Goal: Task Accomplishment & Management: Use online tool/utility

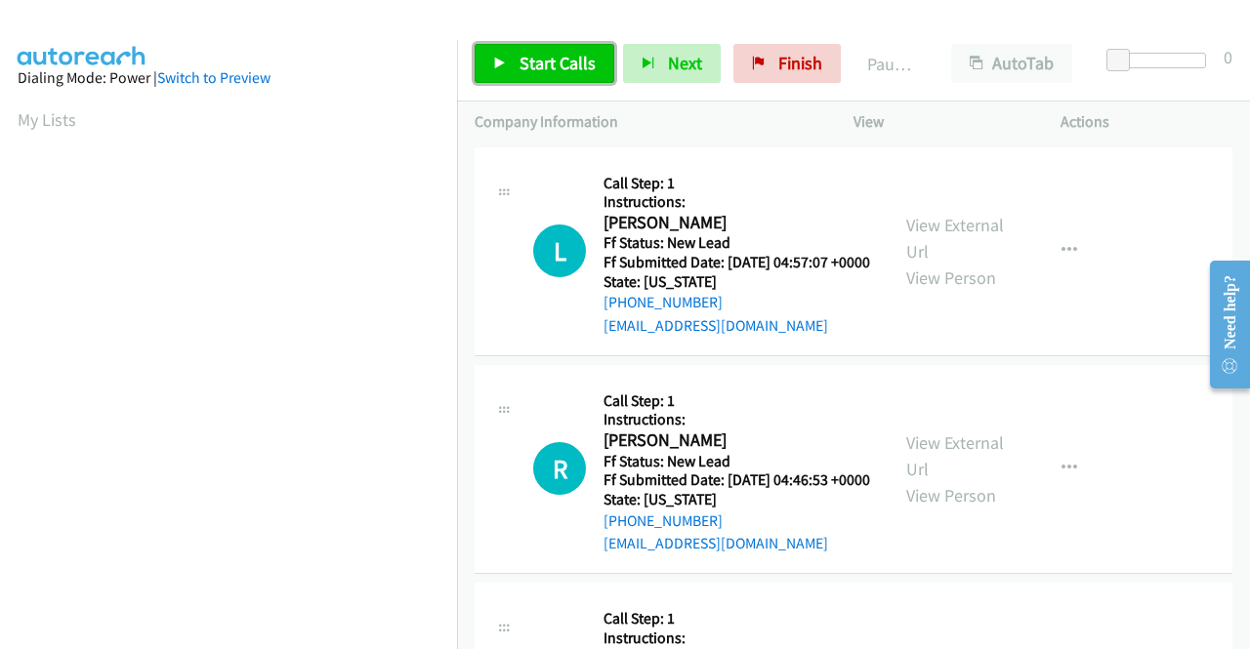
click at [533, 67] on span "Start Calls" at bounding box center [557, 63] width 76 height 22
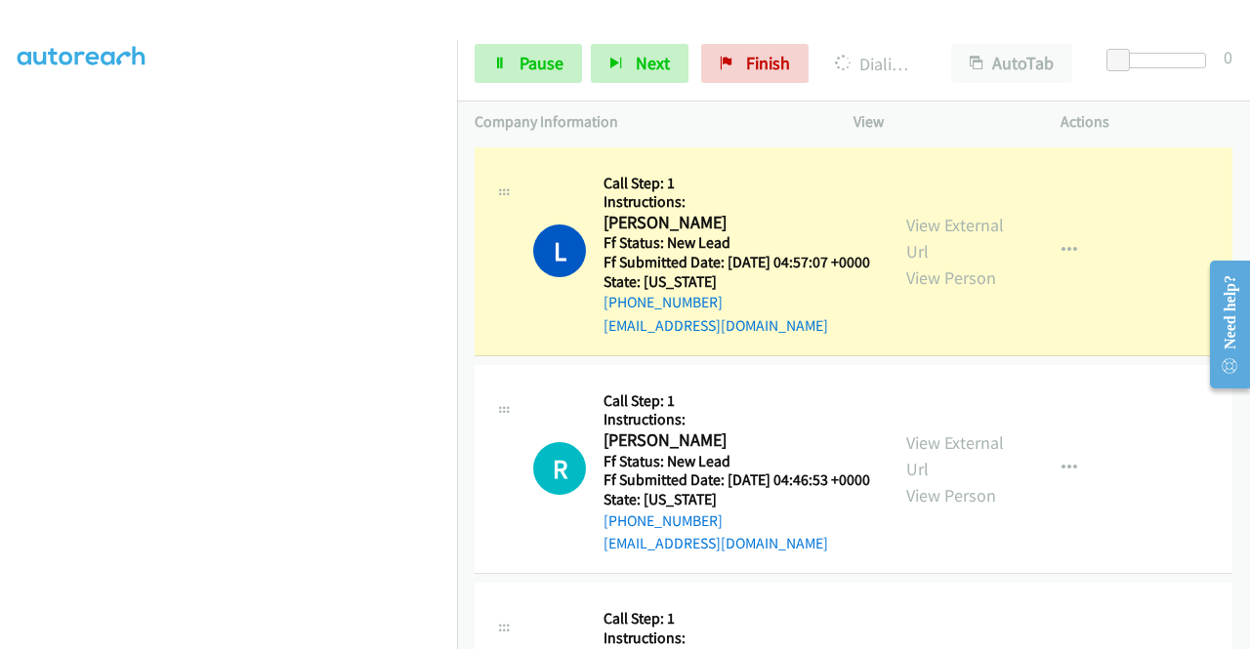
scroll to position [430, 0]
click at [945, 240] on link "View External Url" at bounding box center [955, 238] width 98 height 49
click at [981, 474] on link "View External Url" at bounding box center [955, 456] width 98 height 49
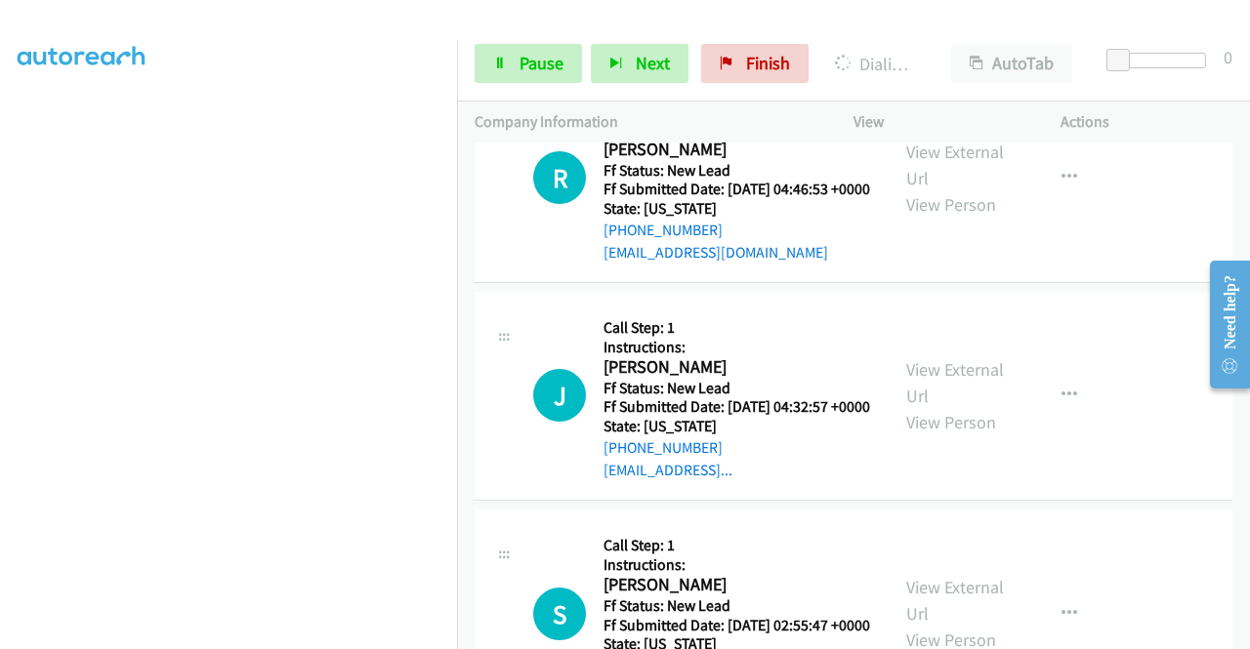
scroll to position [293, 0]
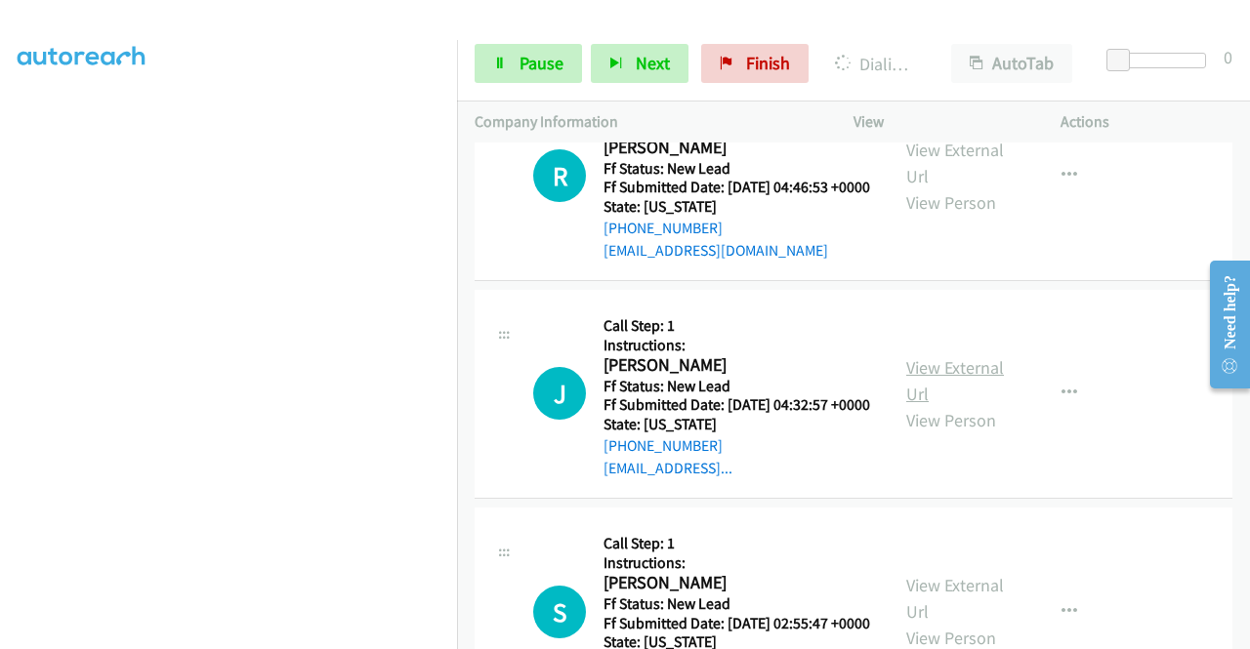
click at [945, 405] on link "View External Url" at bounding box center [955, 380] width 98 height 49
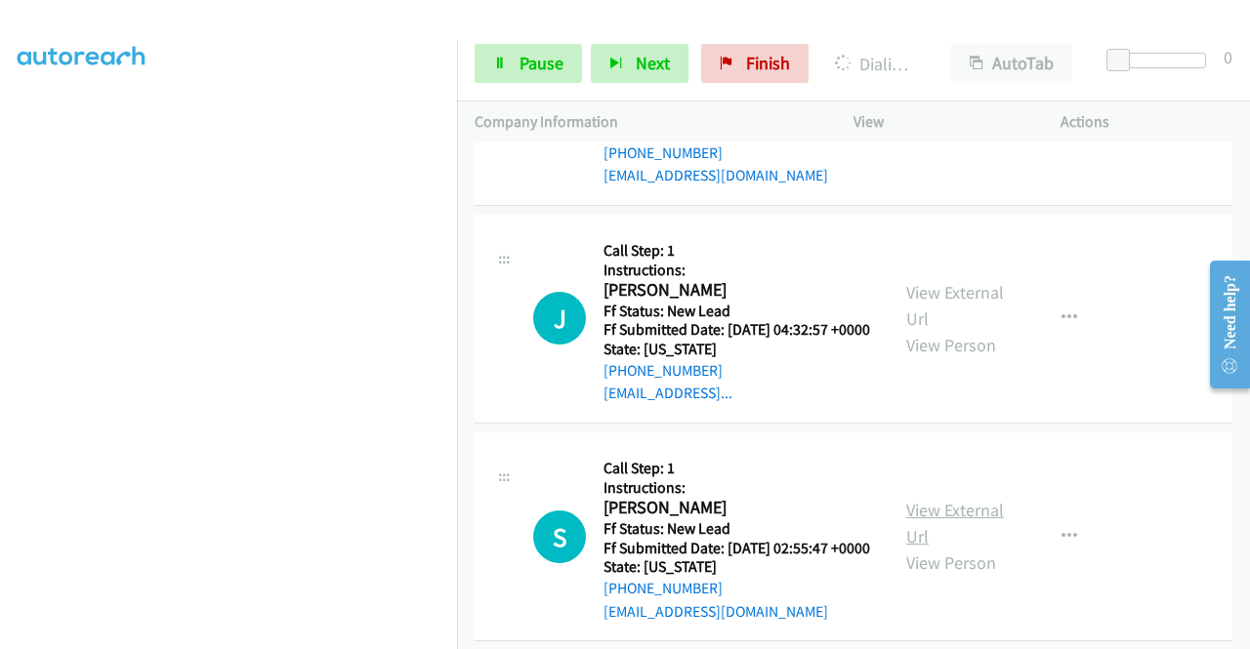
scroll to position [488, 0]
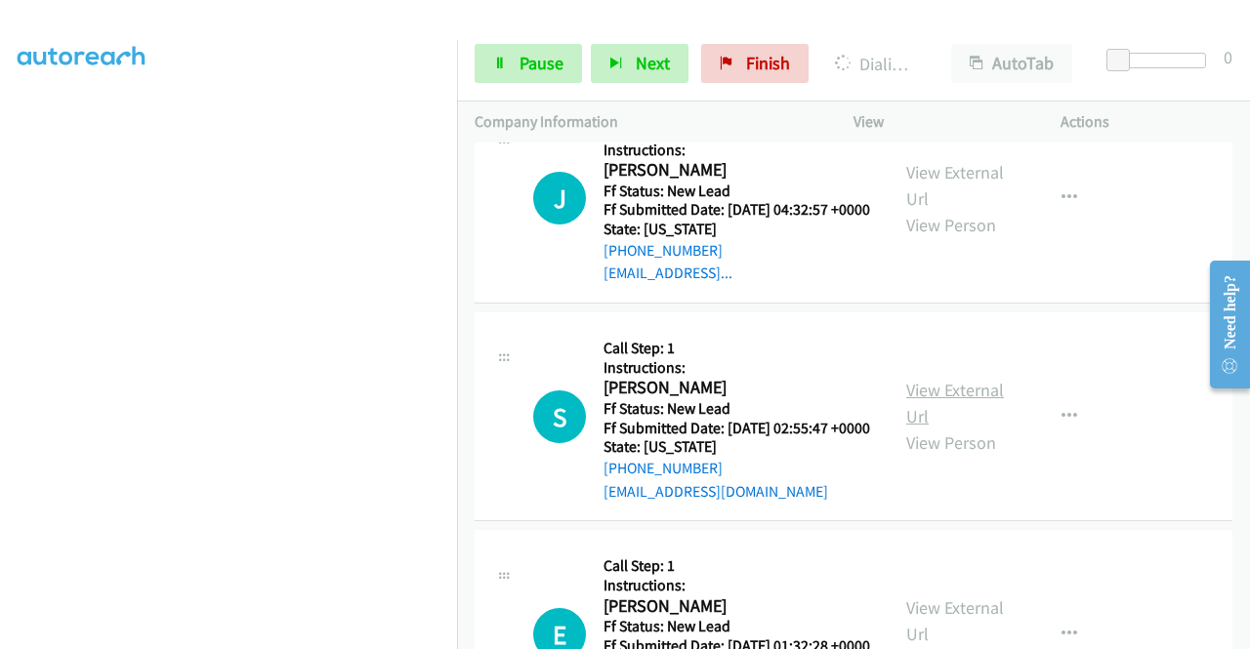
click at [938, 428] on link "View External Url" at bounding box center [955, 403] width 98 height 49
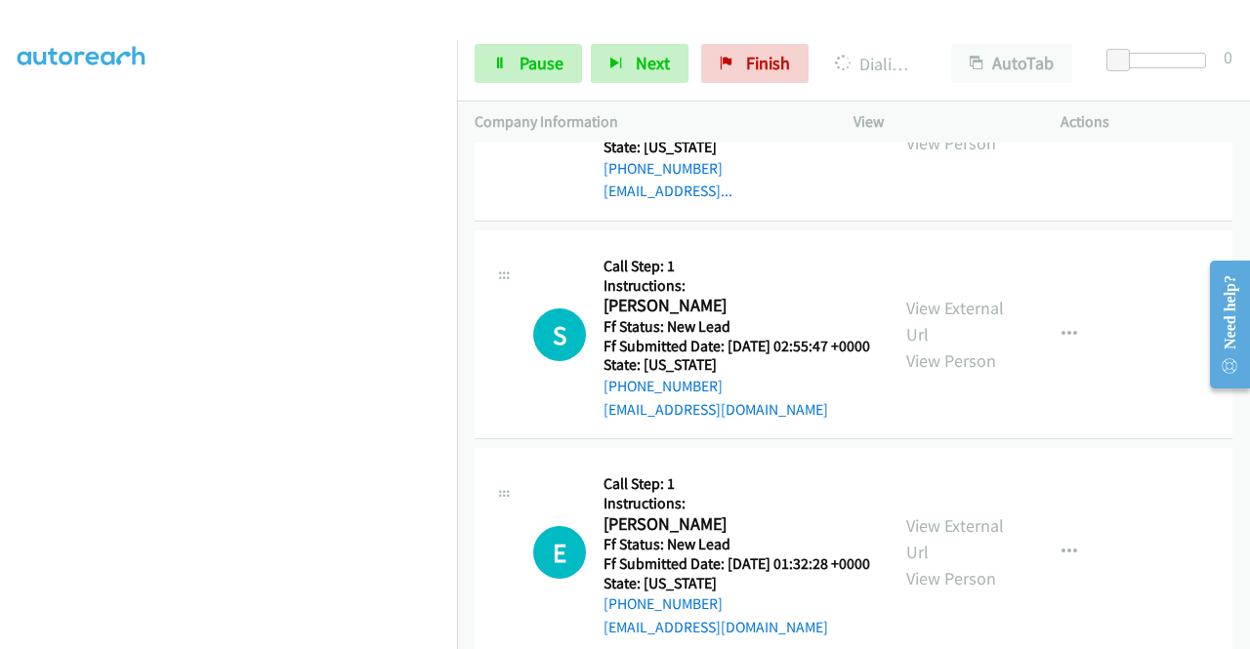
scroll to position [684, 0]
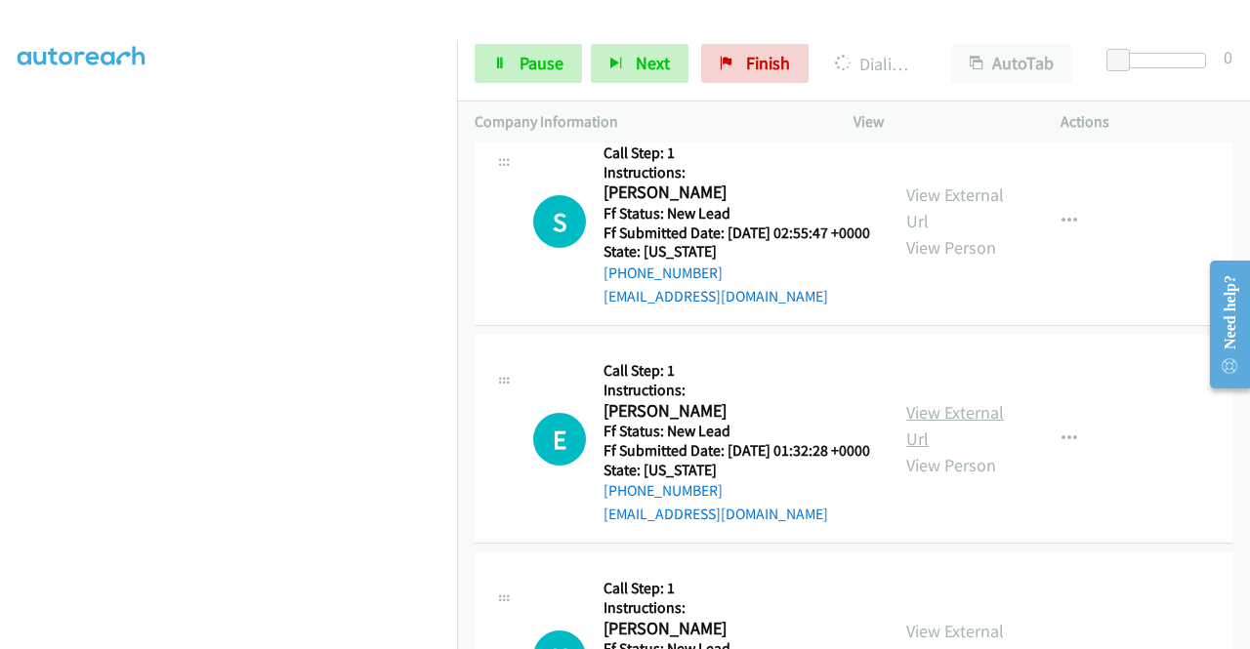
click at [952, 450] on link "View External Url" at bounding box center [955, 425] width 98 height 49
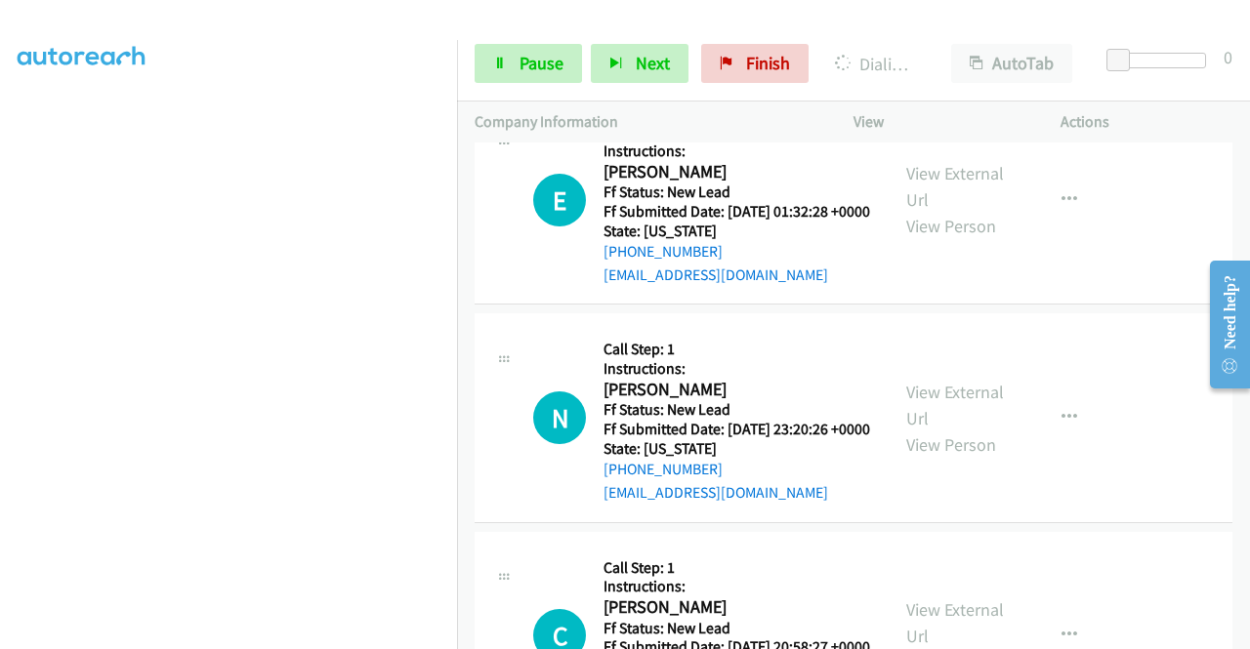
scroll to position [976, 0]
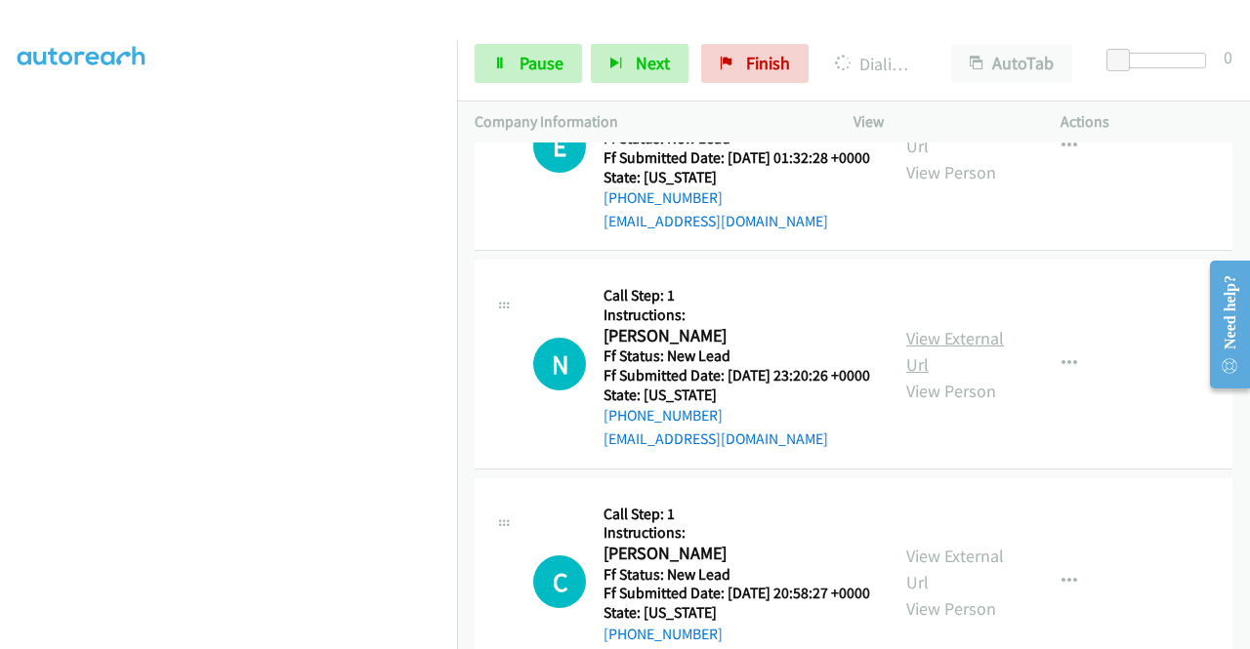
click at [967, 376] on link "View External Url" at bounding box center [955, 351] width 98 height 49
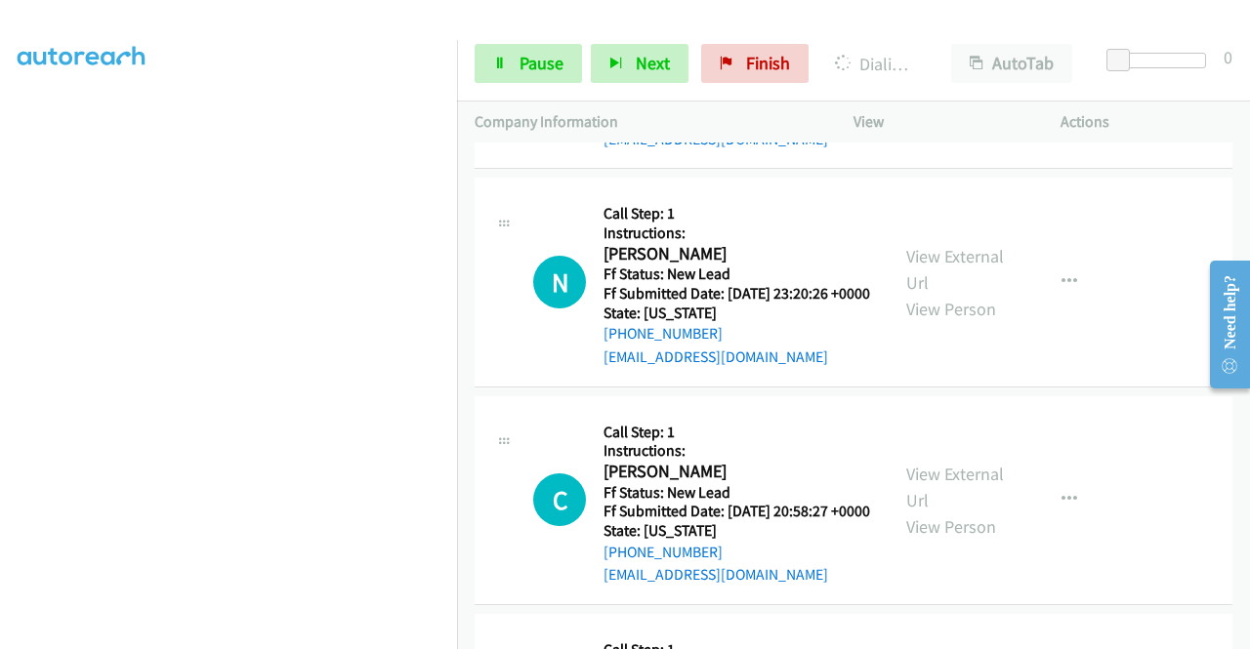
scroll to position [1172, 0]
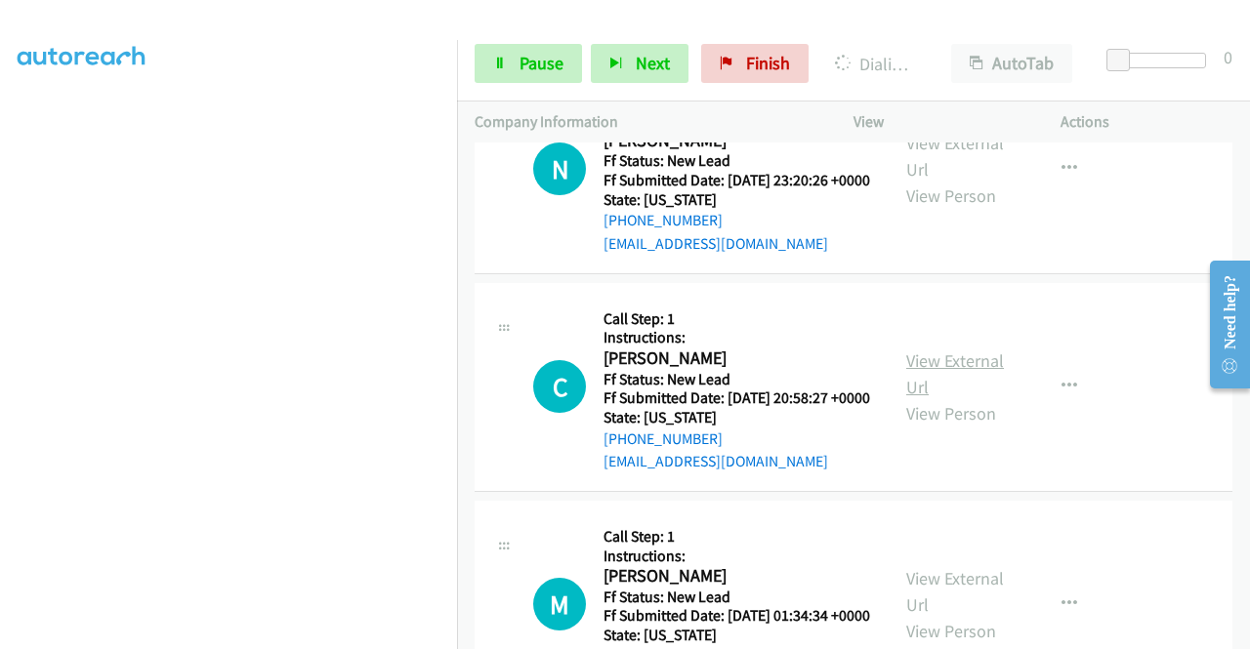
click at [933, 398] on link "View External Url" at bounding box center [955, 374] width 98 height 49
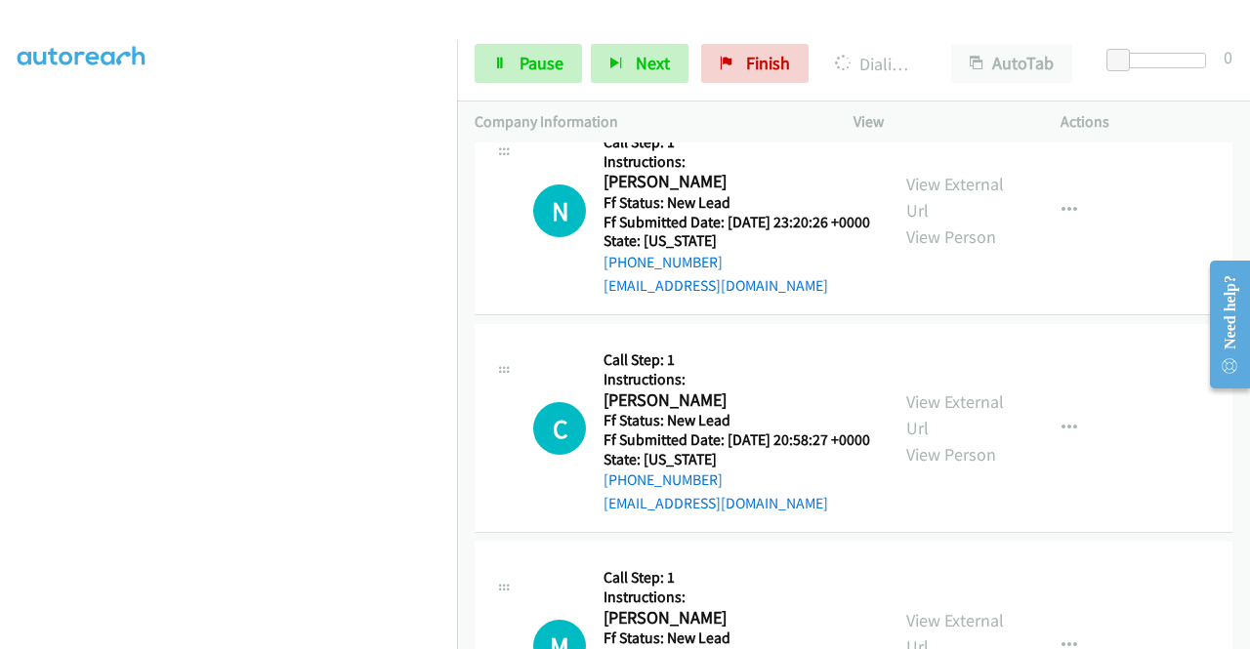
scroll to position [0, 0]
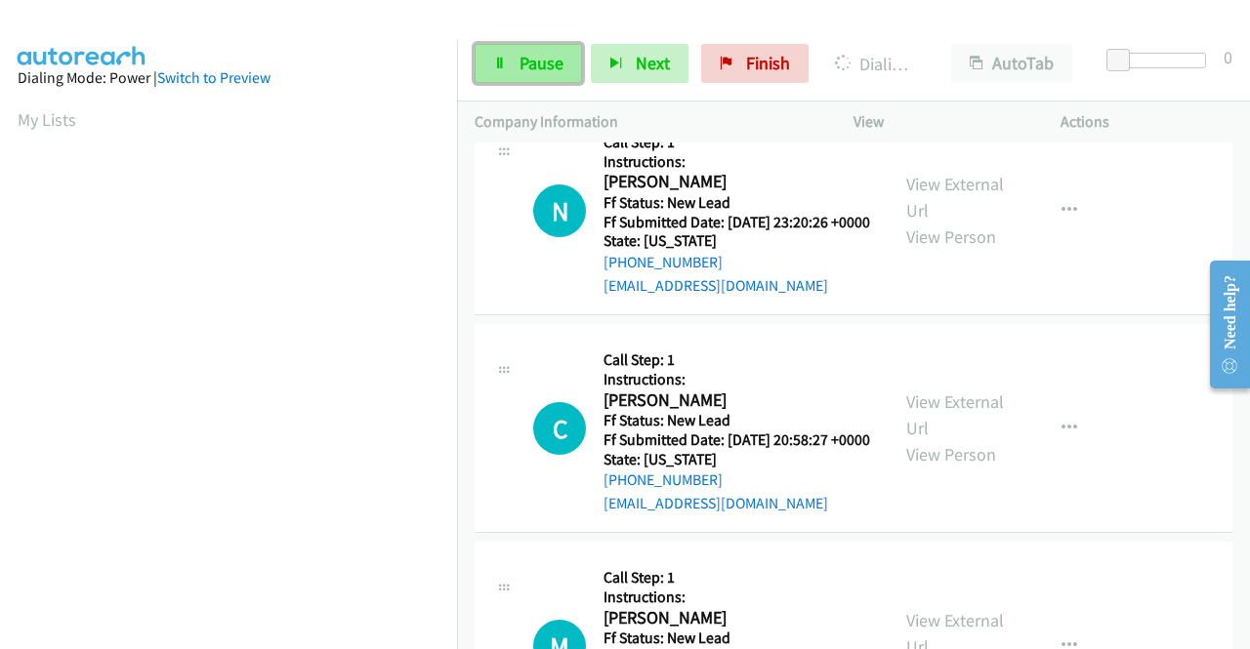
click at [544, 69] on span "Pause" at bounding box center [541, 63] width 44 height 22
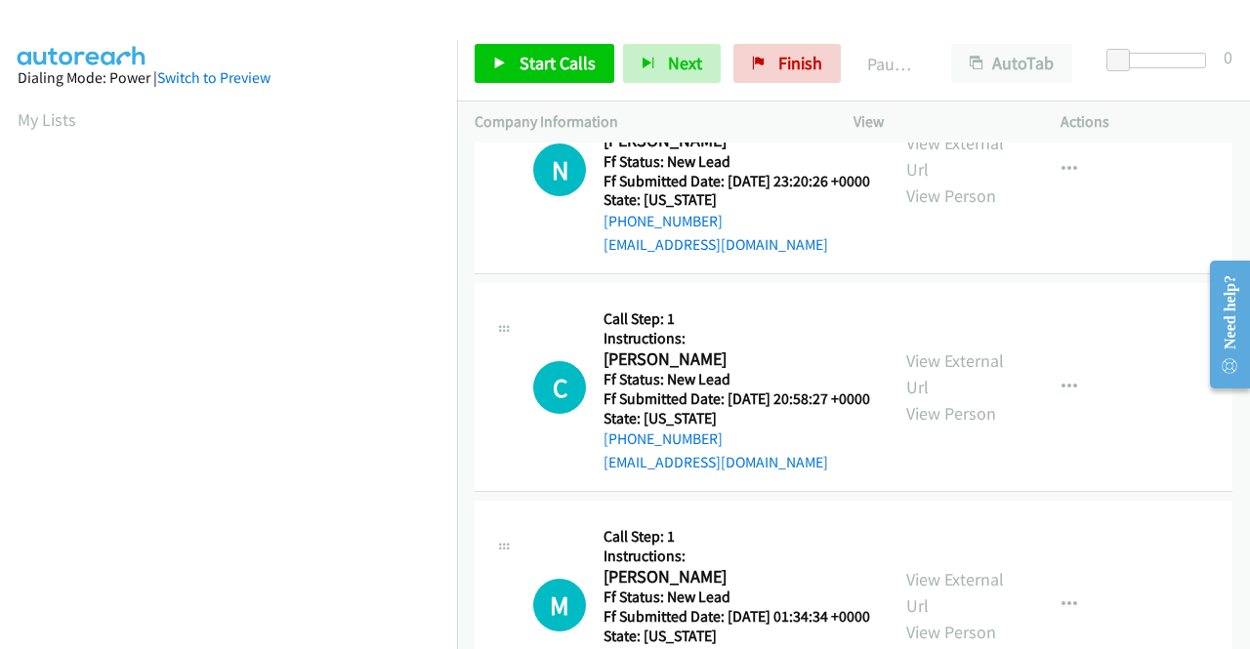
scroll to position [445, 0]
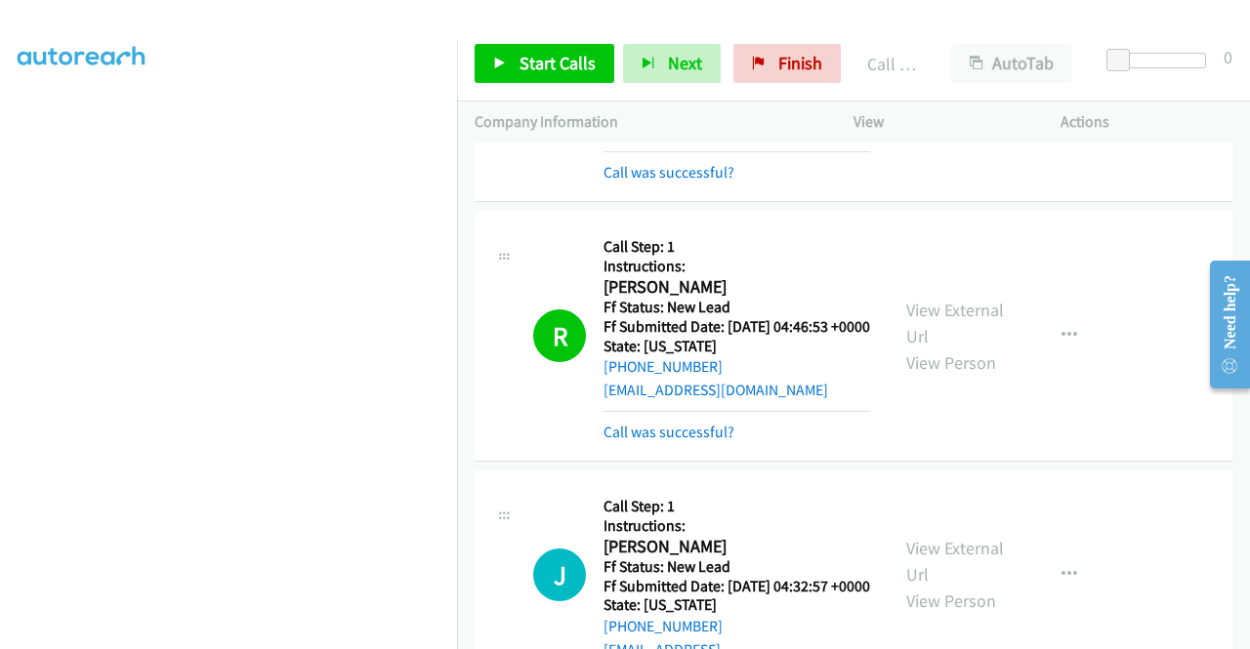
click at [1107, 207] on td "L Callback Scheduled Call Step: 1 Instructions: Linda Ejwi America/New_York Ff …" at bounding box center [853, 77] width 793 height 260
click at [675, 58] on h5 "Ff Status: New Lead" at bounding box center [736, 48] width 267 height 20
click at [655, 317] on h5 "Ff Status: New Lead" at bounding box center [736, 308] width 267 height 20
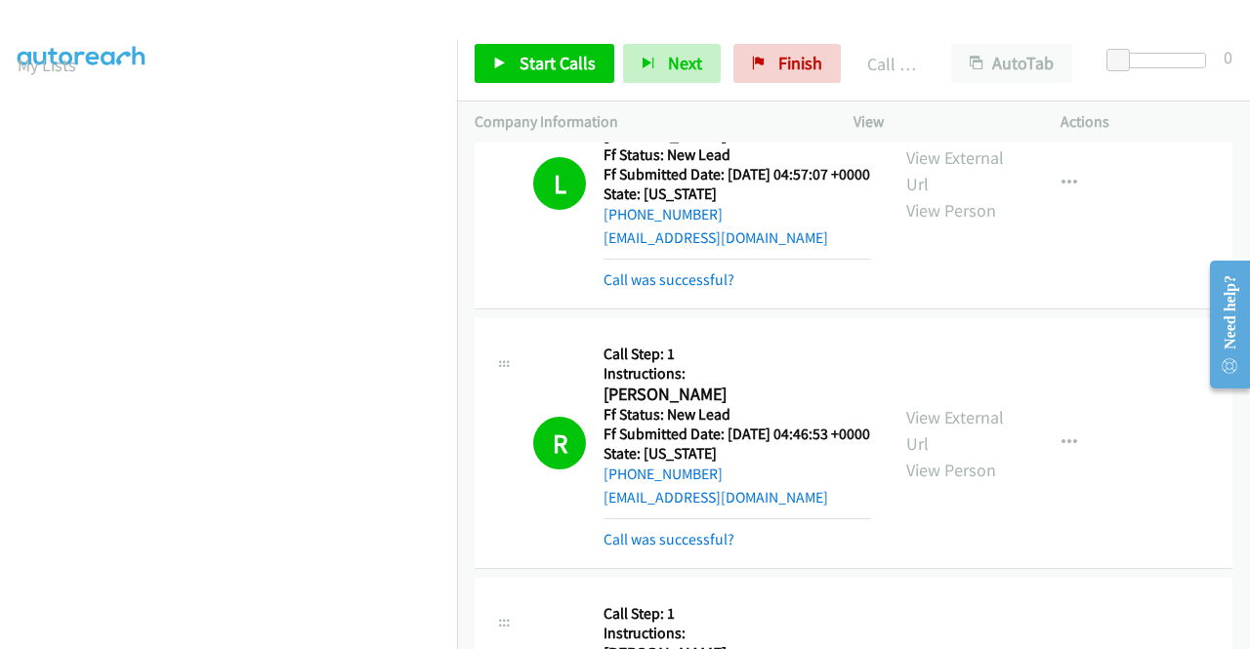
scroll to position [0, 0]
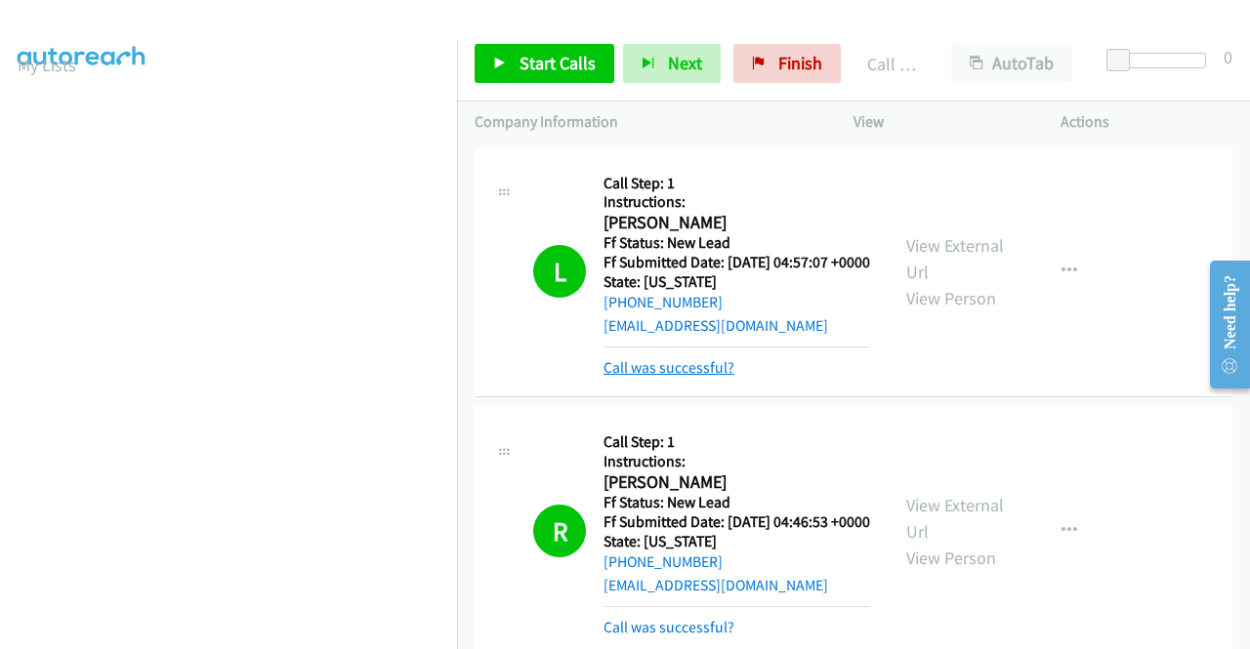
click at [723, 377] on link "Call was successful?" at bounding box center [668, 367] width 131 height 19
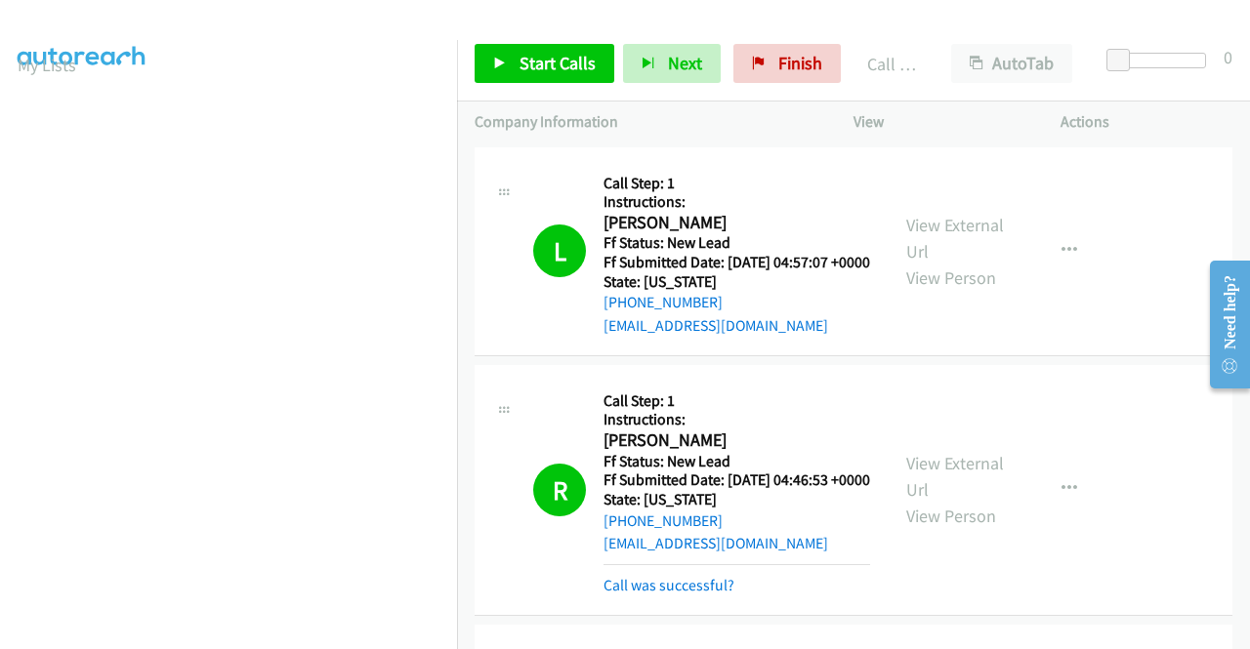
scroll to position [98, 0]
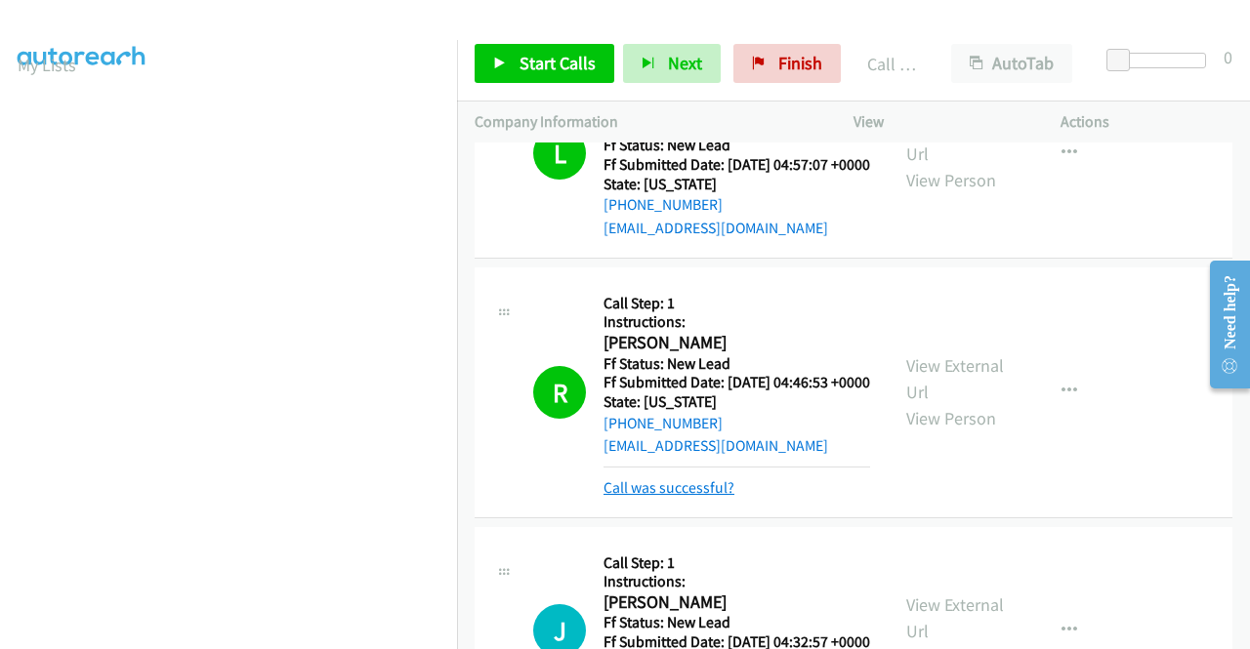
click at [687, 497] on link "Call was successful?" at bounding box center [668, 487] width 131 height 19
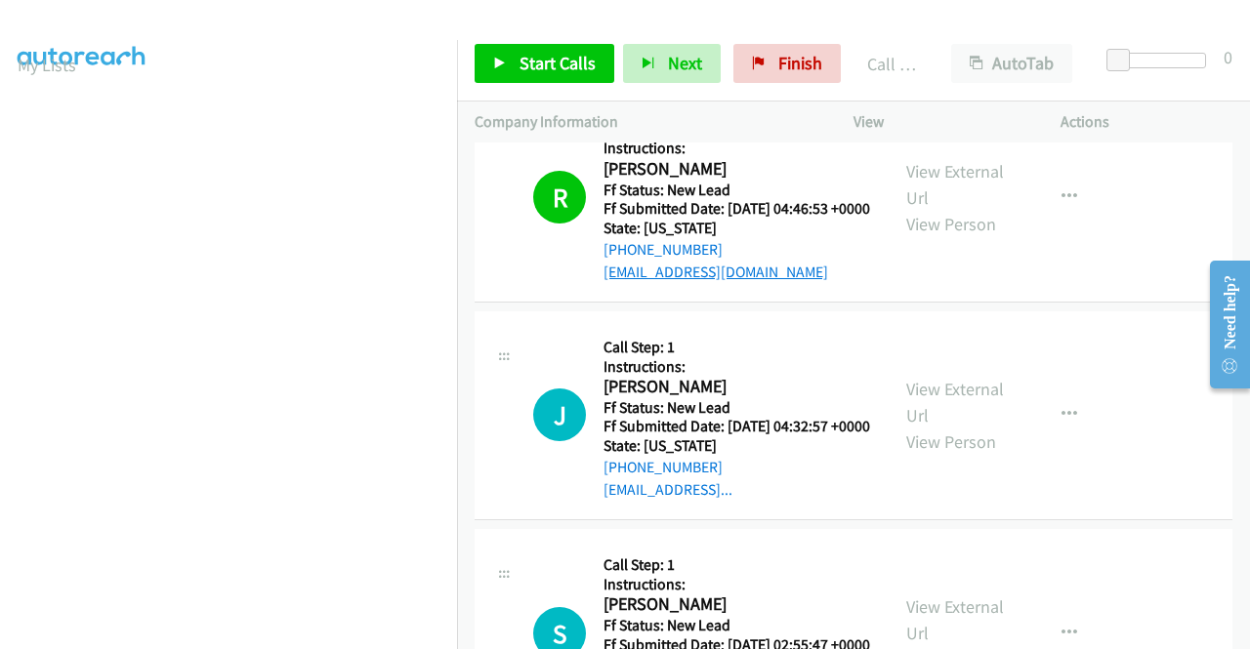
scroll to position [391, 0]
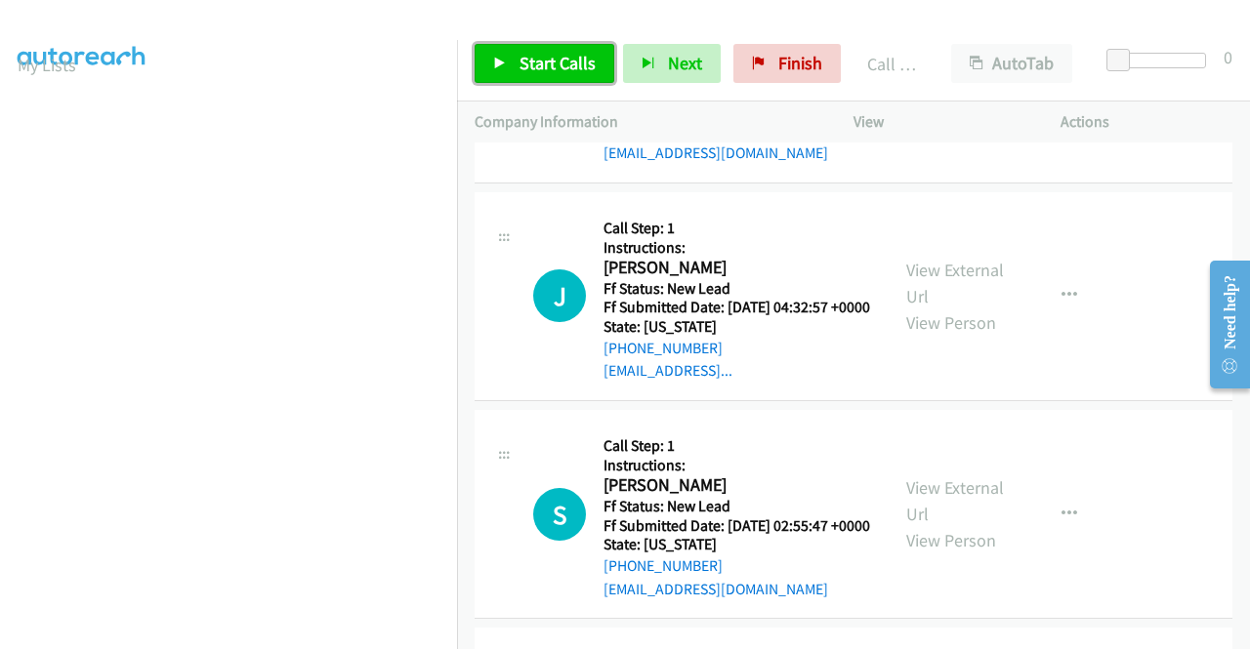
click at [559, 59] on span "Start Calls" at bounding box center [557, 63] width 76 height 22
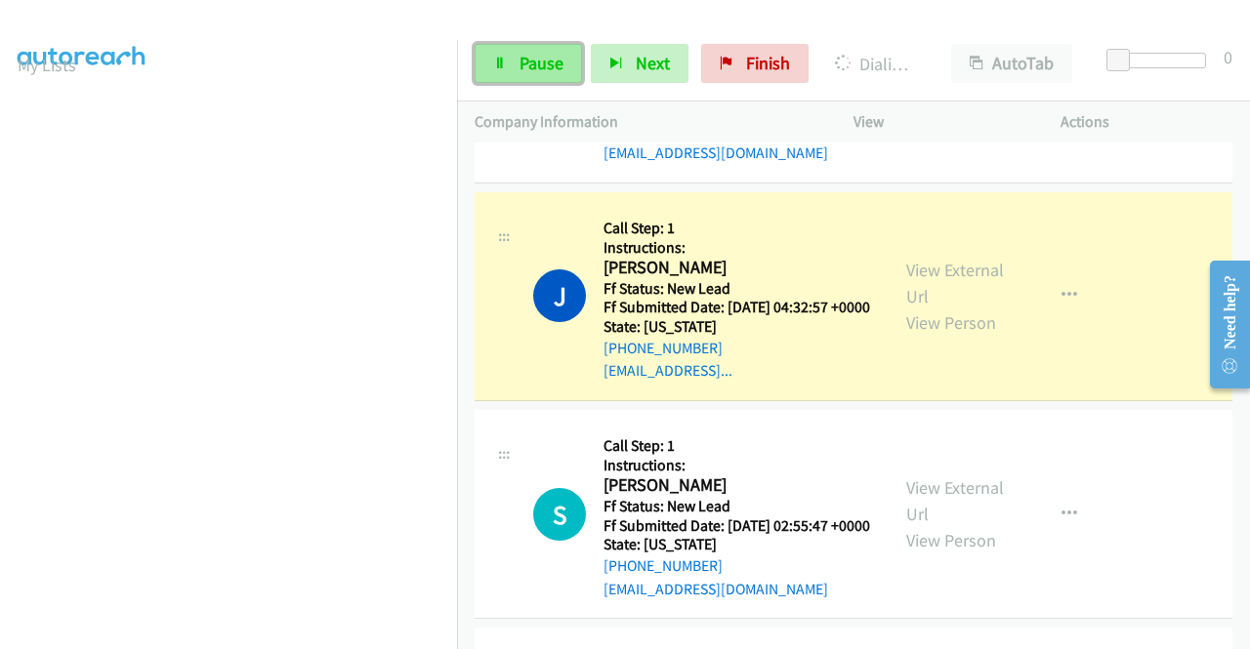
click at [542, 62] on span "Pause" at bounding box center [541, 63] width 44 height 22
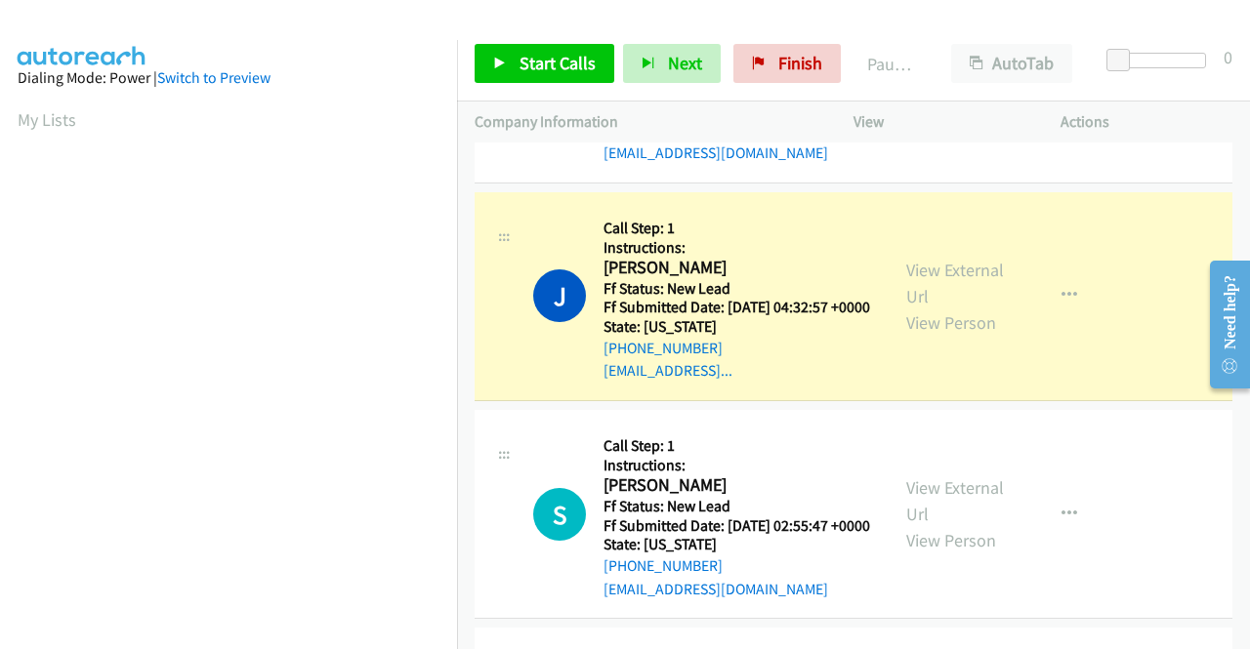
scroll to position [445, 0]
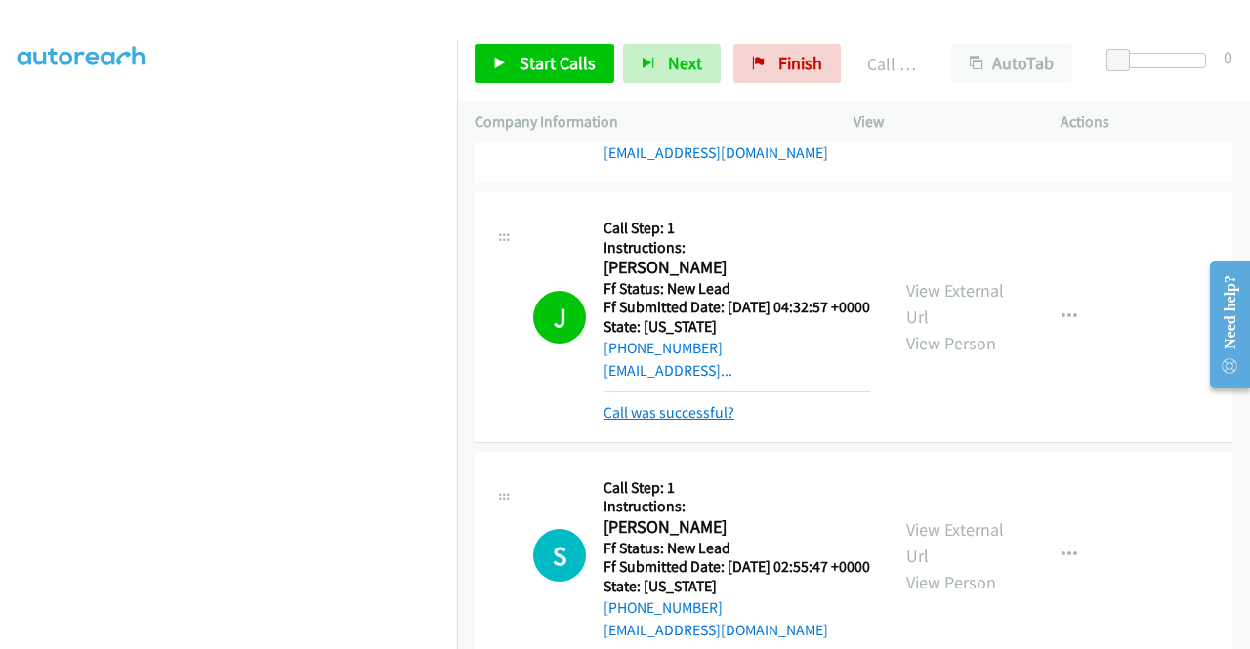
click at [722, 422] on link "Call was successful?" at bounding box center [668, 412] width 131 height 19
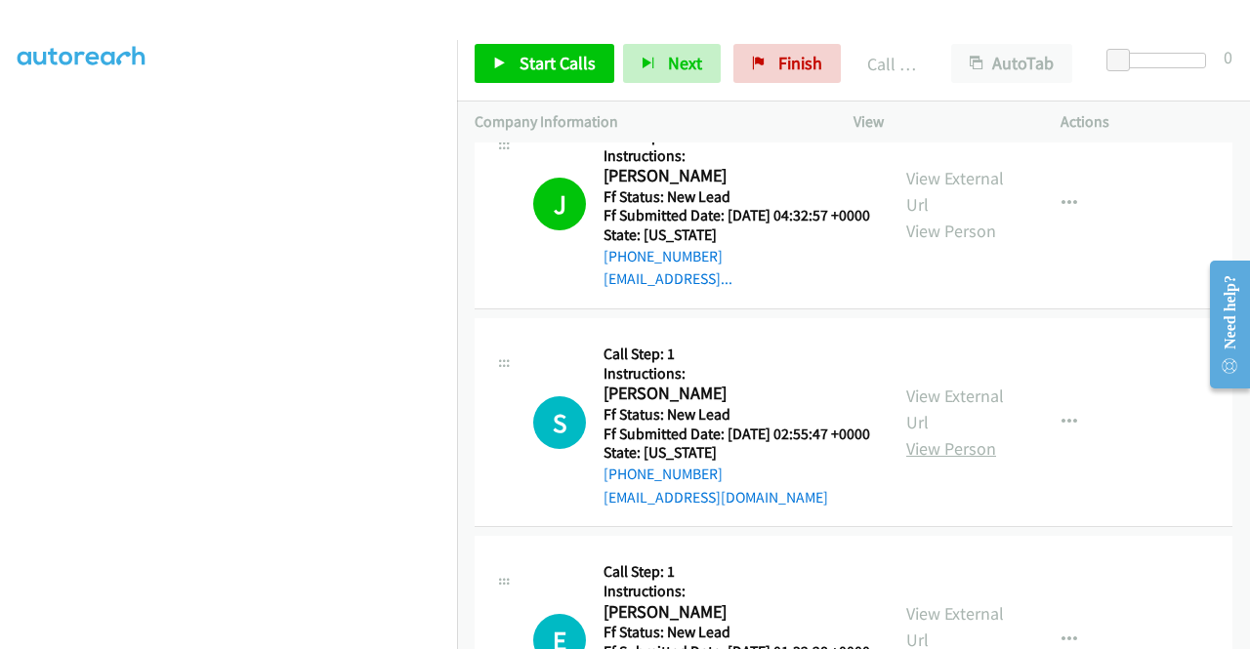
scroll to position [586, 0]
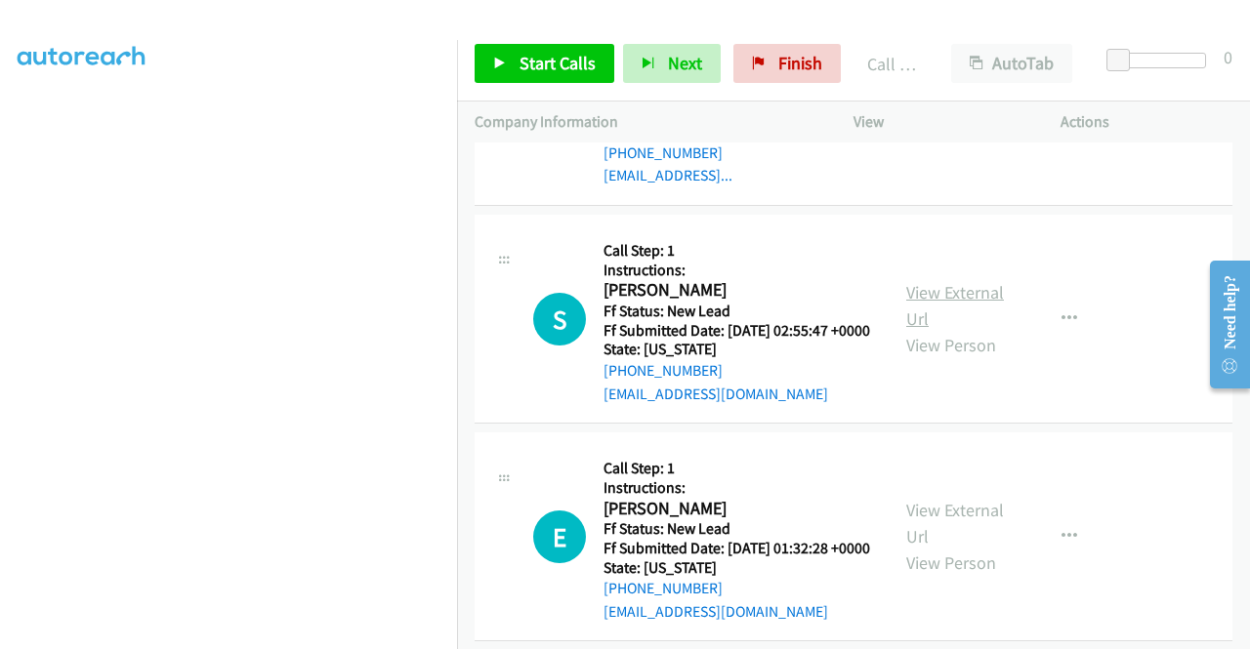
click at [970, 330] on link "View External Url" at bounding box center [955, 305] width 98 height 49
click at [963, 548] on link "View External Url" at bounding box center [955, 523] width 98 height 49
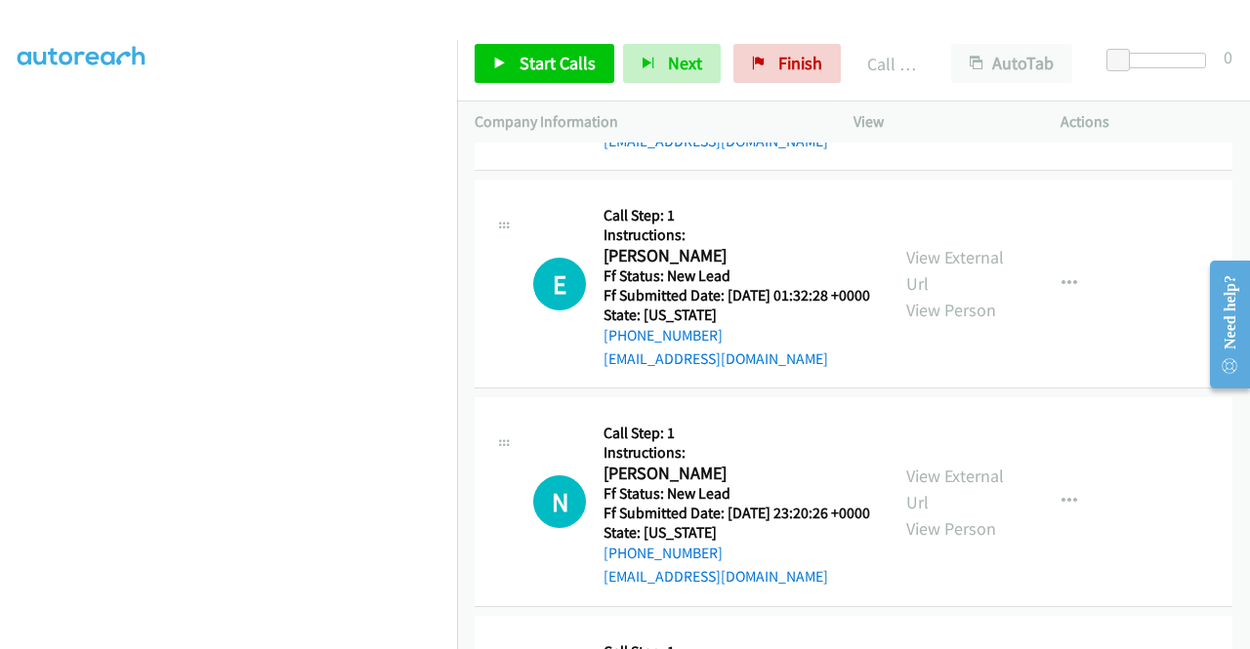
scroll to position [879, 0]
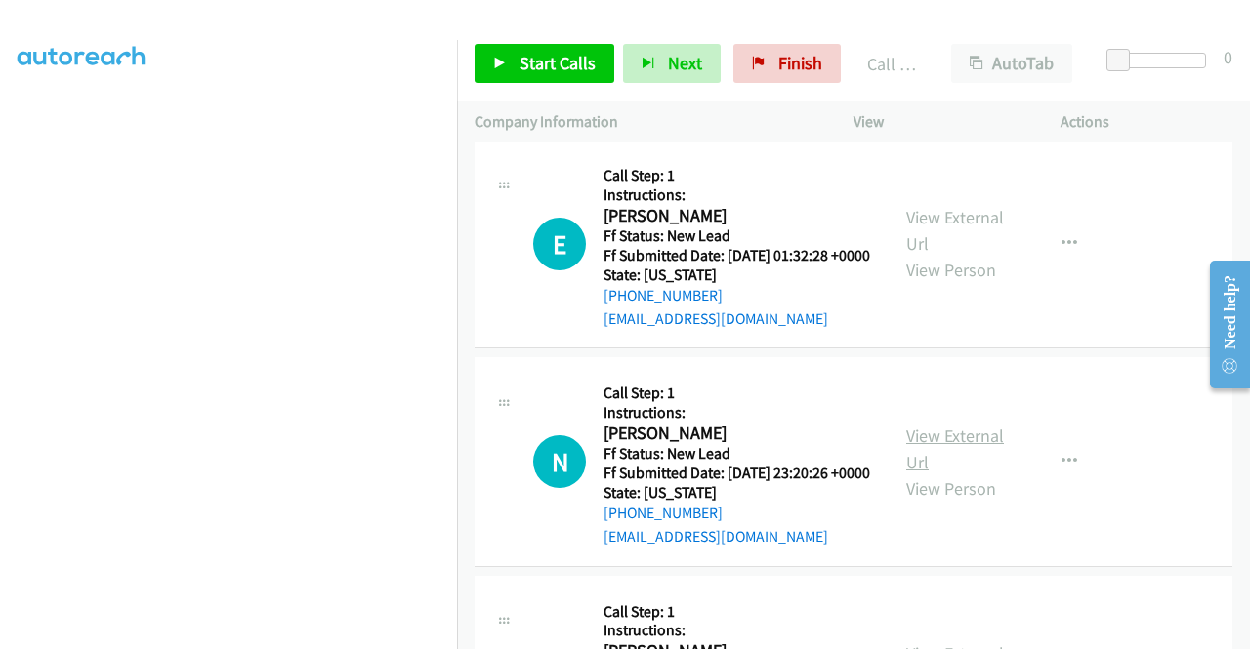
click at [940, 474] on link "View External Url" at bounding box center [955, 449] width 98 height 49
click at [566, 65] on span "Start Calls" at bounding box center [557, 63] width 76 height 22
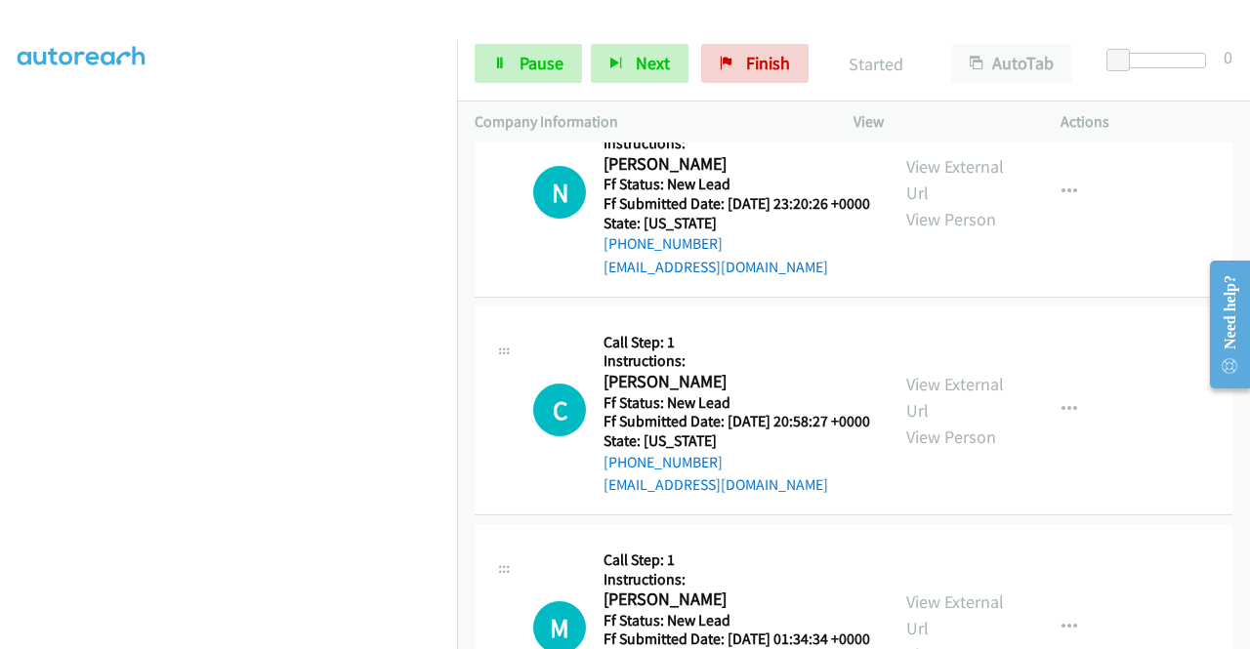
scroll to position [1172, 0]
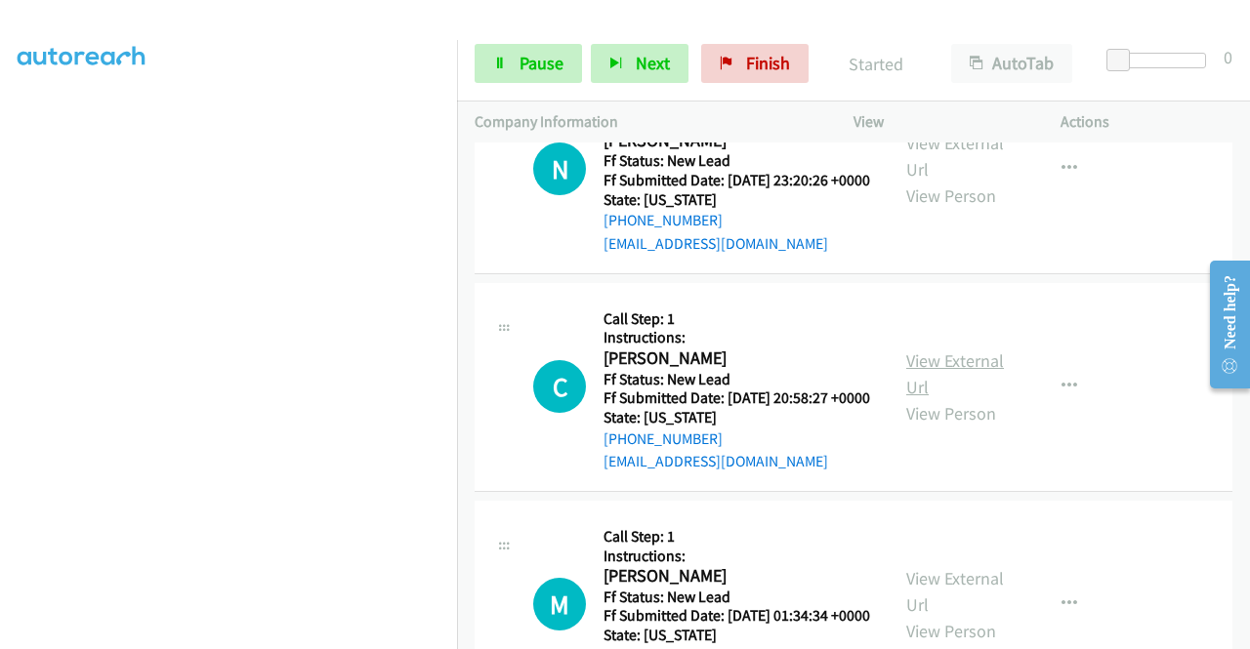
click at [941, 398] on link "View External Url" at bounding box center [955, 374] width 98 height 49
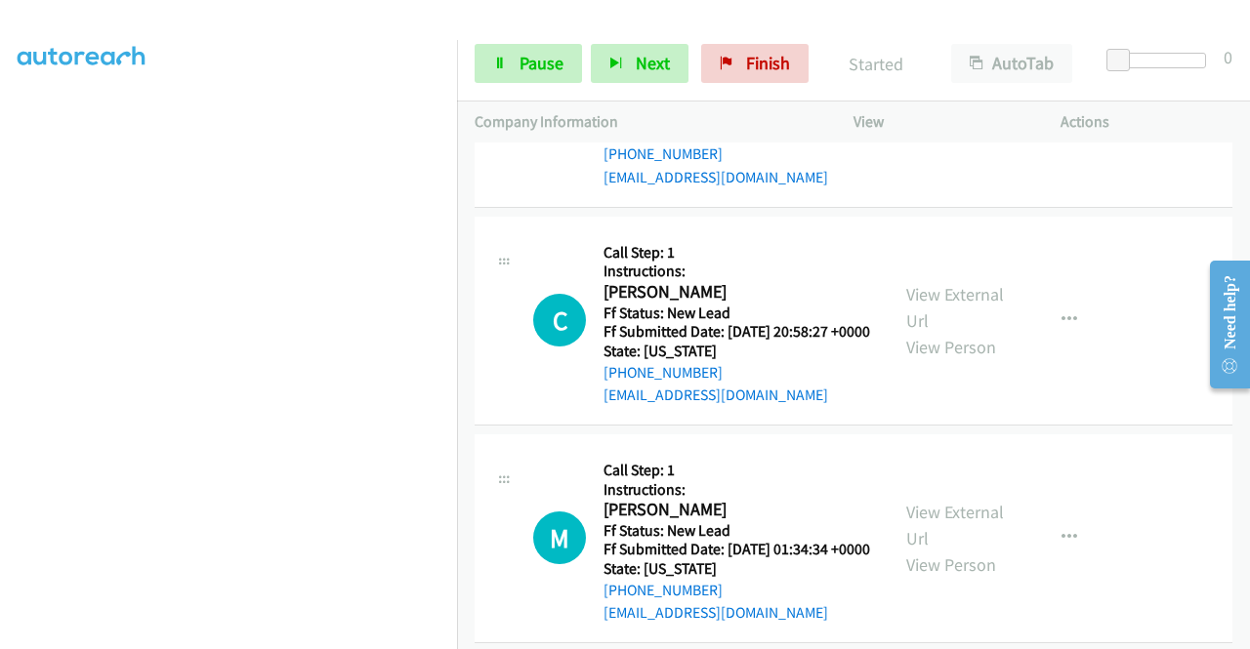
scroll to position [1269, 0]
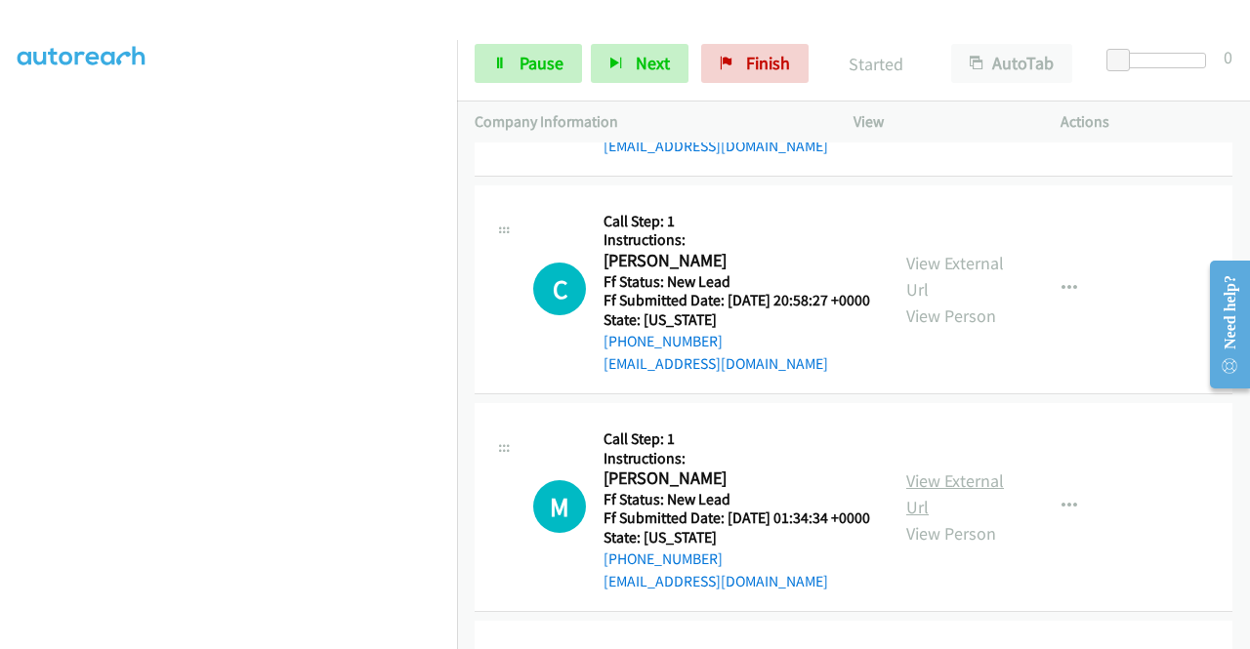
click at [964, 518] on link "View External Url" at bounding box center [955, 494] width 98 height 49
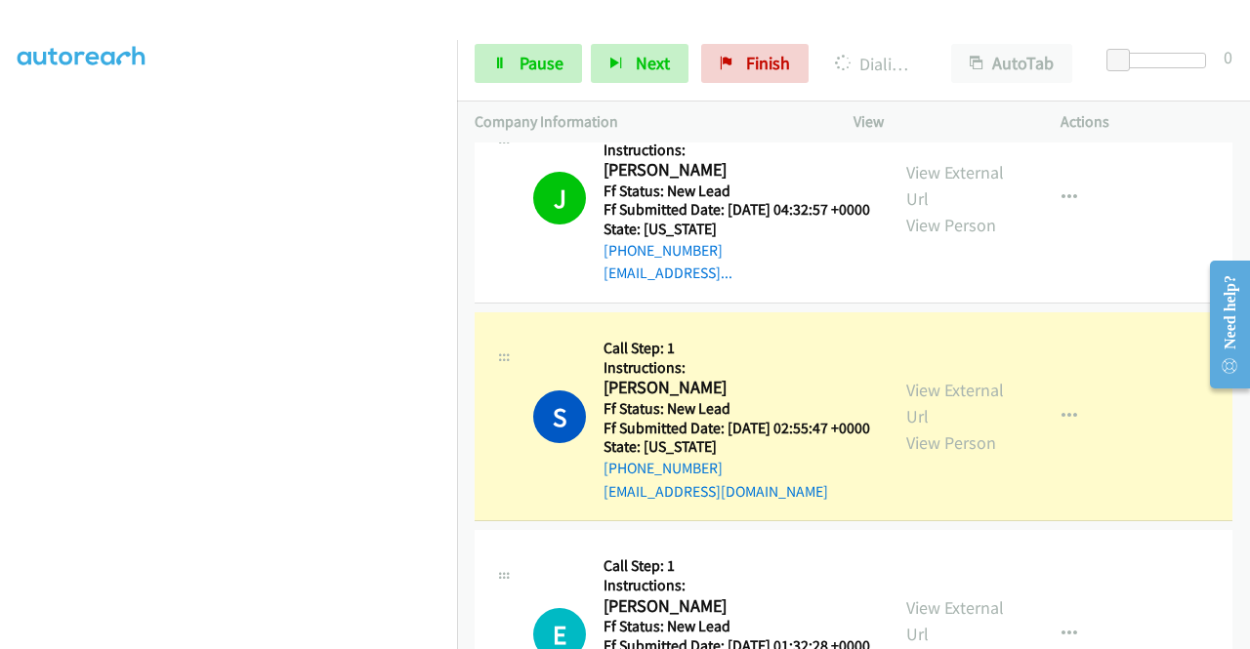
scroll to position [445, 0]
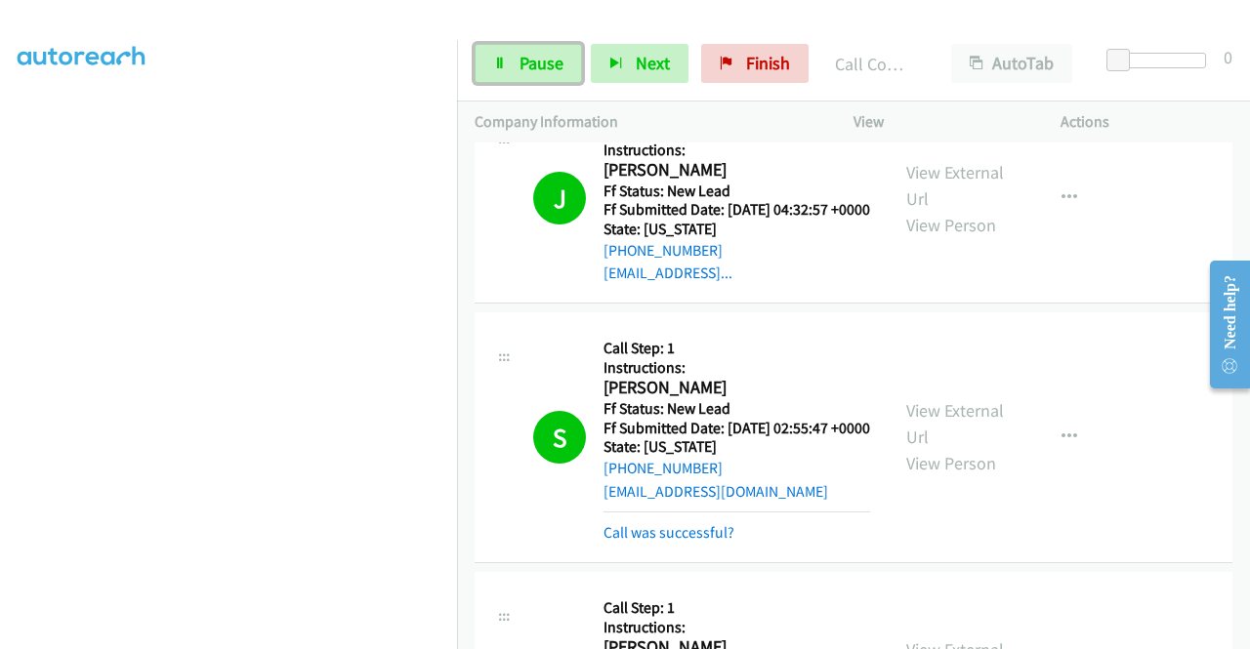
click at [545, 78] on link "Pause" at bounding box center [528, 63] width 107 height 39
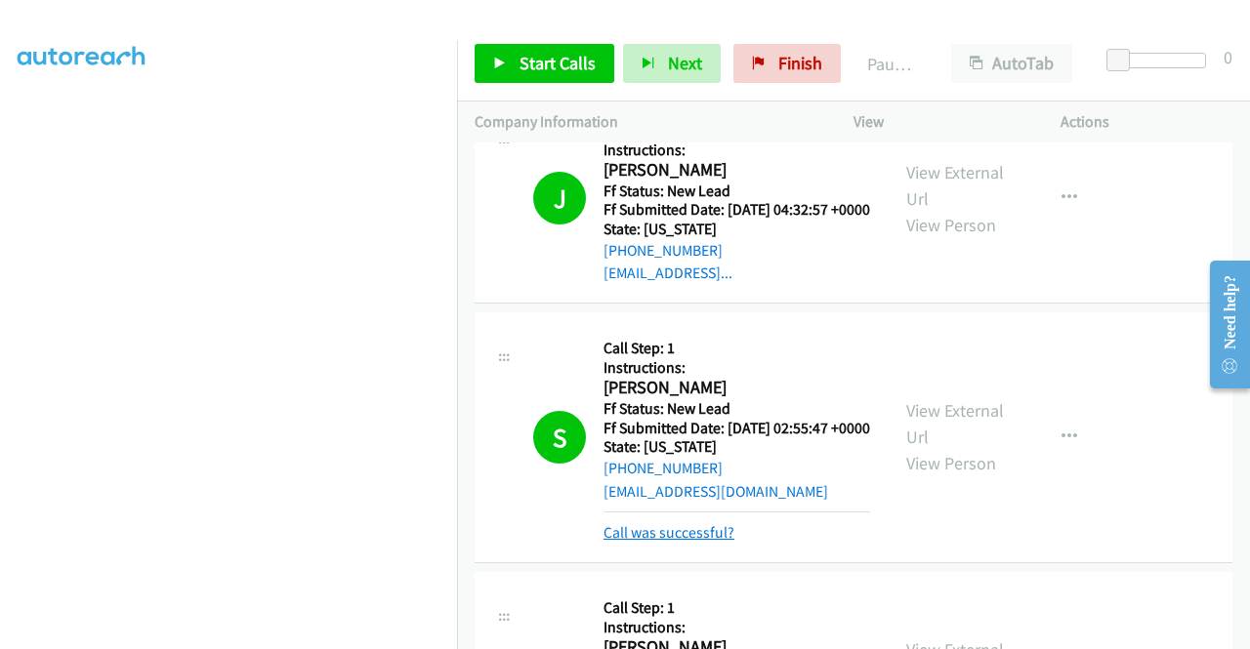
click at [678, 542] on link "Call was successful?" at bounding box center [668, 532] width 131 height 19
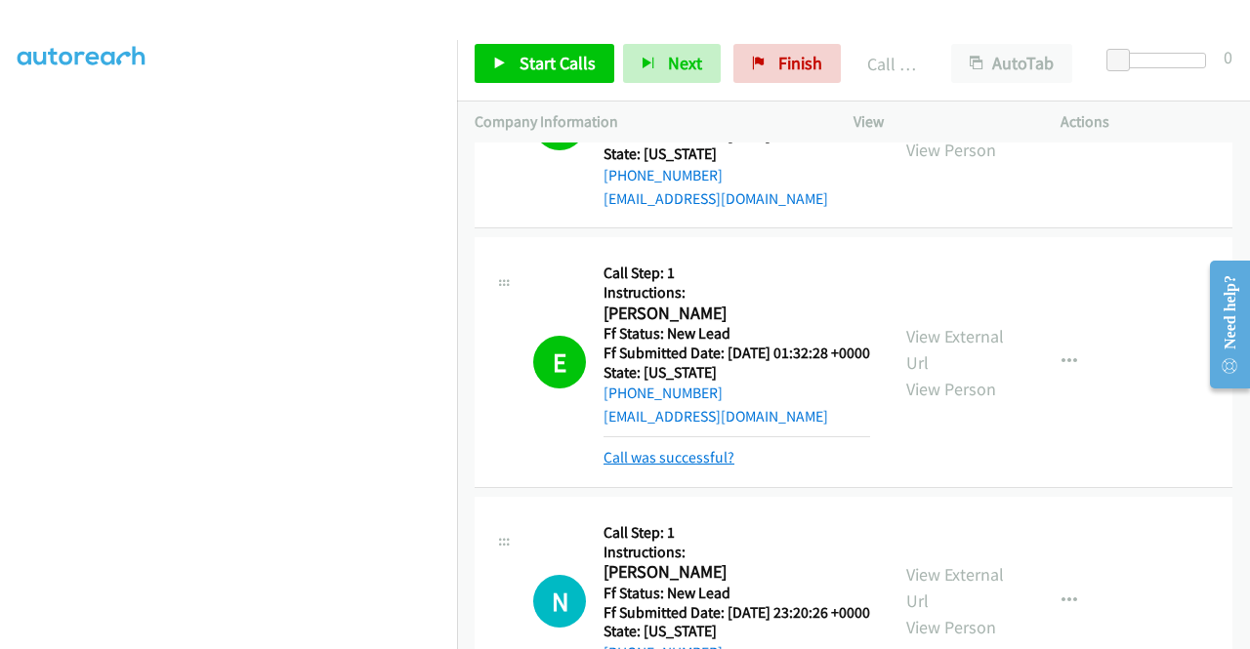
click at [707, 467] on link "Call was successful?" at bounding box center [668, 457] width 131 height 19
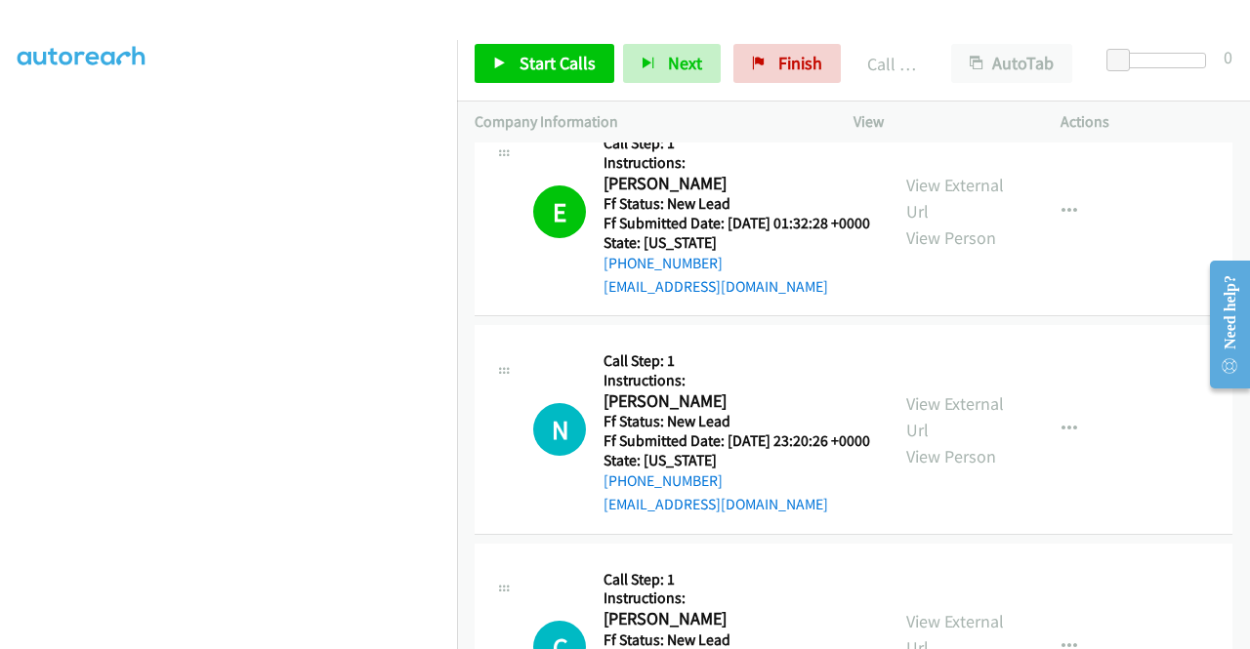
scroll to position [976, 0]
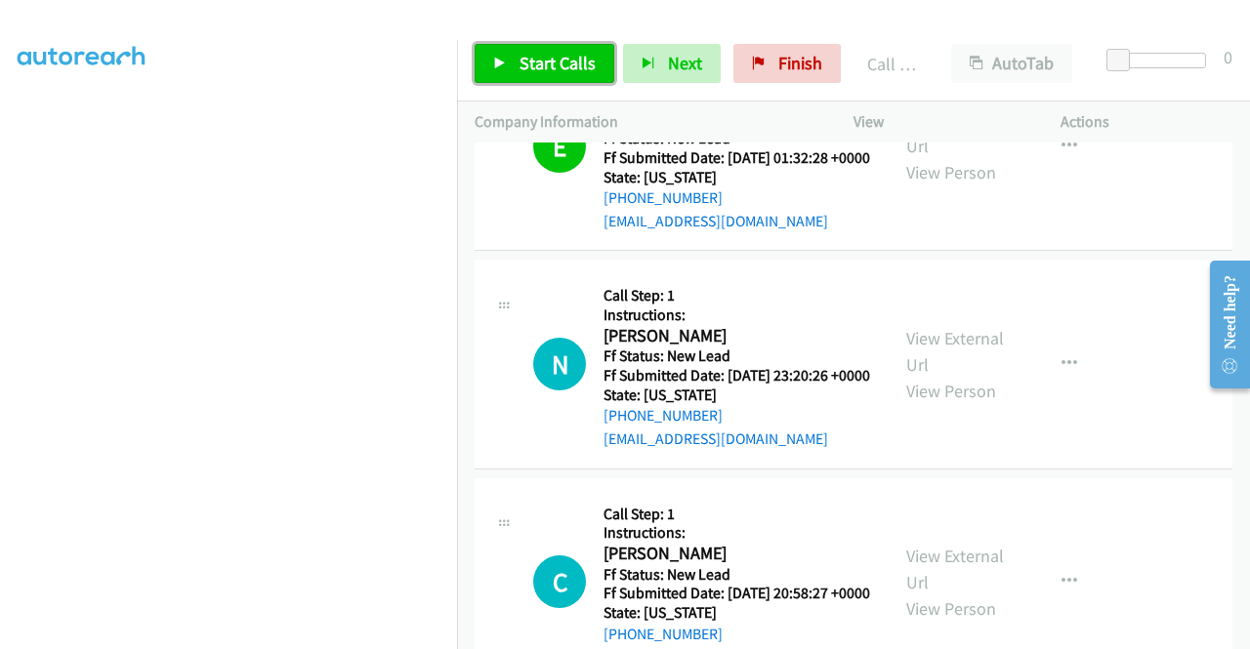
click at [539, 63] on span "Start Calls" at bounding box center [557, 63] width 76 height 22
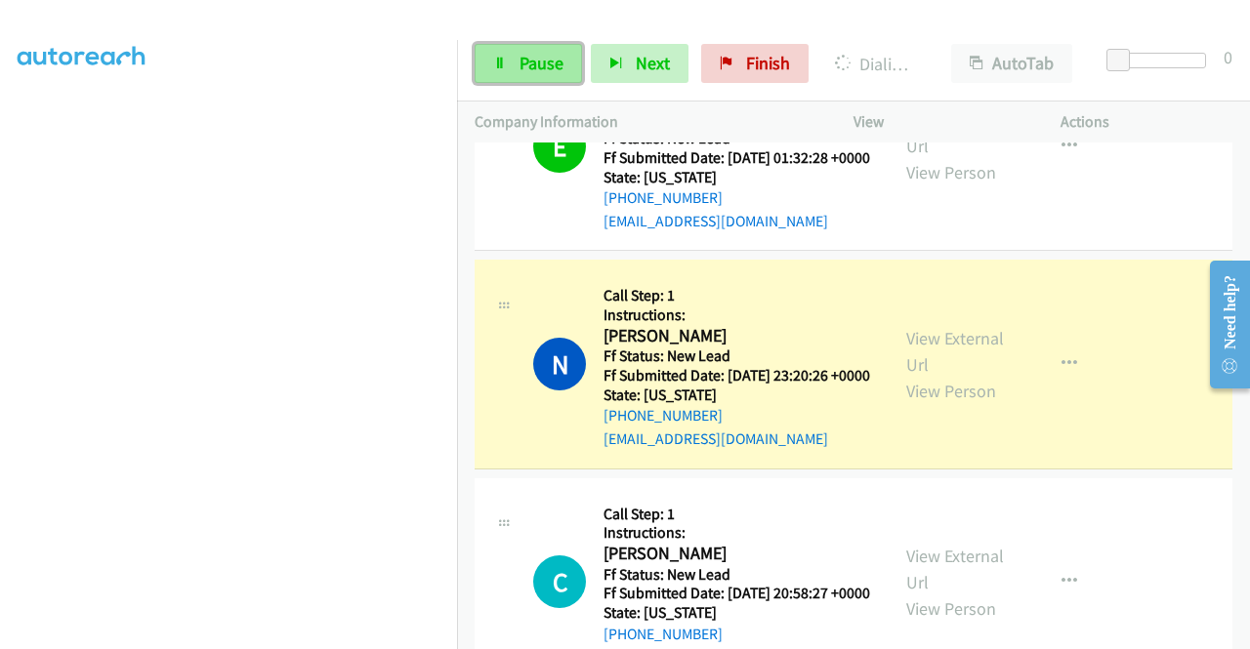
click at [536, 72] on span "Pause" at bounding box center [541, 63] width 44 height 22
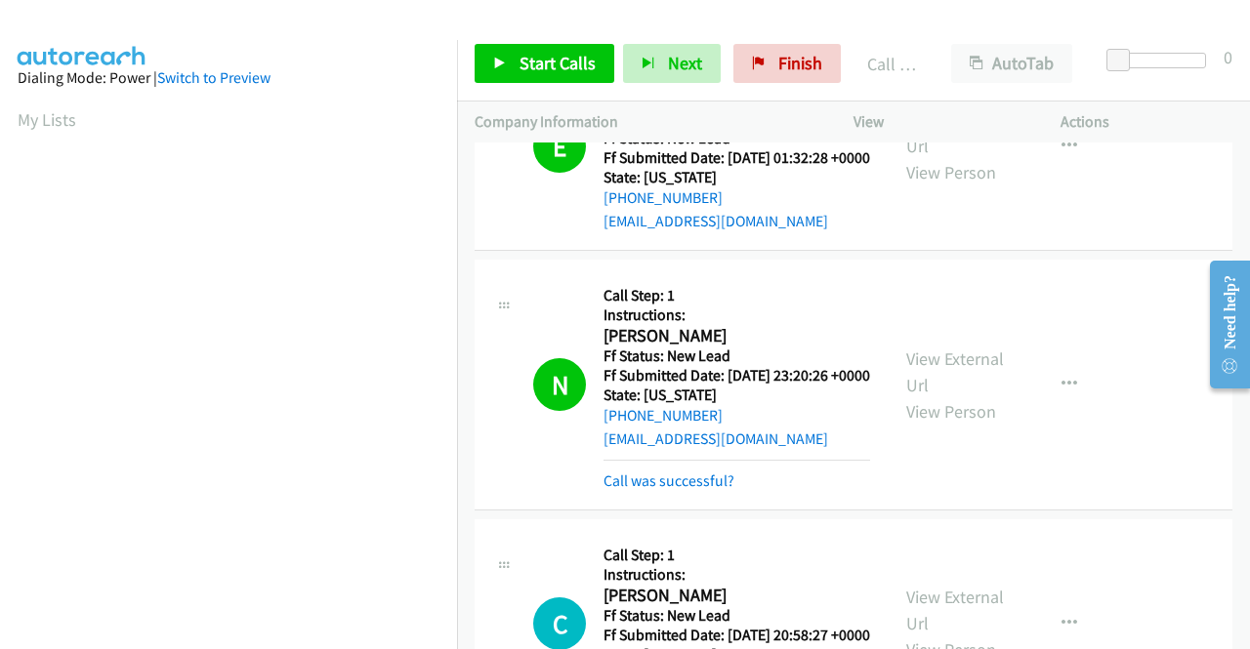
scroll to position [445, 0]
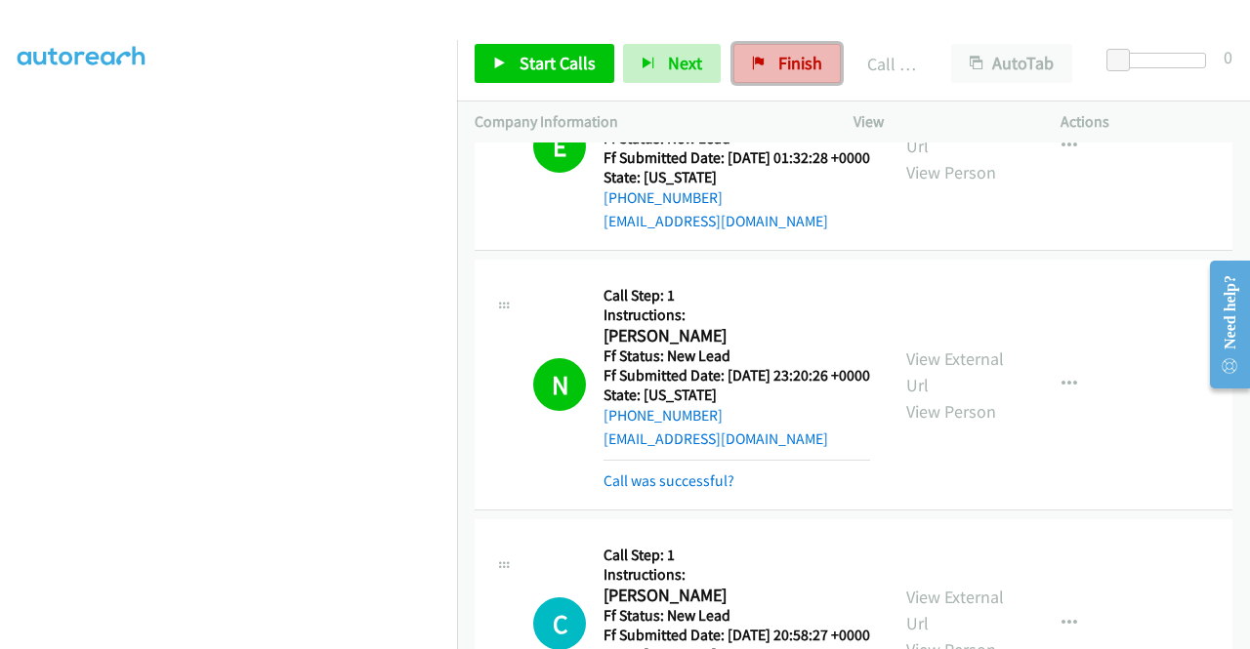
click at [744, 74] on link "Finish" at bounding box center [786, 63] width 107 height 39
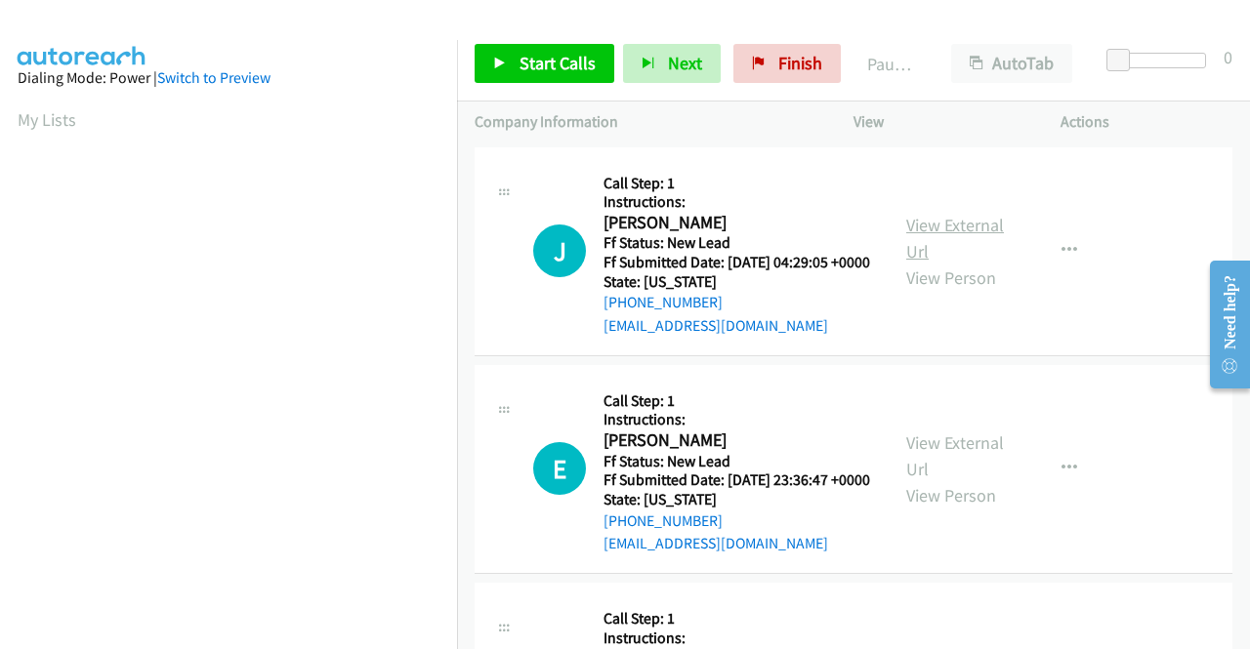
click at [981, 233] on link "View External Url" at bounding box center [955, 238] width 98 height 49
click at [969, 458] on div "View External Url View Person" at bounding box center [957, 469] width 102 height 79
click at [966, 462] on link "View External Url" at bounding box center [955, 456] width 98 height 49
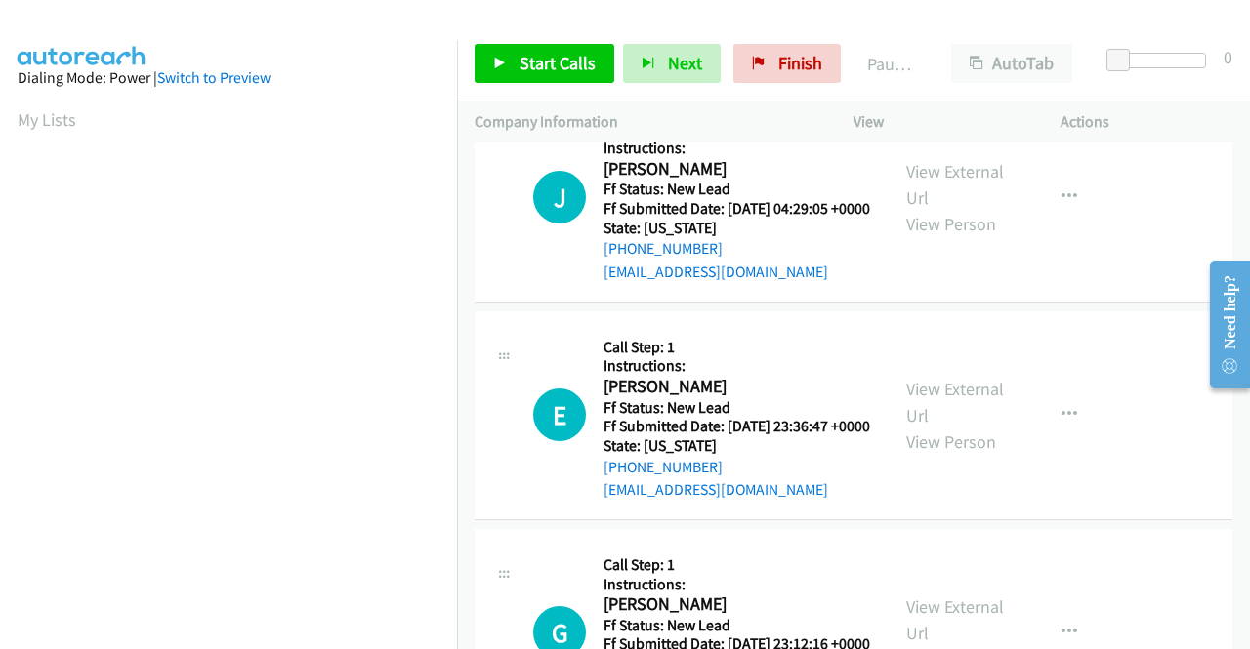
scroll to position [98, 0]
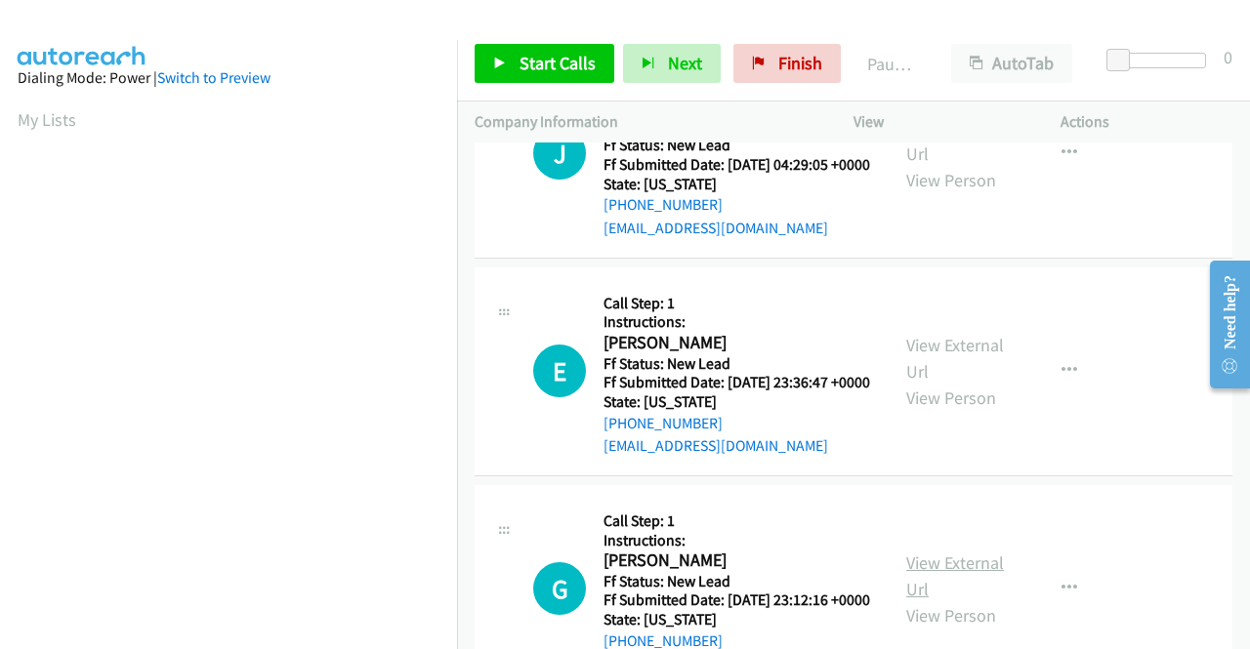
click at [953, 601] on link "View External Url" at bounding box center [955, 576] width 98 height 49
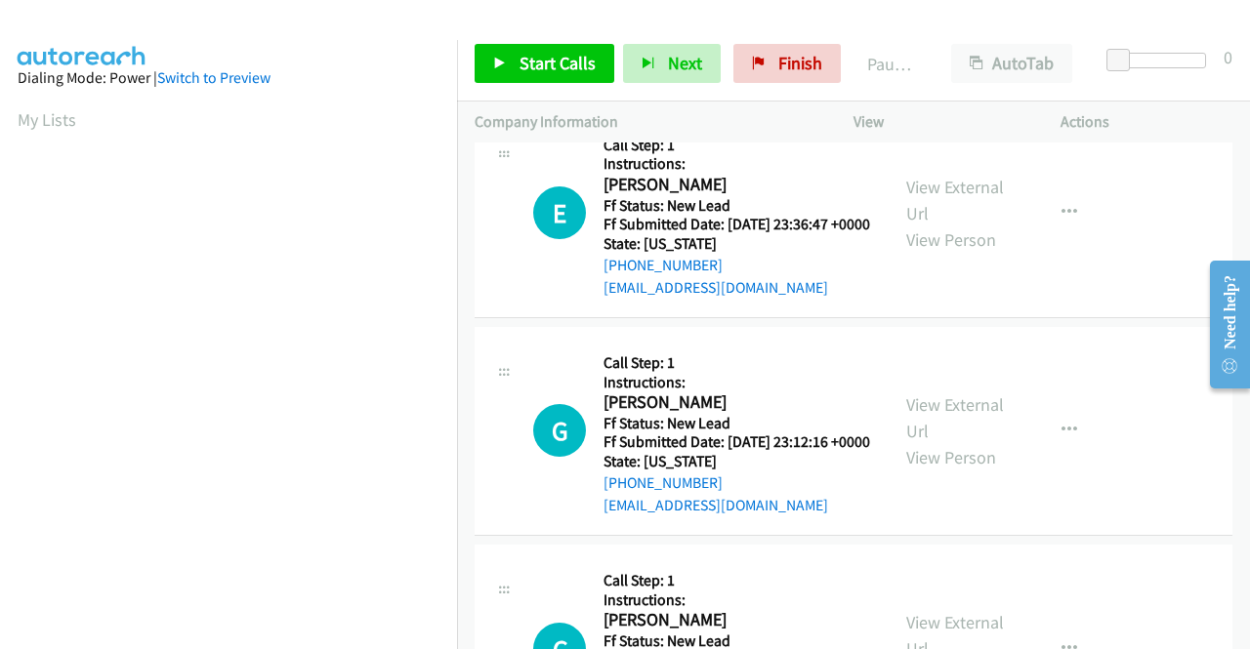
scroll to position [391, 0]
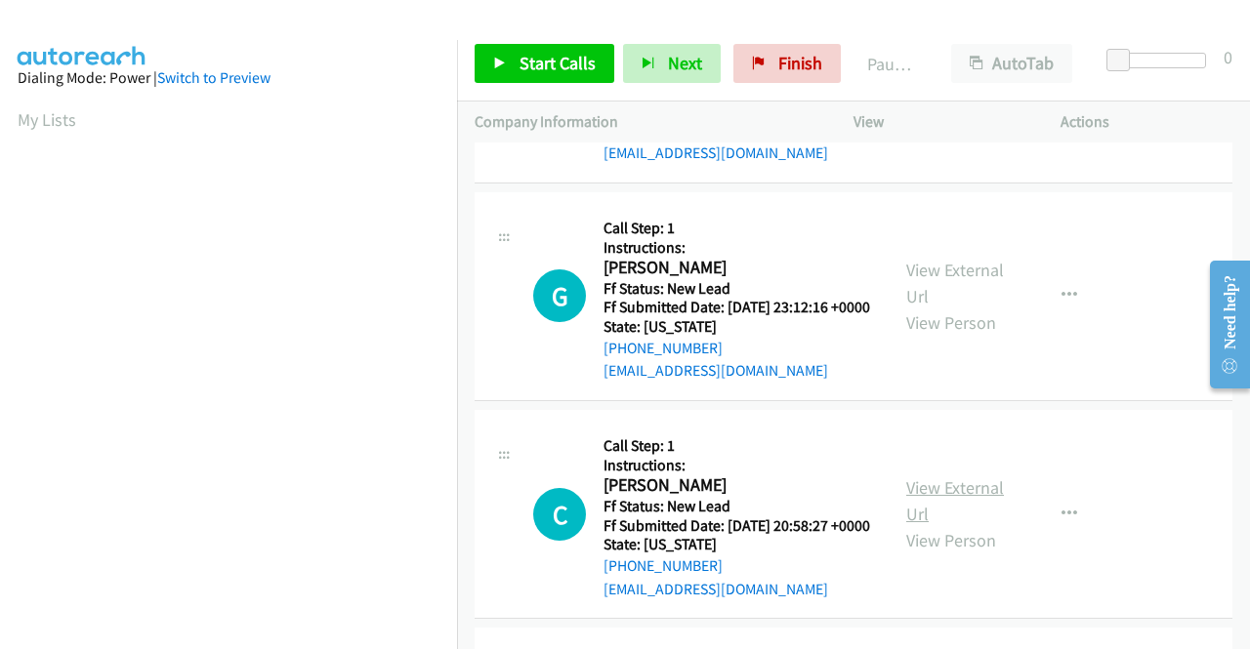
click at [972, 525] on link "View External Url" at bounding box center [955, 501] width 98 height 49
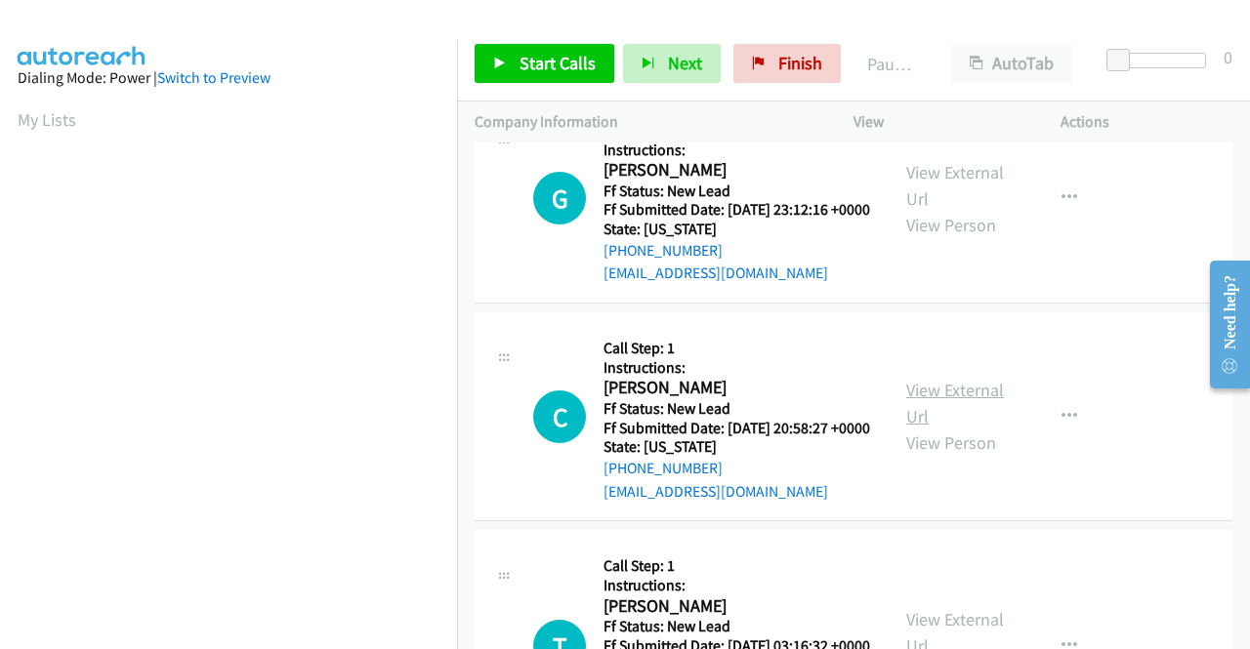
click at [961, 428] on link "View External Url" at bounding box center [955, 403] width 98 height 49
click at [796, 57] on span "Finish" at bounding box center [800, 63] width 44 height 22
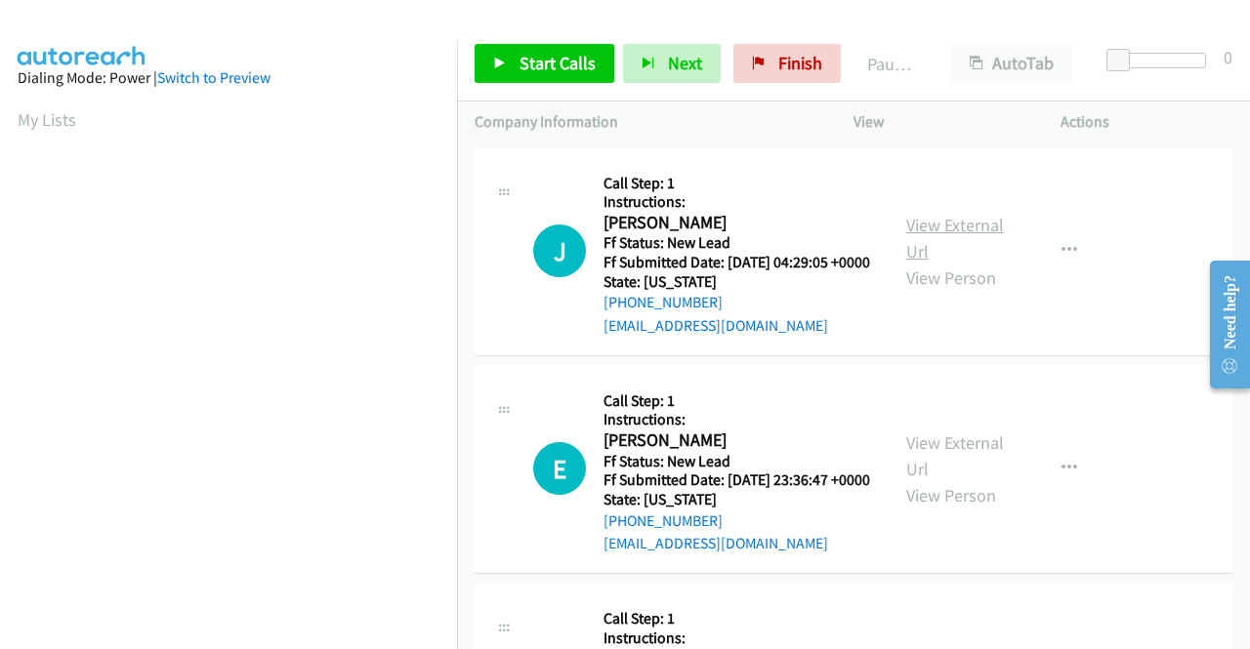
click at [945, 231] on link "View External Url" at bounding box center [955, 238] width 98 height 49
click at [965, 483] on div "View External Url View Person" at bounding box center [957, 469] width 102 height 79
click at [963, 468] on link "View External Url" at bounding box center [955, 456] width 98 height 49
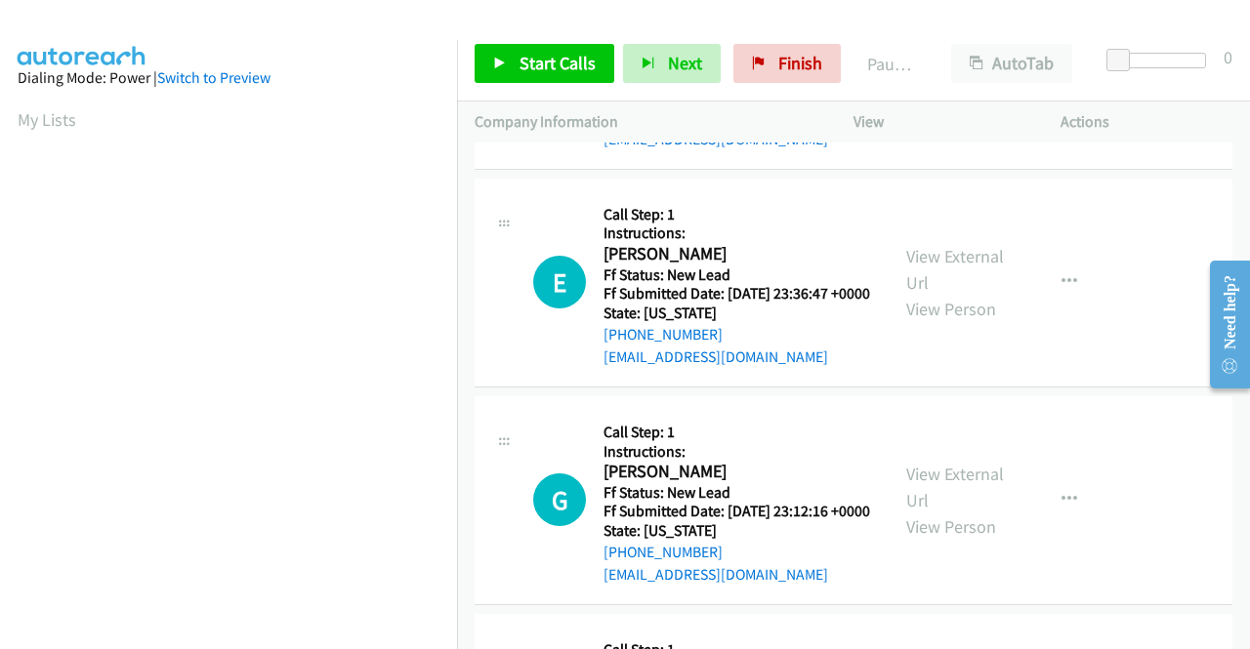
scroll to position [195, 0]
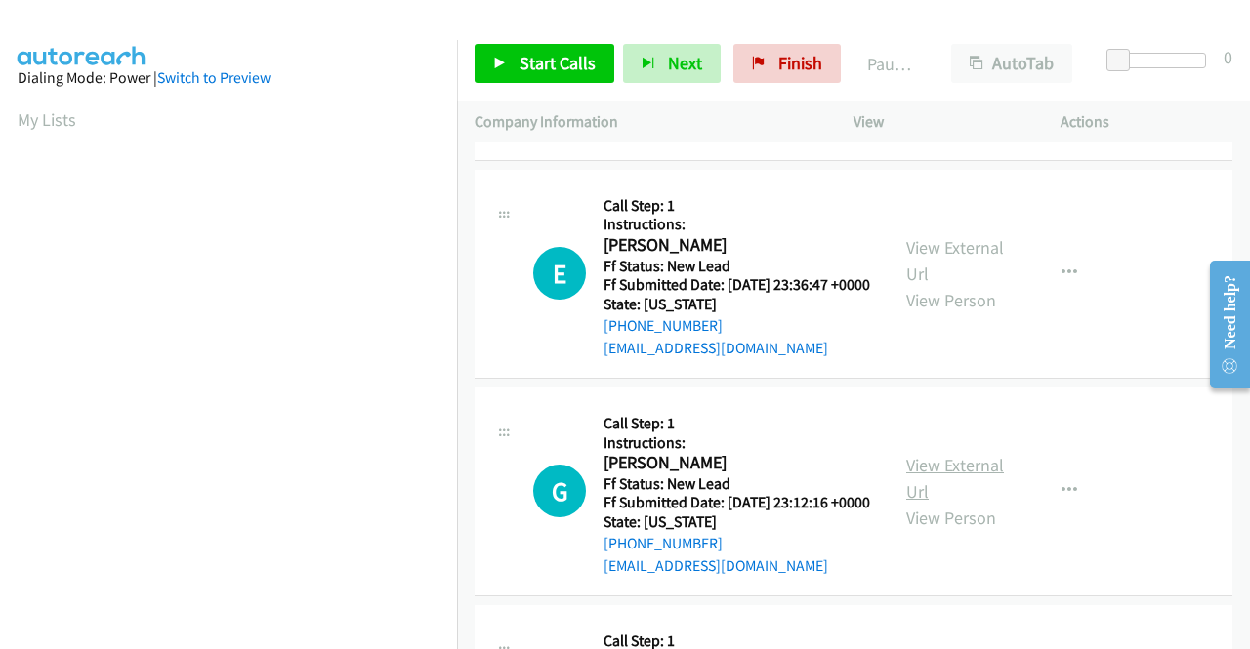
click at [980, 503] on link "View External Url" at bounding box center [955, 478] width 98 height 49
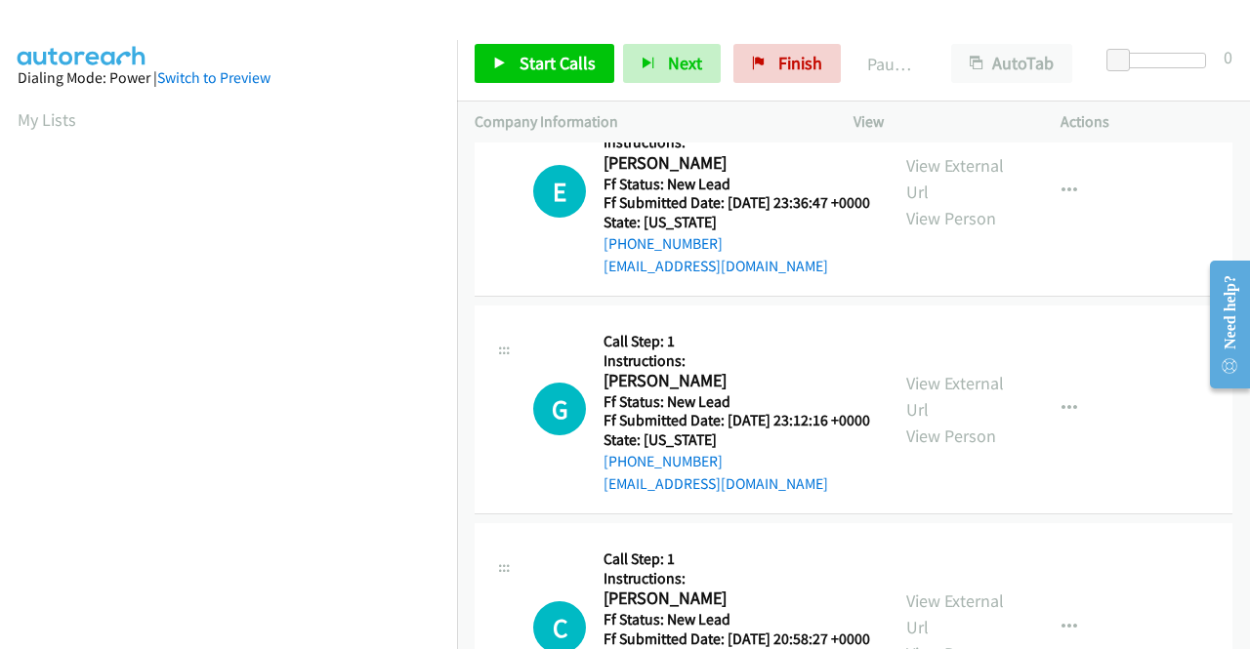
scroll to position [391, 0]
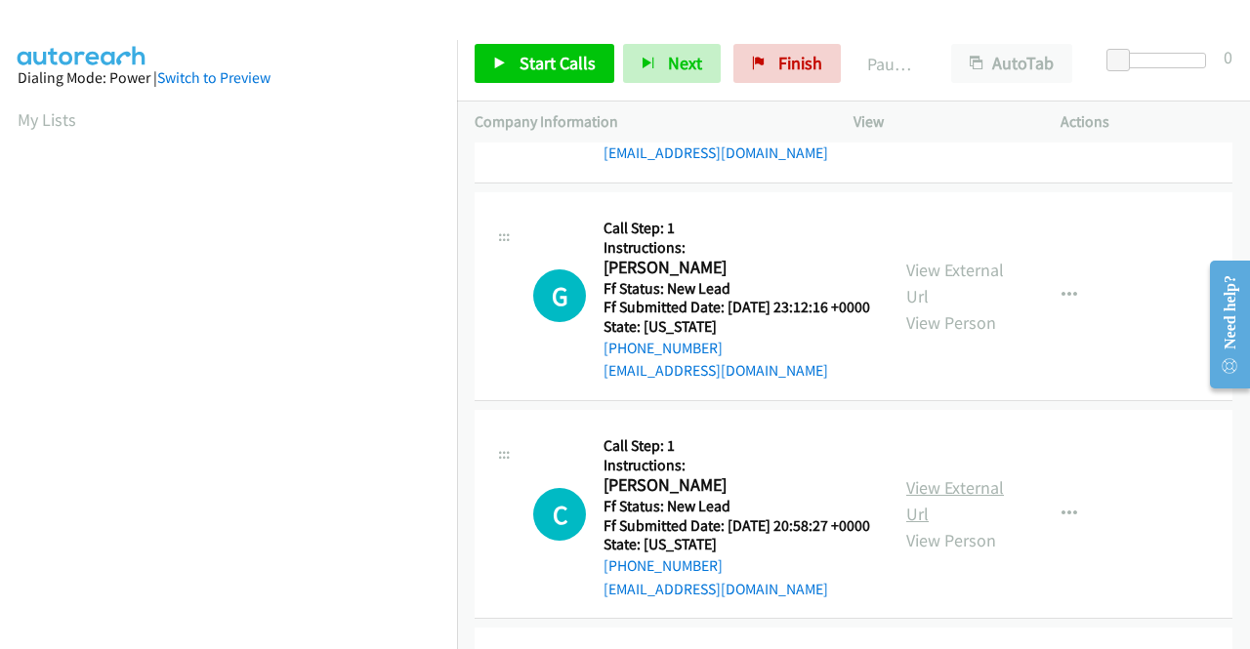
click at [980, 525] on link "View External Url" at bounding box center [955, 501] width 98 height 49
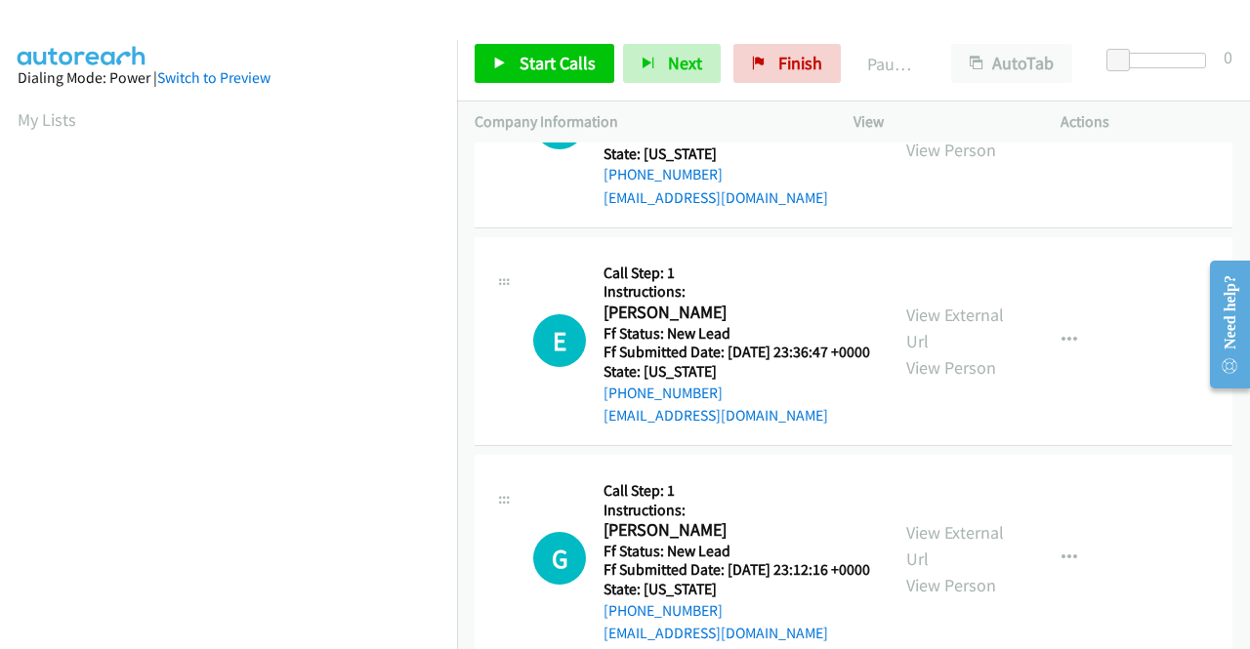
scroll to position [0, 0]
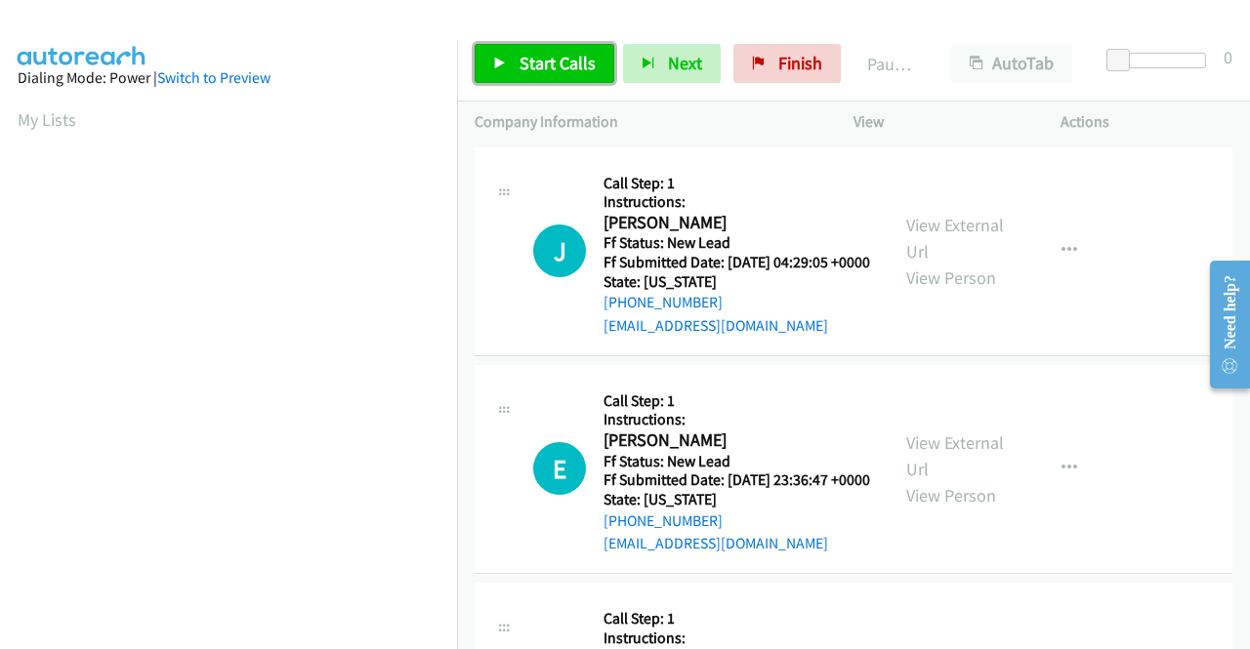
click at [533, 71] on span "Start Calls" at bounding box center [557, 63] width 76 height 22
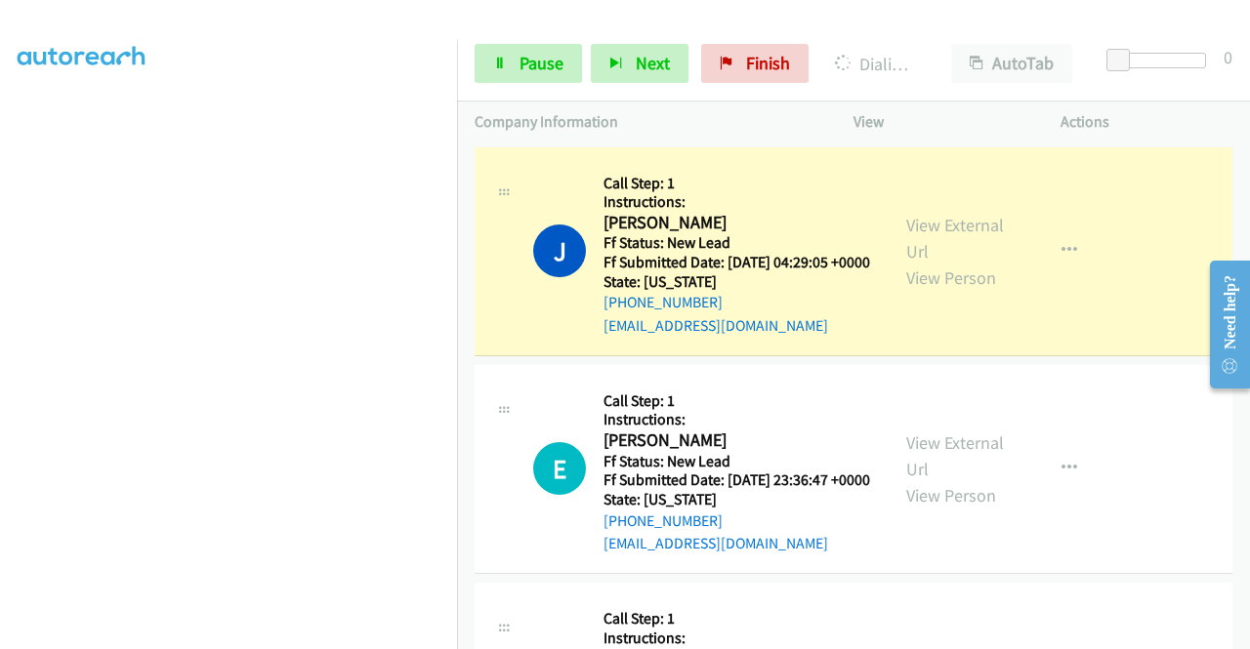
scroll to position [391, 0]
drag, startPoint x: 1167, startPoint y: 107, endPoint x: 980, endPoint y: 151, distance: 191.6
click at [1167, 107] on div "Actions" at bounding box center [1146, 122] width 207 height 41
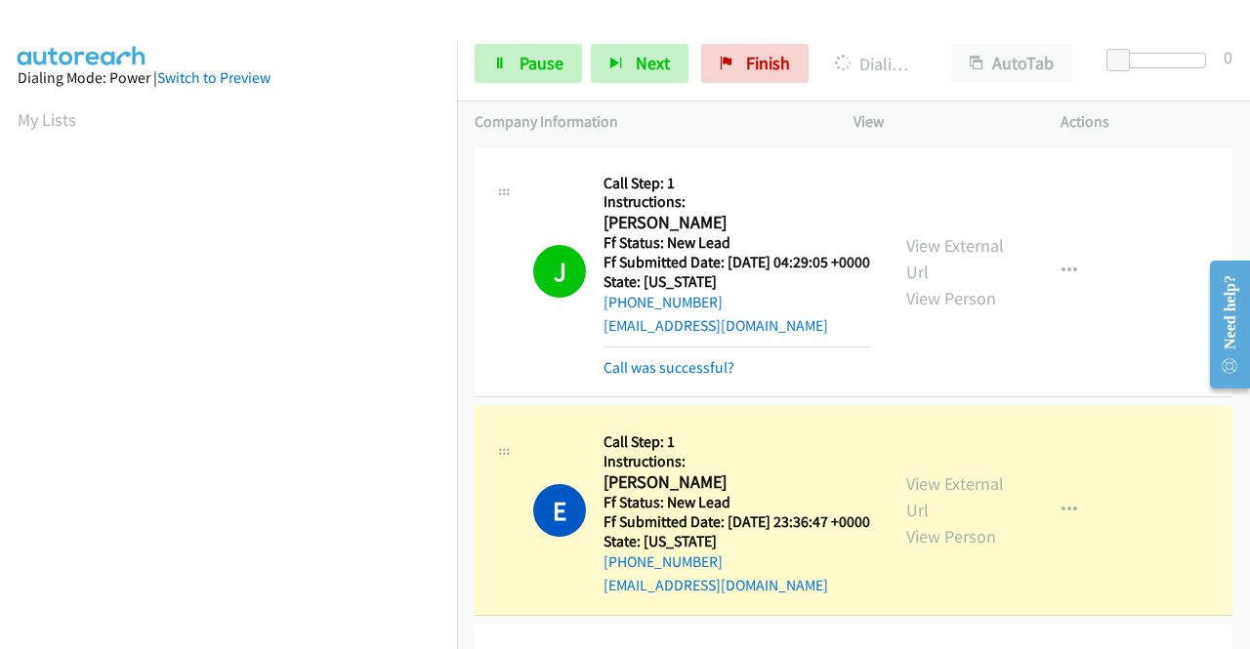
click at [1142, 91] on div "Start Calls Pause Next Finish Dialing [PERSON_NAME] AutoTab AutoTab 0" at bounding box center [853, 63] width 793 height 75
click at [705, 377] on link "Call was successful?" at bounding box center [668, 367] width 131 height 19
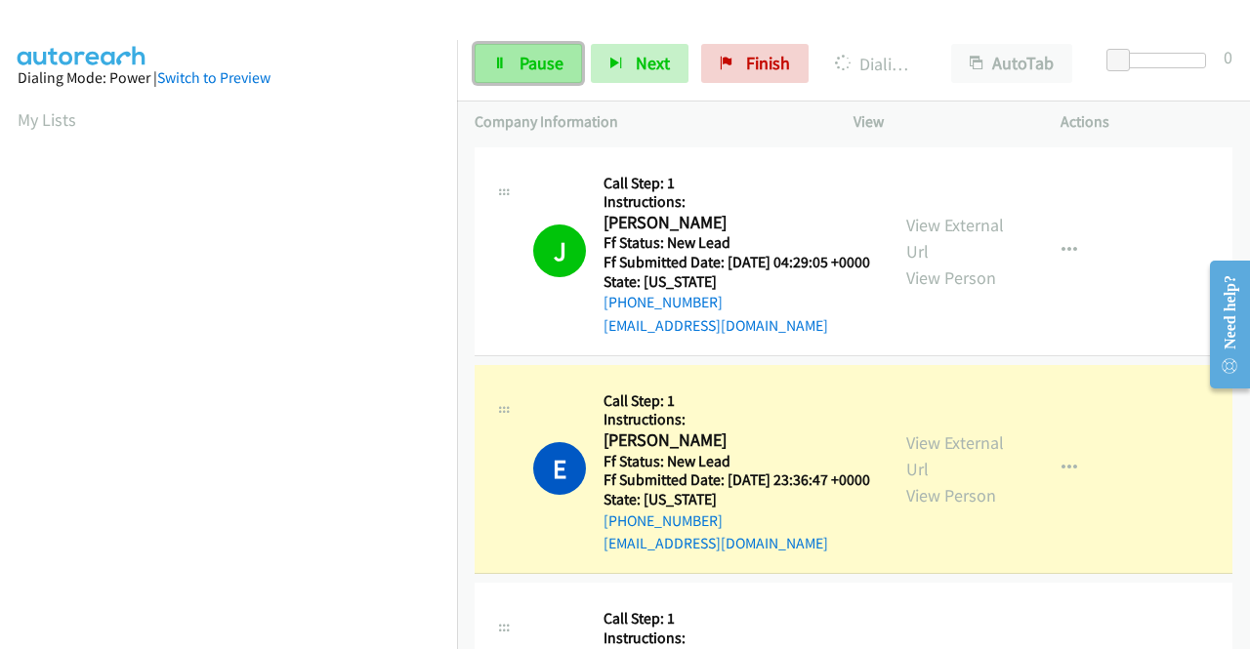
click at [523, 70] on span "Pause" at bounding box center [541, 63] width 44 height 22
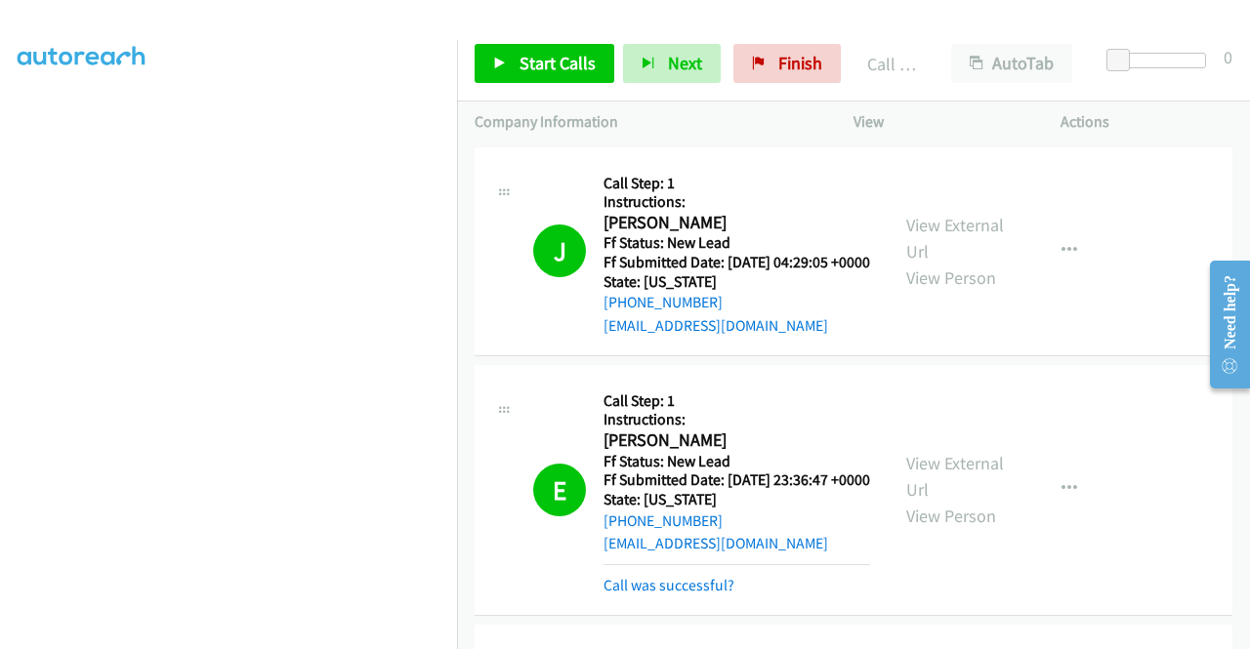
scroll to position [195, 0]
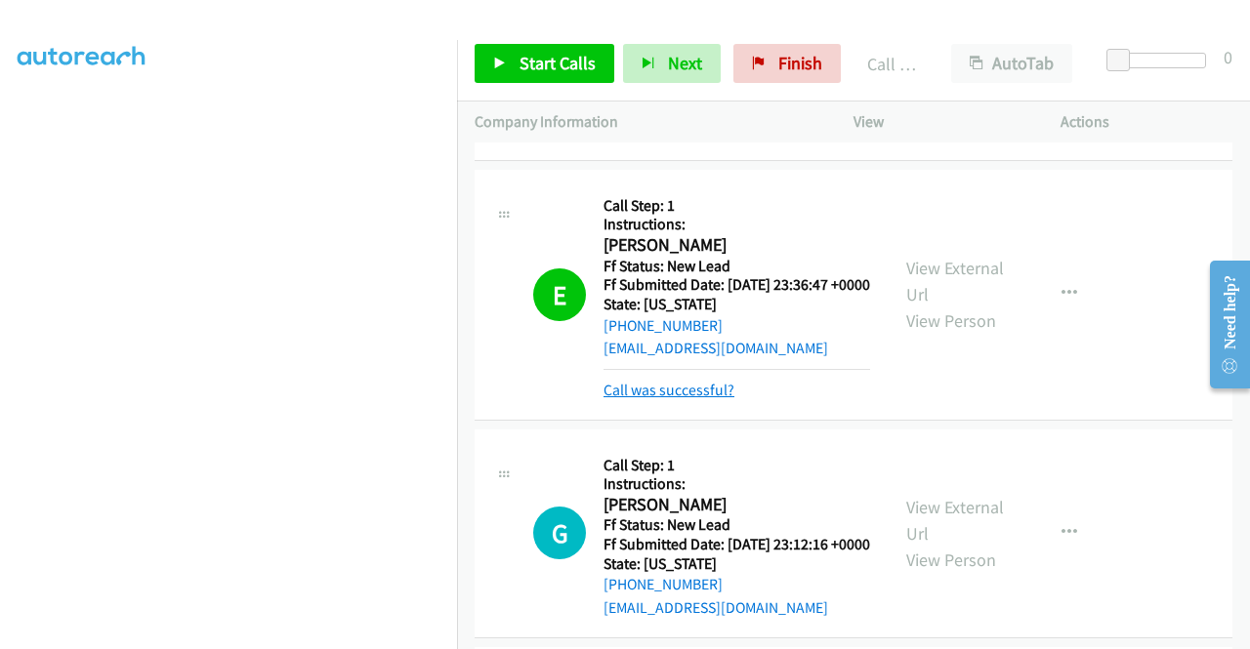
click at [728, 399] on link "Call was successful?" at bounding box center [668, 390] width 131 height 19
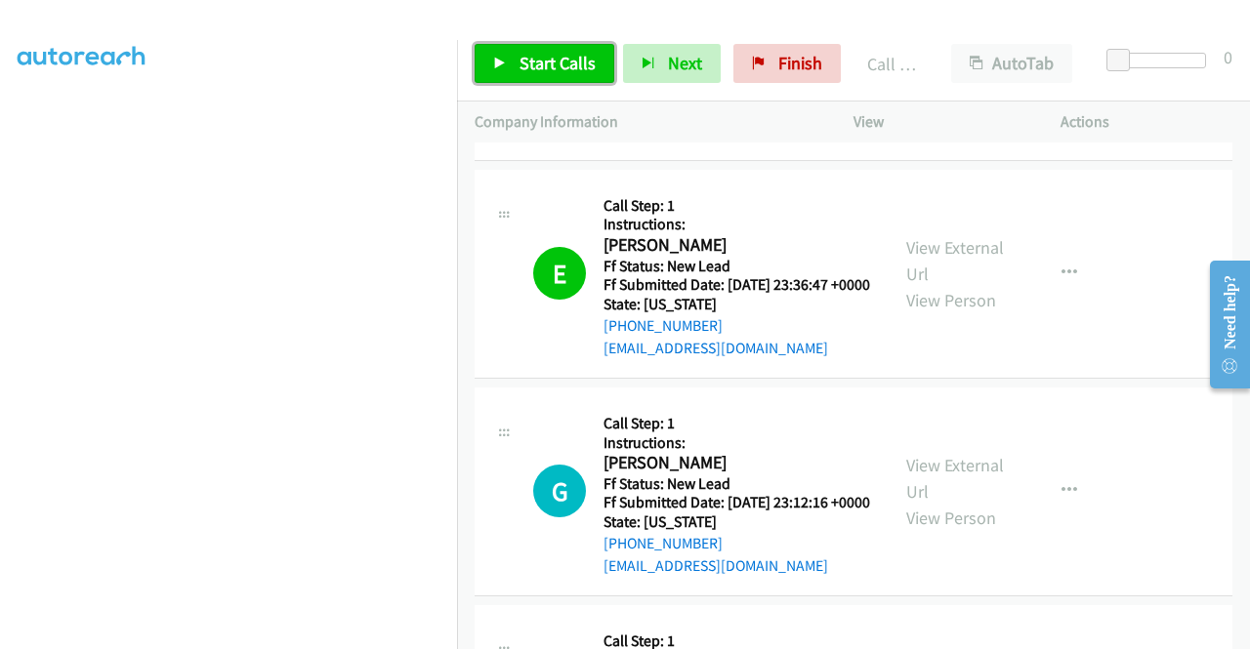
click at [516, 65] on link "Start Calls" at bounding box center [545, 63] width 140 height 39
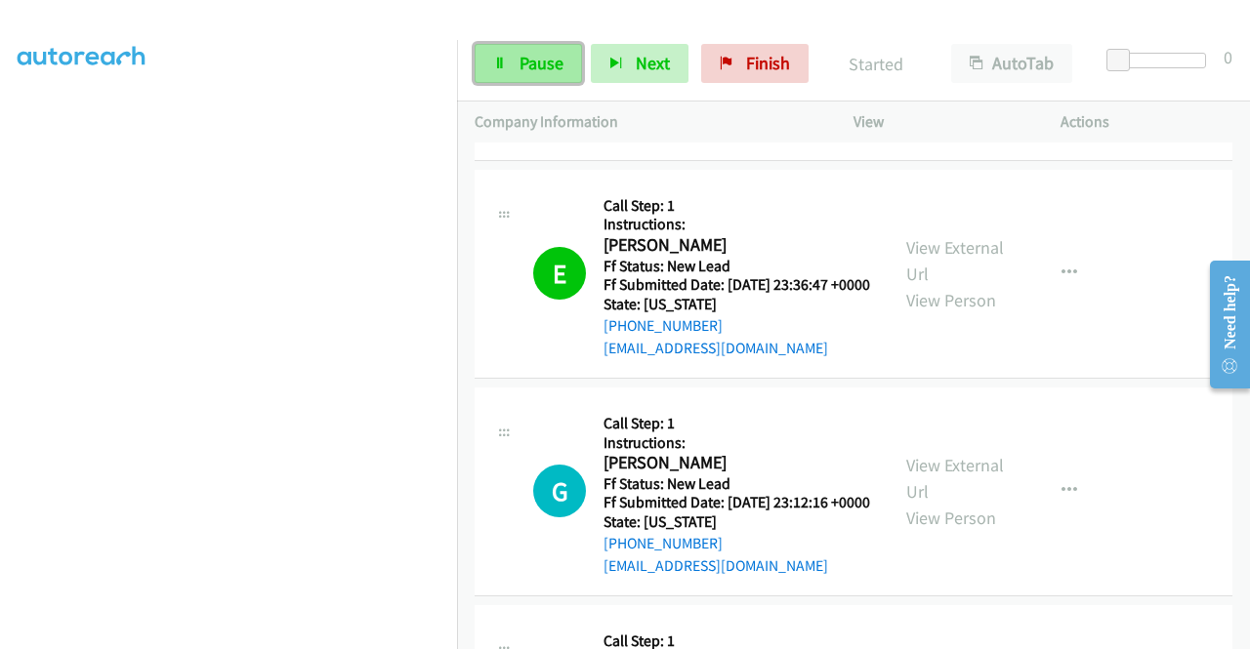
click at [518, 60] on link "Pause" at bounding box center [528, 63] width 107 height 39
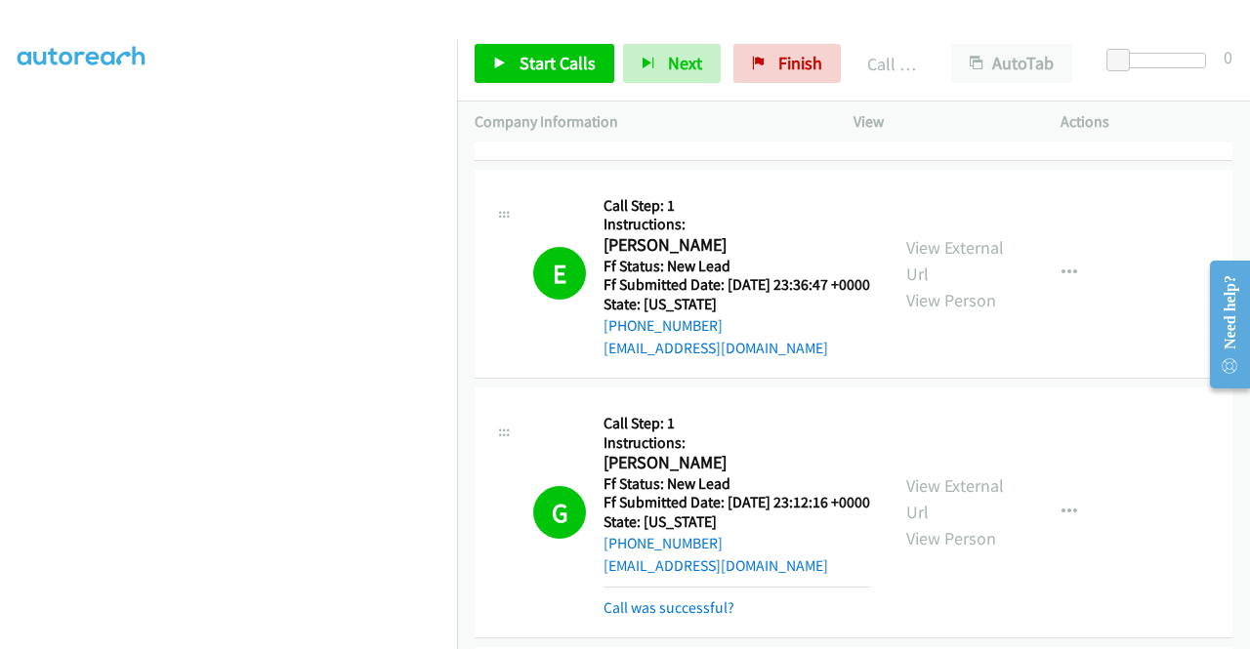
scroll to position [391, 0]
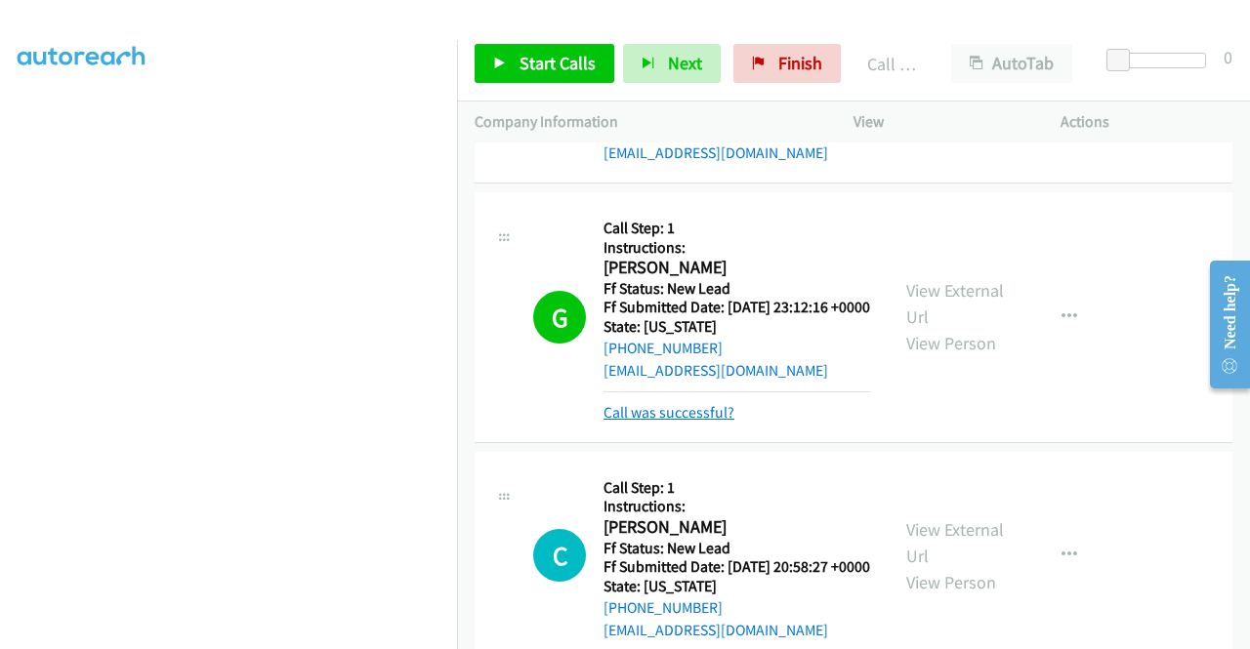
click at [707, 422] on link "Call was successful?" at bounding box center [668, 412] width 131 height 19
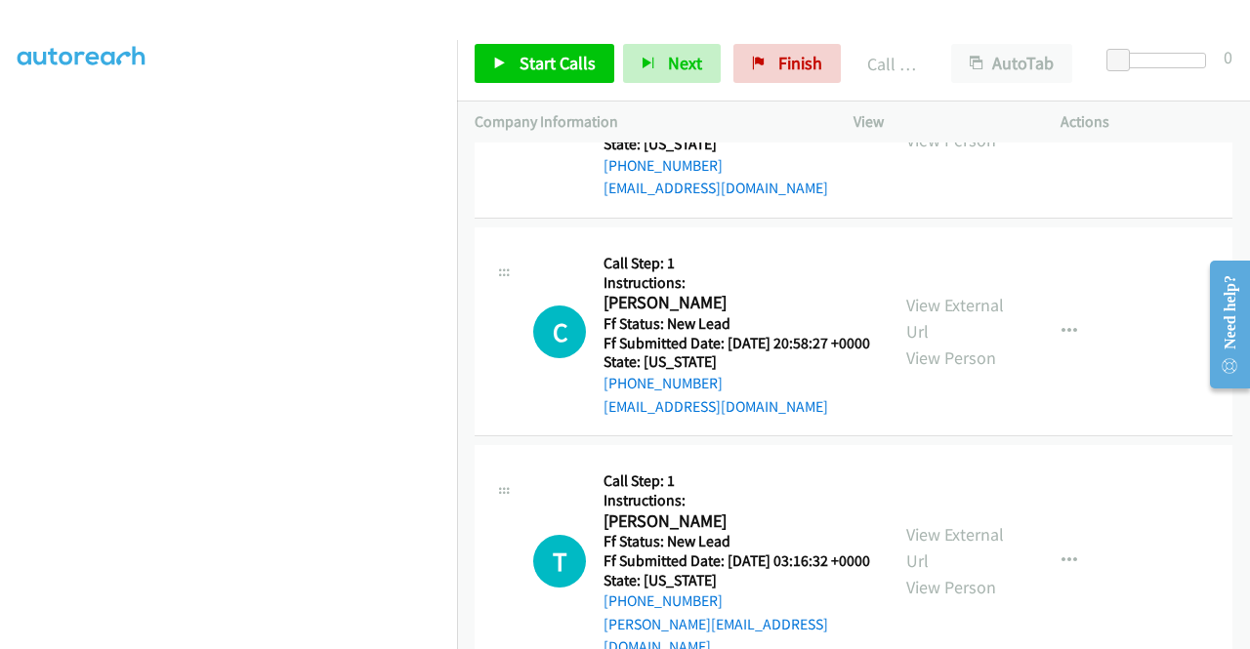
scroll to position [586, 0]
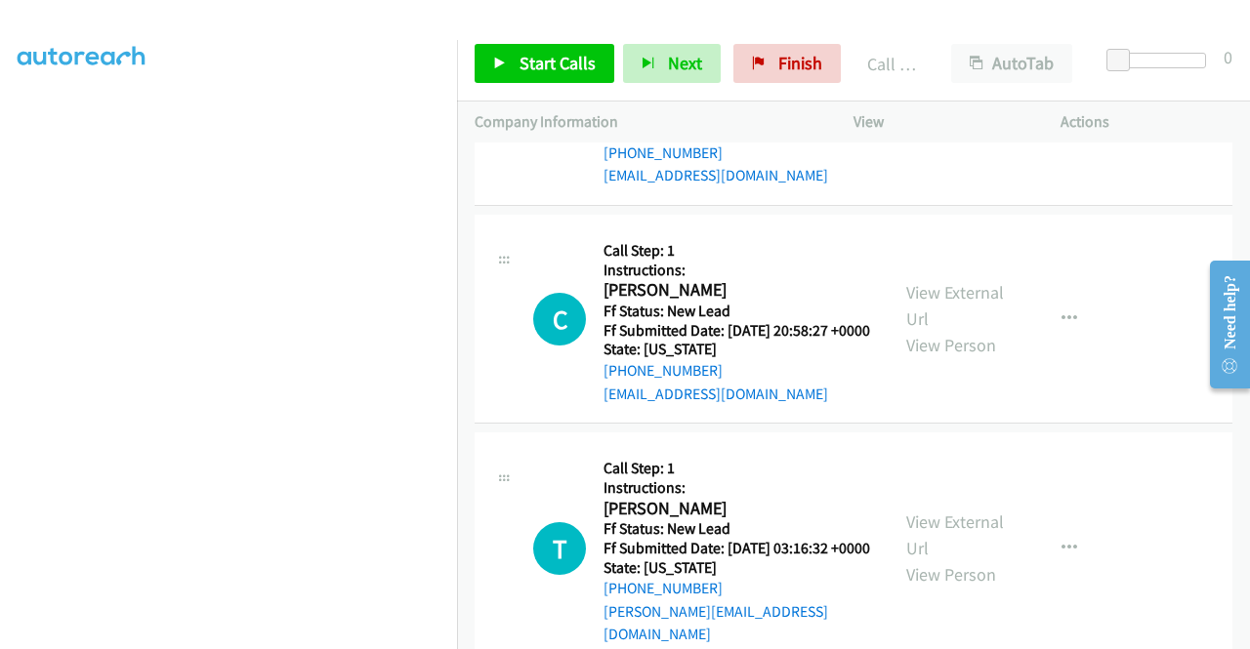
click at [1099, 125] on p "Actions" at bounding box center [1146, 121] width 172 height 23
click at [561, 62] on span "Start Calls" at bounding box center [557, 63] width 76 height 22
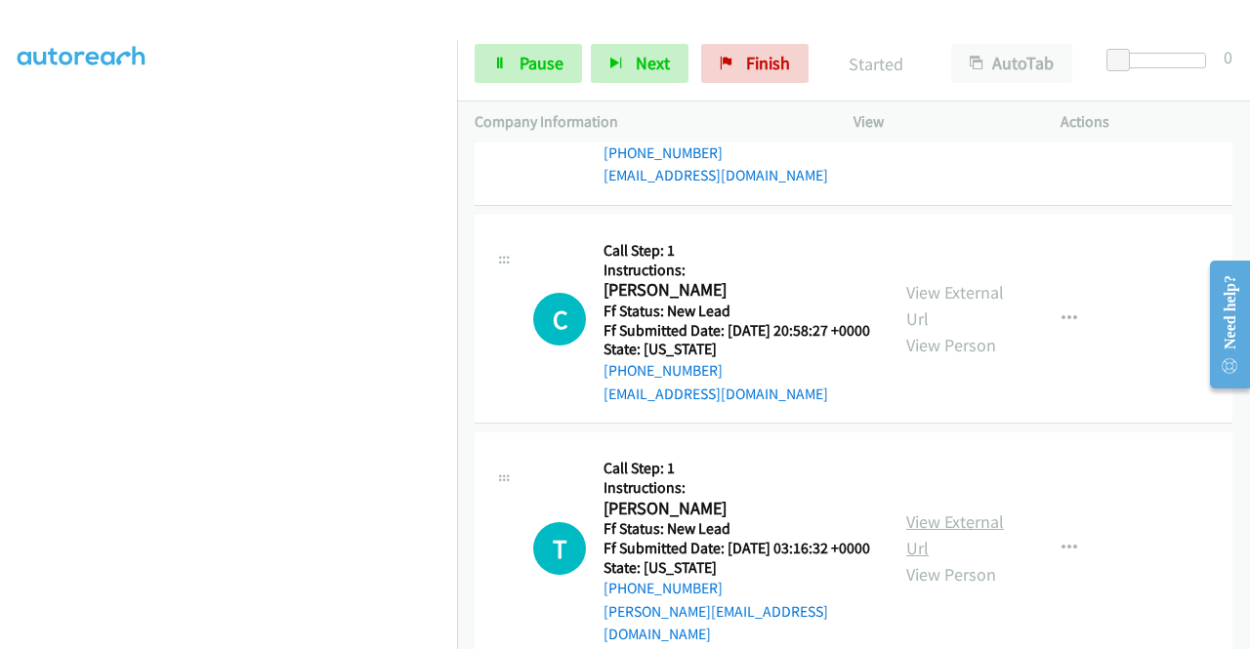
click at [957, 559] on link "View External Url" at bounding box center [955, 535] width 98 height 49
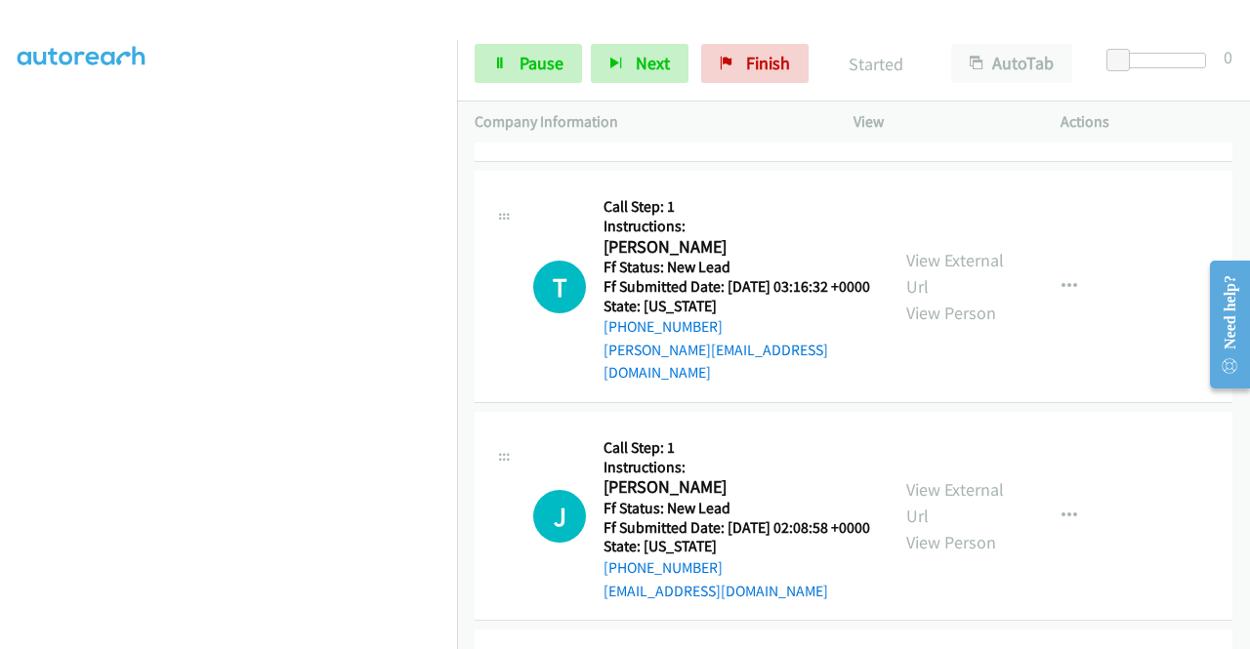
scroll to position [879, 0]
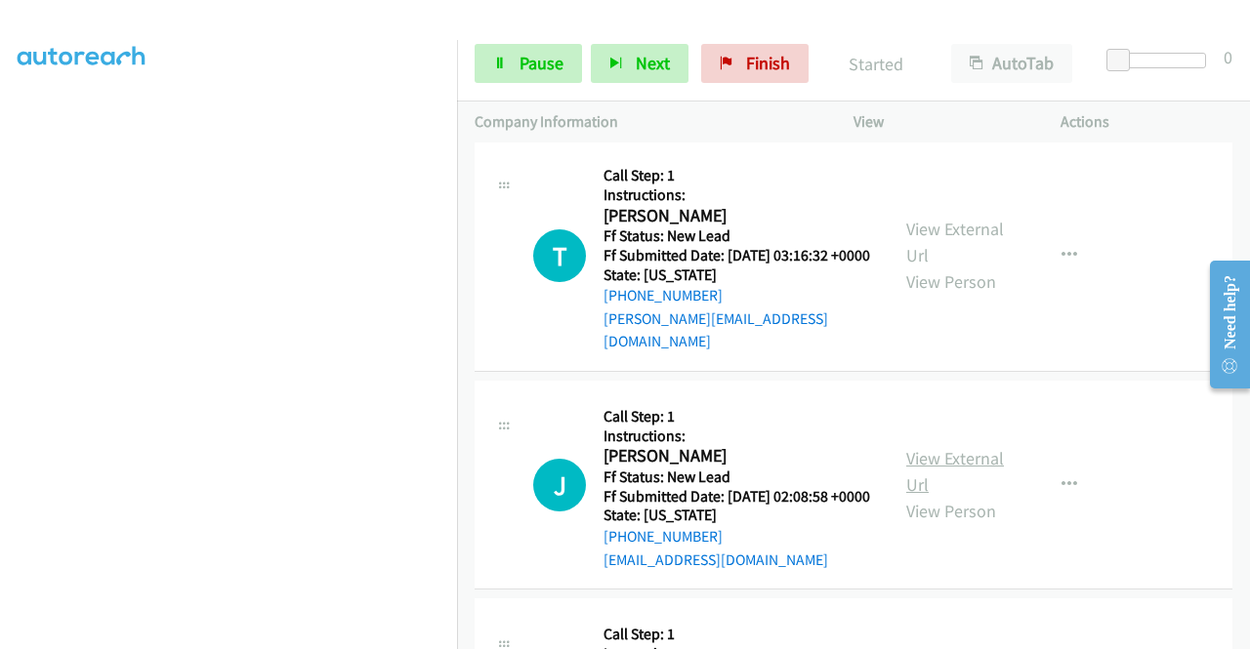
click at [946, 496] on link "View External Url" at bounding box center [955, 471] width 98 height 49
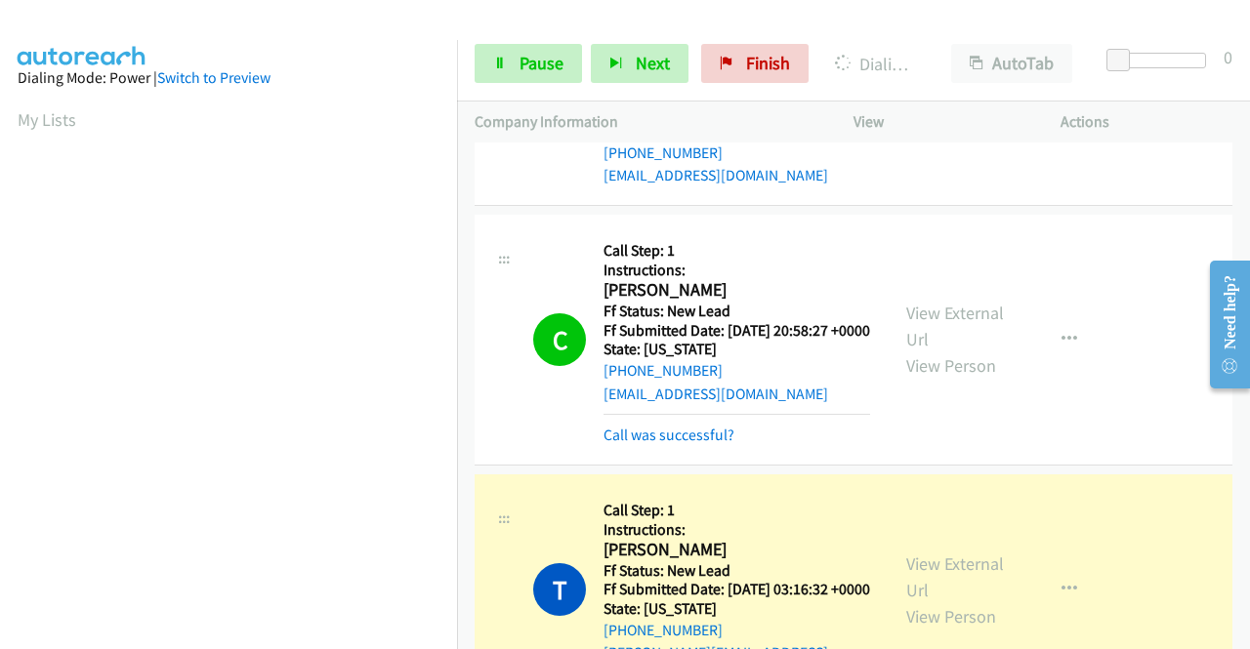
scroll to position [445, 0]
click at [965, 351] on link "View External Url" at bounding box center [955, 326] width 98 height 49
click at [658, 444] on link "Call was successful?" at bounding box center [668, 435] width 131 height 19
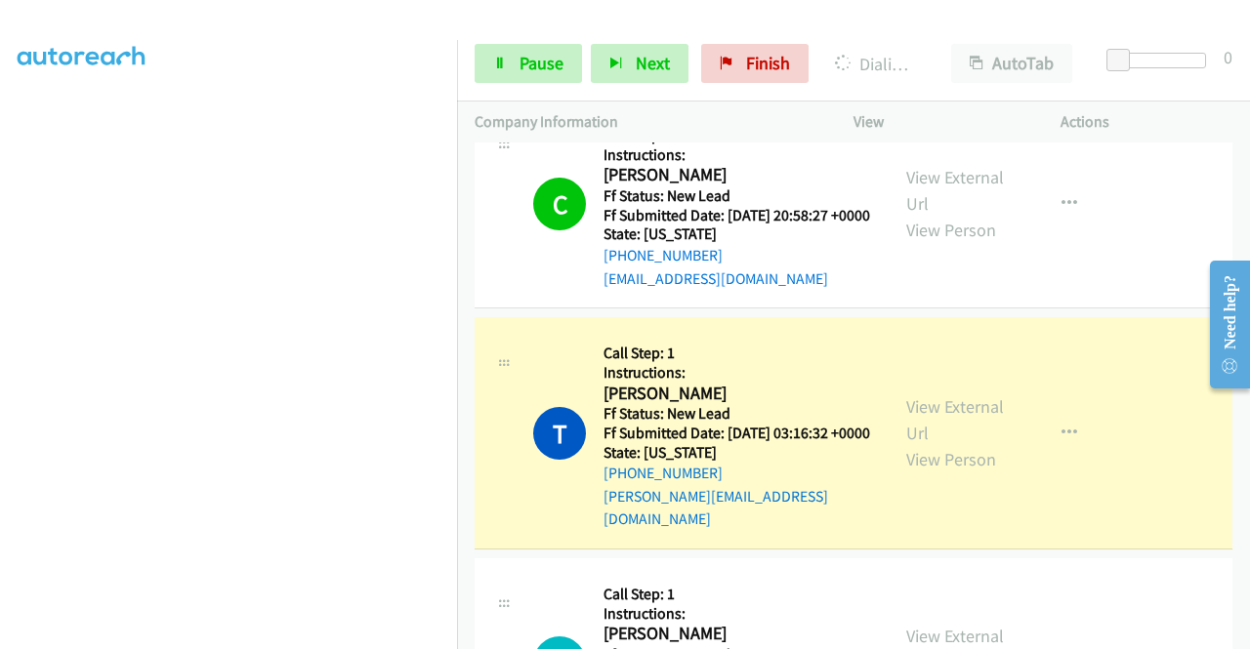
scroll to position [879, 0]
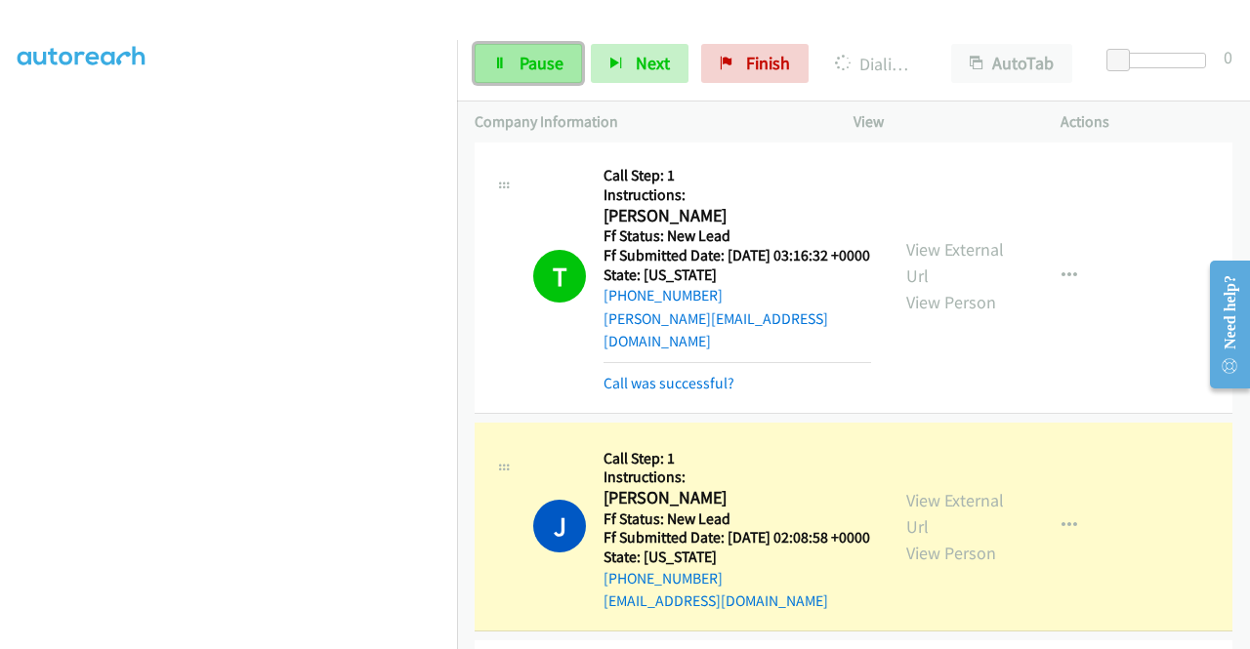
click at [519, 57] on span "Pause" at bounding box center [541, 63] width 44 height 22
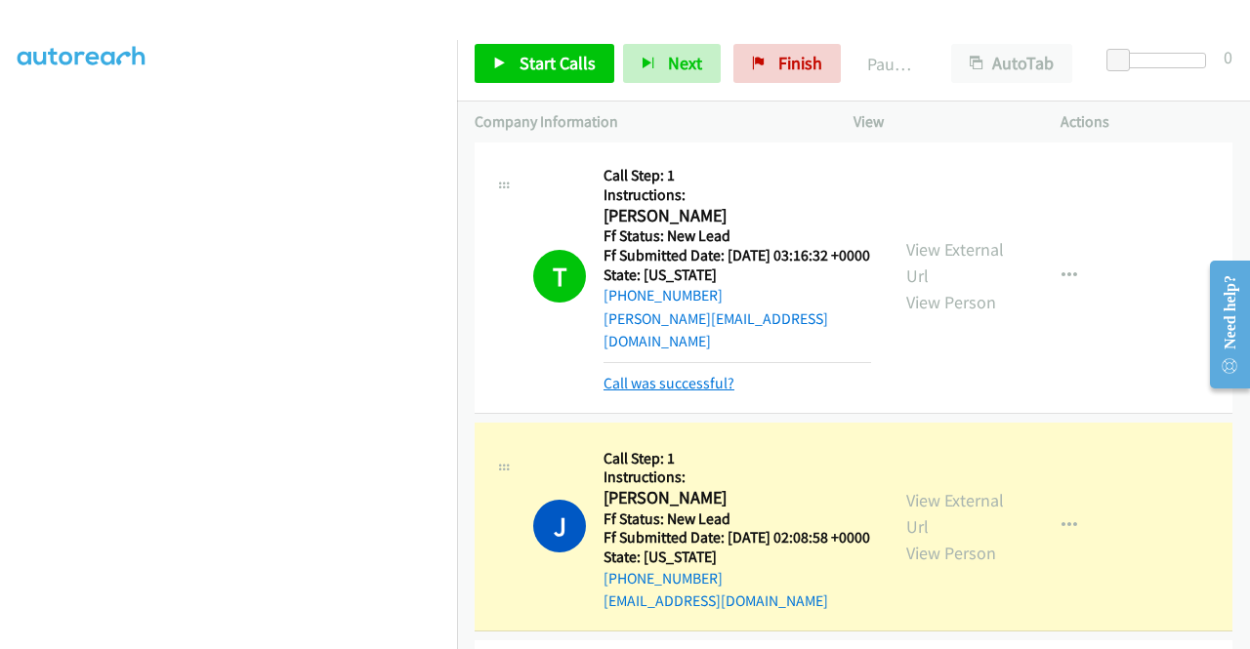
click at [670, 393] on link "Call was successful?" at bounding box center [668, 383] width 131 height 19
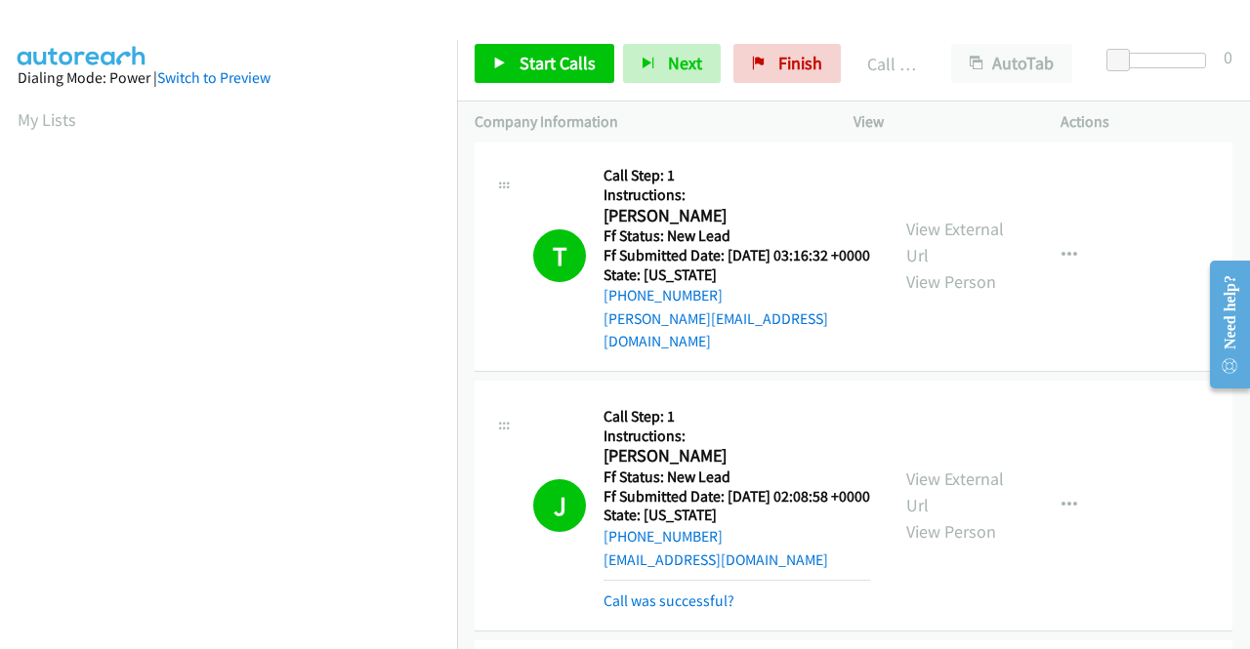
scroll to position [445, 0]
drag, startPoint x: 1172, startPoint y: 208, endPoint x: 1069, endPoint y: 207, distance: 102.5
click at [1172, 136] on td "C Callback Scheduled Call Step: 1 Instructions: Colleen Blacklock America/New_Y…" at bounding box center [853, 27] width 793 height 218
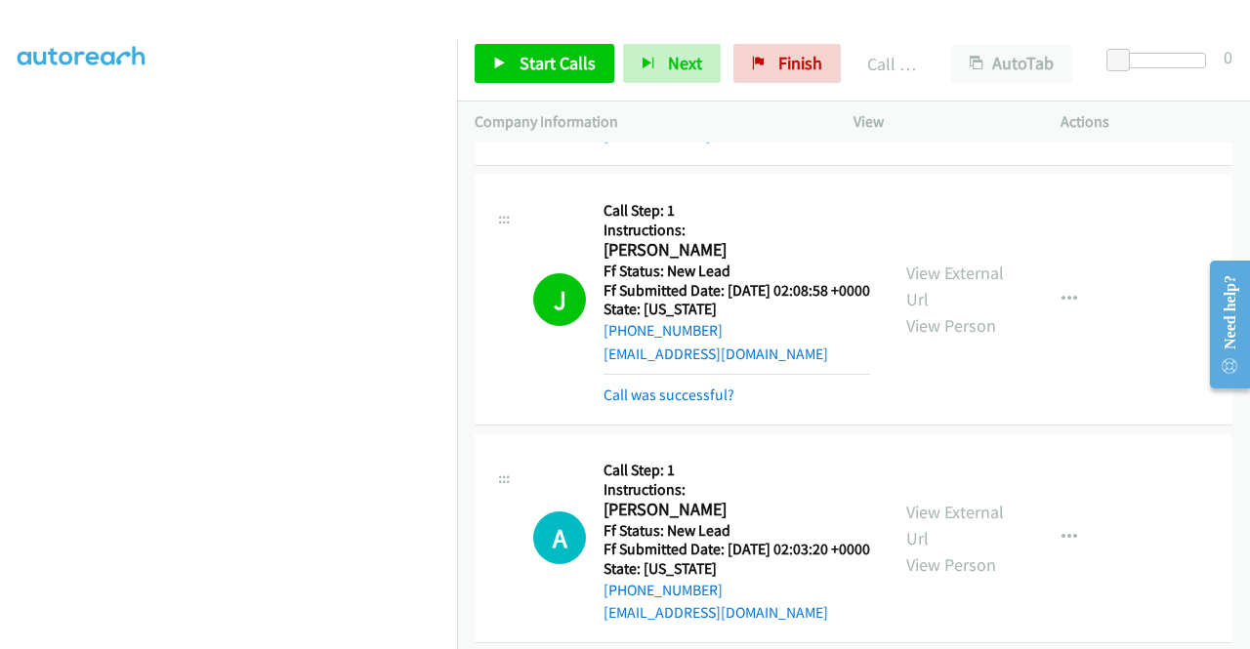
scroll to position [1269, 0]
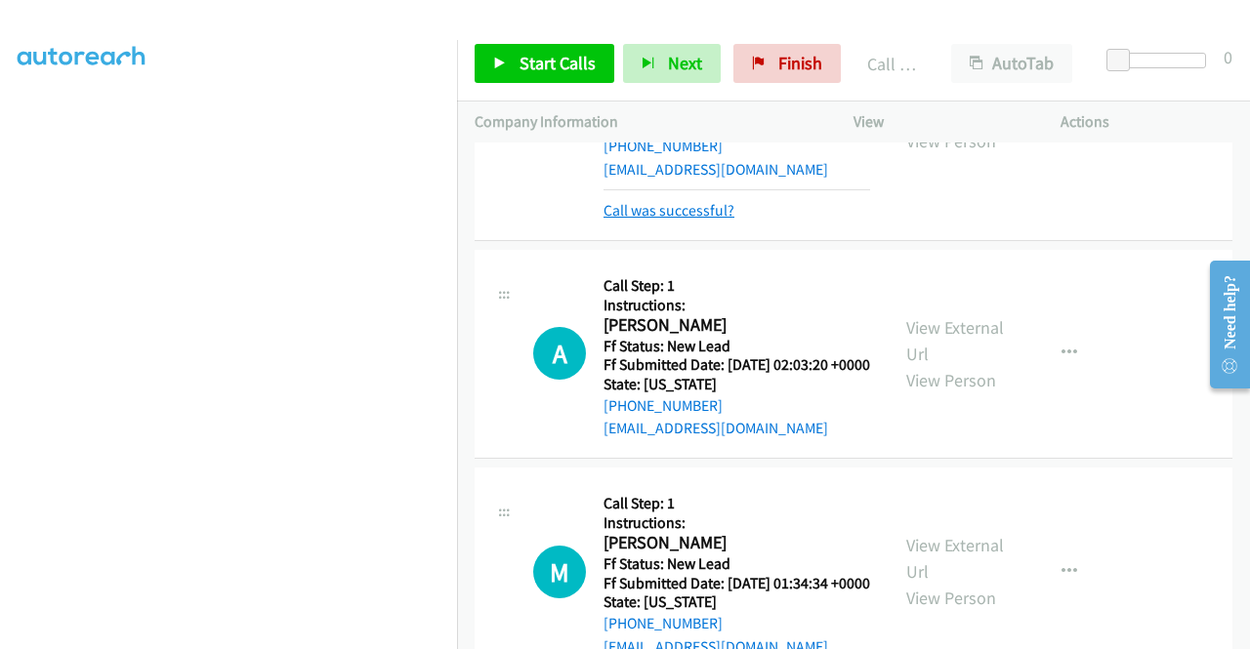
click at [714, 220] on link "Call was successful?" at bounding box center [668, 210] width 131 height 19
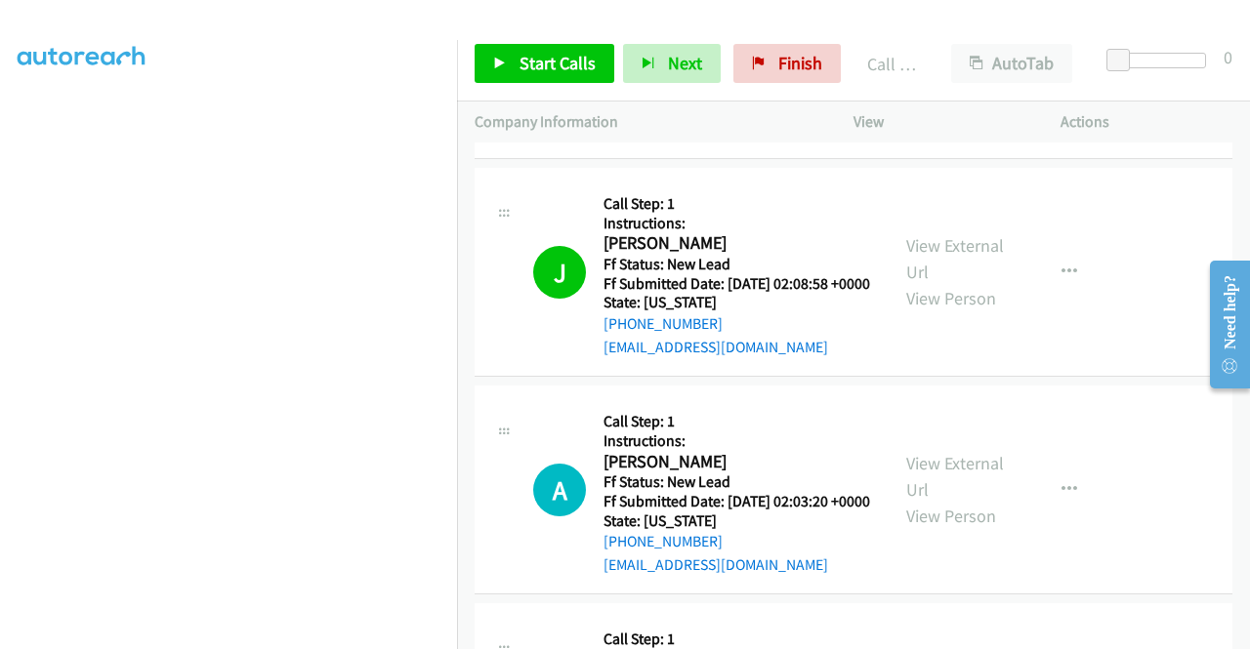
scroll to position [1150, 0]
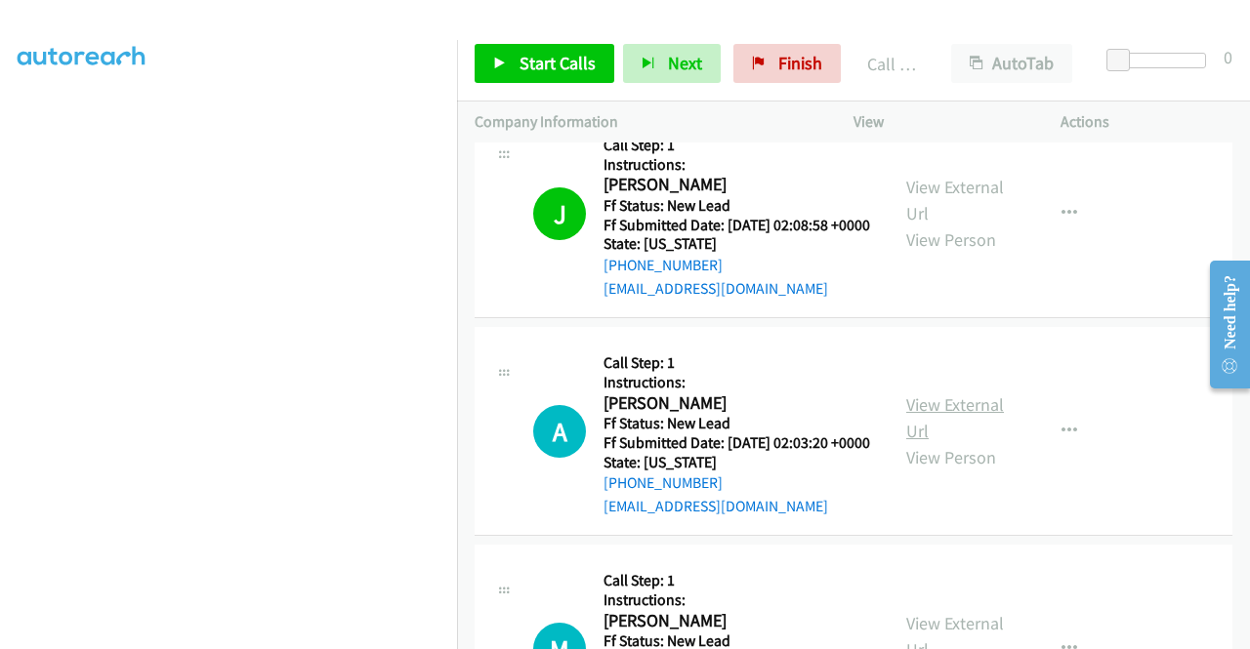
click at [973, 442] on link "View External Url" at bounding box center [955, 418] width 98 height 49
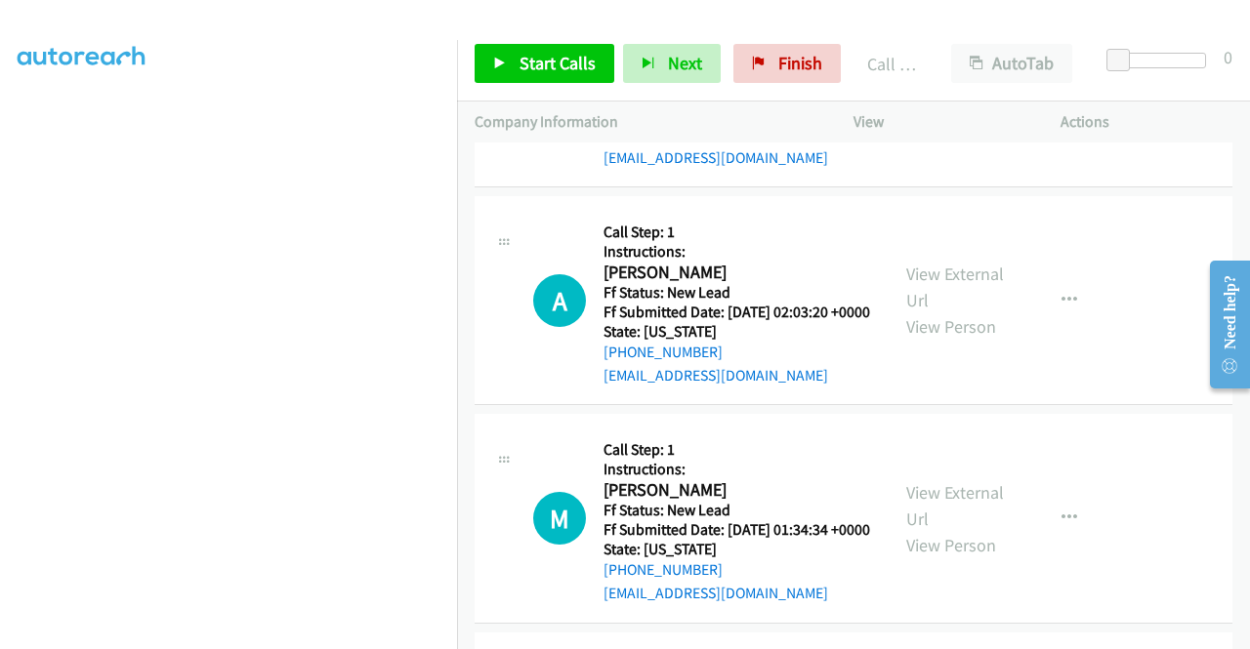
scroll to position [1443, 0]
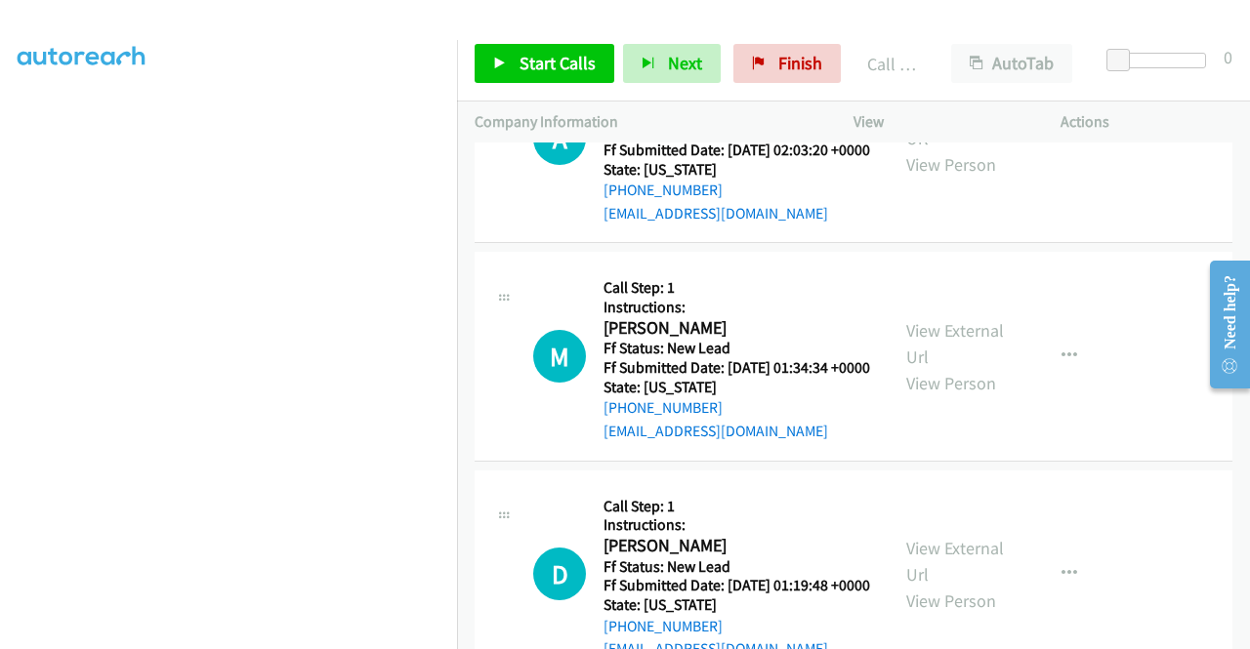
click at [962, 396] on div "View External Url View Person" at bounding box center [957, 356] width 102 height 79
click at [957, 368] on link "View External Url" at bounding box center [955, 343] width 98 height 49
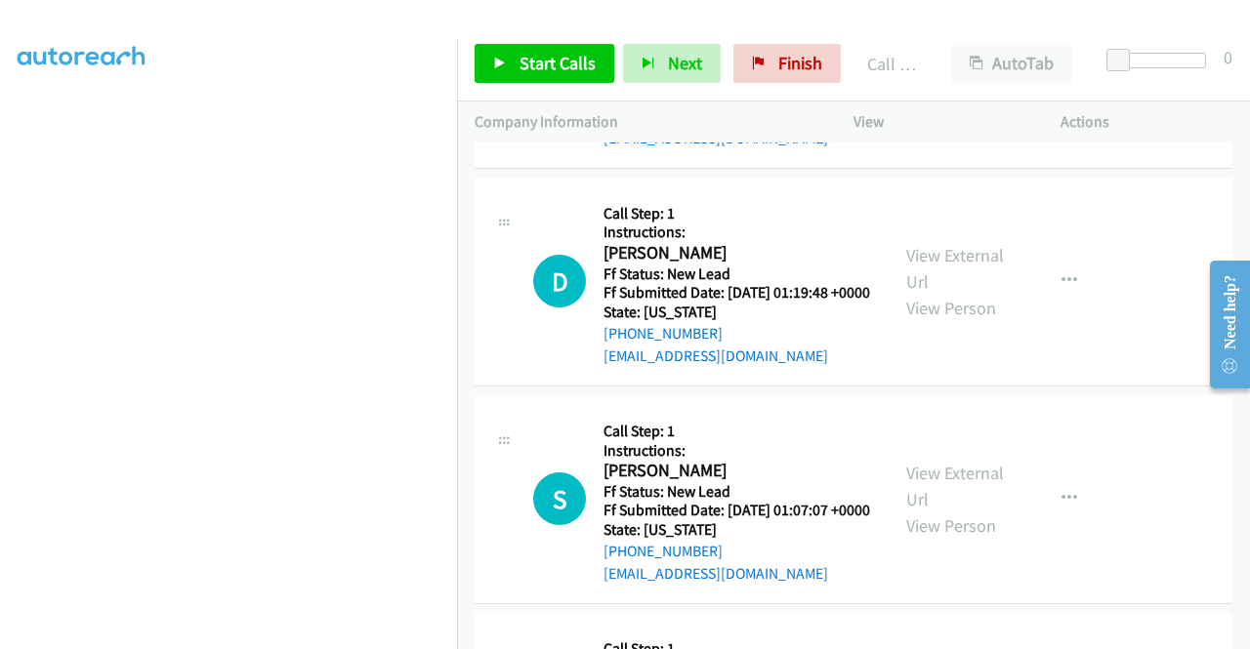
scroll to position [1736, 0]
click at [956, 293] on link "View External Url" at bounding box center [955, 268] width 98 height 49
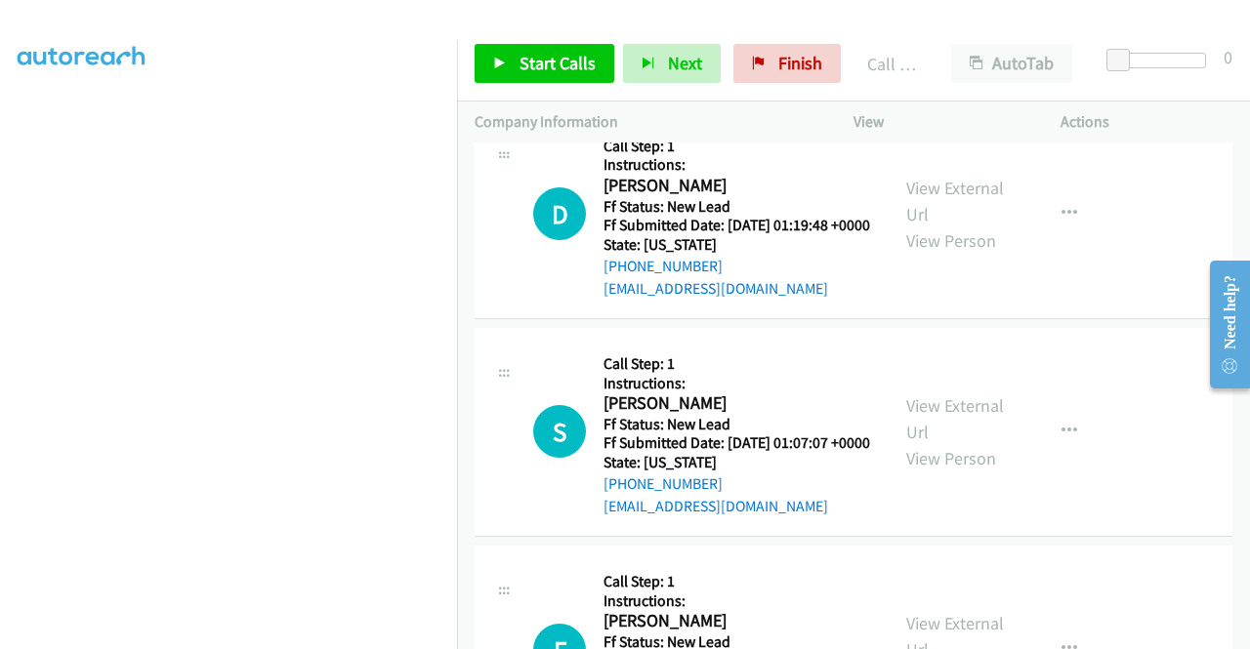
scroll to position [1834, 0]
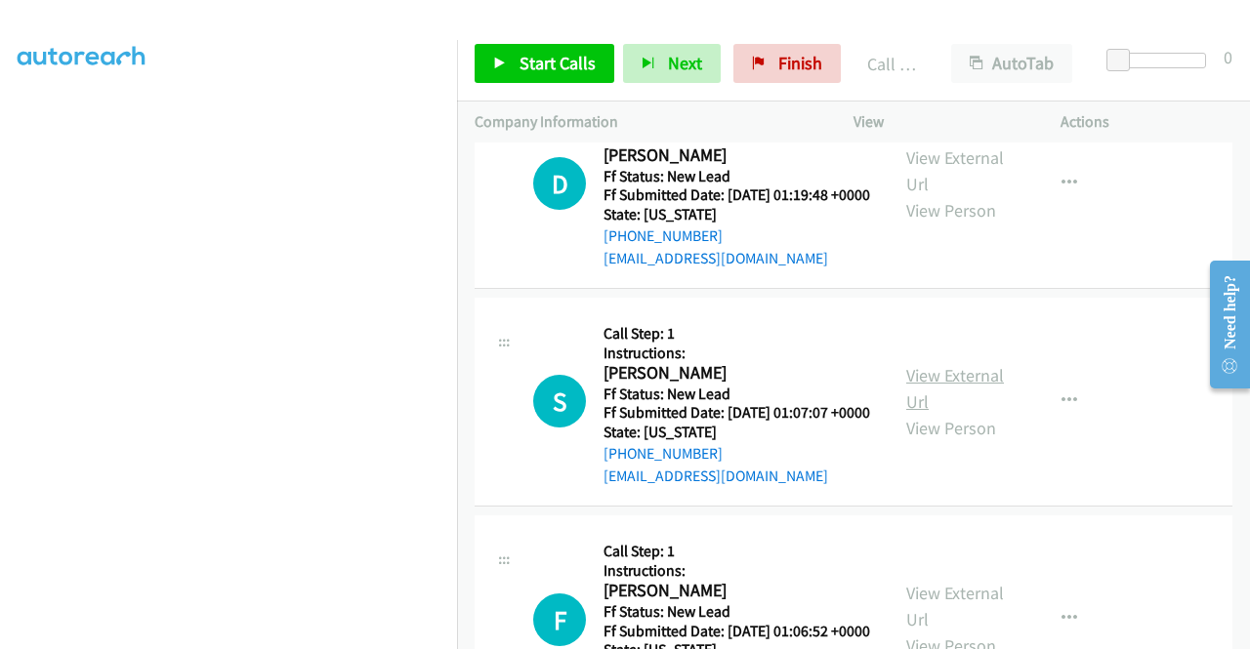
click at [969, 413] on link "View External Url" at bounding box center [955, 388] width 98 height 49
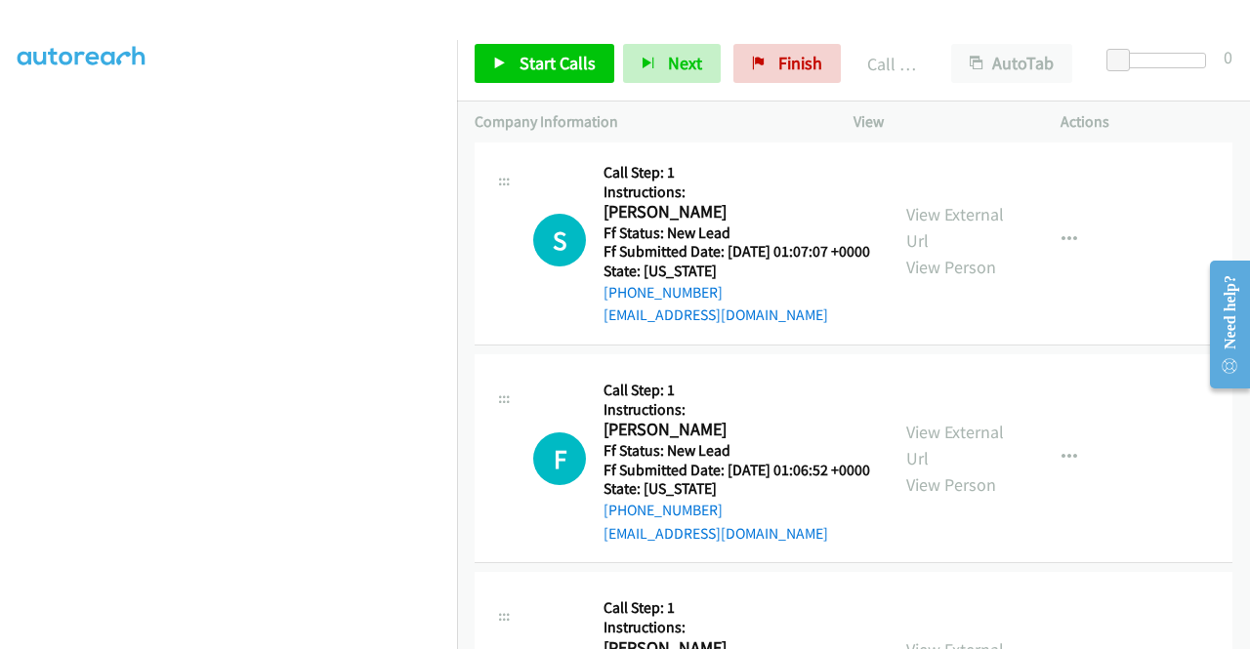
scroll to position [2127, 0]
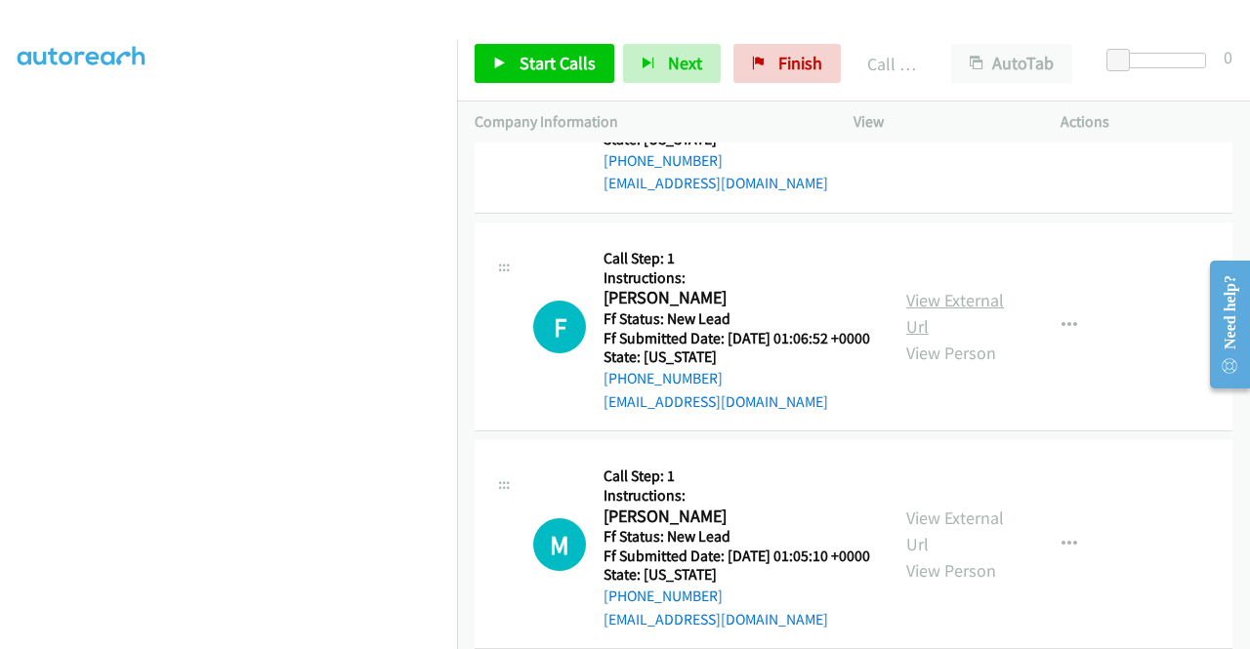
click at [952, 338] on link "View External Url" at bounding box center [955, 313] width 98 height 49
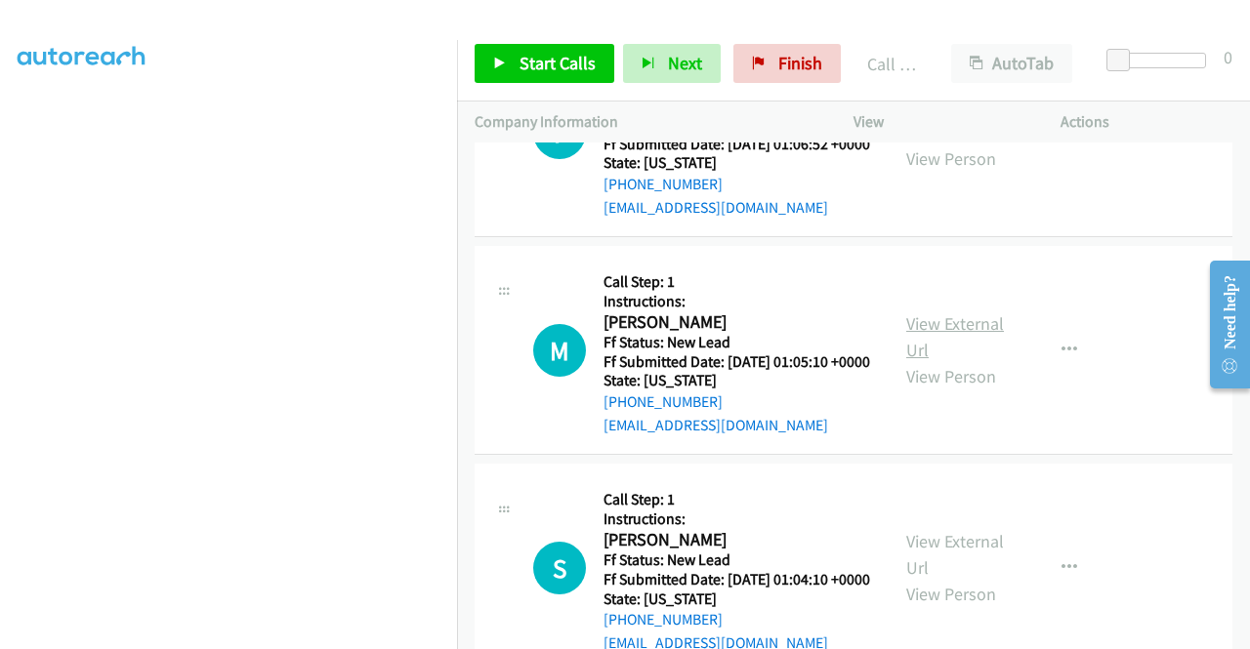
scroll to position [2322, 0]
click at [935, 360] on link "View External Url" at bounding box center [955, 335] width 98 height 49
click at [574, 74] on link "Start Calls" at bounding box center [545, 63] width 140 height 39
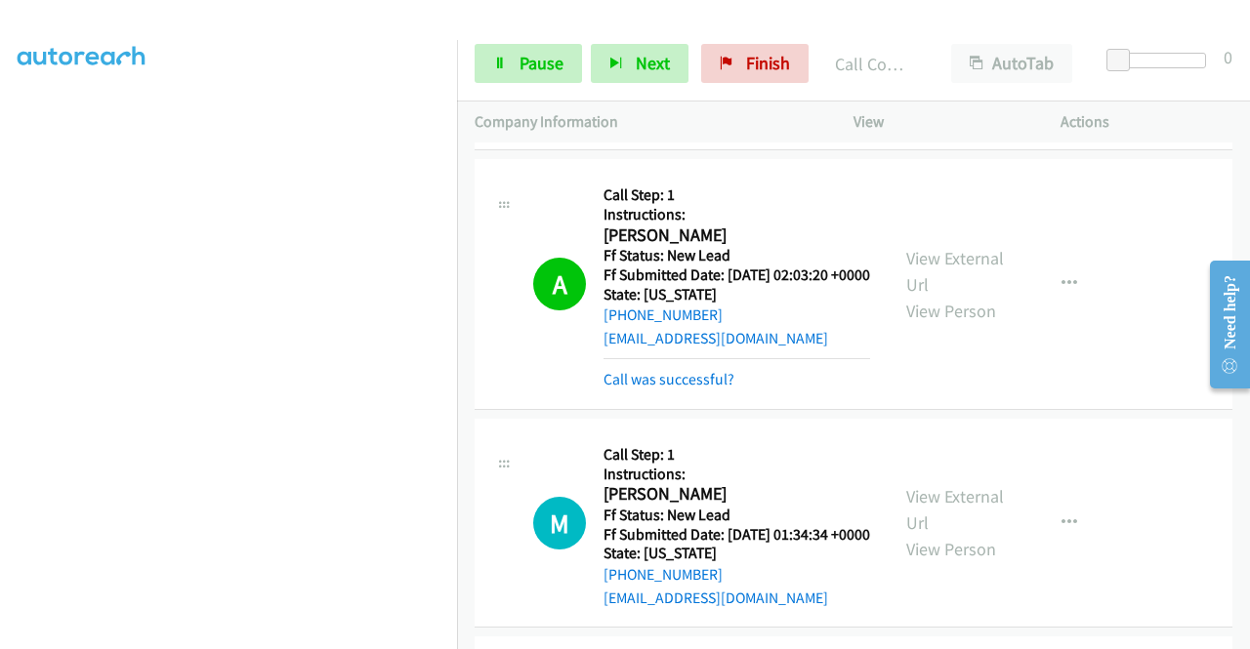
scroll to position [1346, 0]
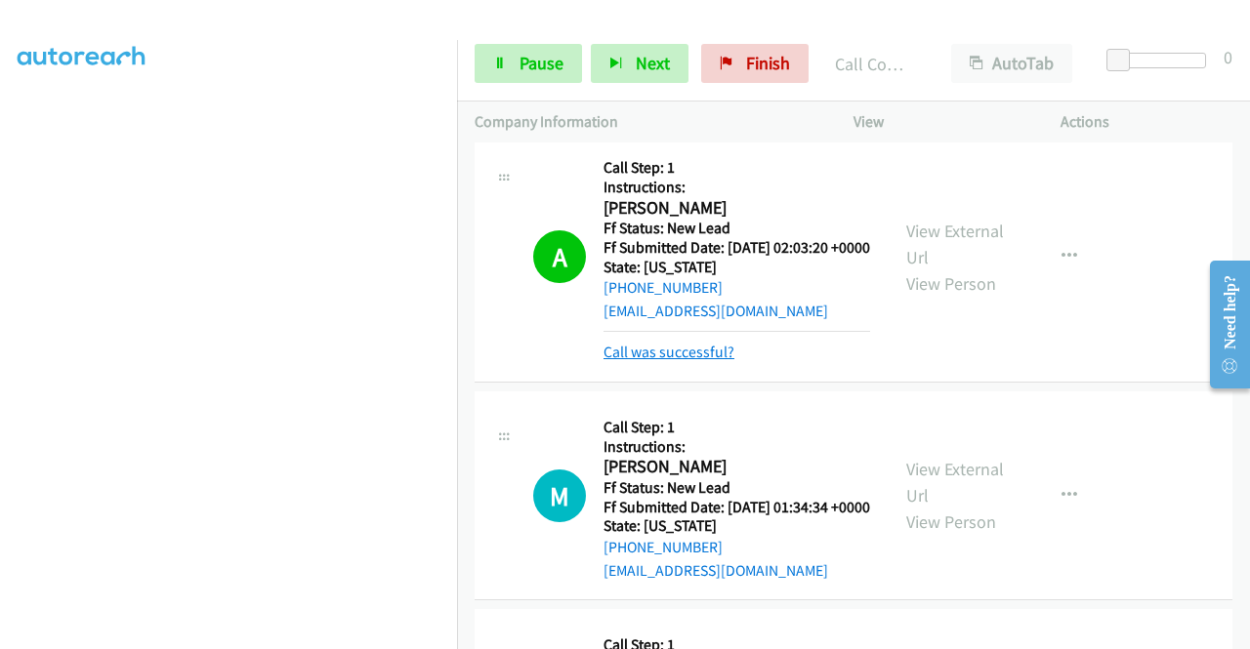
click at [716, 361] on link "Call was successful?" at bounding box center [668, 352] width 131 height 19
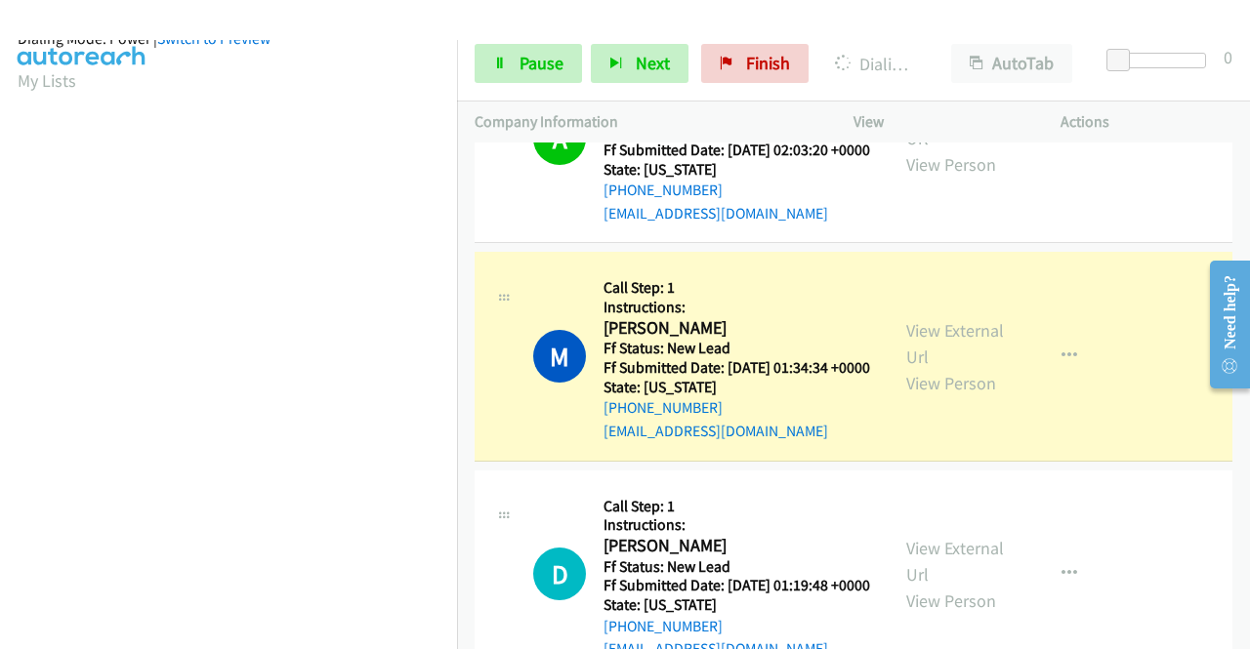
scroll to position [445, 0]
click at [543, 63] on span "Pause" at bounding box center [541, 63] width 44 height 22
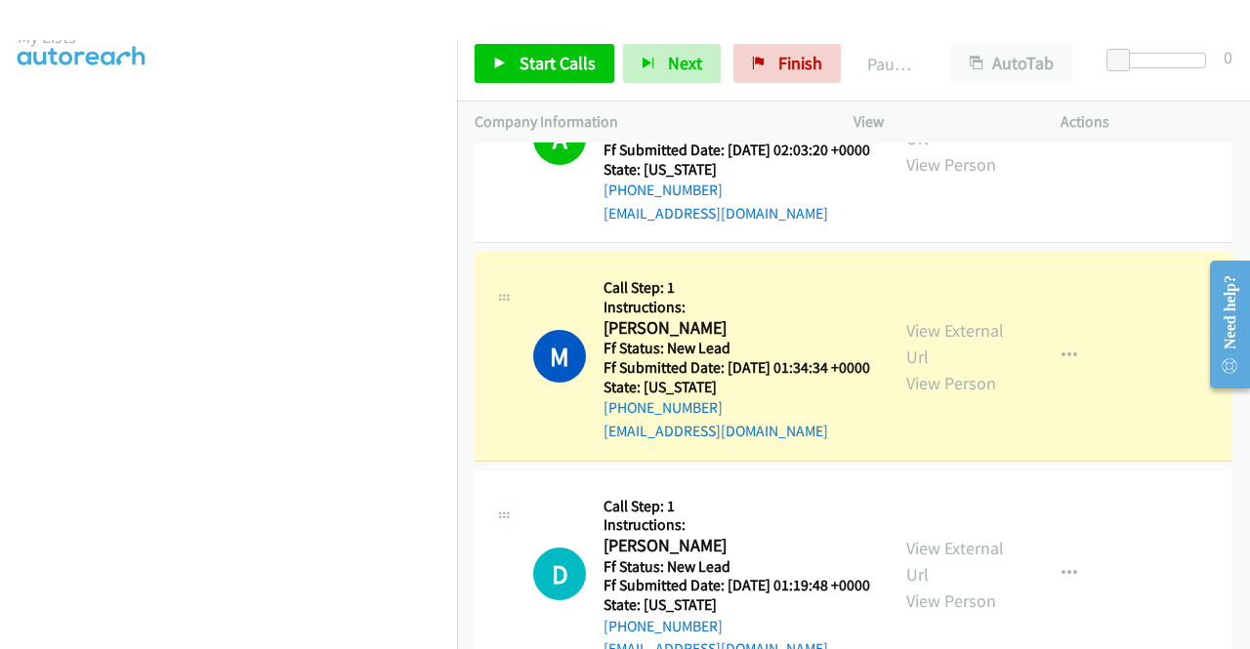
scroll to position [55, 0]
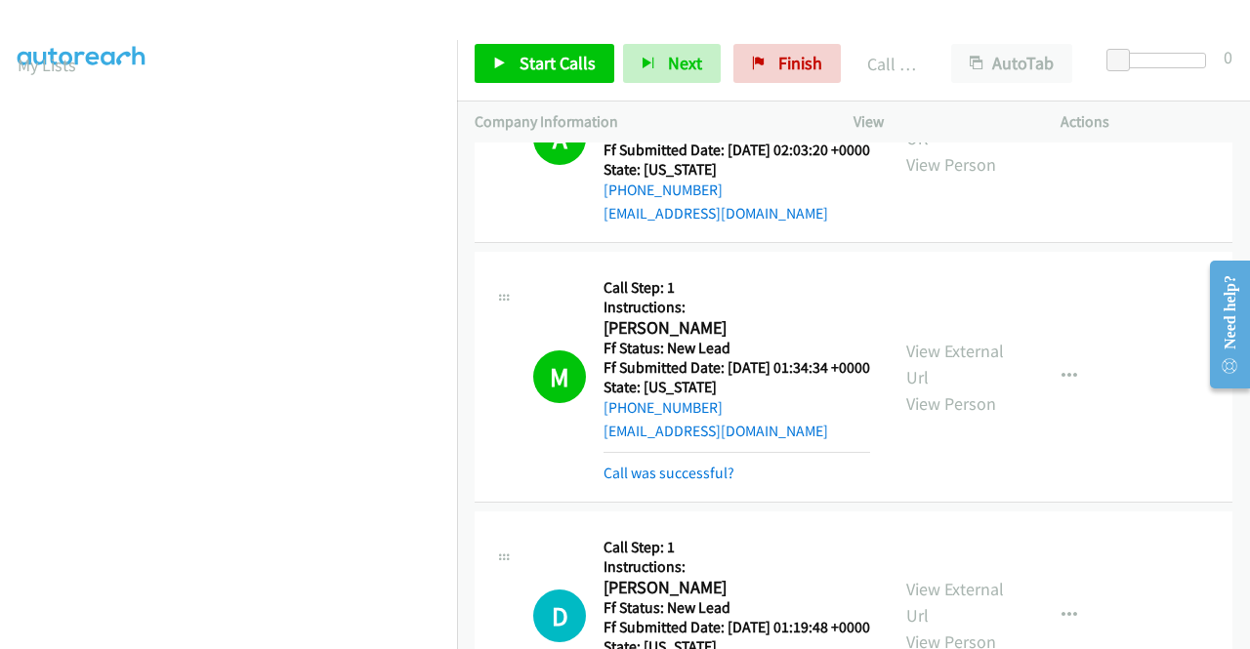
drag, startPoint x: 1140, startPoint y: 129, endPoint x: 1100, endPoint y: 104, distance: 46.9
click at [1127, 117] on p "Actions" at bounding box center [1146, 121] width 172 height 23
click at [562, 71] on span "Start Calls" at bounding box center [557, 63] width 76 height 22
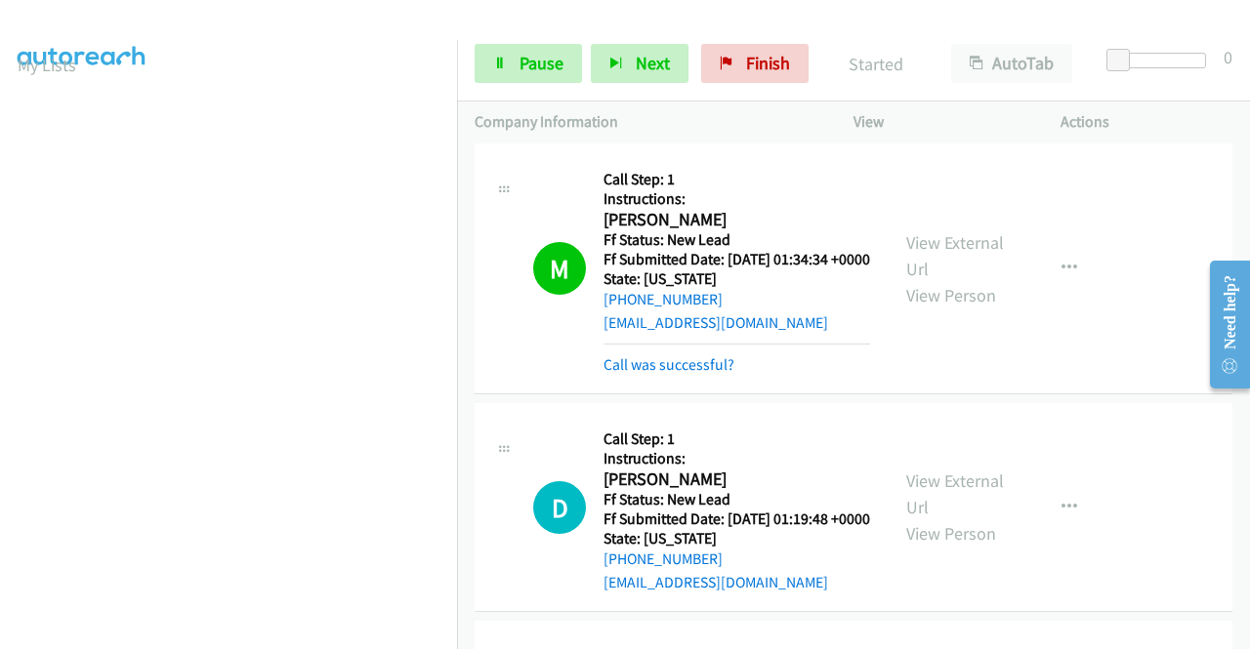
scroll to position [1736, 0]
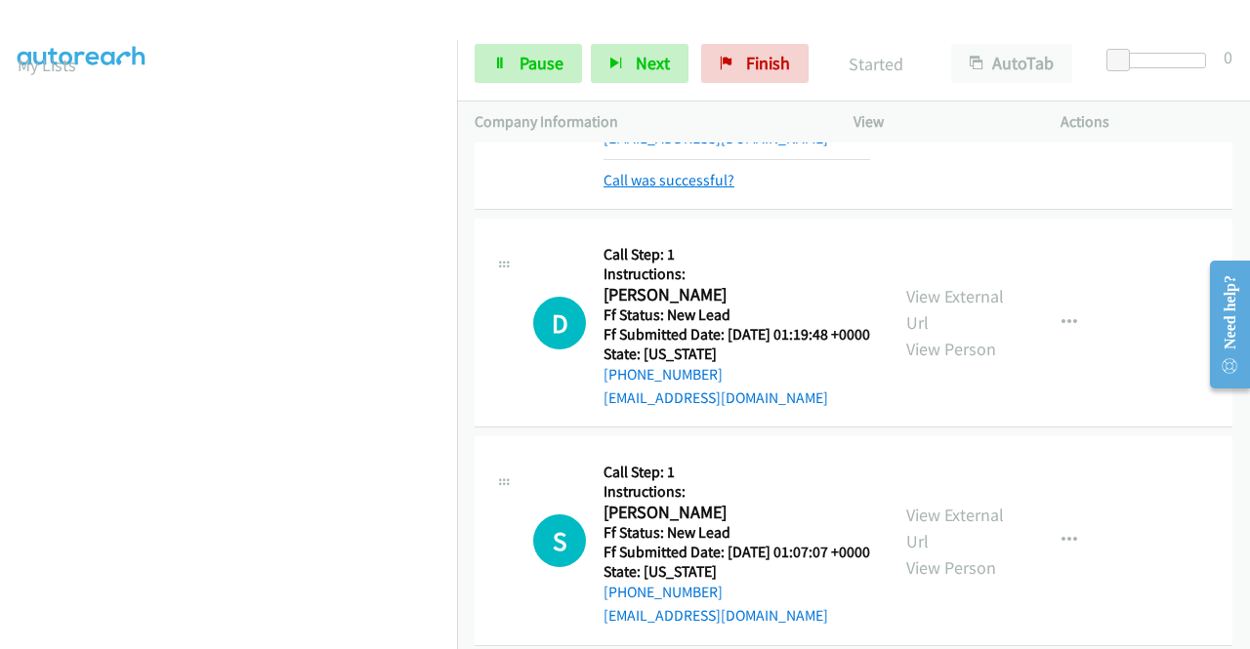
click at [710, 189] on link "Call was successful?" at bounding box center [668, 180] width 131 height 19
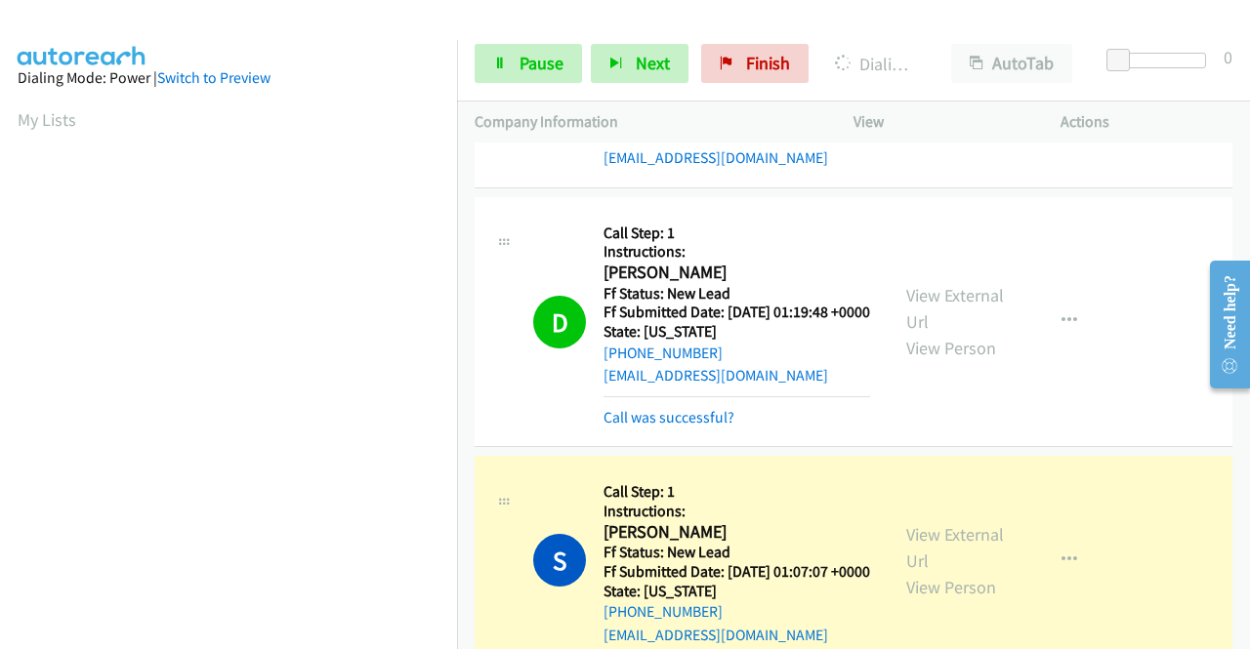
scroll to position [445, 0]
click at [671, 427] on link "Call was successful?" at bounding box center [668, 417] width 131 height 19
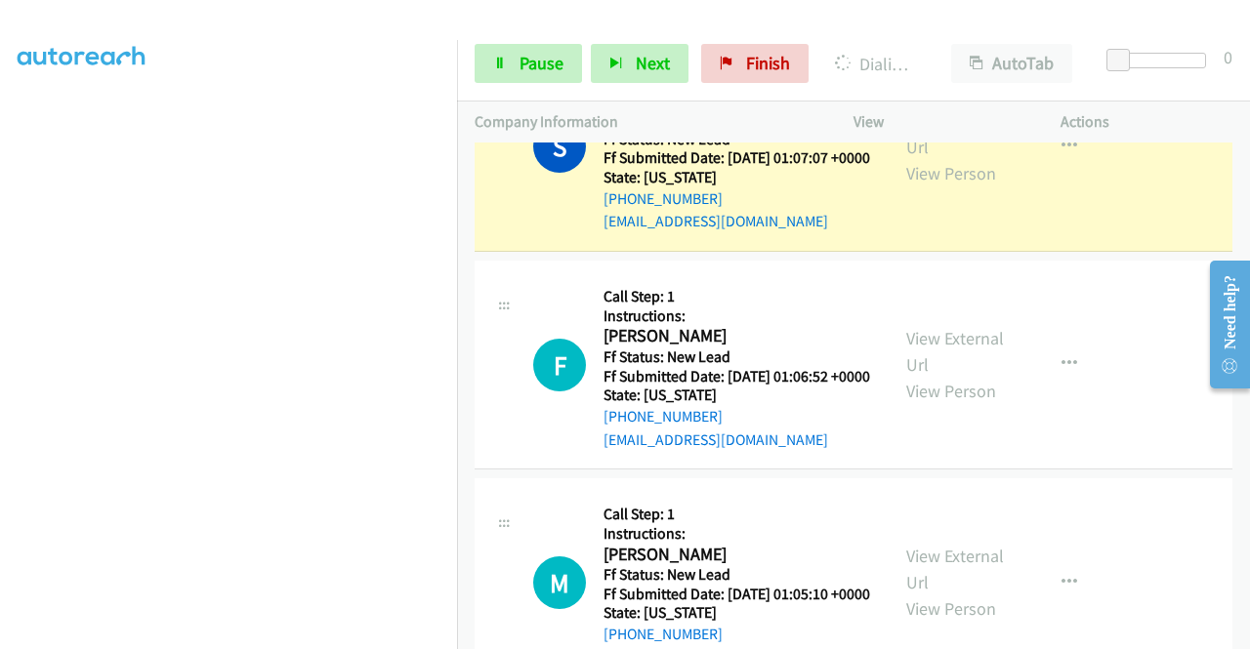
scroll to position [2107, 0]
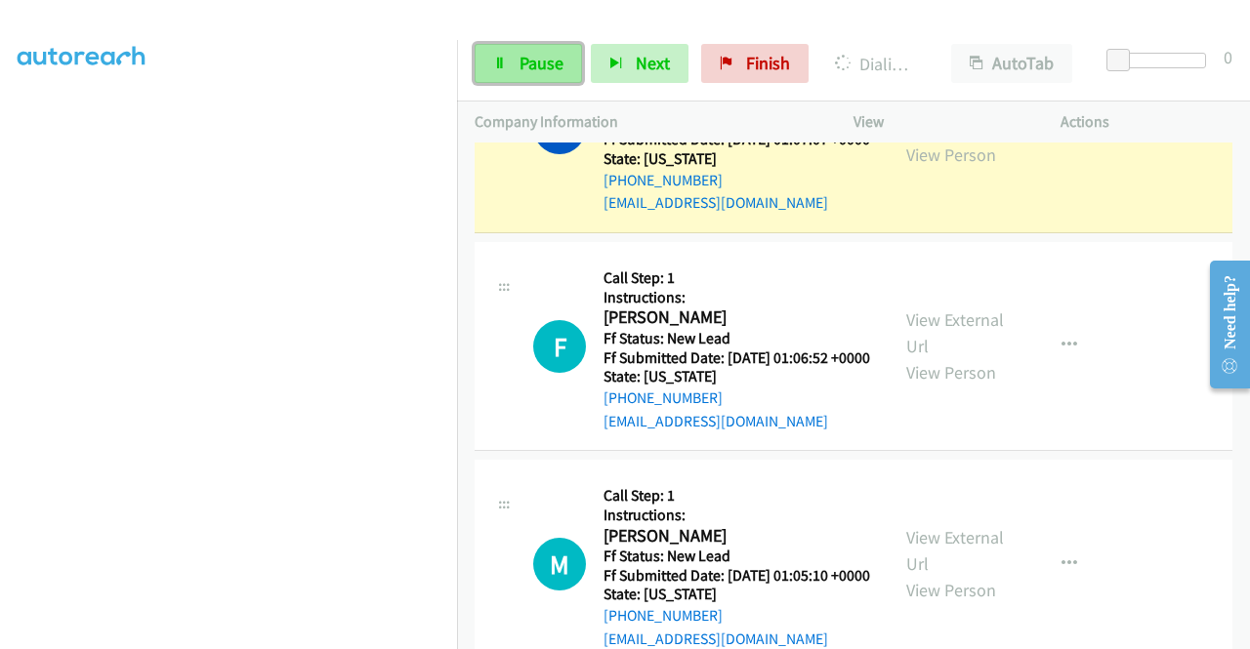
click at [537, 61] on span "Pause" at bounding box center [541, 63] width 44 height 22
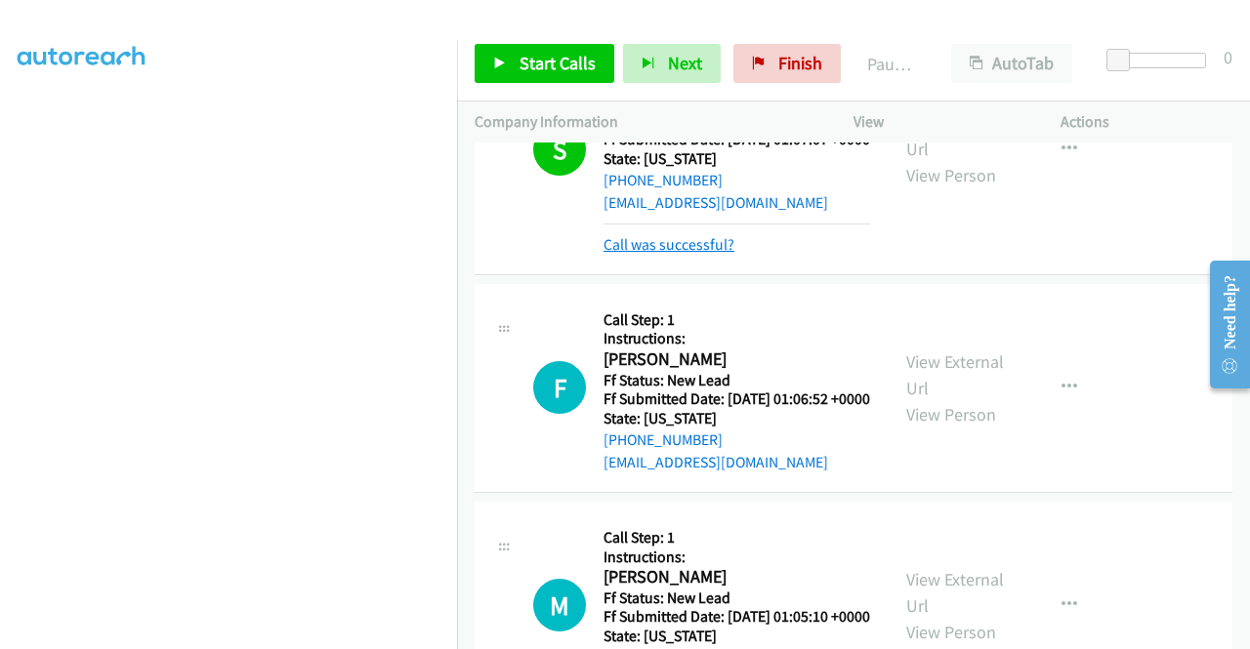
click at [675, 254] on link "Call was successful?" at bounding box center [668, 244] width 131 height 19
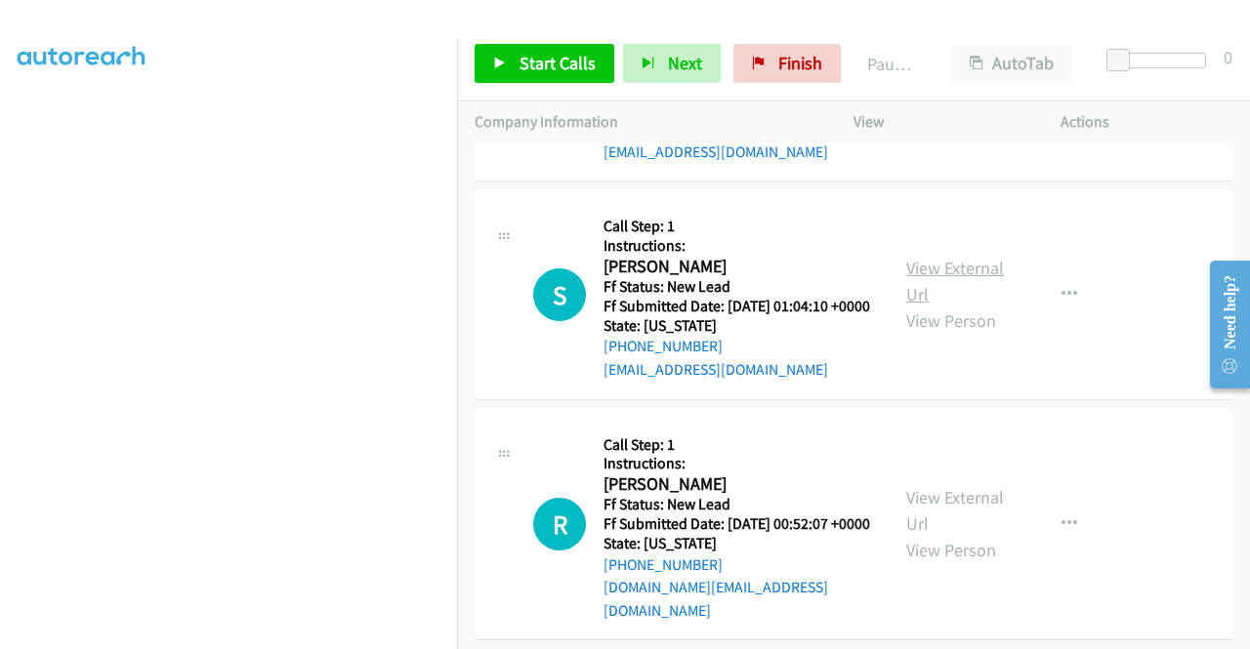
scroll to position [2595, 0]
click at [986, 305] on link "View External Url" at bounding box center [955, 280] width 98 height 49
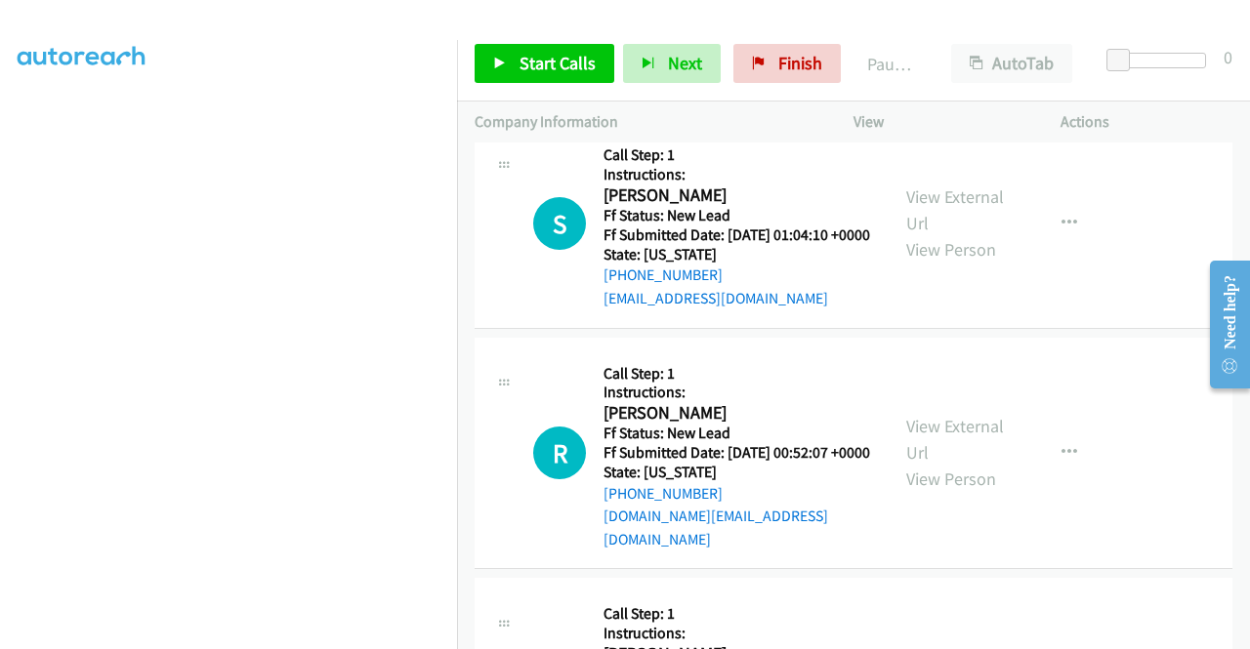
scroll to position [2693, 0]
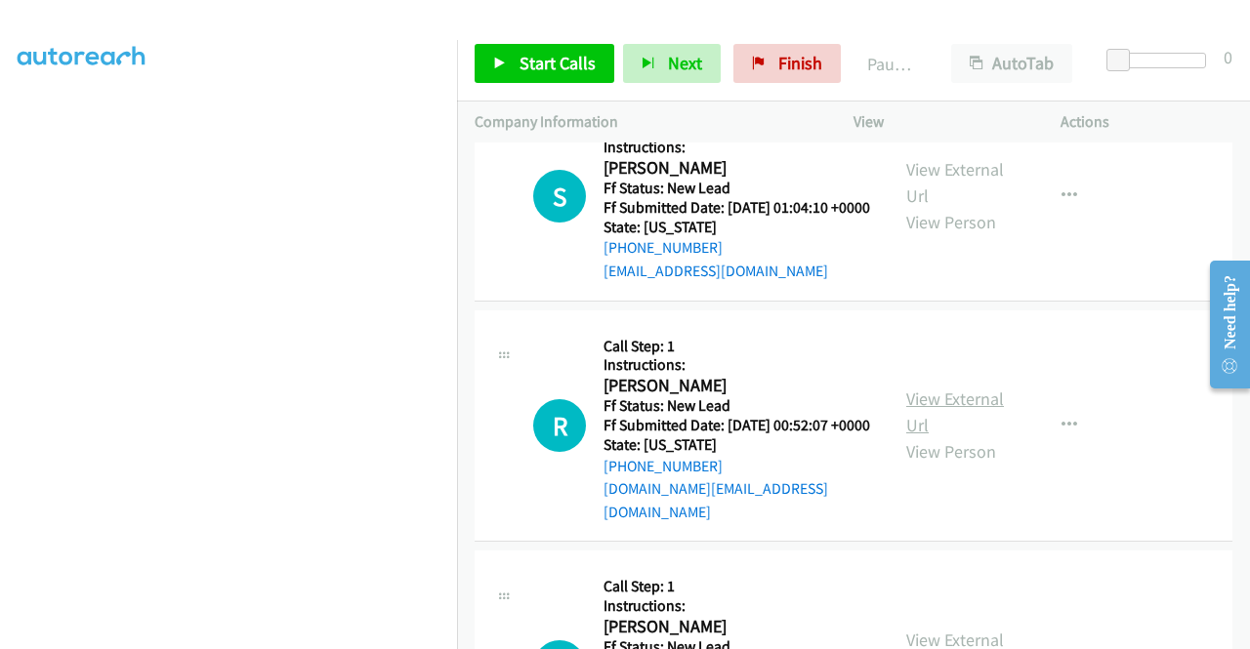
click at [969, 436] on link "View External Url" at bounding box center [955, 412] width 98 height 49
click at [539, 62] on span "Start Calls" at bounding box center [557, 63] width 76 height 22
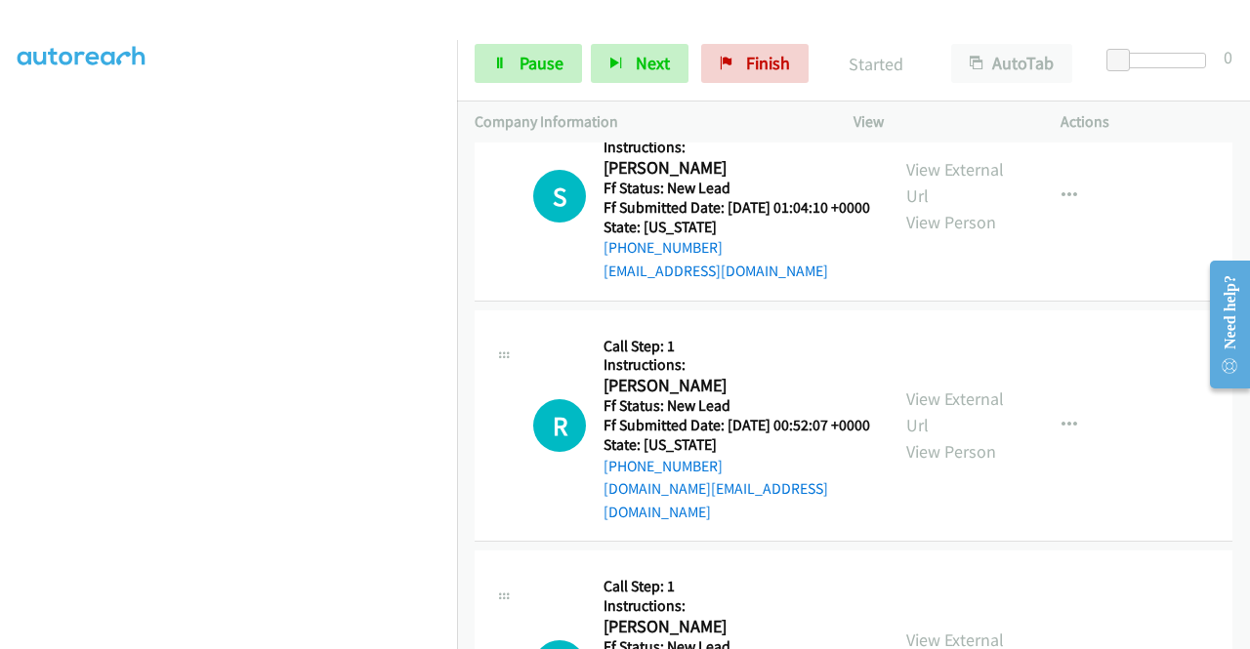
click at [1109, 136] on div "Actions" at bounding box center [1146, 122] width 207 height 41
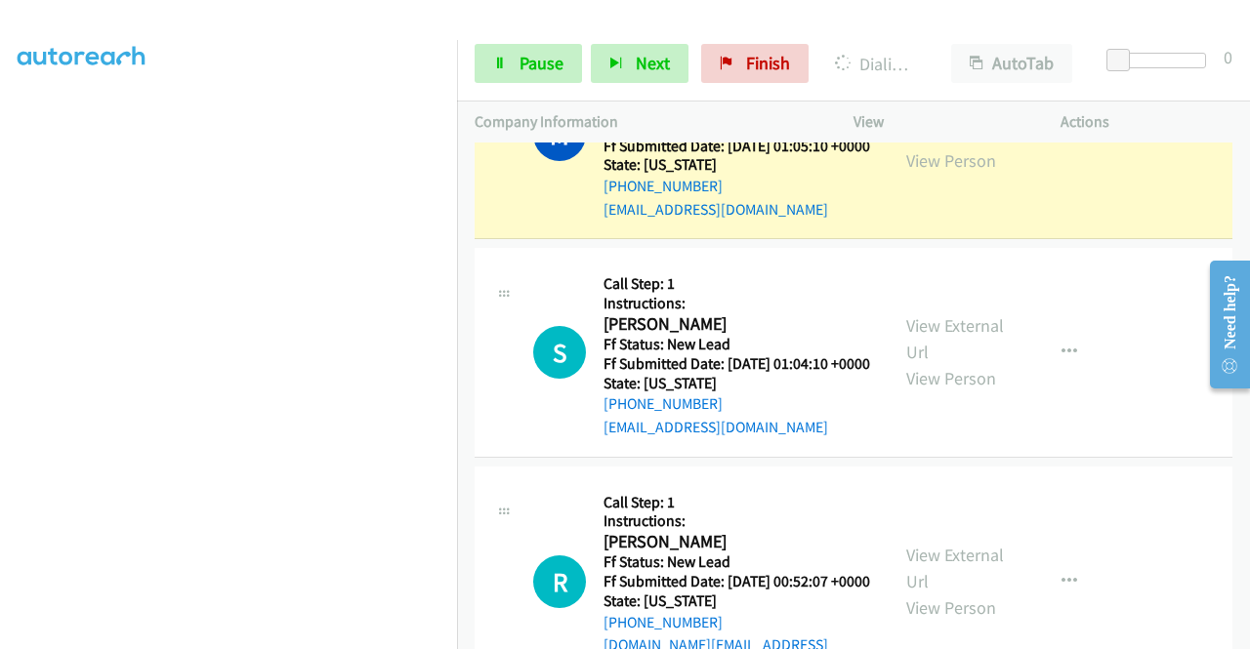
scroll to position [2400, 0]
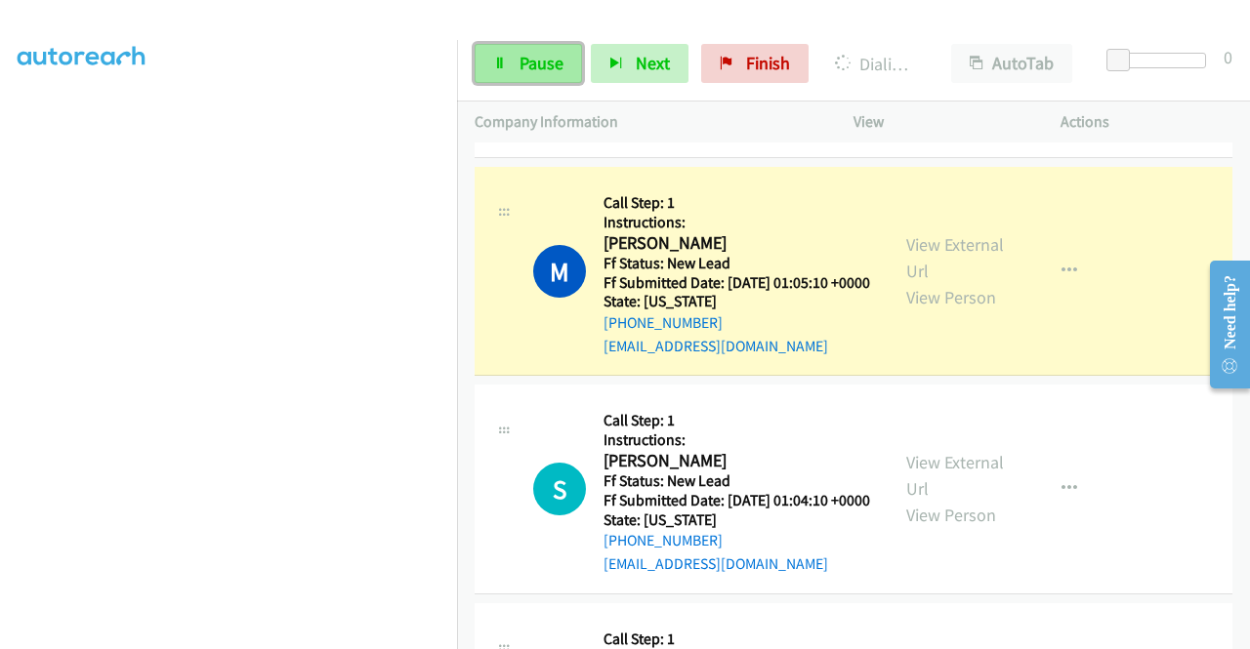
click at [515, 60] on link "Pause" at bounding box center [528, 63] width 107 height 39
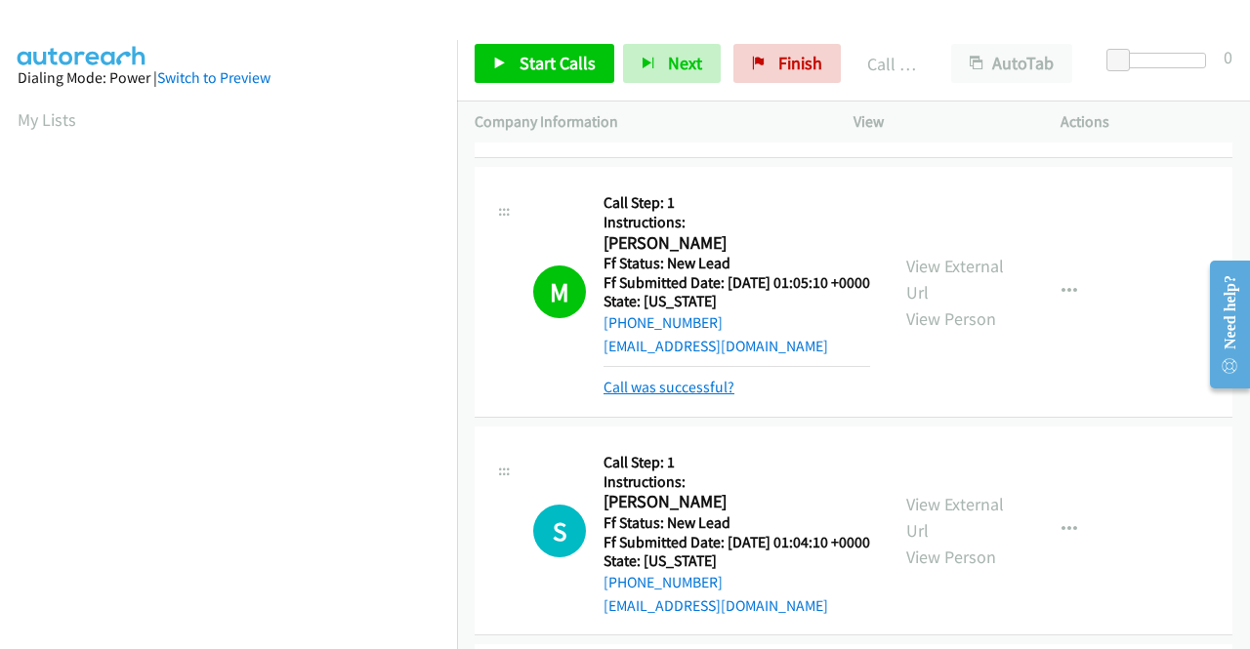
scroll to position [110, 0]
drag, startPoint x: 635, startPoint y: 583, endPoint x: 644, endPoint y: 569, distance: 16.8
click at [636, 396] on link "Call was successful?" at bounding box center [668, 387] width 131 height 19
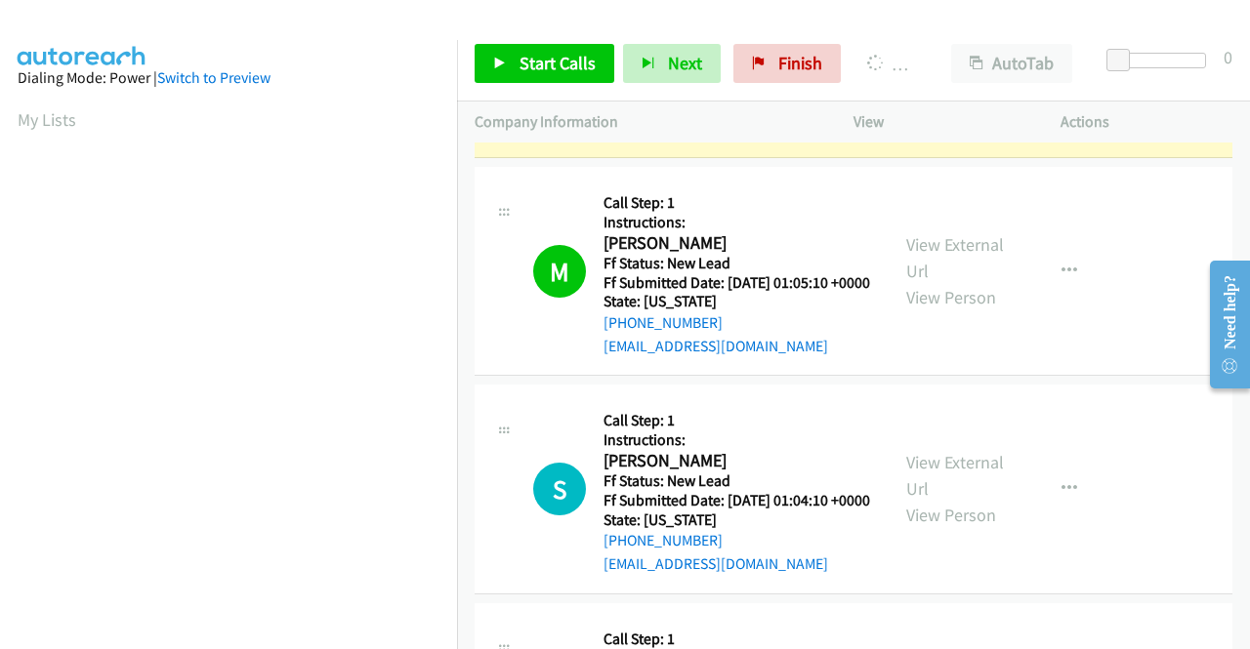
scroll to position [445, 0]
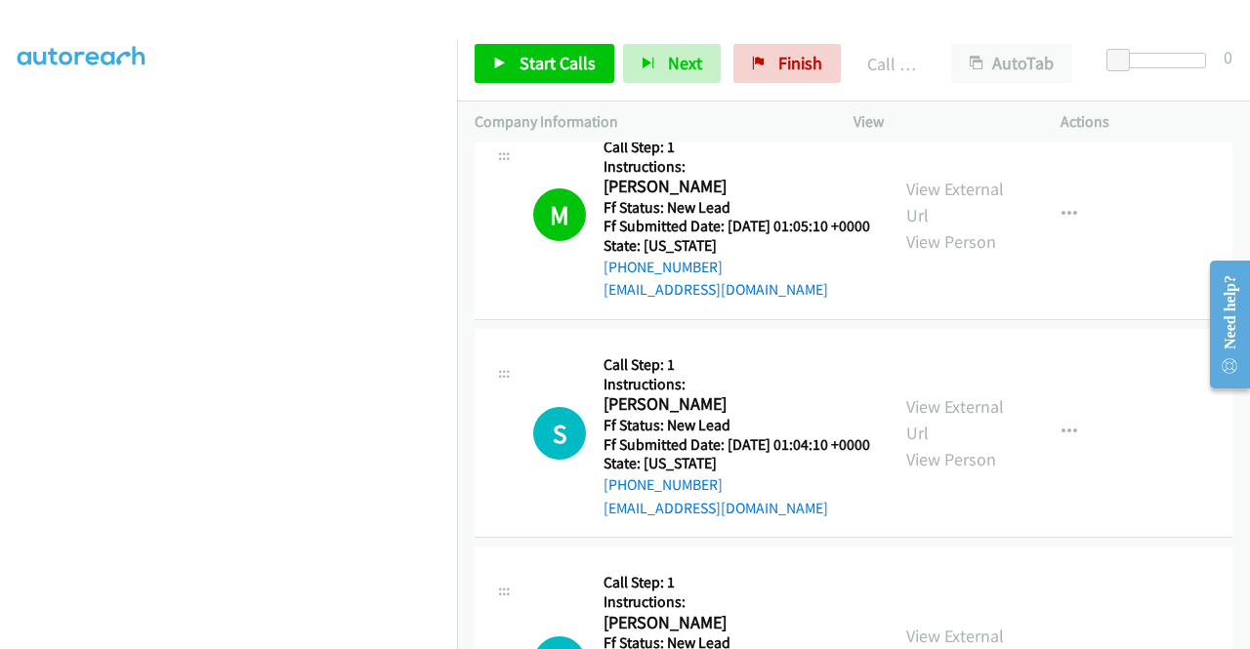
click at [709, 81] on link "Call was successful?" at bounding box center [668, 71] width 131 height 19
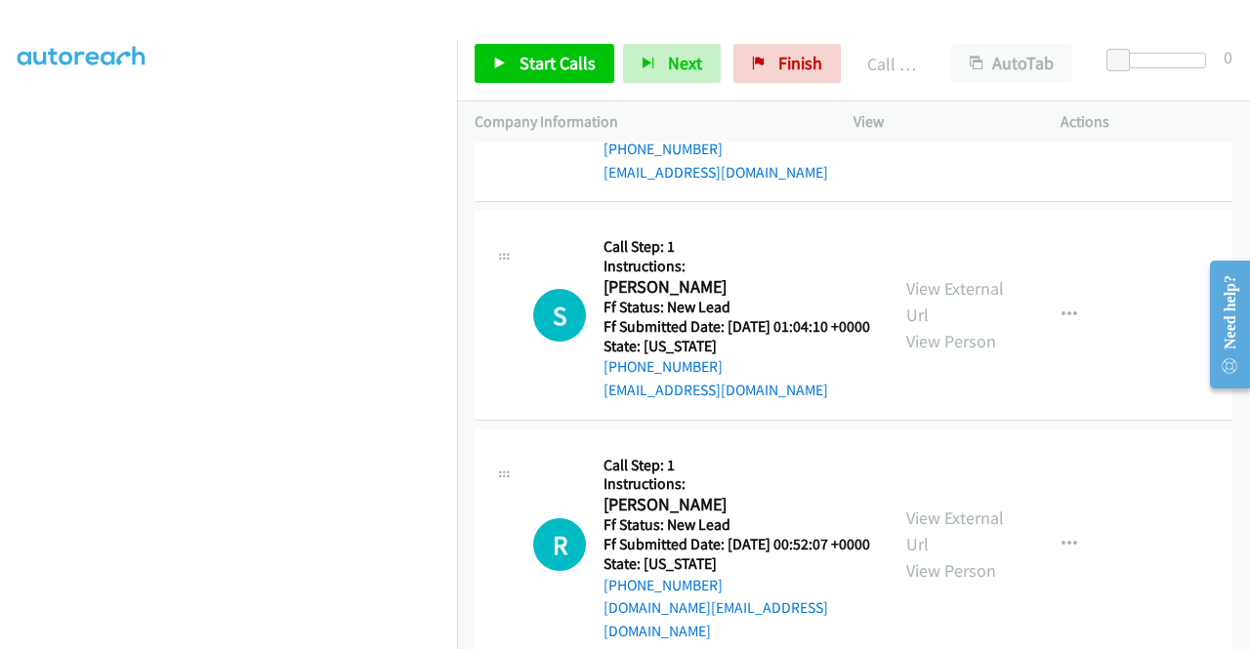
scroll to position [2574, 0]
click at [578, 65] on span "Start Calls" at bounding box center [557, 63] width 76 height 22
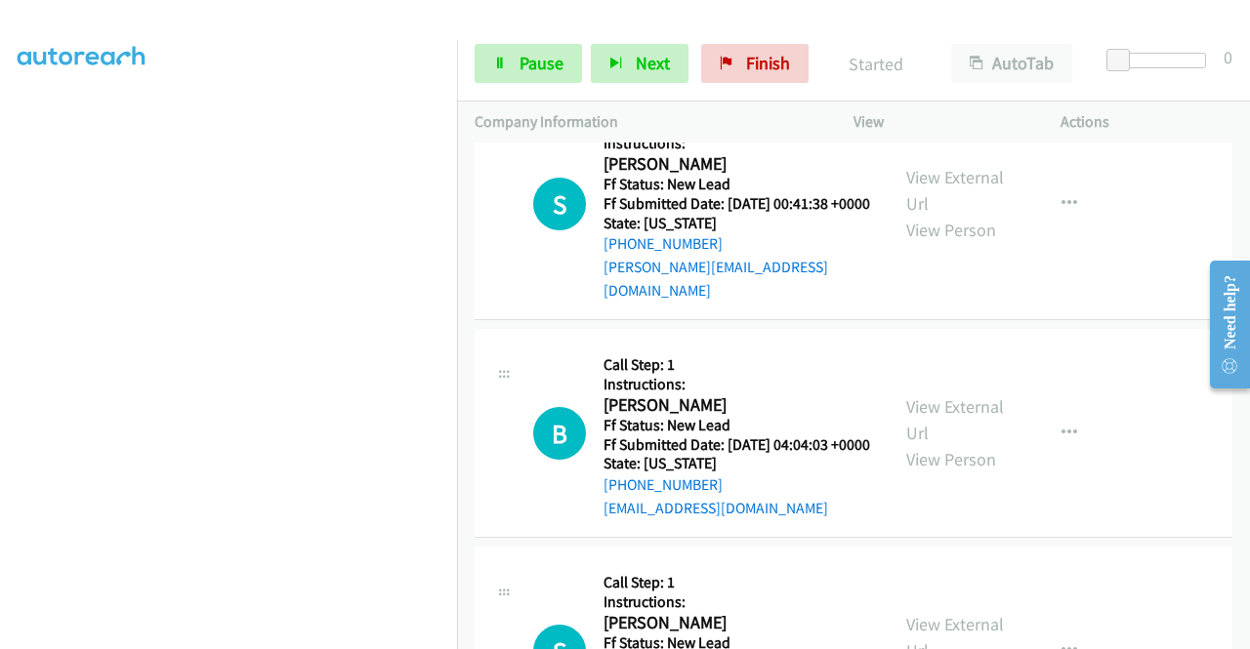
scroll to position [3160, 0]
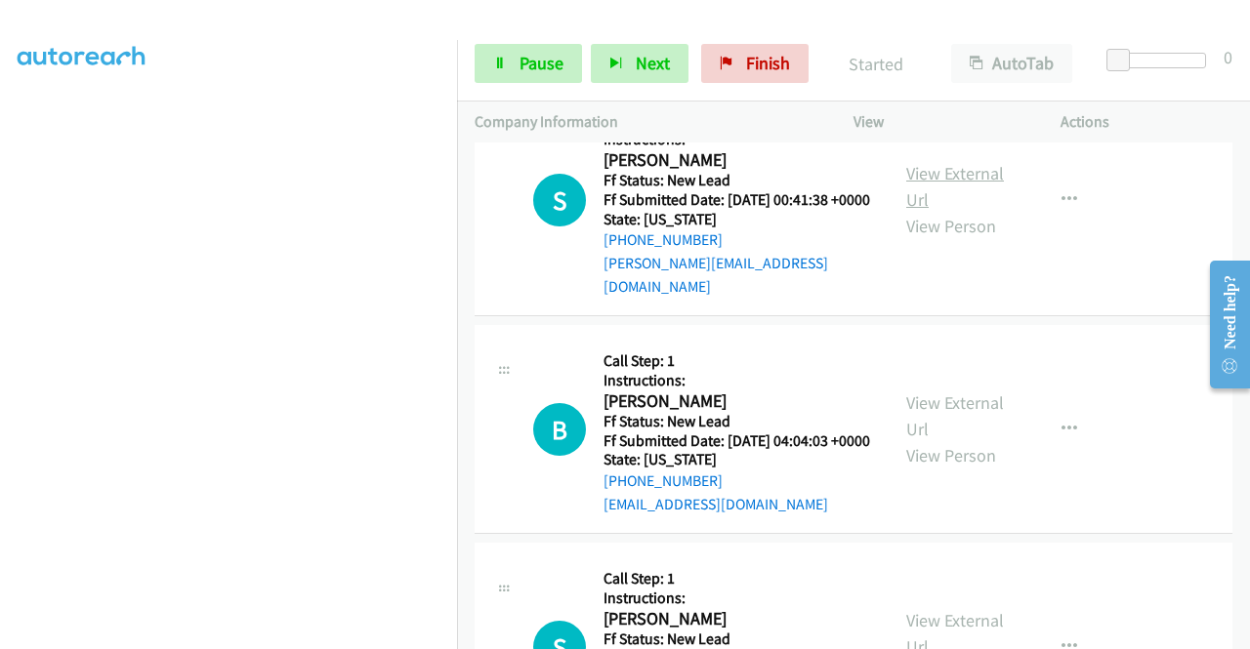
click at [974, 211] on link "View External Url" at bounding box center [955, 186] width 98 height 49
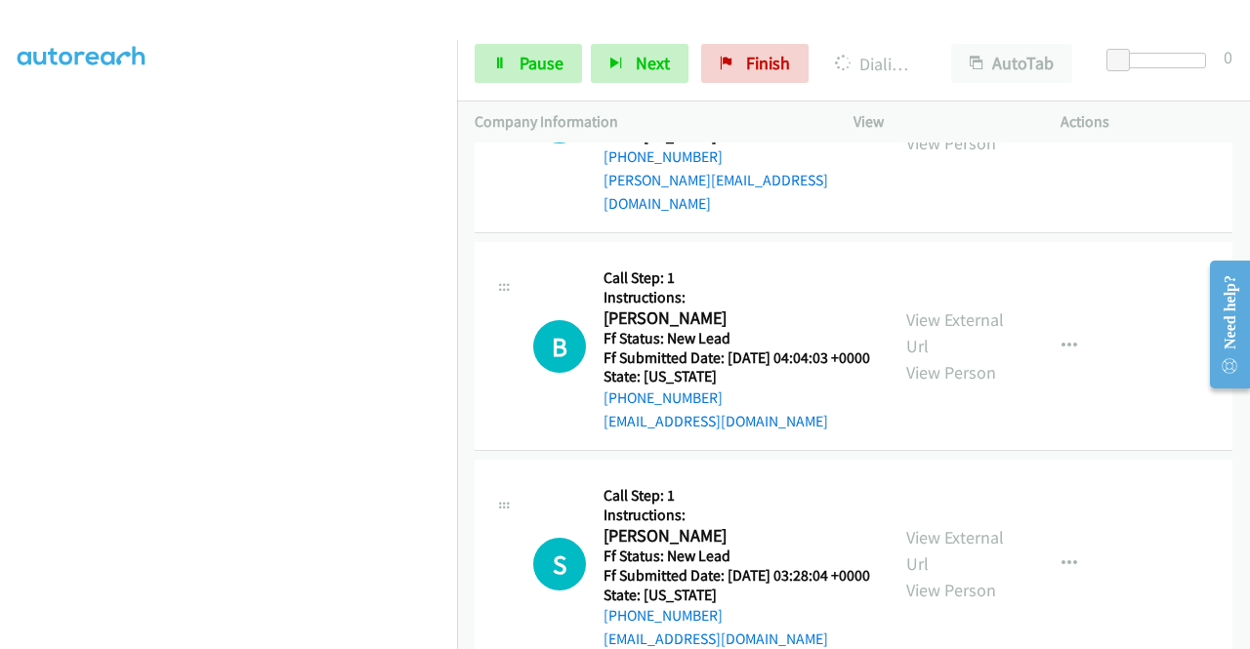
scroll to position [3355, 0]
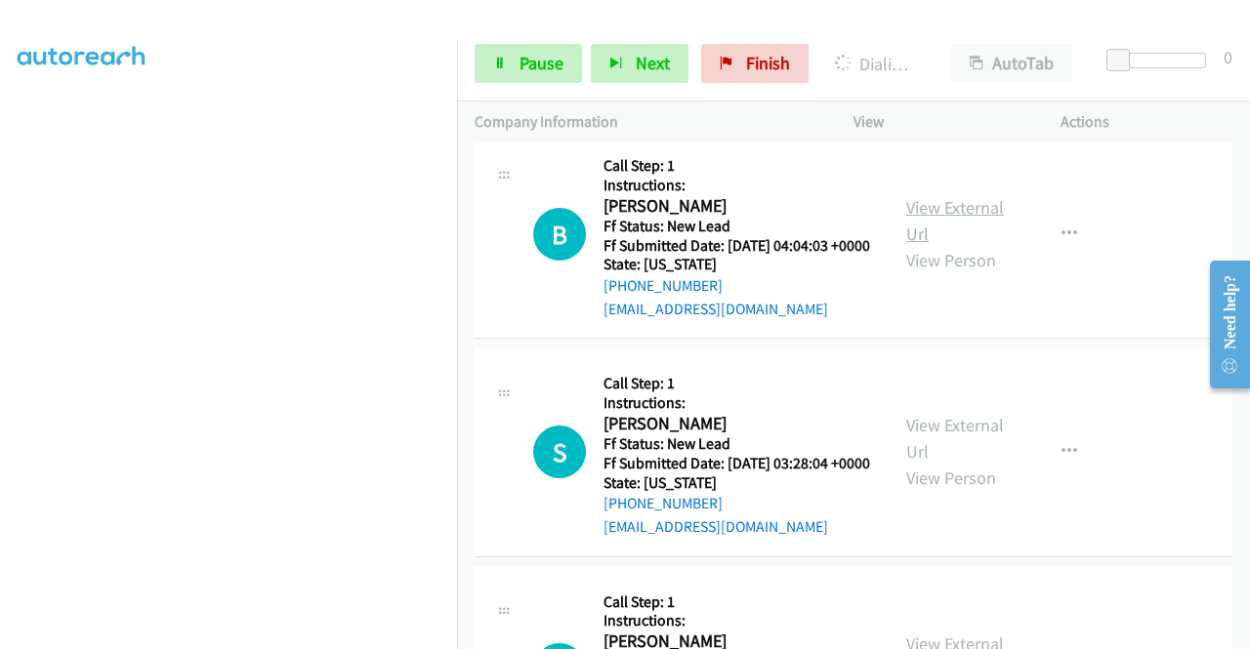
click at [941, 245] on link "View External Url" at bounding box center [955, 220] width 98 height 49
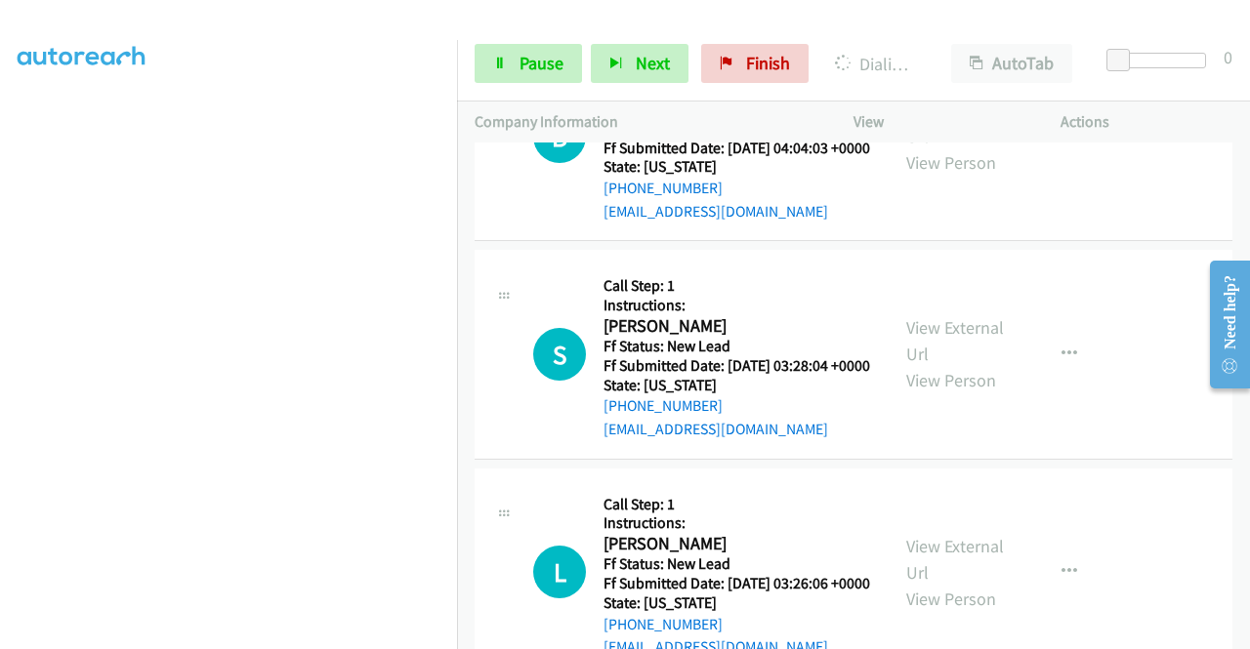
scroll to position [3550, 0]
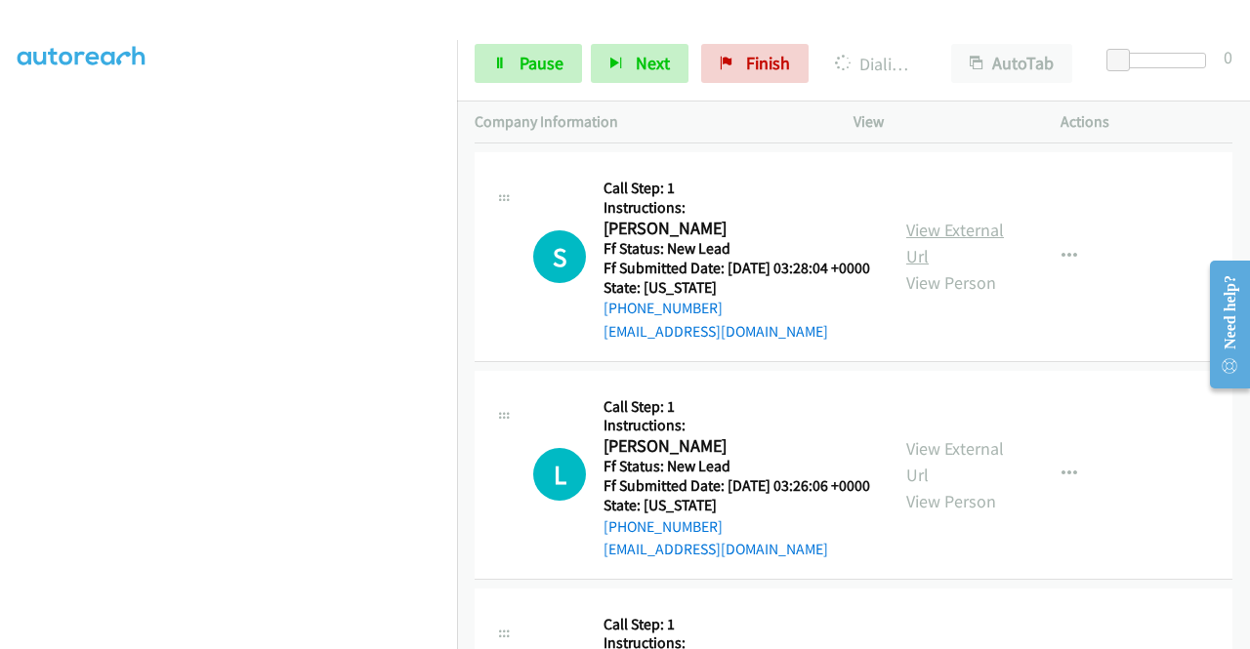
click at [947, 268] on link "View External Url" at bounding box center [955, 243] width 98 height 49
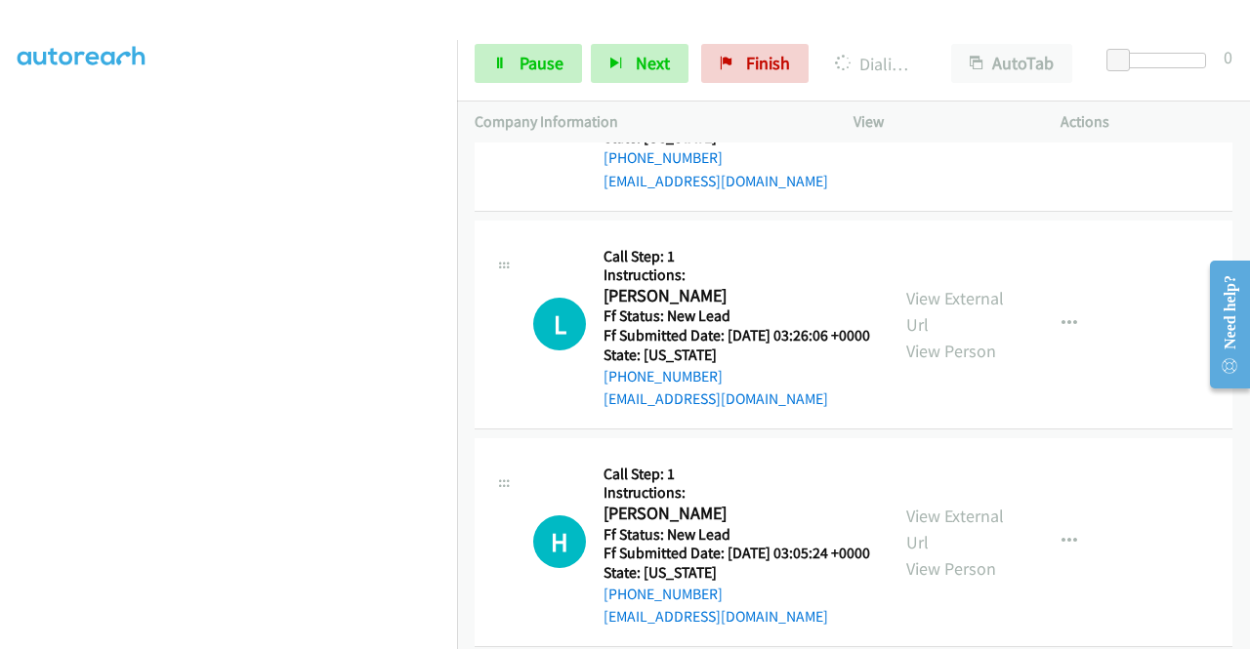
scroll to position [3843, 0]
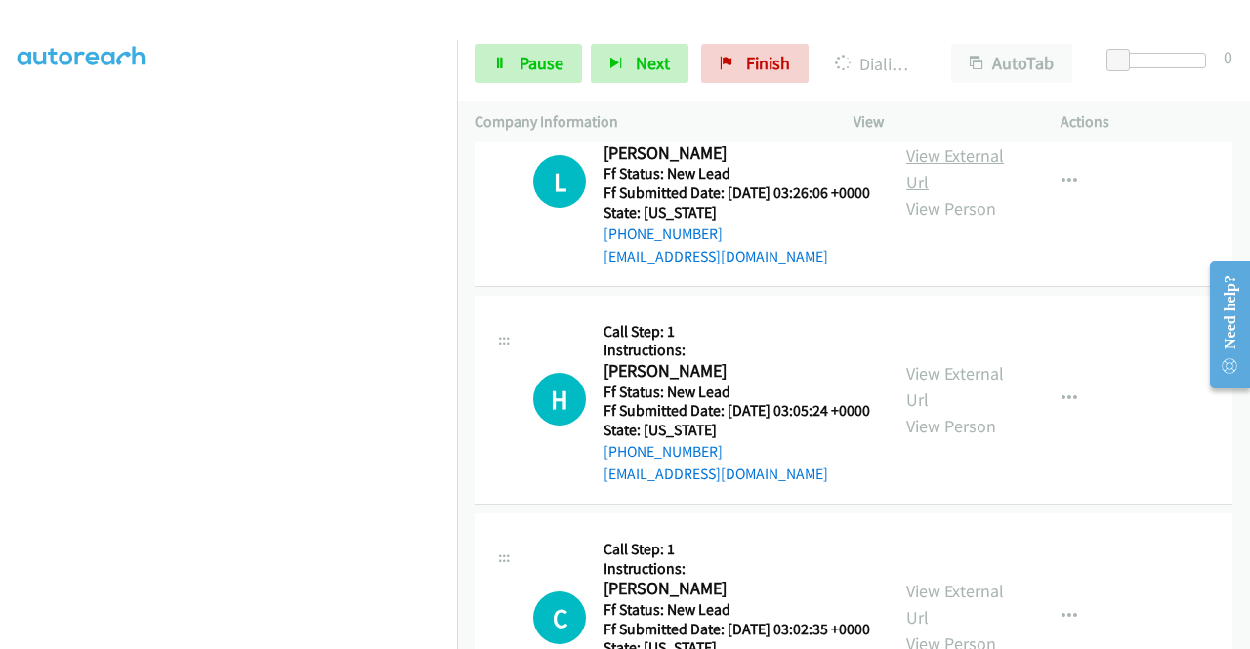
click at [951, 193] on link "View External Url" at bounding box center [955, 169] width 98 height 49
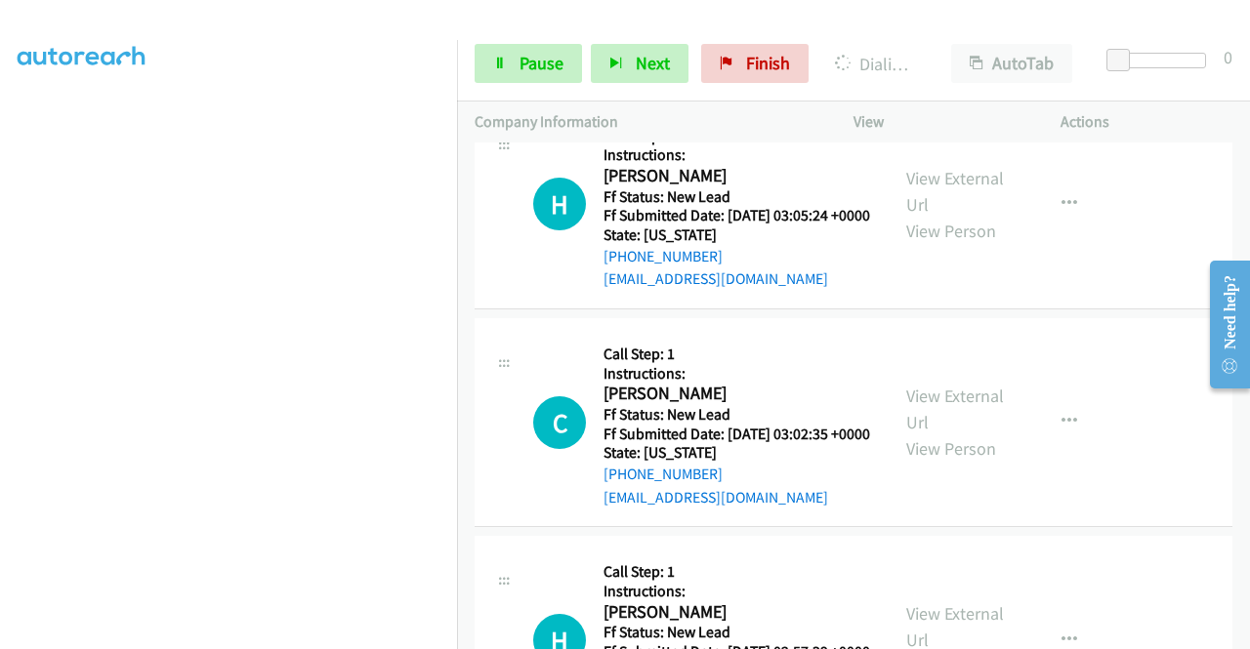
scroll to position [152, 0]
click at [497, 75] on link "Pause" at bounding box center [528, 63] width 107 height 39
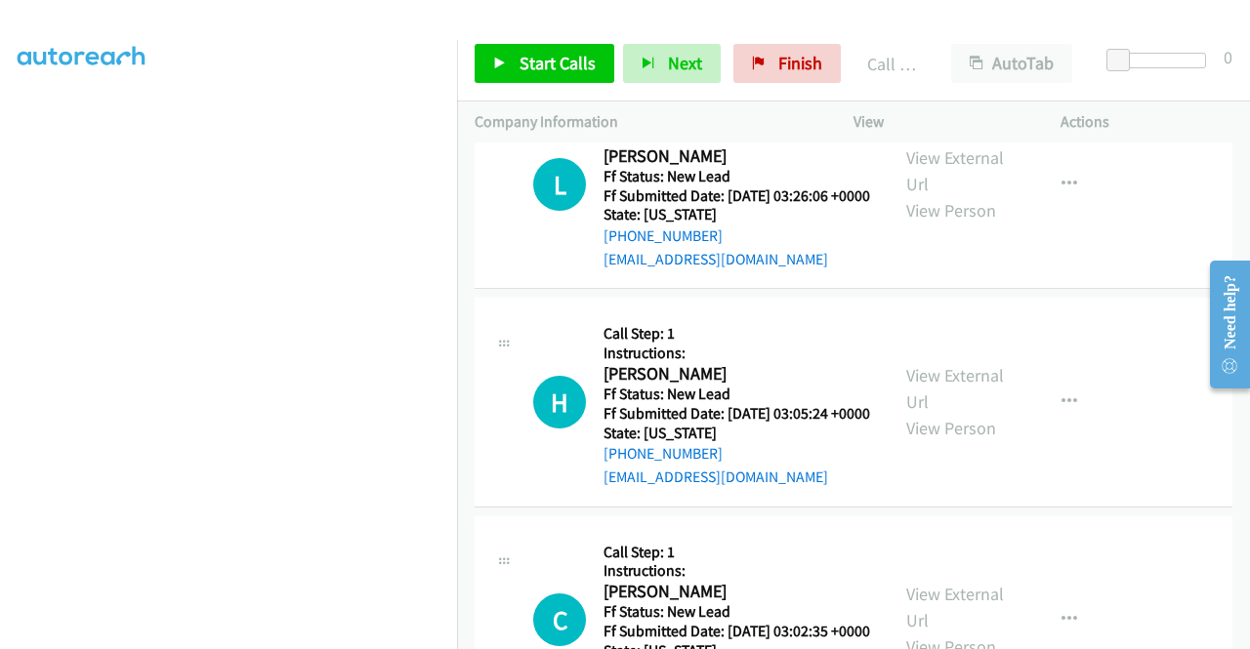
scroll to position [3884, 0]
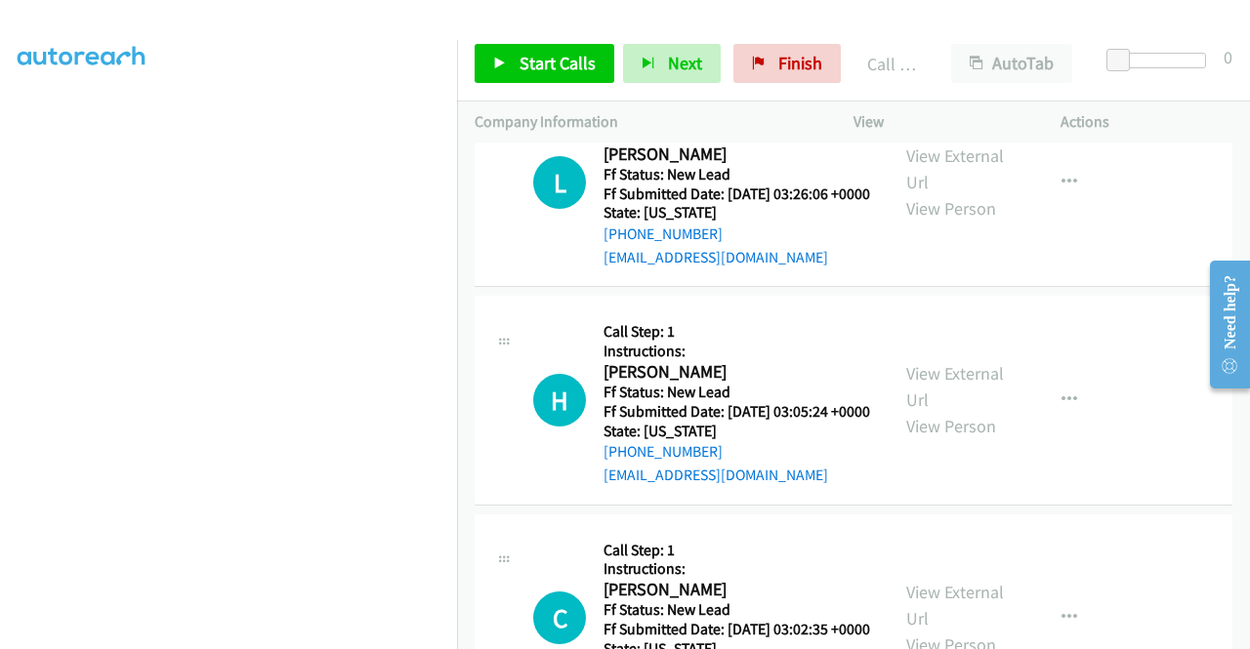
click at [1155, 115] on p "Actions" at bounding box center [1146, 121] width 172 height 23
click at [543, 72] on span "Start Calls" at bounding box center [557, 63] width 76 height 22
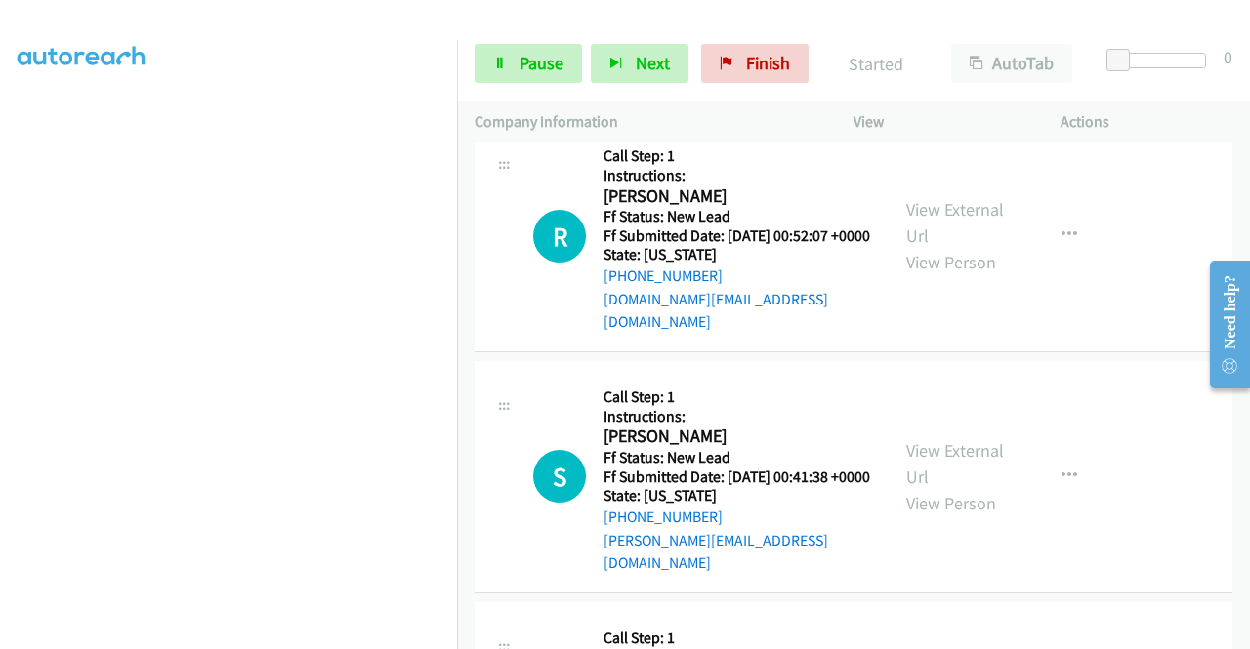
scroll to position [2810, 0]
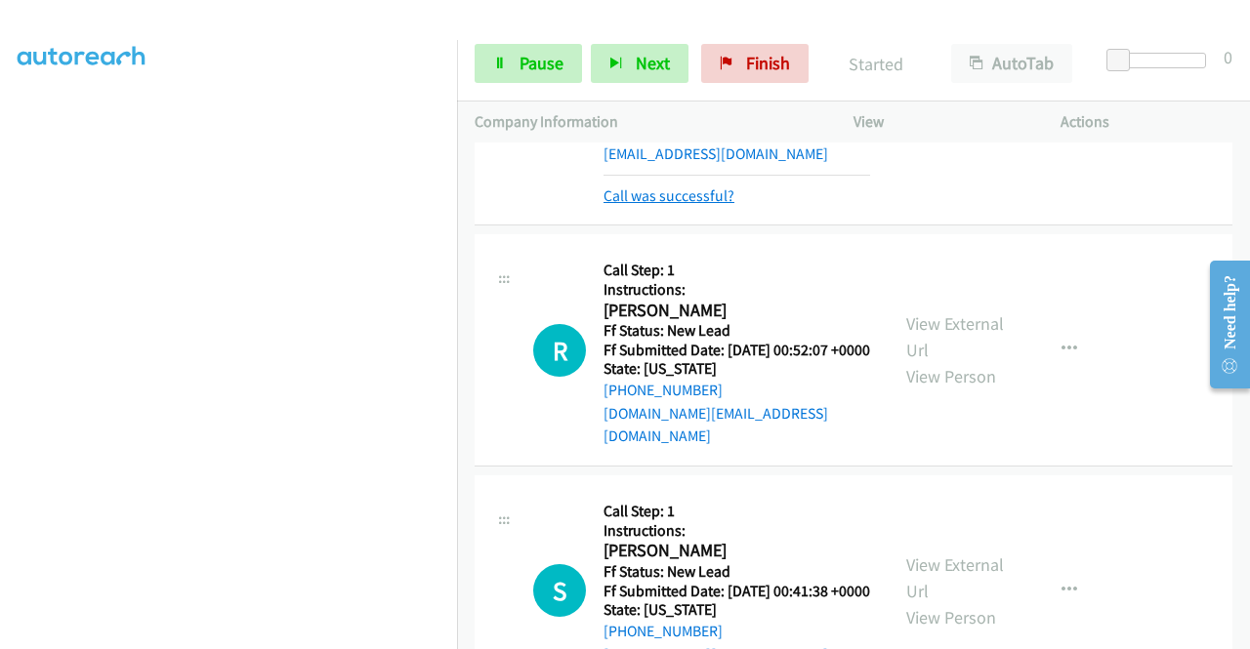
click at [705, 205] on link "Call was successful?" at bounding box center [668, 195] width 131 height 19
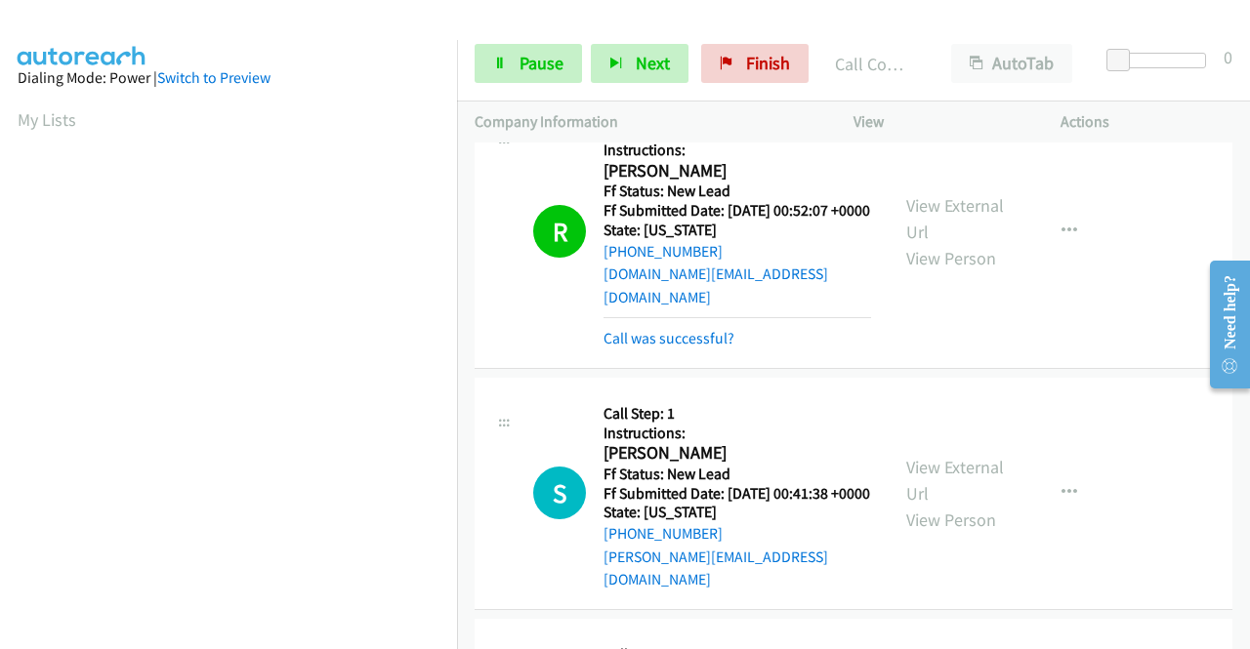
scroll to position [3005, 0]
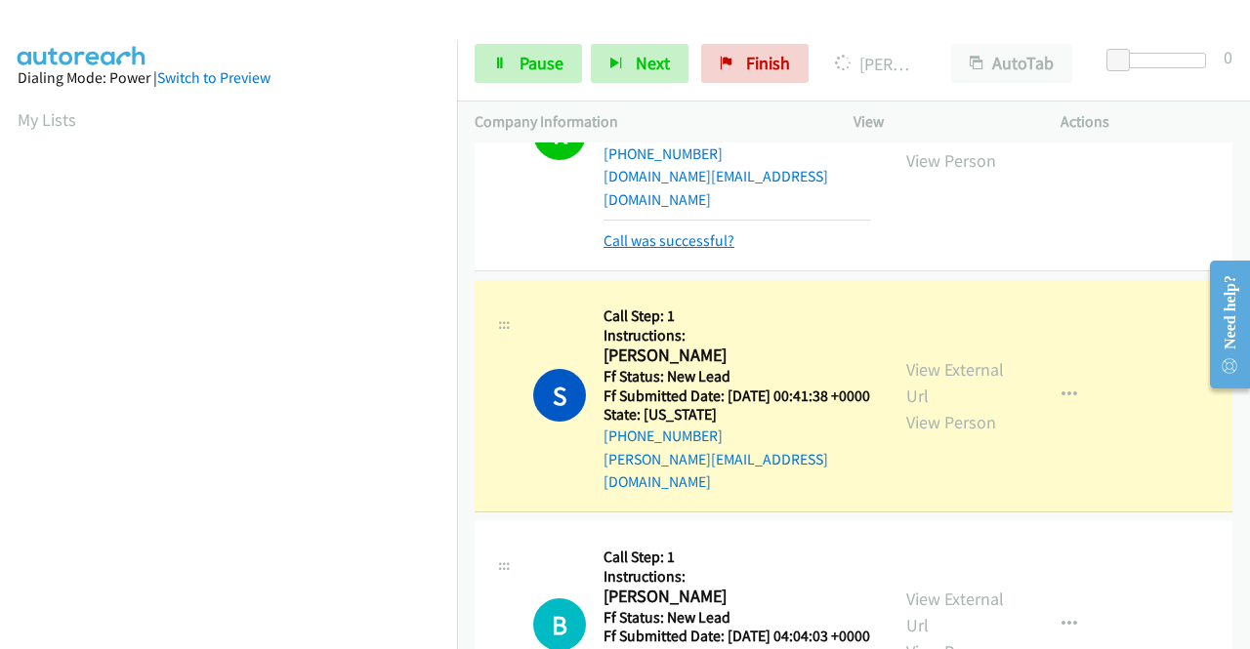
click at [693, 250] on link "Call was successful?" at bounding box center [668, 240] width 131 height 19
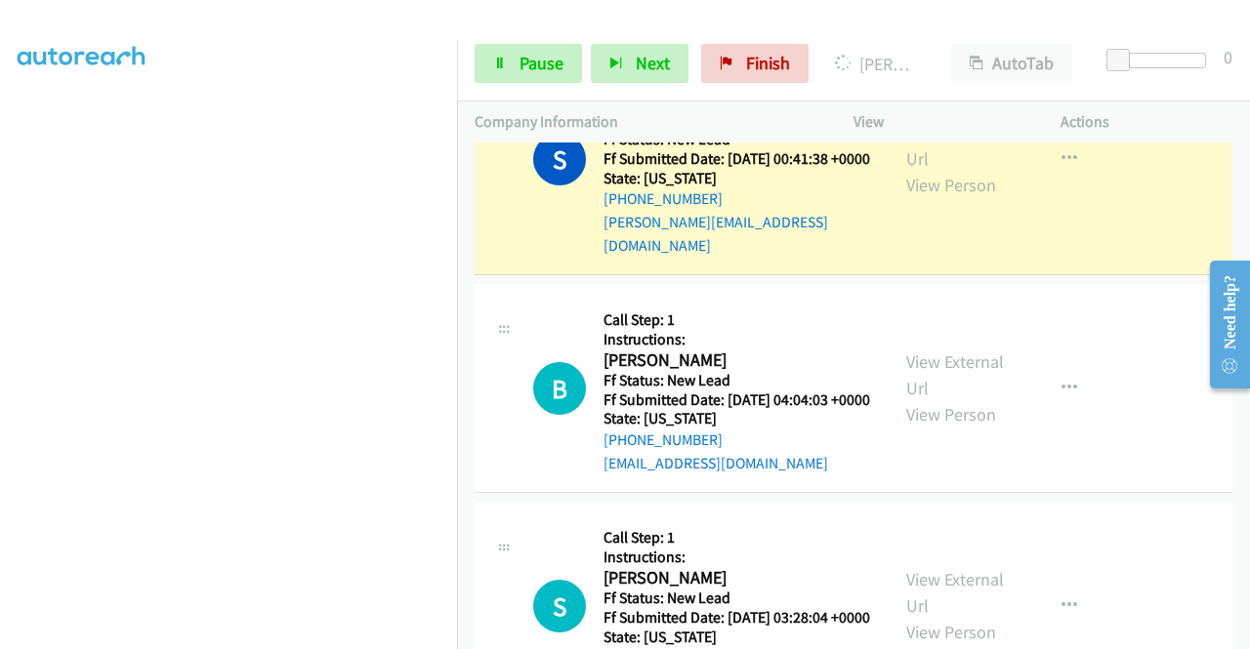
scroll to position [55, 0]
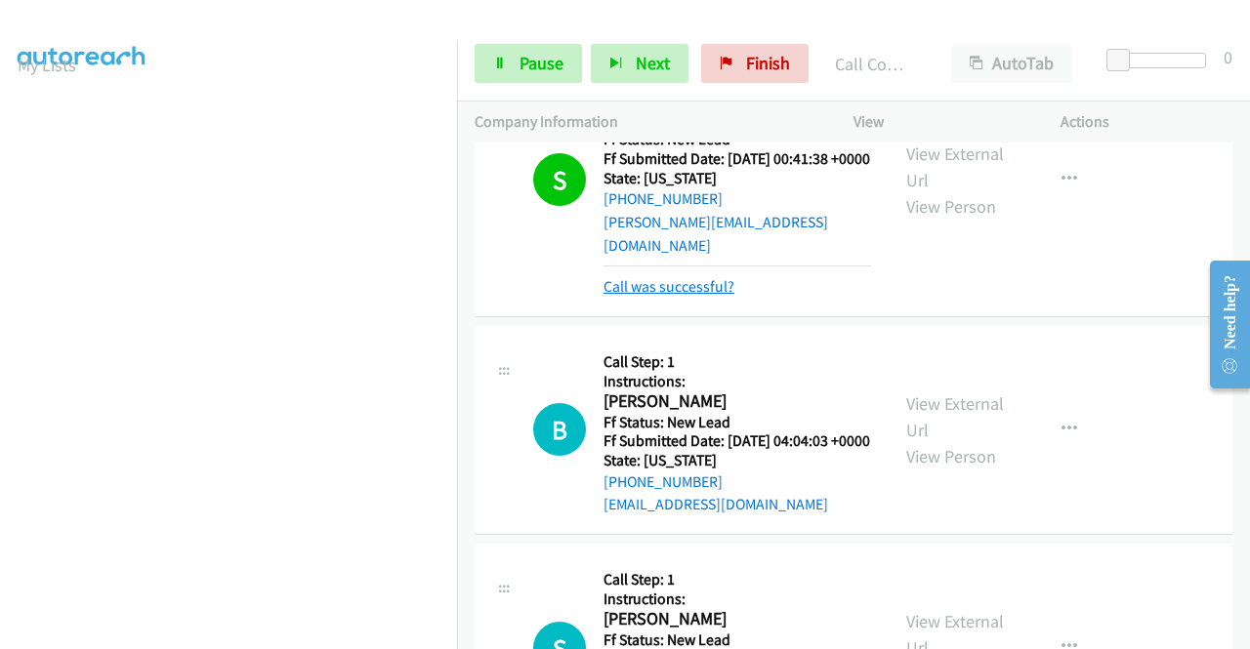
click at [684, 296] on link "Call was successful?" at bounding box center [668, 286] width 131 height 19
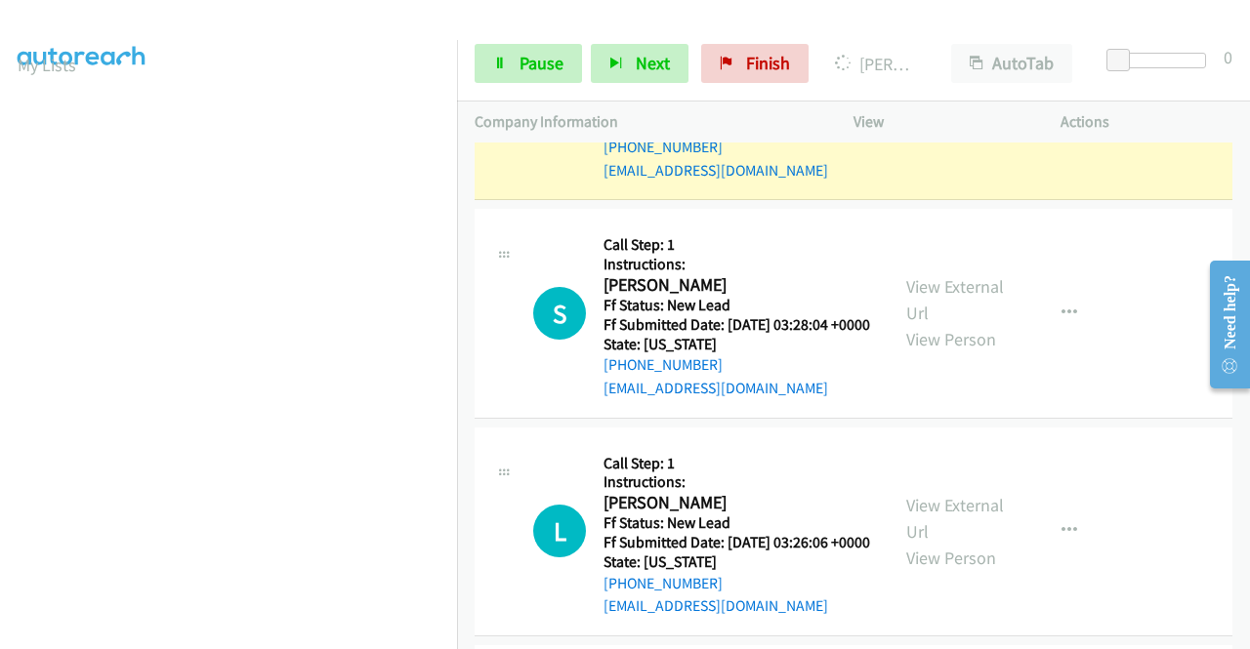
scroll to position [445, 0]
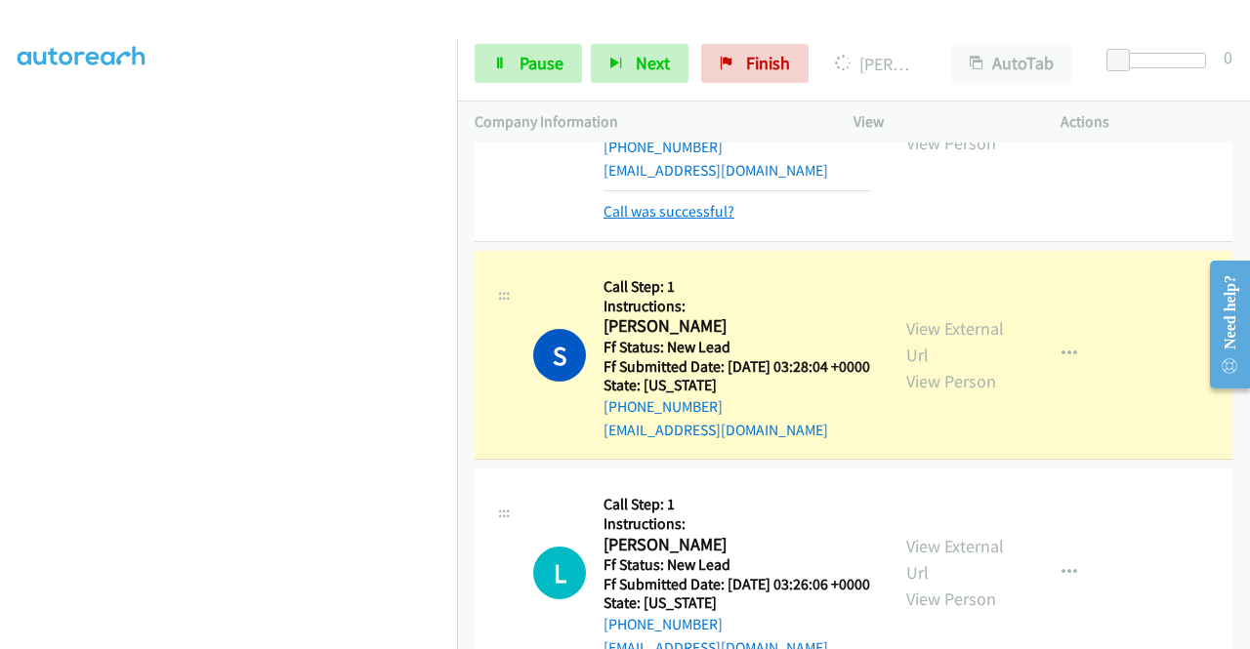
click at [726, 221] on link "Call was successful?" at bounding box center [668, 211] width 131 height 19
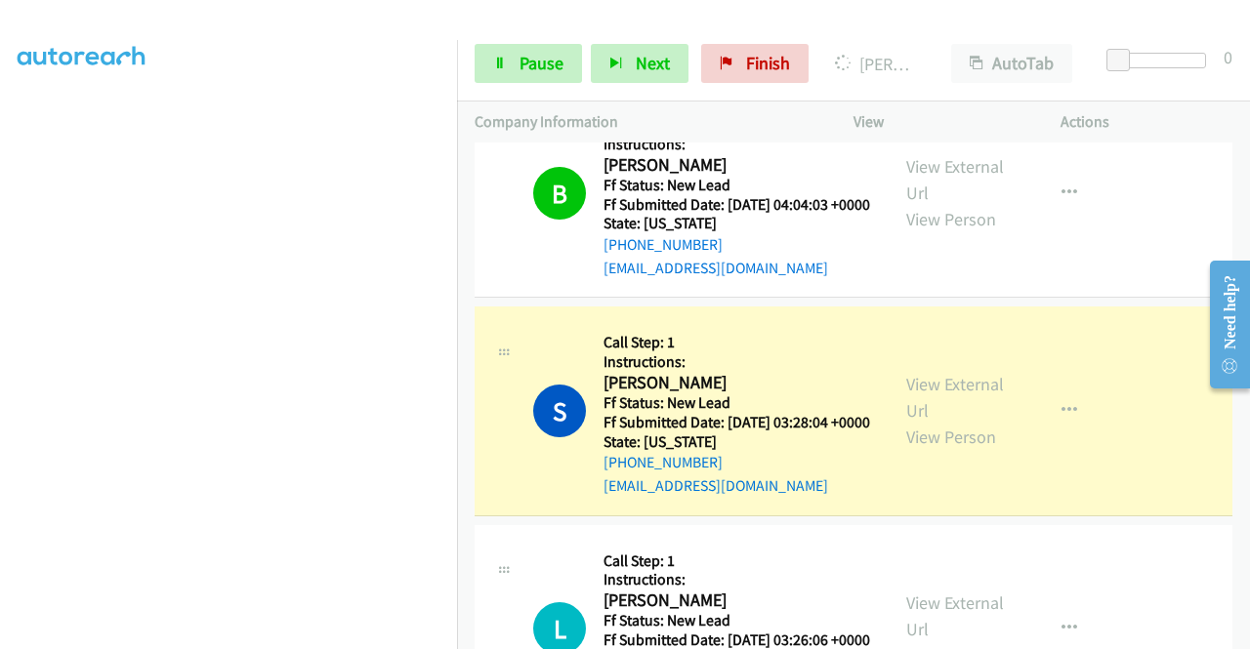
scroll to position [0, 0]
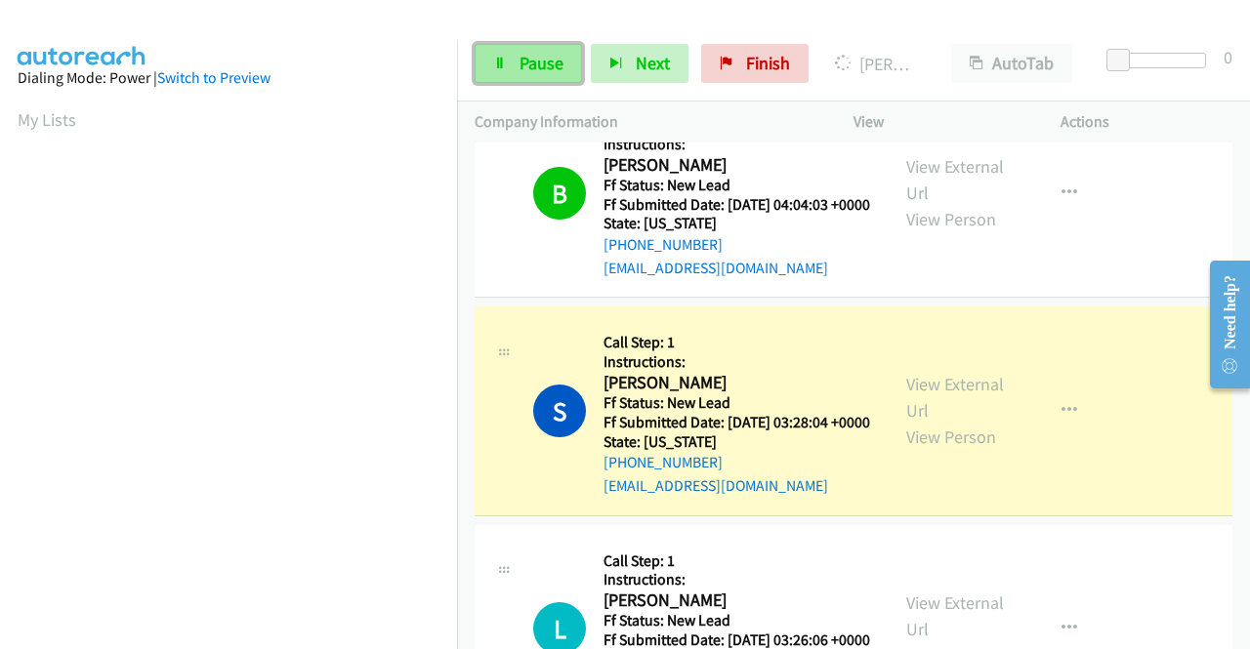
click at [488, 65] on link "Pause" at bounding box center [528, 63] width 107 height 39
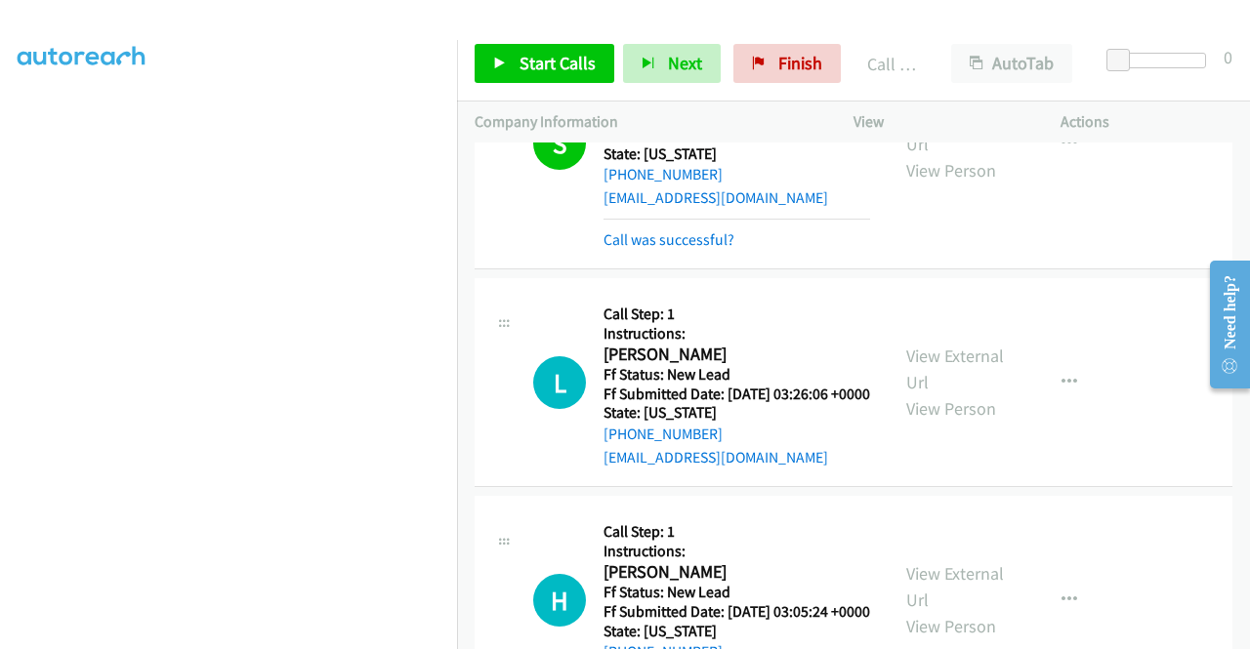
scroll to position [3787, 0]
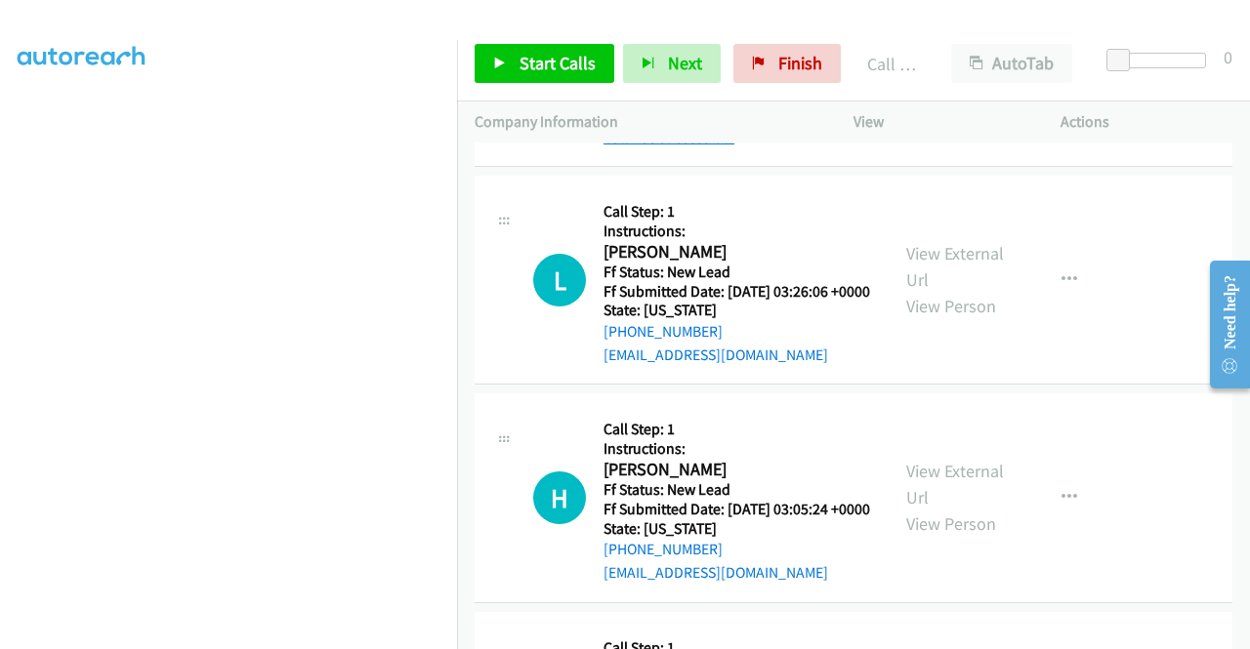
click at [723, 146] on link "Call was successful?" at bounding box center [668, 137] width 131 height 19
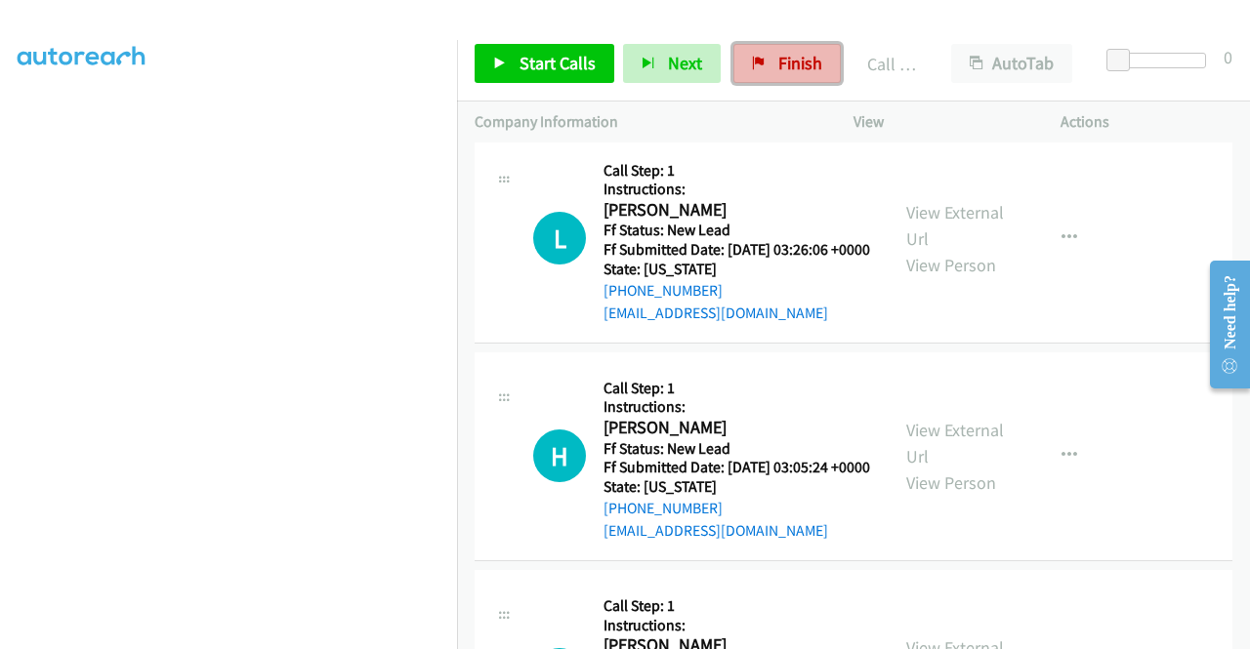
click at [758, 52] on link "Finish" at bounding box center [786, 63] width 107 height 39
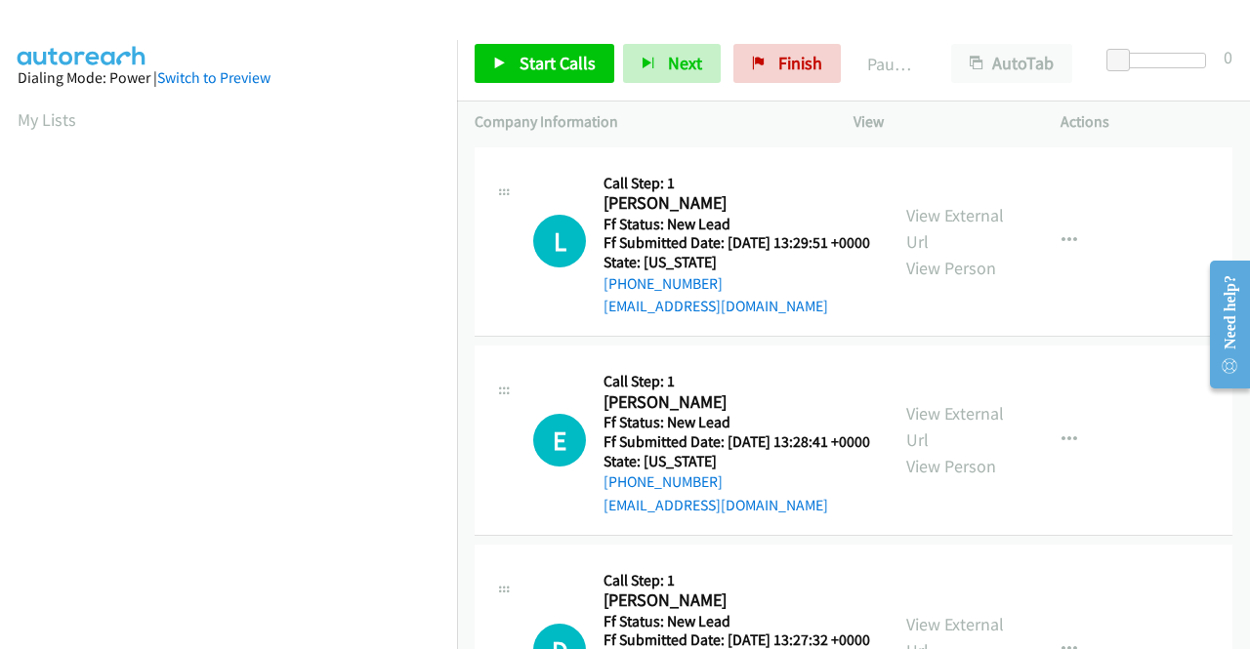
click at [1131, 359] on td "E Callback Scheduled Call Step: 1 [PERSON_NAME] America/New_York Ff Status: New…" at bounding box center [853, 441] width 793 height 199
click at [961, 235] on link "View External Url" at bounding box center [955, 228] width 98 height 49
click at [973, 435] on link "View External Url" at bounding box center [955, 426] width 98 height 49
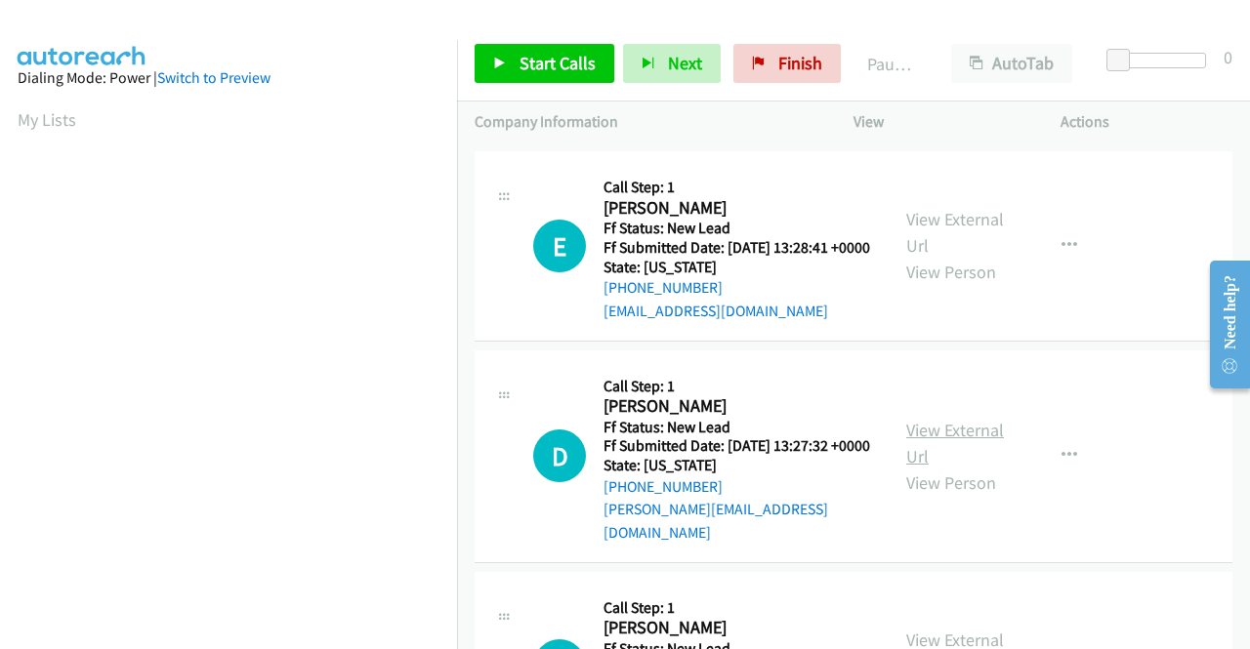
scroll to position [195, 0]
click at [949, 456] on link "View External Url" at bounding box center [955, 442] width 98 height 49
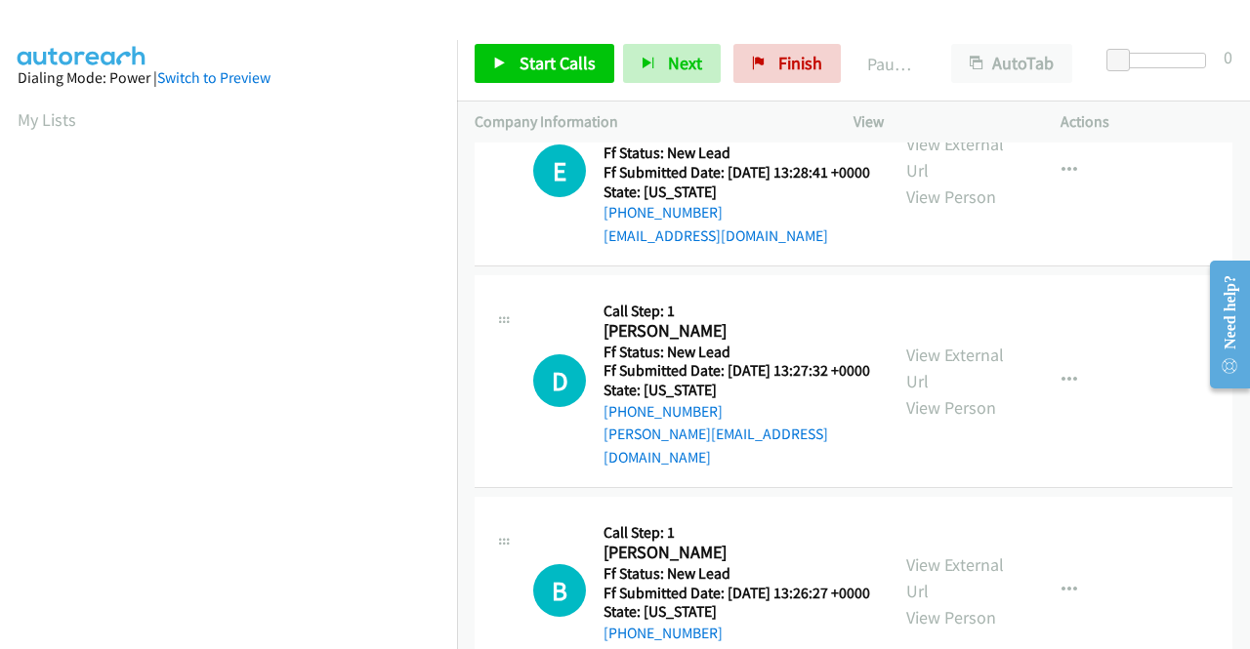
scroll to position [391, 0]
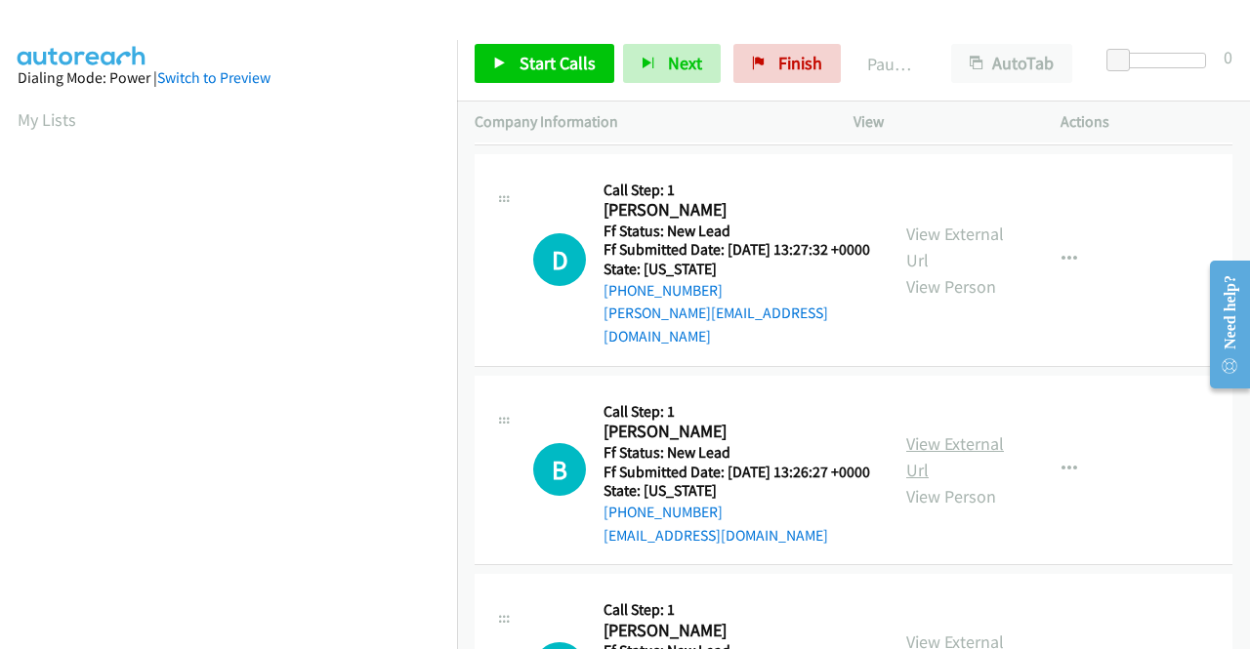
click at [955, 481] on link "View External Url" at bounding box center [955, 457] width 98 height 49
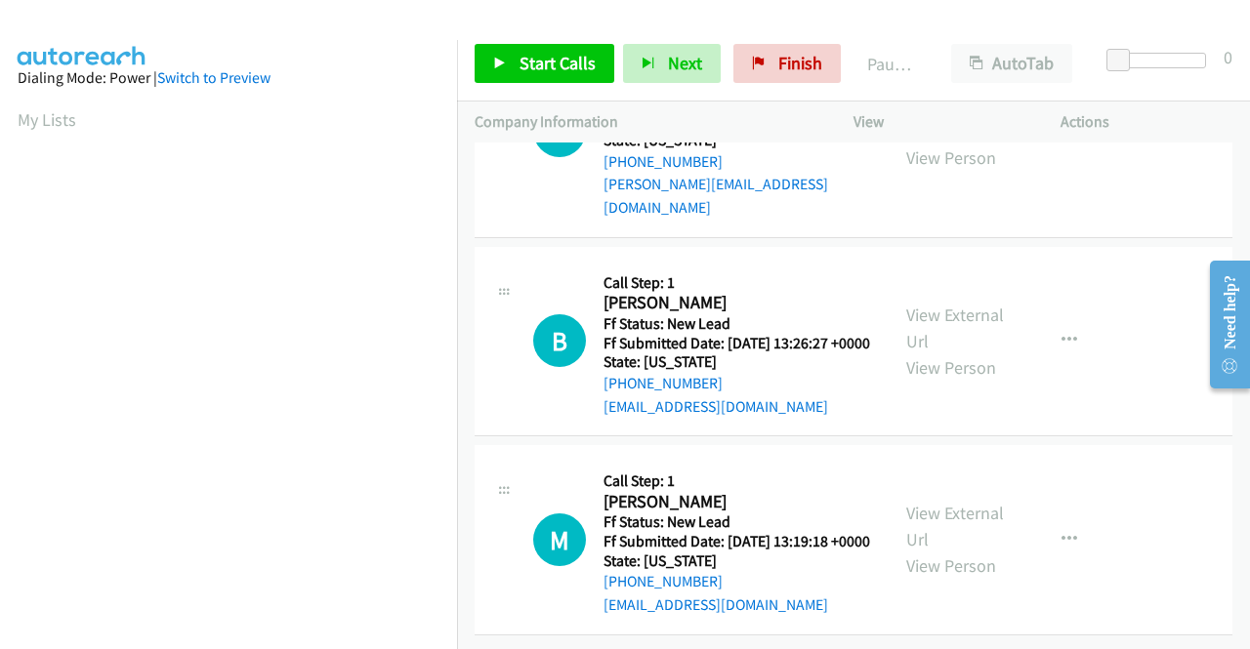
scroll to position [586, 0]
click at [948, 509] on link "View External Url" at bounding box center [955, 526] width 98 height 49
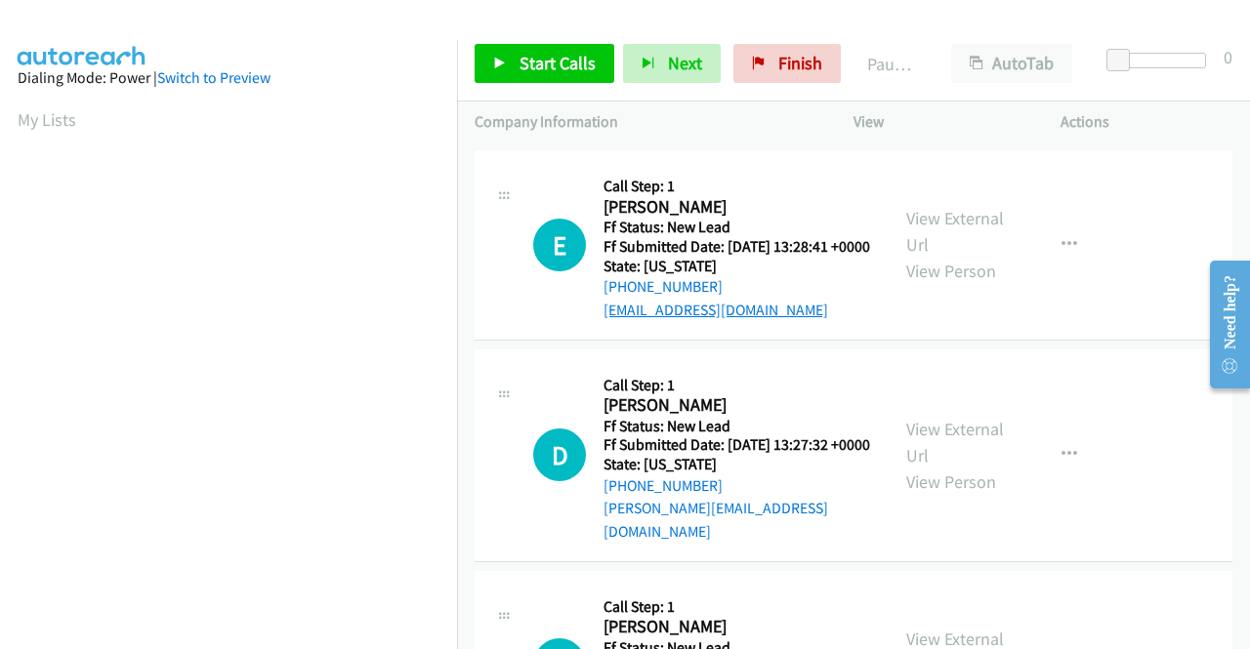
scroll to position [0, 0]
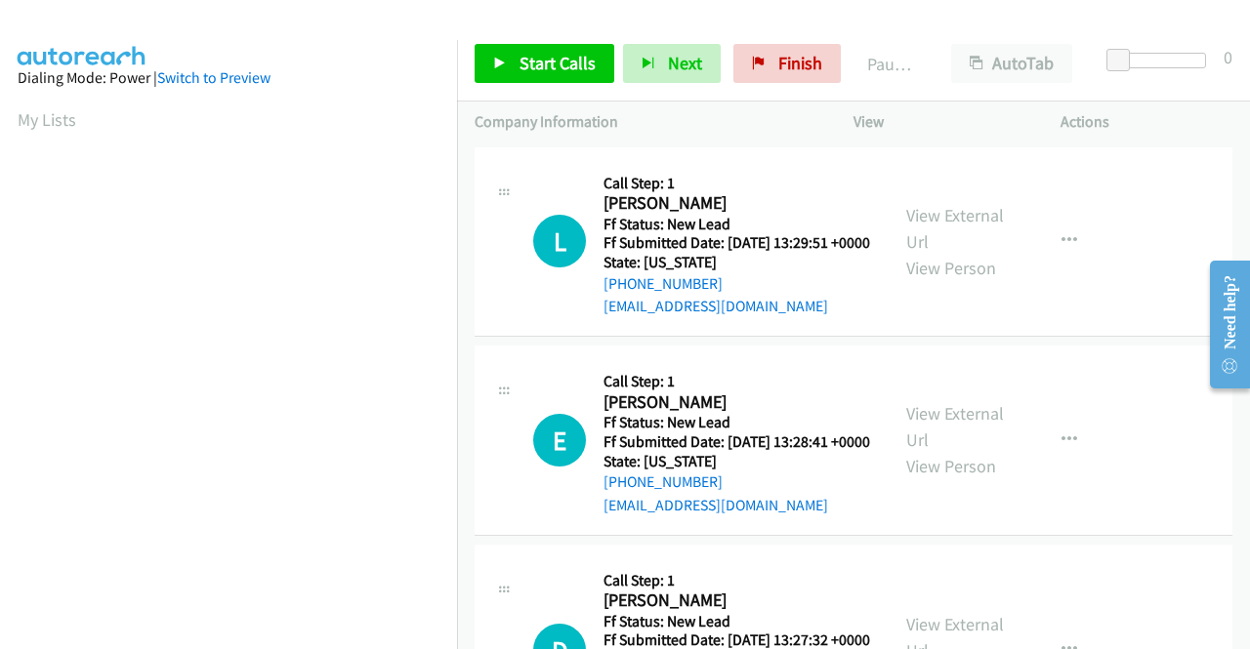
click at [1099, 115] on p "Actions" at bounding box center [1146, 121] width 172 height 23
click at [797, 65] on span "Finish" at bounding box center [800, 63] width 44 height 22
click at [970, 226] on link "View External Url" at bounding box center [955, 228] width 98 height 49
click at [980, 439] on link "View External Url" at bounding box center [955, 426] width 98 height 49
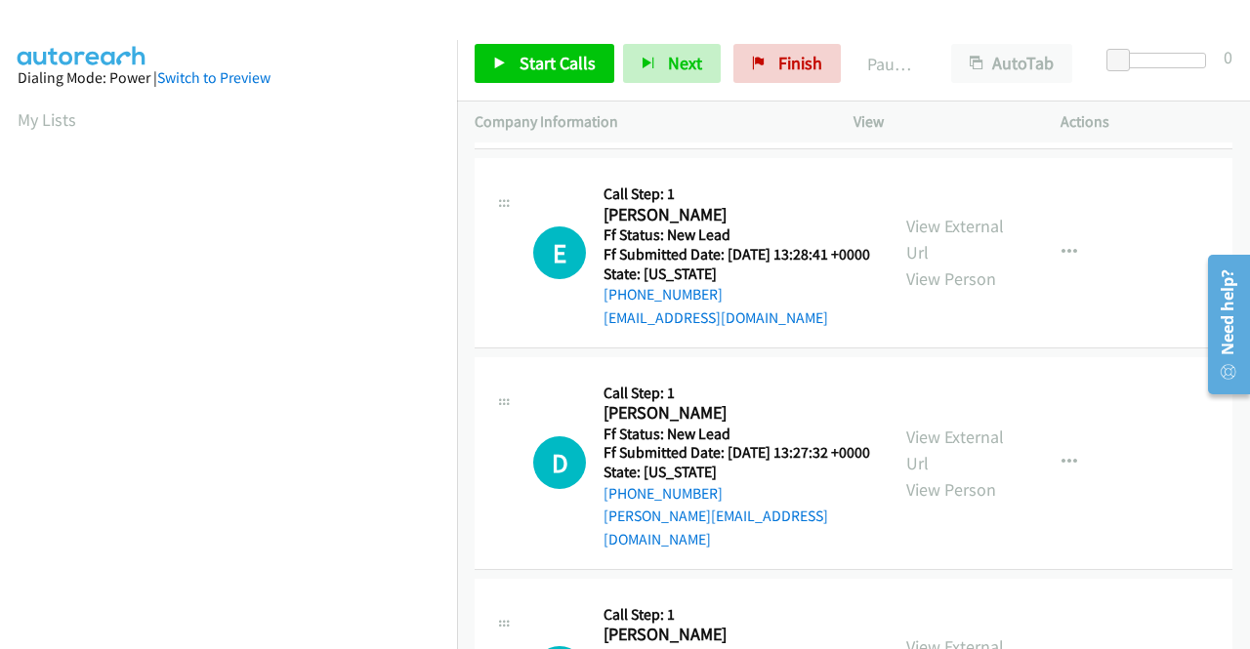
scroll to position [195, 0]
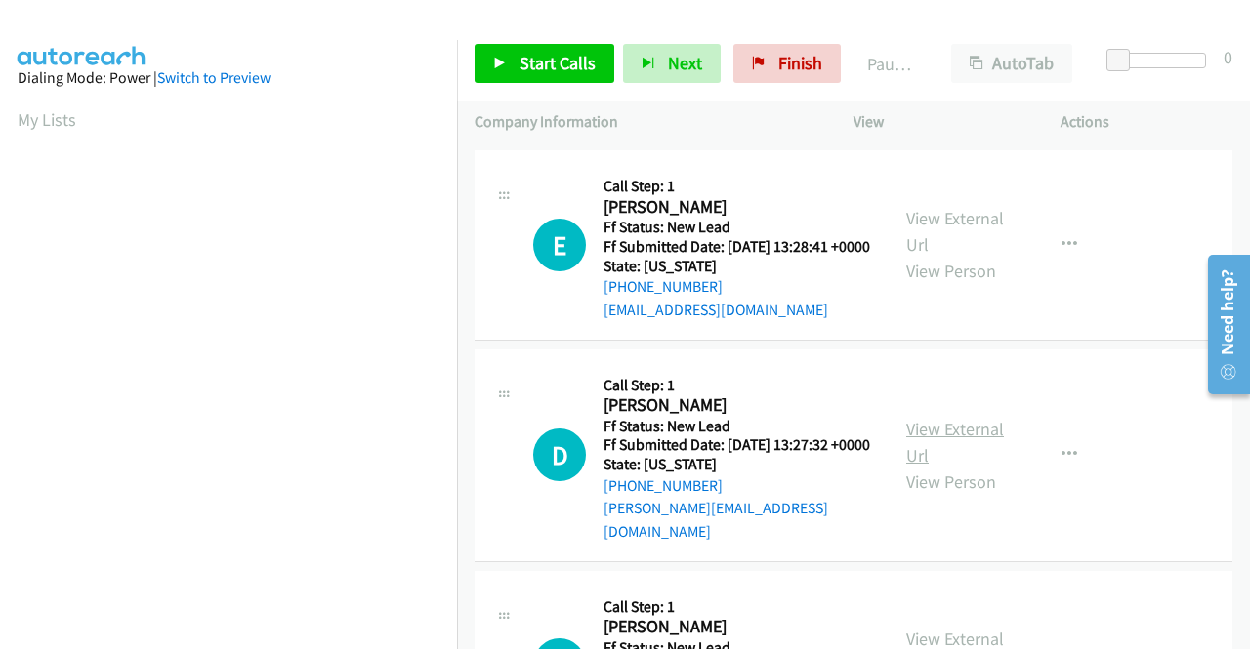
click at [955, 467] on link "View External Url" at bounding box center [955, 442] width 98 height 49
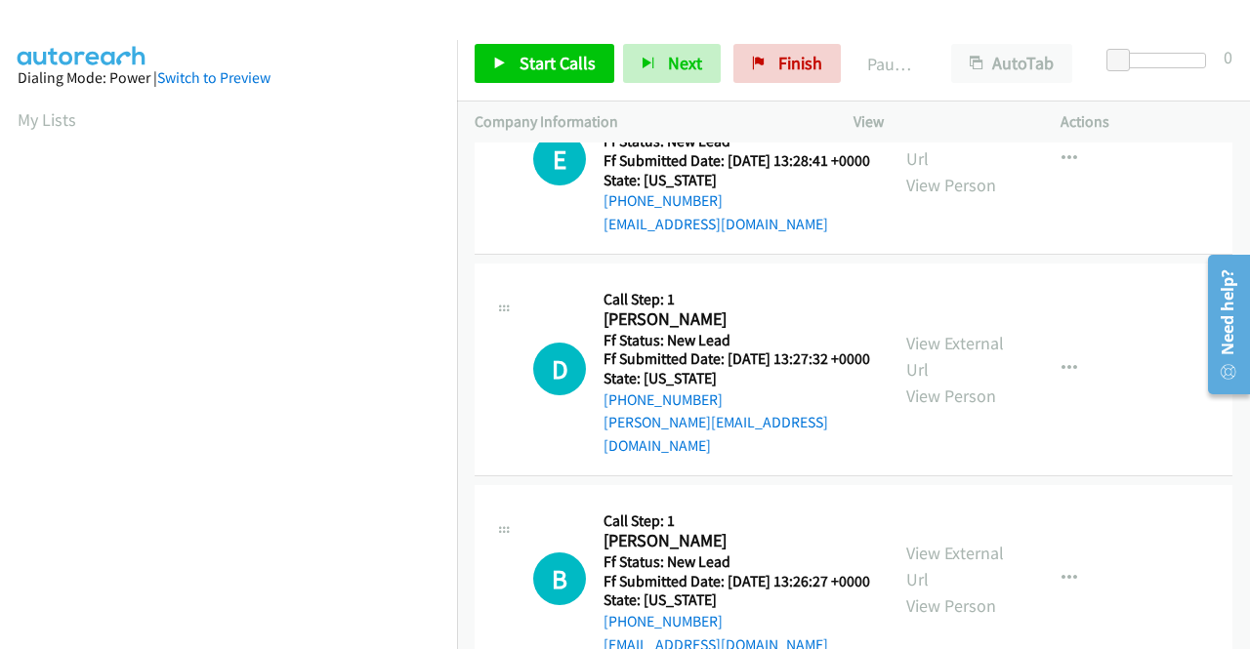
scroll to position [391, 0]
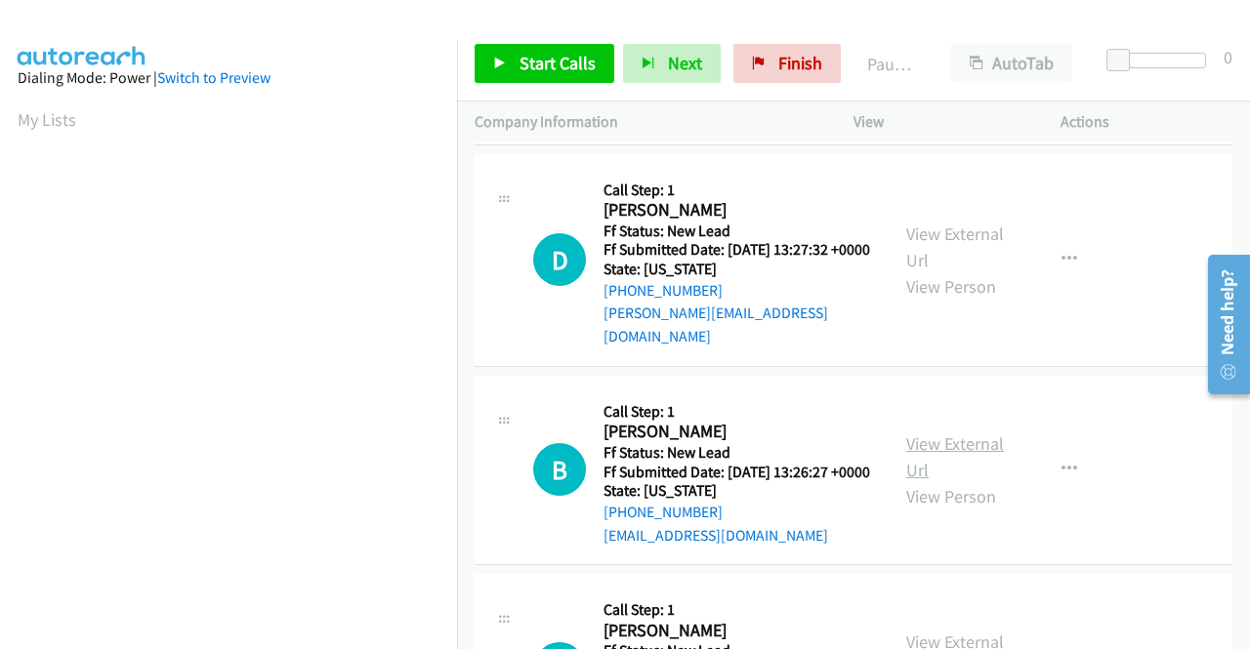
click at [973, 481] on link "View External Url" at bounding box center [955, 457] width 98 height 49
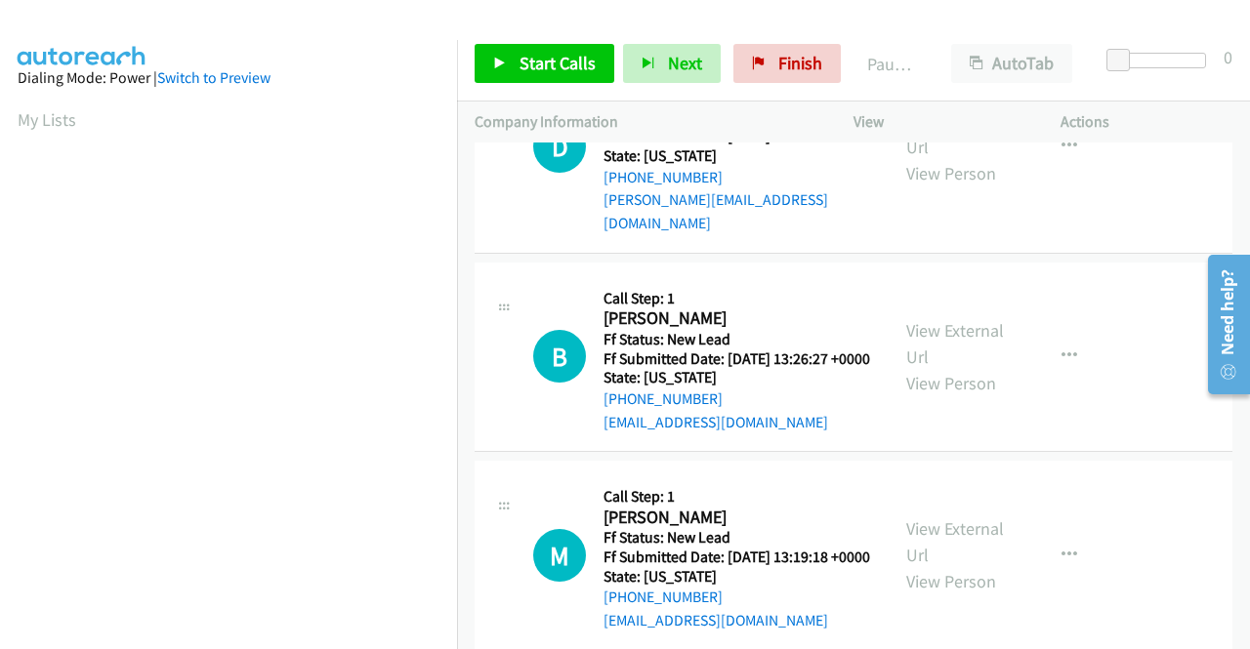
scroll to position [605, 0]
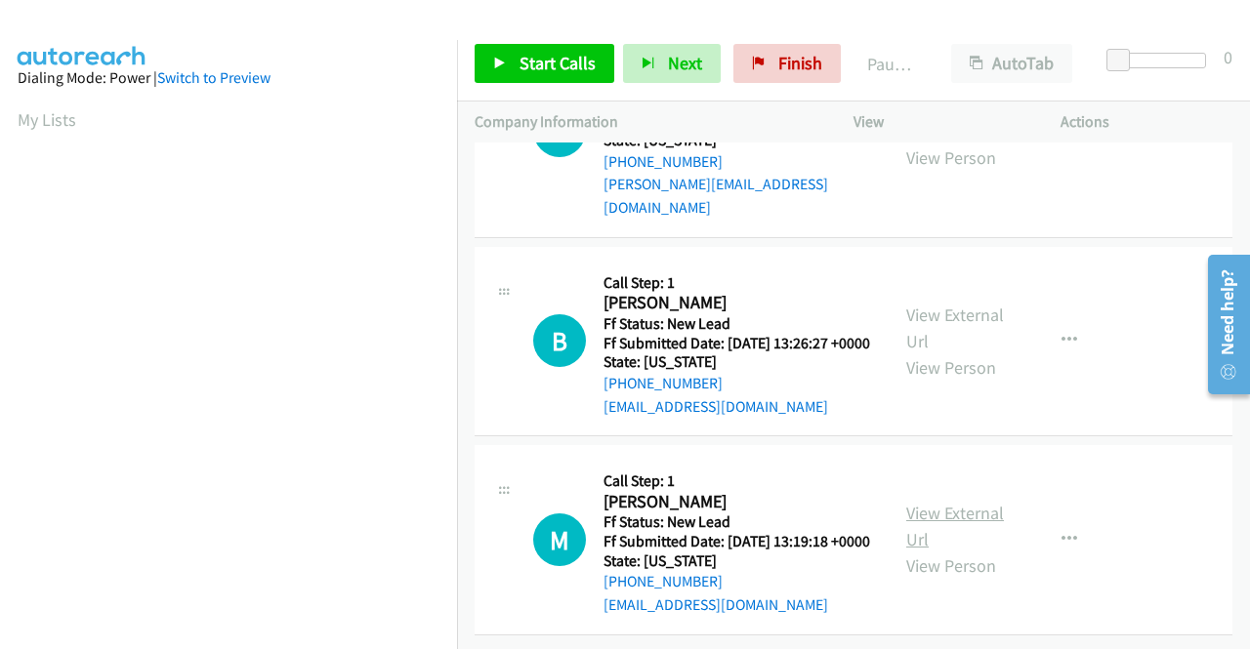
click at [951, 502] on link "View External Url" at bounding box center [955, 526] width 98 height 49
drag, startPoint x: 567, startPoint y: 52, endPoint x: 565, endPoint y: 66, distance: 14.8
click at [567, 53] on span "Start Calls" at bounding box center [557, 63] width 76 height 22
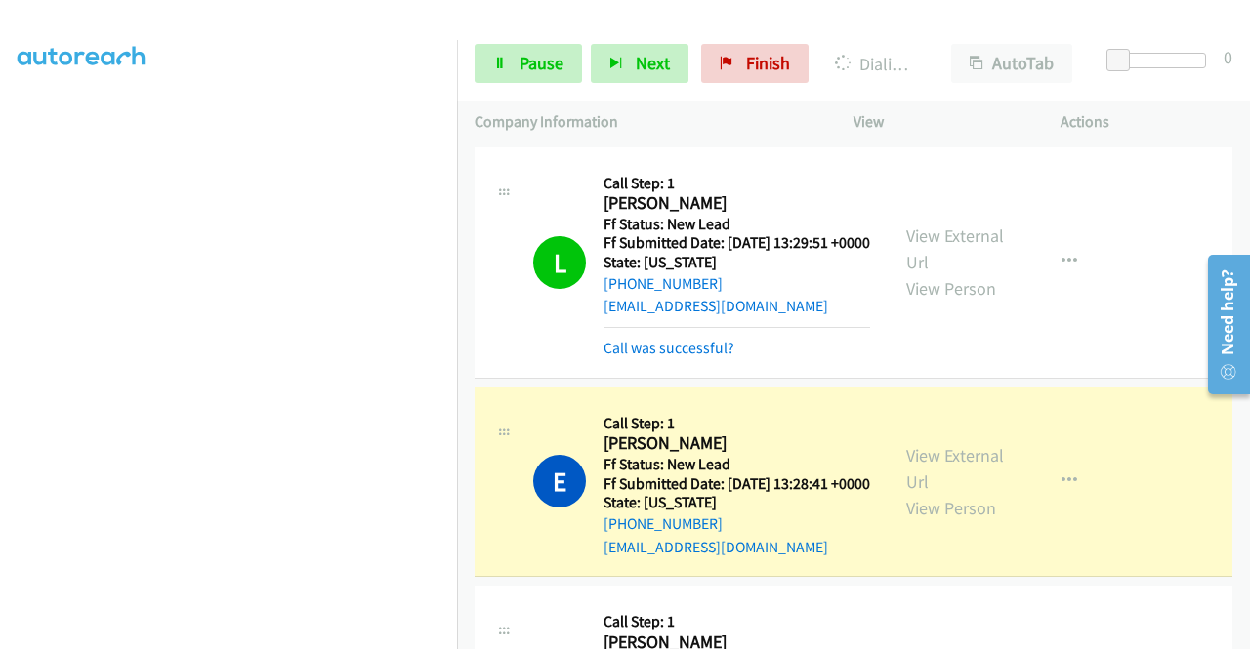
scroll to position [445, 0]
click at [621, 357] on link "Call was successful?" at bounding box center [668, 348] width 131 height 19
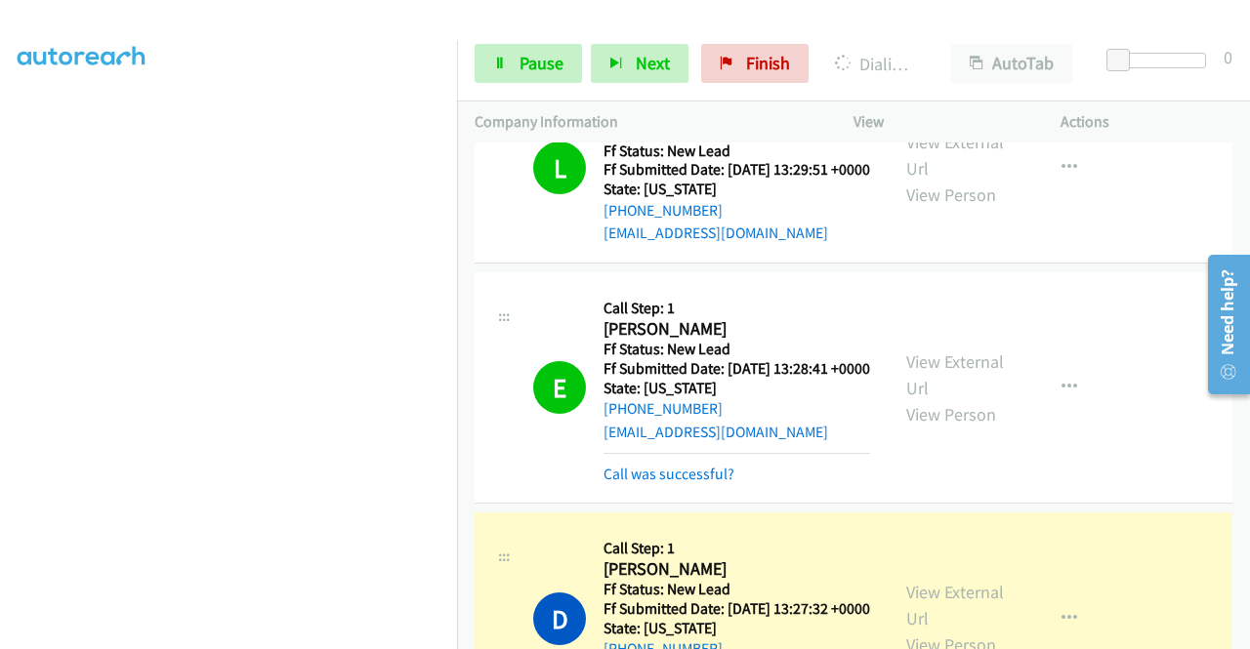
scroll to position [195, 0]
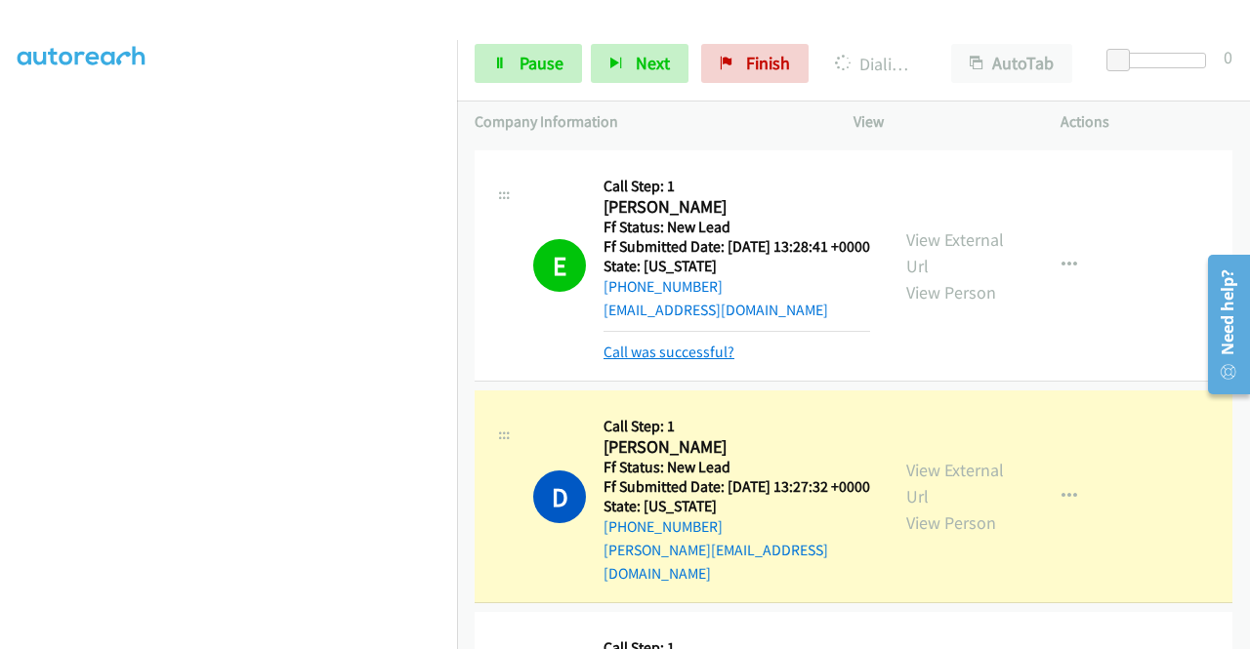
click at [650, 361] on link "Call was successful?" at bounding box center [668, 352] width 131 height 19
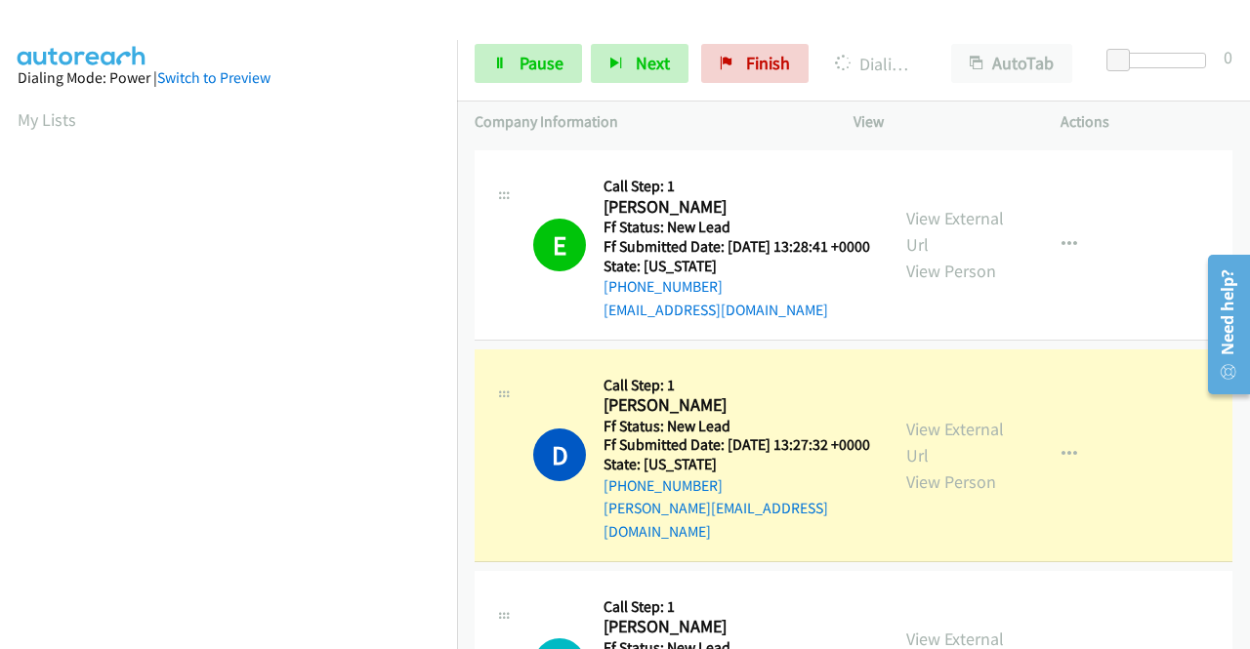
scroll to position [445, 0]
click at [508, 42] on div "Start Calls Pause Next Finish Dialing David Bachman AutoTab AutoTab 0" at bounding box center [853, 63] width 793 height 75
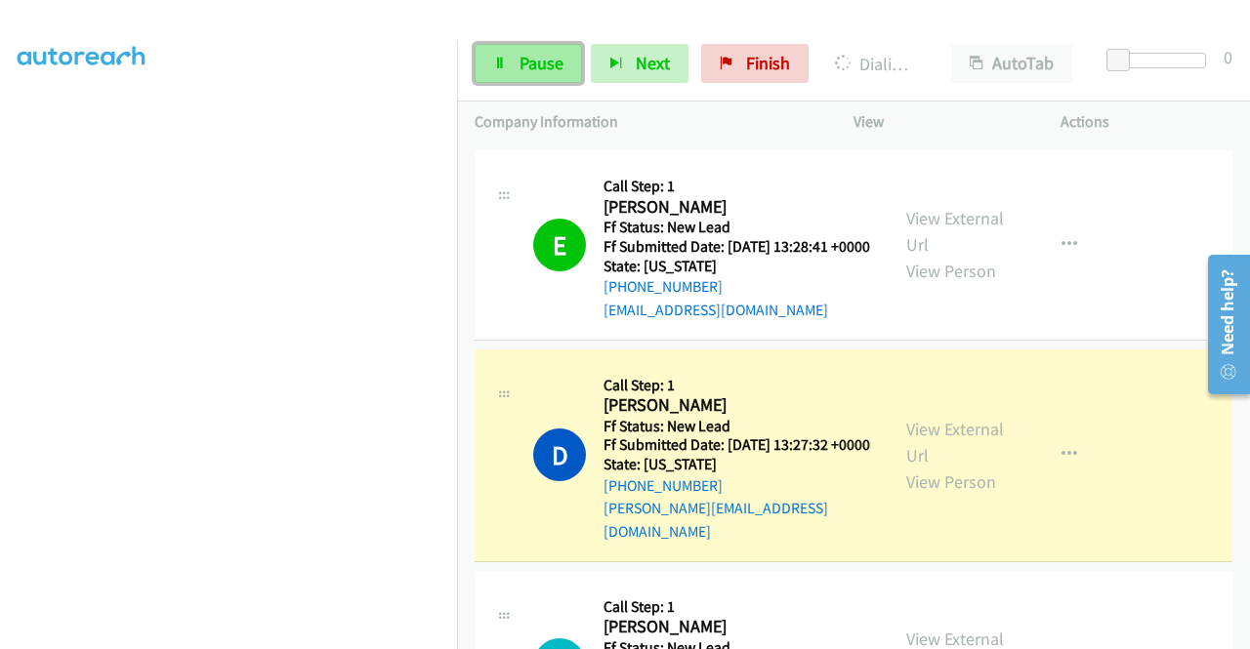
click at [514, 53] on link "Pause" at bounding box center [528, 63] width 107 height 39
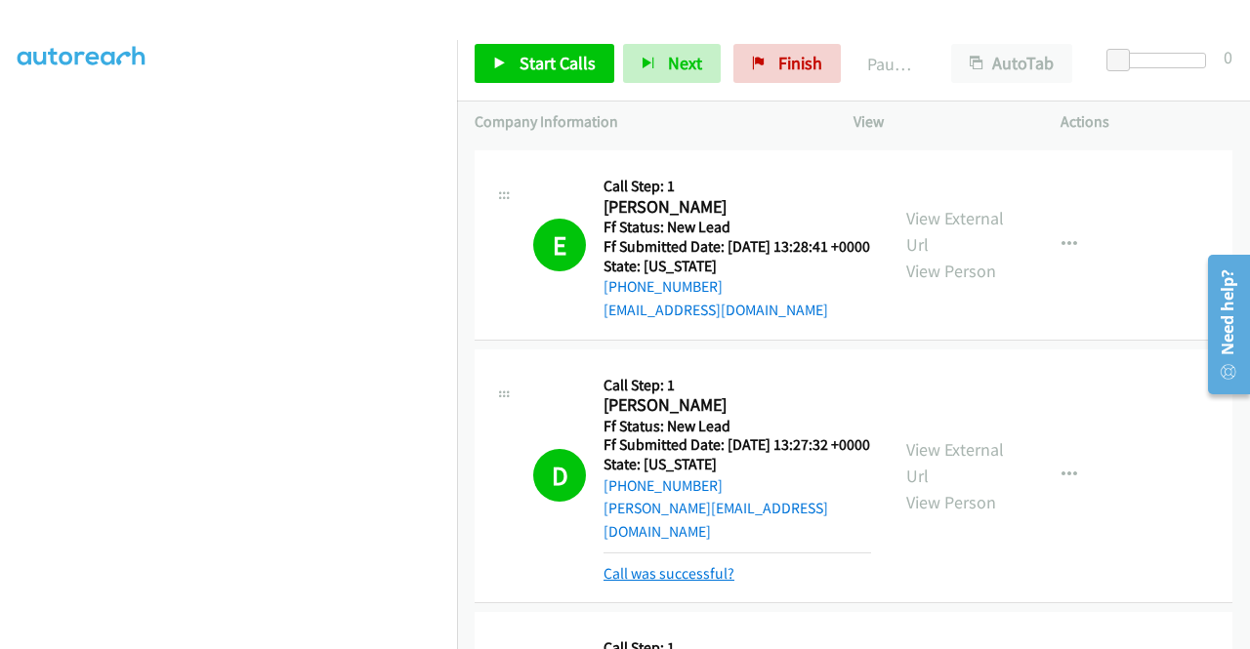
click at [705, 583] on link "Call was successful?" at bounding box center [668, 573] width 131 height 19
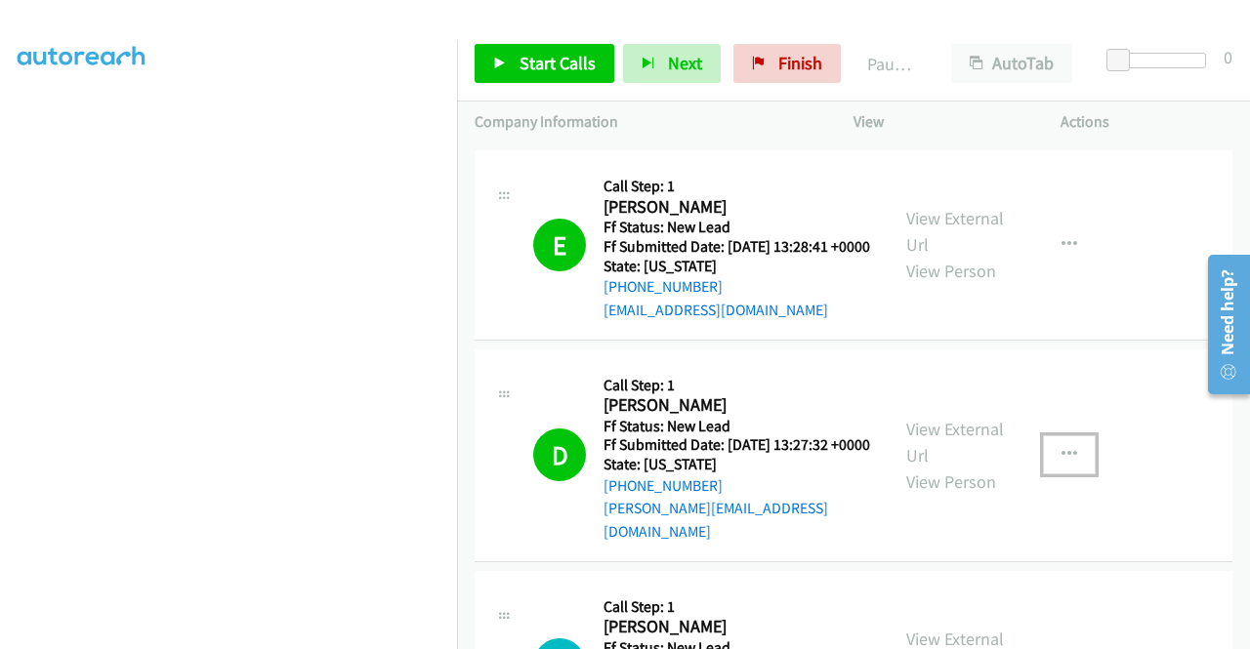
click at [1061, 463] on icon "button" at bounding box center [1069, 455] width 16 height 16
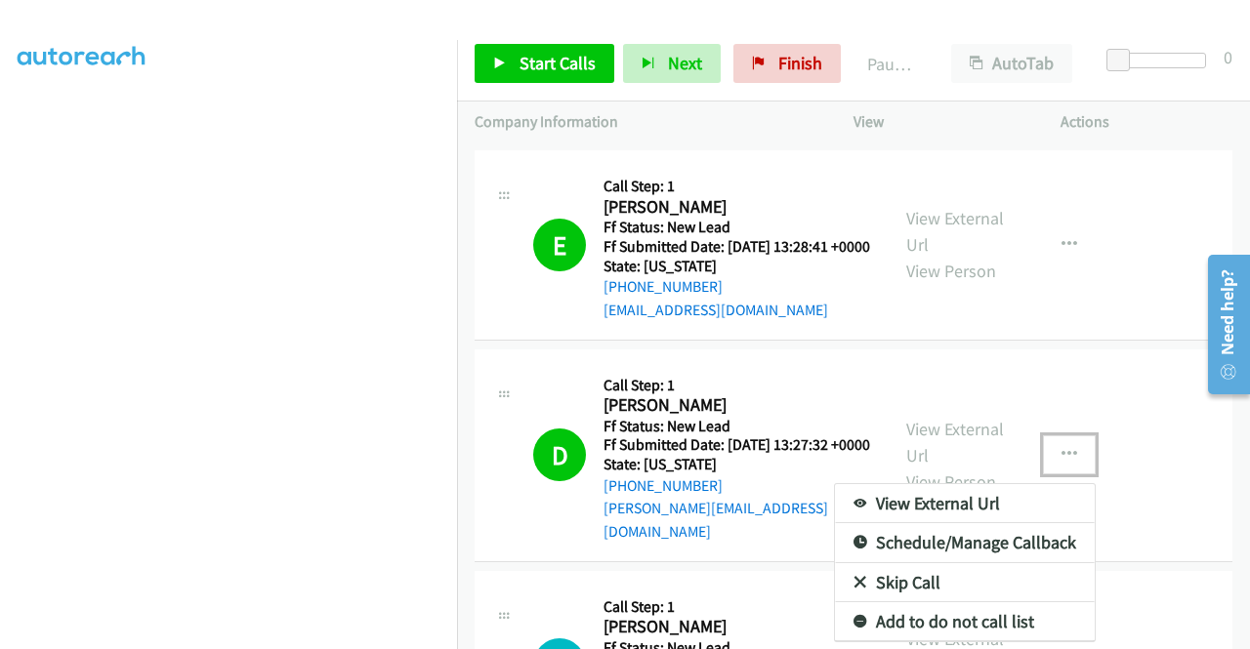
click at [1153, 439] on div at bounding box center [625, 324] width 1250 height 649
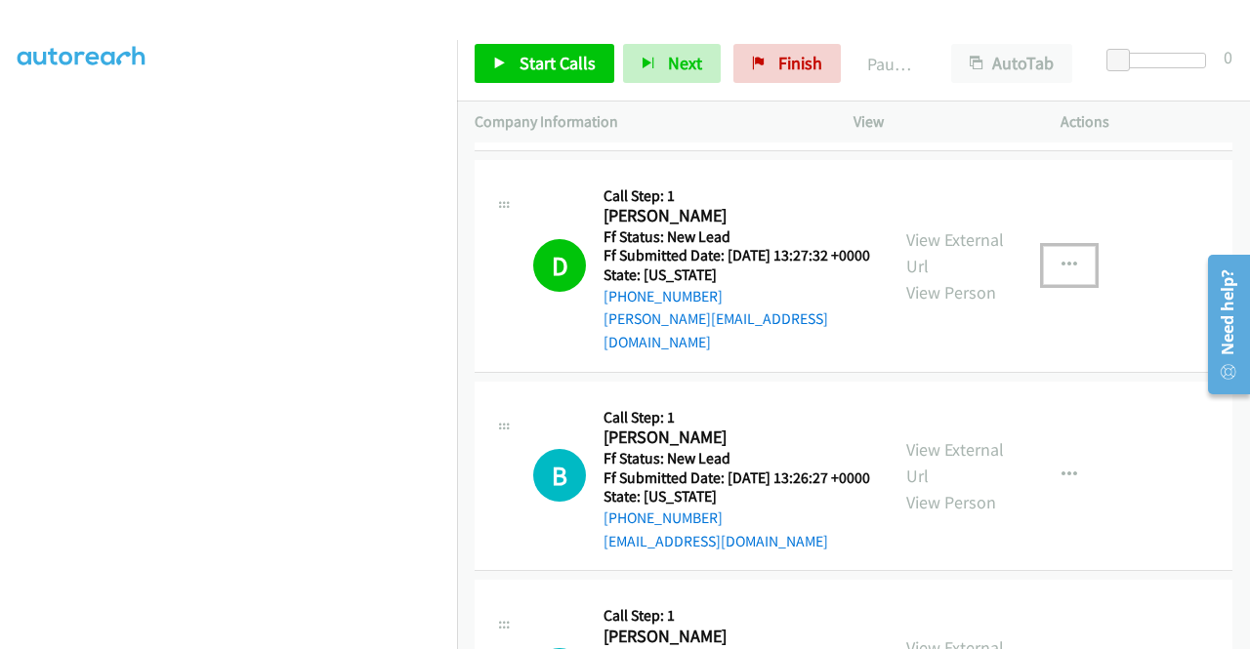
scroll to position [391, 0]
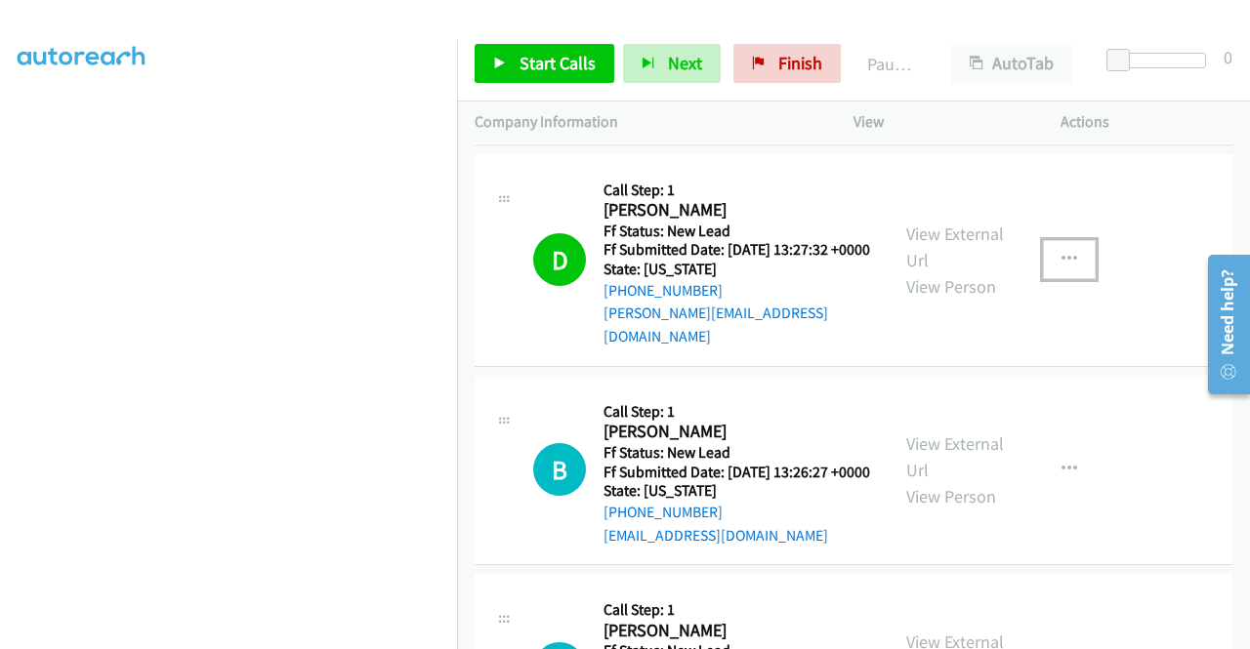
click at [1061, 268] on icon "button" at bounding box center [1069, 260] width 16 height 16
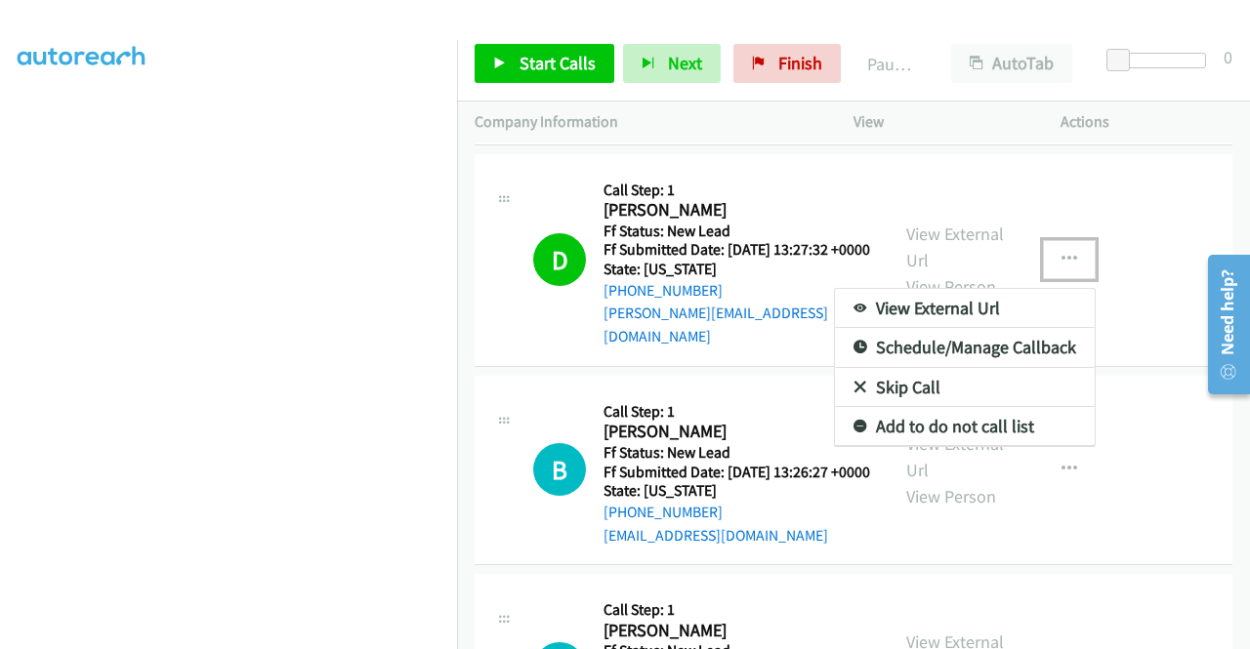
click at [943, 446] on link "Add to do not call list" at bounding box center [965, 426] width 260 height 39
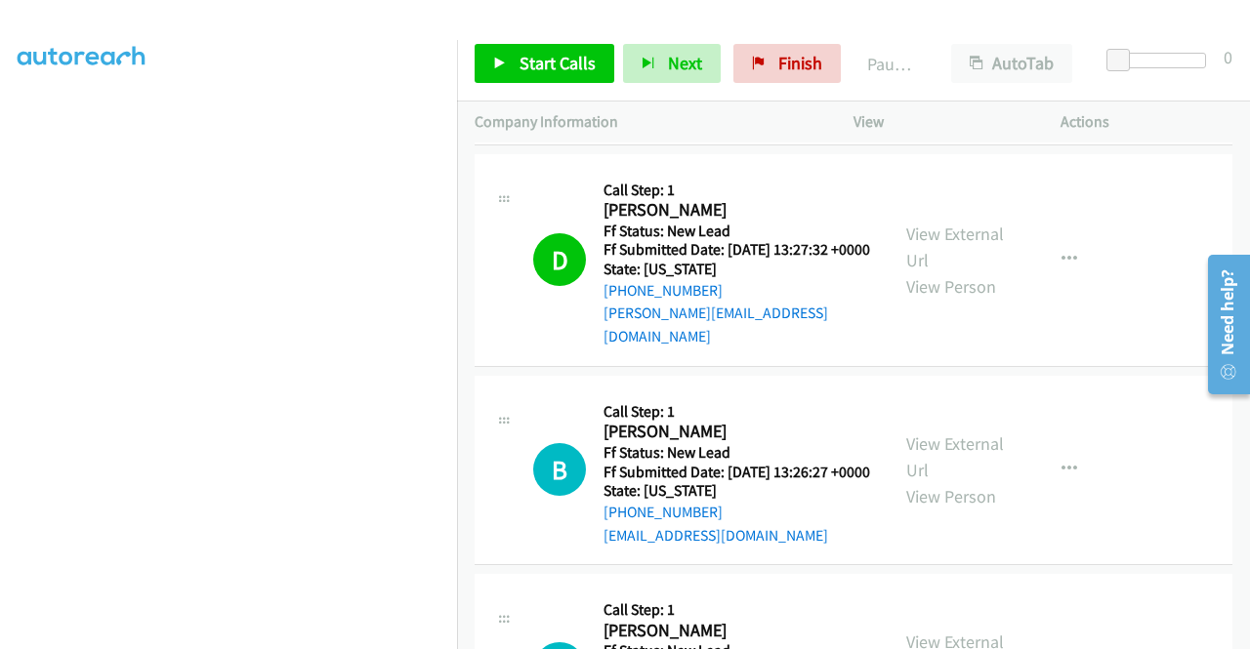
click at [1172, 124] on p "Actions" at bounding box center [1146, 121] width 172 height 23
click at [793, 56] on span "Finish" at bounding box center [800, 63] width 44 height 22
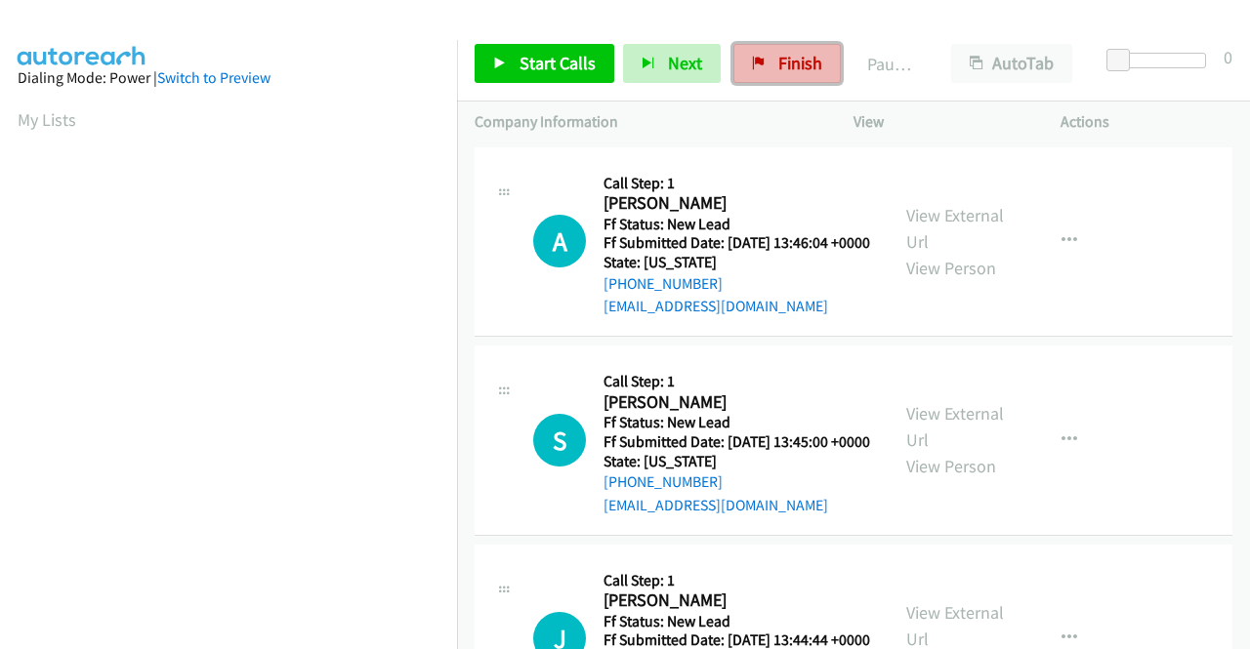
click at [777, 44] on link "Finish" at bounding box center [786, 63] width 107 height 39
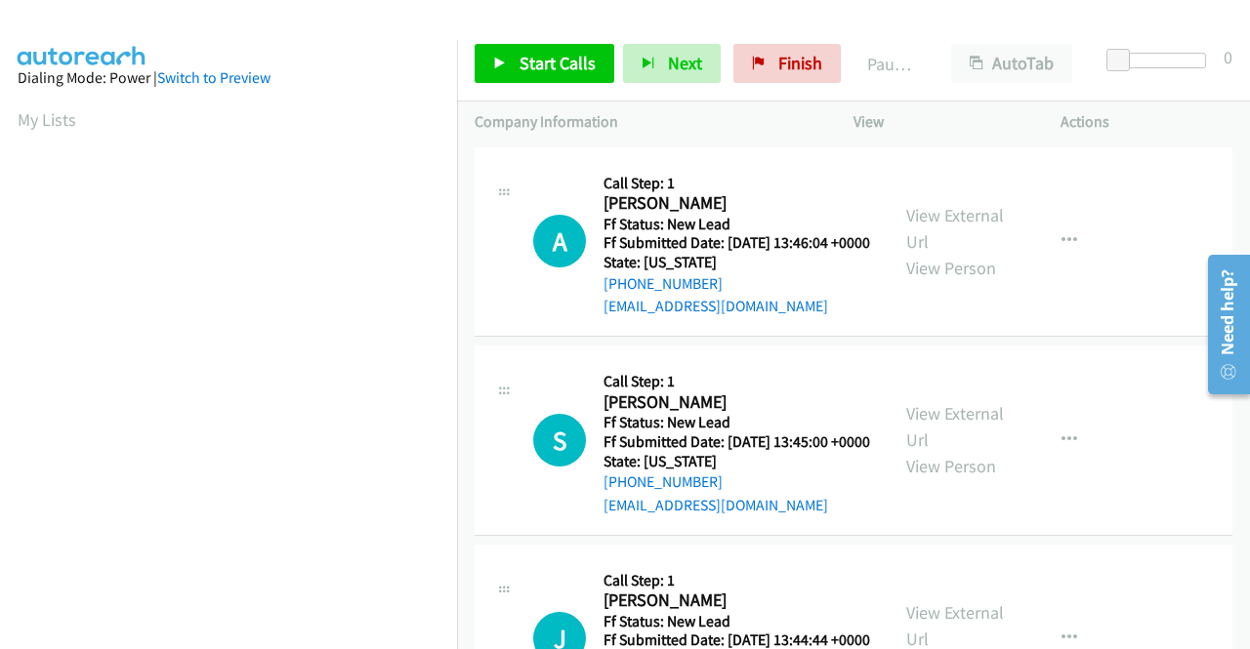
click at [1093, 342] on td "A Callback Scheduled Call Step: [DATE][PERSON_NAME] America/New_York Ff Status:…" at bounding box center [853, 242] width 793 height 199
click at [976, 218] on link "View External Url" at bounding box center [955, 228] width 98 height 49
click at [971, 442] on link "View External Url" at bounding box center [955, 426] width 98 height 49
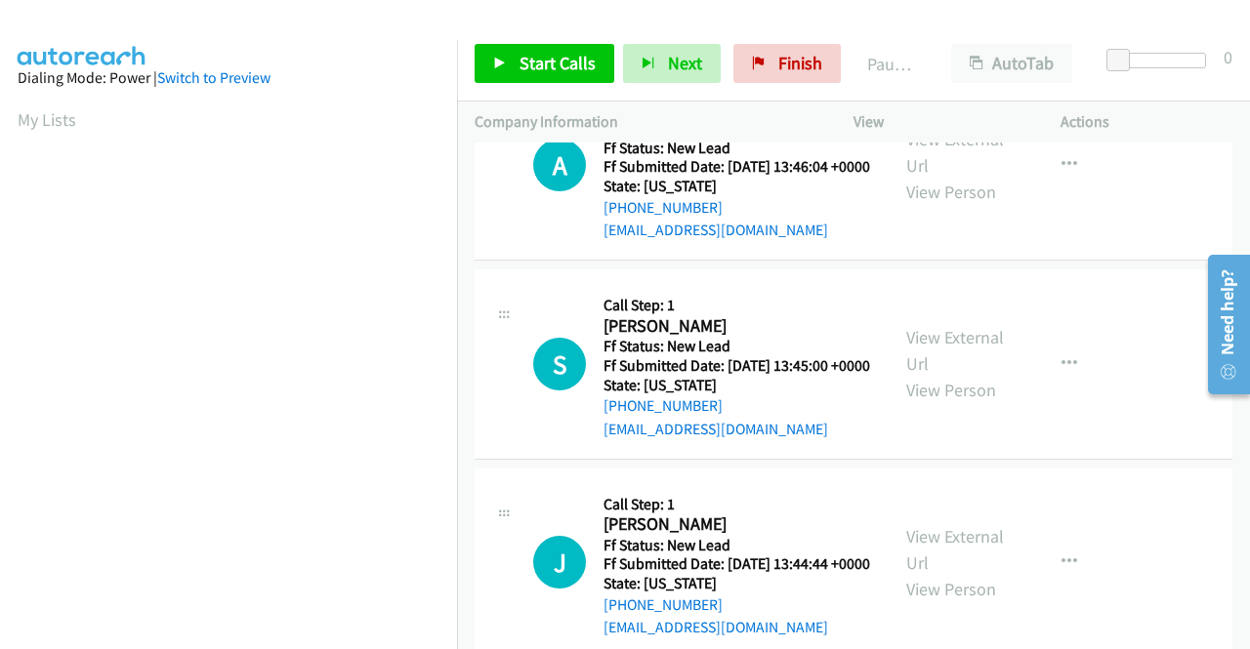
scroll to position [195, 0]
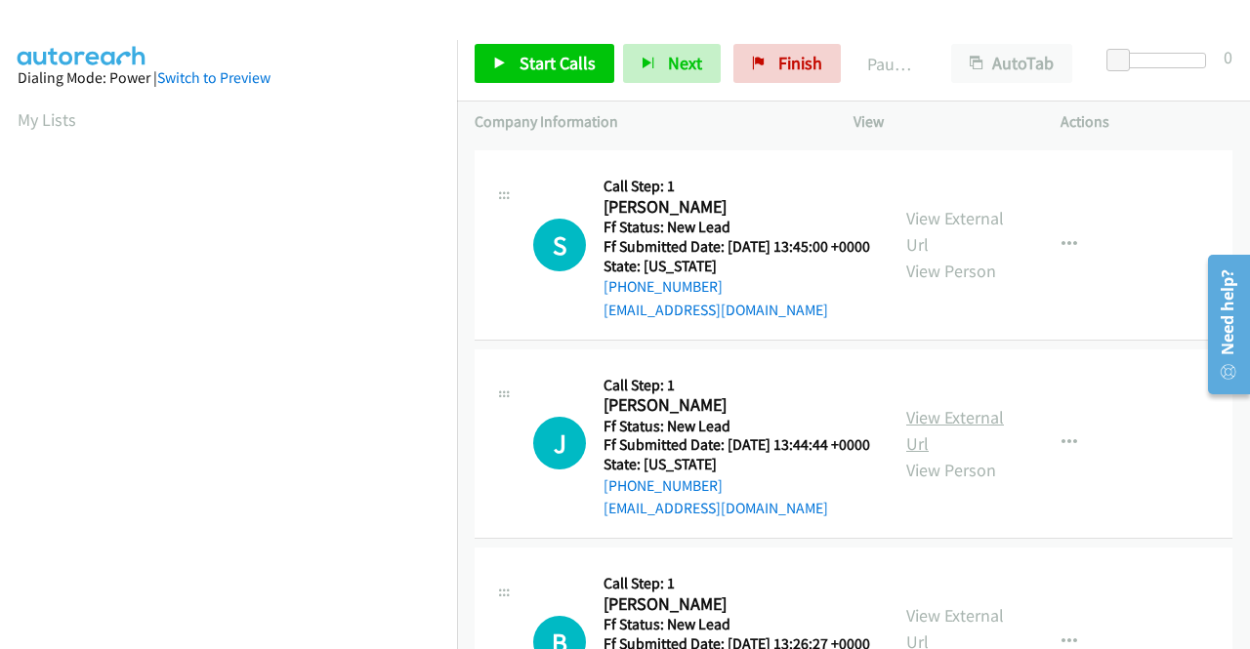
click at [943, 455] on link "View External Url" at bounding box center [955, 430] width 98 height 49
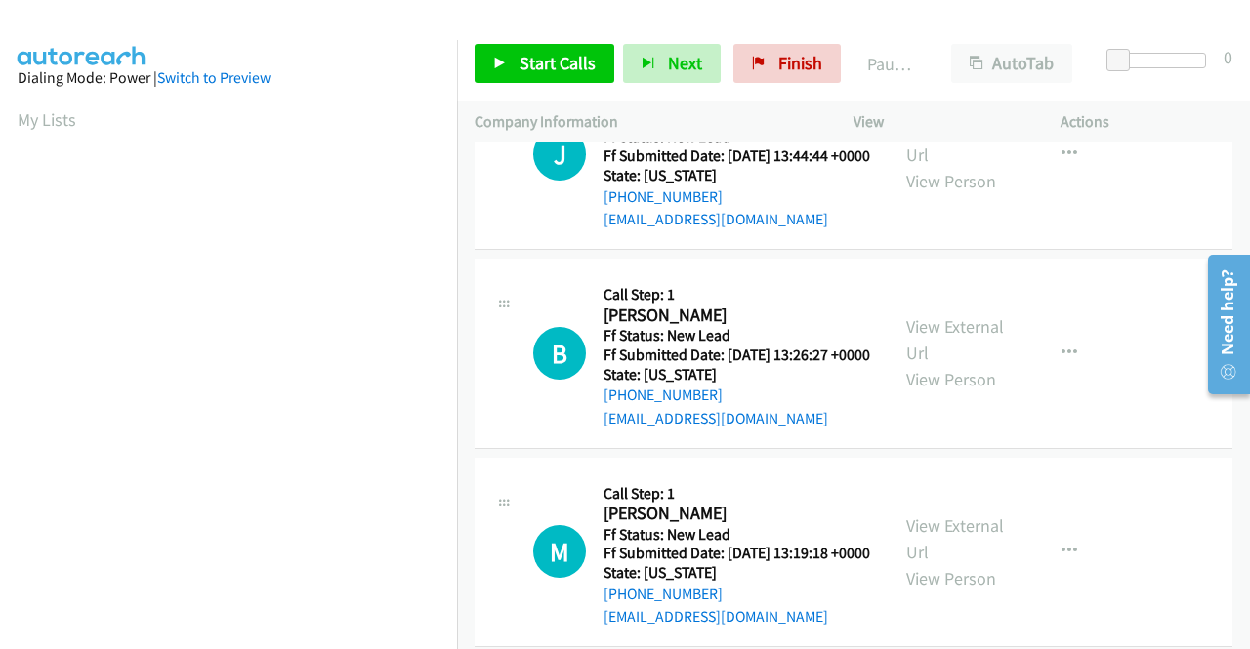
scroll to position [488, 0]
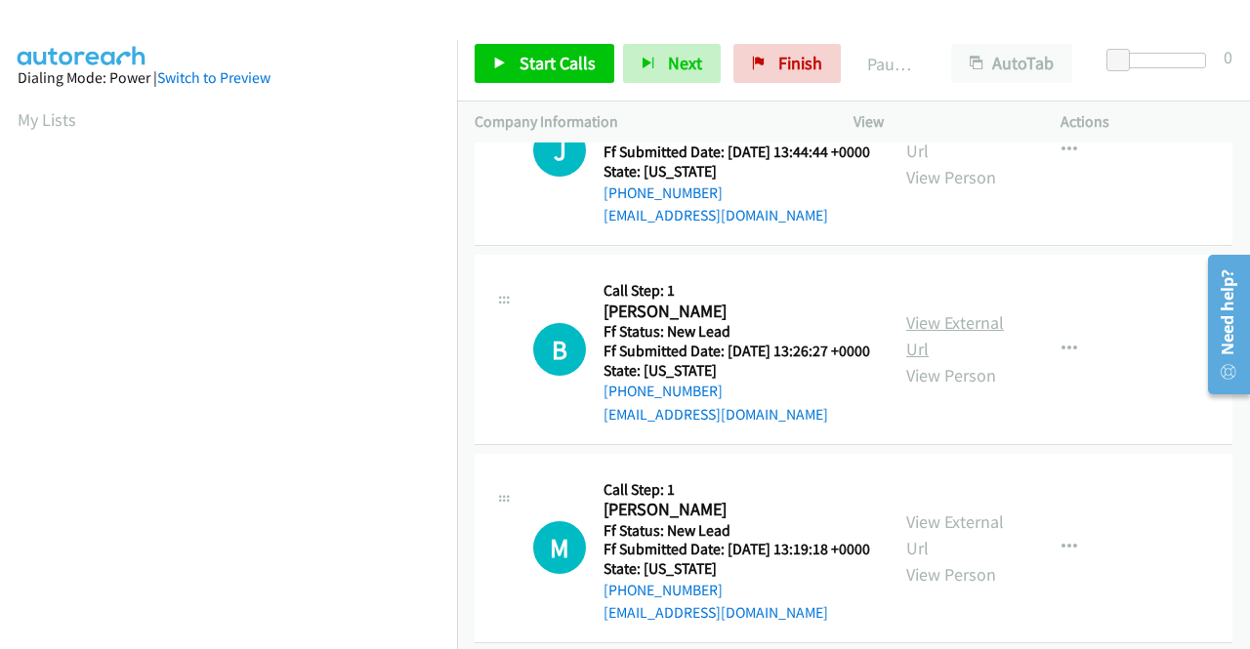
click at [958, 360] on link "View External Url" at bounding box center [955, 335] width 98 height 49
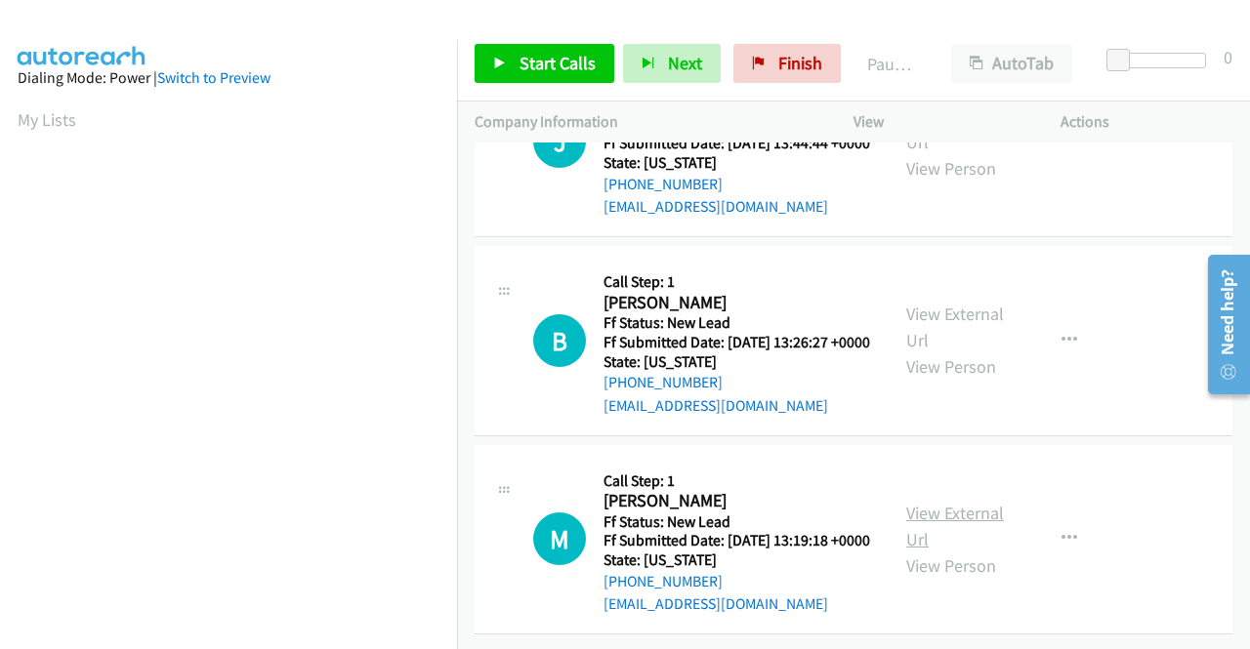
scroll to position [605, 0]
click at [967, 502] on link "View External Url" at bounding box center [955, 526] width 98 height 49
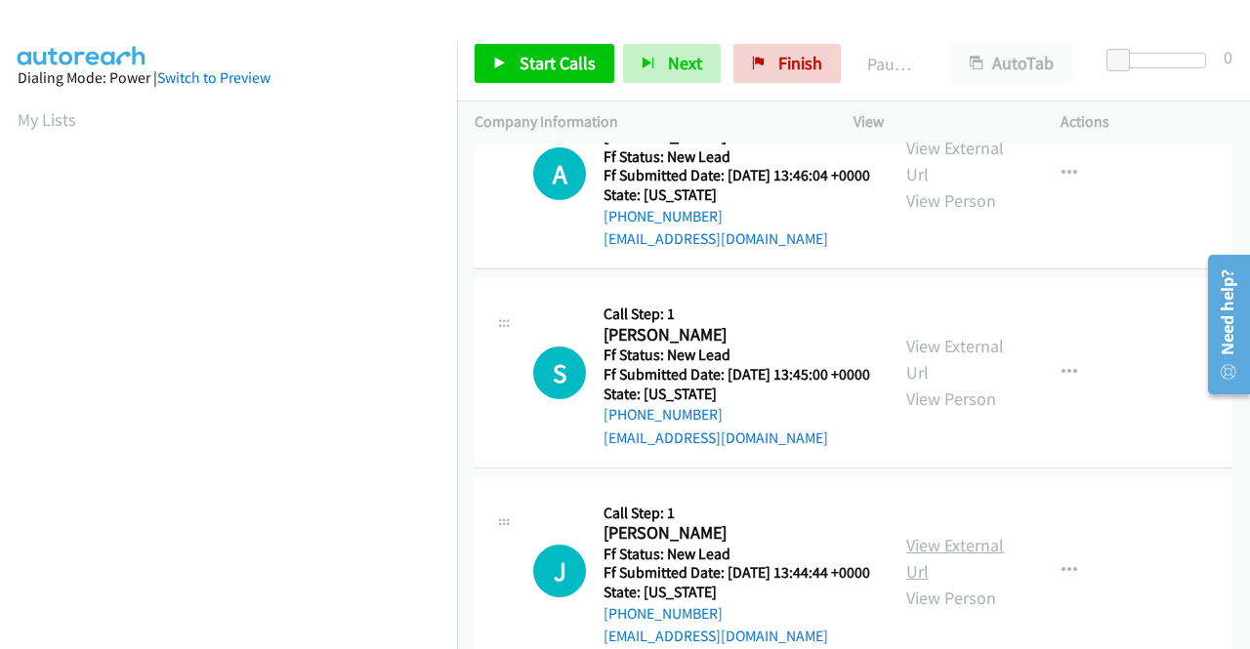
scroll to position [0, 0]
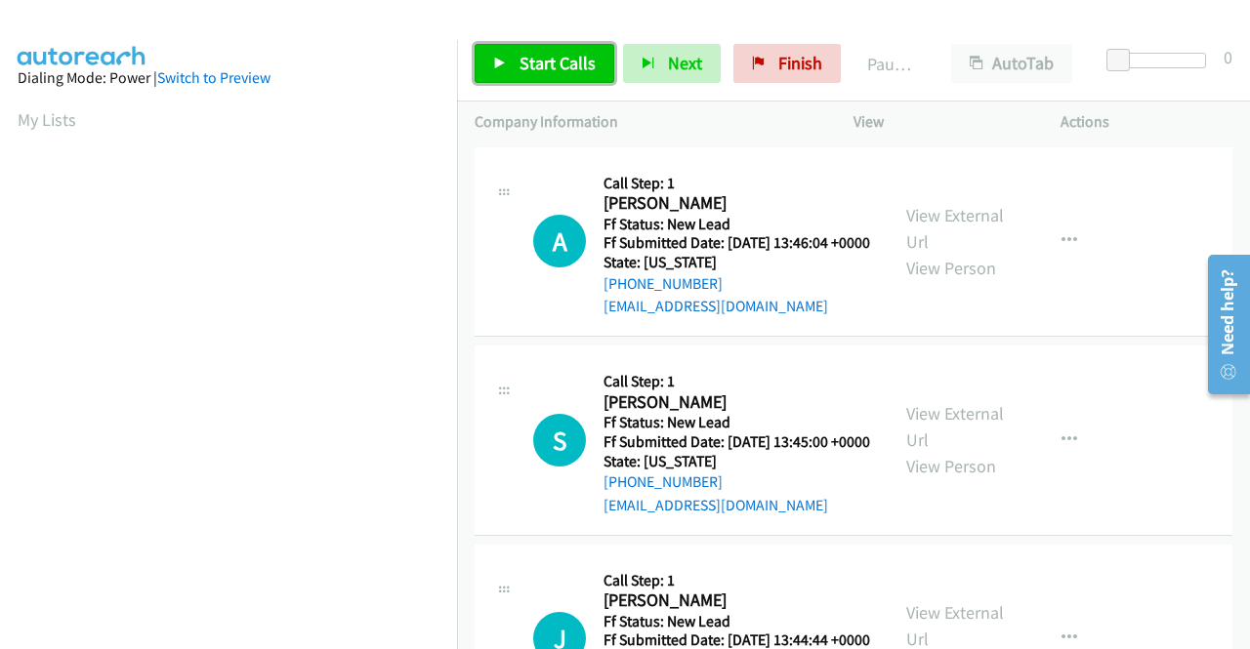
click at [576, 69] on span "Start Calls" at bounding box center [557, 63] width 76 height 22
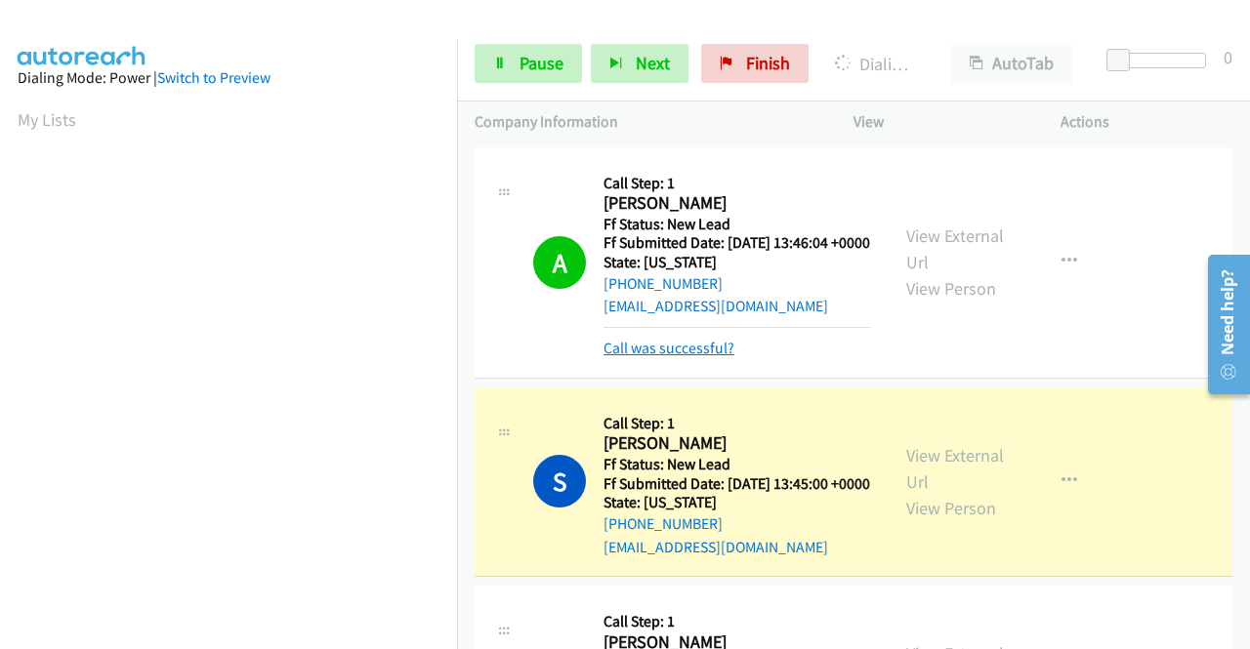
click at [659, 357] on link "Call was successful?" at bounding box center [668, 348] width 131 height 19
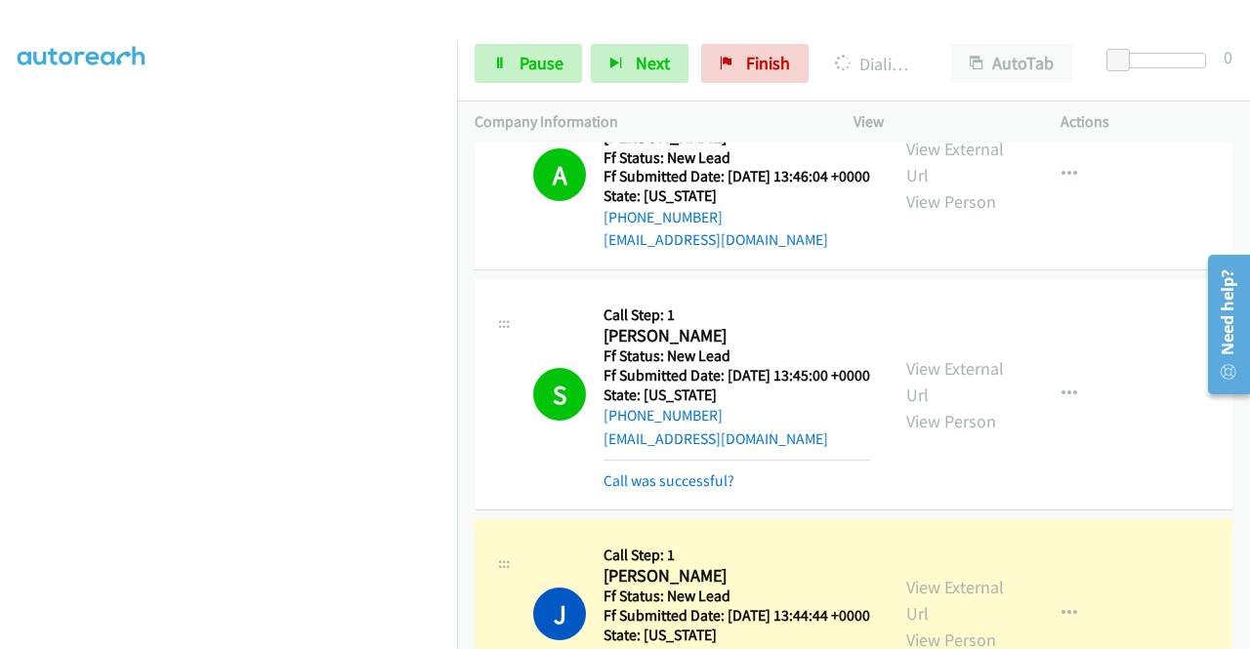
scroll to position [98, 0]
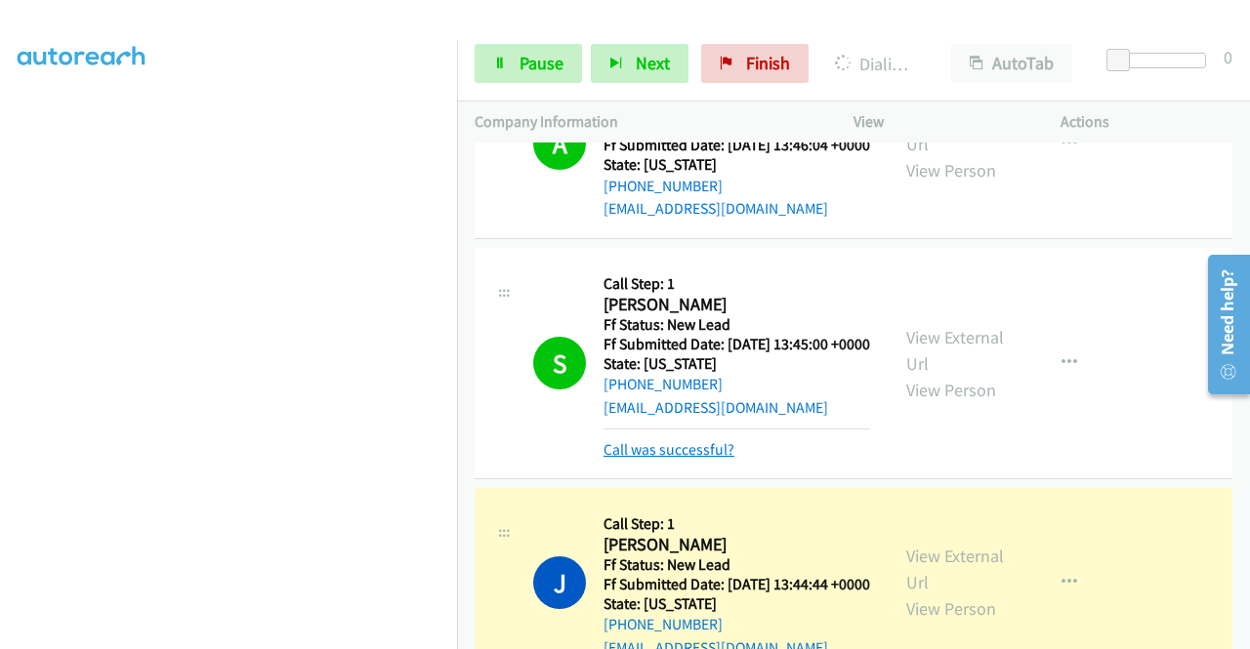
click at [684, 459] on link "Call was successful?" at bounding box center [668, 449] width 131 height 19
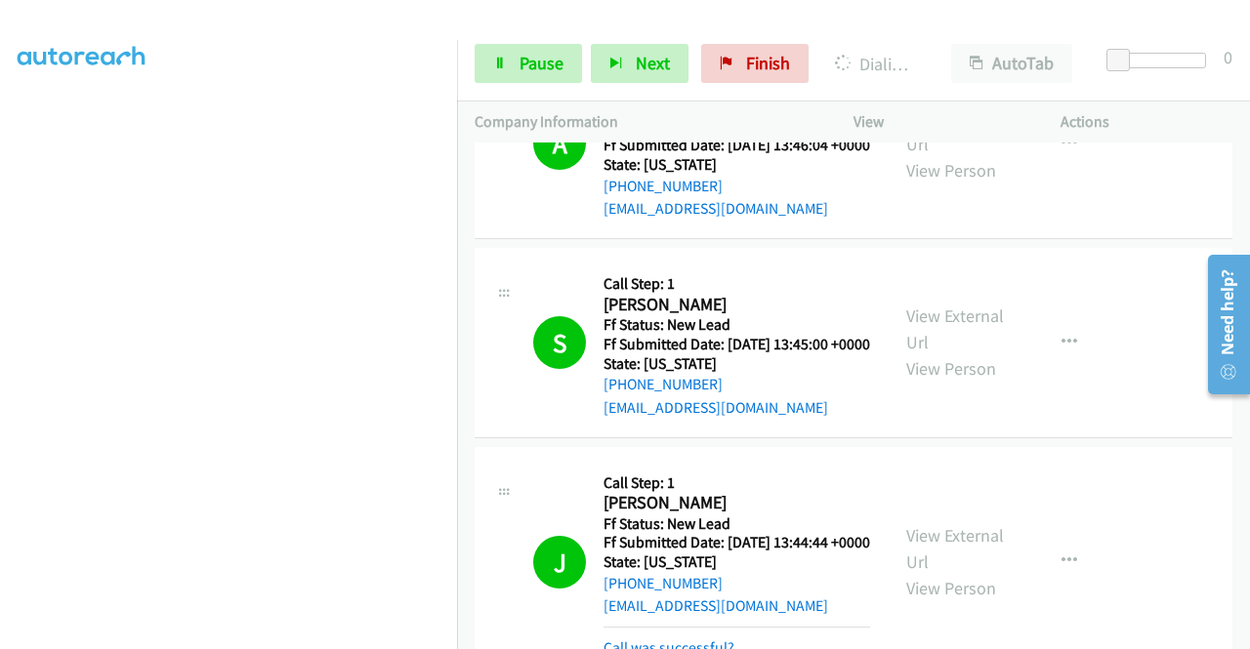
scroll to position [293, 0]
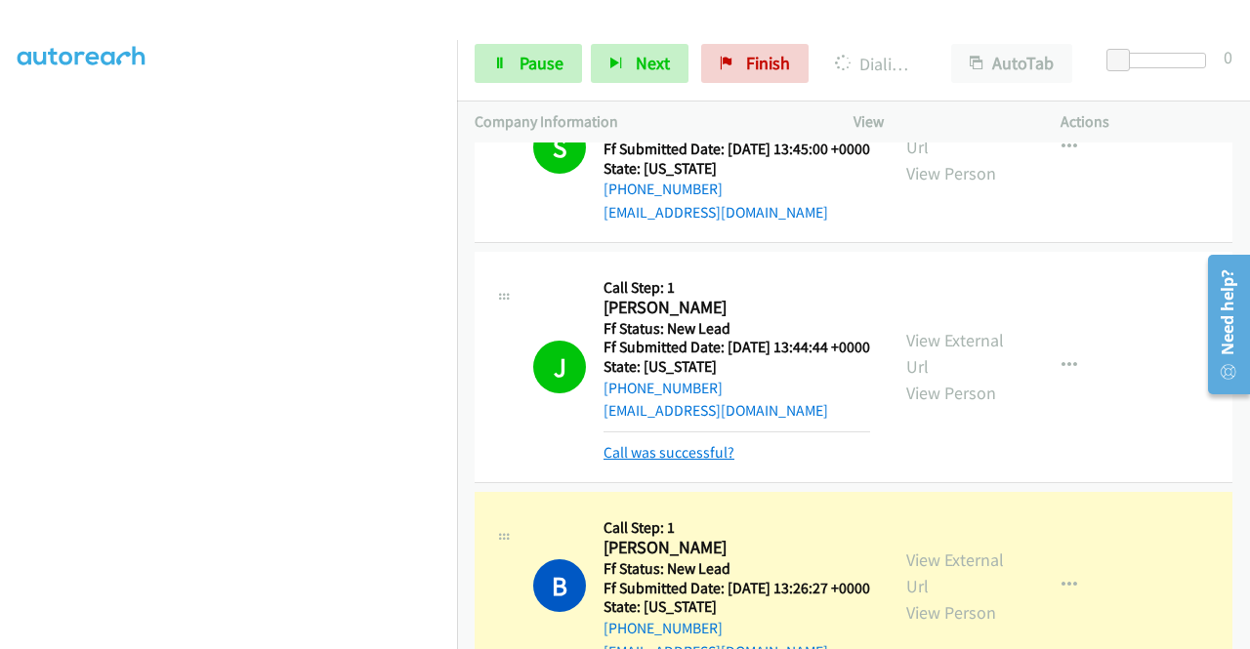
click at [690, 462] on link "Call was successful?" at bounding box center [668, 452] width 131 height 19
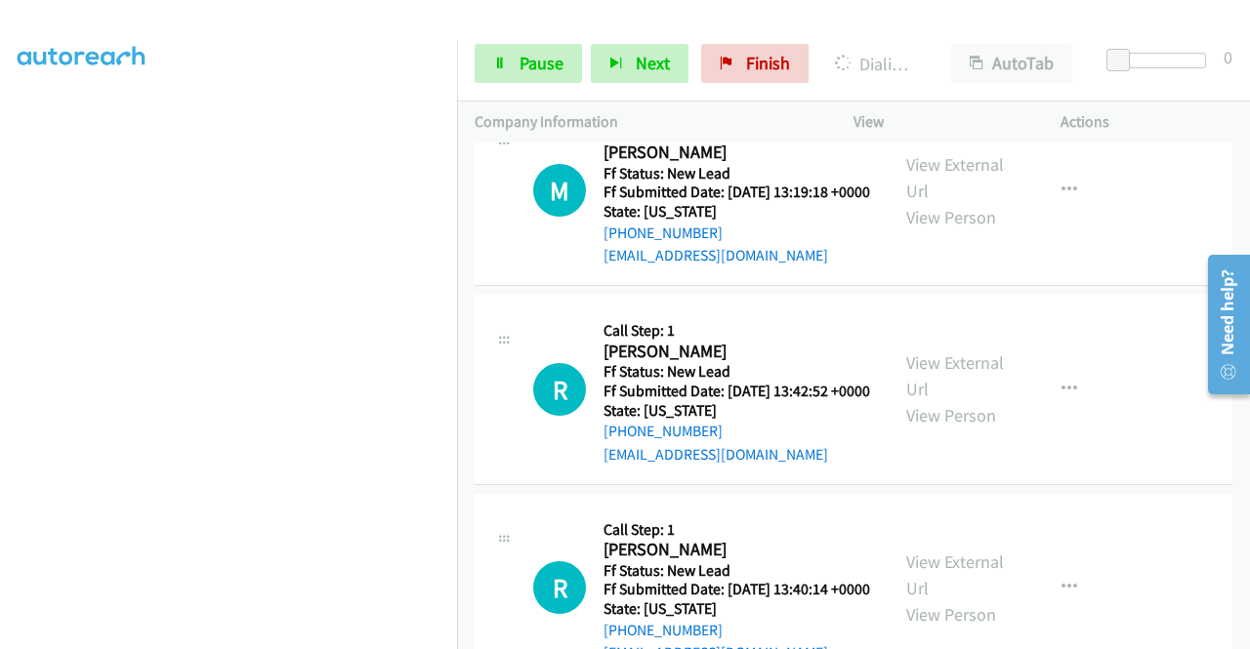
scroll to position [879, 0]
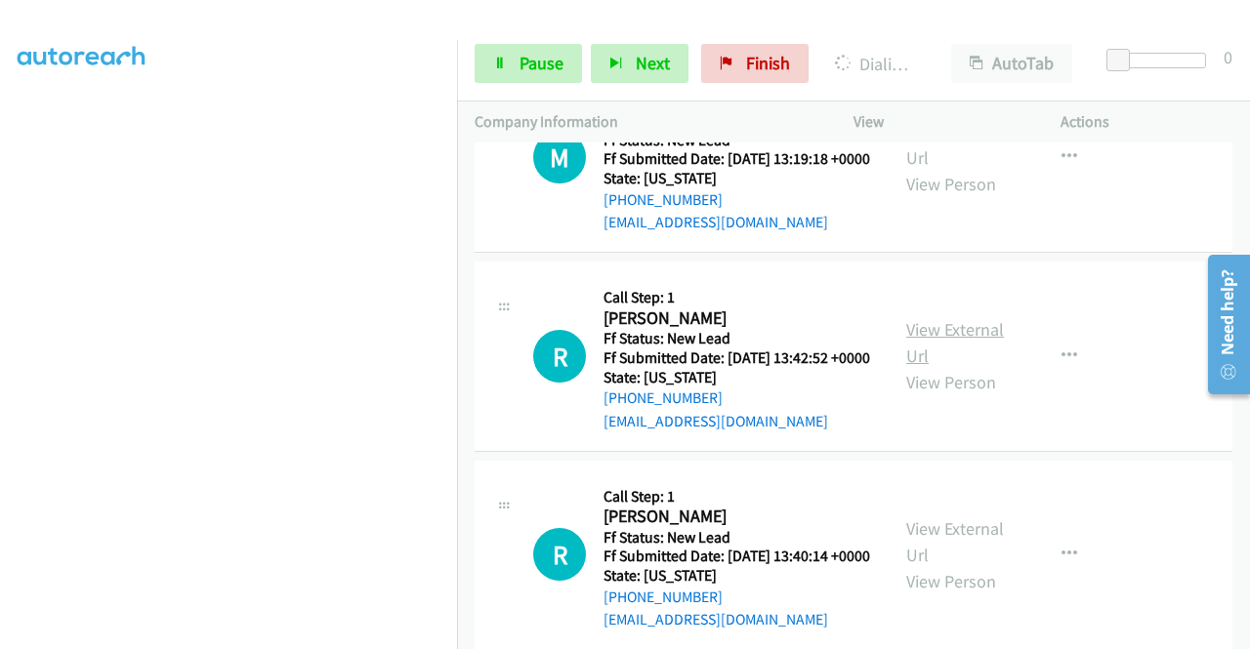
click at [977, 367] on link "View External Url" at bounding box center [955, 342] width 98 height 49
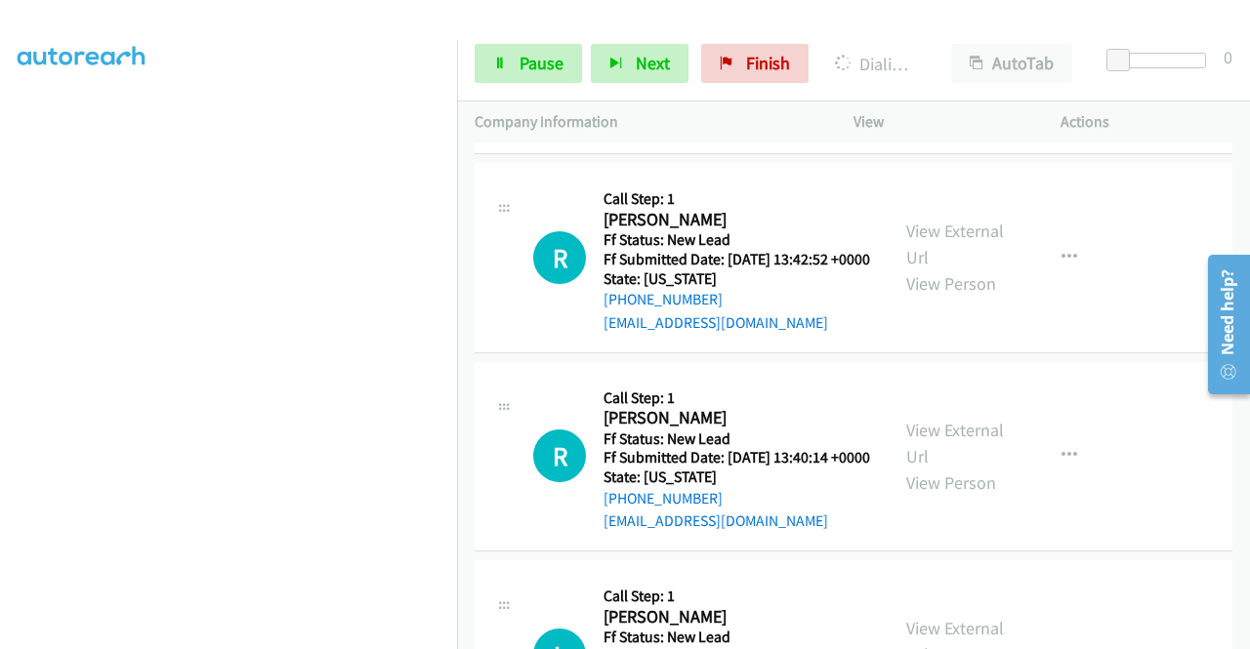
scroll to position [1074, 0]
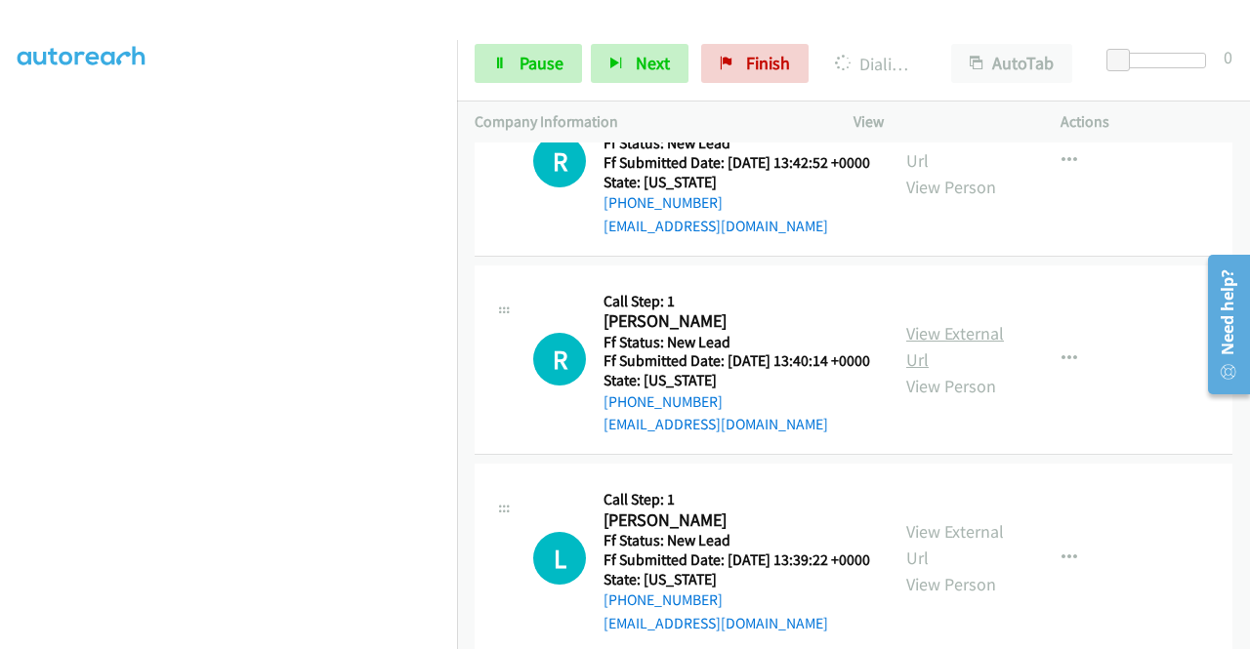
click at [980, 371] on link "View External Url" at bounding box center [955, 346] width 98 height 49
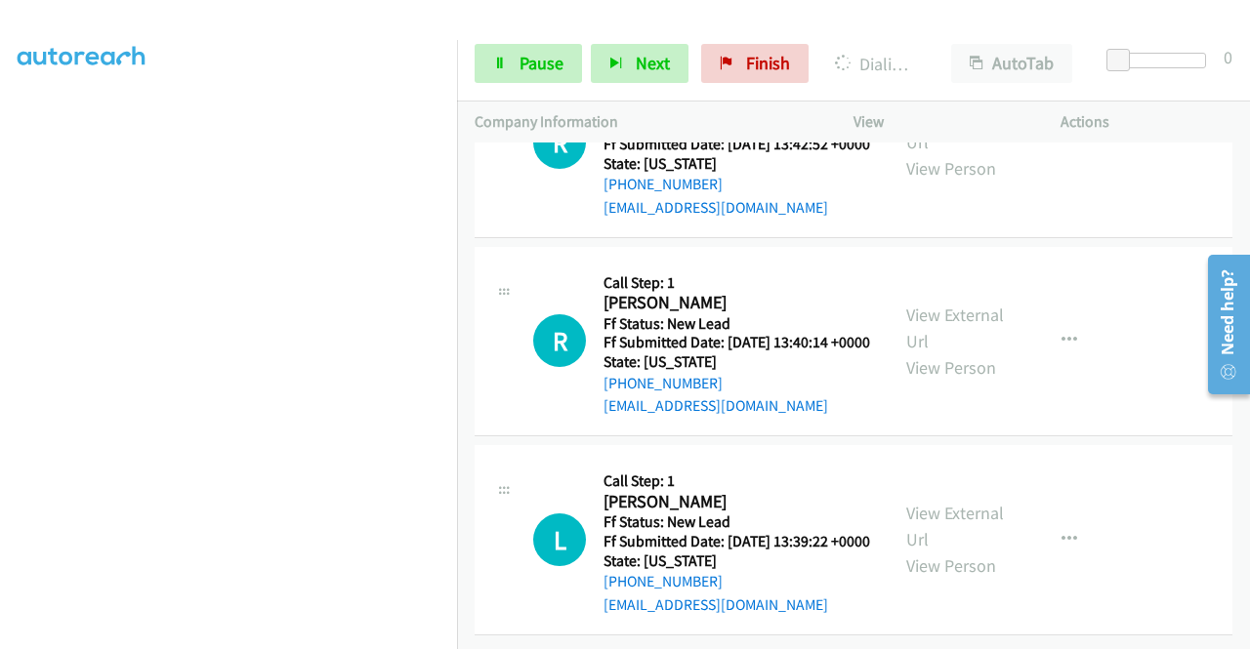
scroll to position [1258, 0]
click at [968, 502] on link "View External Url" at bounding box center [955, 526] width 98 height 49
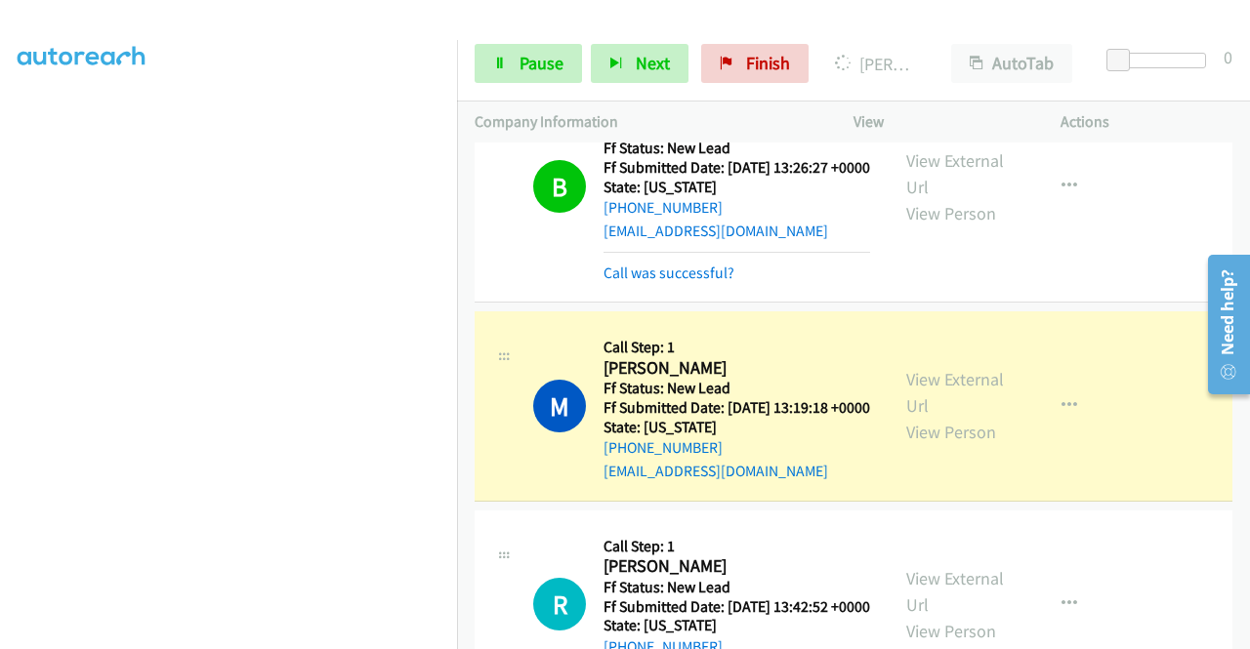
scroll to position [0, 0]
click at [639, 285] on mb0 "Call was successful?" at bounding box center [736, 268] width 267 height 33
drag, startPoint x: 645, startPoint y: 343, endPoint x: 682, endPoint y: 327, distance: 39.4
click at [645, 282] on link "Call was successful?" at bounding box center [668, 273] width 131 height 19
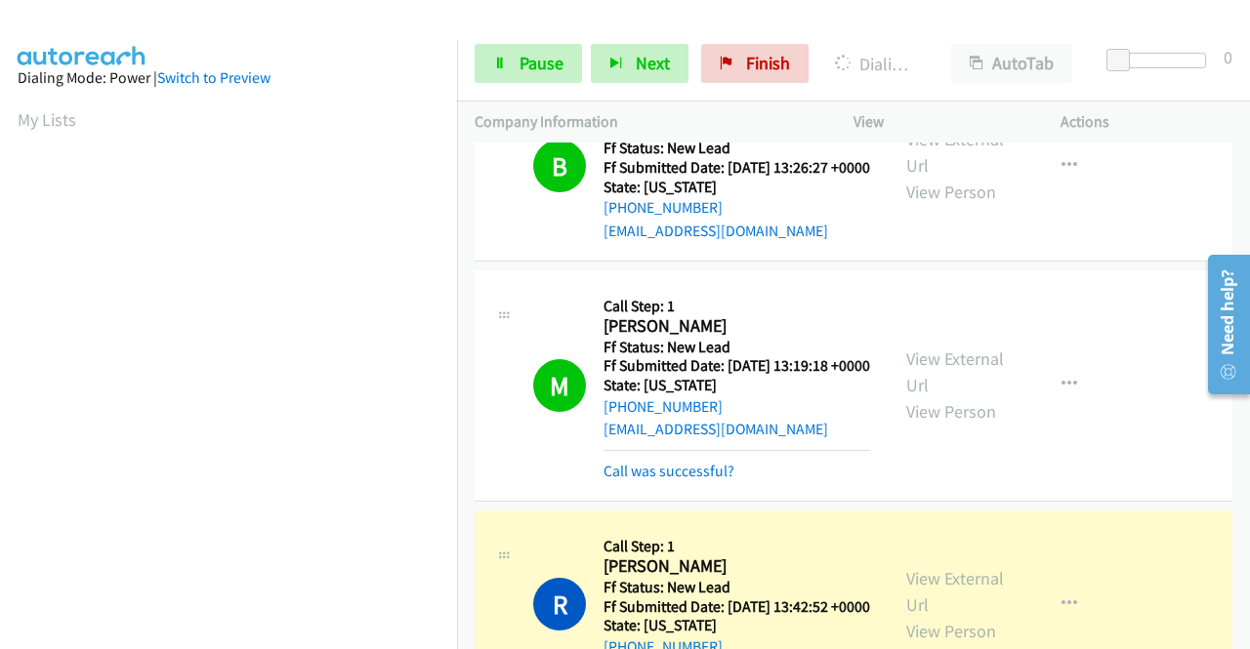
scroll to position [445, 0]
click at [647, 480] on link "Call was successful?" at bounding box center [668, 471] width 131 height 19
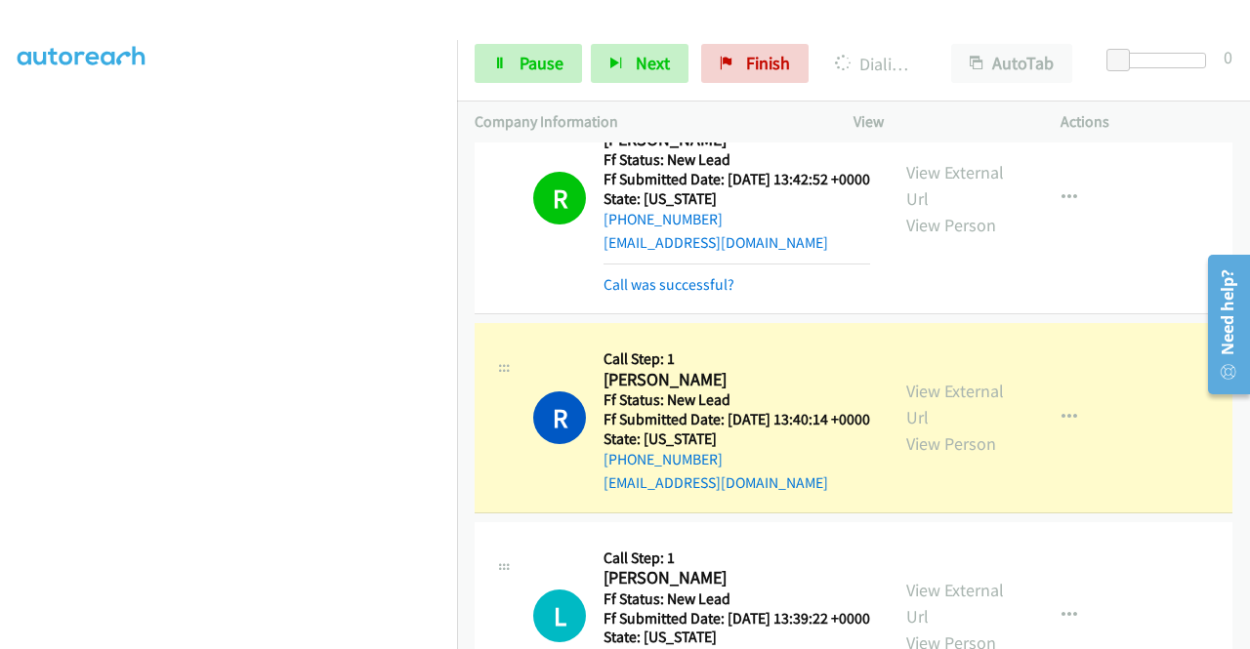
scroll to position [1062, 0]
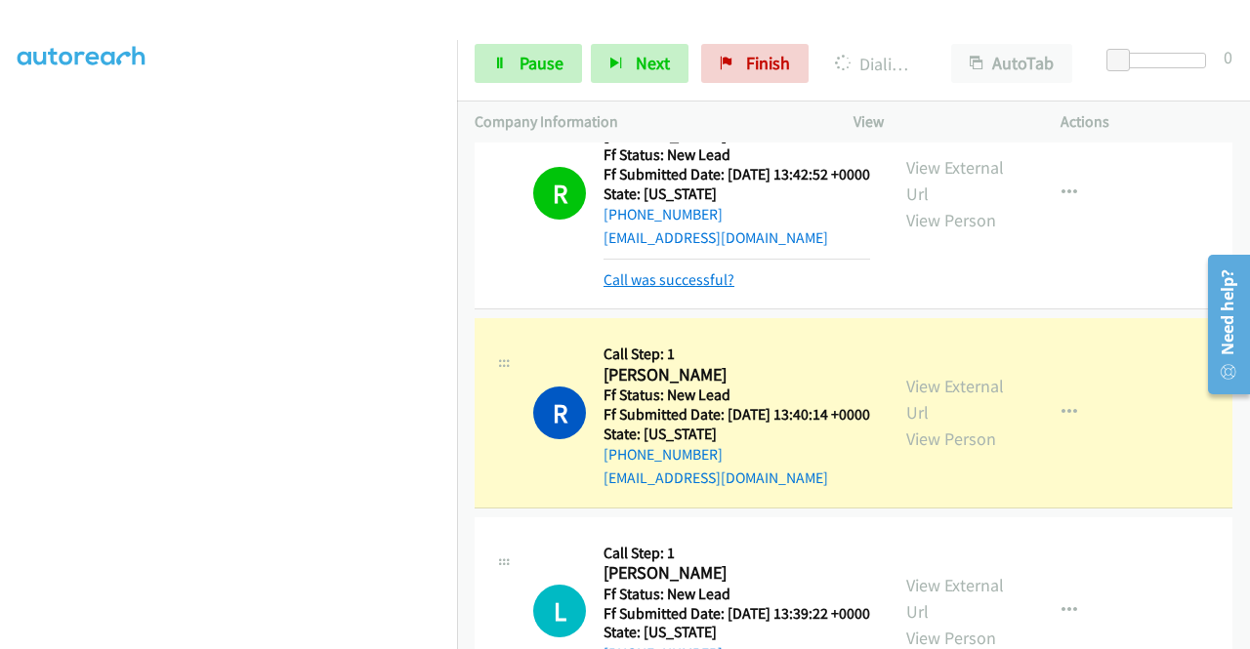
click at [697, 289] on link "Call was successful?" at bounding box center [668, 279] width 131 height 19
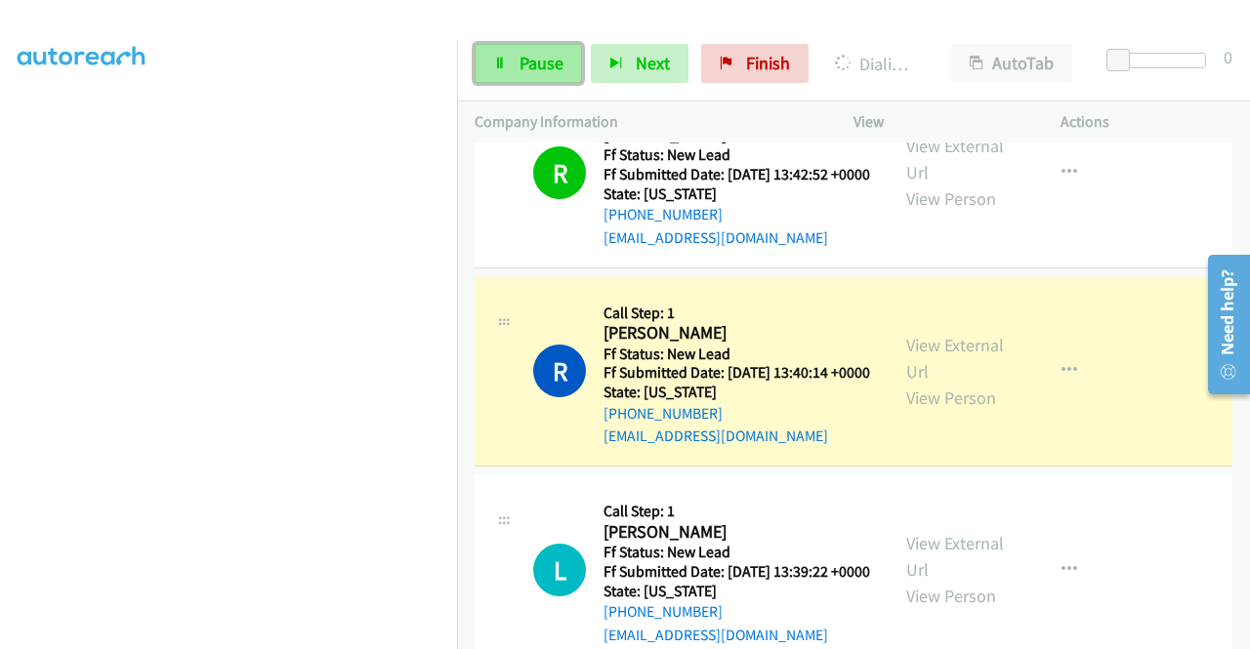
click at [543, 61] on span "Pause" at bounding box center [541, 63] width 44 height 22
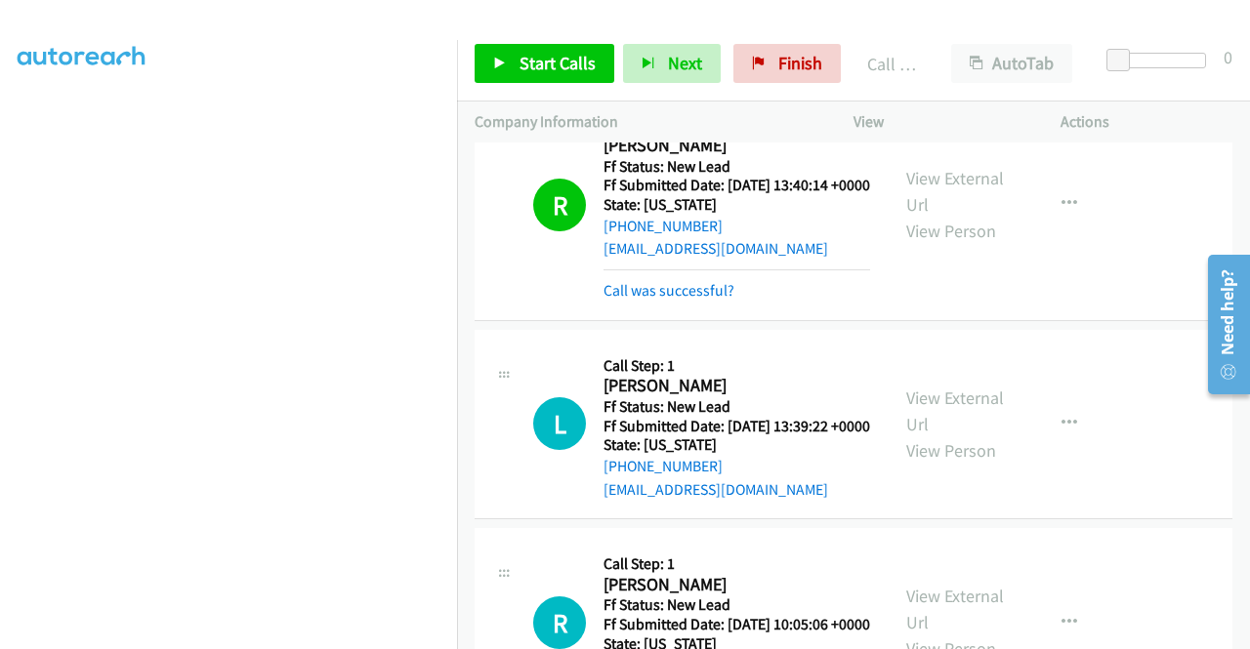
scroll to position [1258, 0]
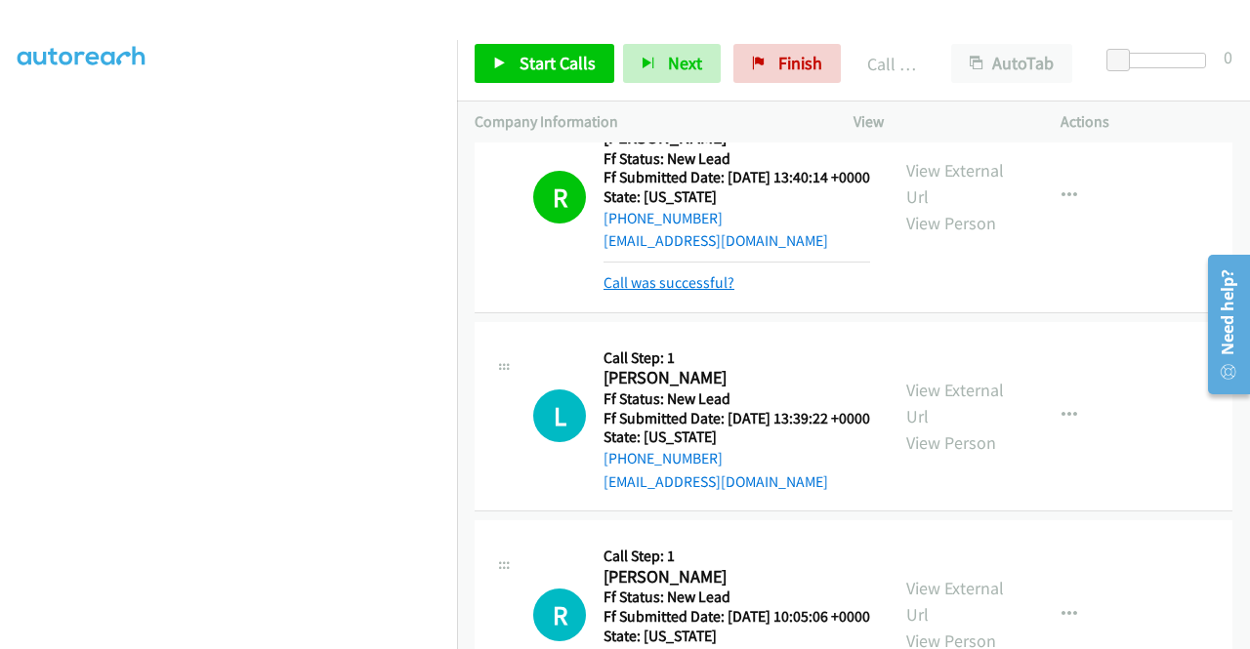
click at [700, 292] on link "Call was successful?" at bounding box center [668, 282] width 131 height 19
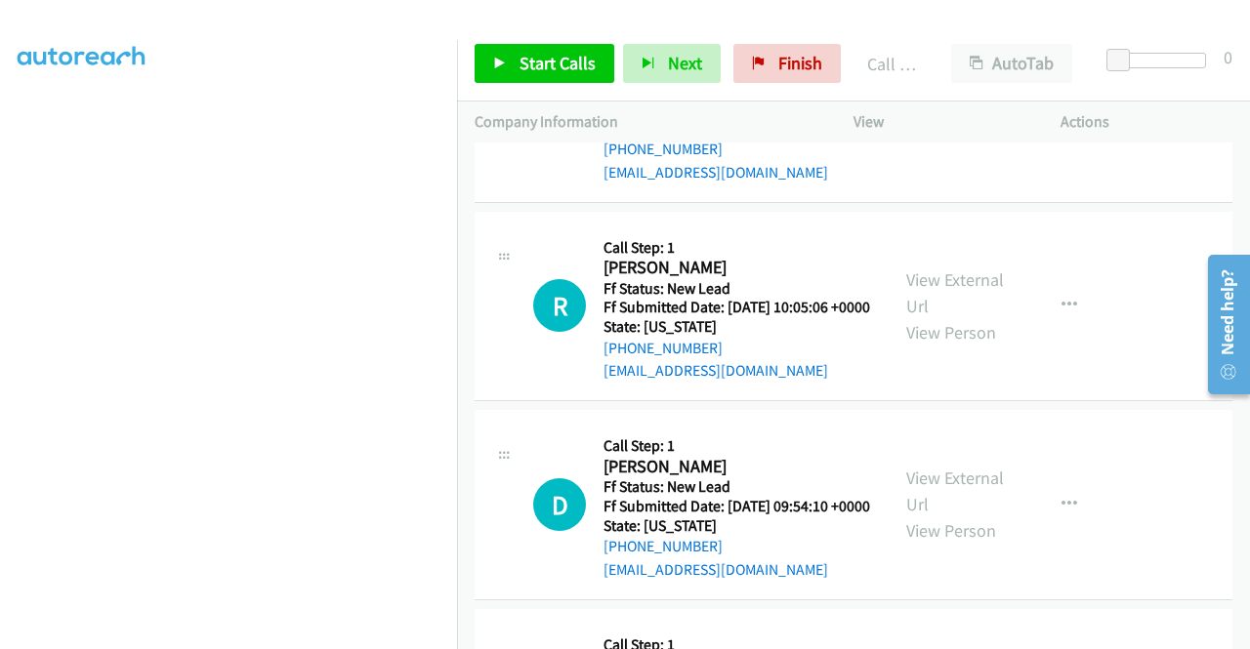
scroll to position [1551, 0]
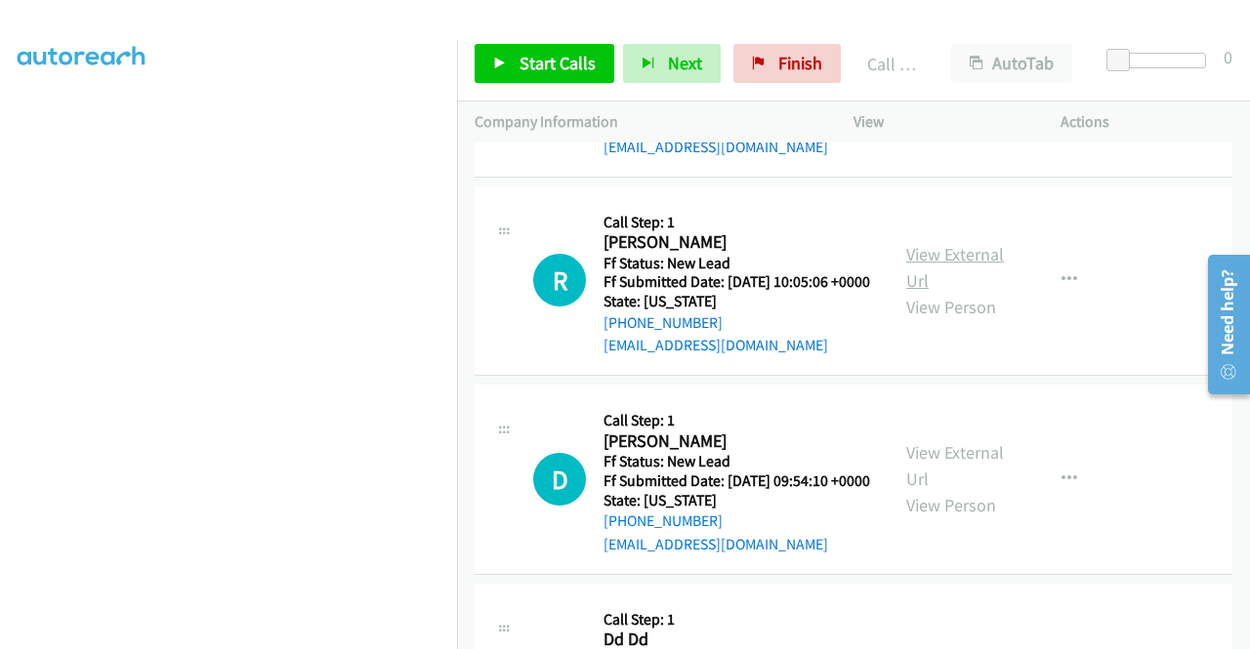
click at [943, 292] on link "View External Url" at bounding box center [955, 267] width 98 height 49
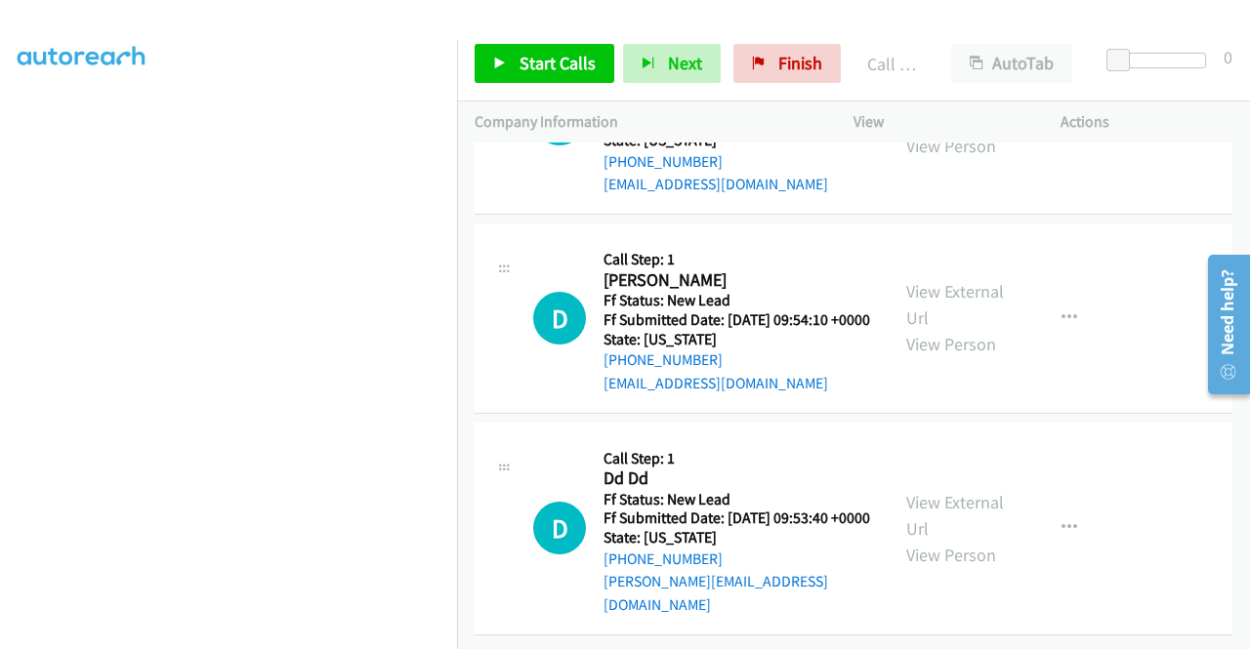
scroll to position [1746, 0]
click at [961, 329] on link "View External Url" at bounding box center [955, 304] width 98 height 49
click at [985, 497] on link "View External Url" at bounding box center [955, 515] width 98 height 49
click at [560, 69] on span "Start Calls" at bounding box center [557, 63] width 76 height 22
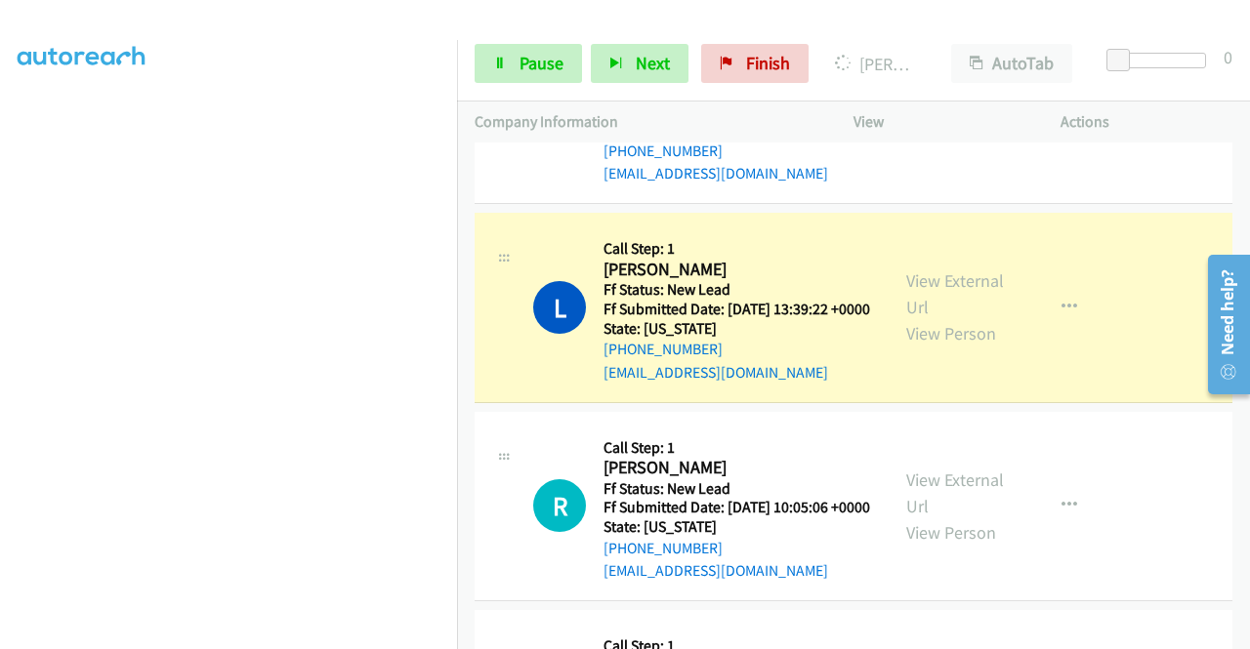
scroll to position [0, 0]
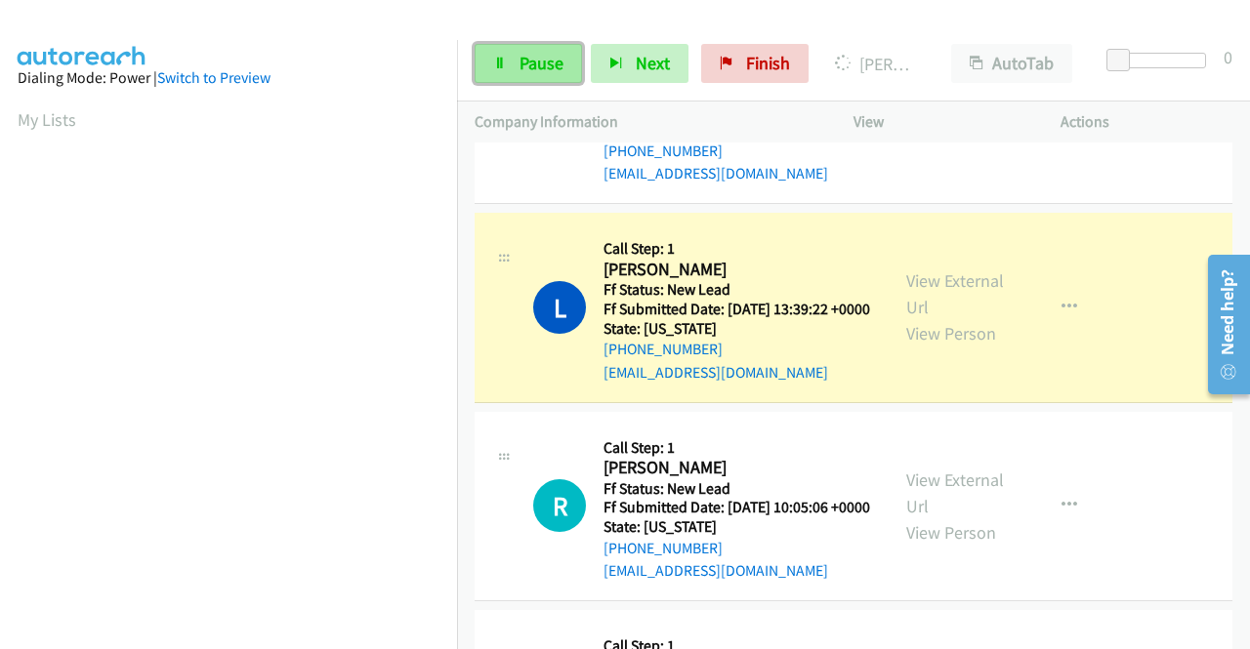
click at [537, 75] on link "Pause" at bounding box center [528, 63] width 107 height 39
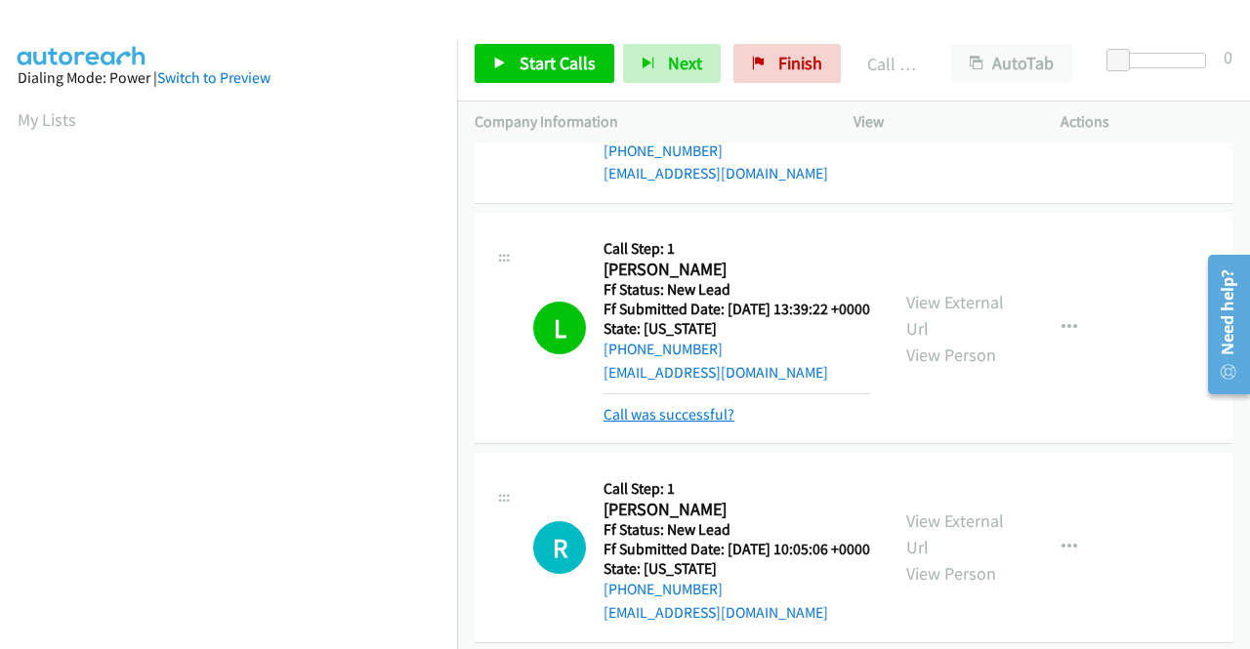
click at [716, 424] on link "Call was successful?" at bounding box center [668, 414] width 131 height 19
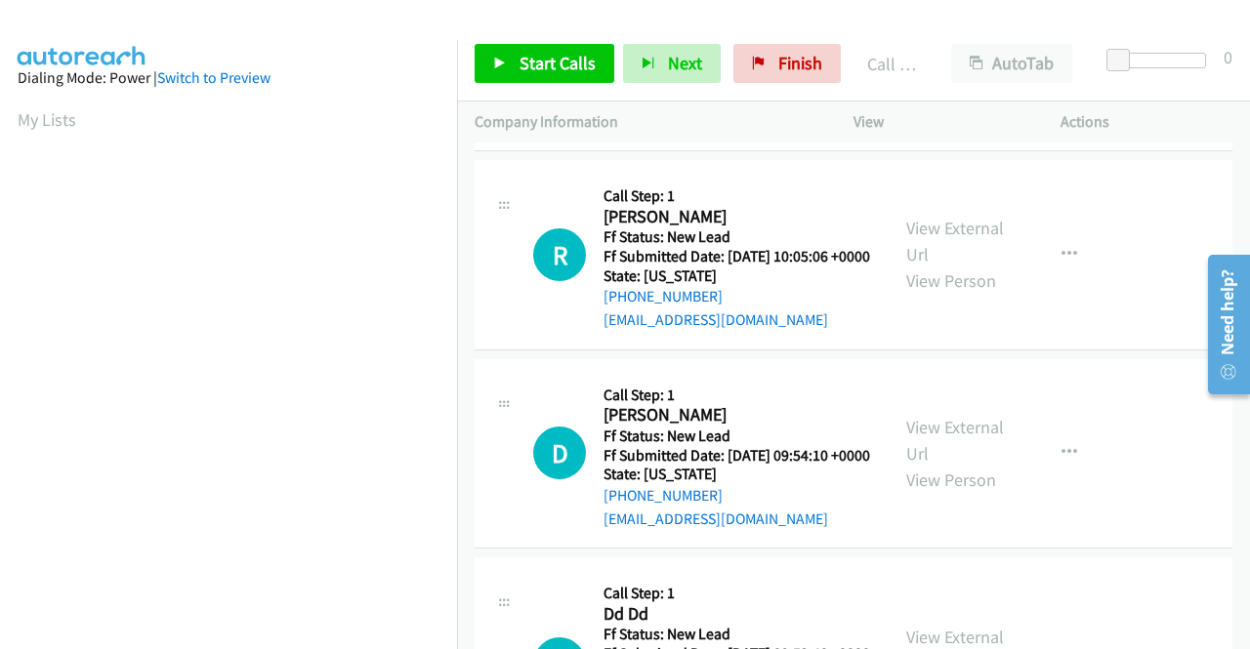
scroll to position [1597, 0]
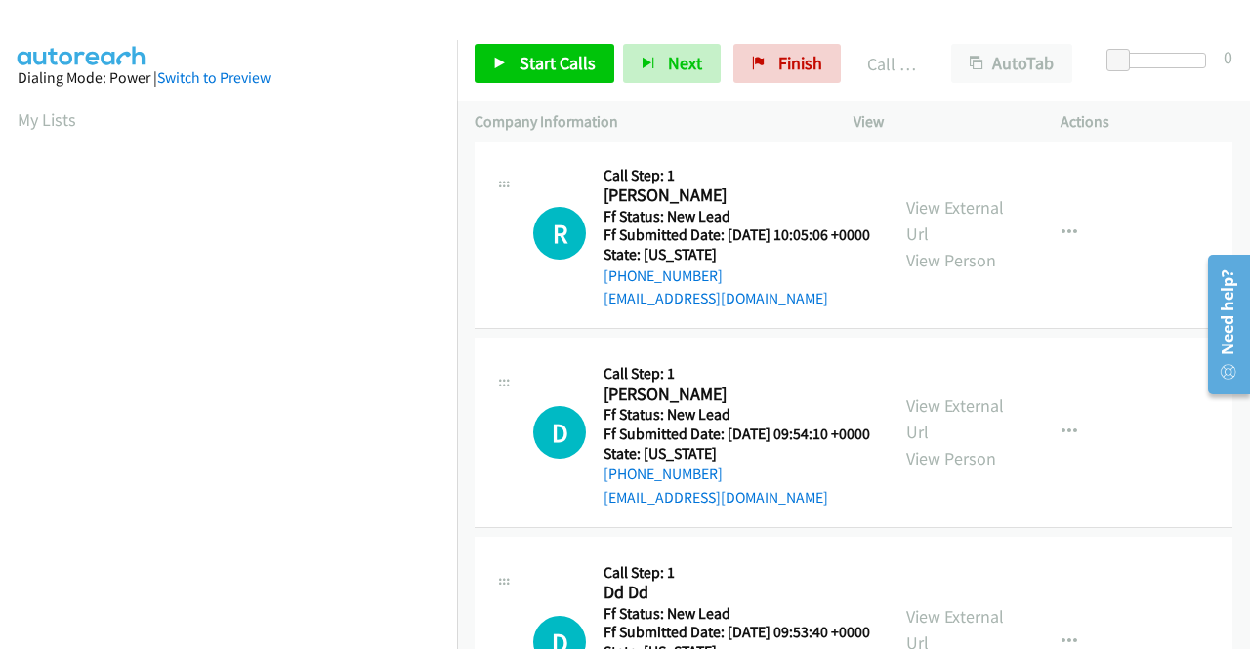
click at [1208, 113] on p "Actions" at bounding box center [1146, 121] width 172 height 23
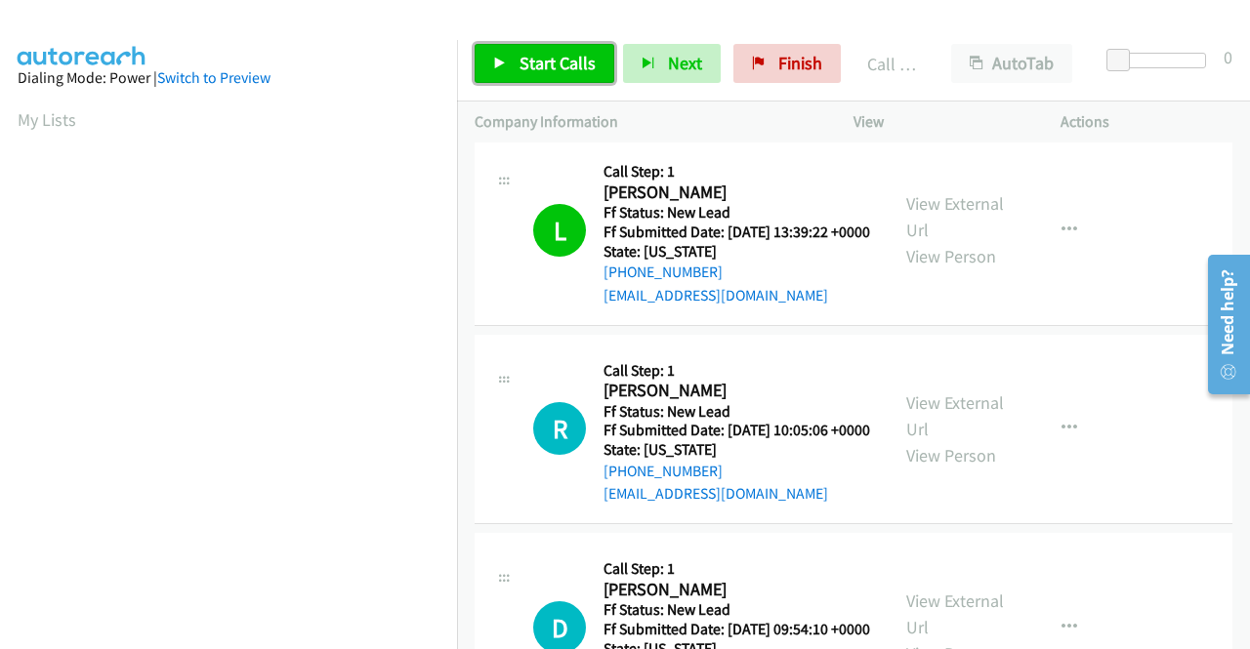
click at [578, 65] on span "Start Calls" at bounding box center [557, 63] width 76 height 22
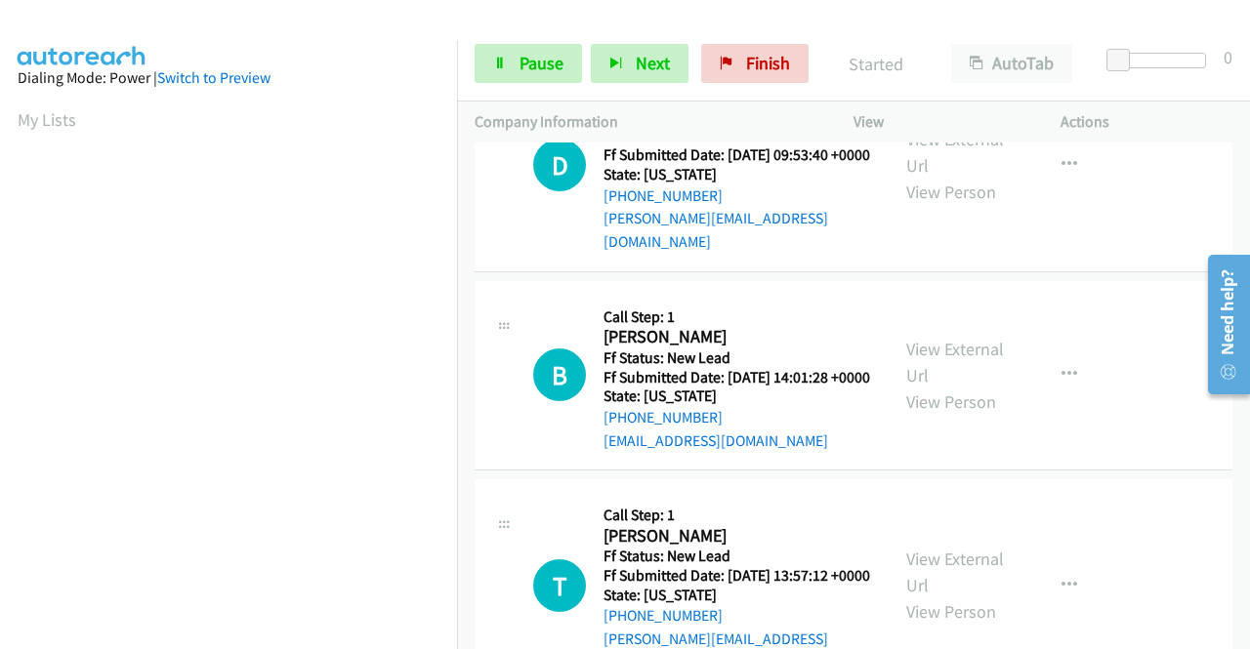
scroll to position [2086, 0]
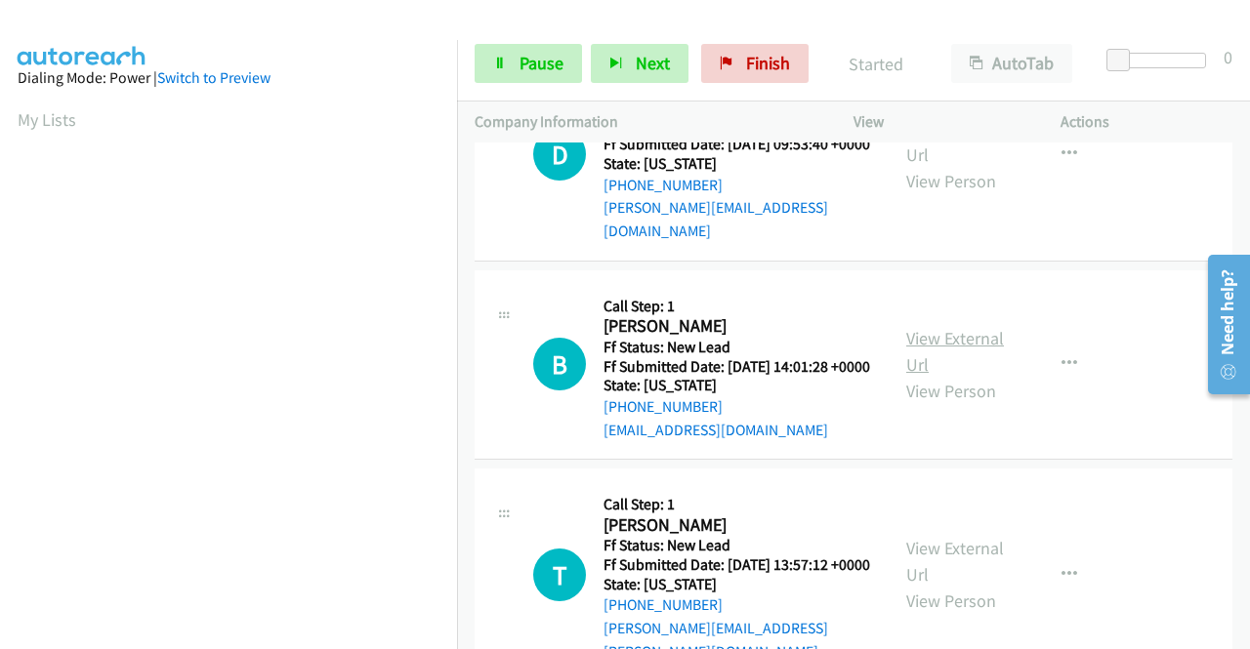
click at [935, 376] on link "View External Url" at bounding box center [955, 351] width 98 height 49
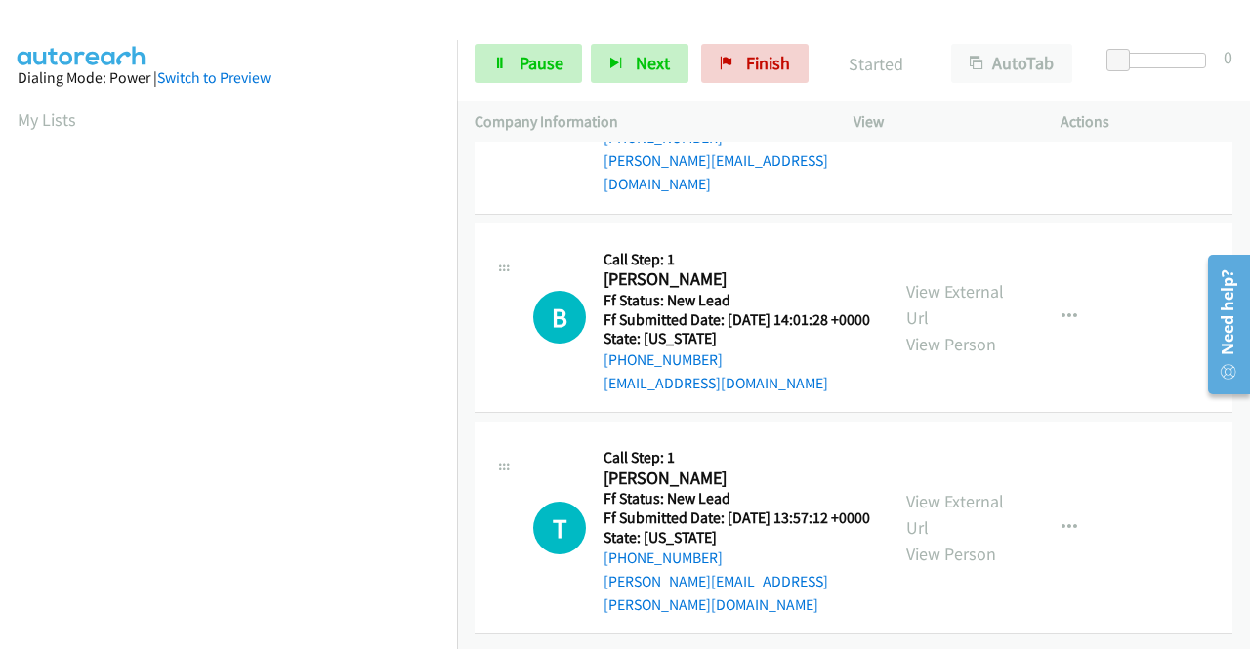
scroll to position [2346, 0]
click at [965, 491] on link "View External Url" at bounding box center [955, 514] width 98 height 49
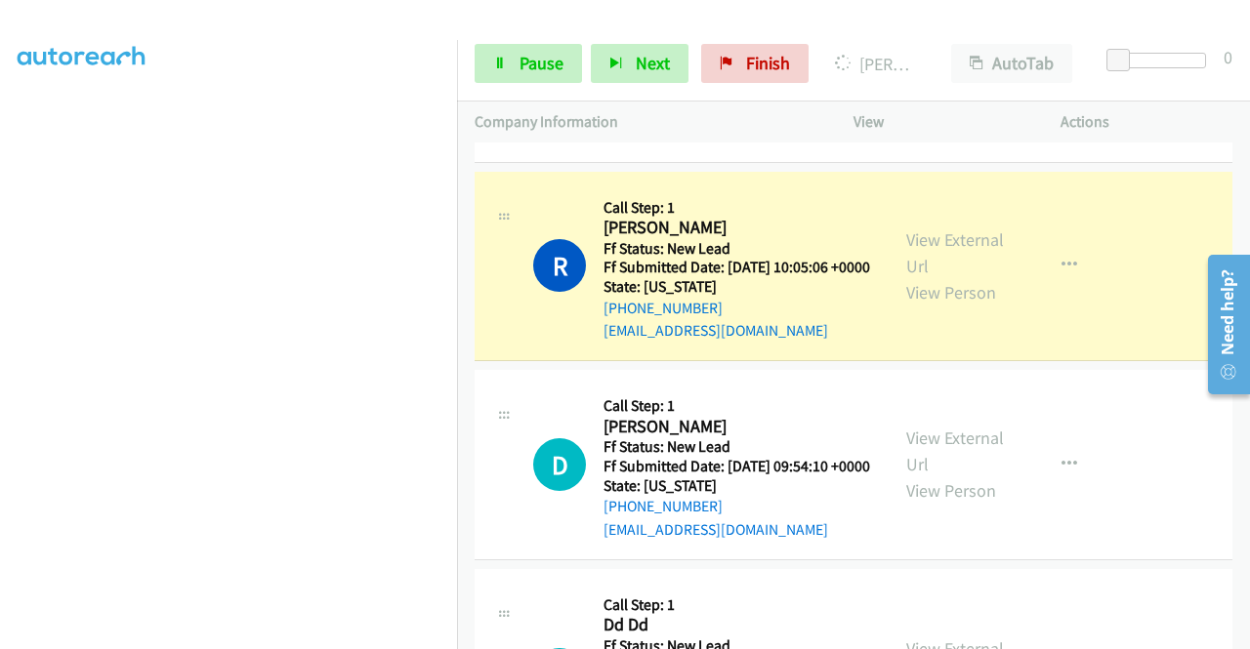
scroll to position [0, 0]
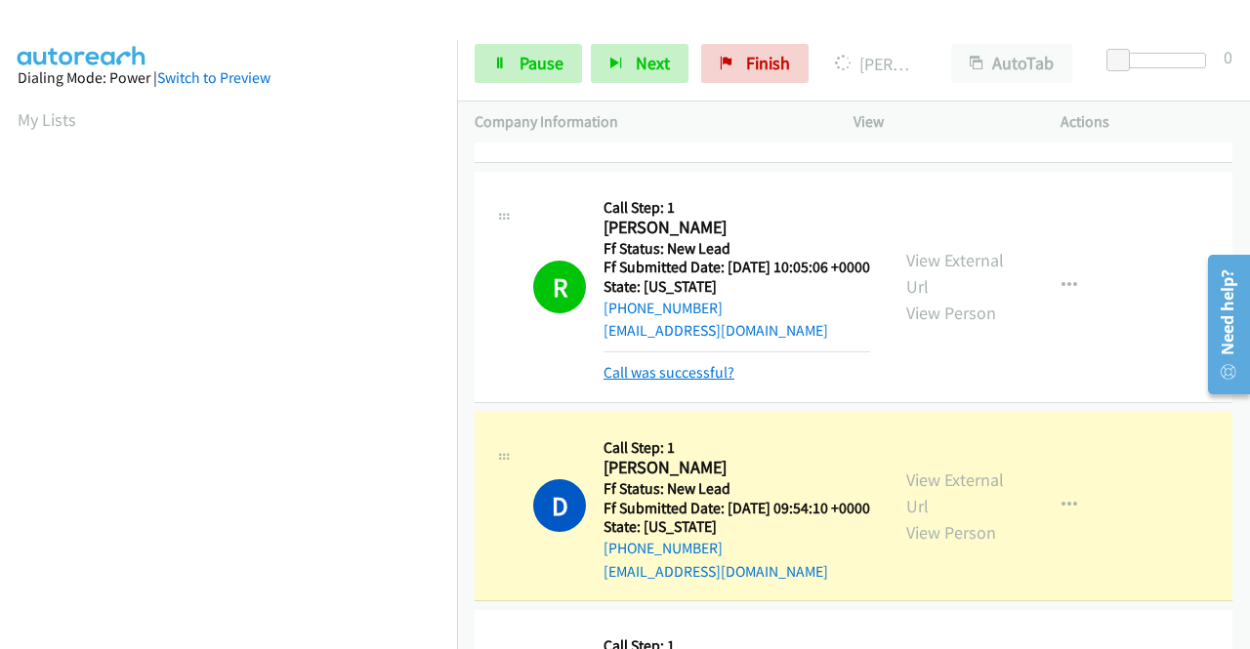
click at [684, 382] on link "Call was successful?" at bounding box center [668, 372] width 131 height 19
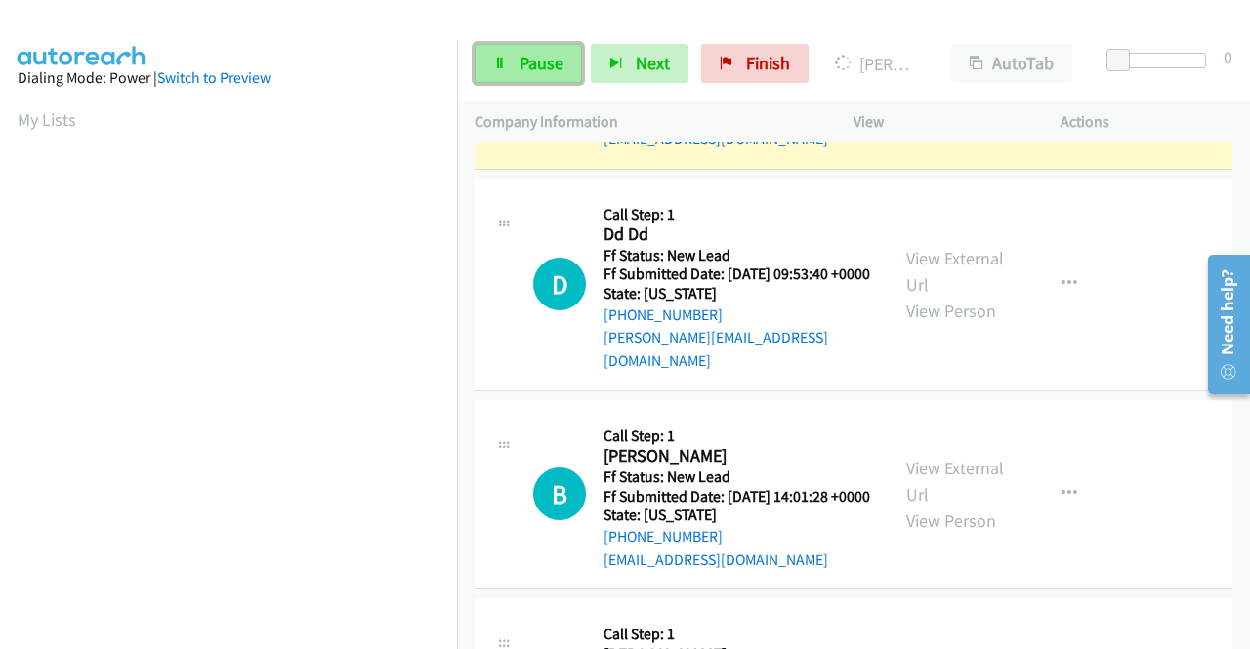
click at [542, 63] on span "Pause" at bounding box center [541, 63] width 44 height 22
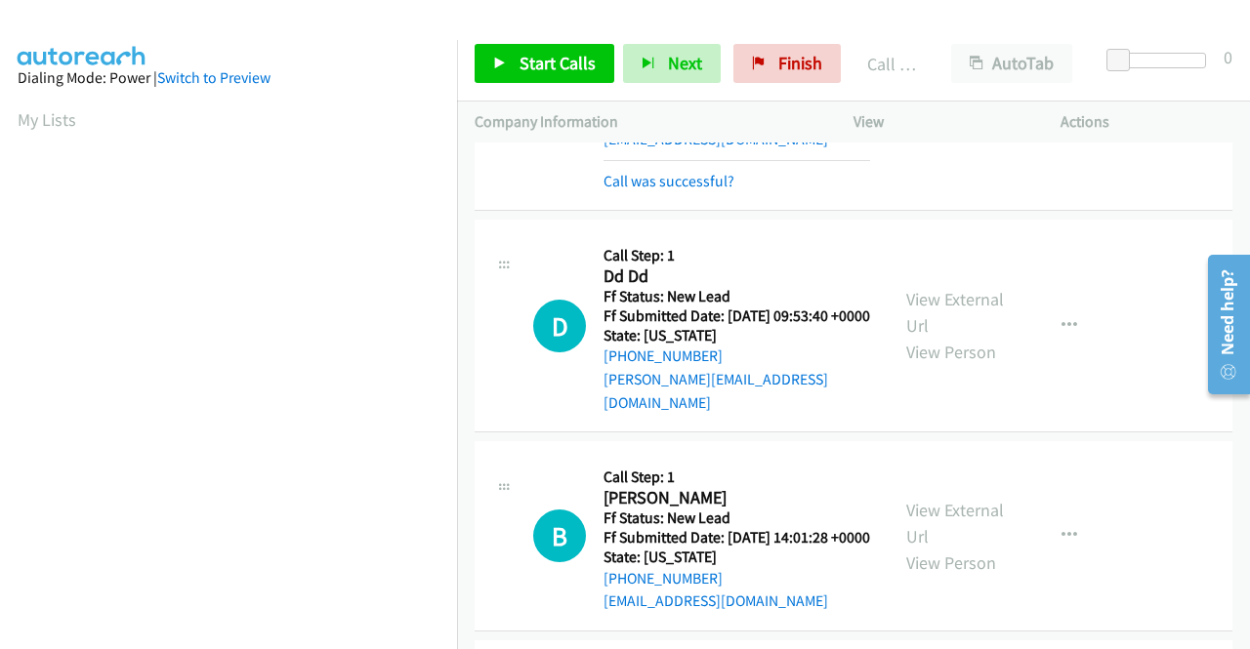
scroll to position [445, 0]
click at [717, 190] on link "Call was successful?" at bounding box center [668, 181] width 131 height 19
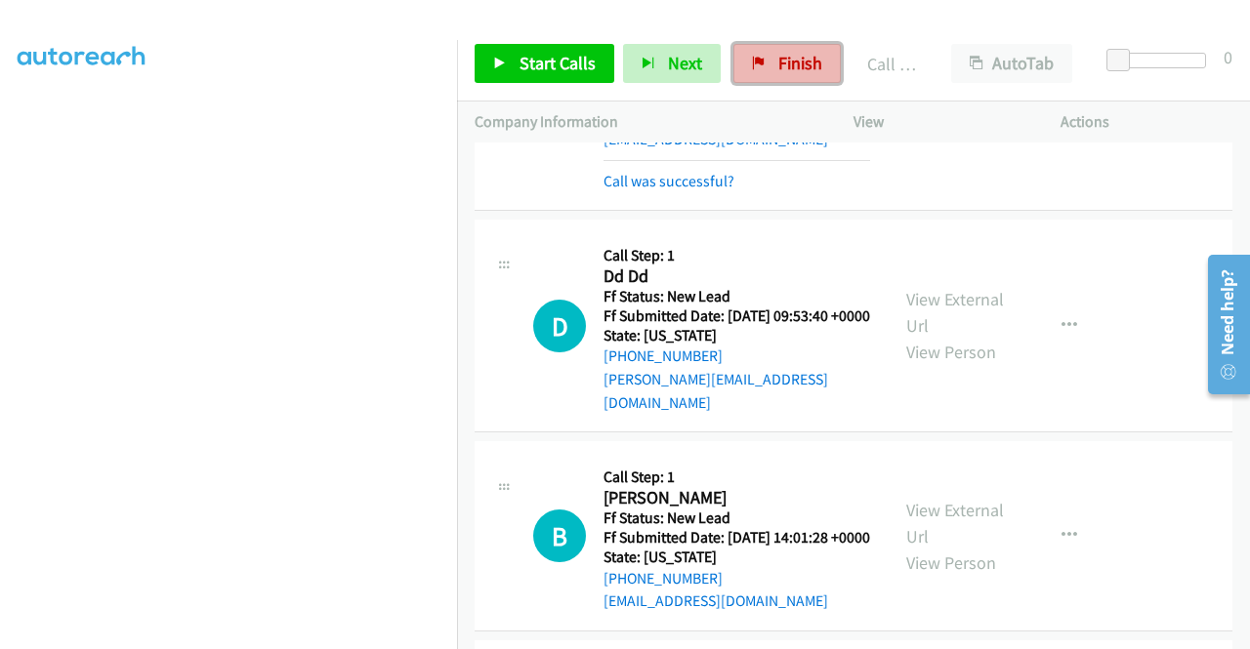
click at [798, 57] on span "Finish" at bounding box center [800, 63] width 44 height 22
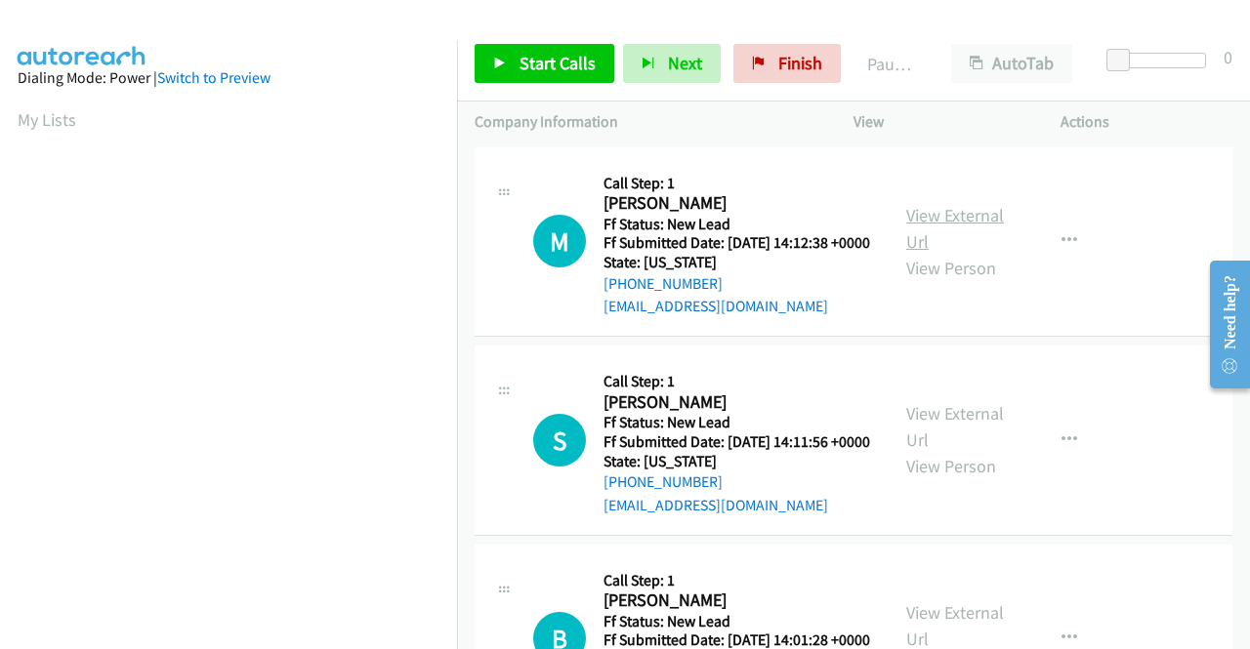
click at [984, 229] on link "View External Url" at bounding box center [955, 228] width 98 height 49
click at [980, 439] on link "View External Url" at bounding box center [955, 426] width 98 height 49
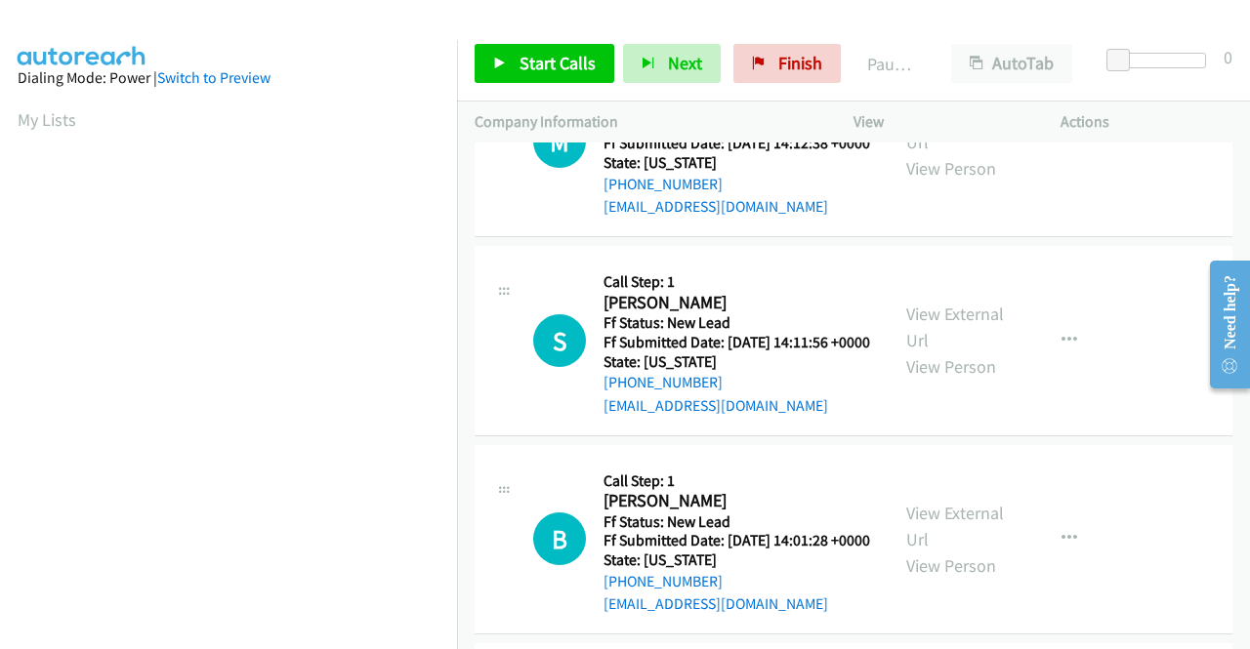
scroll to position [195, 0]
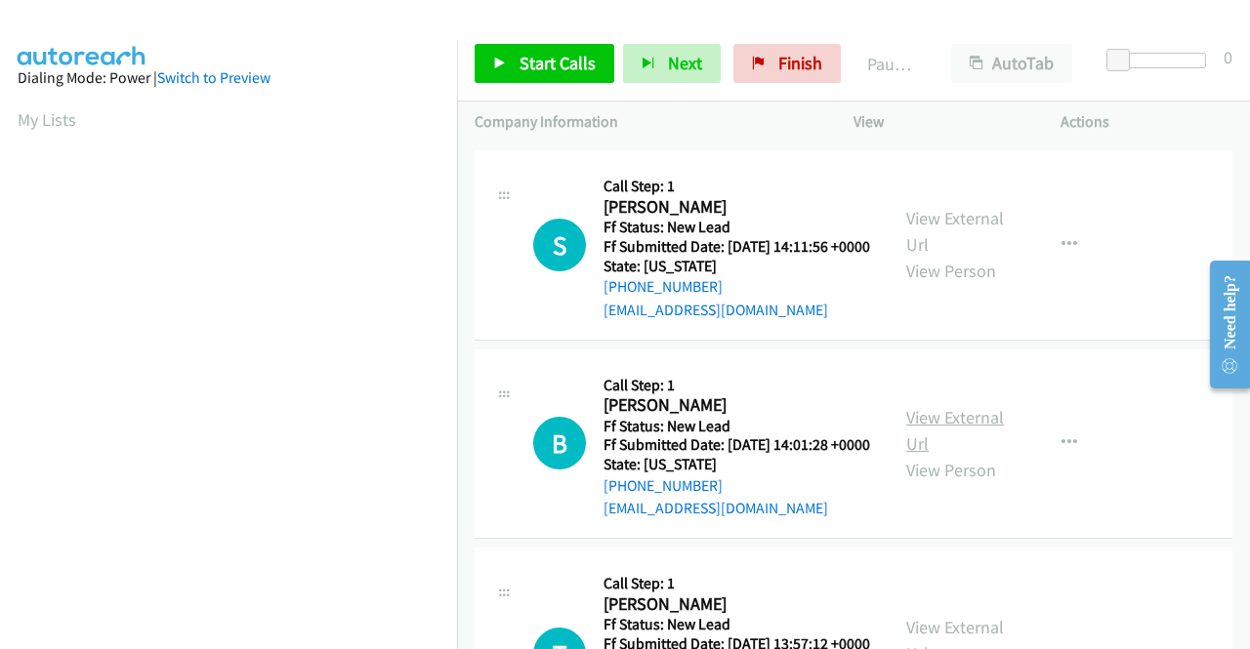
click at [974, 455] on link "View External Url" at bounding box center [955, 430] width 98 height 49
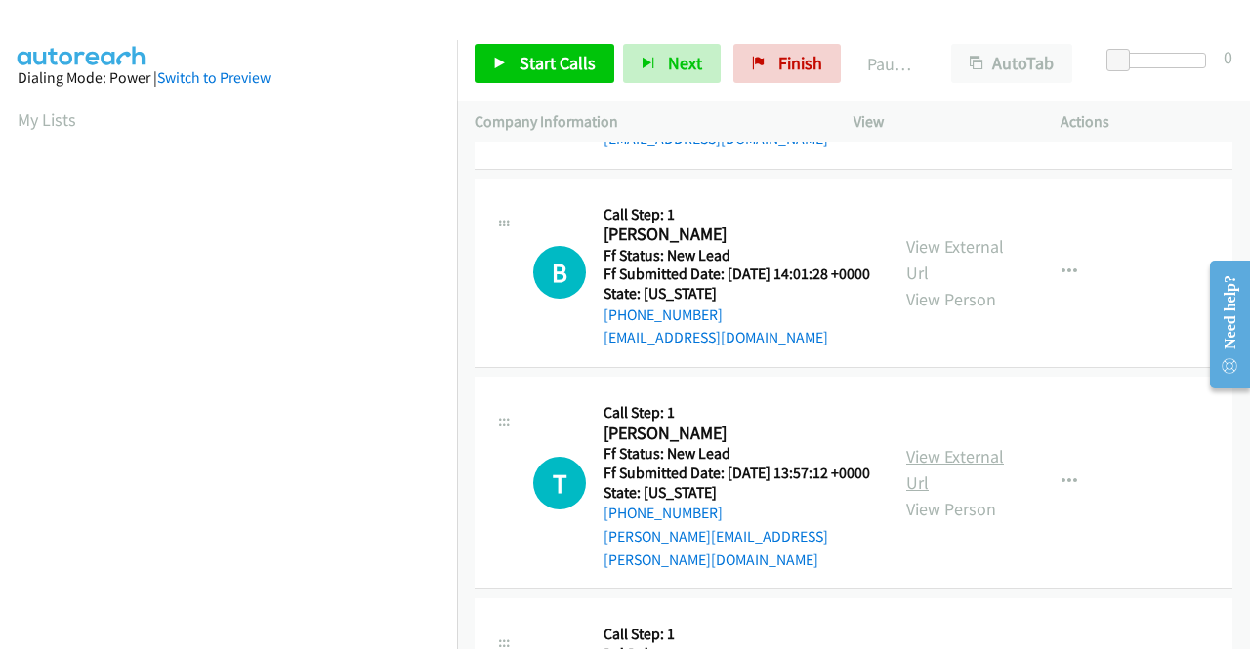
scroll to position [391, 0]
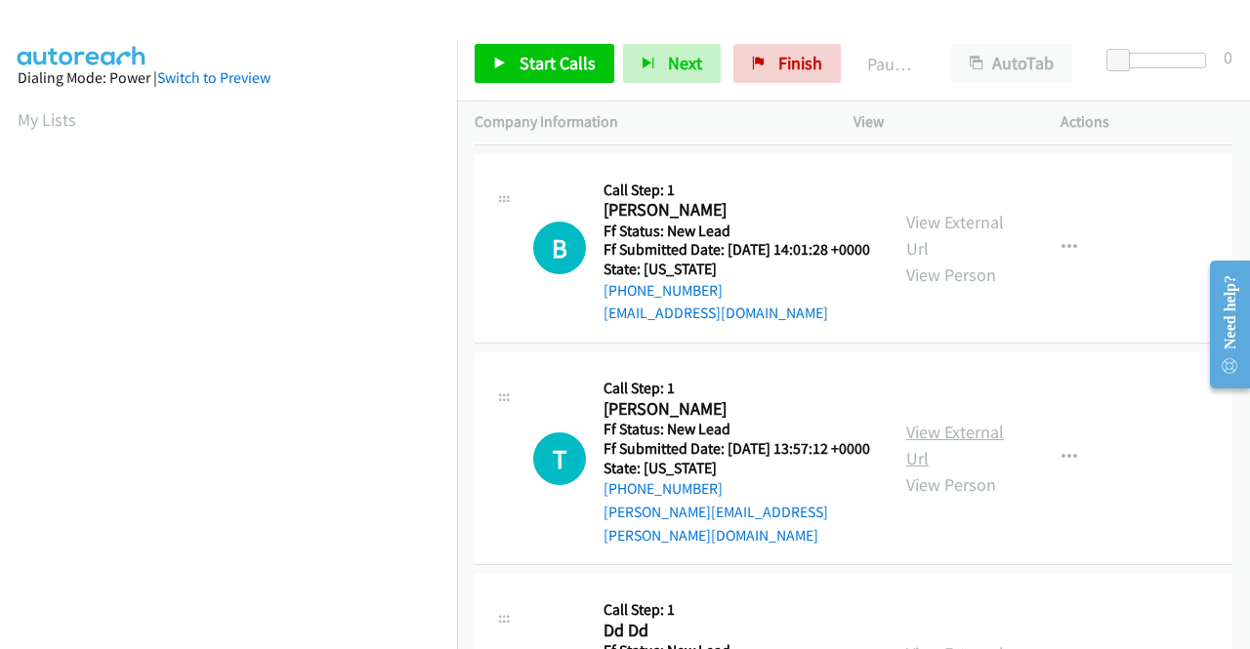
click at [953, 470] on link "View External Url" at bounding box center [955, 445] width 98 height 49
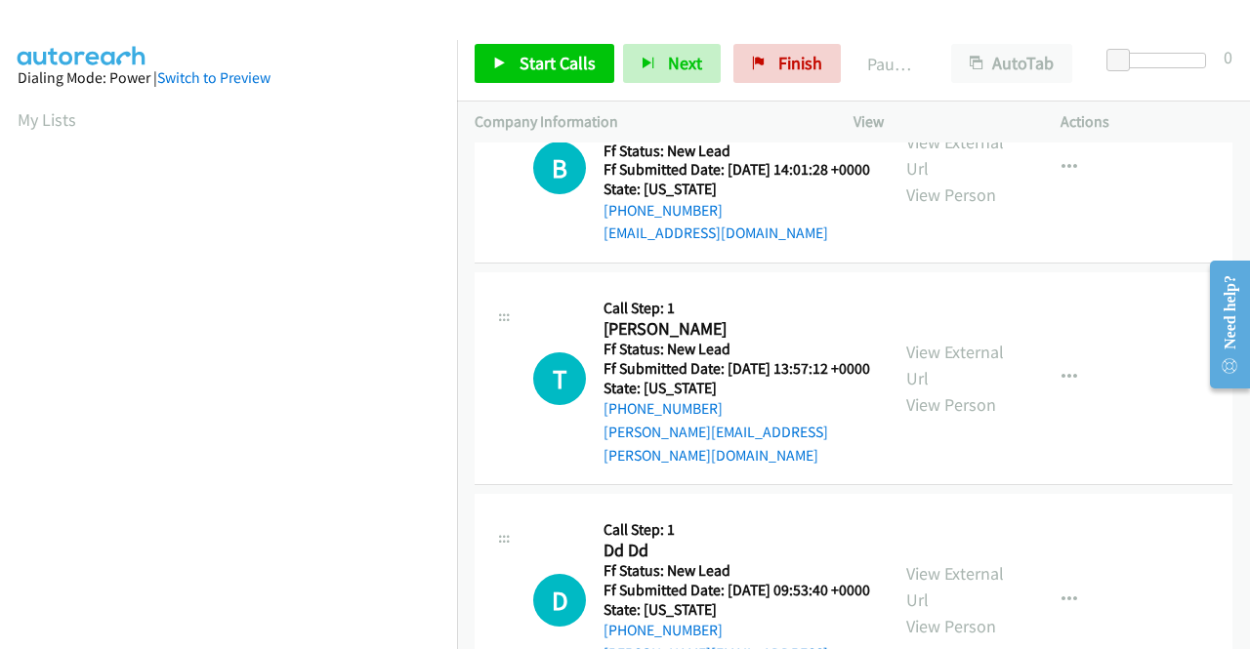
scroll to position [488, 0]
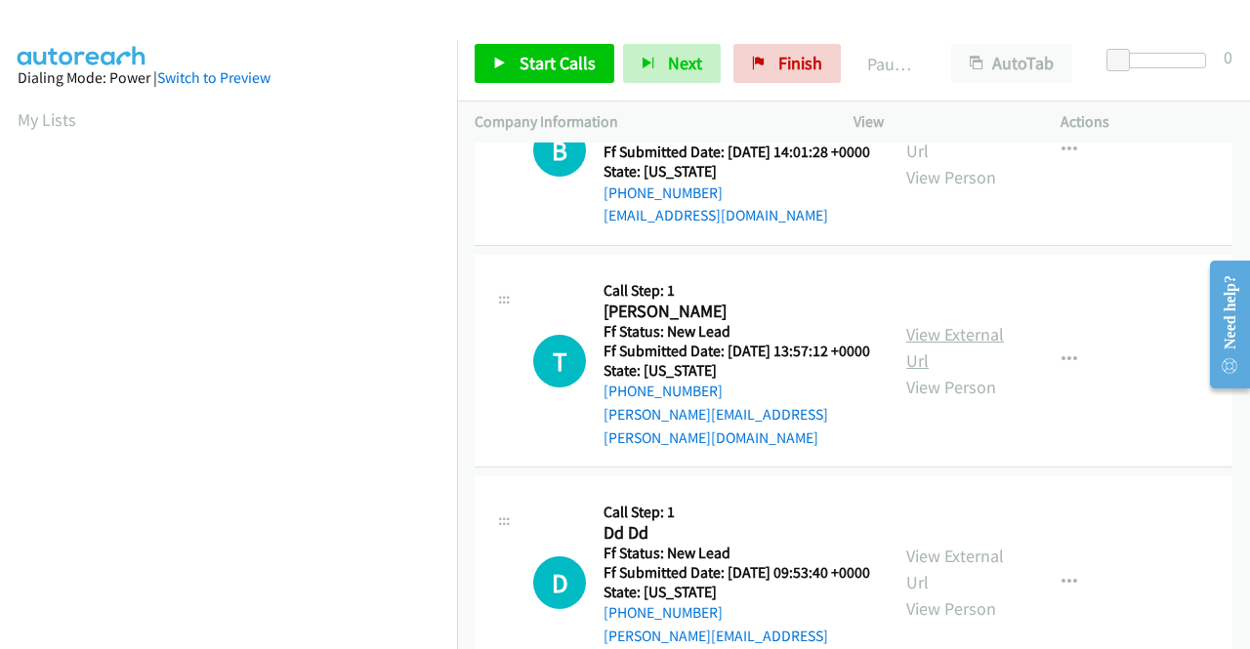
click at [953, 372] on link "View External Url" at bounding box center [955, 347] width 98 height 49
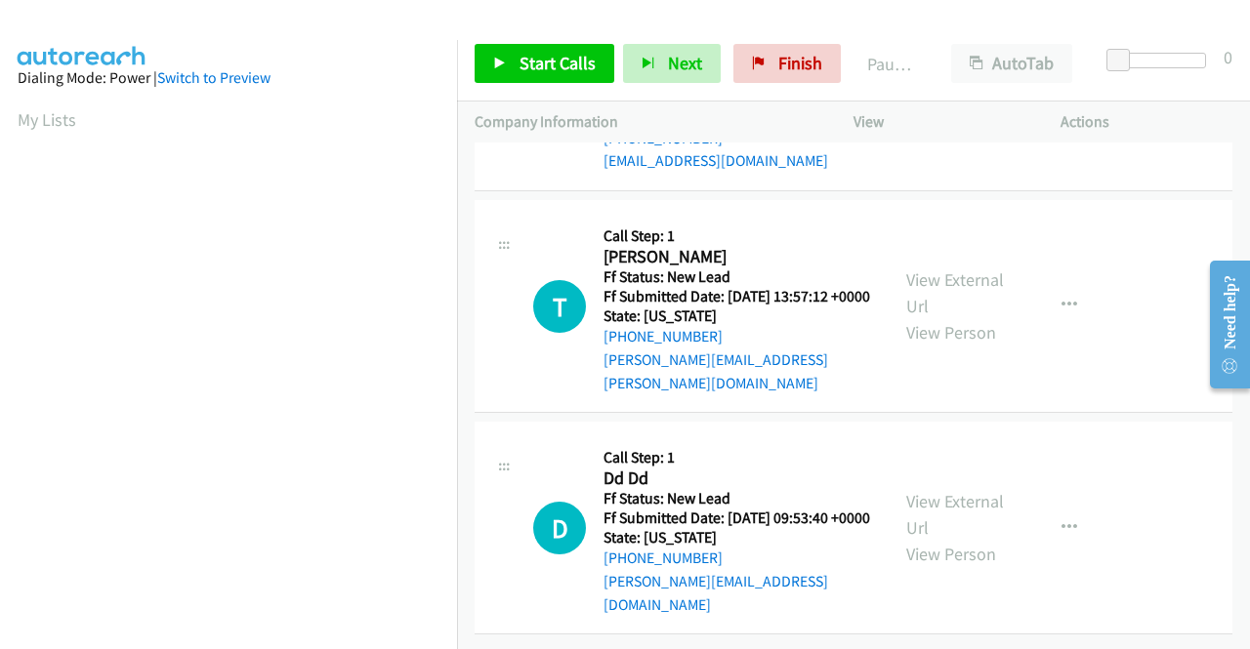
scroll to position [605, 0]
click at [967, 490] on link "View External Url" at bounding box center [955, 514] width 98 height 49
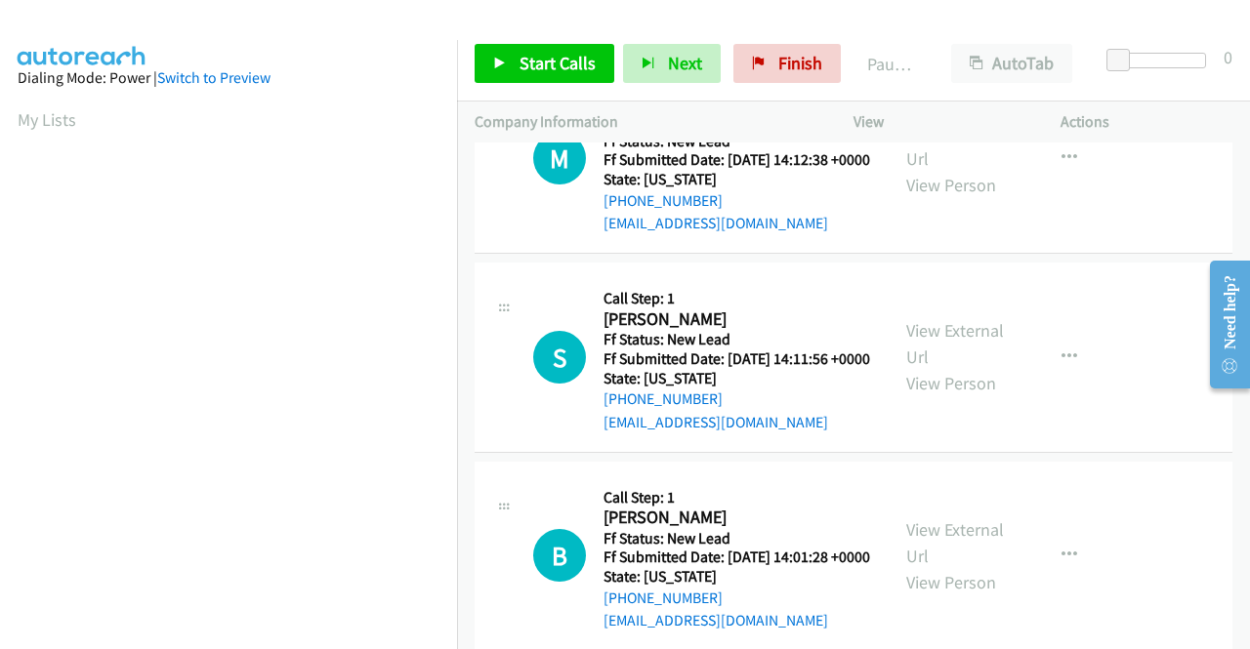
scroll to position [0, 0]
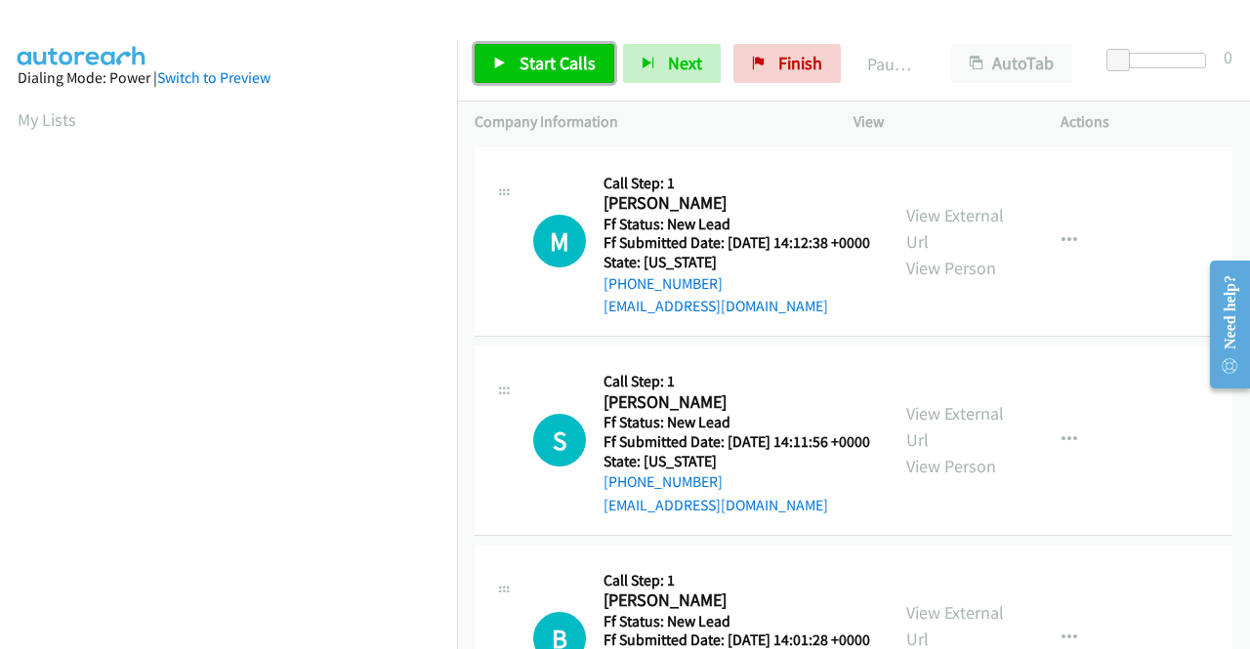
click at [552, 61] on span "Start Calls" at bounding box center [557, 63] width 76 height 22
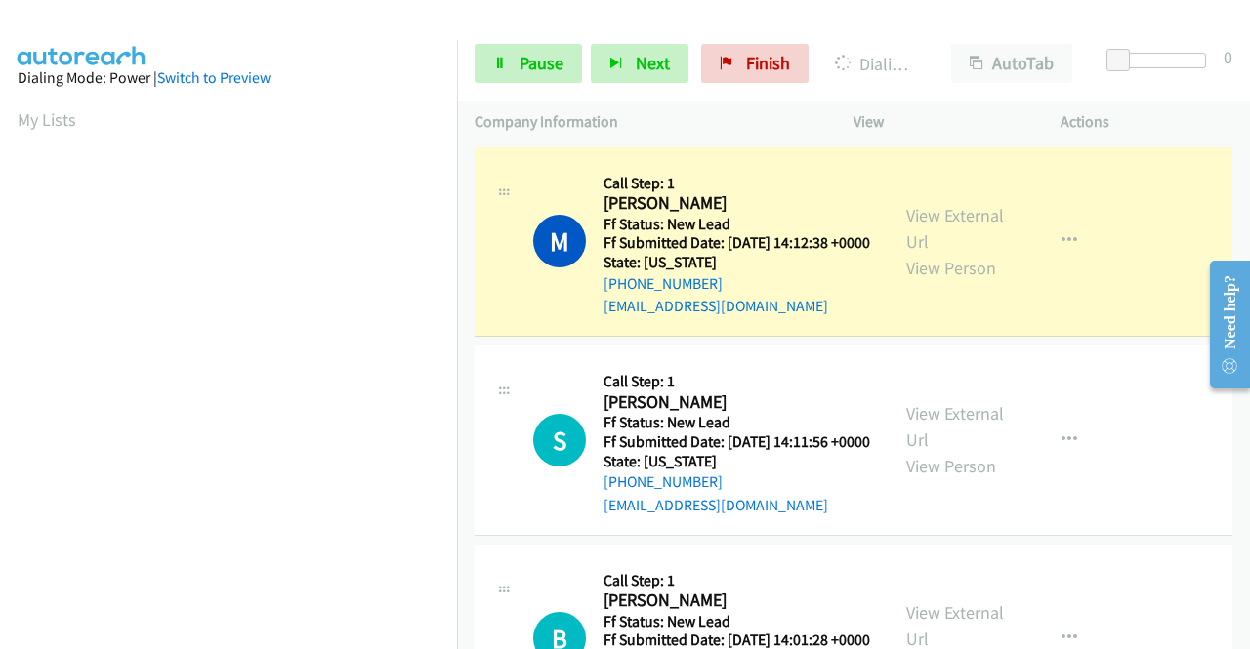
click at [6, 163] on aside "Dialing Mode: Power | Switch to Preview My Lists" at bounding box center [228, 580] width 457 height 1081
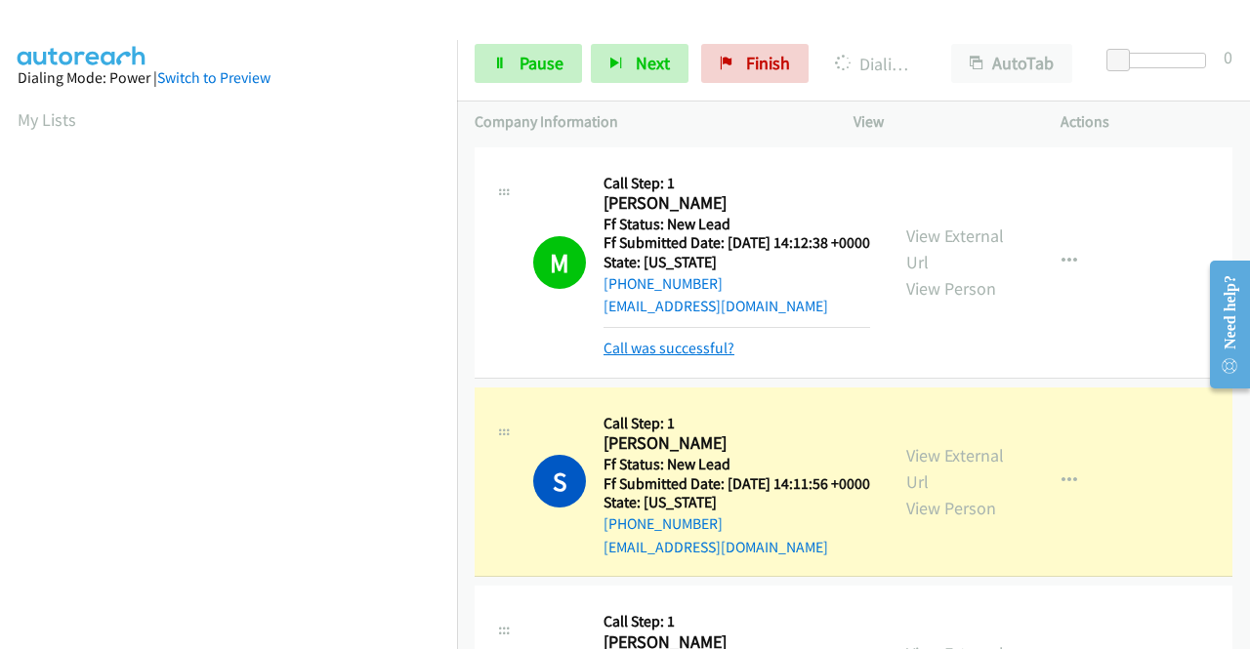
click at [635, 357] on link "Call was successful?" at bounding box center [668, 348] width 131 height 19
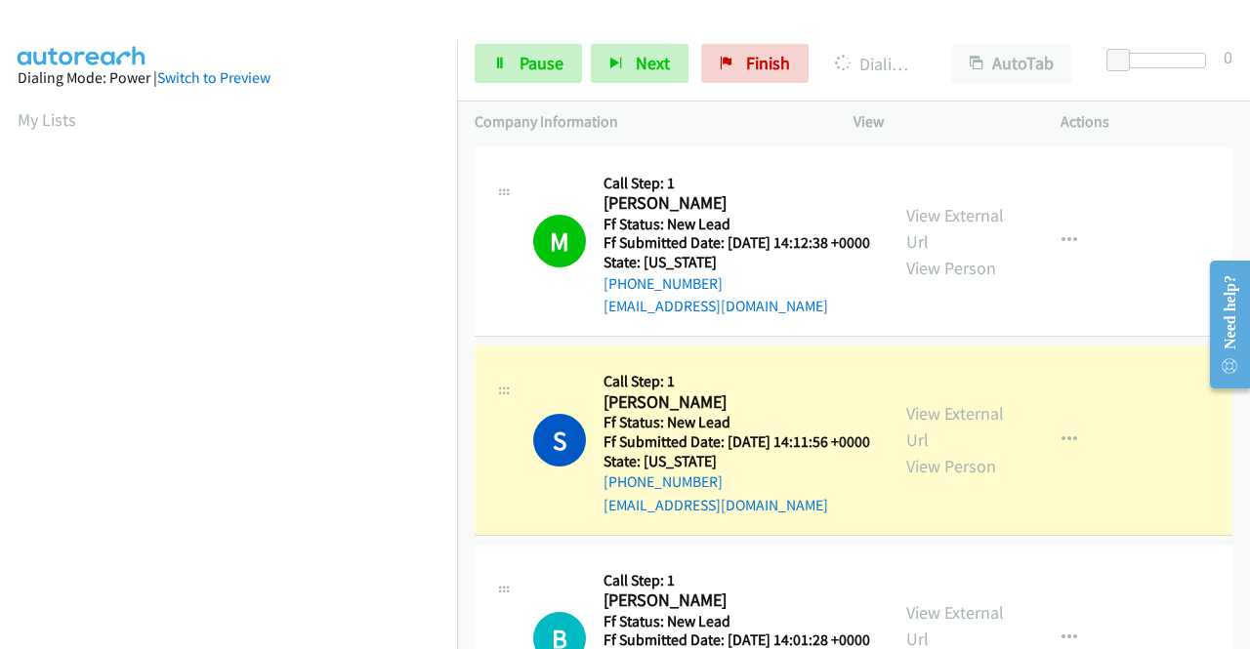
click at [1203, 112] on p "Actions" at bounding box center [1146, 121] width 172 height 23
click at [566, 66] on link "Pause" at bounding box center [528, 63] width 107 height 39
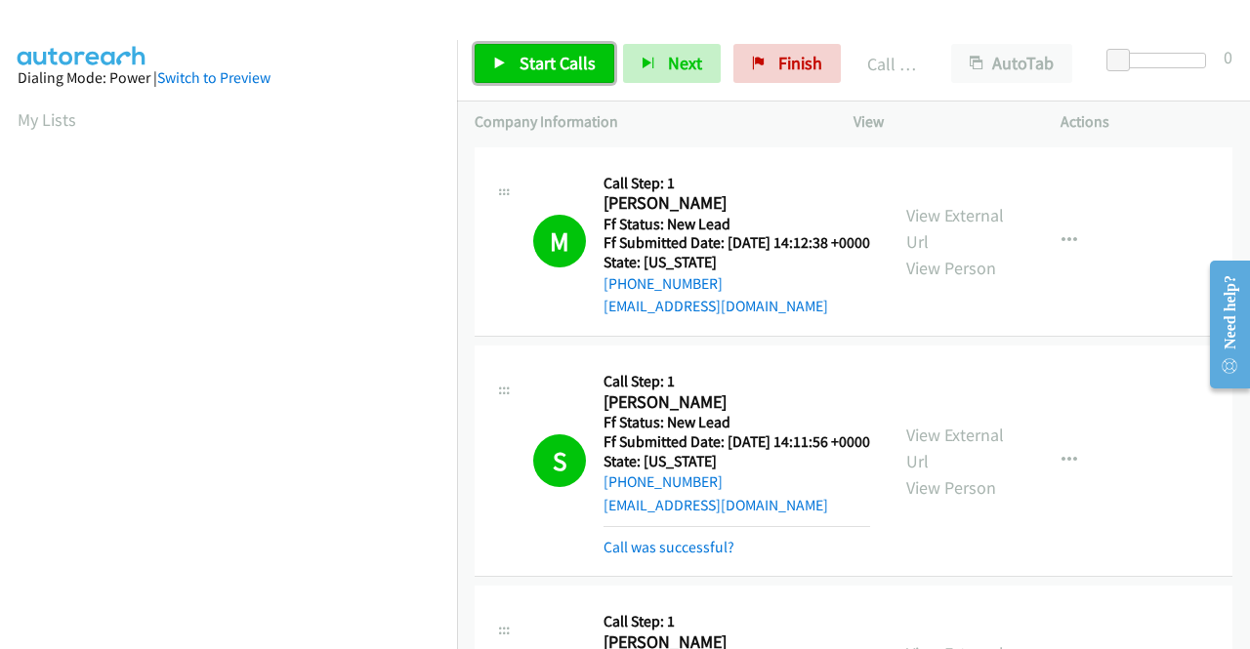
click at [538, 70] on span "Start Calls" at bounding box center [557, 63] width 76 height 22
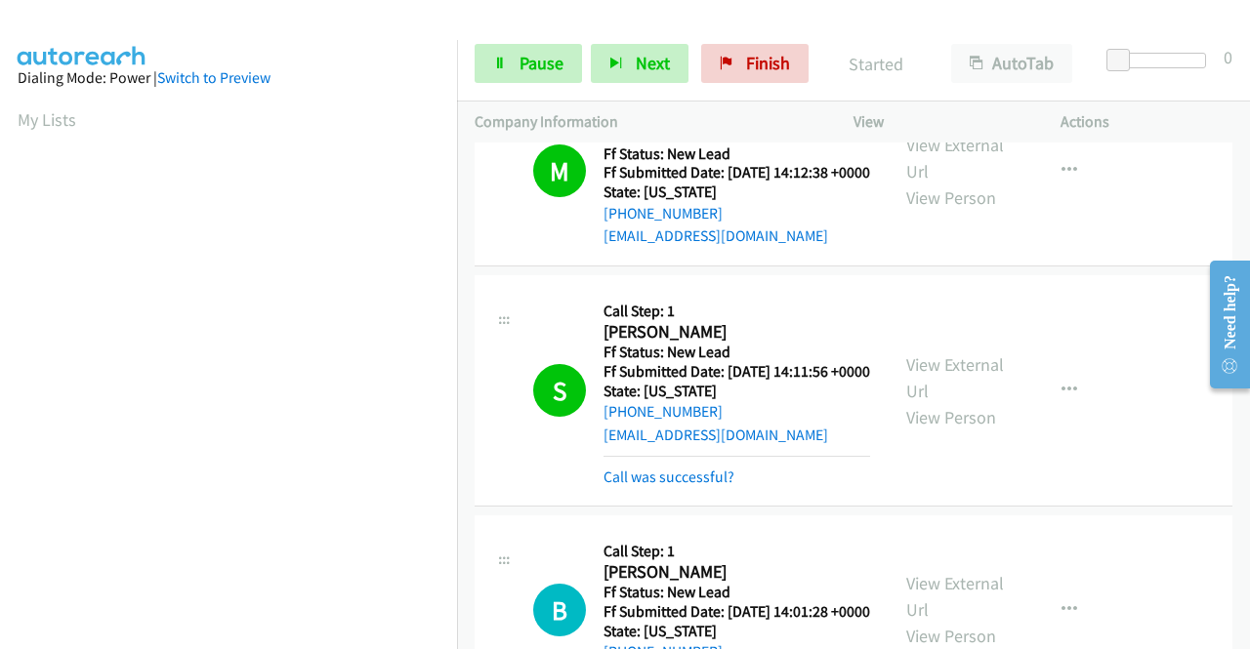
scroll to position [98, 0]
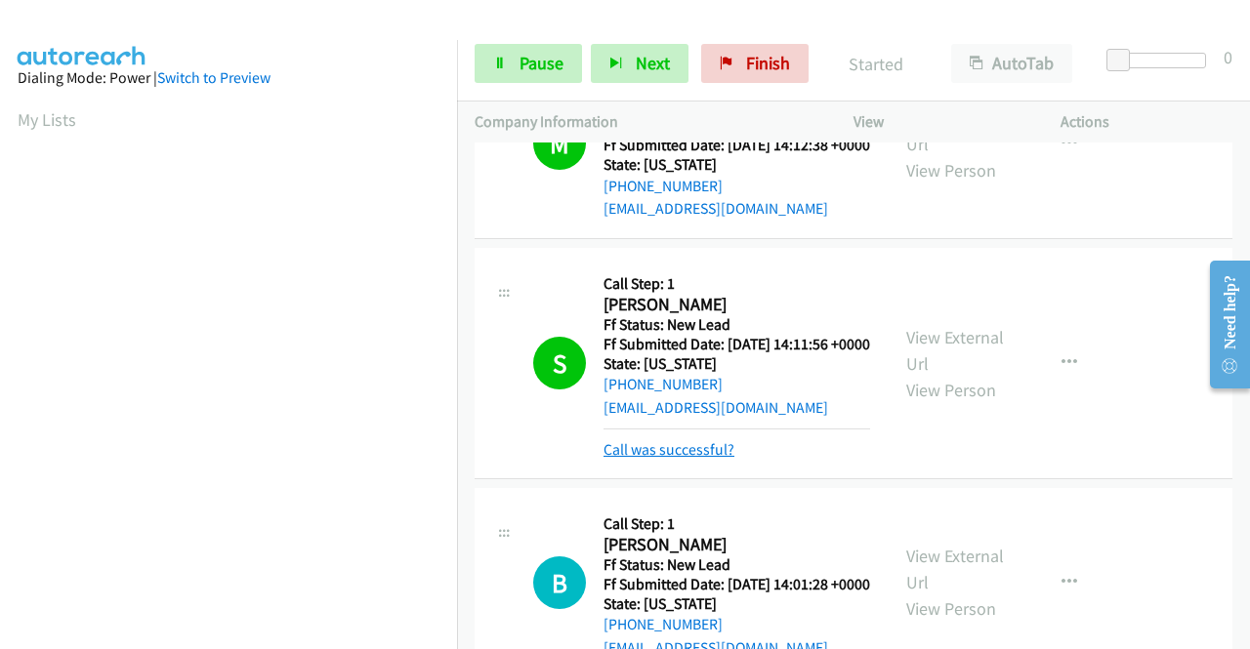
click at [695, 459] on link "Call was successful?" at bounding box center [668, 449] width 131 height 19
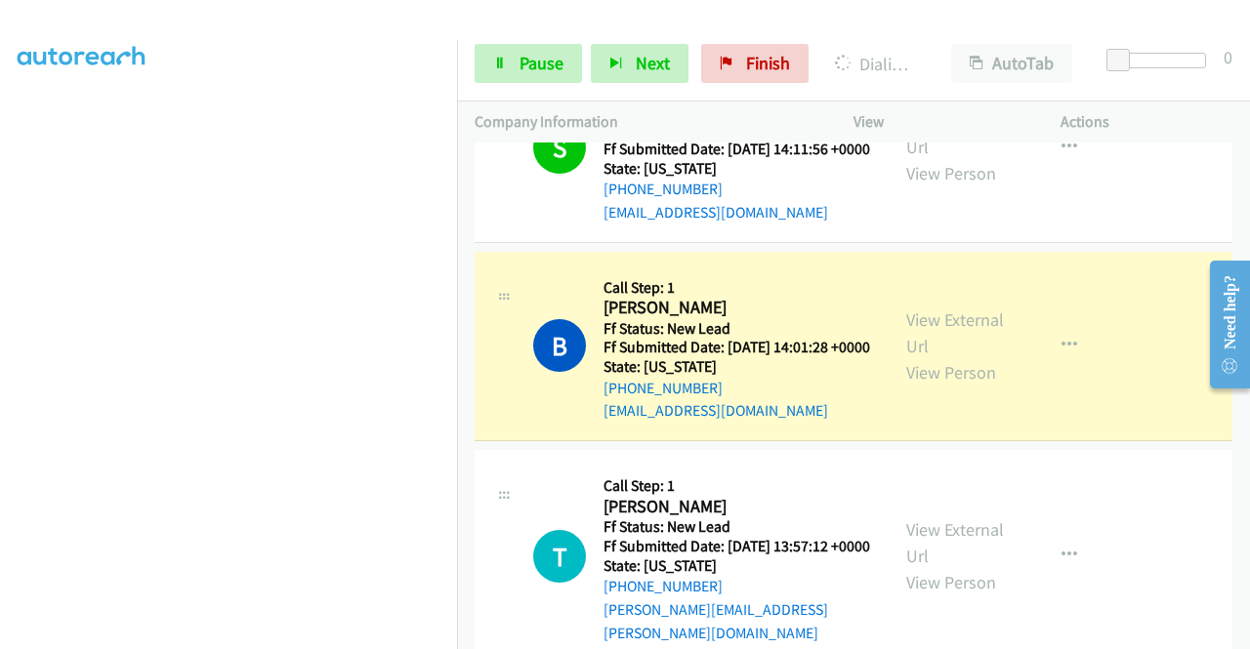
scroll to position [152, 0]
click at [535, 61] on span "Pause" at bounding box center [541, 63] width 44 height 22
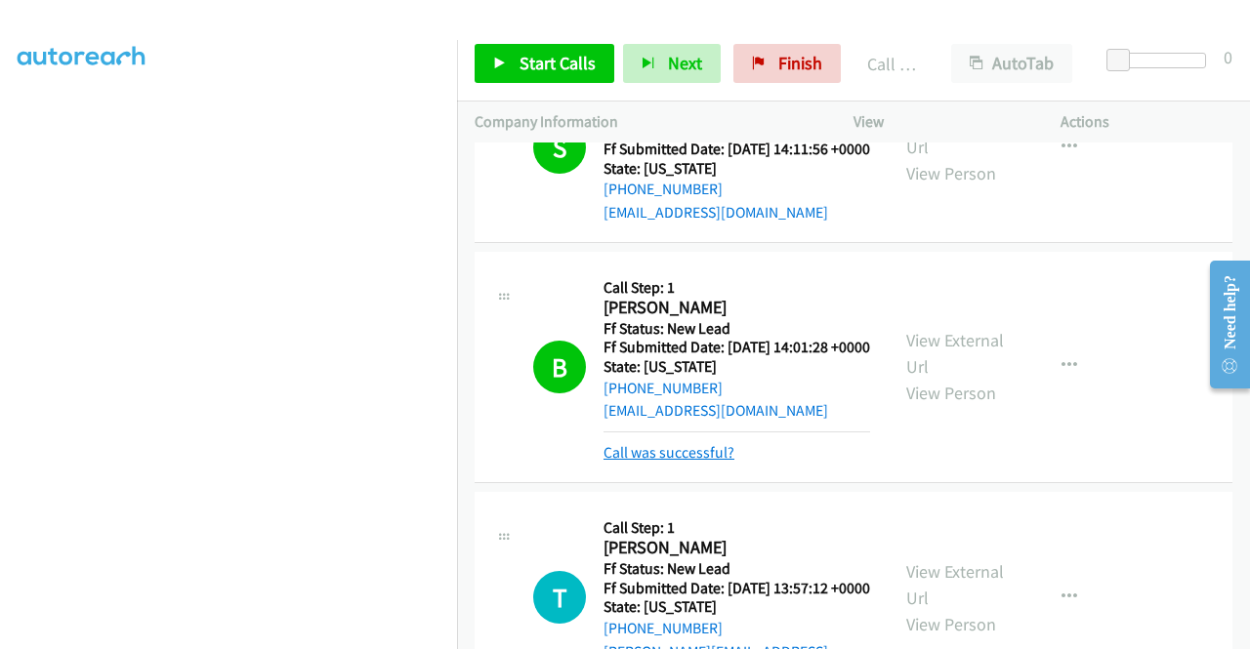
click at [668, 462] on link "Call was successful?" at bounding box center [668, 452] width 131 height 19
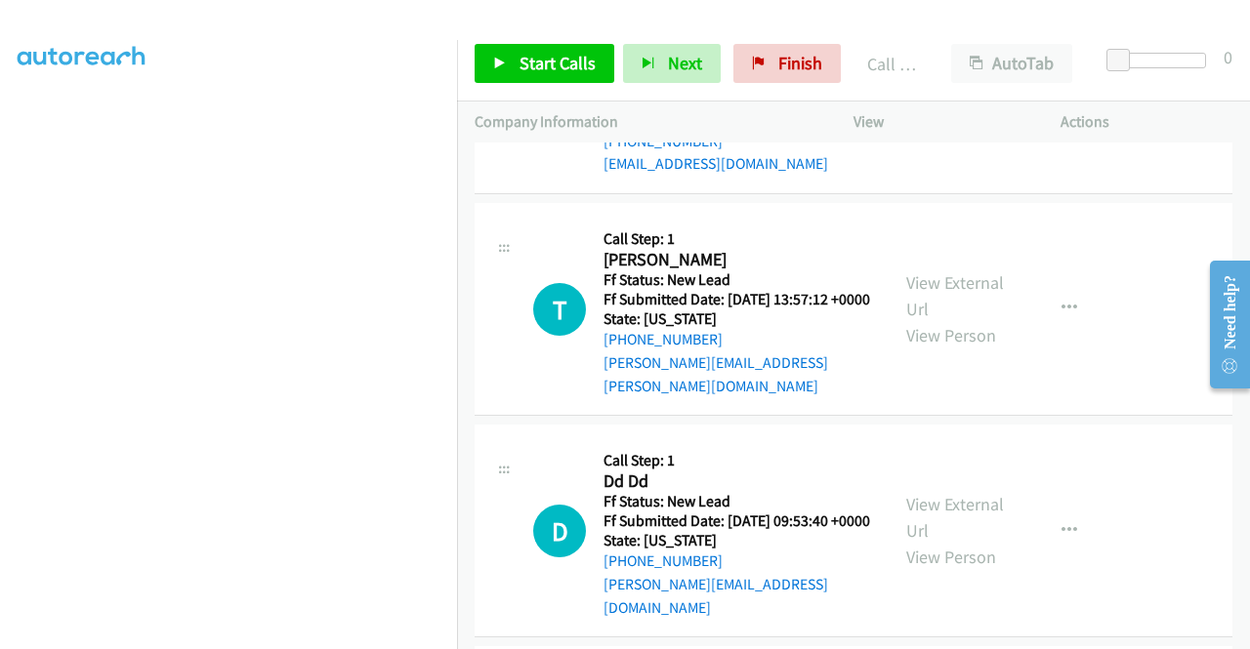
scroll to position [586, 0]
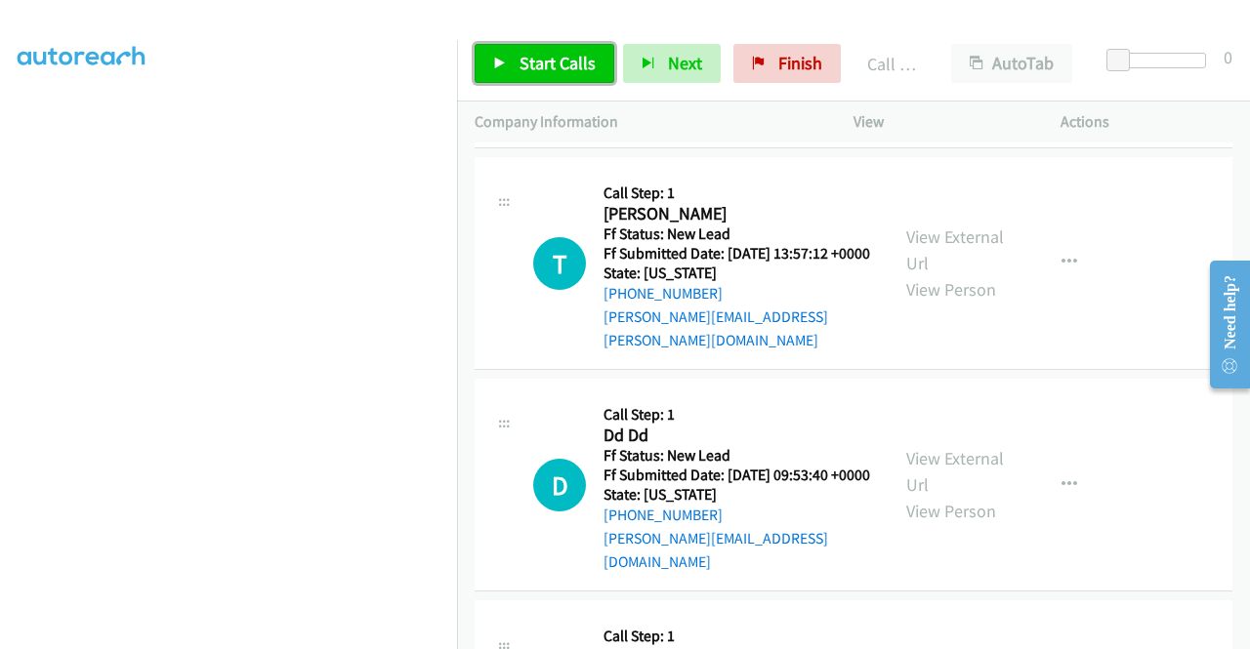
click at [524, 65] on span "Start Calls" at bounding box center [557, 63] width 76 height 22
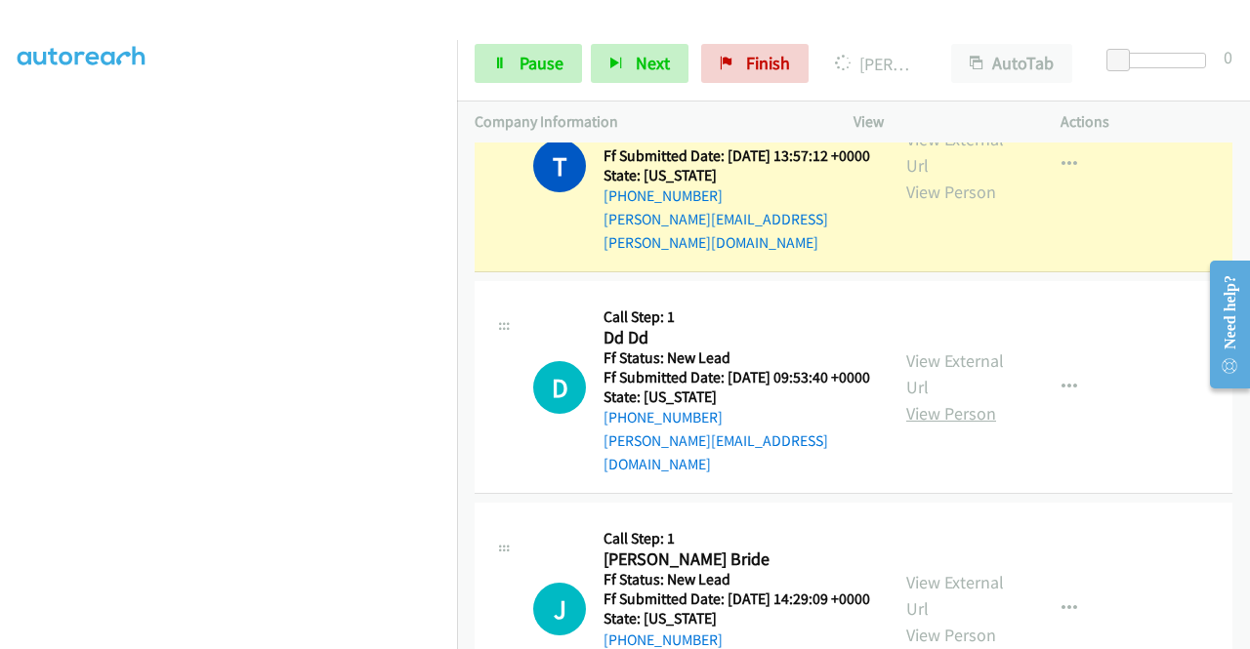
scroll to position [781, 0]
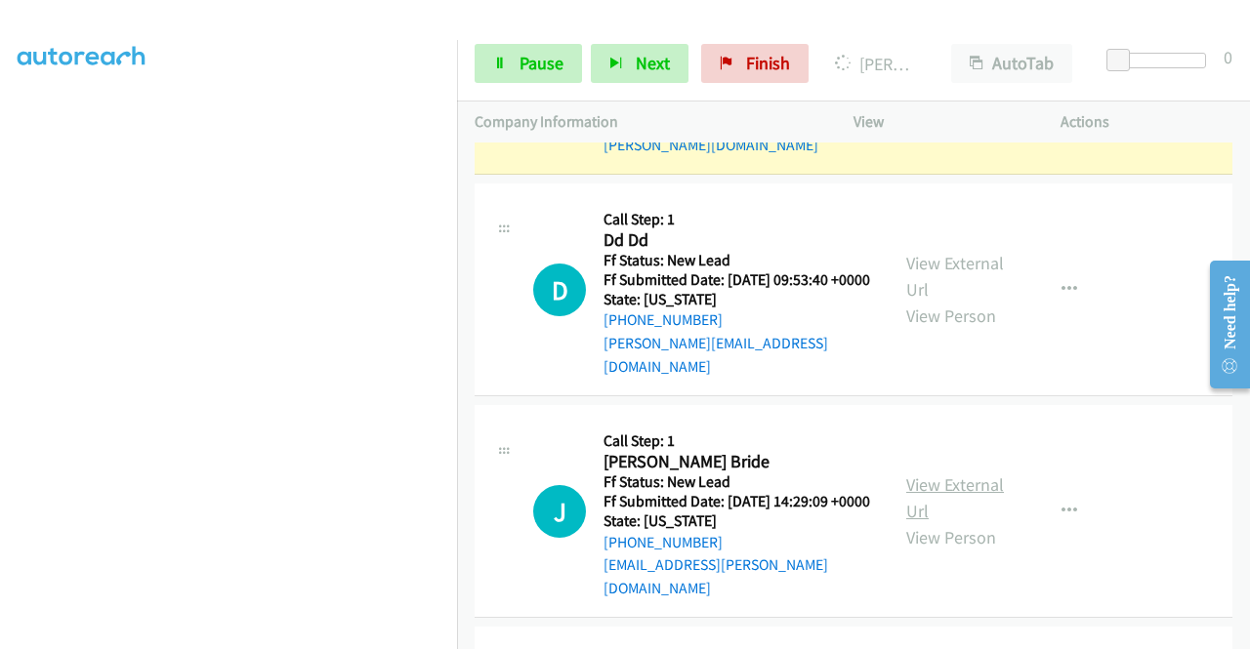
click at [973, 522] on link "View External Url" at bounding box center [955, 498] width 98 height 49
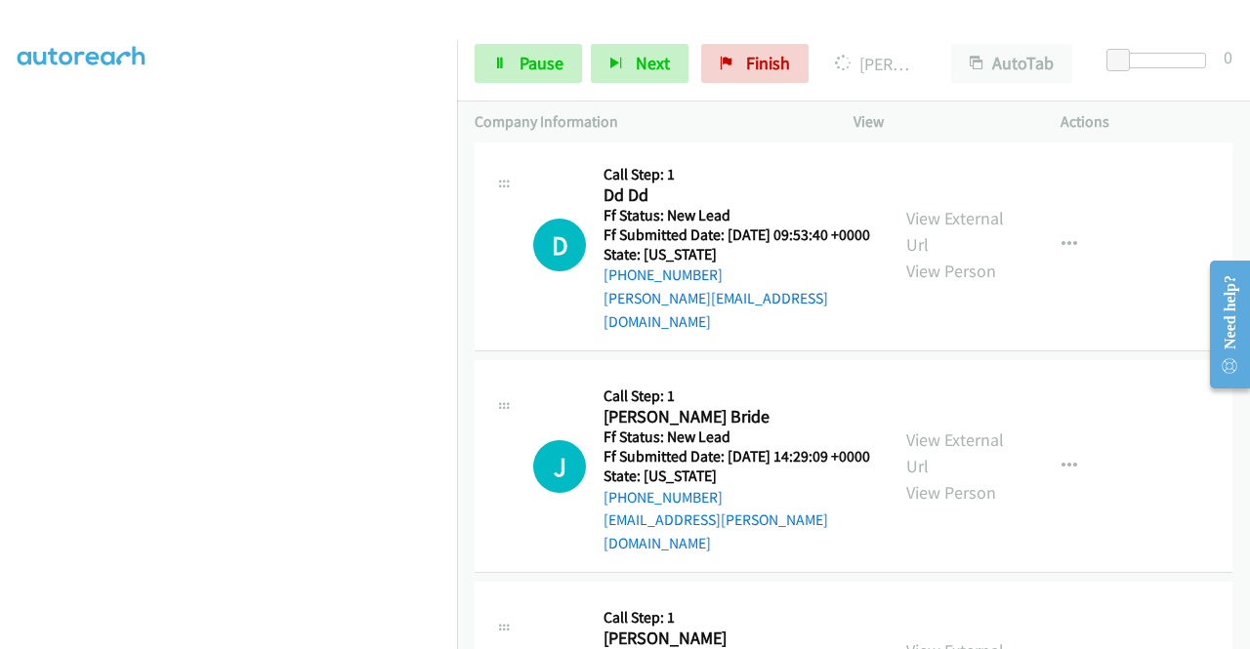
scroll to position [976, 0]
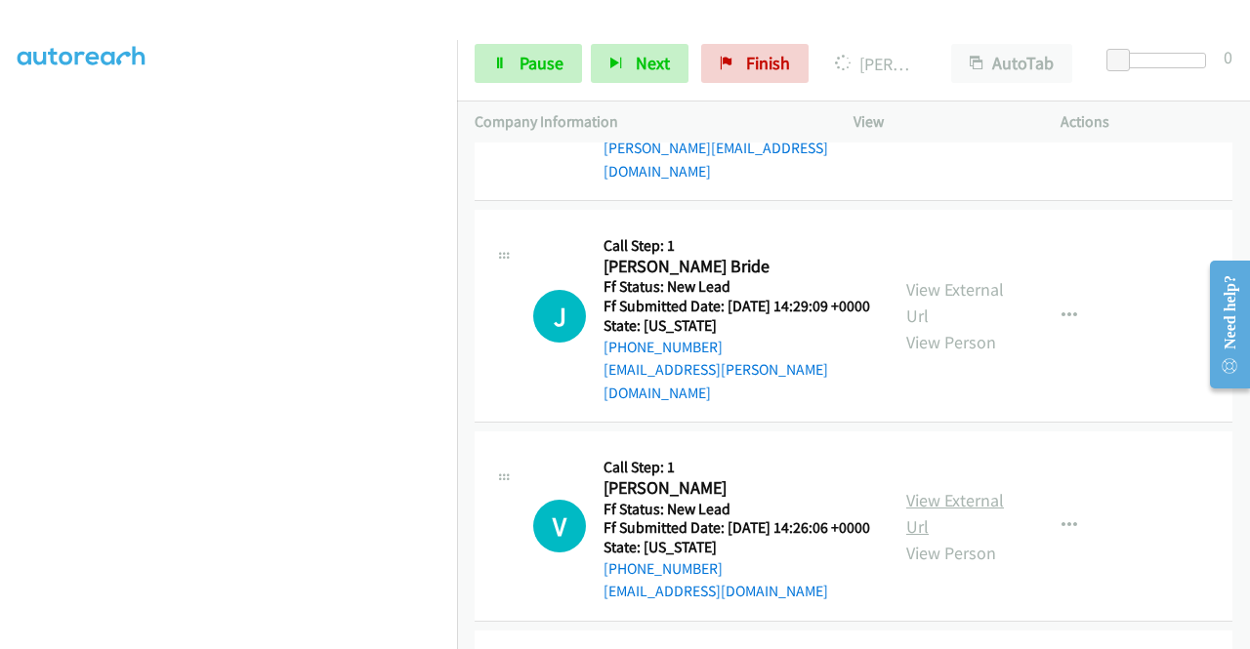
click at [957, 538] on link "View External Url" at bounding box center [955, 513] width 98 height 49
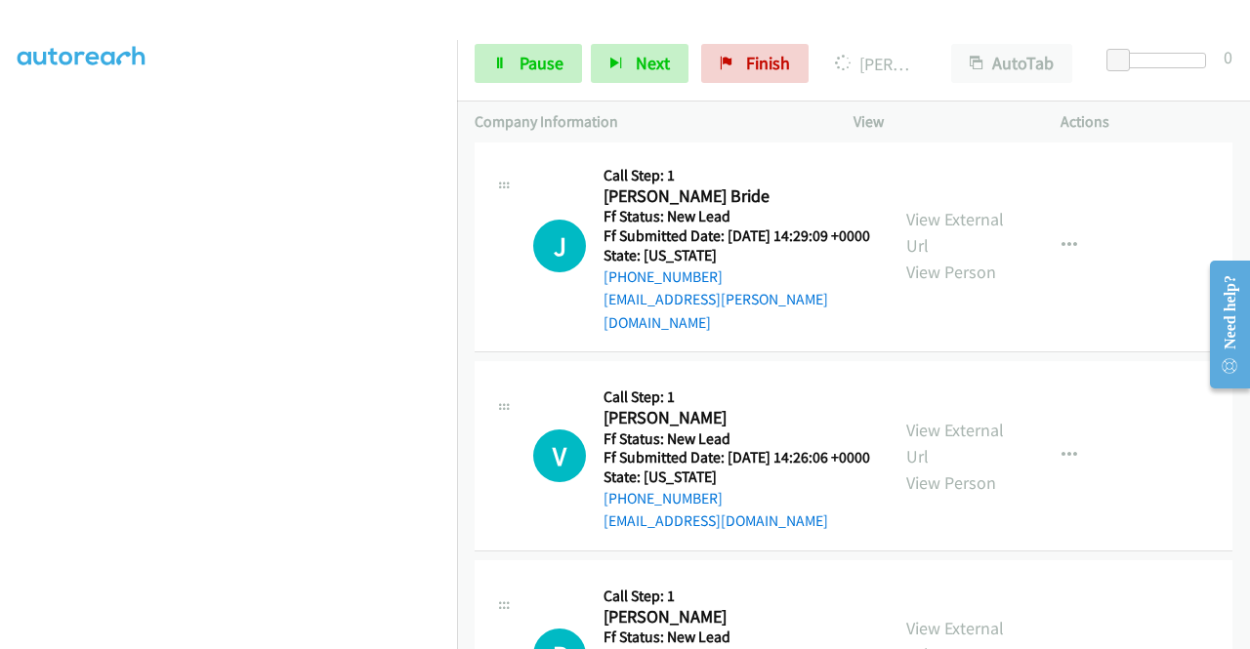
scroll to position [1172, 0]
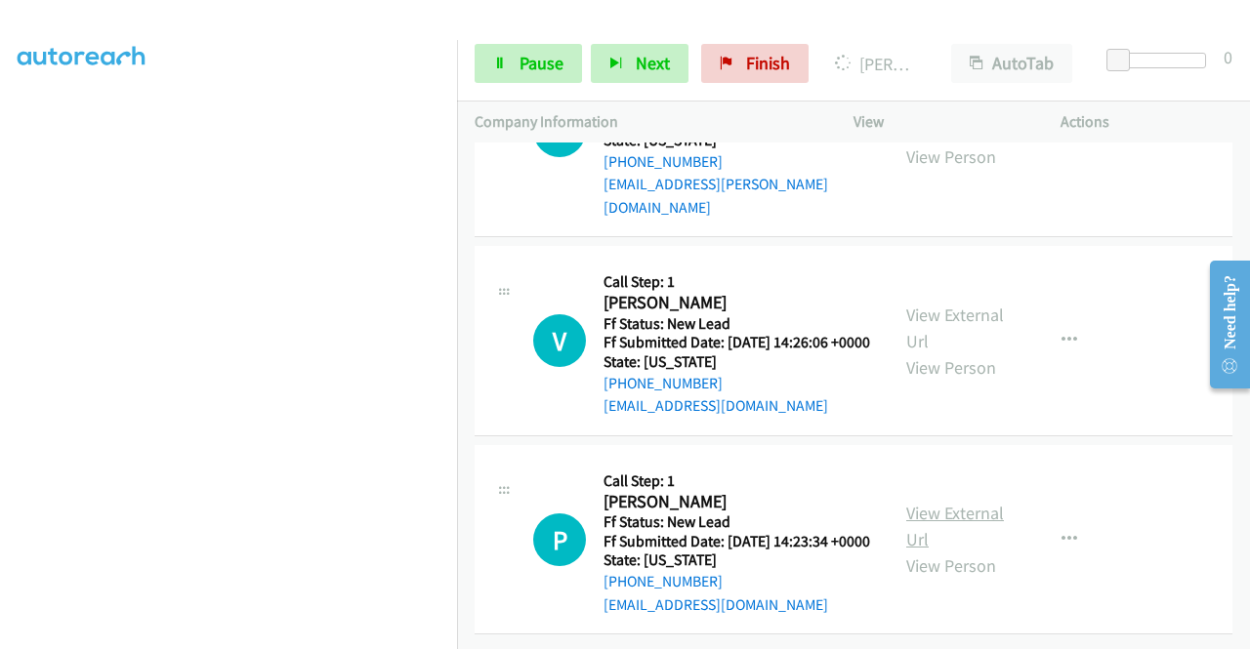
click at [955, 551] on link "View External Url" at bounding box center [955, 526] width 98 height 49
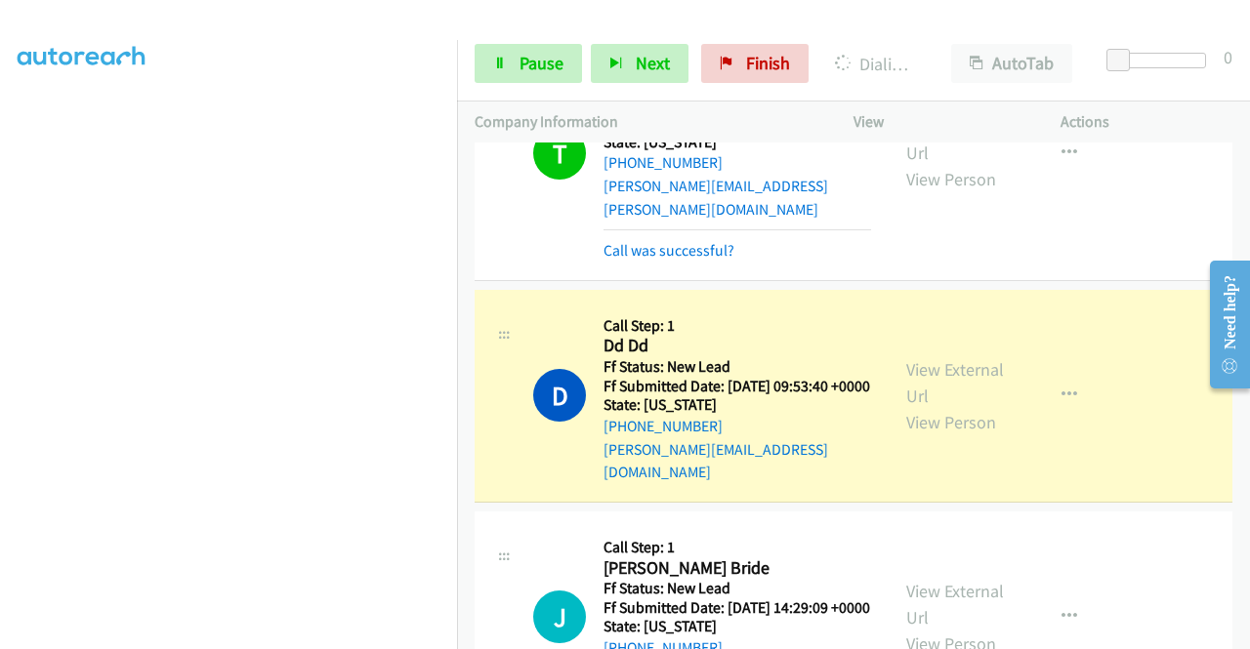
scroll to position [714, 0]
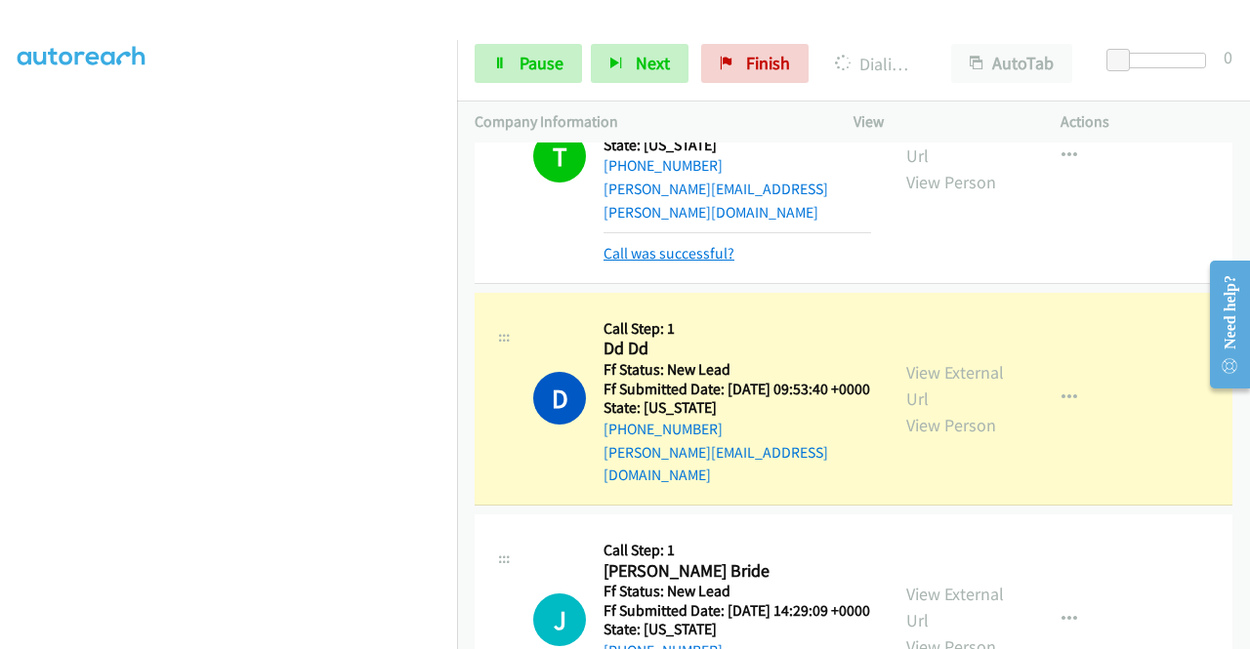
click at [633, 263] on link "Call was successful?" at bounding box center [668, 253] width 131 height 19
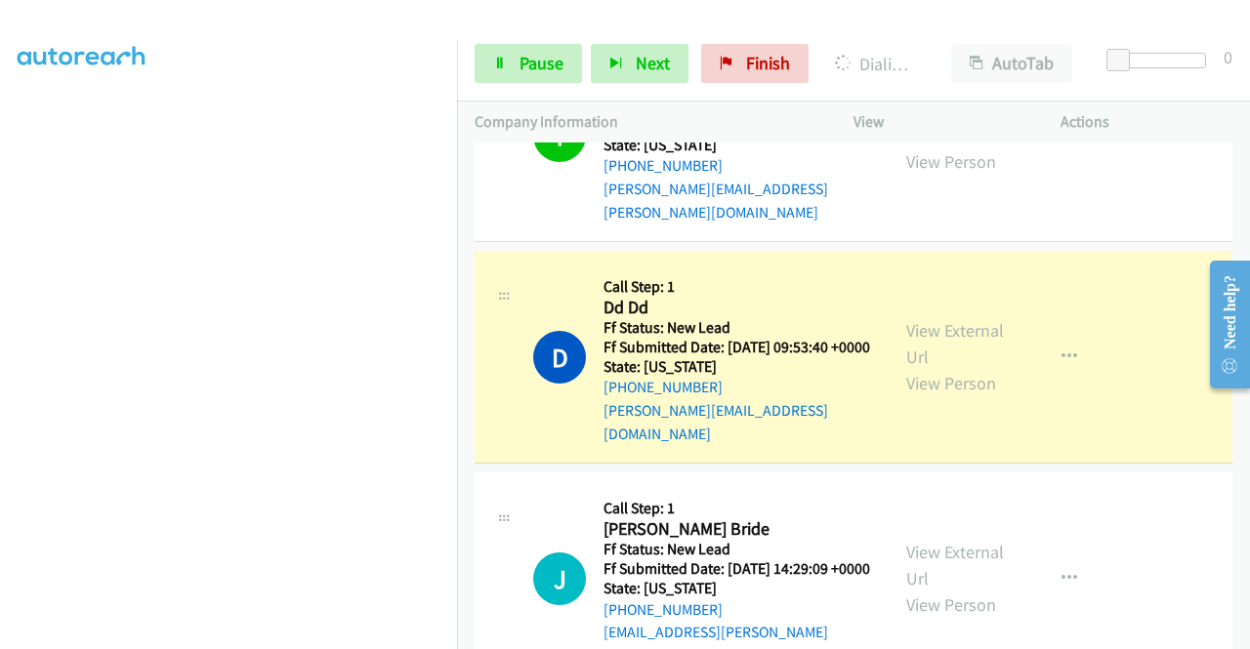
scroll to position [0, 0]
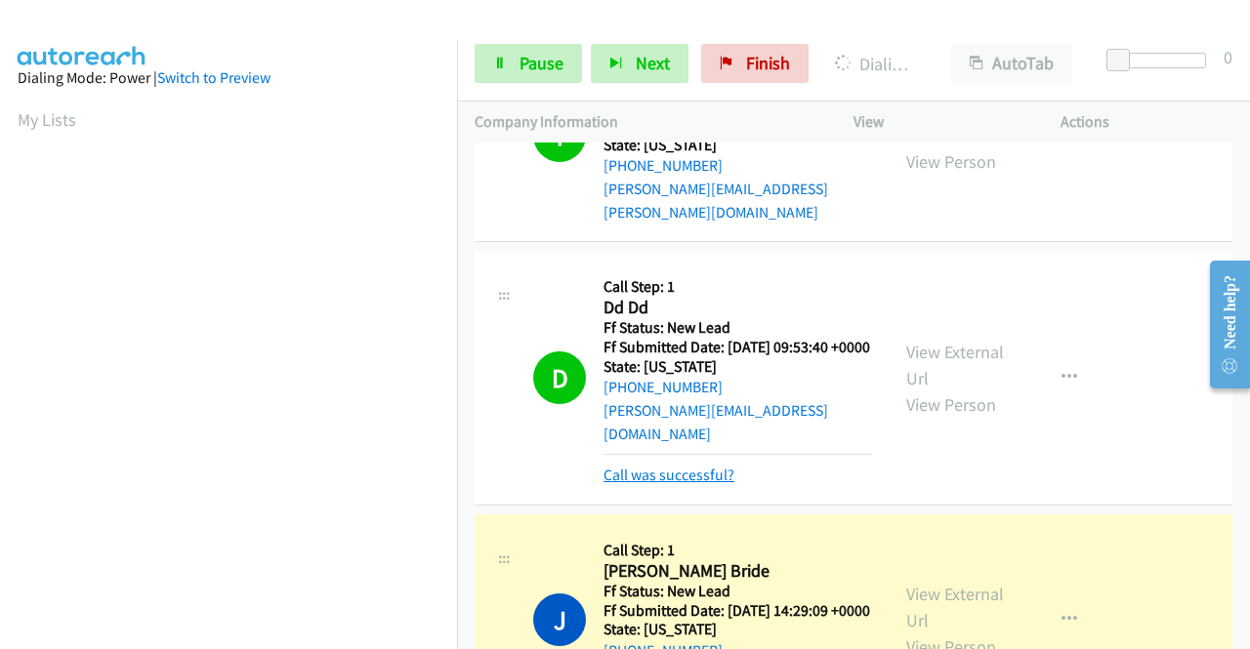
click at [627, 484] on link "Call was successful?" at bounding box center [668, 475] width 131 height 19
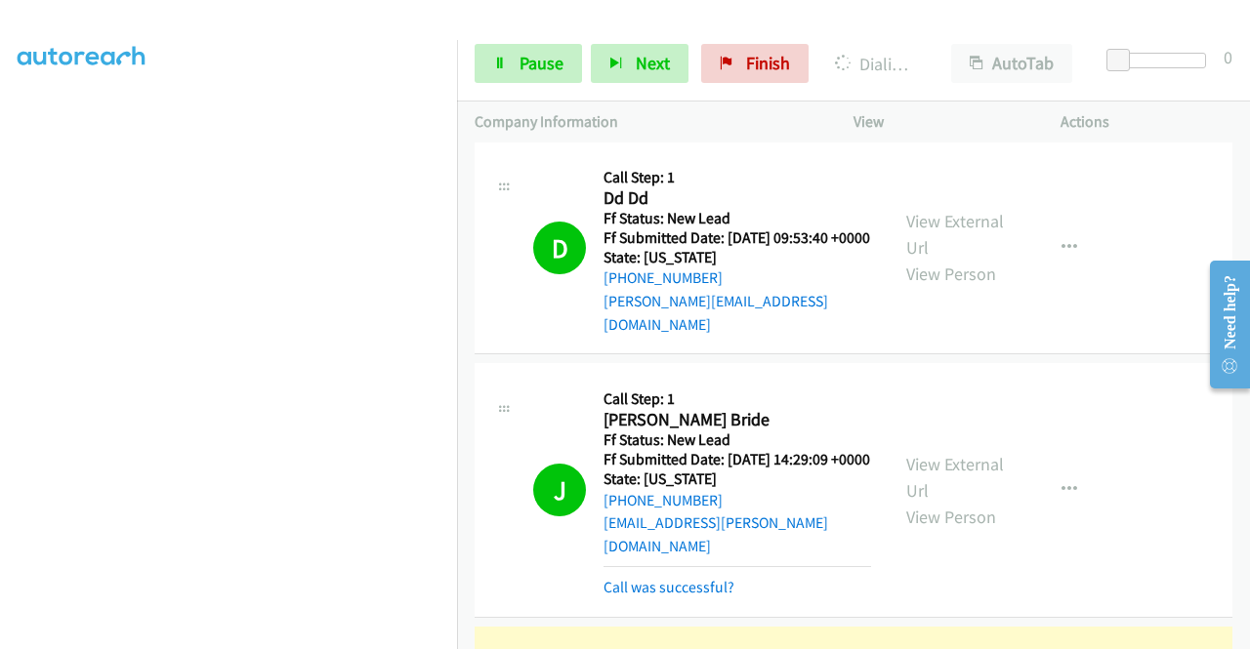
scroll to position [1104, 0]
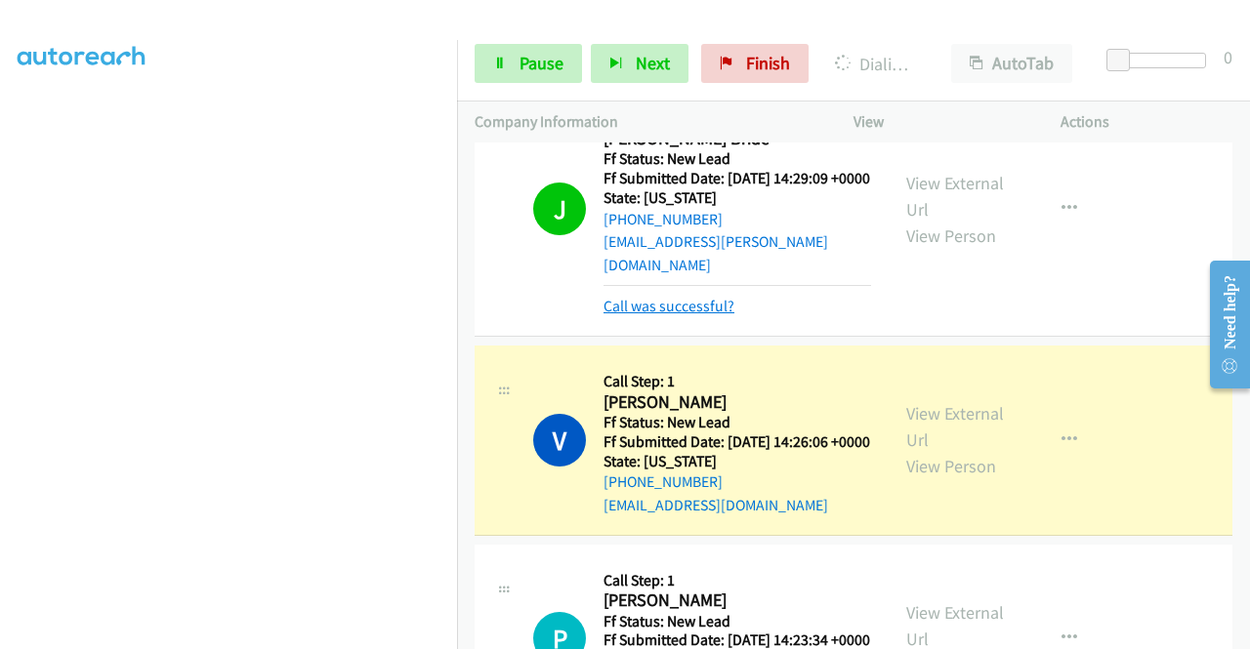
click at [710, 315] on link "Call was successful?" at bounding box center [668, 306] width 131 height 19
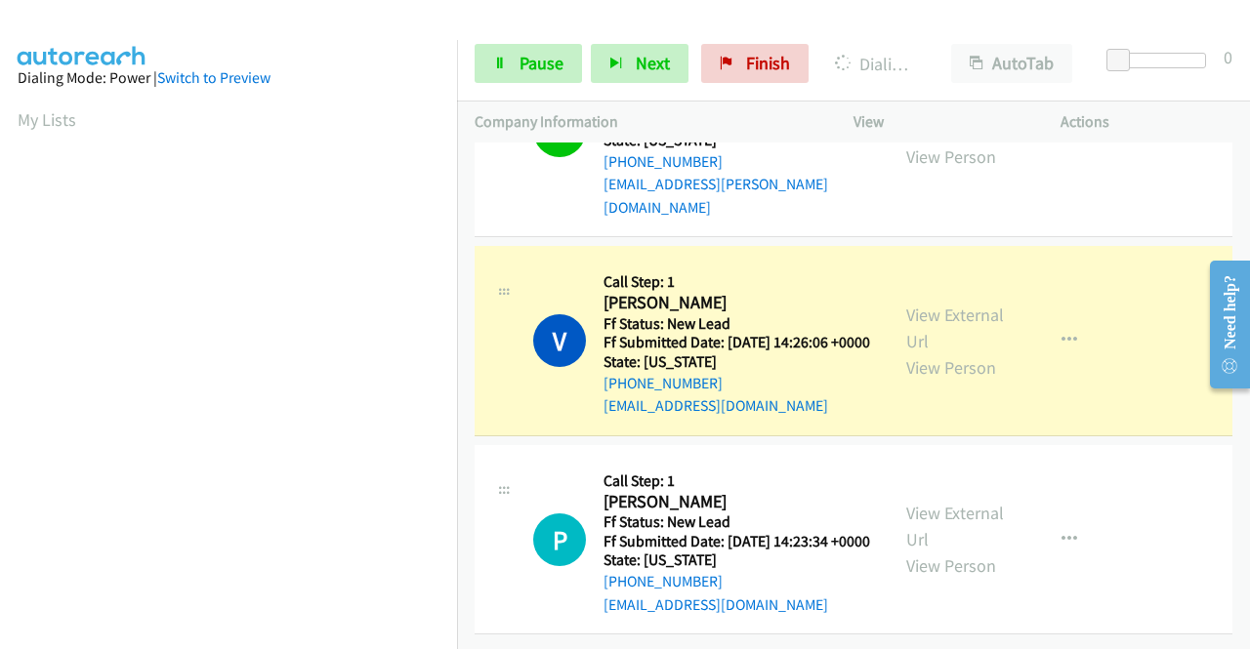
scroll to position [1258, 0]
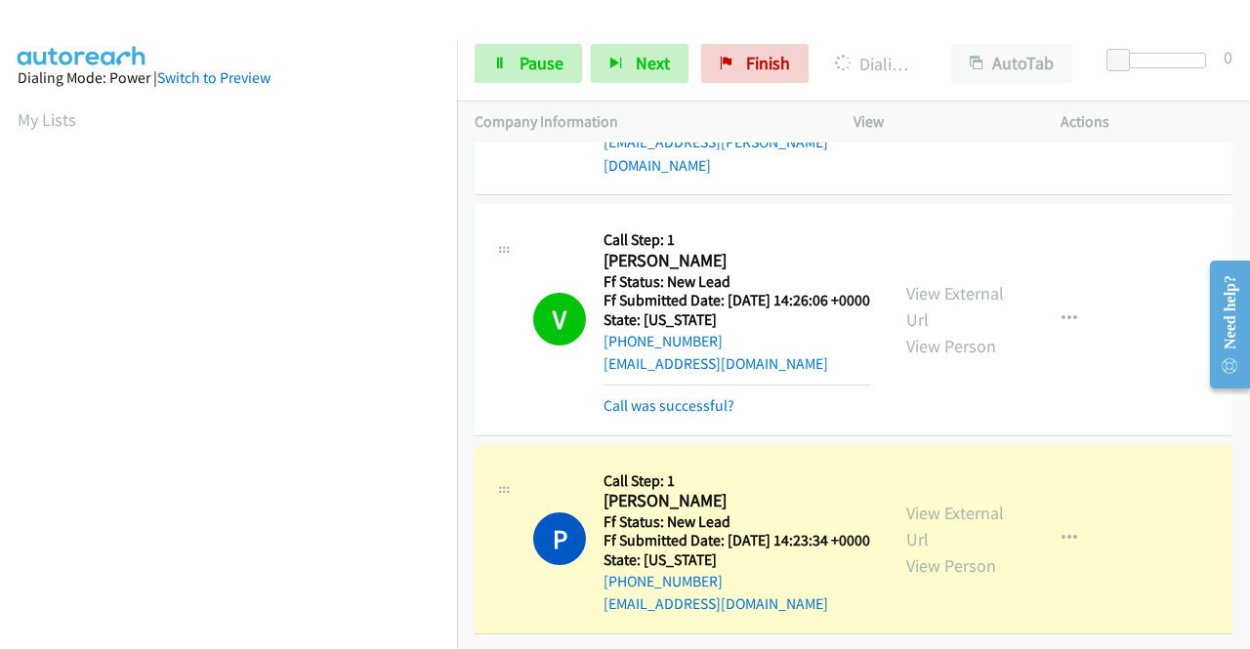
drag, startPoint x: 721, startPoint y: 376, endPoint x: 737, endPoint y: 382, distance: 17.6
click at [721, 396] on link "Call was successful?" at bounding box center [668, 405] width 131 height 19
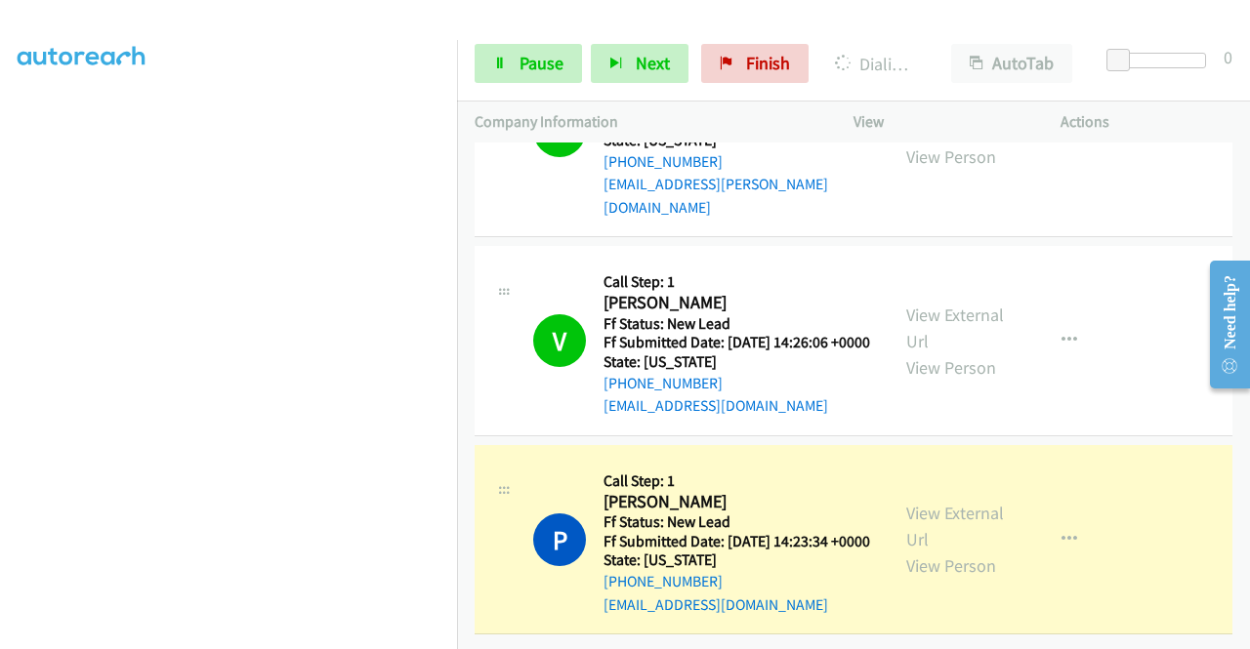
scroll to position [0, 0]
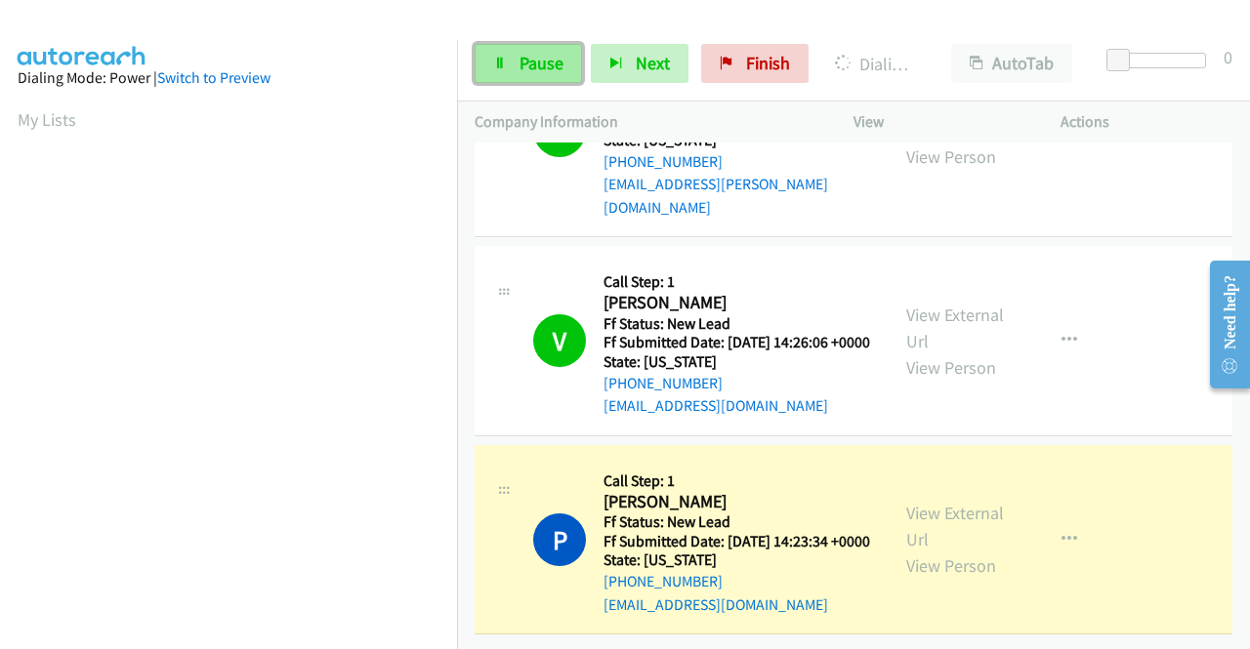
click at [543, 71] on span "Pause" at bounding box center [541, 63] width 44 height 22
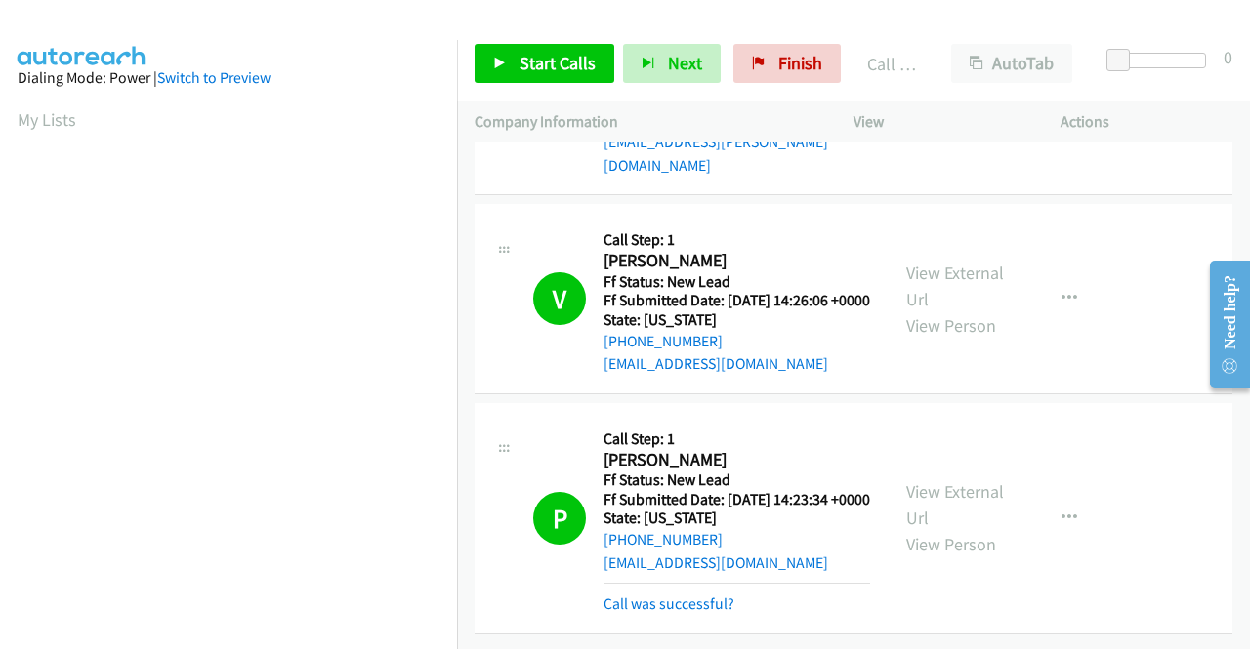
scroll to position [1388, 0]
click at [711, 595] on link "Call was successful?" at bounding box center [668, 604] width 131 height 19
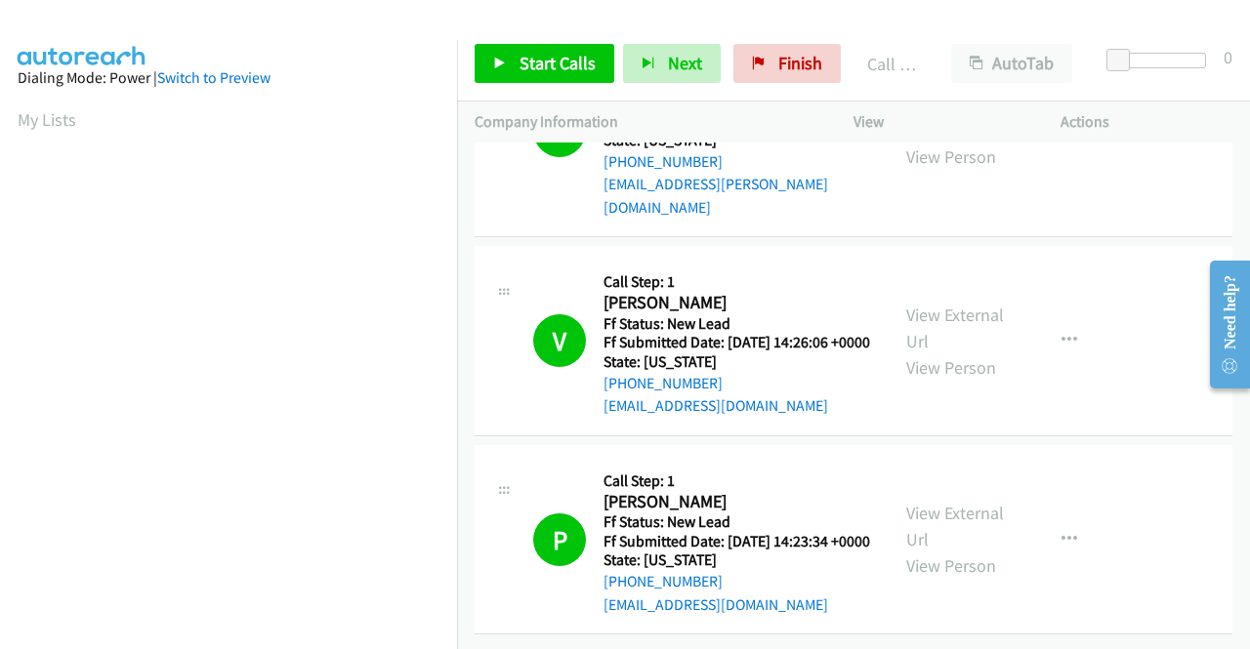
scroll to position [1347, 0]
click at [752, 67] on icon at bounding box center [759, 65] width 14 height 14
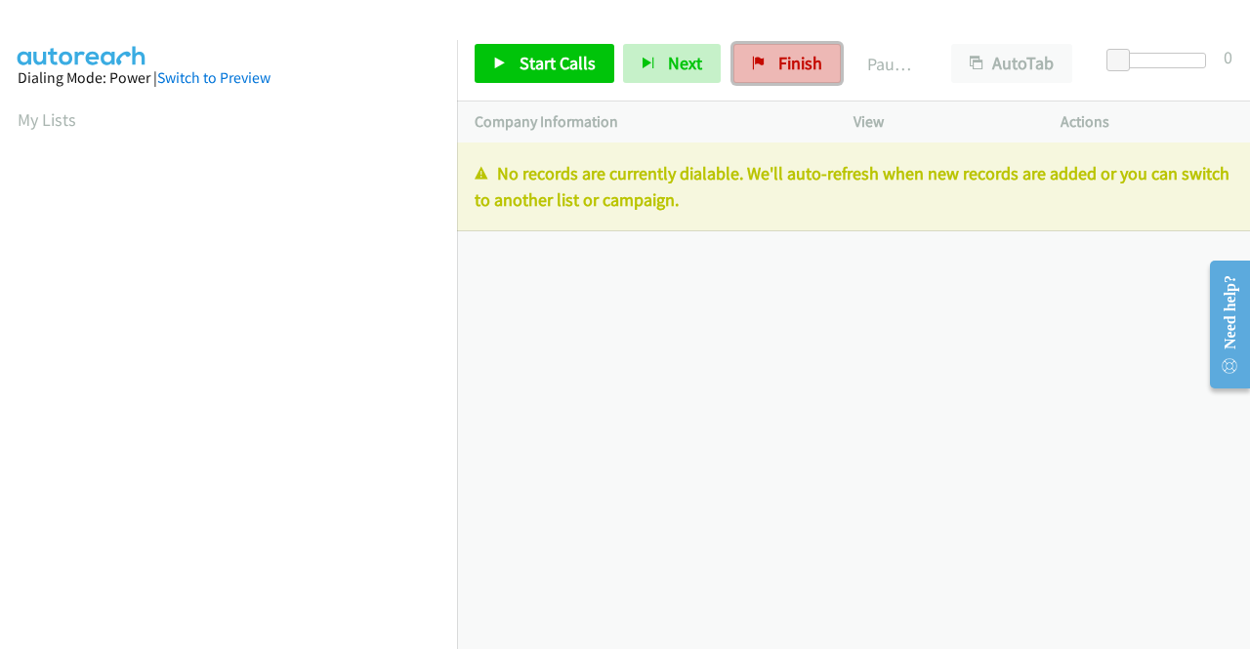
click at [757, 65] on icon at bounding box center [759, 65] width 14 height 14
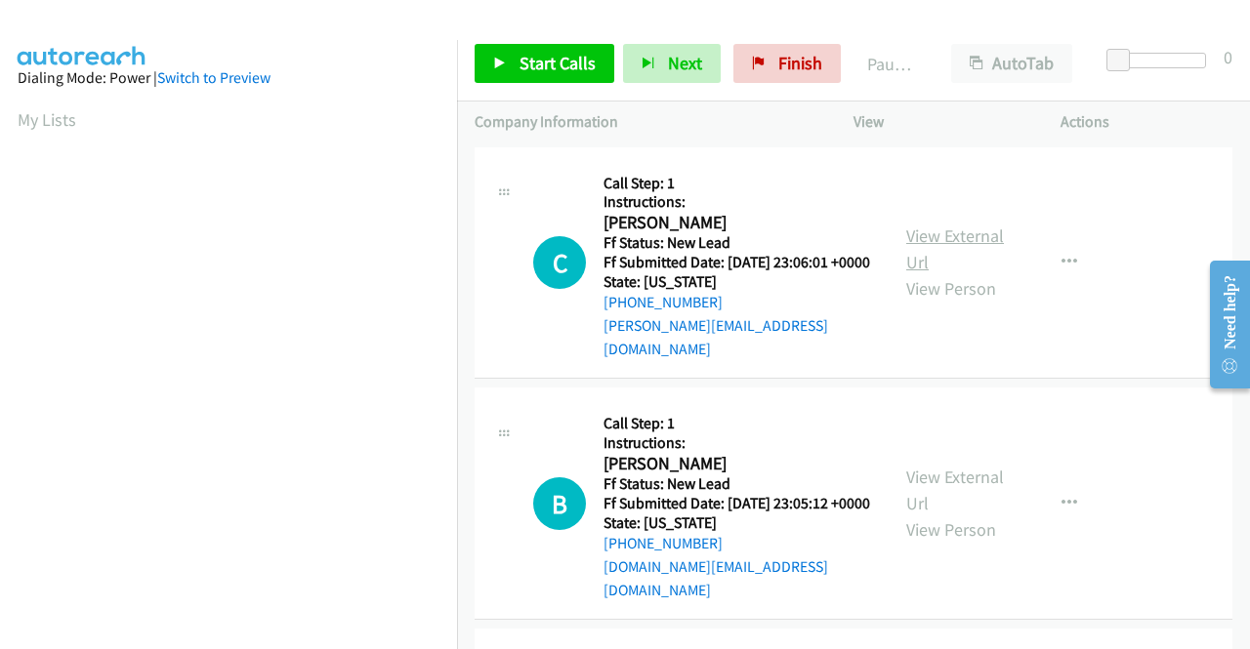
click at [986, 225] on link "View External Url" at bounding box center [955, 249] width 98 height 49
click at [982, 466] on link "View External Url" at bounding box center [955, 490] width 98 height 49
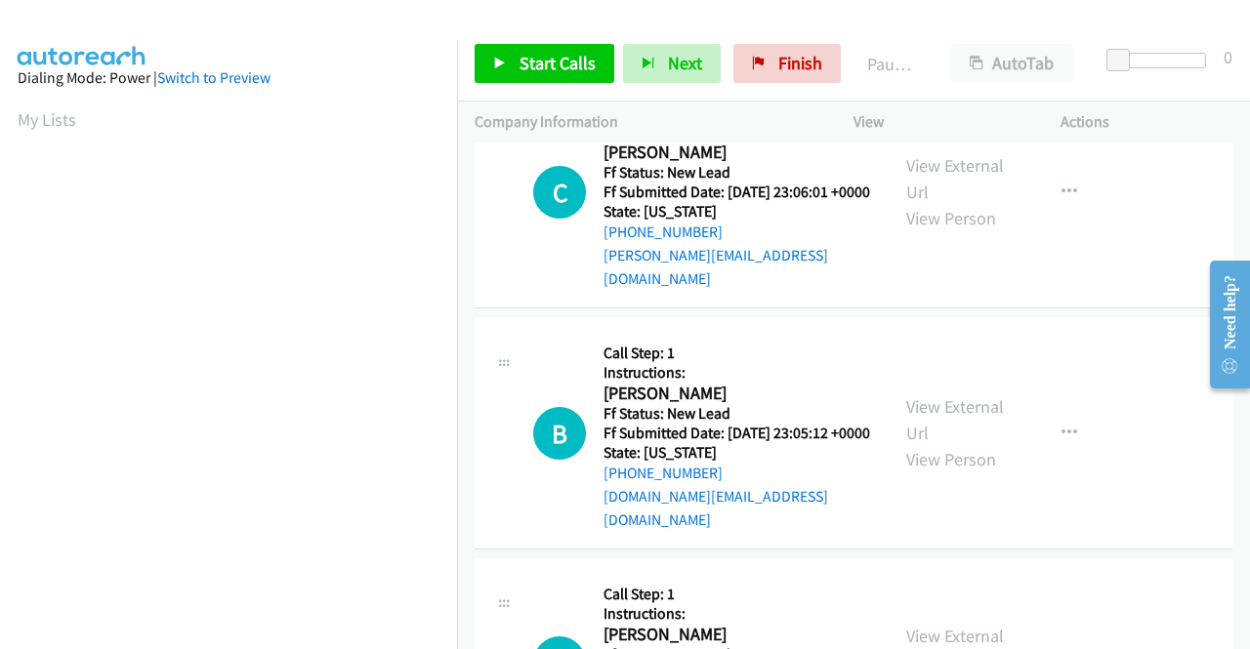
scroll to position [195, 0]
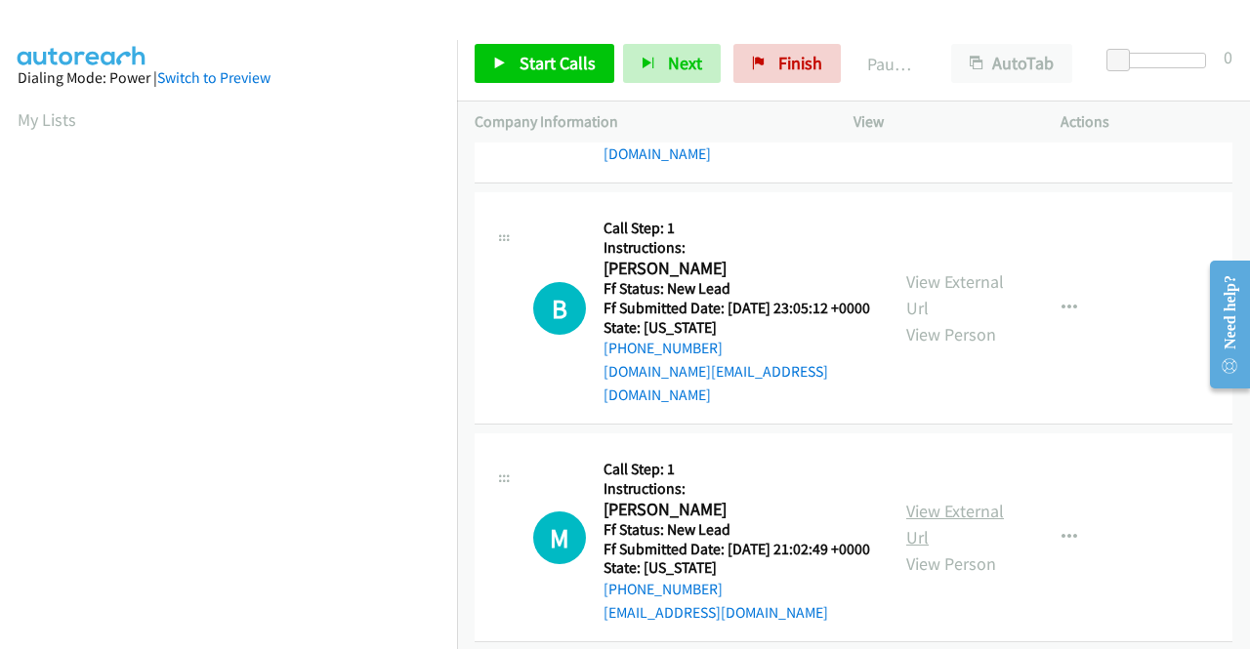
click at [968, 515] on link "View External Url" at bounding box center [955, 524] width 98 height 49
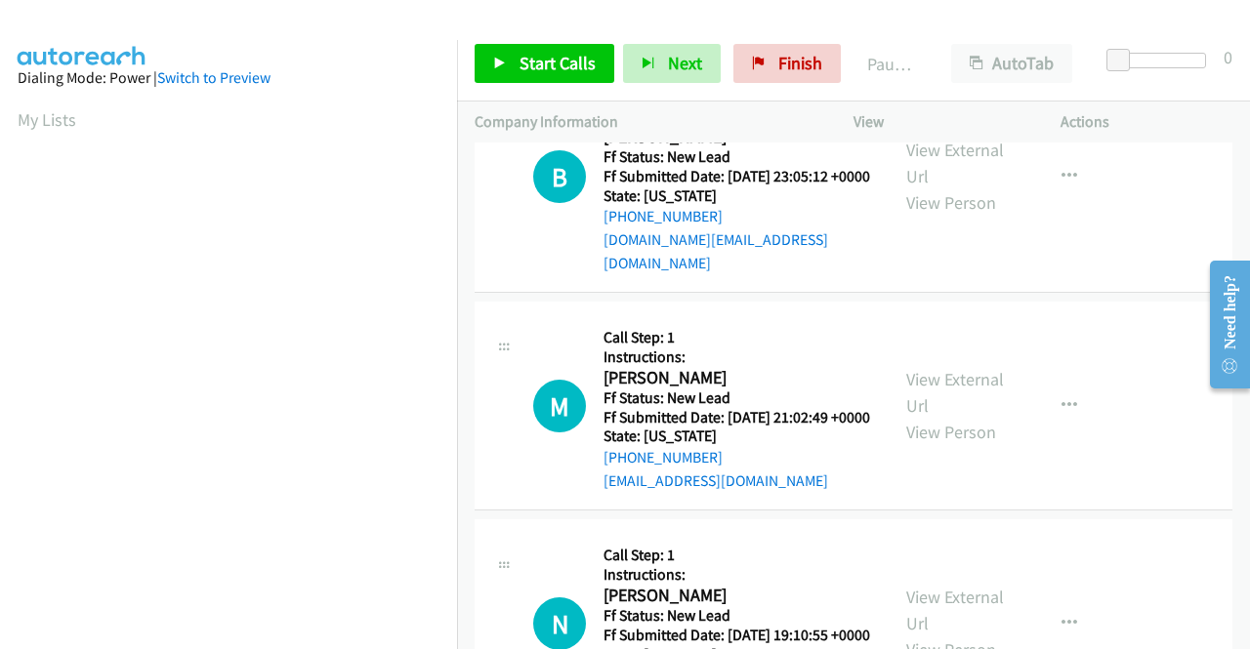
scroll to position [391, 0]
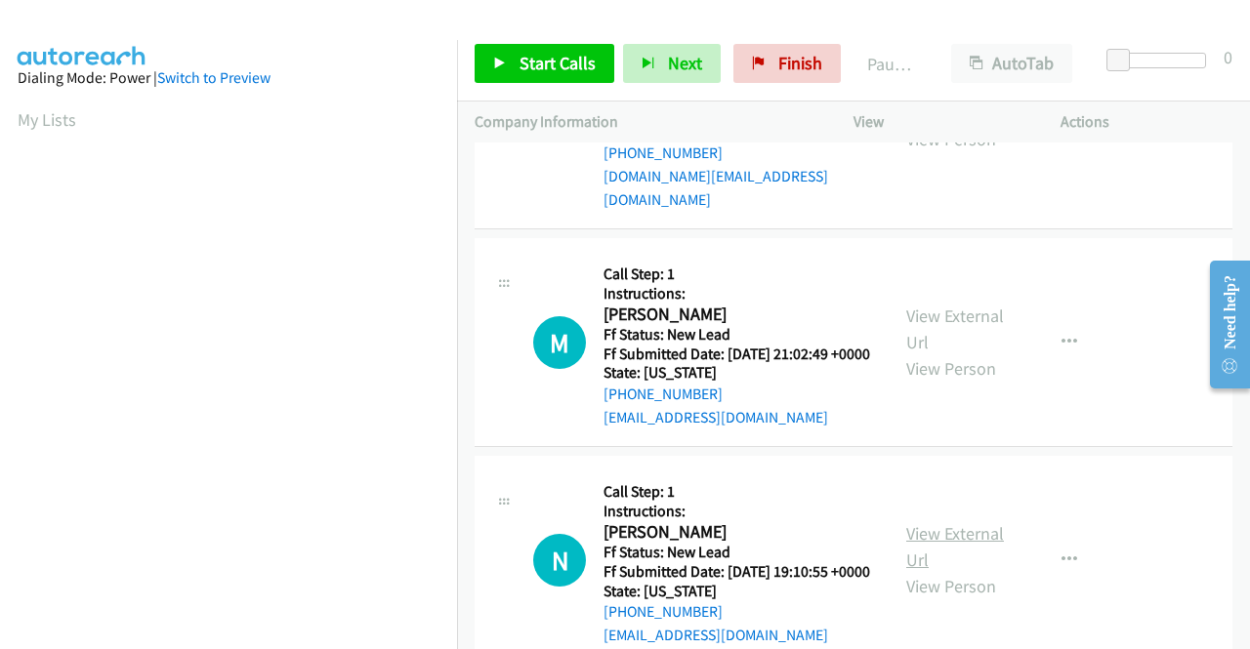
click at [994, 551] on link "View External Url" at bounding box center [955, 546] width 98 height 49
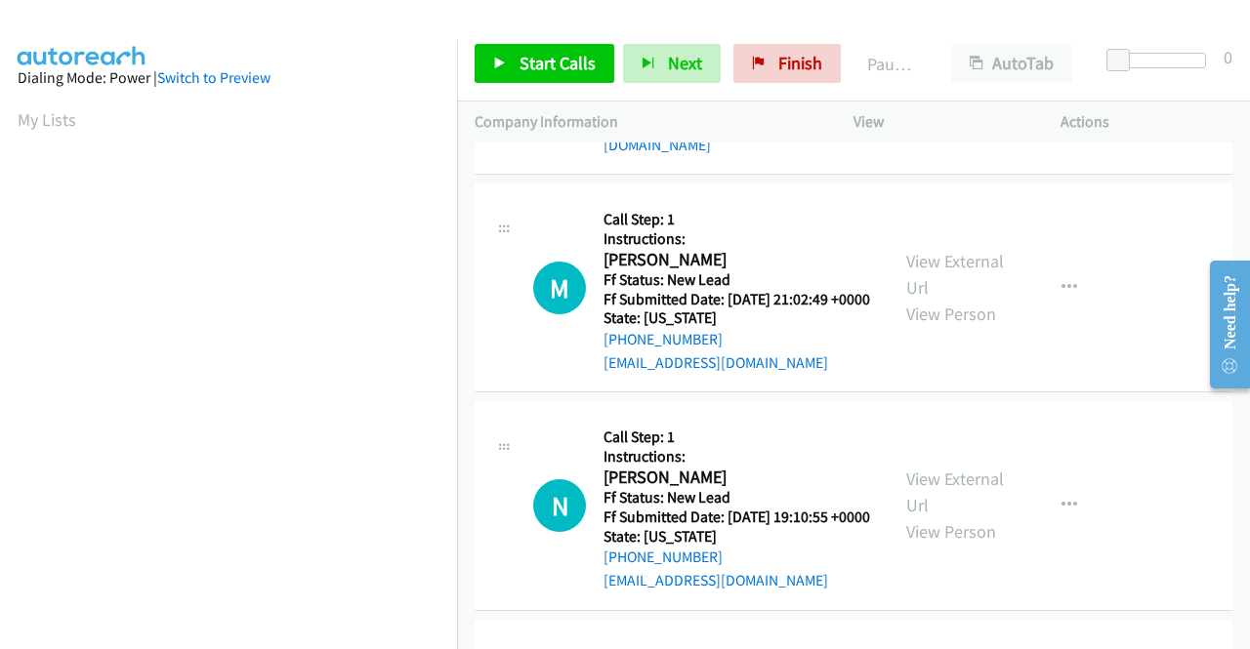
scroll to position [586, 0]
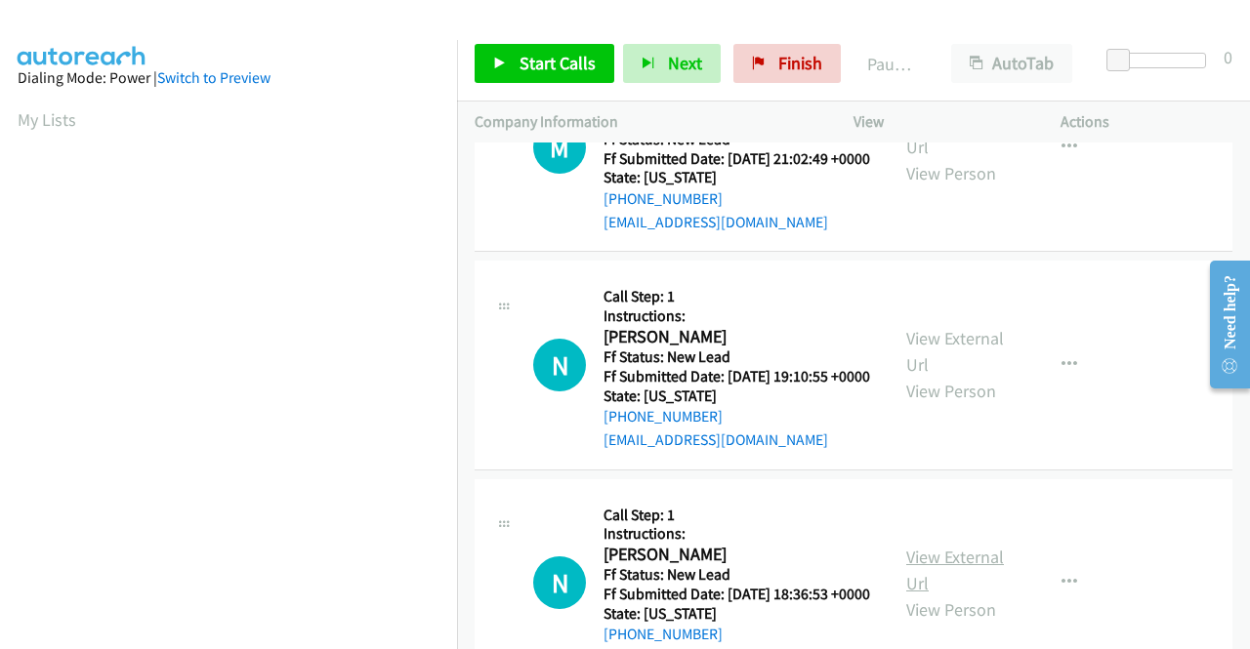
click at [933, 593] on link "View External Url" at bounding box center [955, 570] width 98 height 49
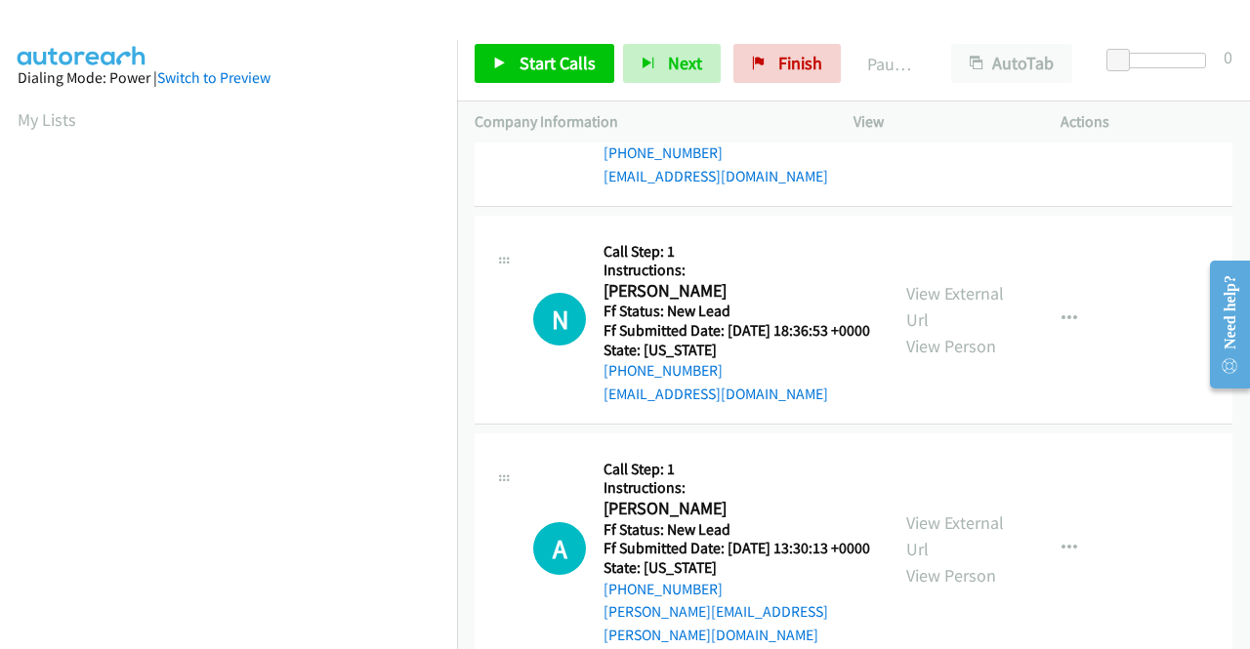
scroll to position [879, 0]
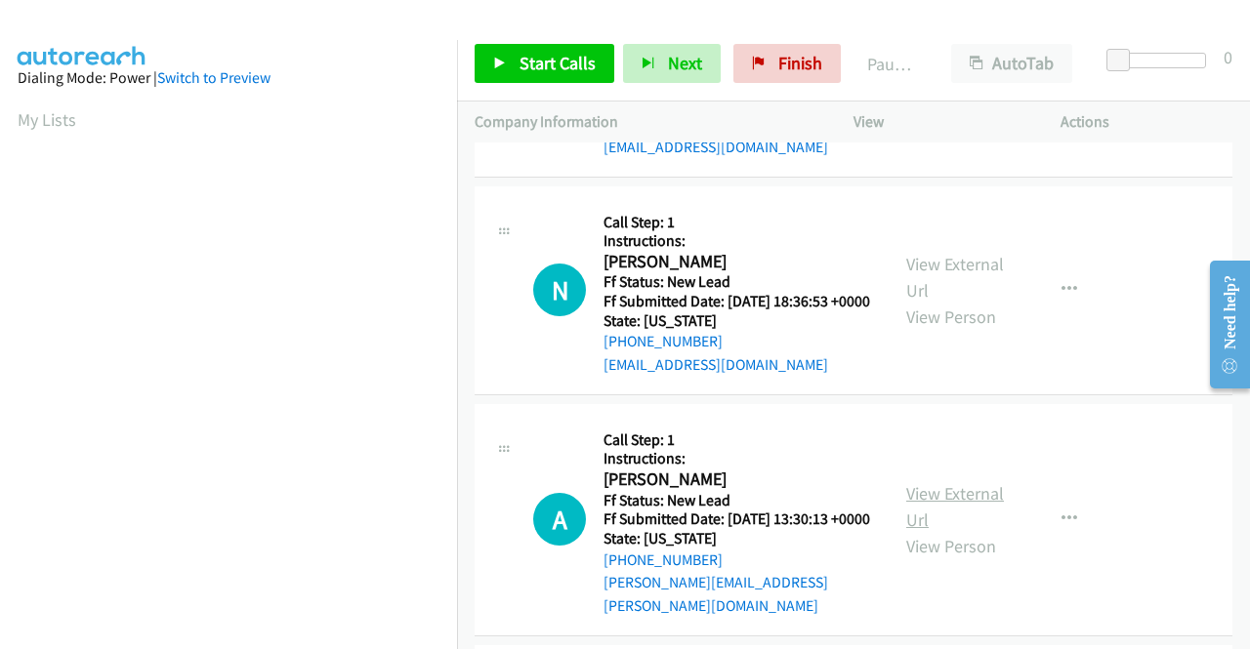
click at [957, 531] on link "View External Url" at bounding box center [955, 506] width 98 height 49
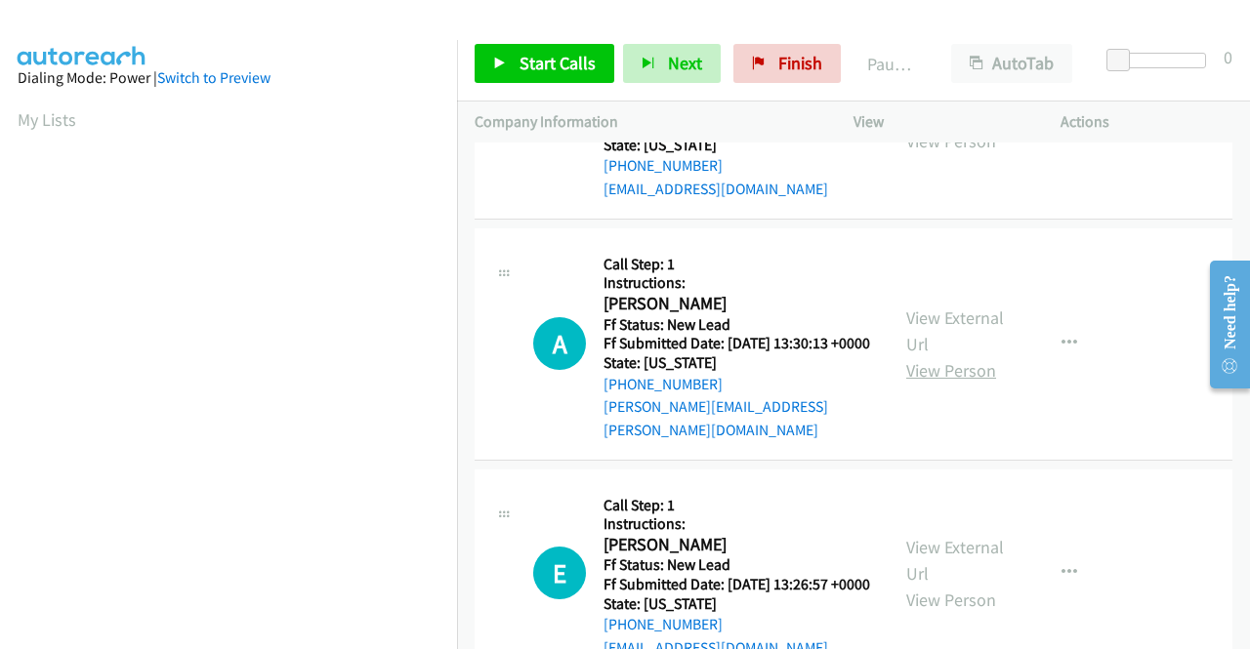
scroll to position [1074, 0]
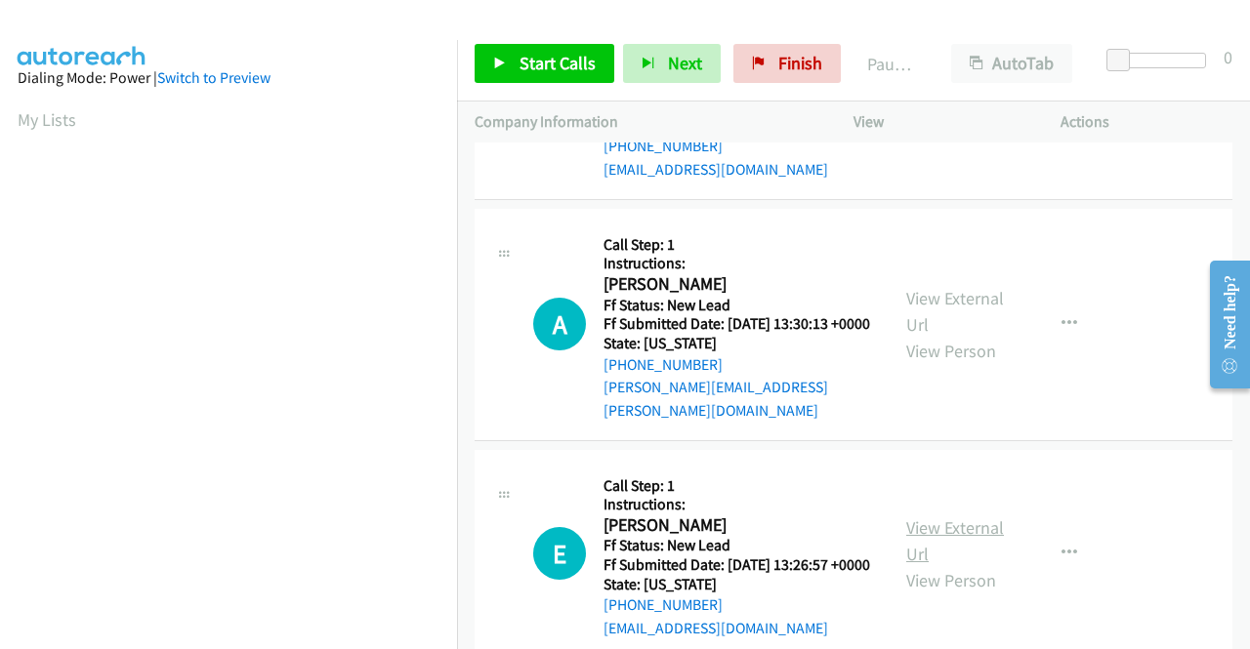
click at [957, 565] on link "View External Url" at bounding box center [955, 541] width 98 height 49
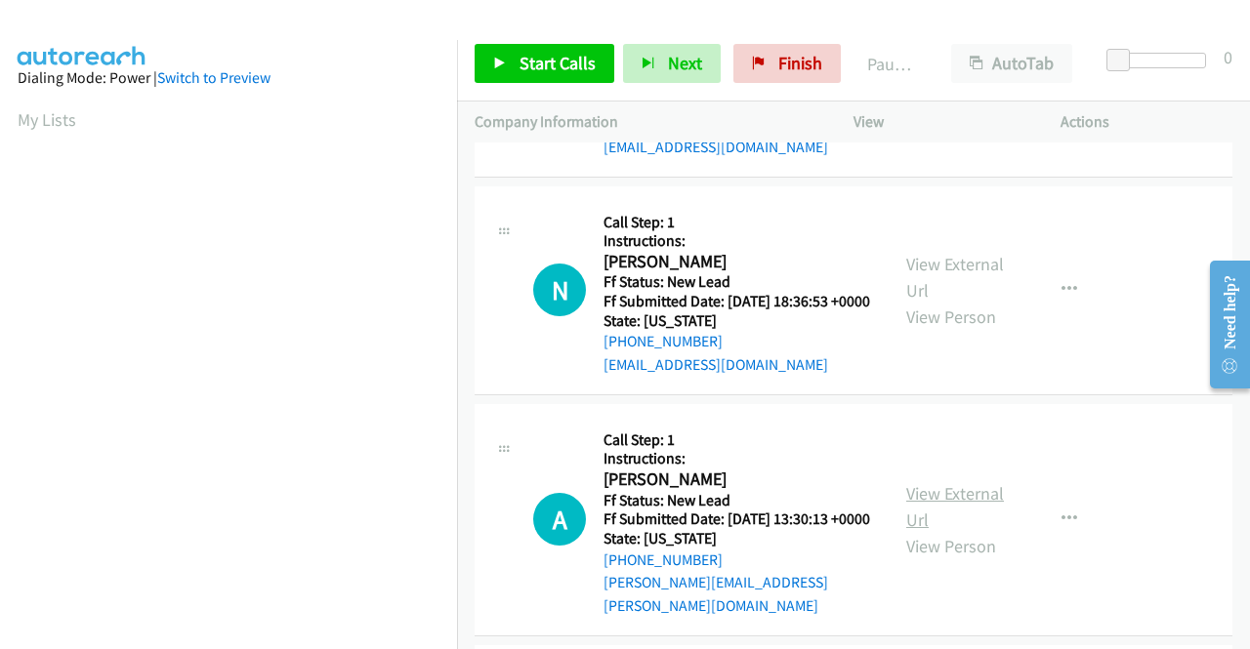
scroll to position [781, 0]
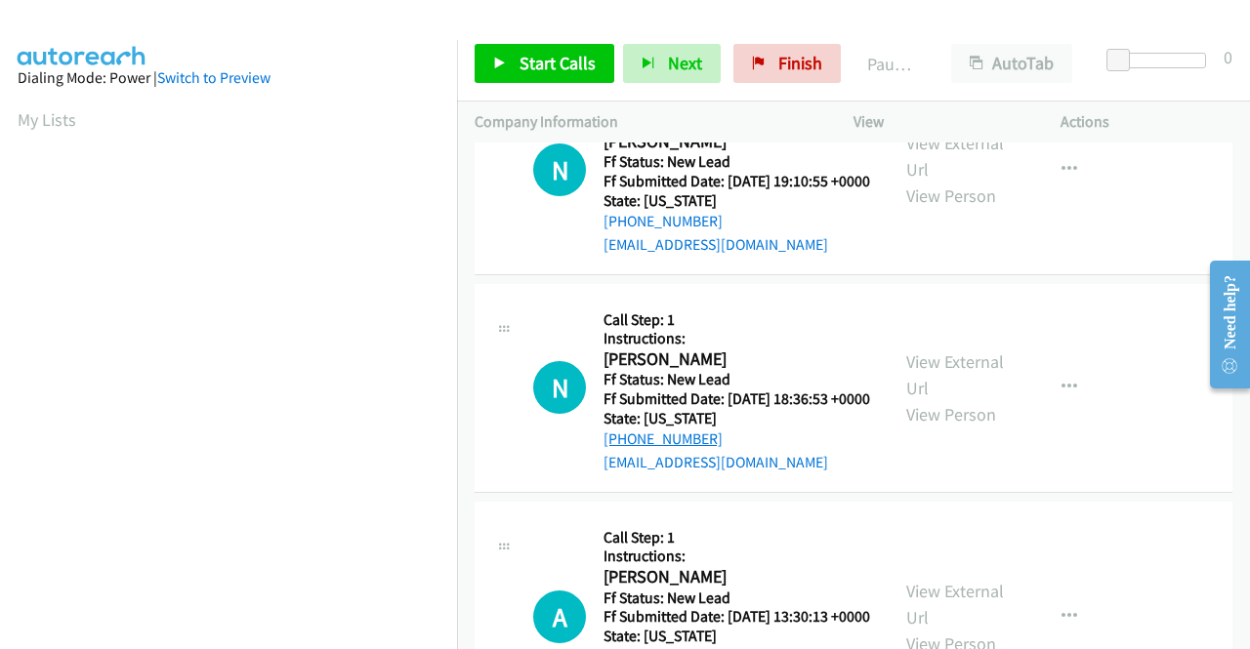
drag, startPoint x: 721, startPoint y: 482, endPoint x: 621, endPoint y: 485, distance: 99.6
click at [621, 451] on div "+1 913-660-8262" at bounding box center [736, 439] width 267 height 23
copy link "913-660-8262"
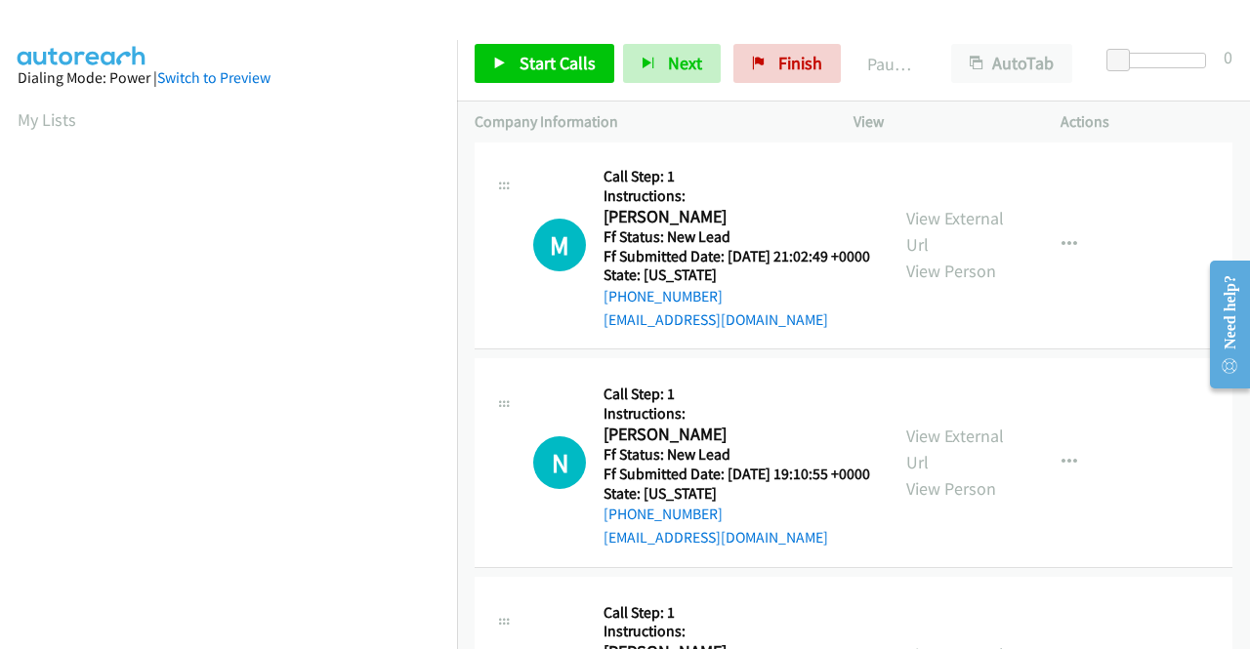
scroll to position [684, 0]
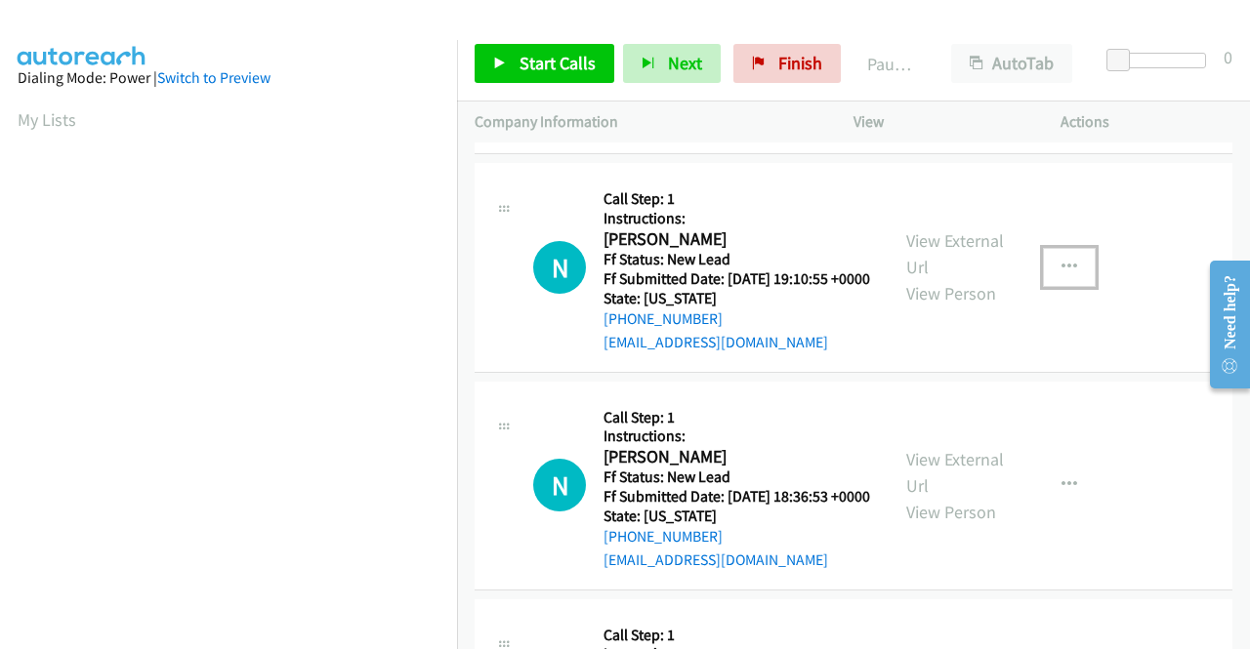
click at [1051, 282] on button "button" at bounding box center [1069, 267] width 53 height 39
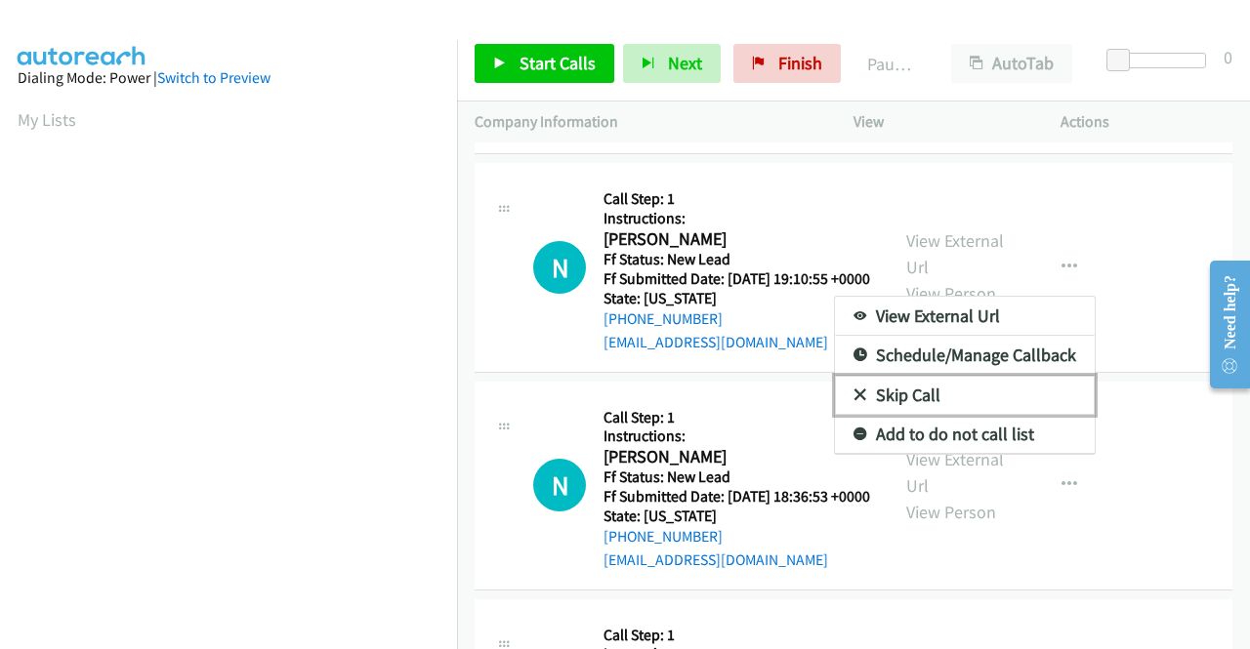
click at [923, 414] on link "Skip Call" at bounding box center [965, 395] width 260 height 39
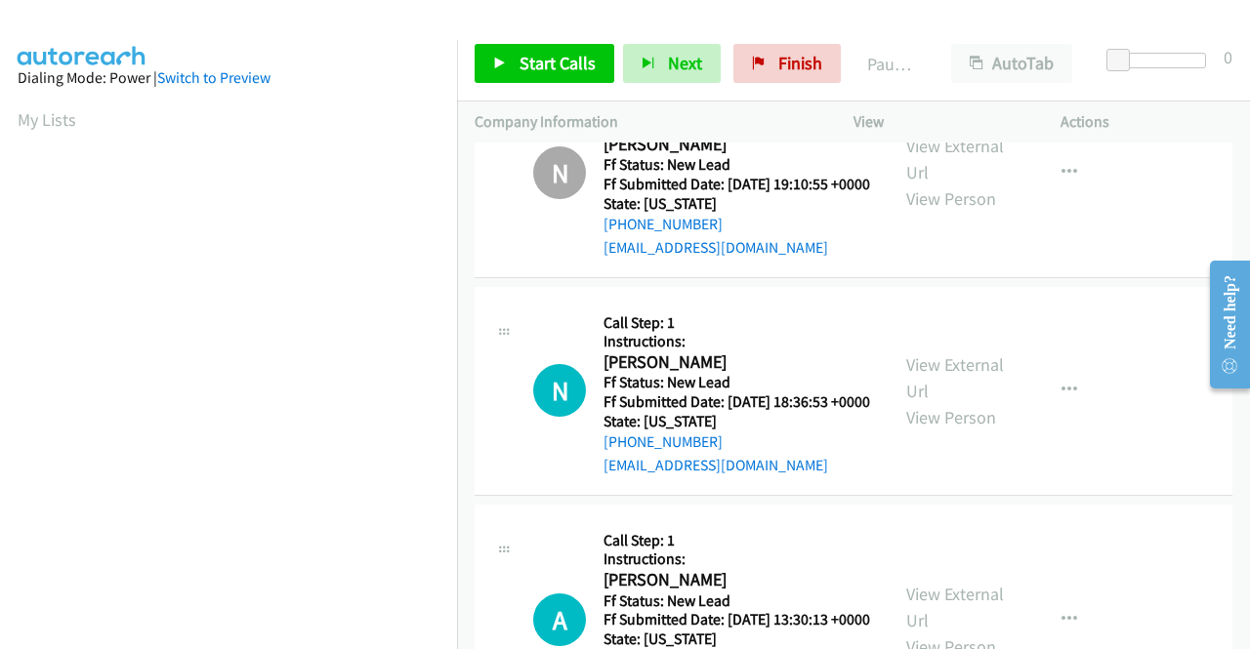
scroll to position [879, 0]
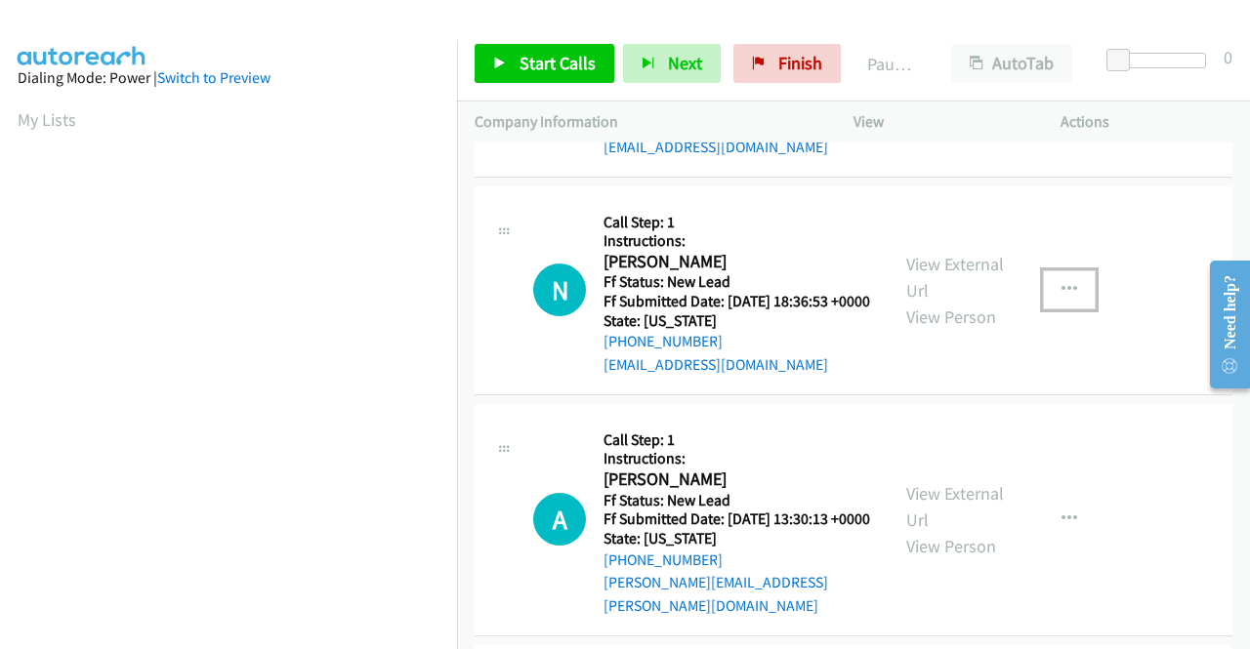
click at [1061, 298] on icon "button" at bounding box center [1069, 290] width 16 height 16
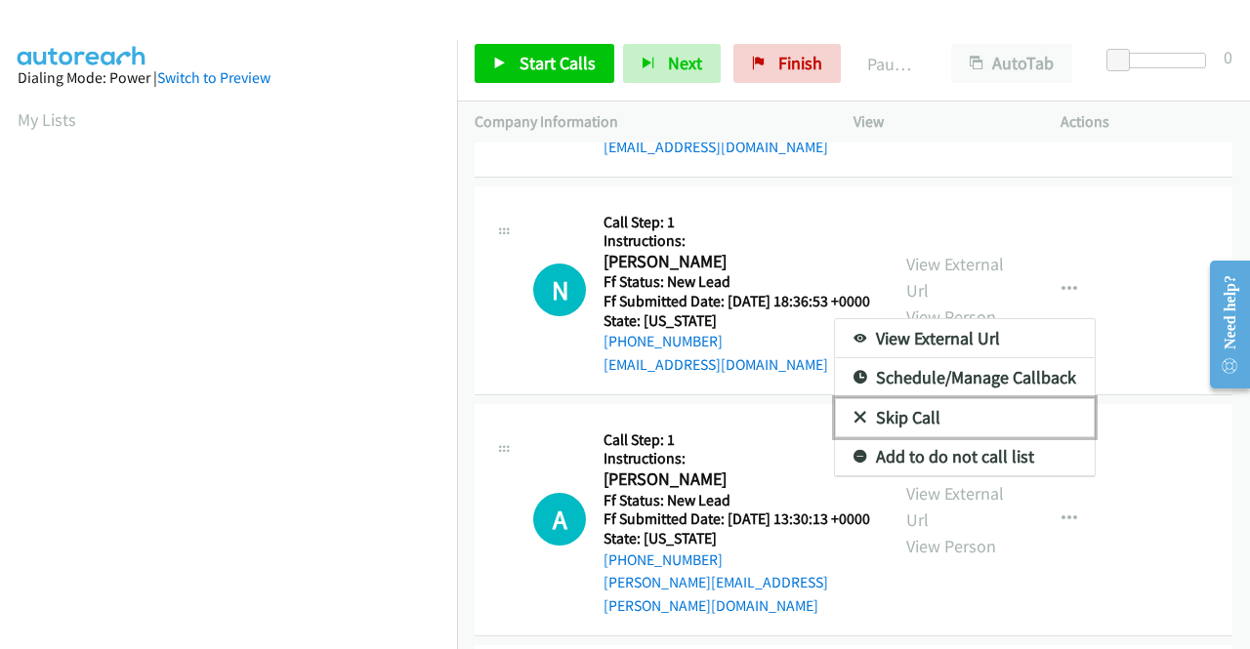
click at [853, 426] on icon at bounding box center [860, 419] width 14 height 14
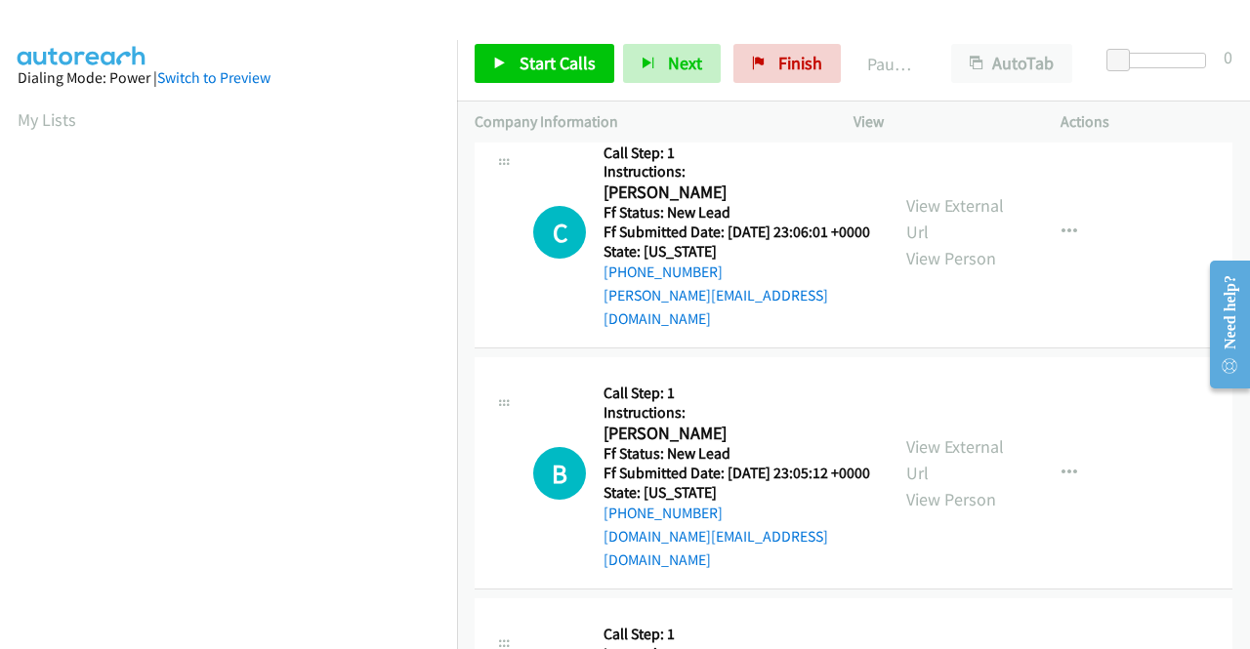
scroll to position [0, 0]
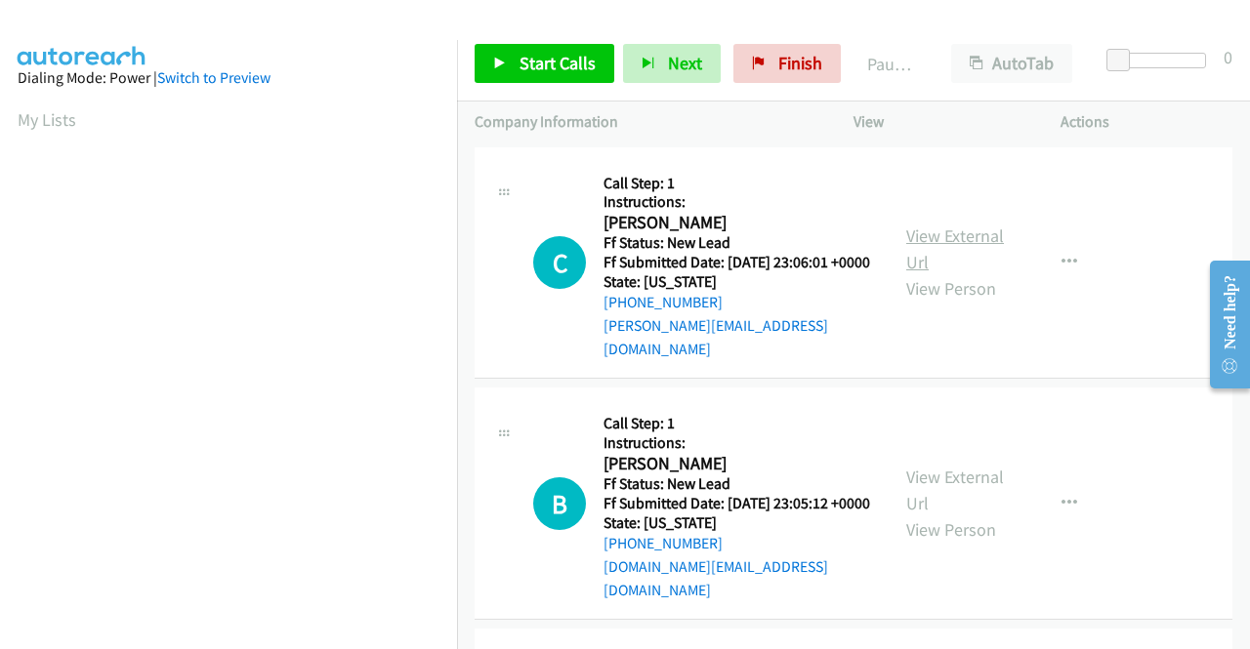
click at [966, 233] on link "View External Url" at bounding box center [955, 249] width 98 height 49
click at [983, 472] on link "View External Url" at bounding box center [955, 490] width 98 height 49
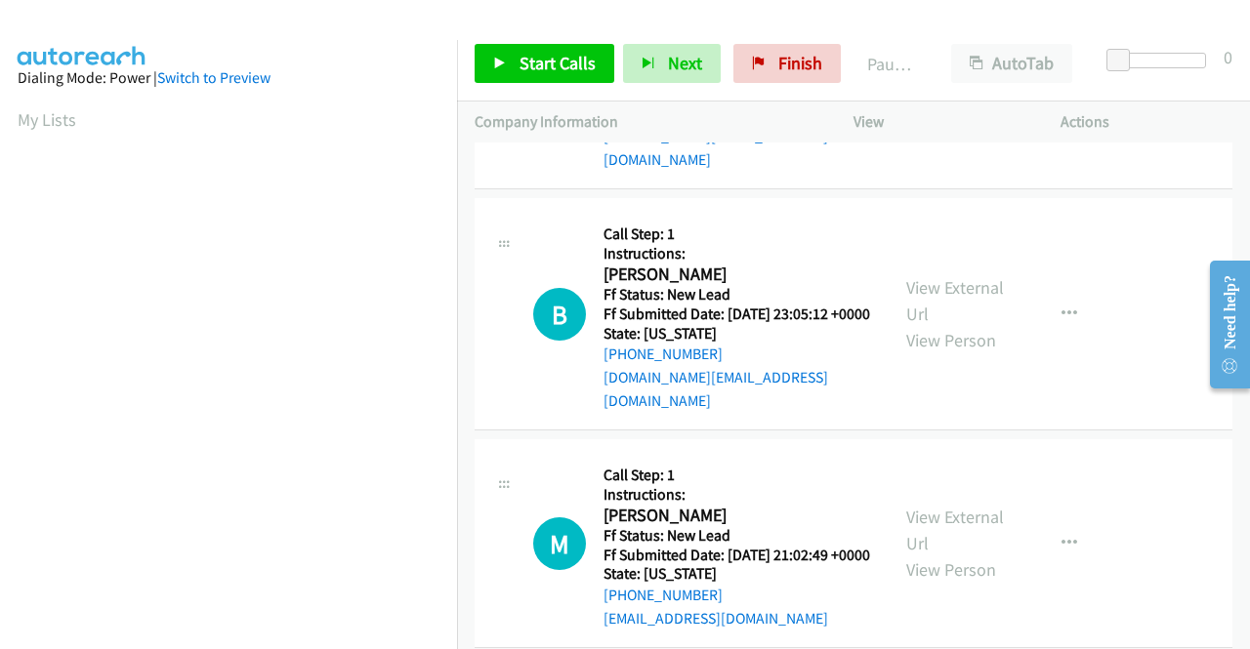
scroll to position [195, 0]
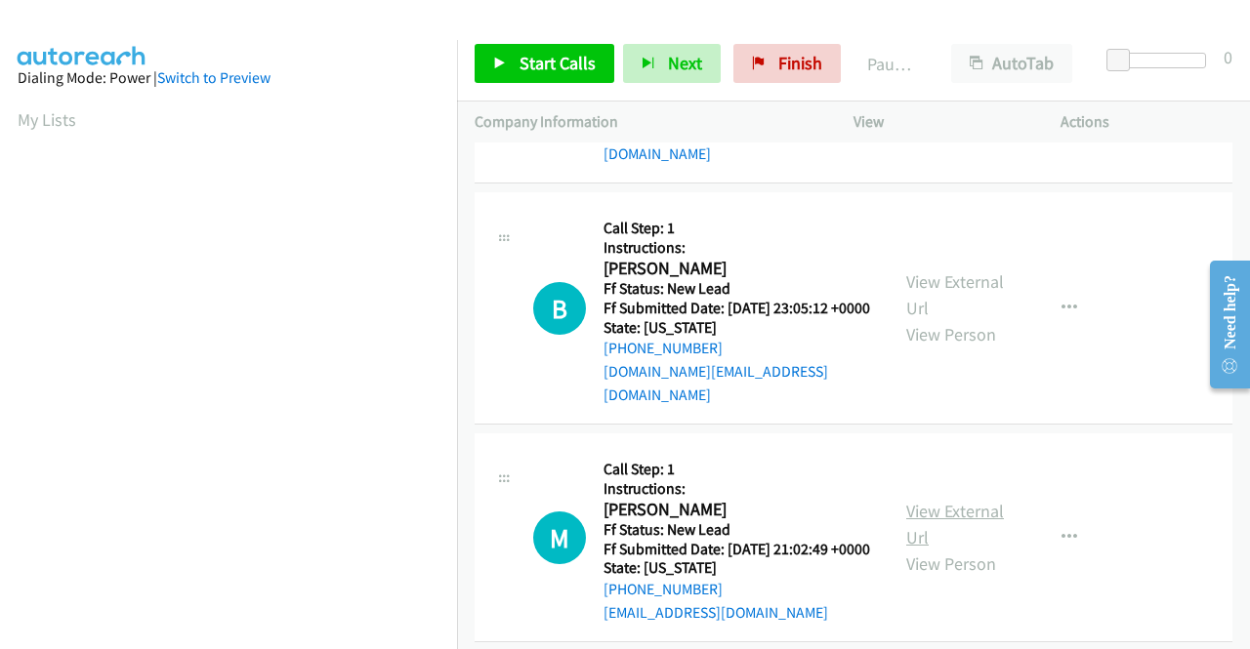
click at [966, 517] on link "View External Url" at bounding box center [955, 524] width 98 height 49
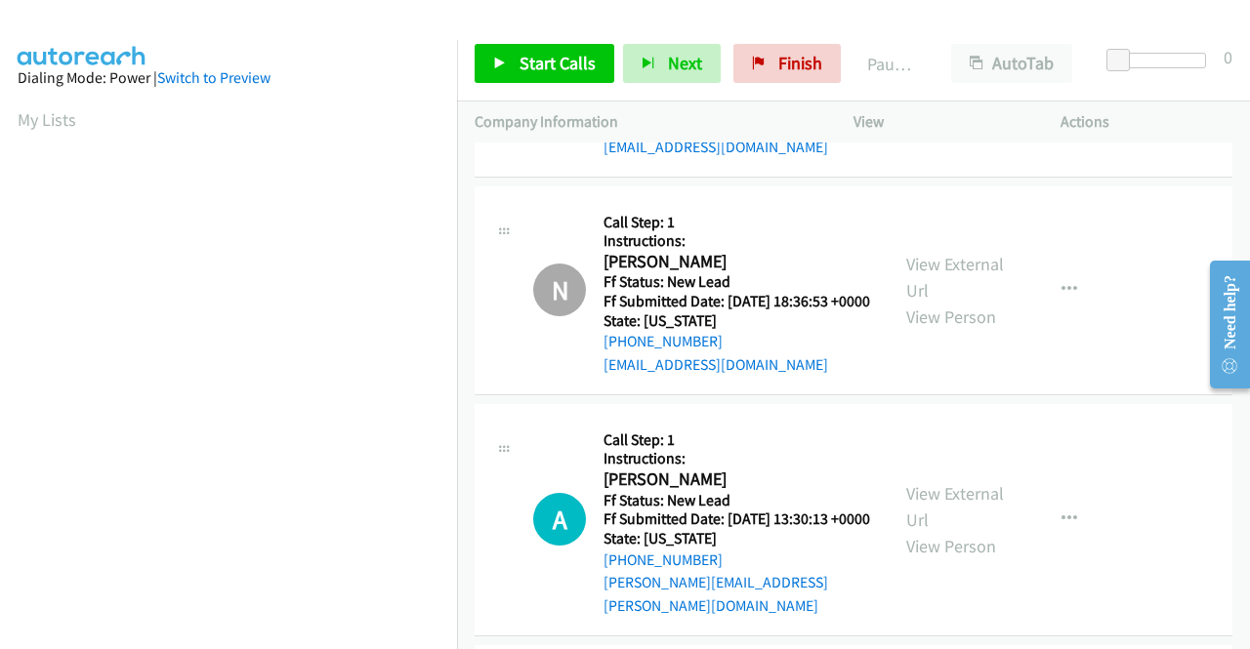
scroll to position [976, 0]
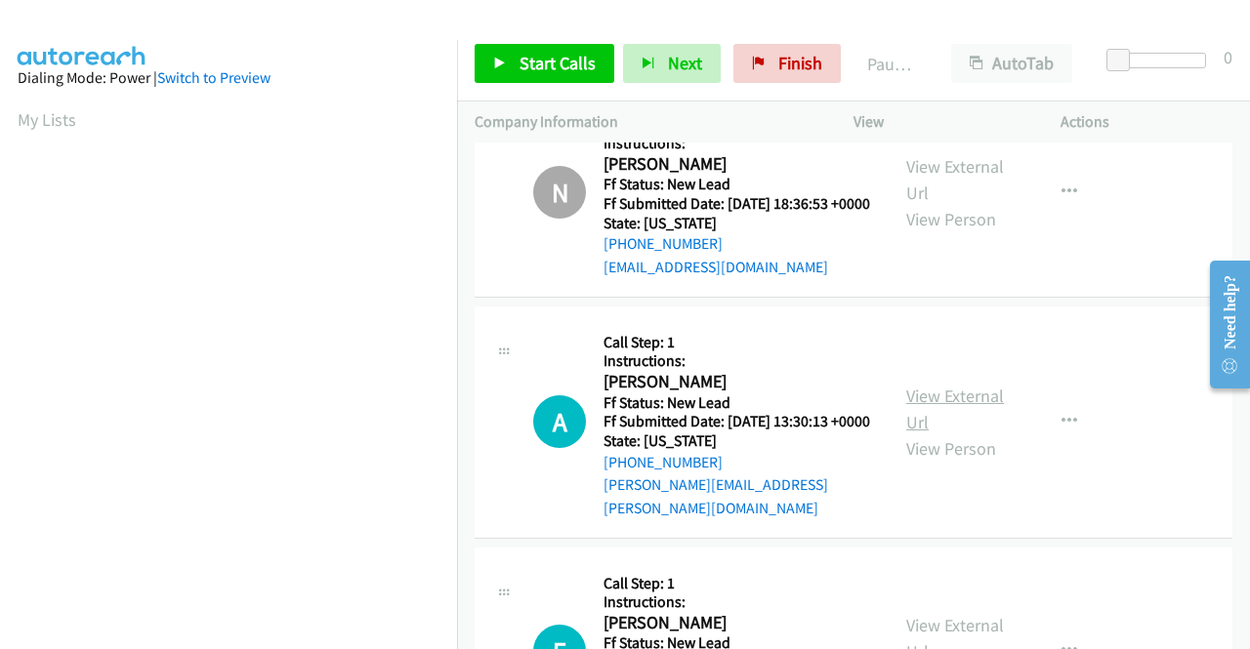
click at [986, 434] on link "View External Url" at bounding box center [955, 409] width 98 height 49
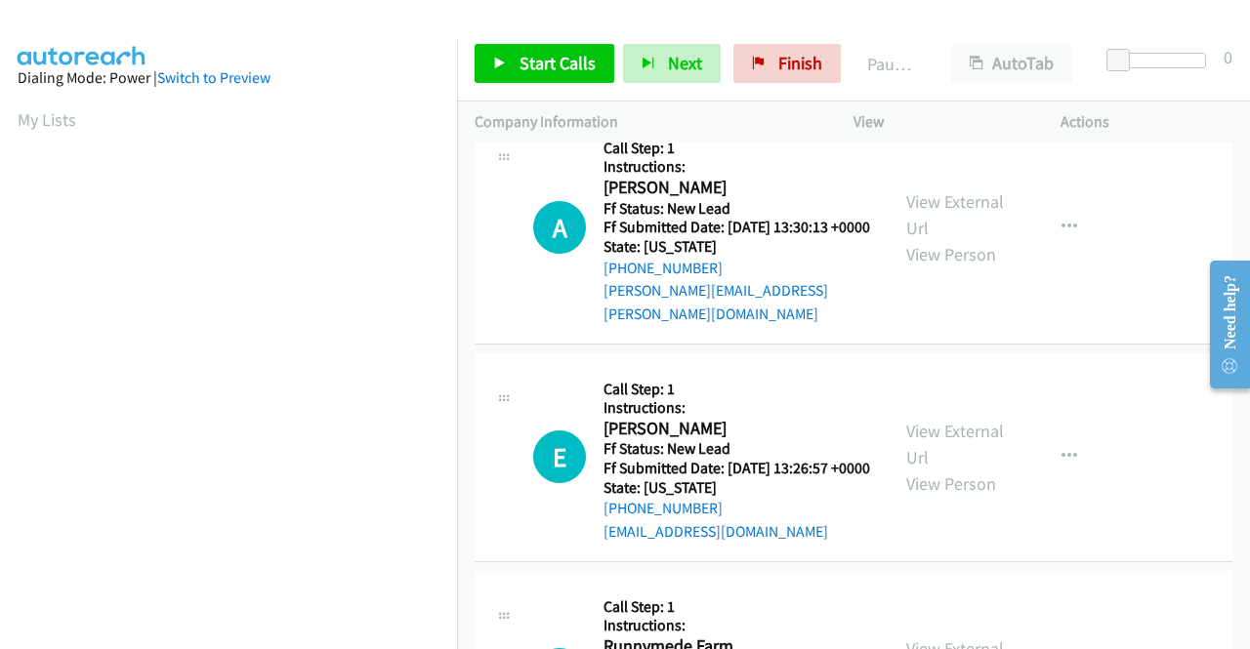
scroll to position [1172, 0]
click at [953, 468] on link "View External Url" at bounding box center [955, 443] width 98 height 49
click at [570, 56] on span "Start Calls" at bounding box center [557, 63] width 76 height 22
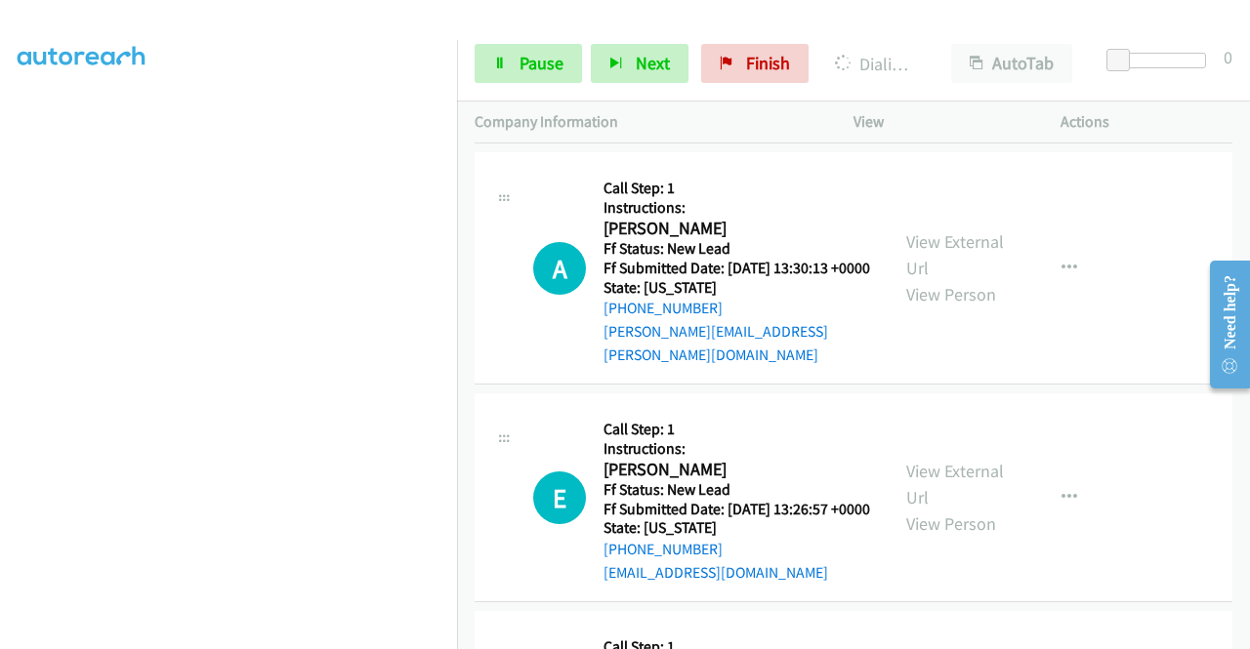
scroll to position [1213, 0]
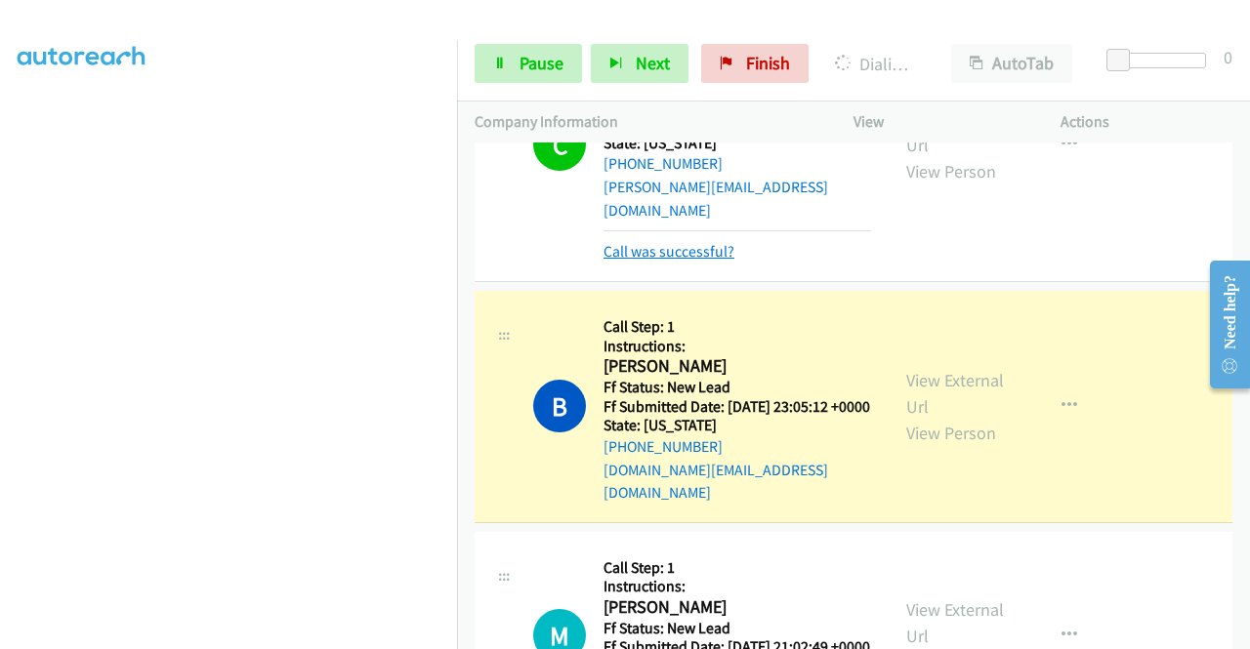
click at [641, 249] on link "Call was successful?" at bounding box center [668, 251] width 131 height 19
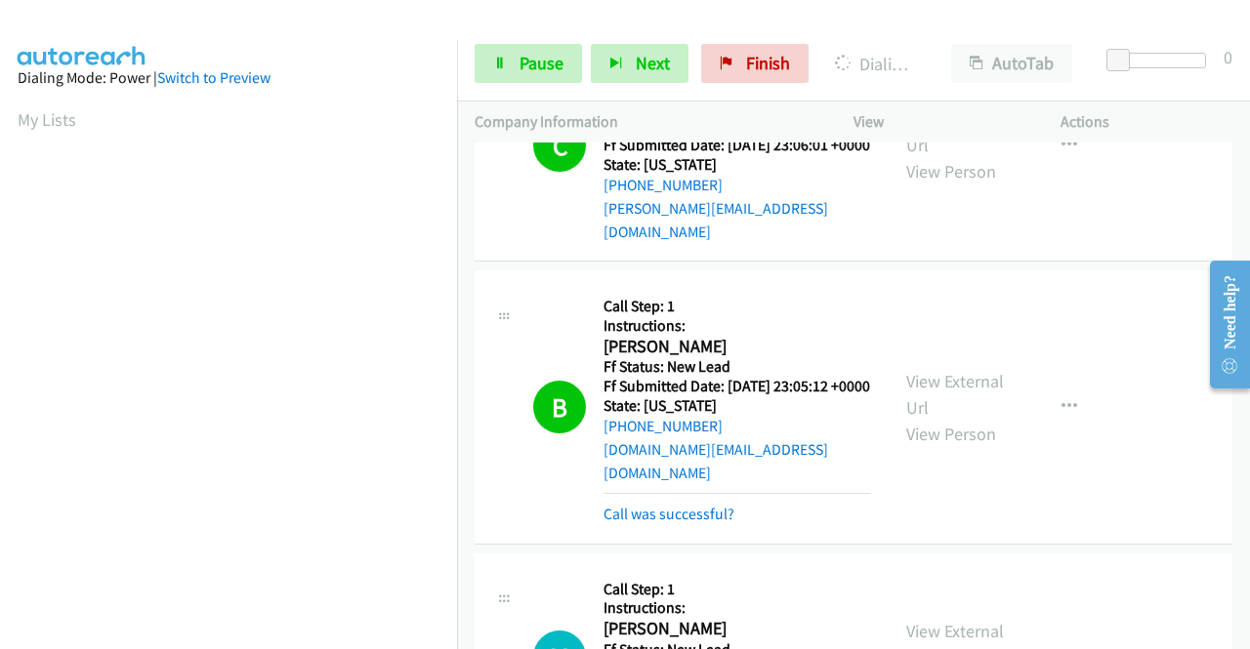
scroll to position [445, 0]
click at [646, 508] on link "Call was successful?" at bounding box center [668, 514] width 131 height 19
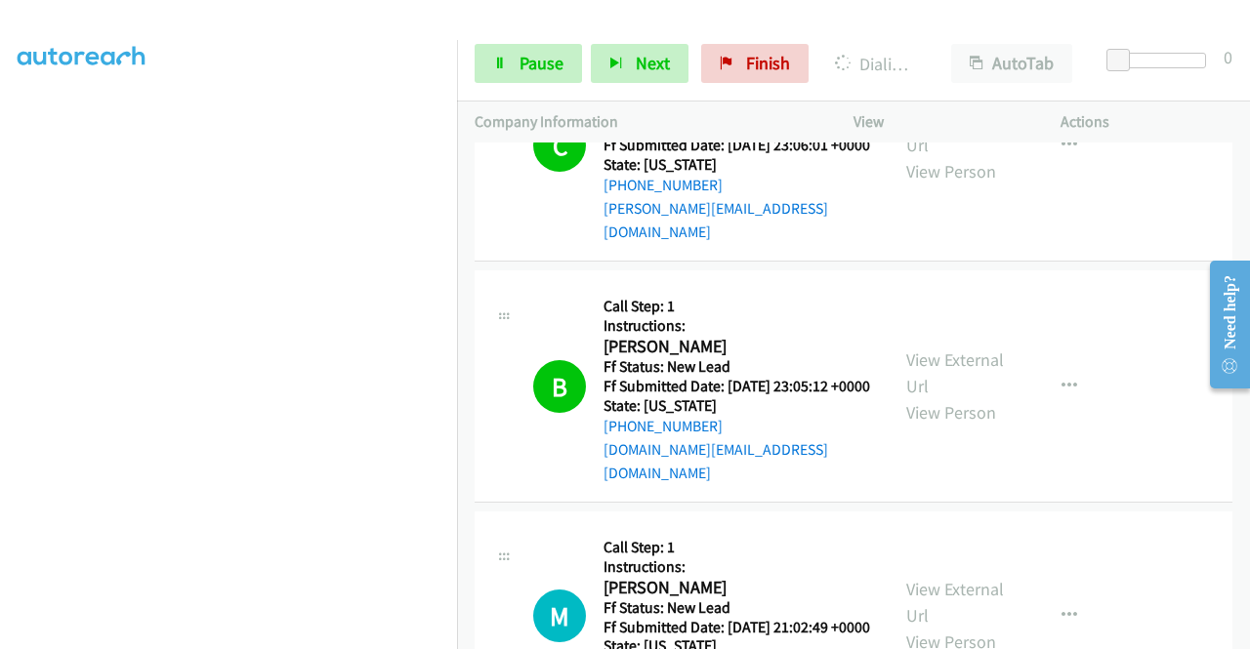
scroll to position [410, 0]
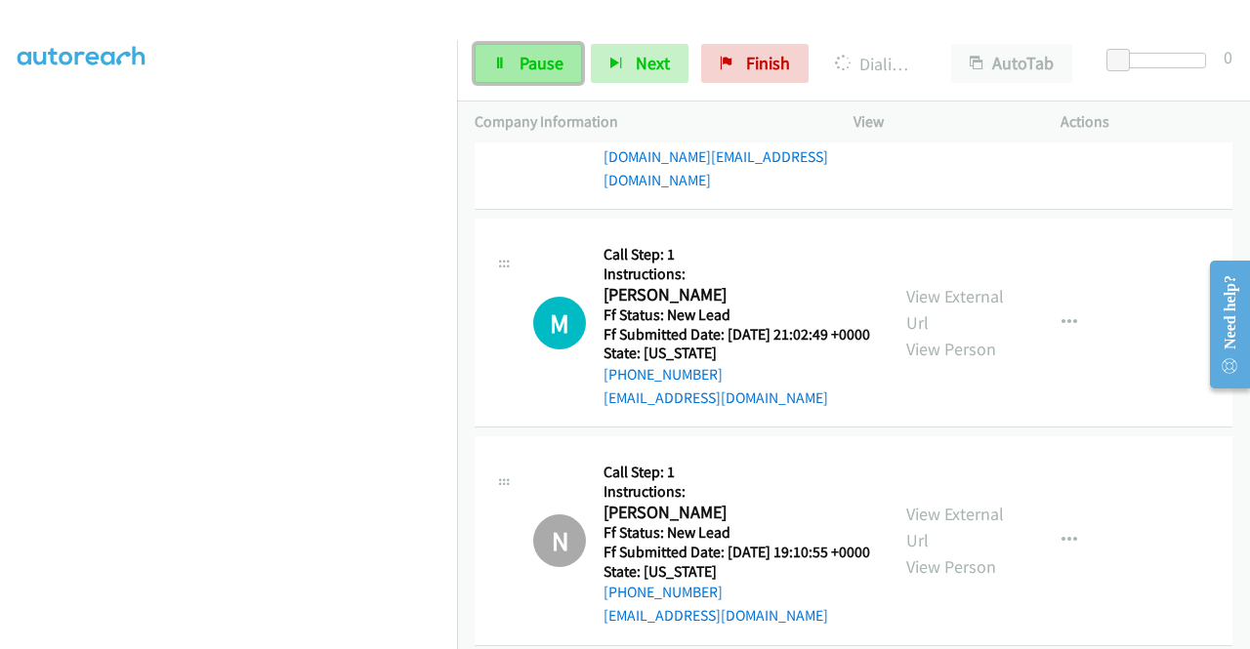
click at [529, 71] on span "Pause" at bounding box center [541, 63] width 44 height 22
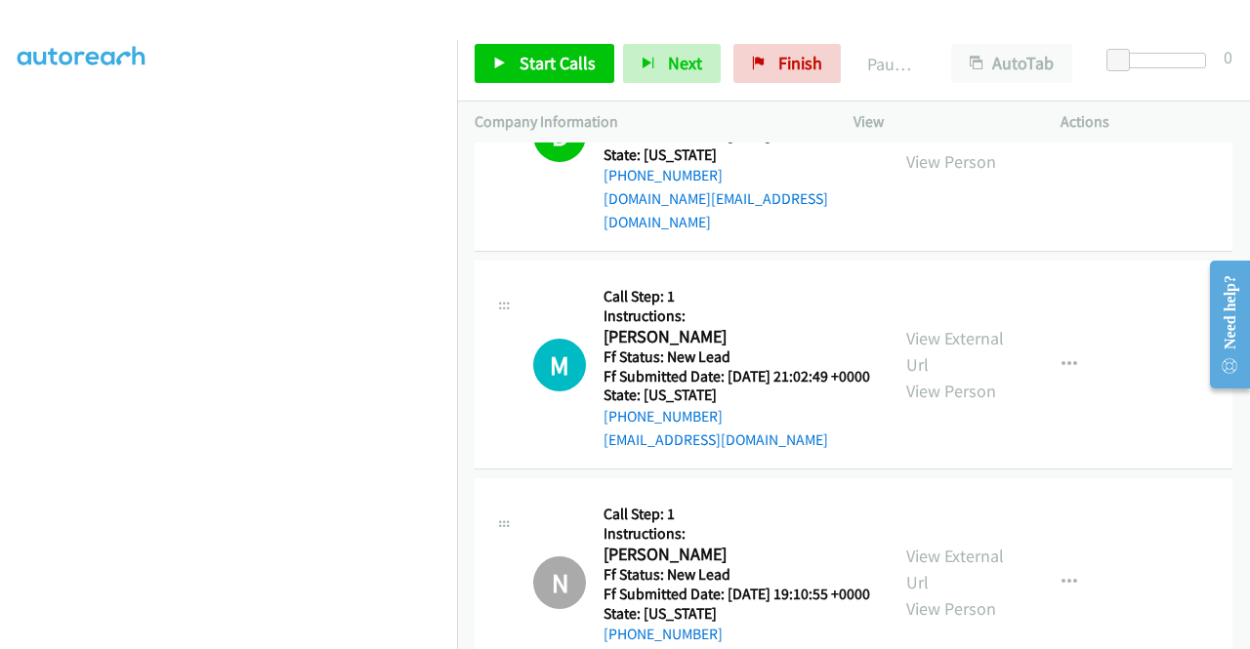
scroll to position [215, 0]
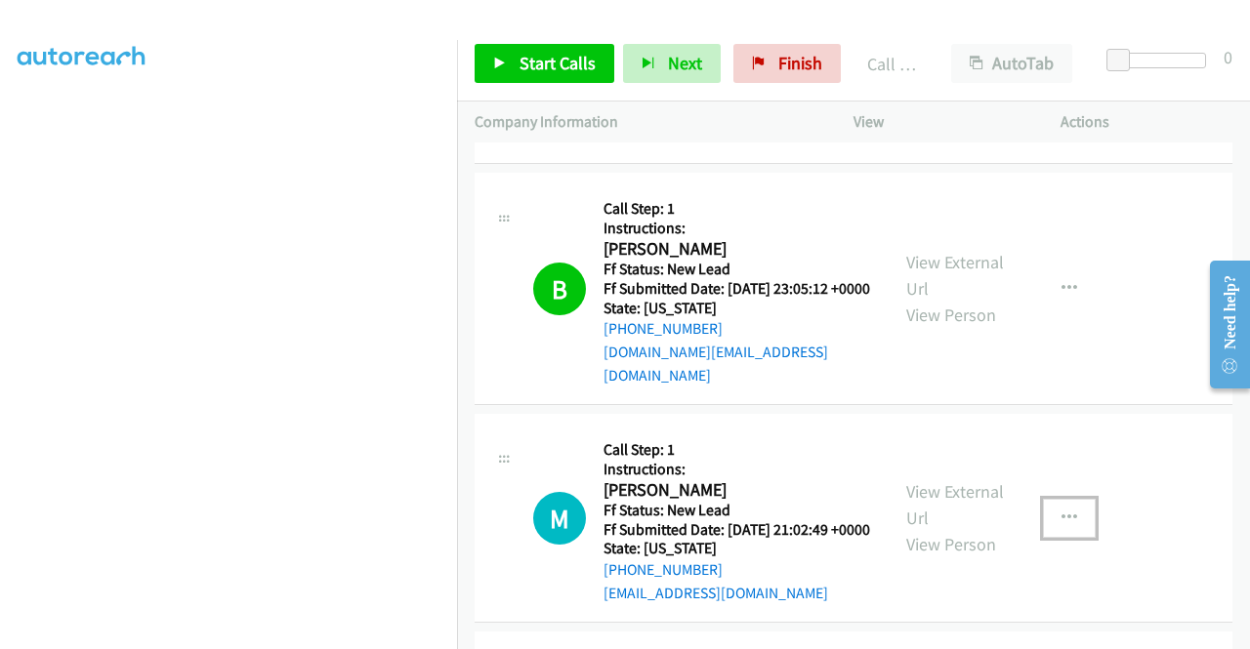
click at [1047, 516] on button "button" at bounding box center [1069, 518] width 53 height 39
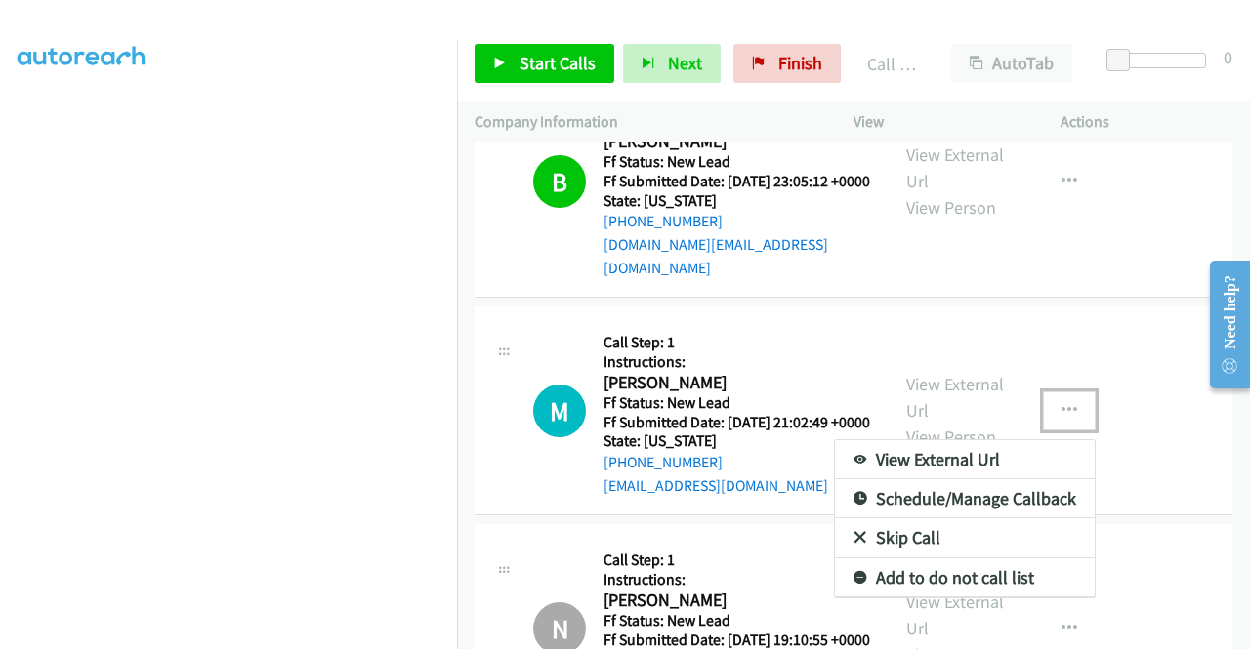
scroll to position [410, 0]
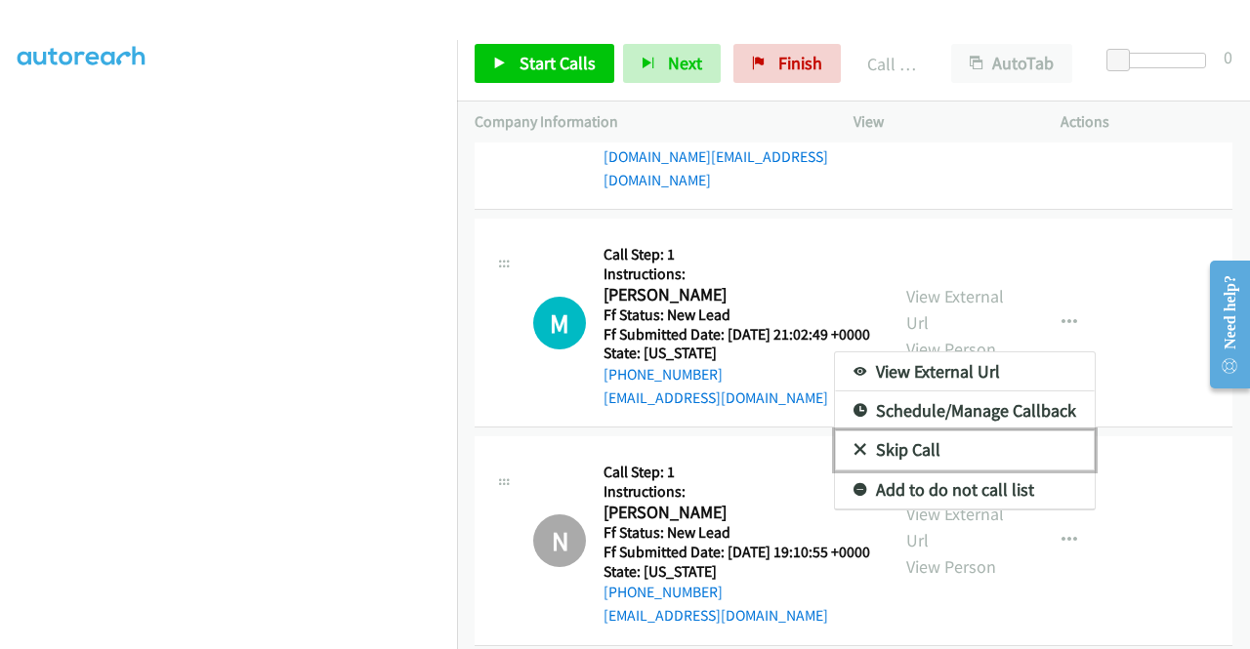
click at [951, 448] on link "Skip Call" at bounding box center [965, 450] width 260 height 39
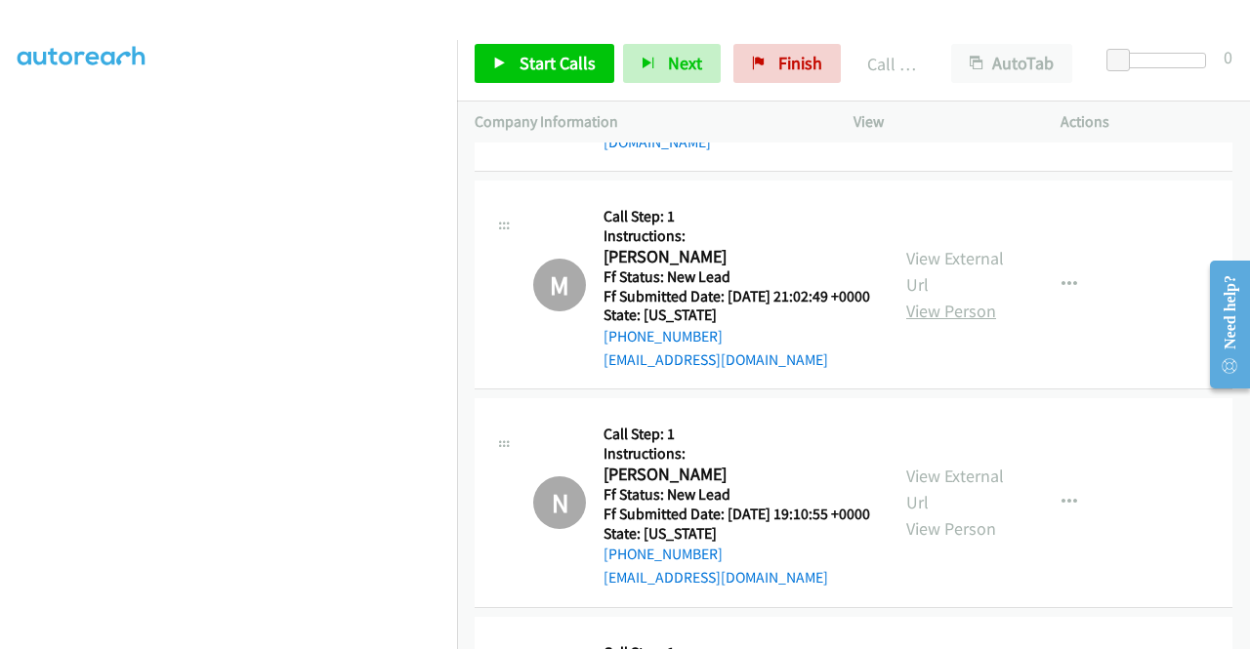
scroll to position [488, 0]
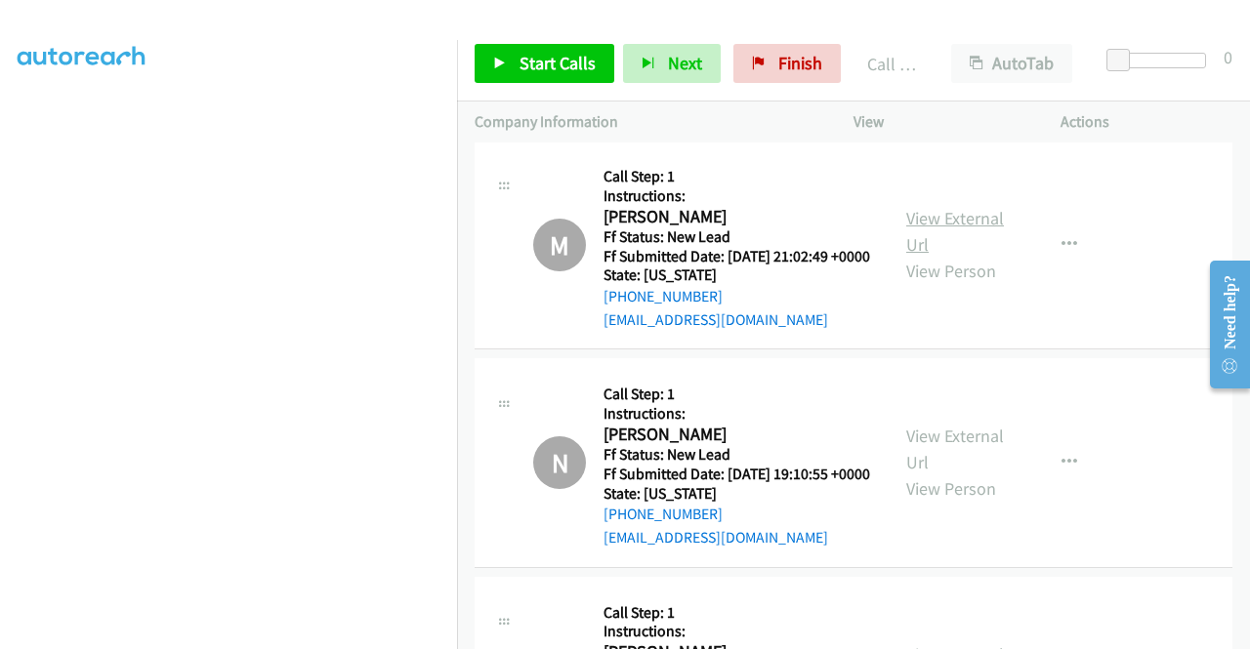
click at [961, 217] on link "View External Url" at bounding box center [955, 231] width 98 height 49
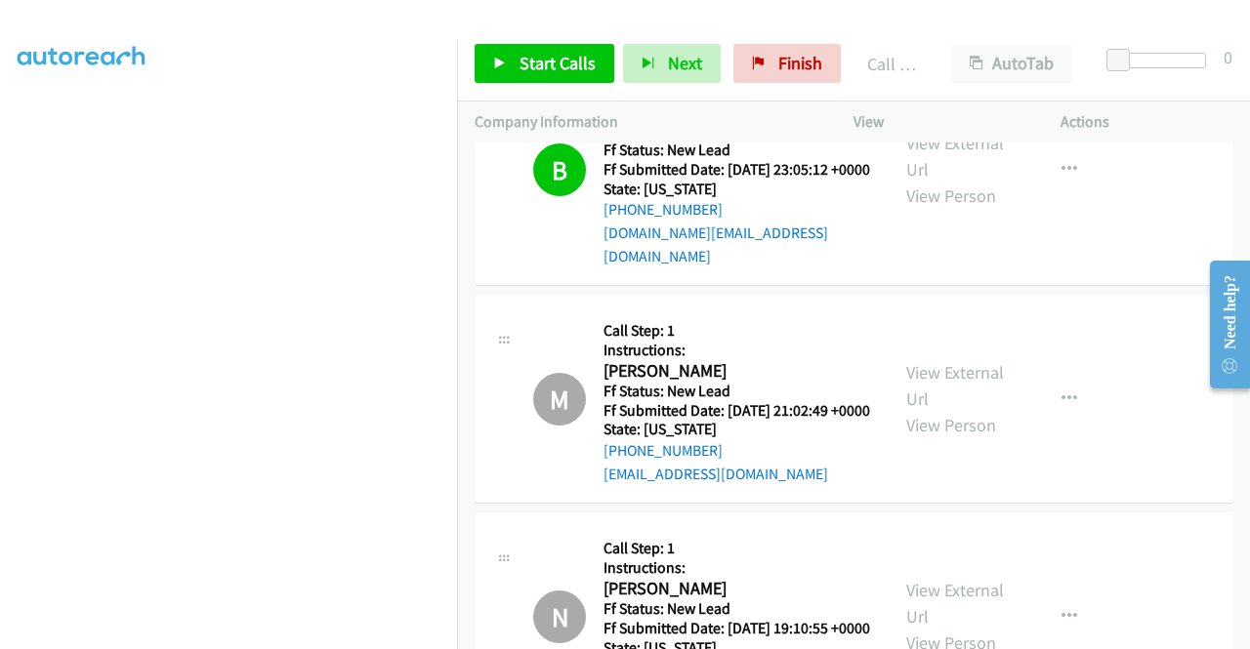
scroll to position [391, 0]
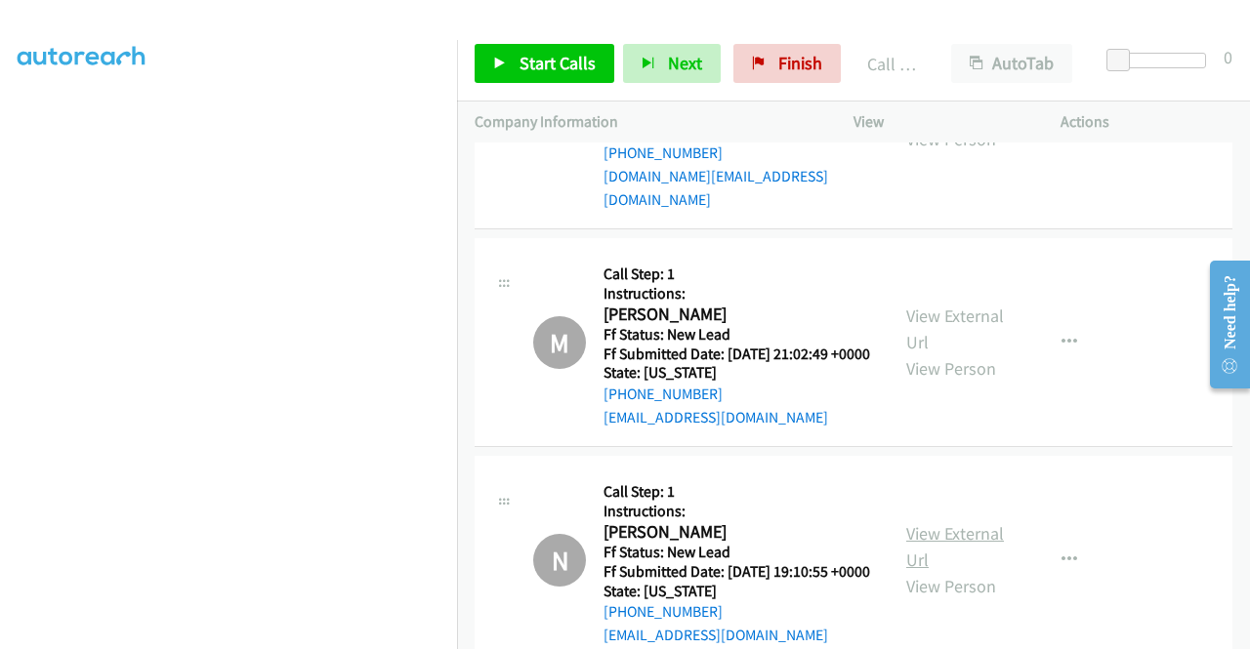
click at [971, 556] on link "View External Url" at bounding box center [955, 546] width 98 height 49
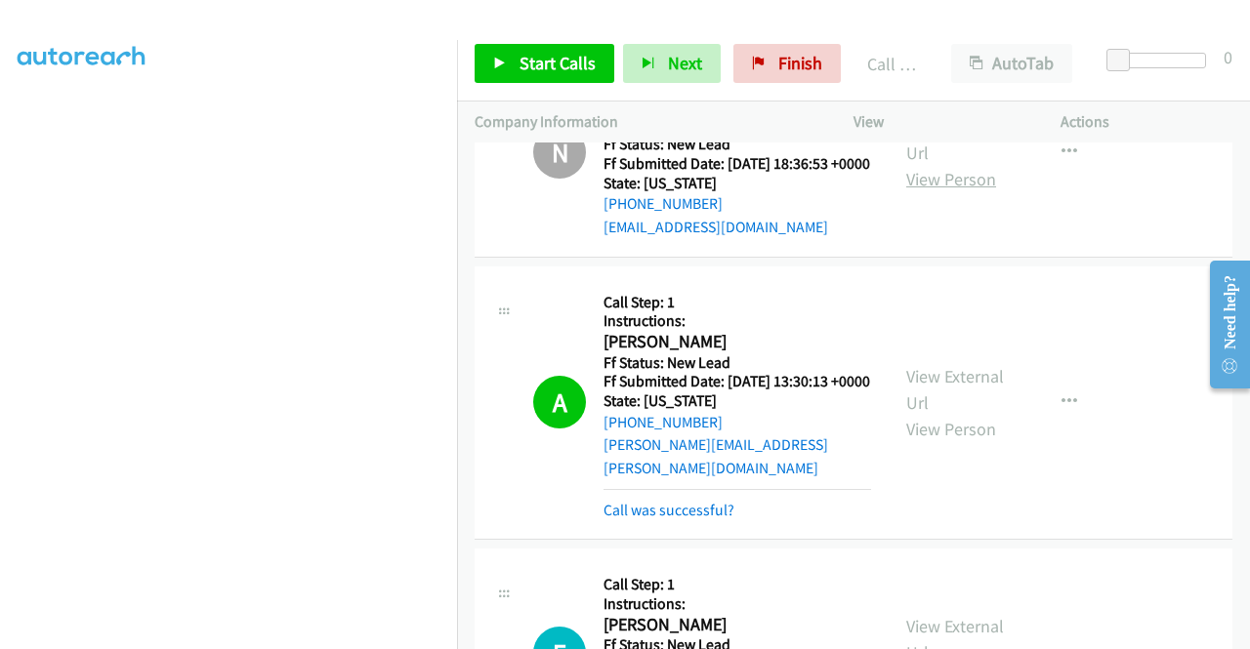
scroll to position [1074, 0]
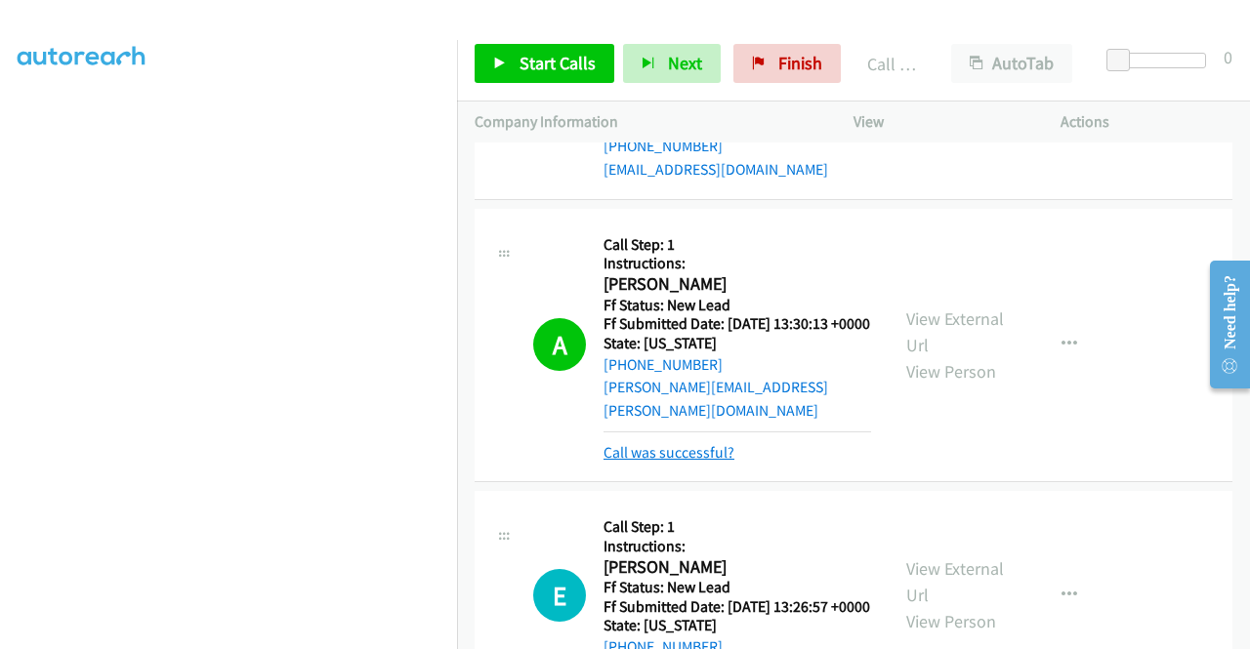
click at [693, 462] on link "Call was successful?" at bounding box center [668, 452] width 131 height 19
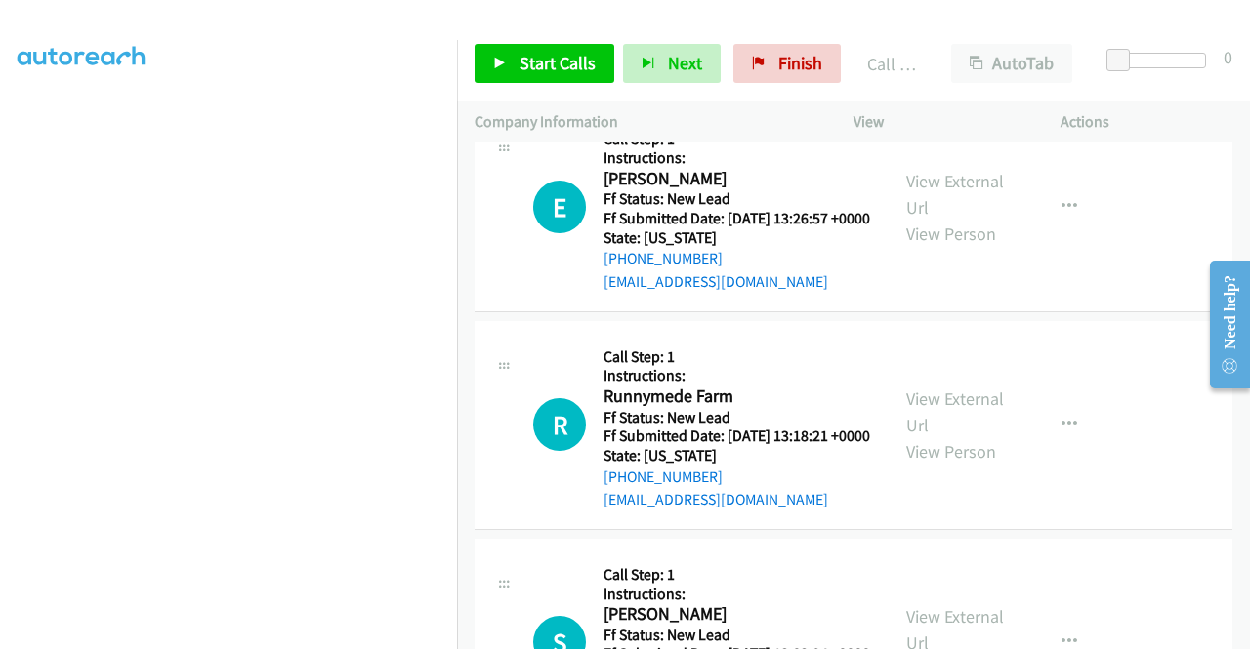
scroll to position [1465, 0]
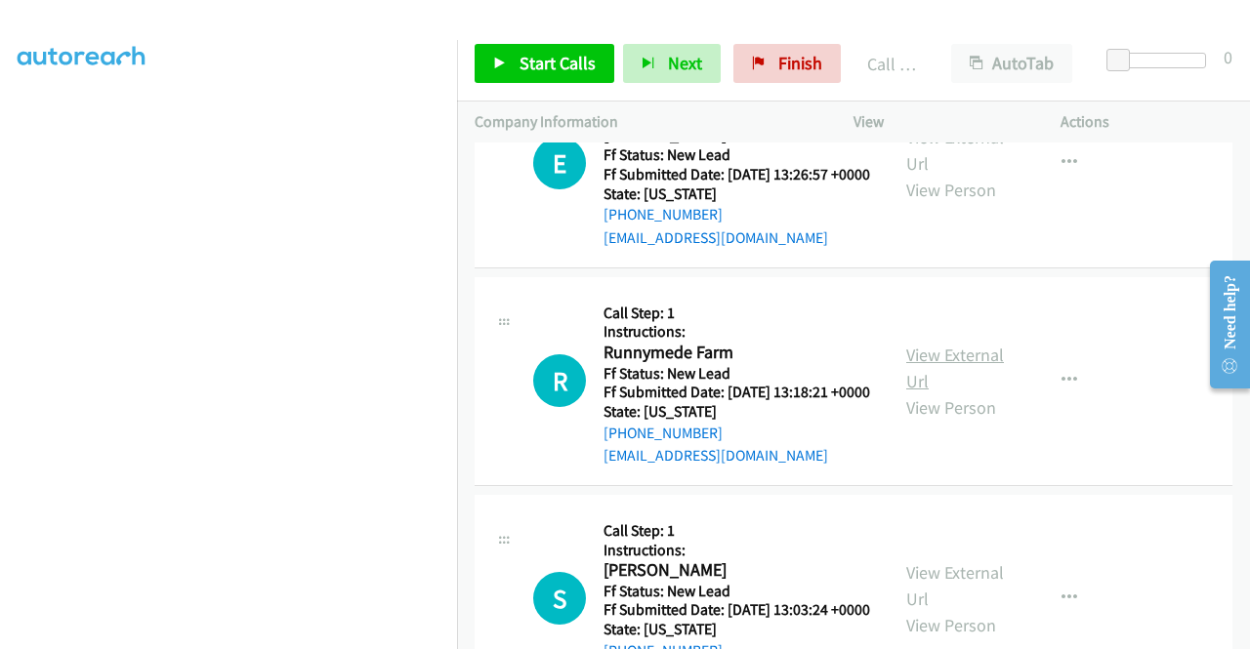
click at [976, 393] on link "View External Url" at bounding box center [955, 368] width 98 height 49
drag, startPoint x: 800, startPoint y: 70, endPoint x: 699, endPoint y: 99, distance: 104.5
click at [799, 69] on span "Finish" at bounding box center [800, 63] width 44 height 22
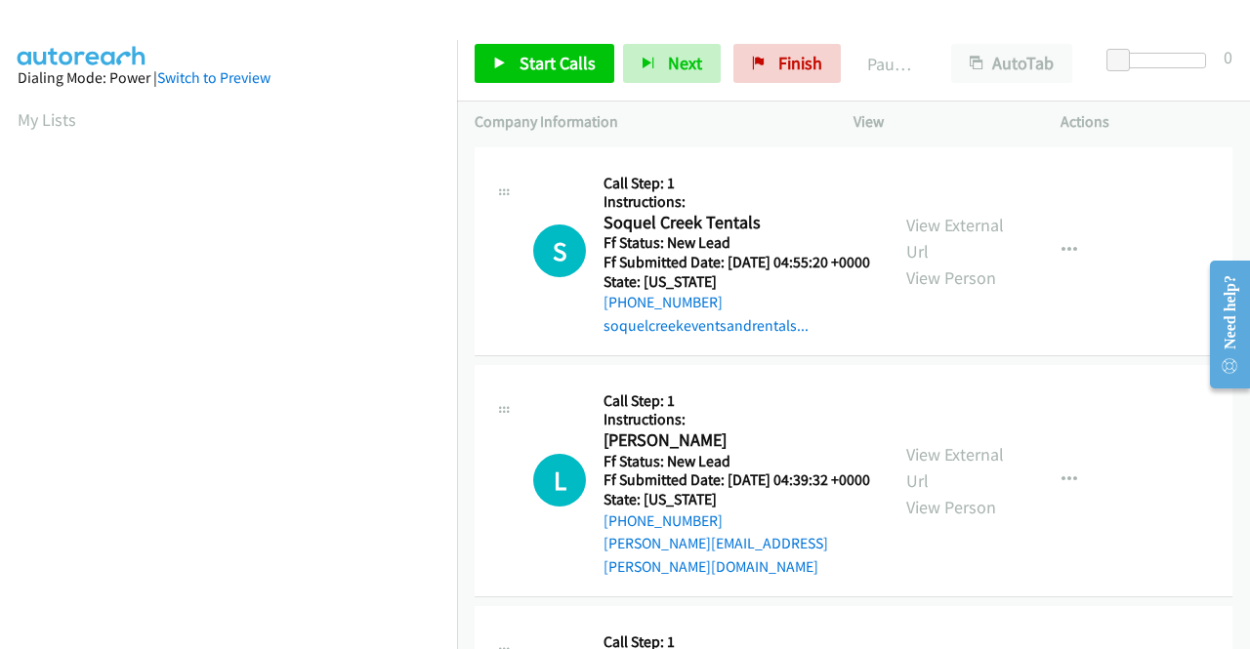
click at [1167, 128] on p "Actions" at bounding box center [1146, 121] width 172 height 23
click at [980, 228] on link "View External Url" at bounding box center [955, 238] width 98 height 49
click at [979, 476] on link "View External Url" at bounding box center [955, 467] width 98 height 49
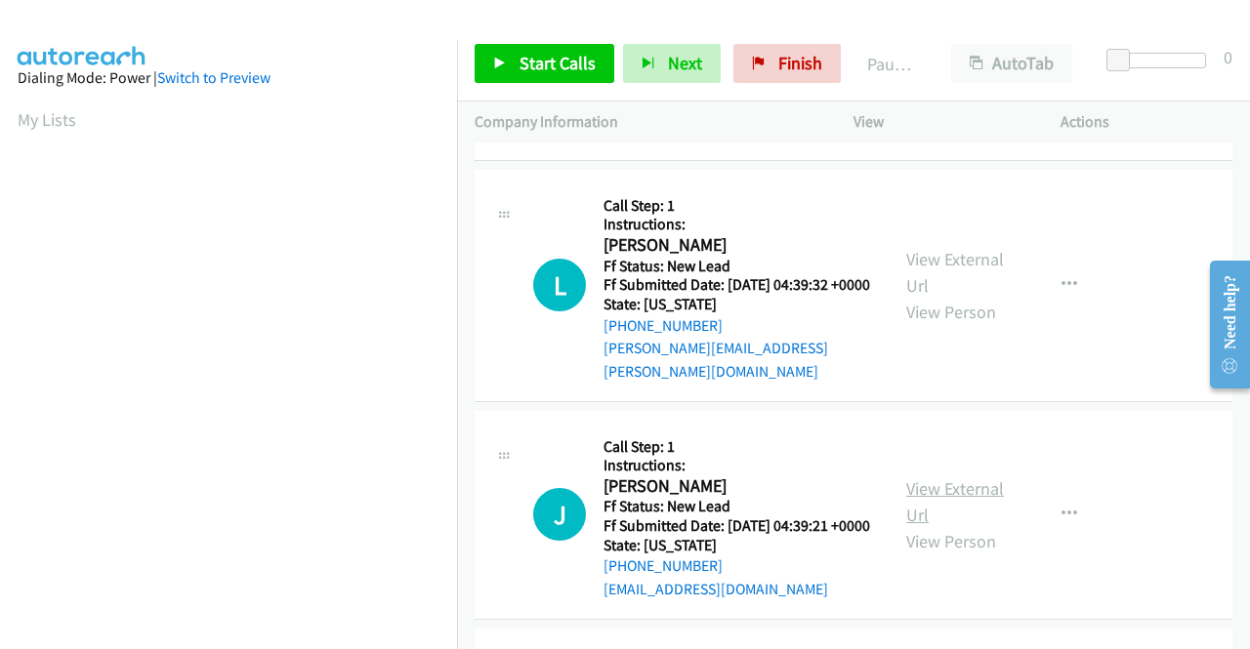
click at [981, 514] on link "View External Url" at bounding box center [955, 501] width 98 height 49
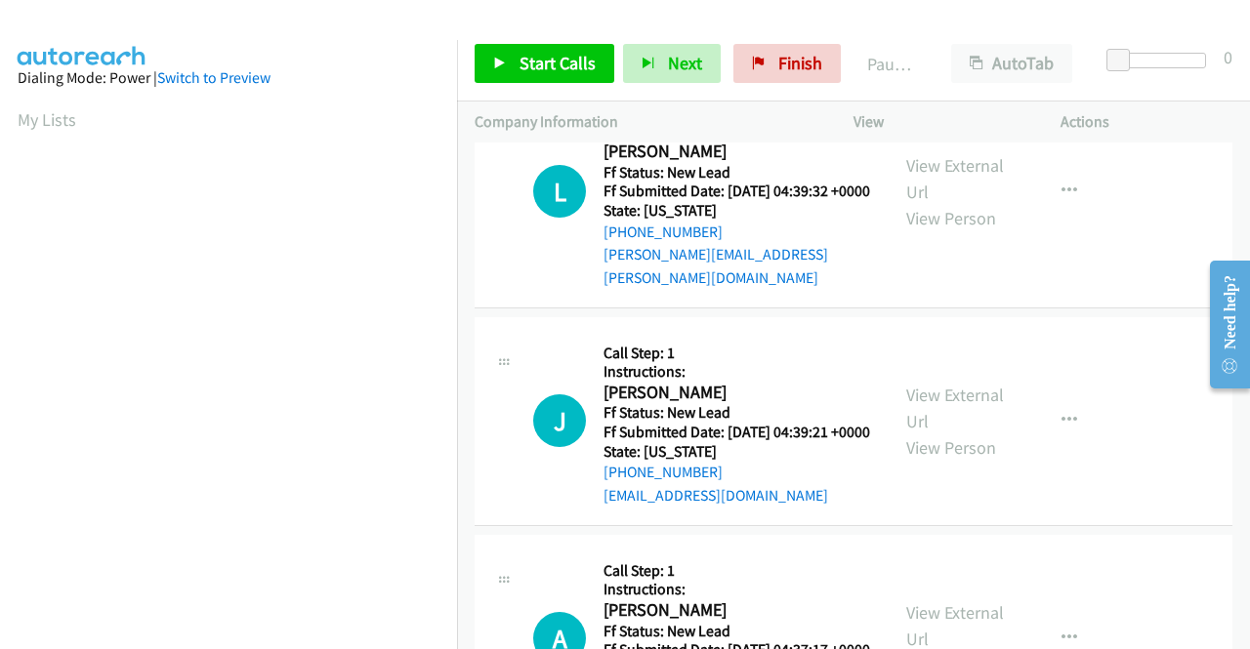
scroll to position [391, 0]
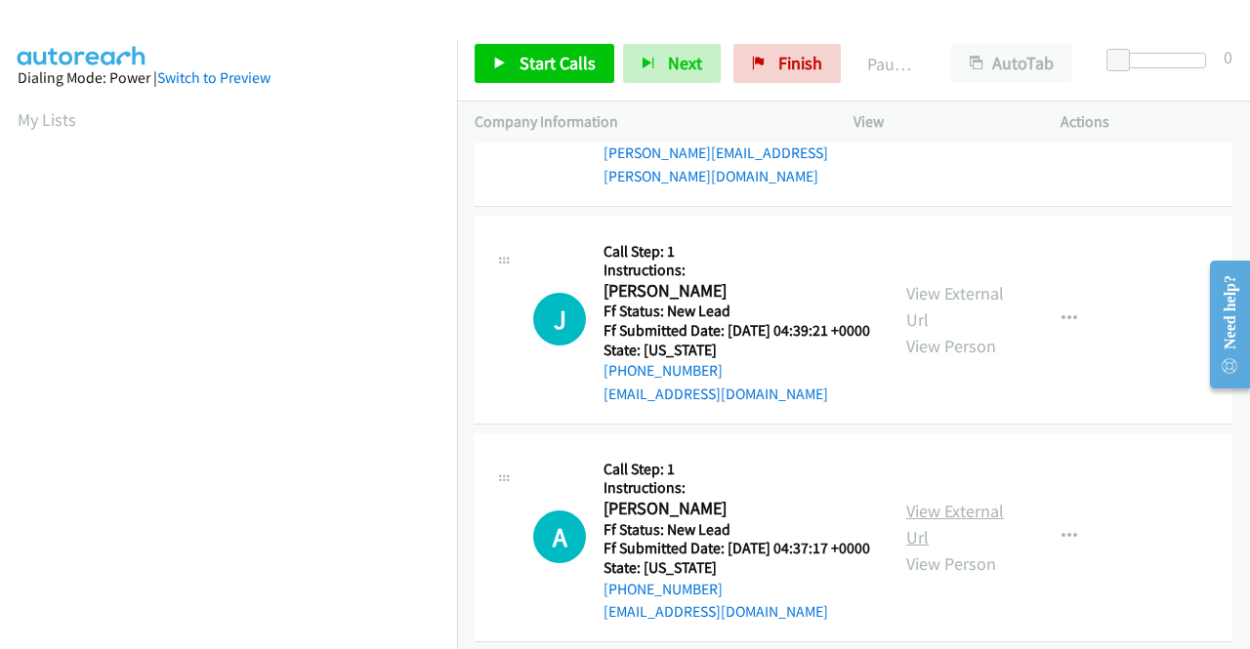
click at [971, 549] on link "View External Url" at bounding box center [955, 524] width 98 height 49
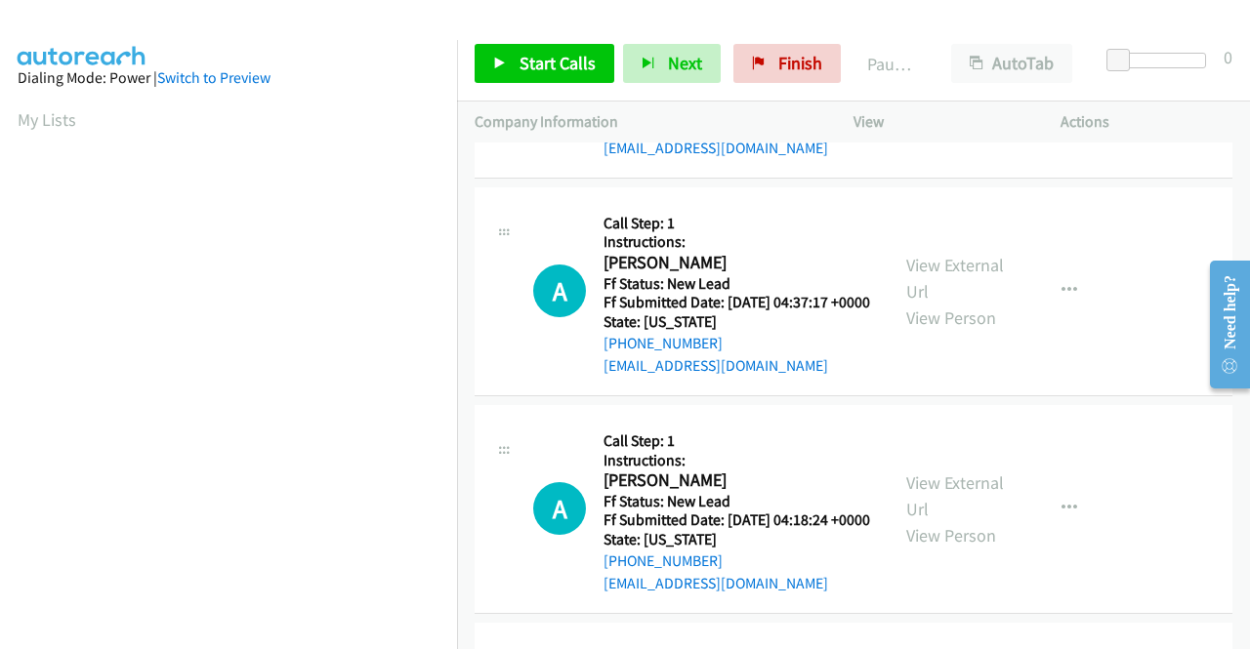
scroll to position [684, 0]
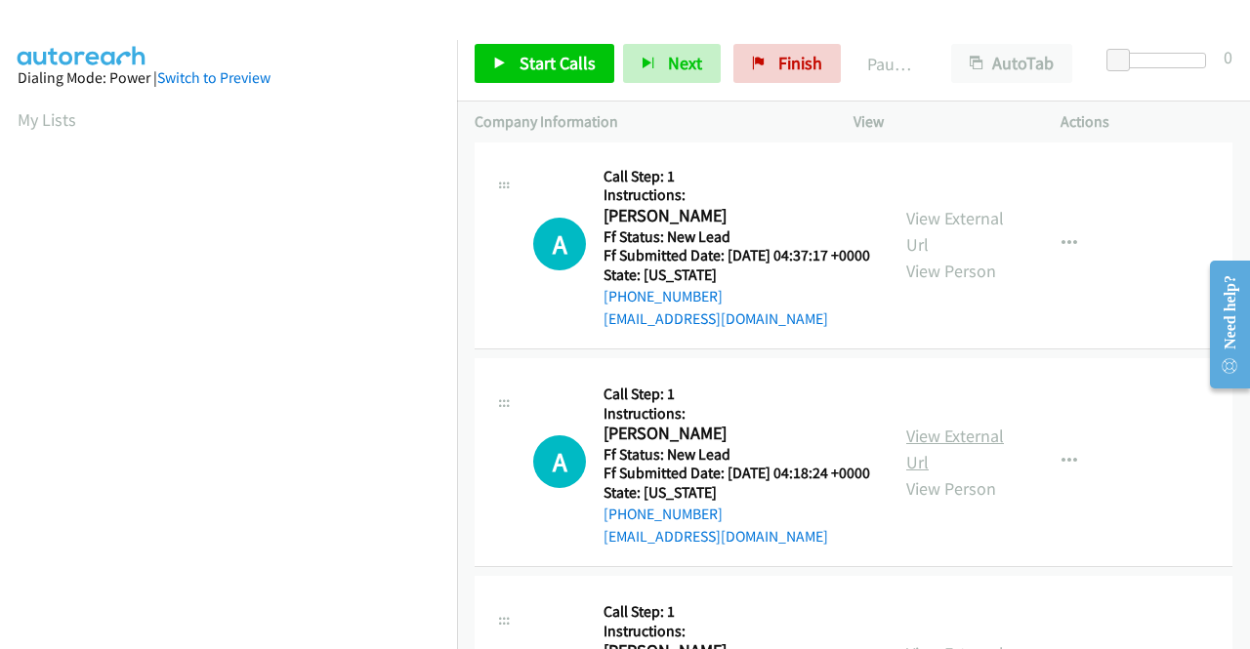
click at [981, 474] on link "View External Url" at bounding box center [955, 449] width 98 height 49
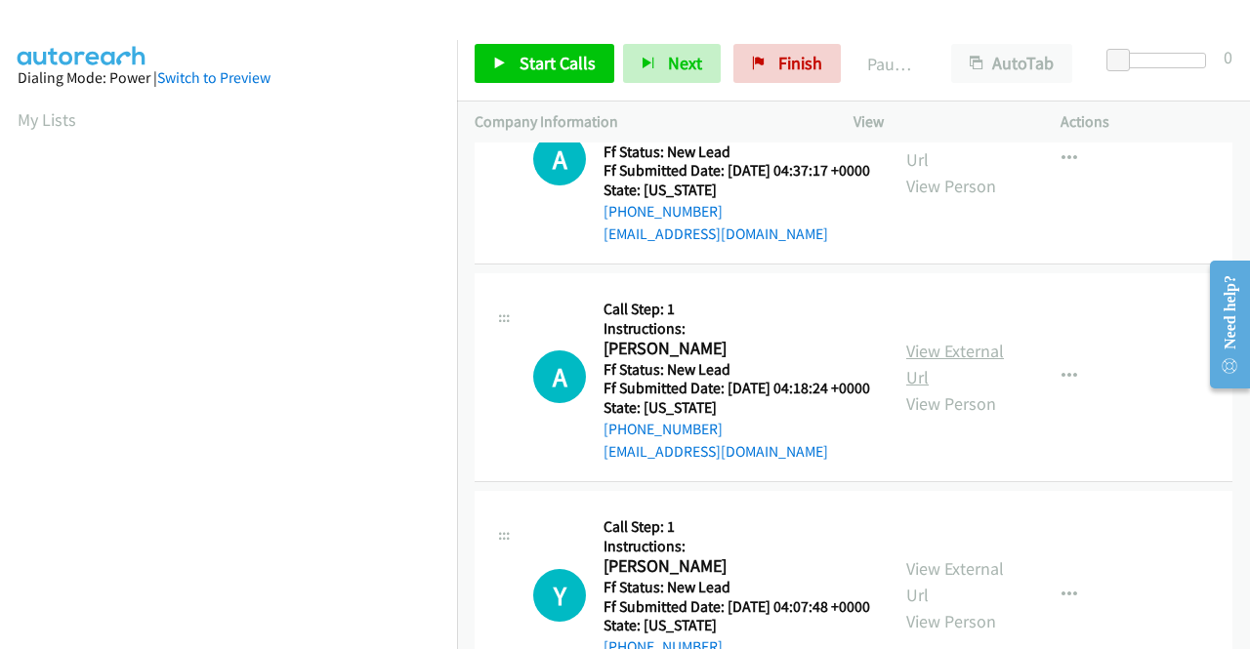
scroll to position [879, 0]
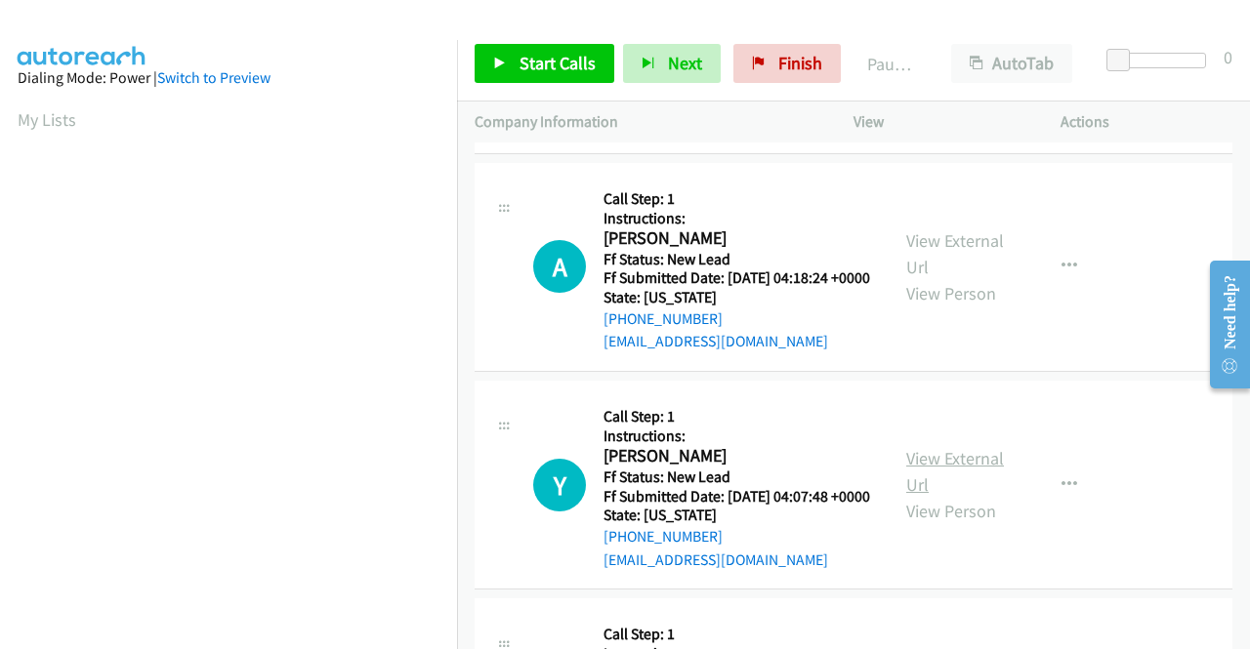
click at [946, 496] on link "View External Url" at bounding box center [955, 471] width 98 height 49
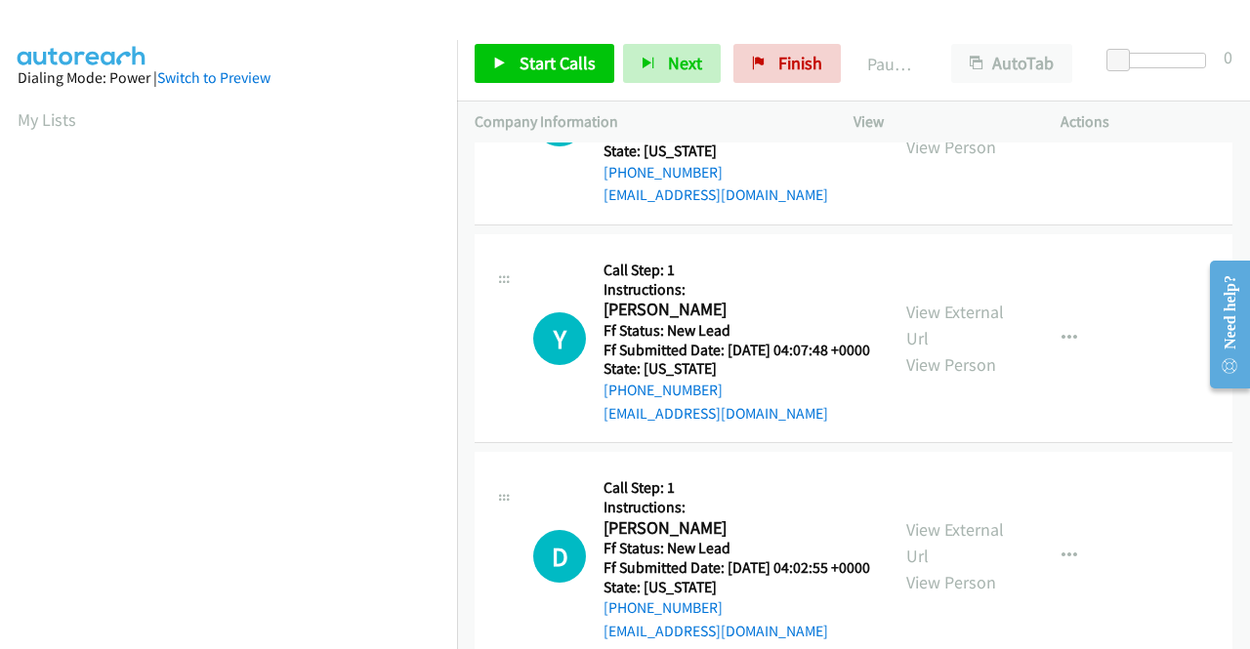
scroll to position [1074, 0]
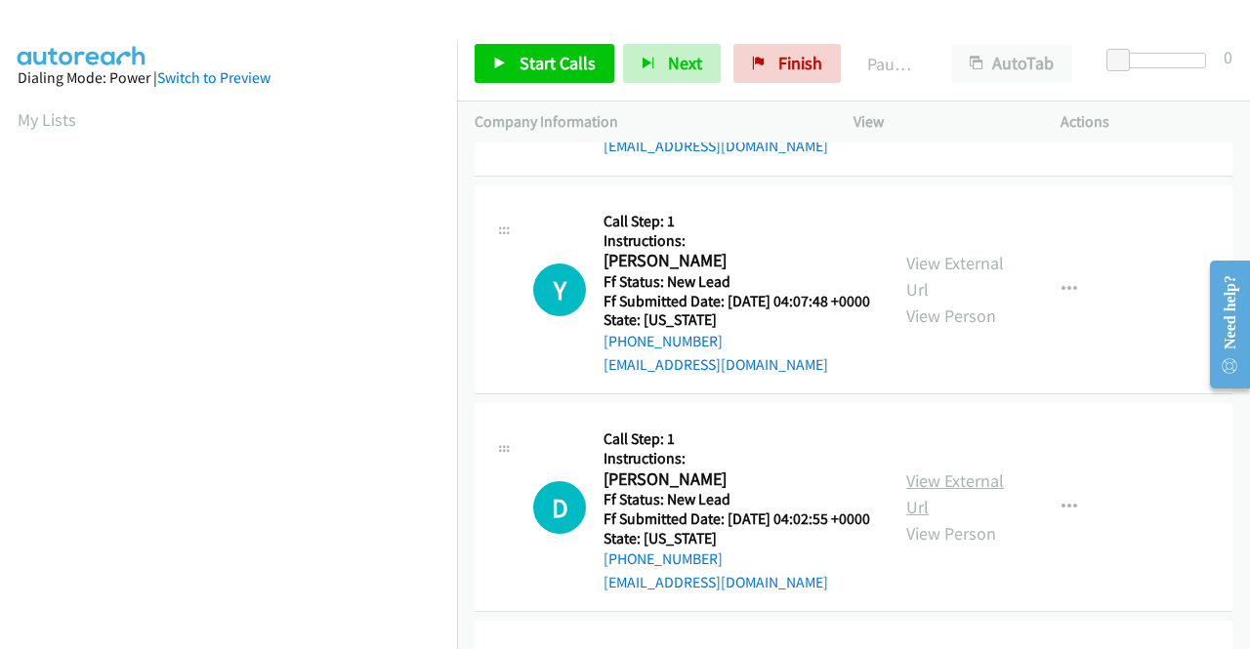
click at [941, 518] on link "View External Url" at bounding box center [955, 494] width 98 height 49
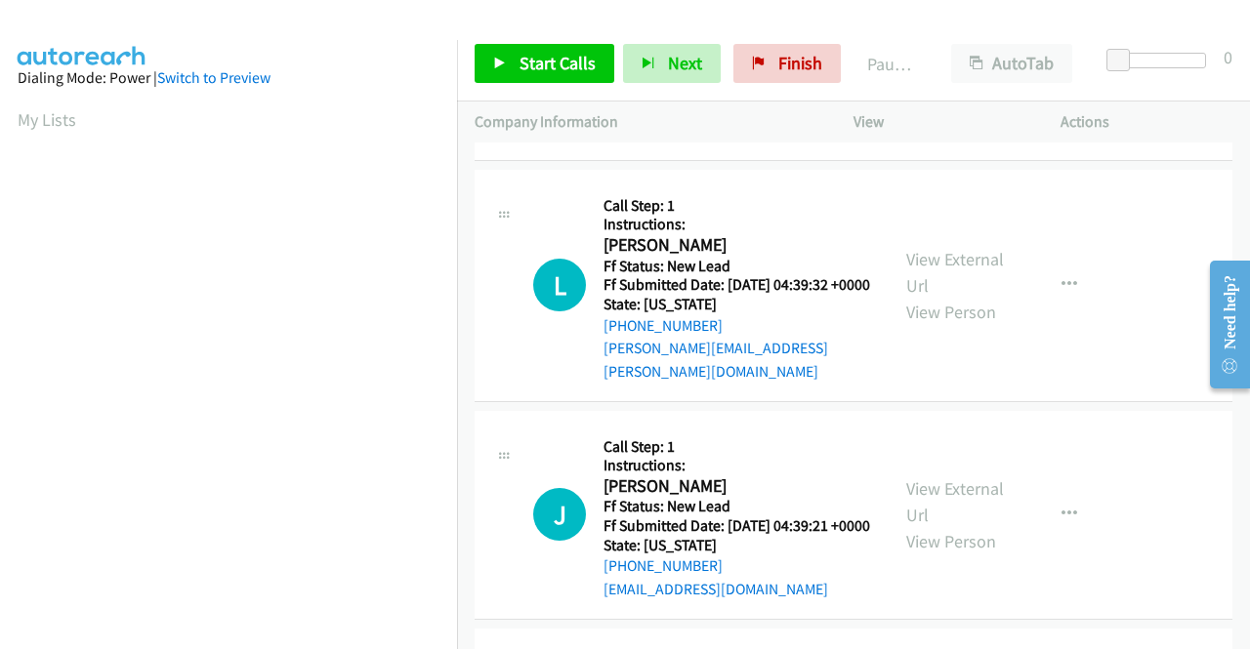
scroll to position [0, 0]
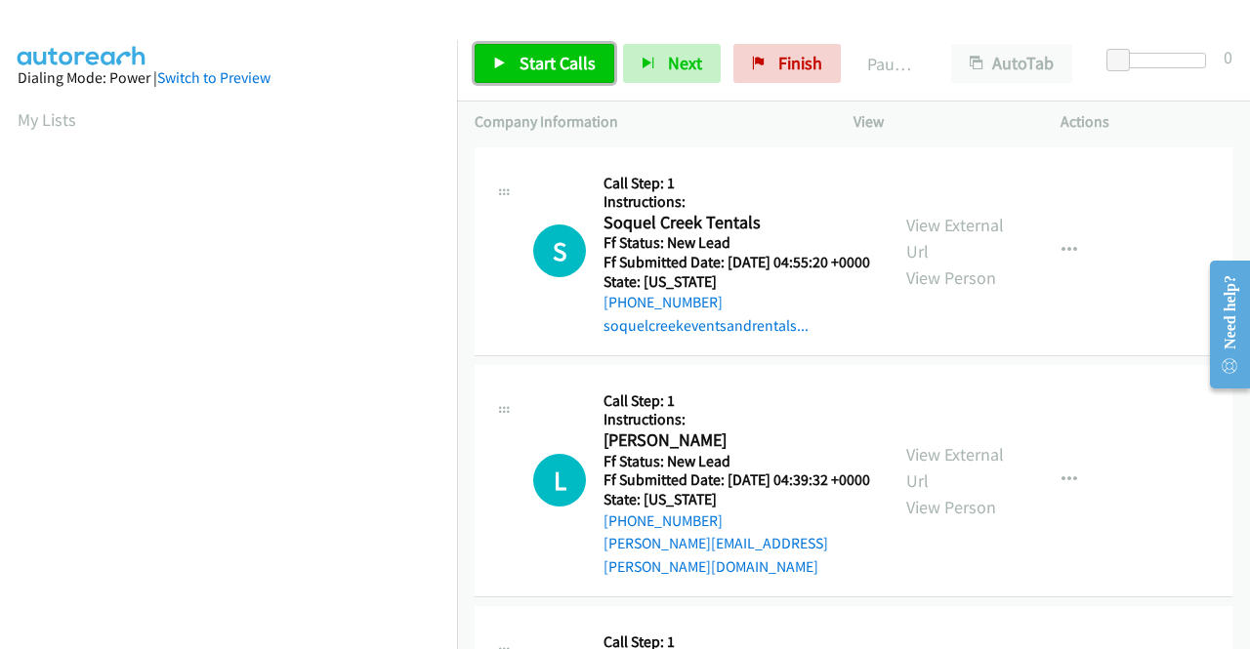
click at [540, 73] on span "Start Calls" at bounding box center [557, 63] width 76 height 22
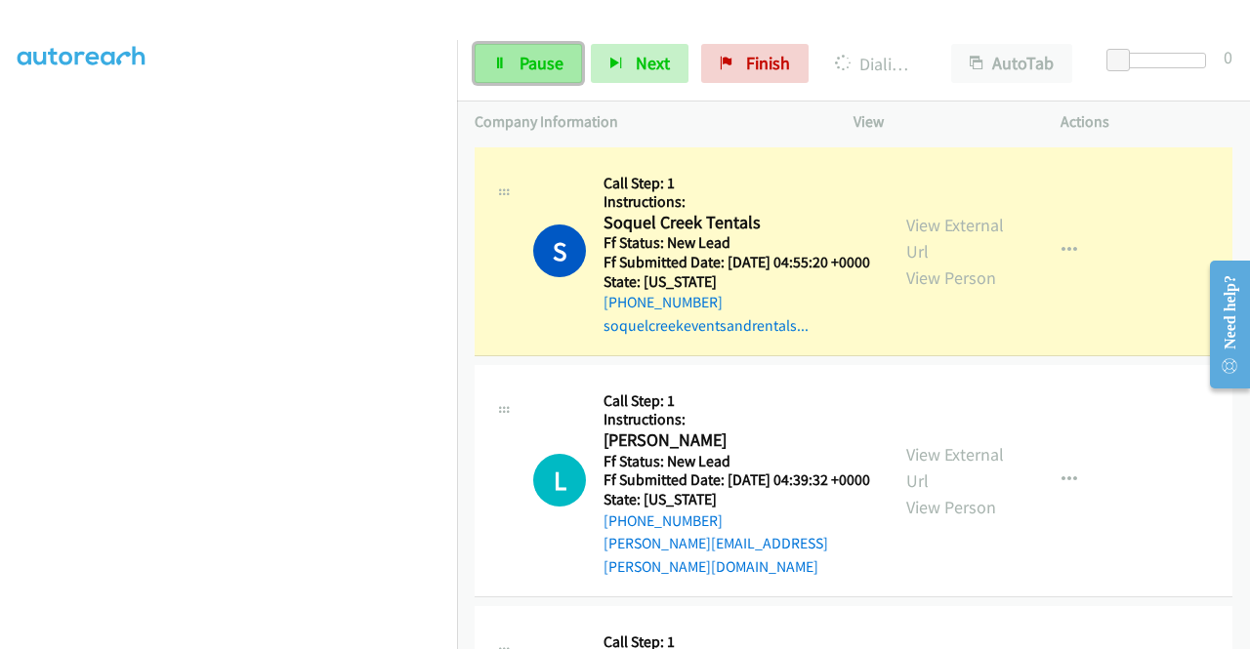
click at [550, 56] on span "Pause" at bounding box center [541, 63] width 44 height 22
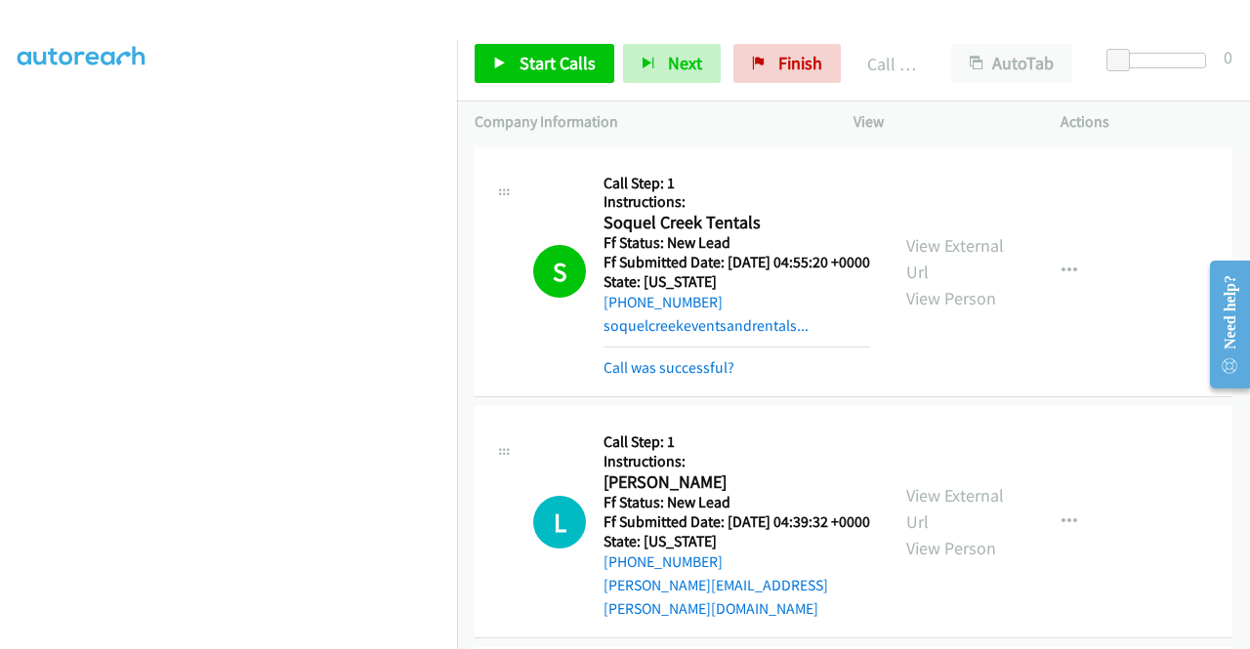
scroll to position [152, 0]
click at [658, 377] on link "Call was successful?" at bounding box center [668, 367] width 131 height 19
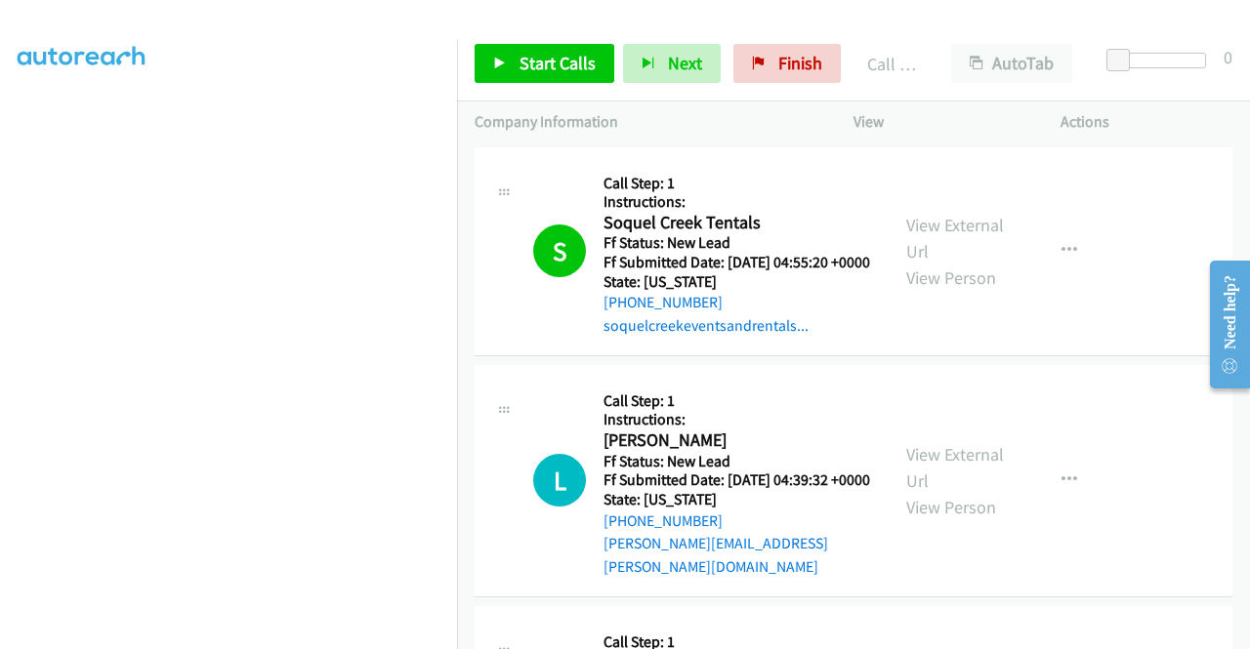
scroll to position [208, 0]
click at [560, 64] on span "Start Calls" at bounding box center [557, 63] width 76 height 22
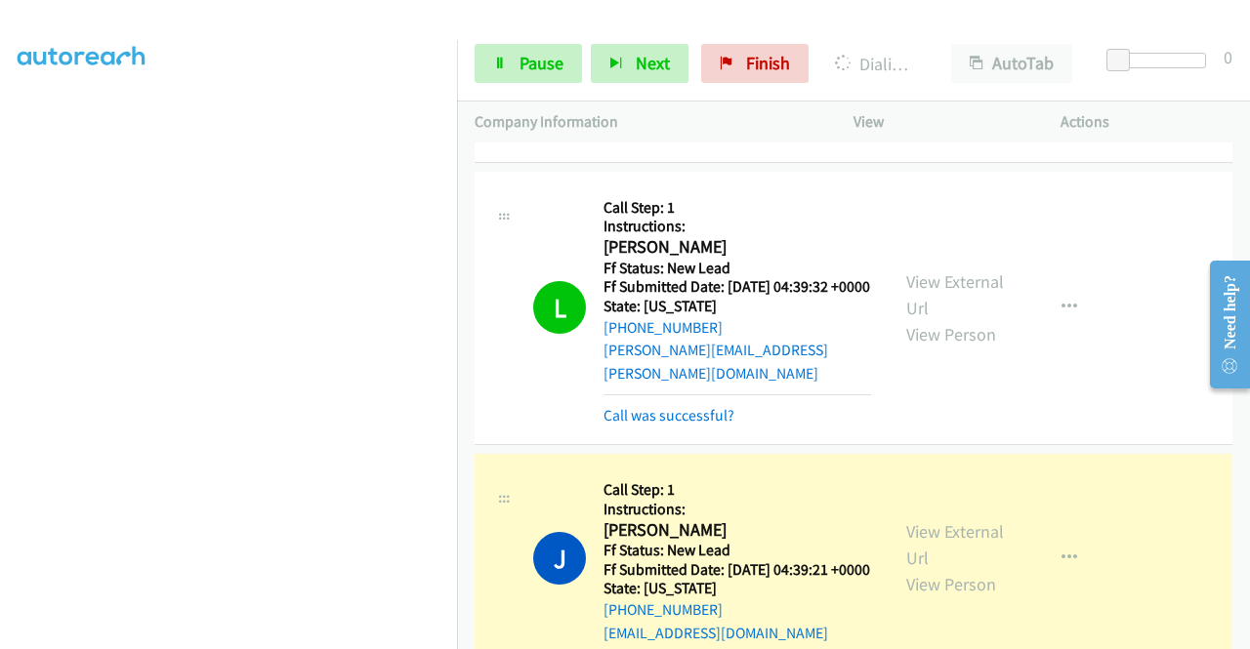
scroll to position [195, 0]
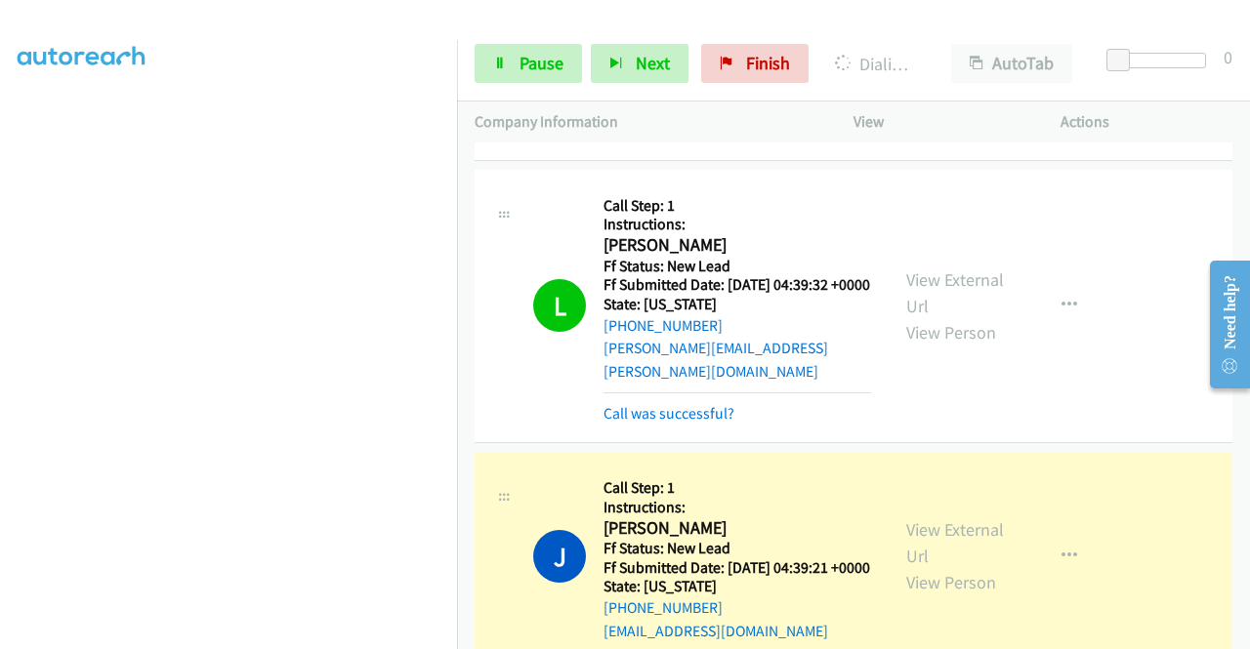
drag, startPoint x: 650, startPoint y: 421, endPoint x: 592, endPoint y: 425, distance: 58.7
click at [650, 421] on link "Call was successful?" at bounding box center [668, 413] width 131 height 19
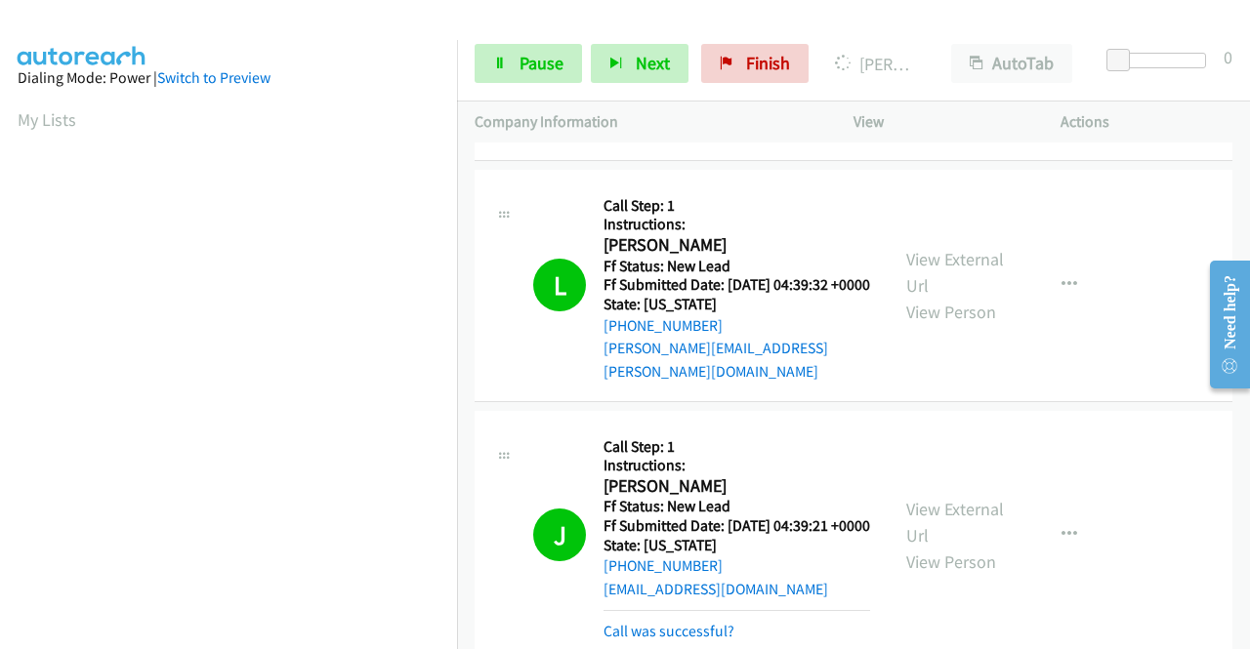
scroll to position [445, 0]
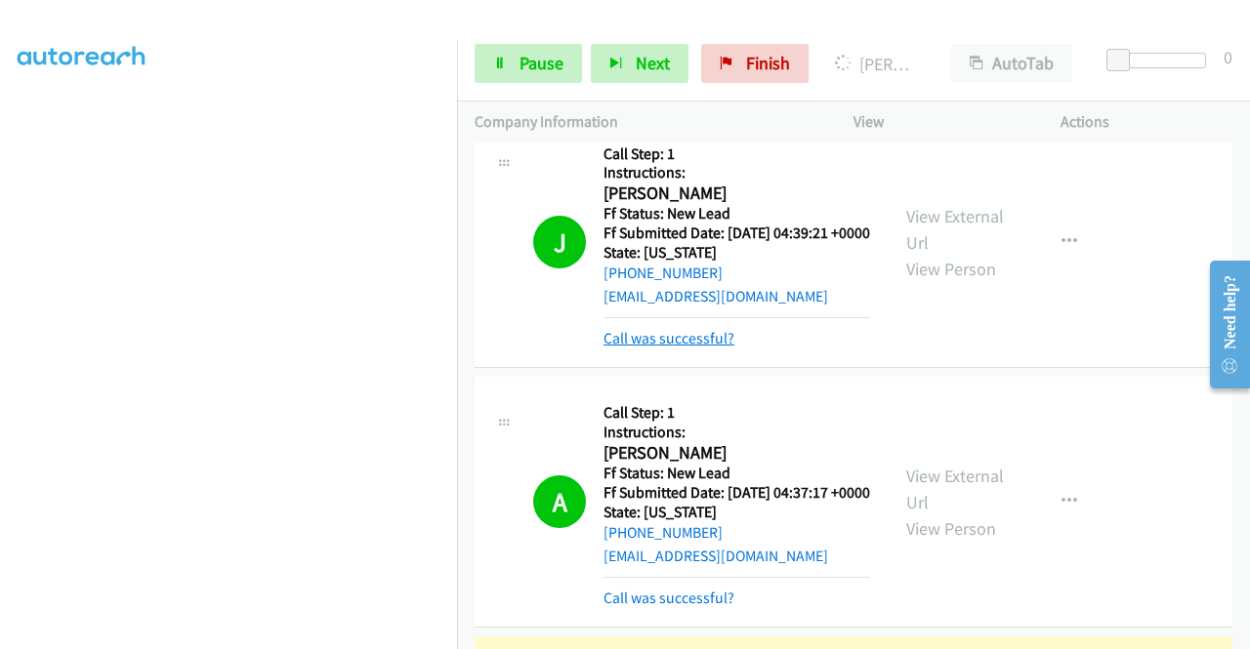
click at [719, 348] on link "Call was successful?" at bounding box center [668, 338] width 131 height 19
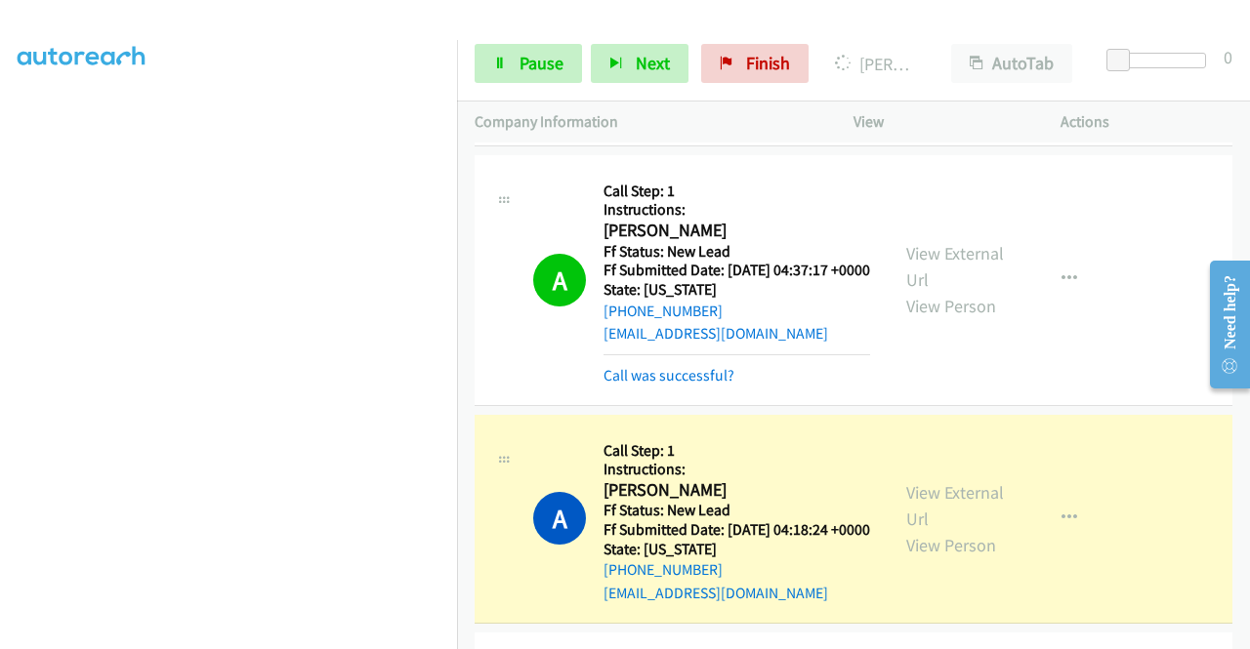
scroll to position [684, 0]
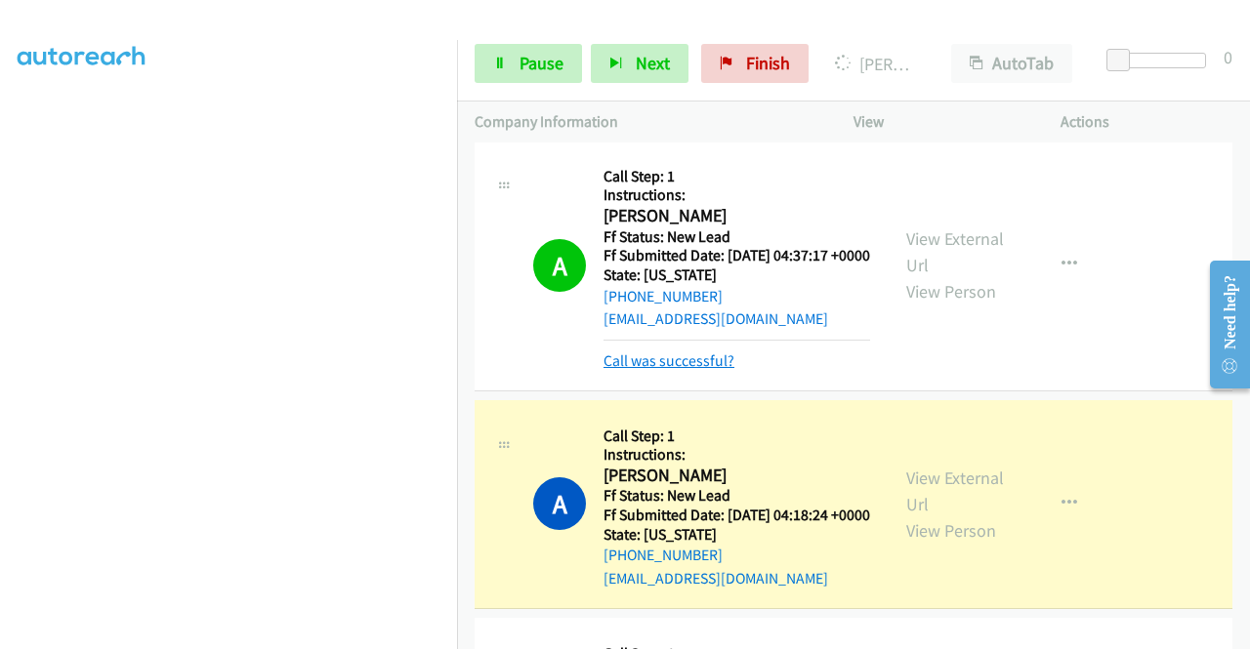
click at [709, 373] on div "Call was successful?" at bounding box center [736, 361] width 267 height 23
drag, startPoint x: 671, startPoint y: 418, endPoint x: 585, endPoint y: 456, distance: 94.0
click at [670, 370] on link "Call was successful?" at bounding box center [668, 361] width 131 height 19
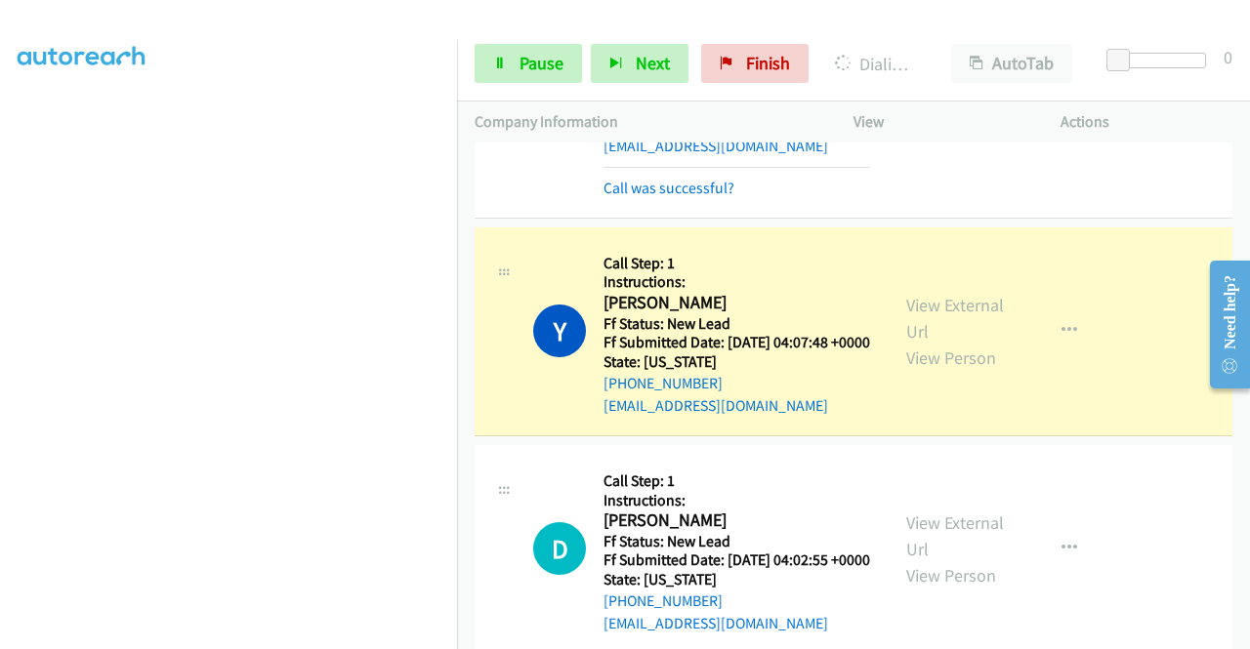
scroll to position [445, 0]
click at [508, 63] on link "Pause" at bounding box center [528, 63] width 107 height 39
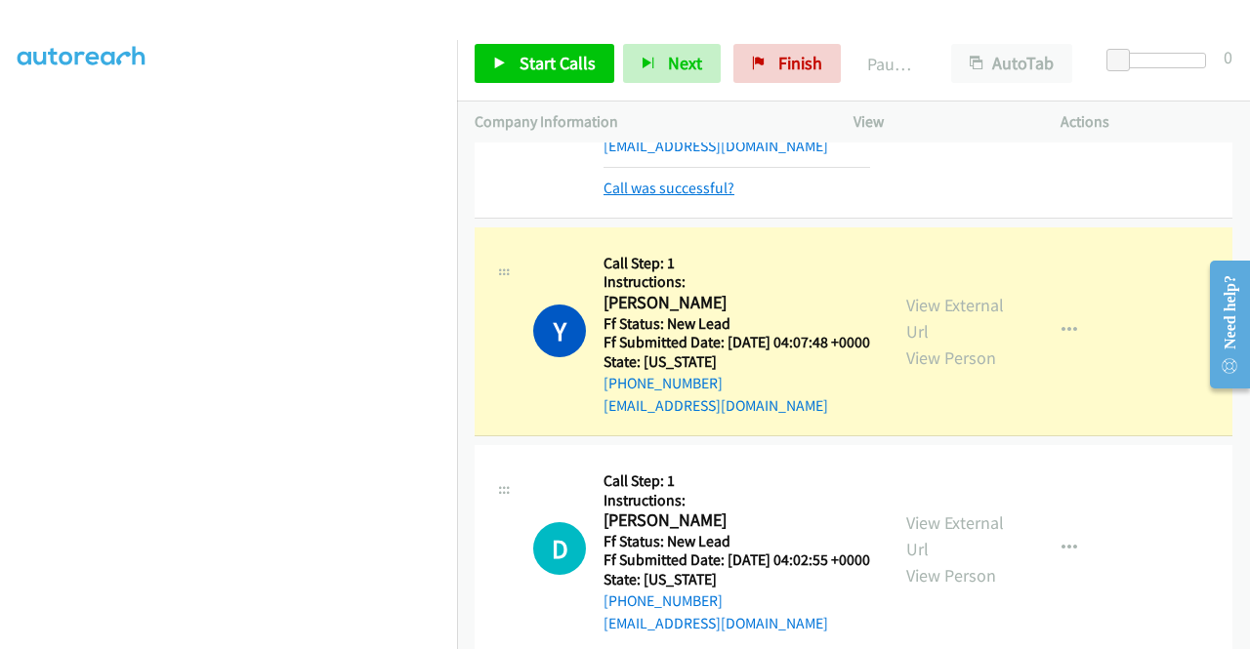
click at [658, 197] on link "Call was successful?" at bounding box center [668, 188] width 131 height 19
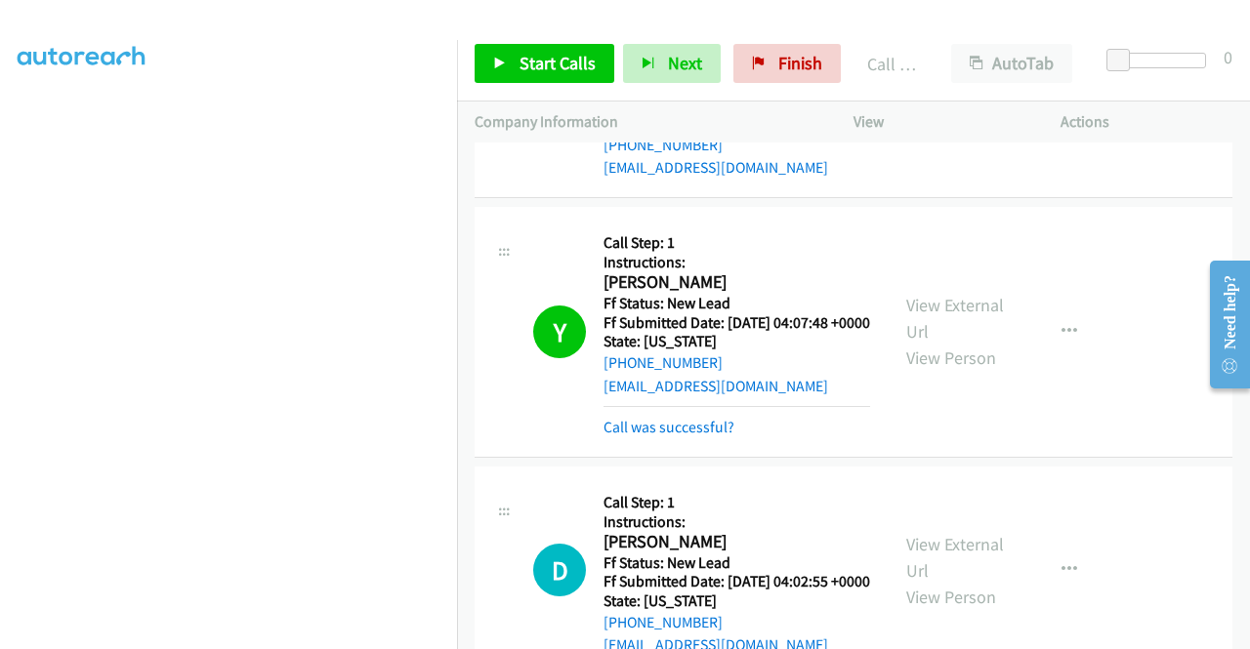
scroll to position [1053, 0]
click at [724, 436] on link "Call was successful?" at bounding box center [668, 427] width 131 height 19
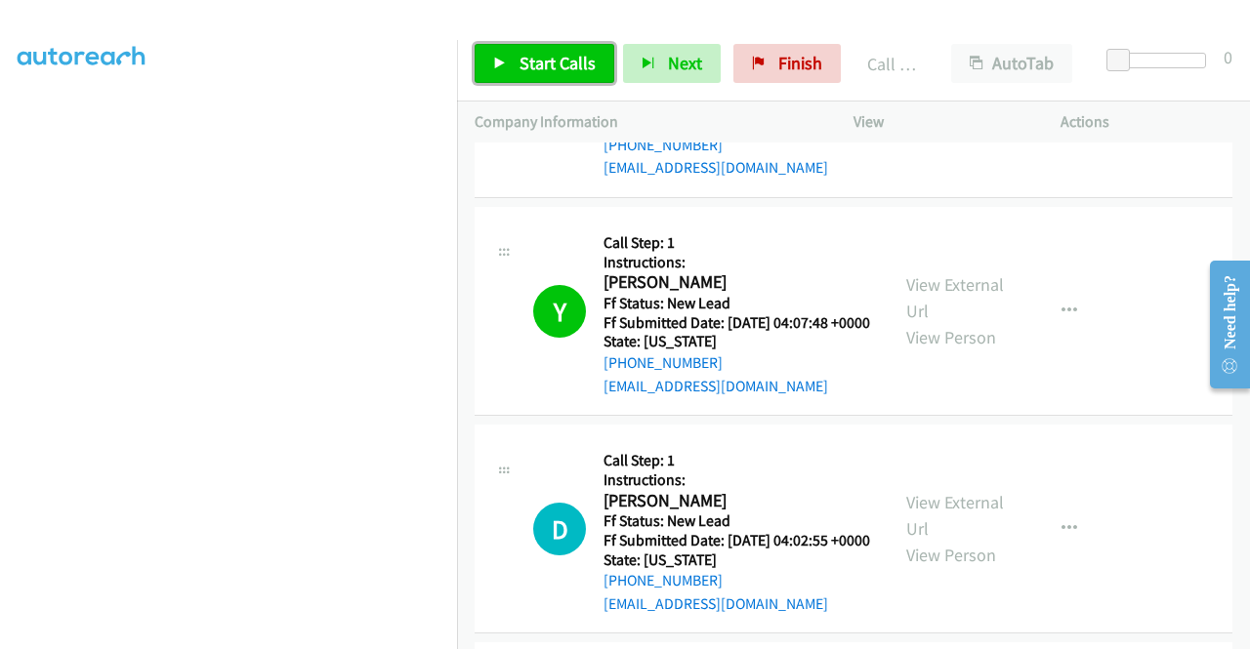
click at [581, 55] on span "Start Calls" at bounding box center [557, 63] width 76 height 22
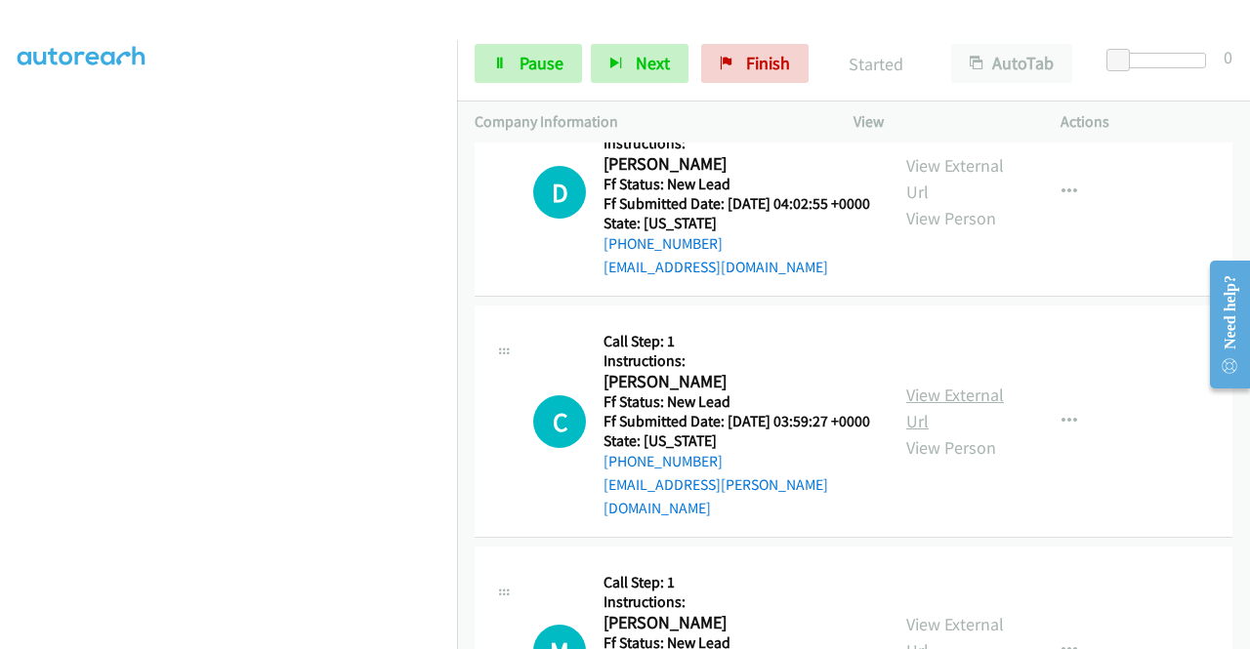
scroll to position [1443, 0]
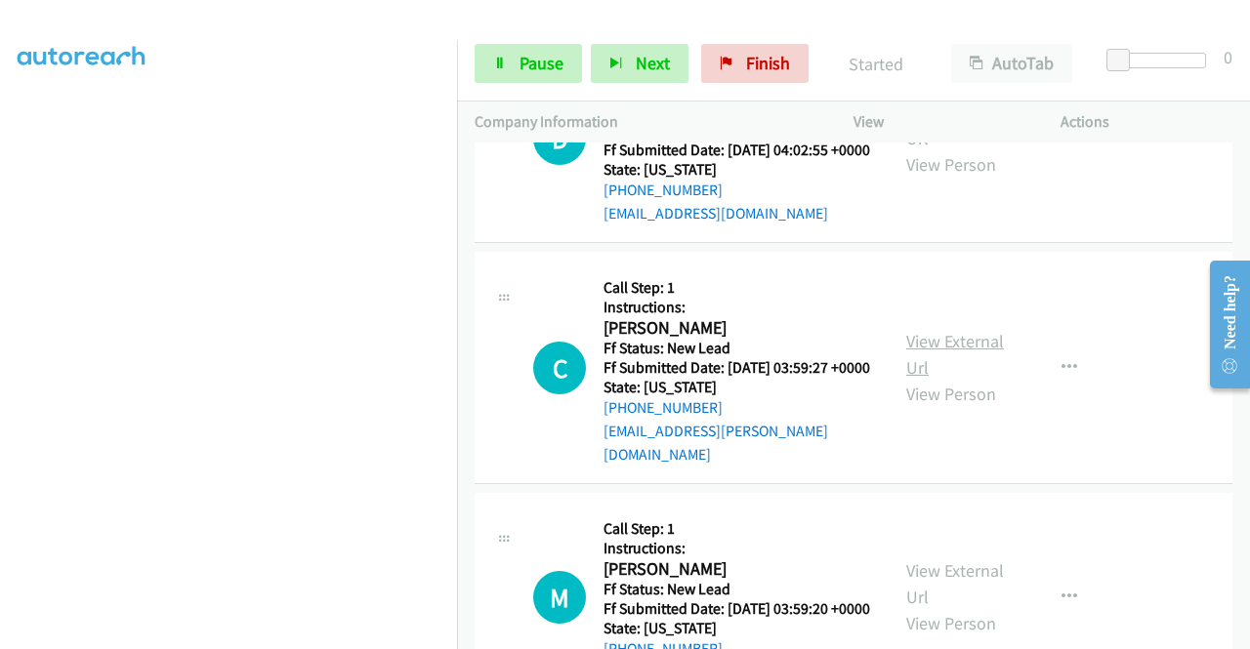
click at [942, 379] on link "View External Url" at bounding box center [955, 354] width 98 height 49
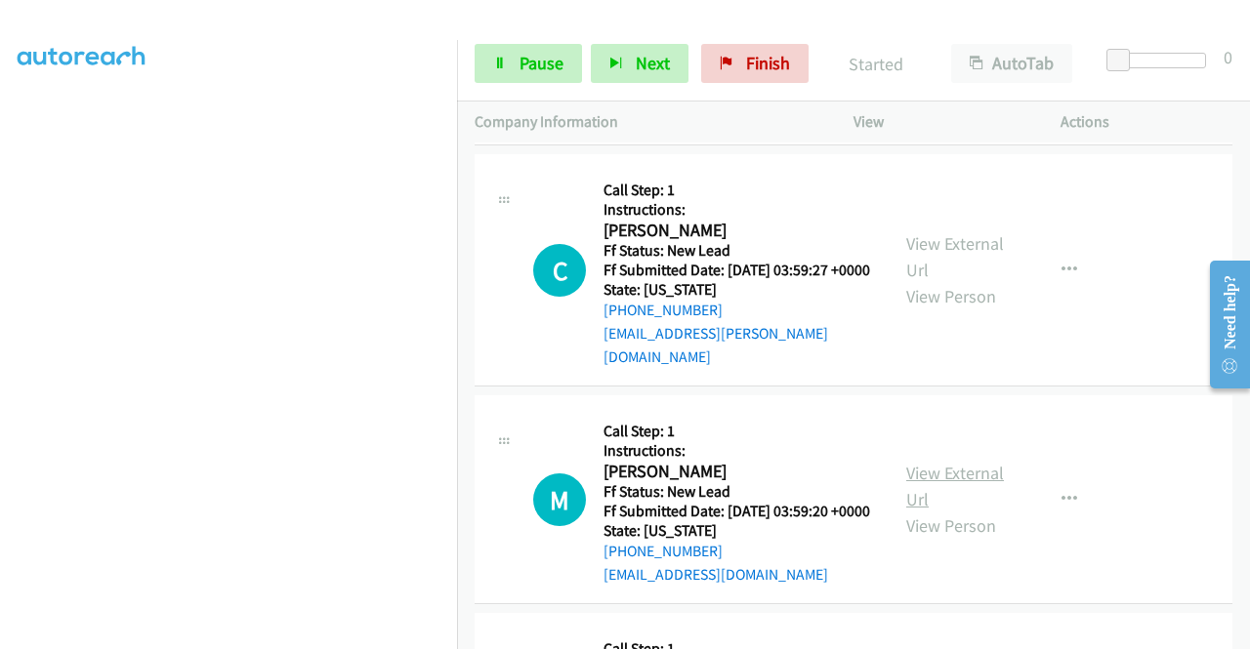
click at [955, 511] on link "View External Url" at bounding box center [955, 486] width 98 height 49
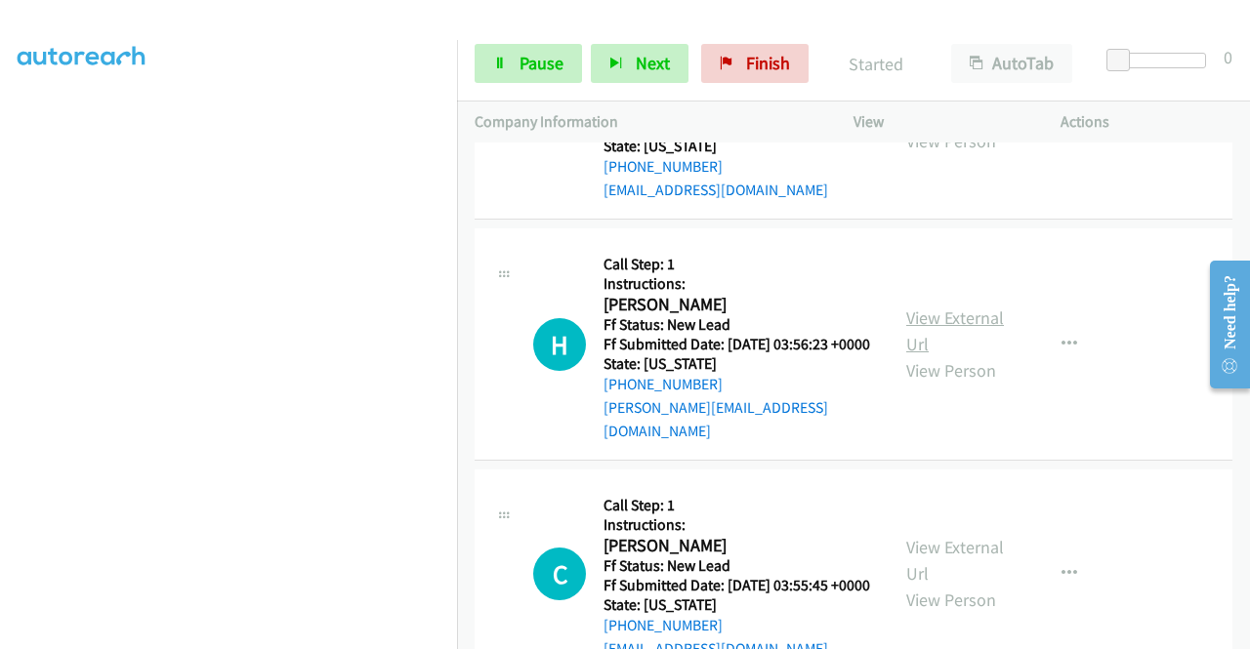
scroll to position [1931, 0]
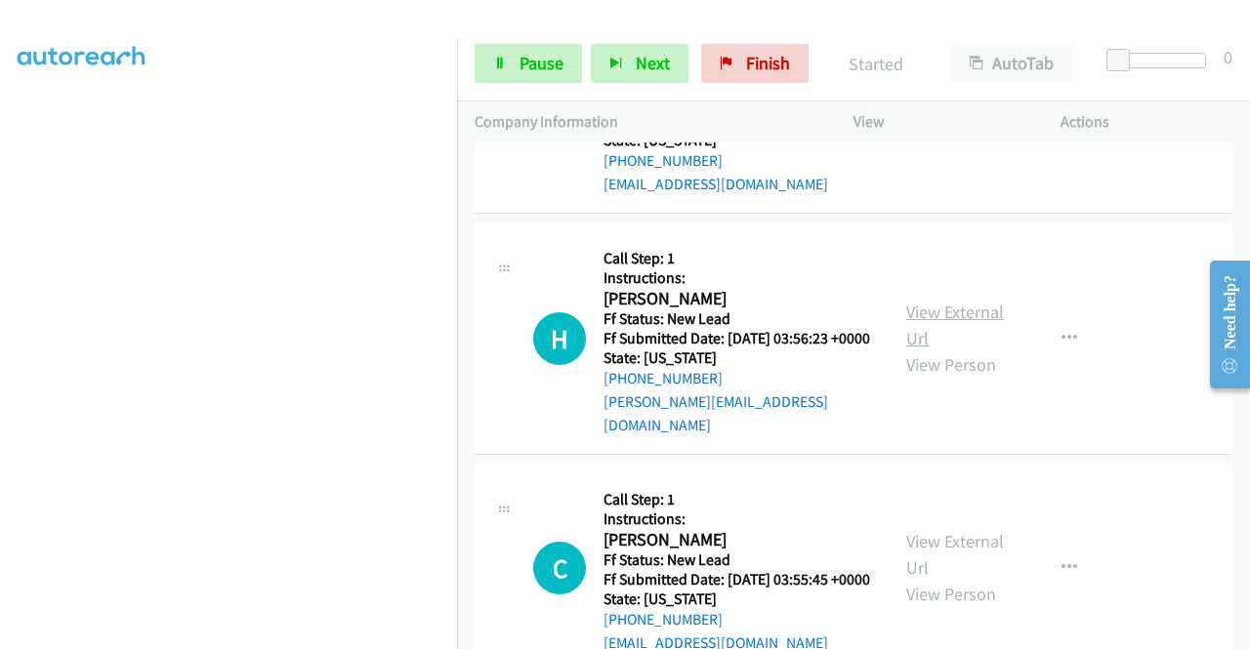
click at [978, 350] on link "View External Url" at bounding box center [955, 325] width 98 height 49
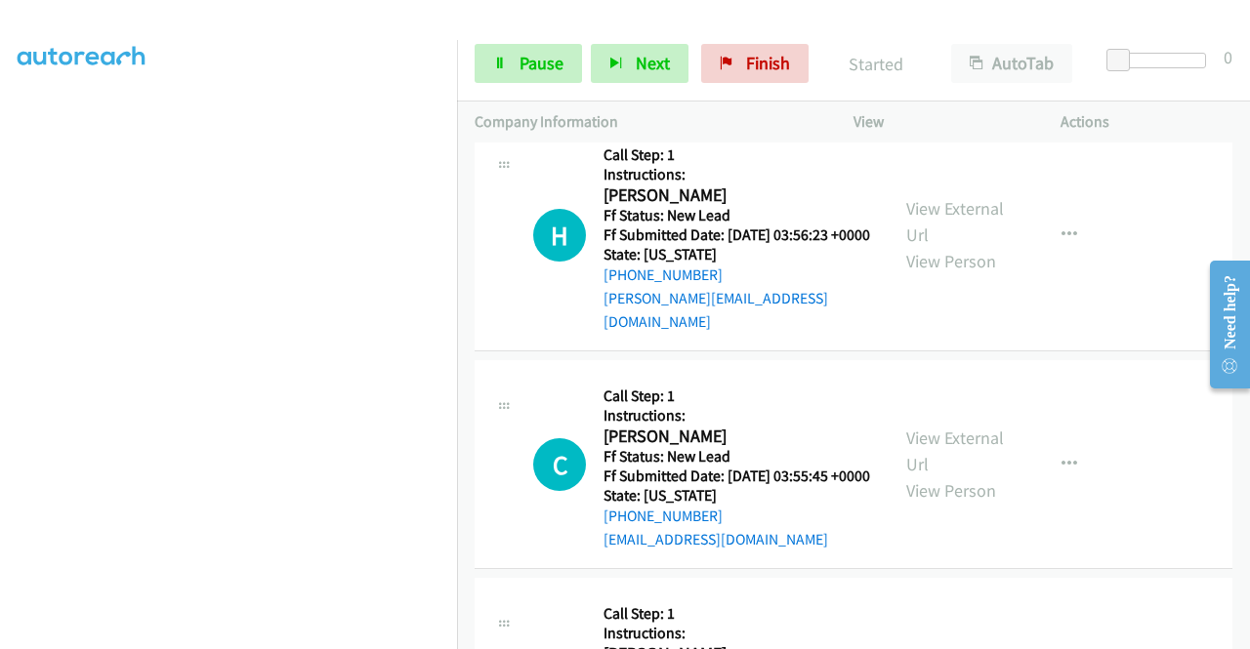
scroll to position [2224, 0]
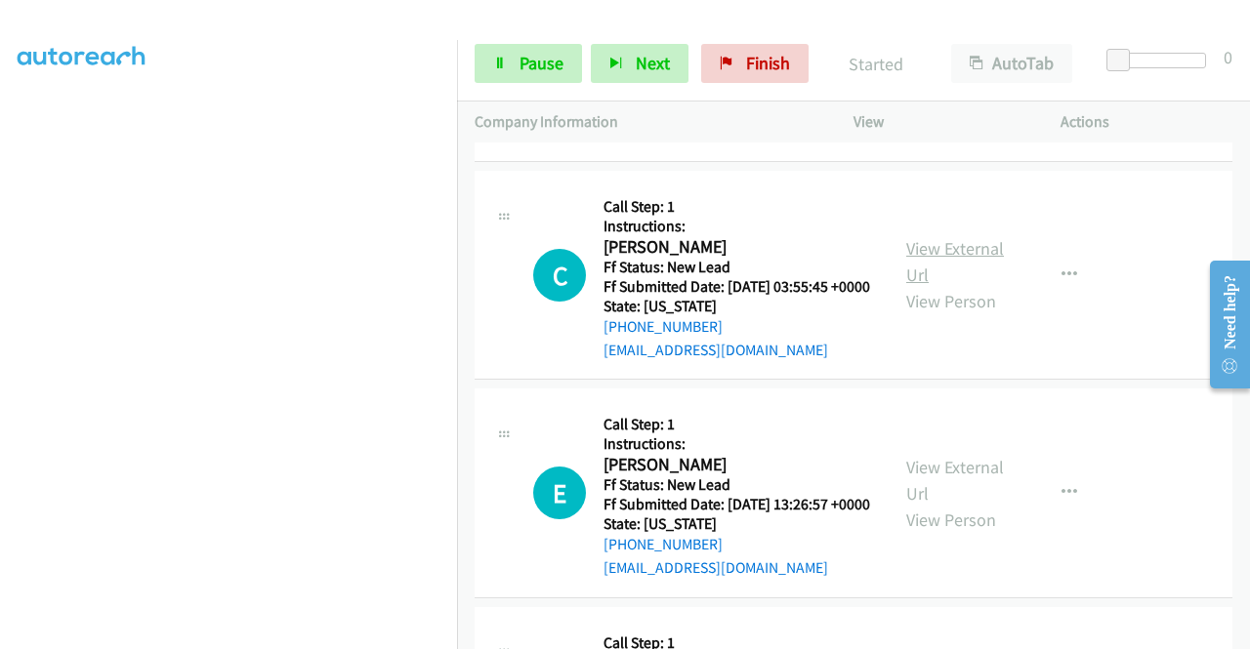
click at [963, 286] on link "View External Url" at bounding box center [955, 261] width 98 height 49
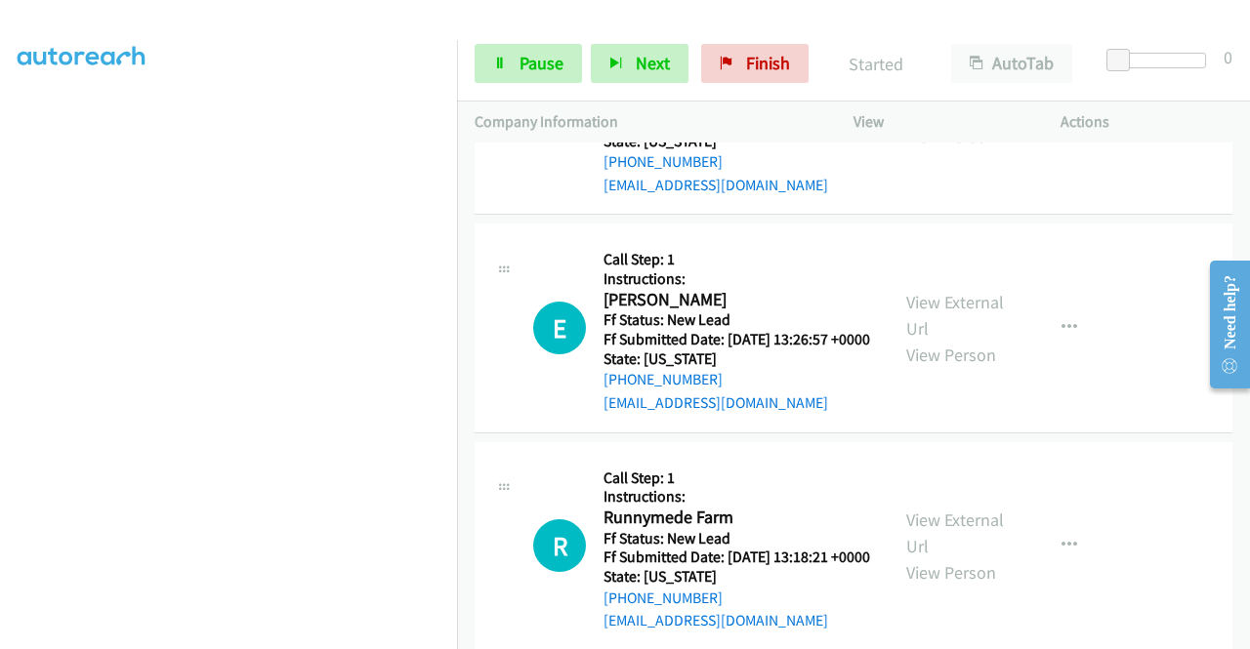
scroll to position [2420, 0]
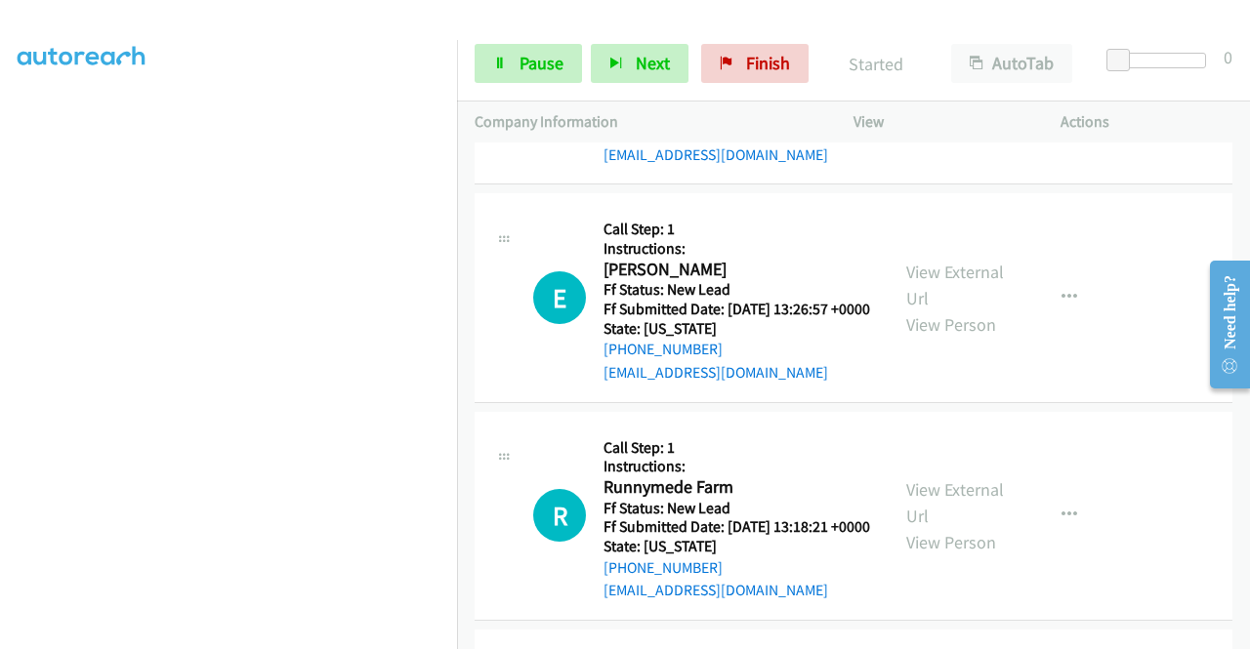
click at [990, 338] on div "View External Url View Person" at bounding box center [957, 298] width 102 height 79
click at [986, 310] on link "View External Url" at bounding box center [955, 285] width 98 height 49
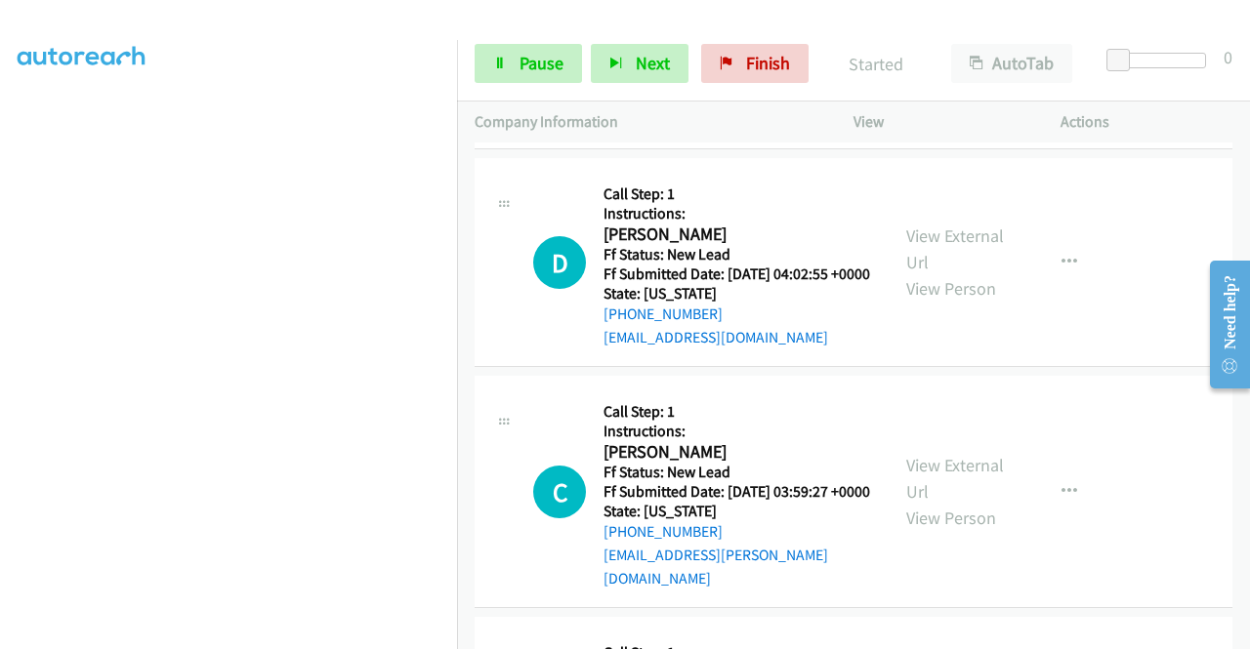
scroll to position [1346, 0]
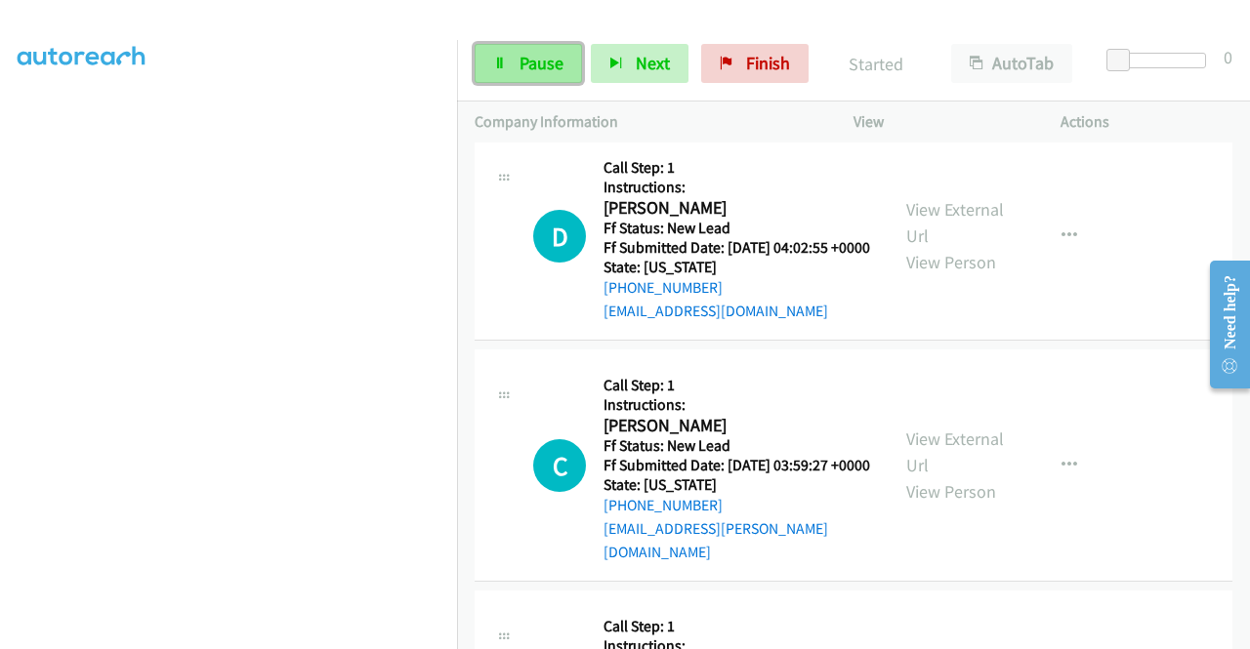
click at [503, 71] on link "Pause" at bounding box center [528, 63] width 107 height 39
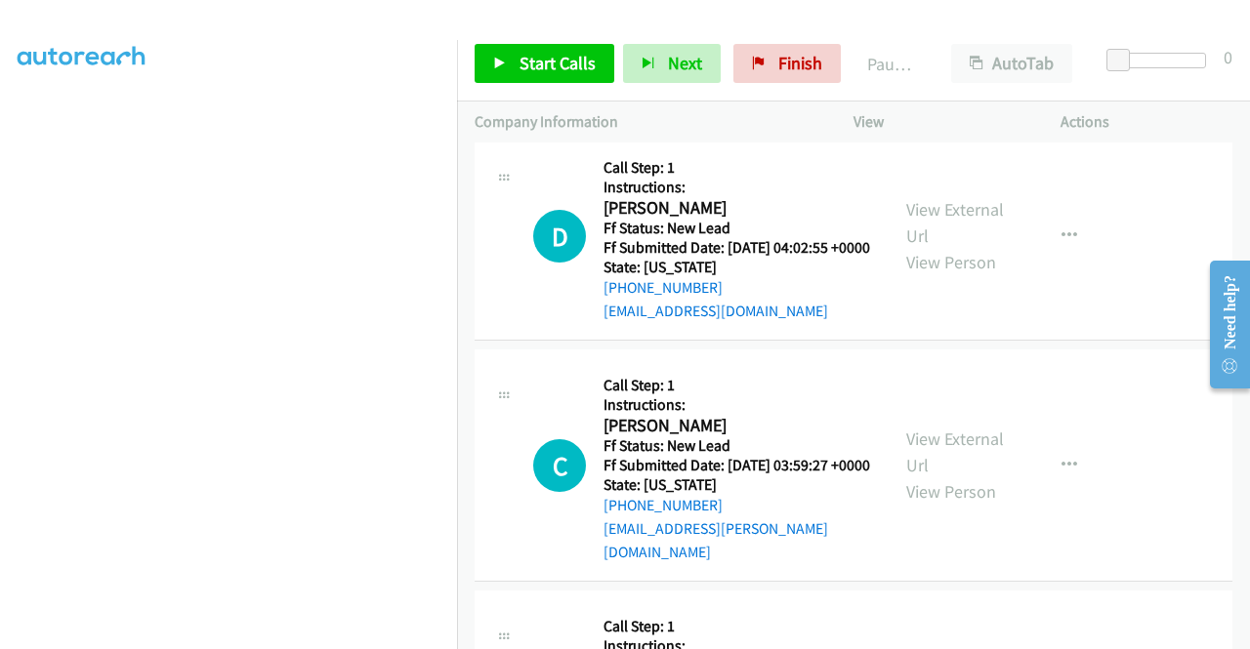
scroll to position [445, 0]
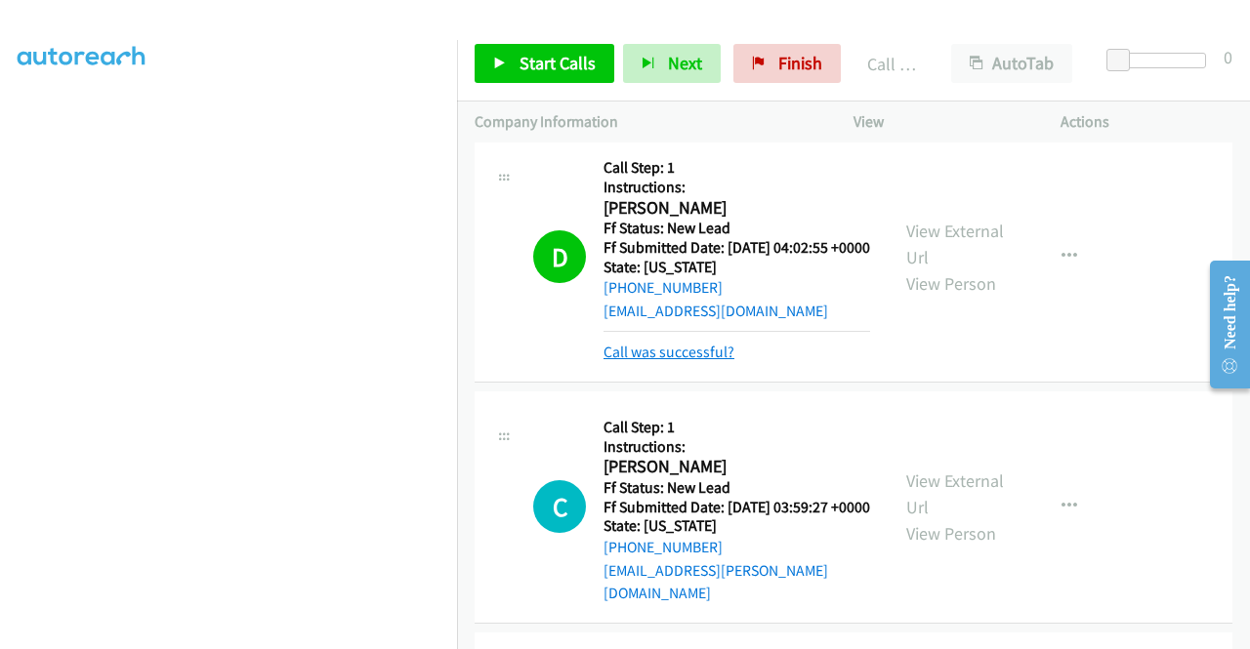
click at [707, 361] on link "Call was successful?" at bounding box center [668, 352] width 131 height 19
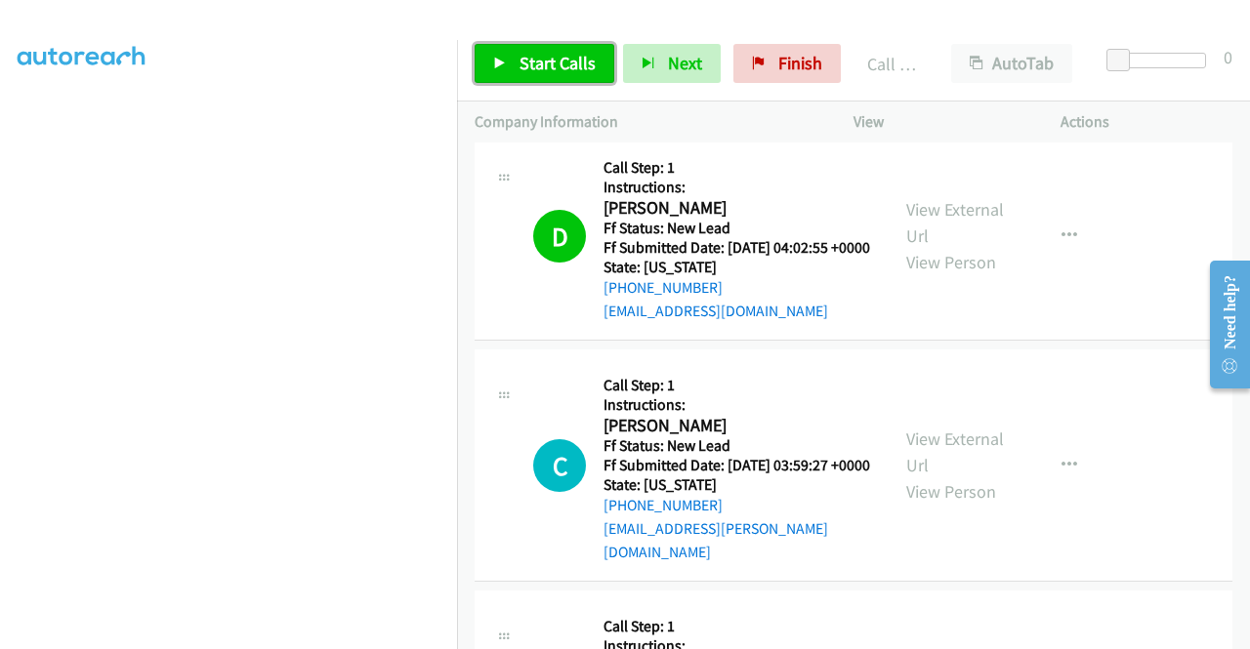
click at [578, 72] on span "Start Calls" at bounding box center [557, 63] width 76 height 22
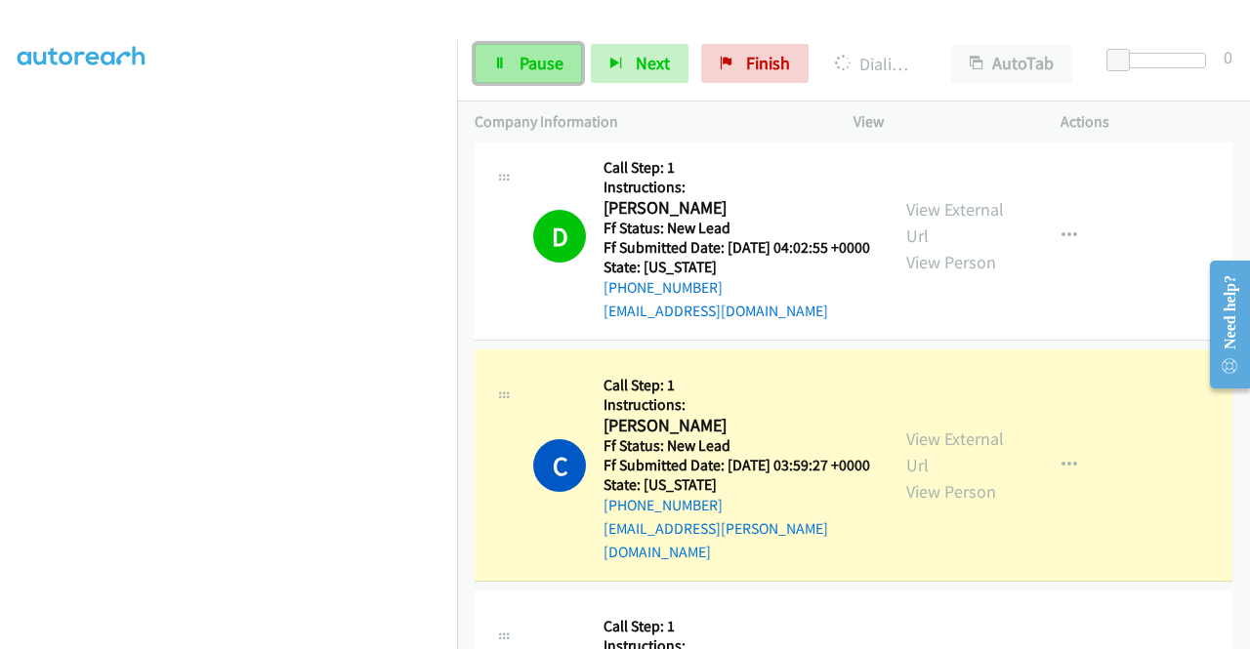
click at [495, 63] on icon at bounding box center [500, 65] width 14 height 14
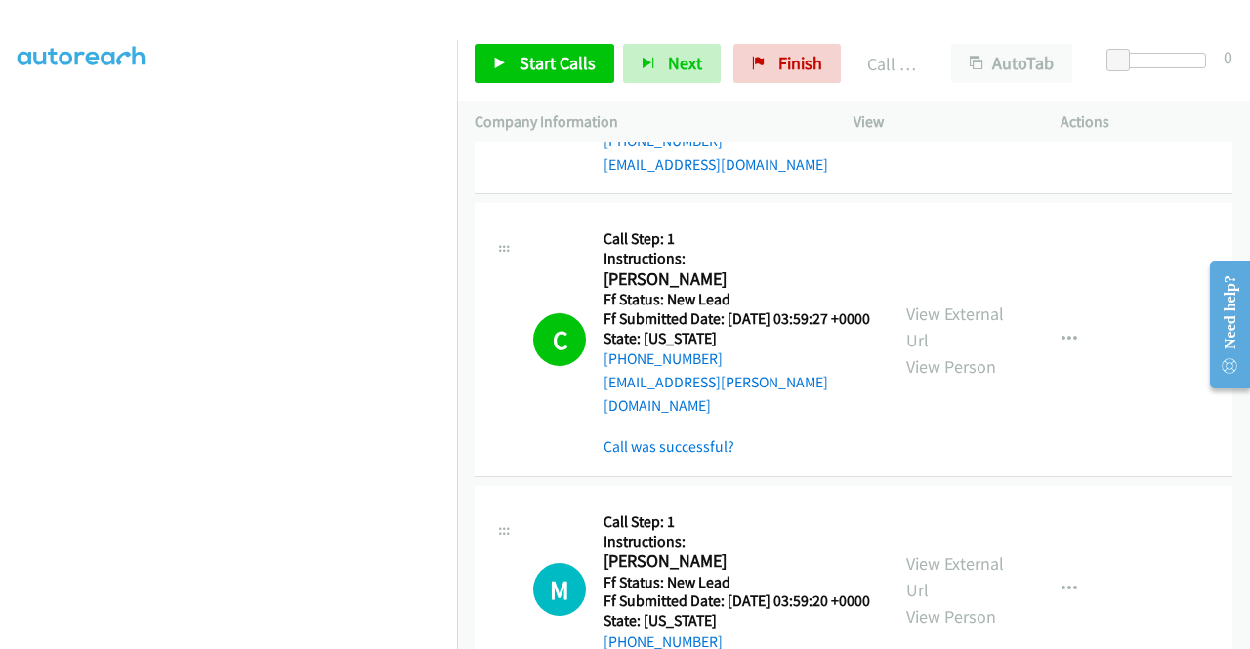
scroll to position [1638, 0]
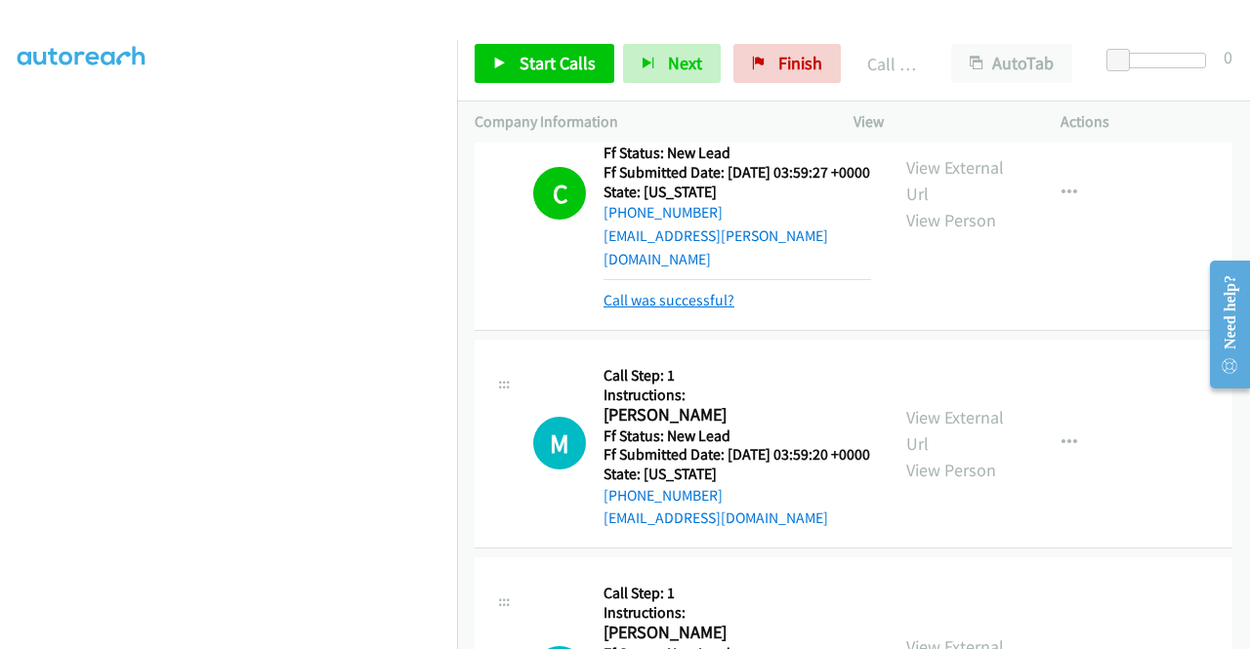
click at [691, 310] on link "Call was successful?" at bounding box center [668, 300] width 131 height 19
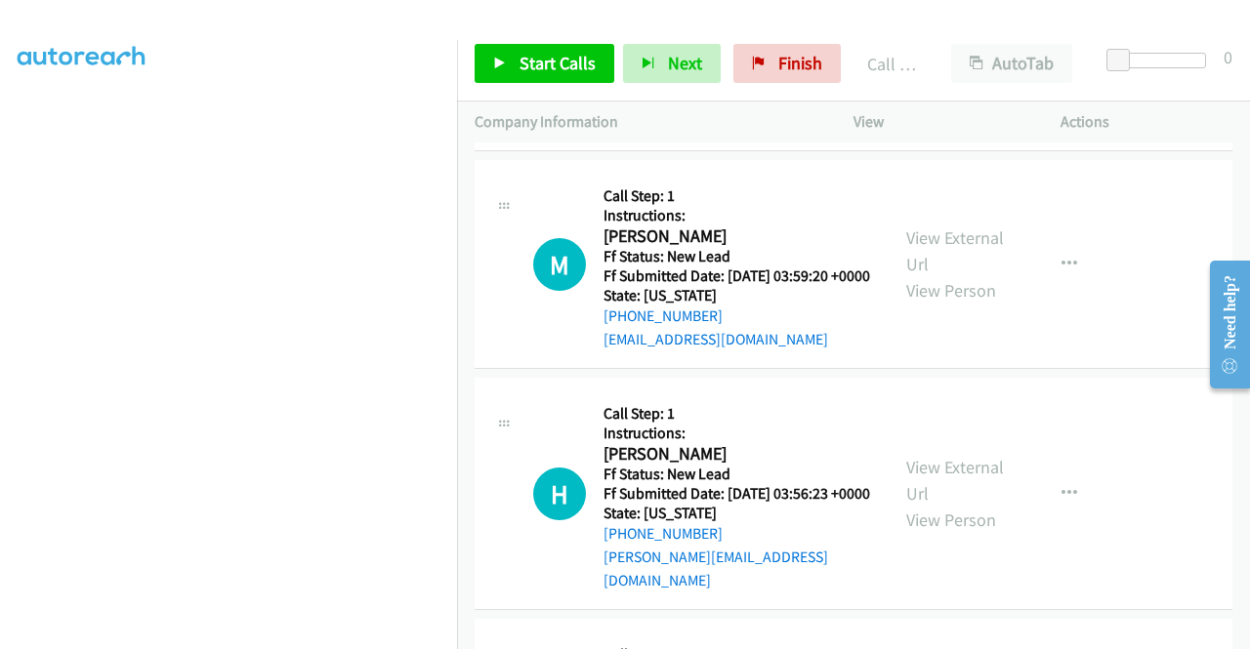
scroll to position [1814, 0]
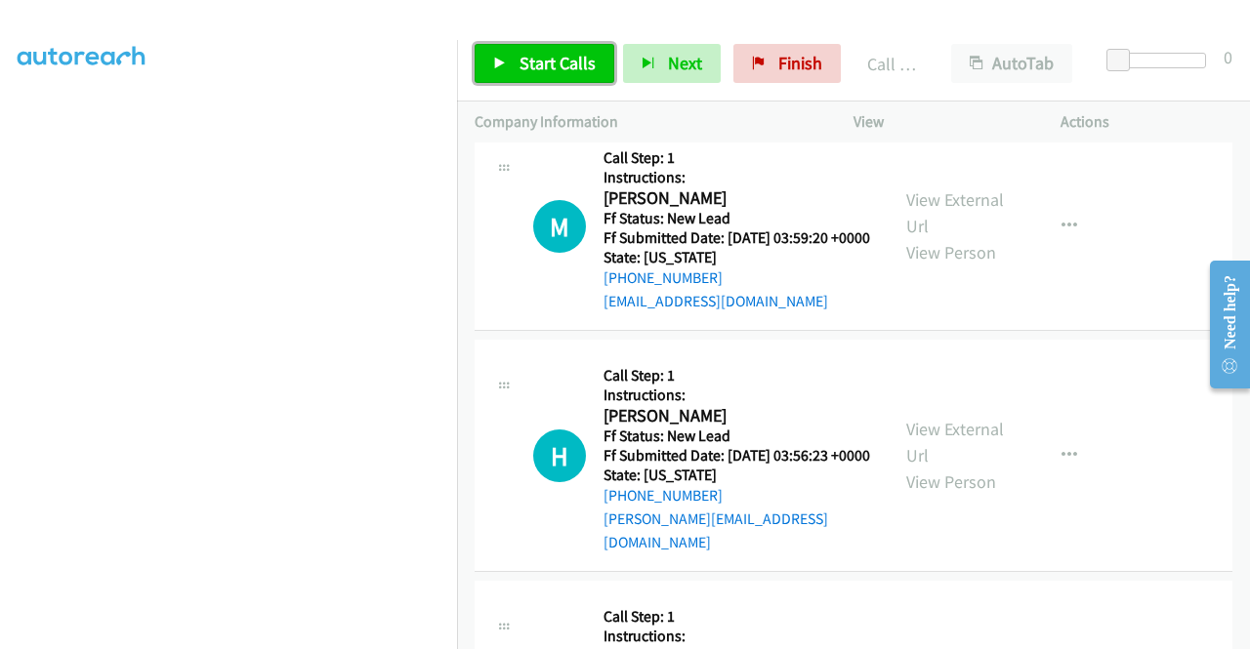
click at [525, 70] on span "Start Calls" at bounding box center [557, 63] width 76 height 22
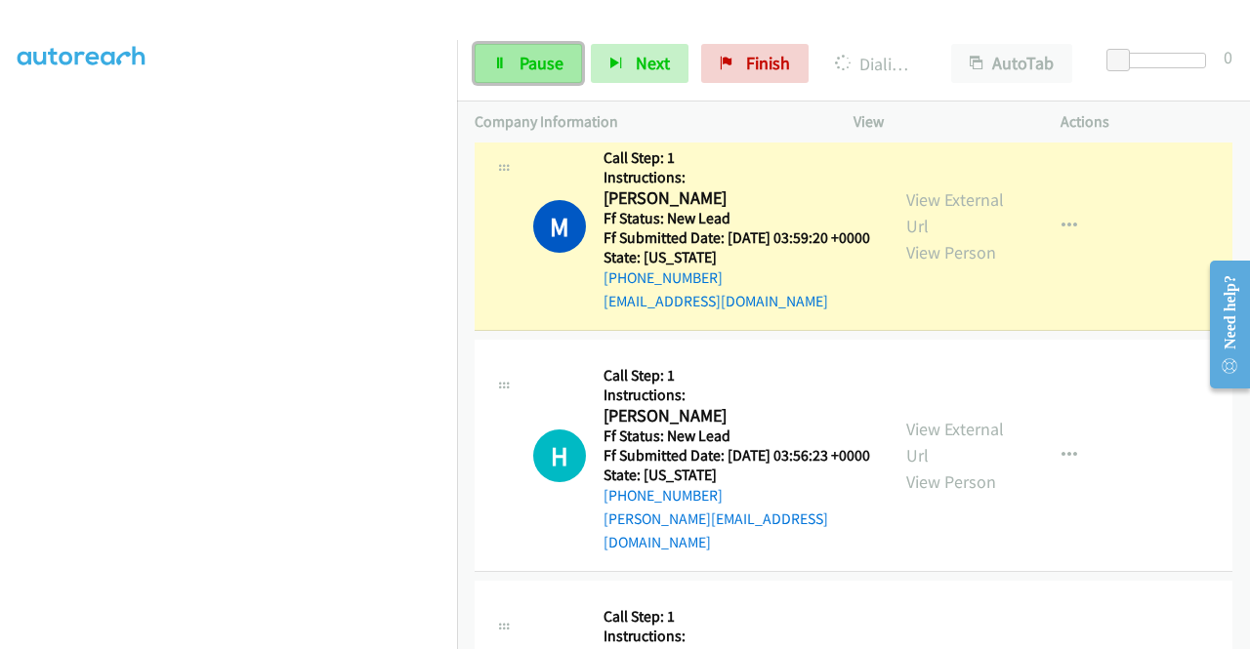
click at [527, 54] on span "Pause" at bounding box center [541, 63] width 44 height 22
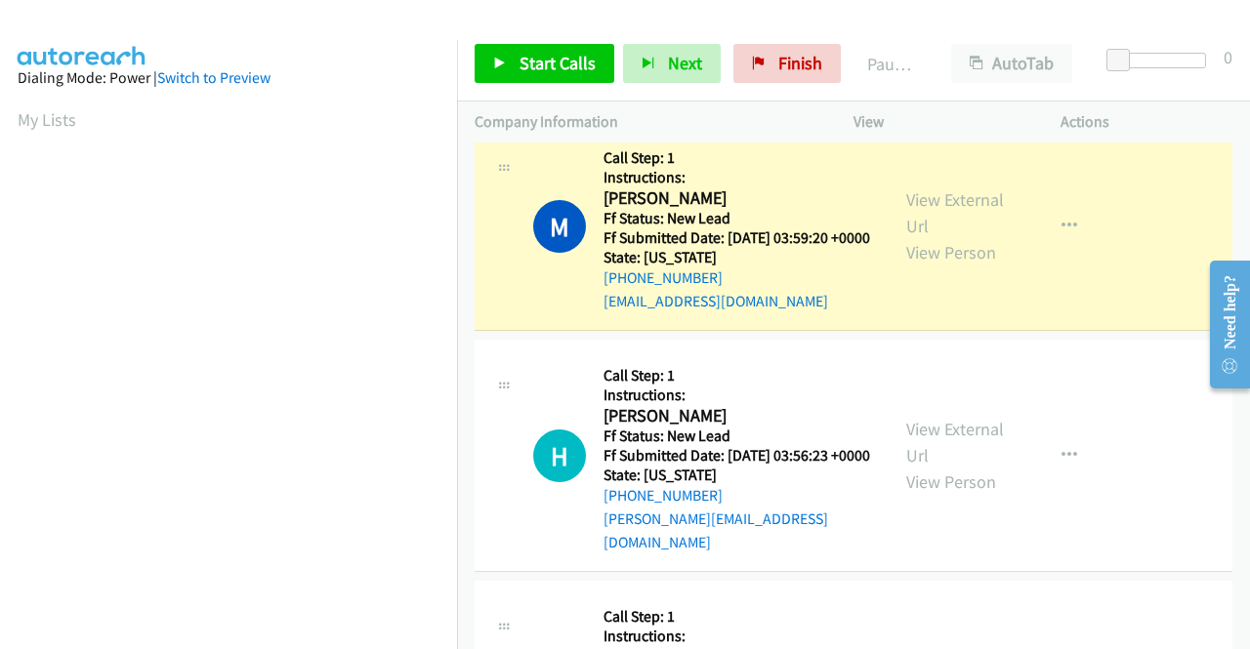
scroll to position [445, 0]
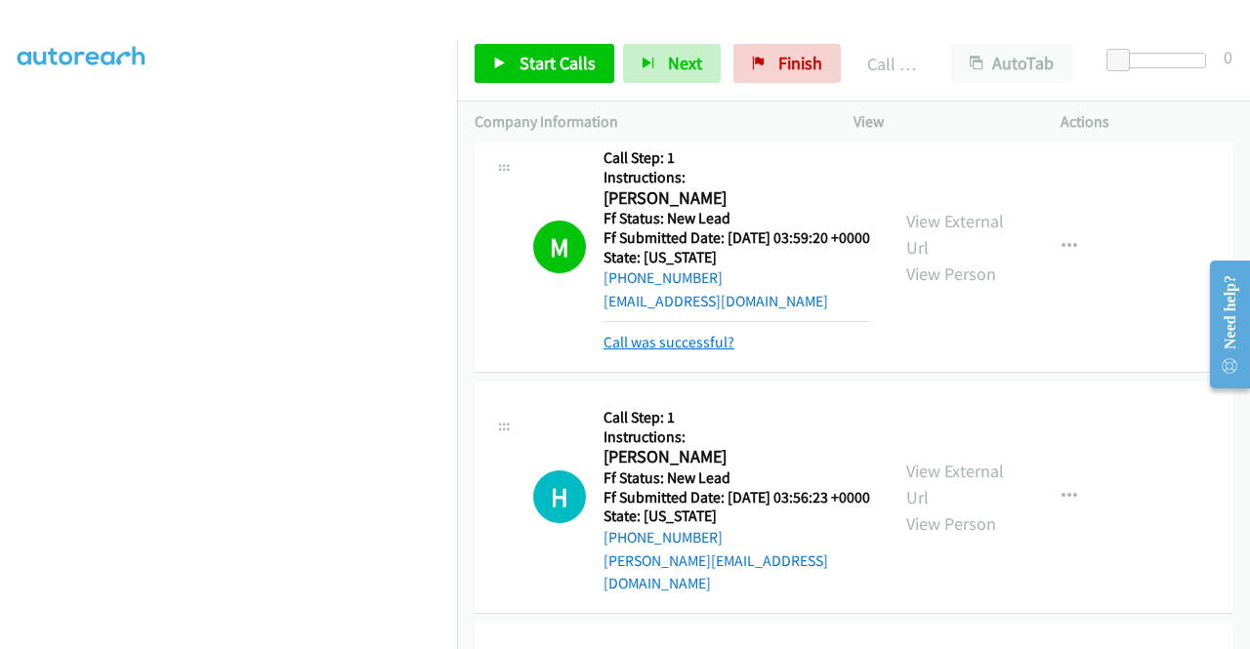
click at [723, 352] on link "Call was successful?" at bounding box center [668, 342] width 131 height 19
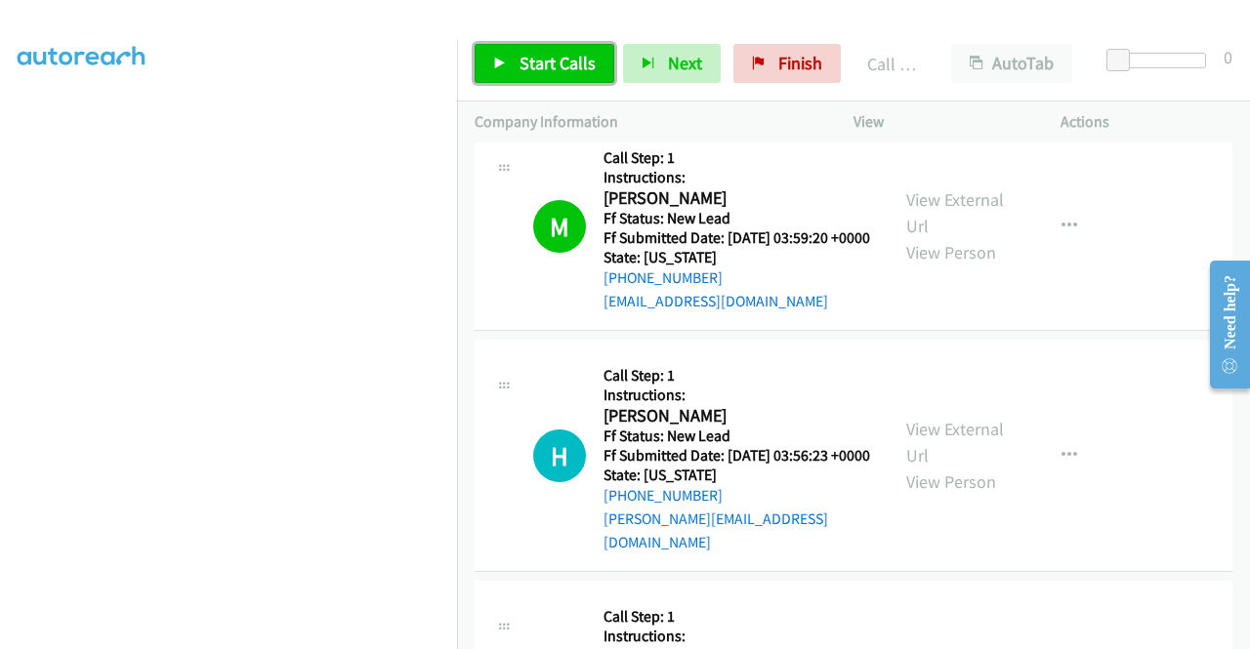
click at [543, 63] on span "Start Calls" at bounding box center [557, 63] width 76 height 22
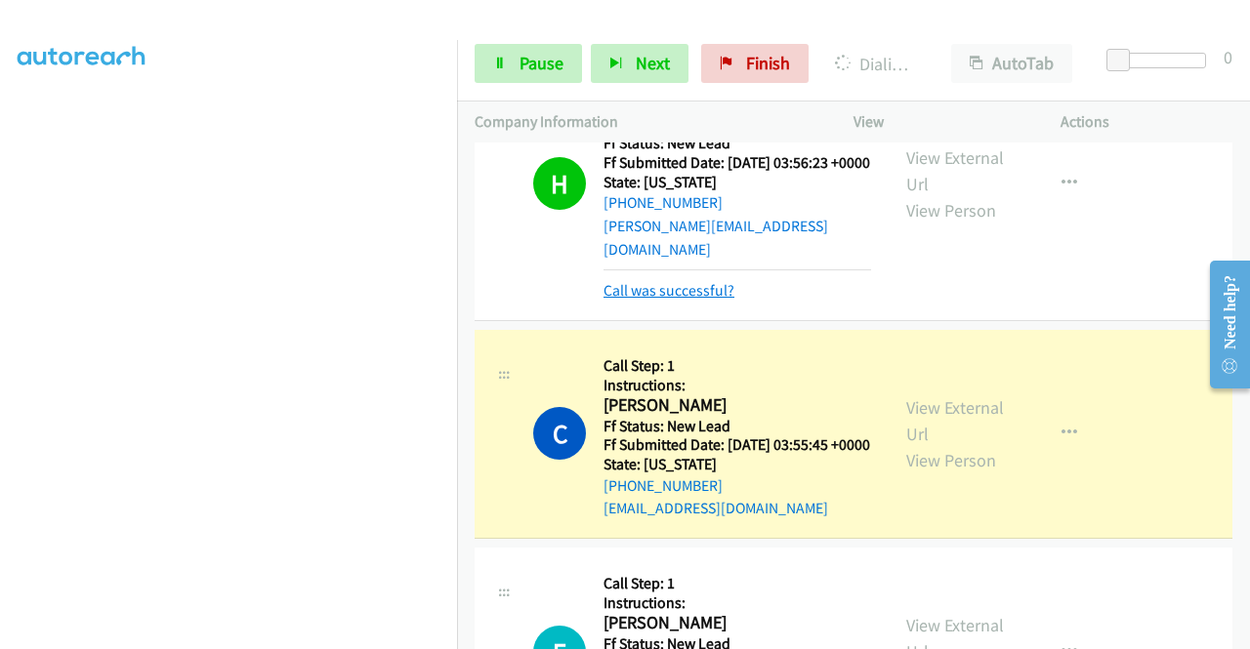
click at [675, 300] on link "Call was successful?" at bounding box center [668, 290] width 131 height 19
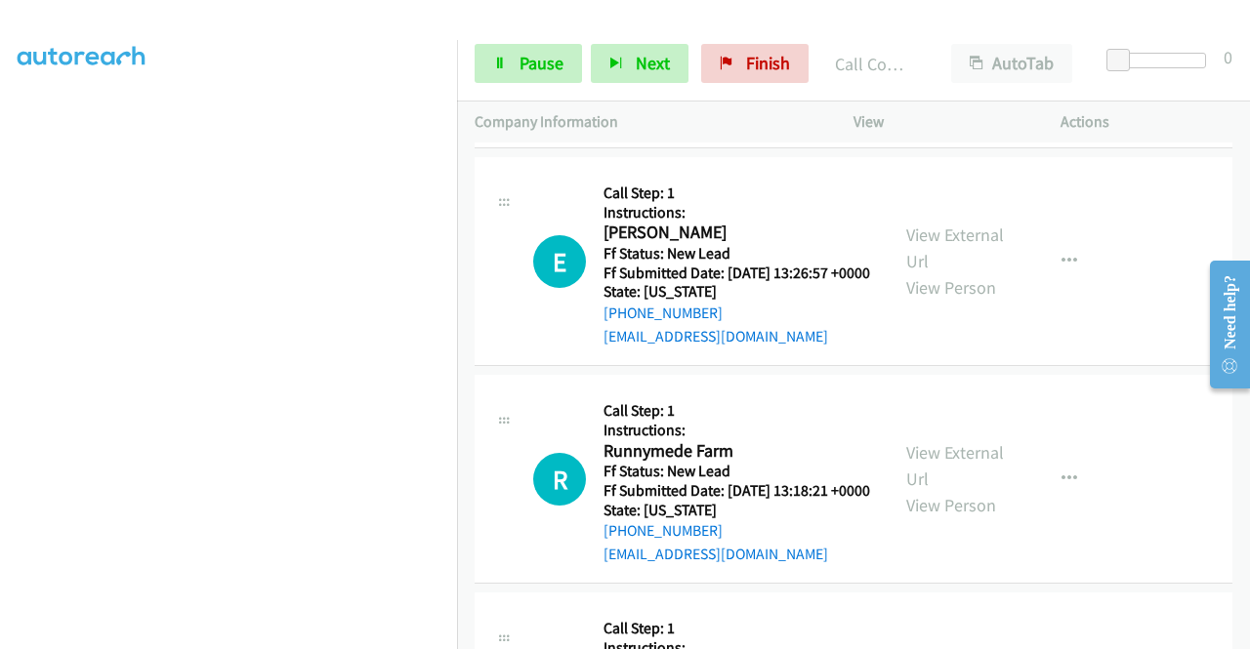
click at [690, 127] on link "Call was successful?" at bounding box center [668, 117] width 131 height 19
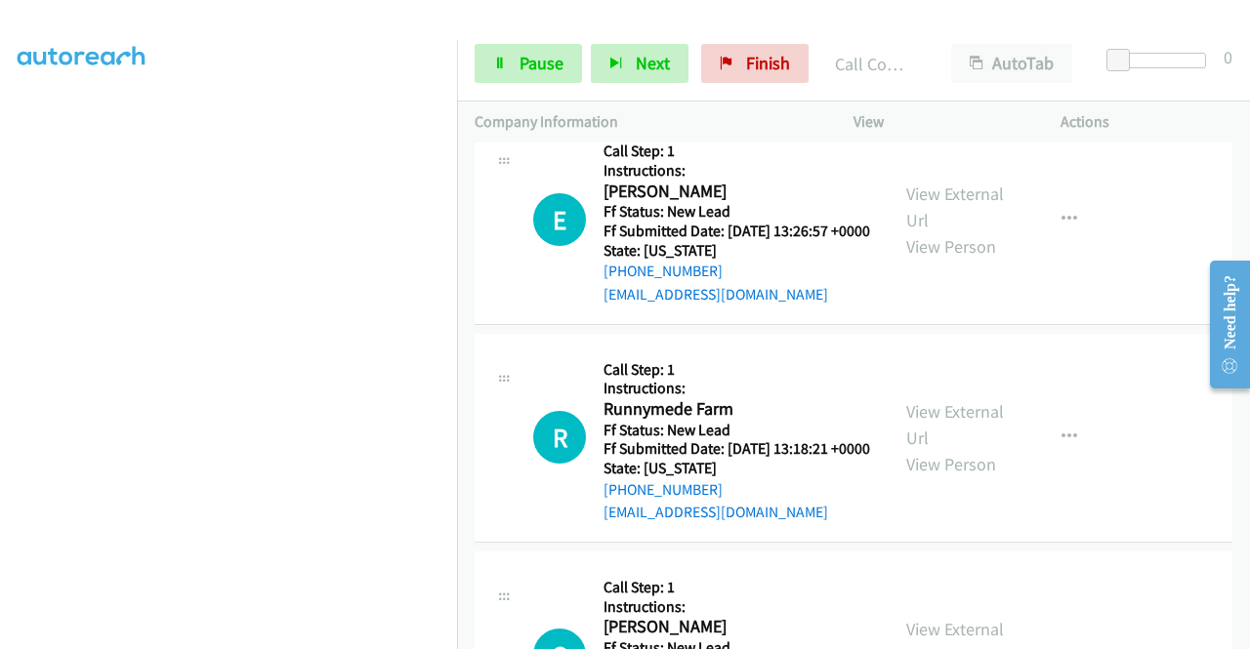
scroll to position [2476, 0]
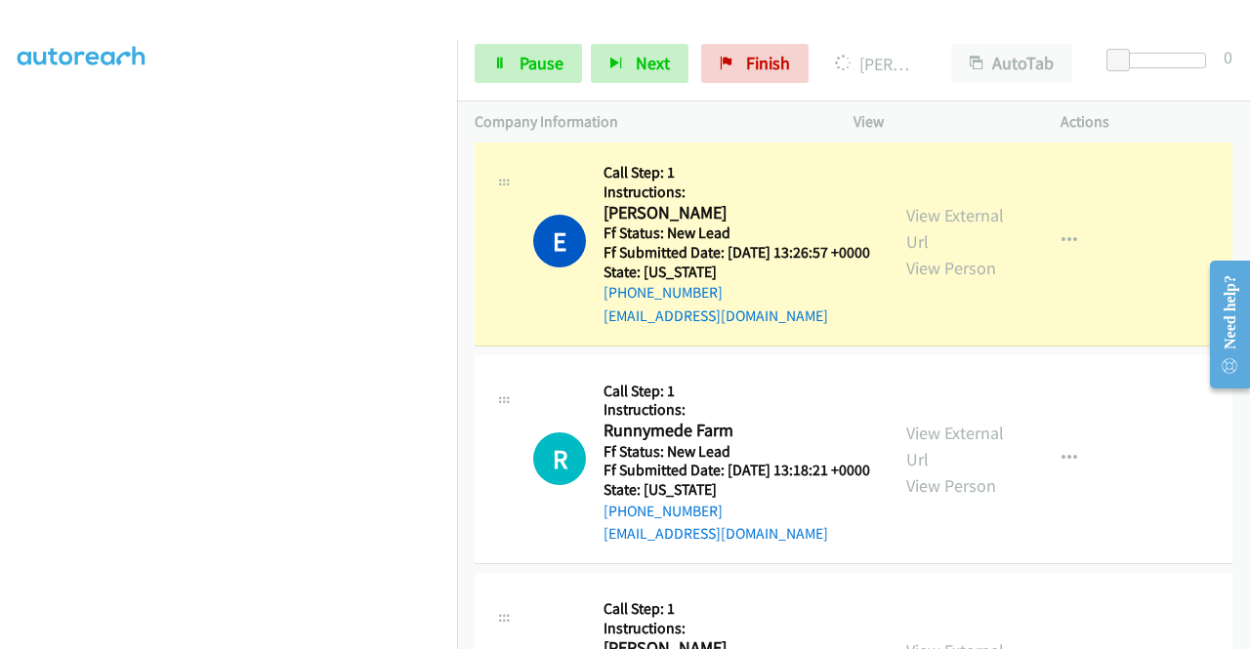
click at [518, 83] on div "Start Calls Pause Next Finish Dialing Einer [PERSON_NAME] AutoTab AutoTab 0" at bounding box center [853, 63] width 793 height 75
click at [490, 69] on link "Pause" at bounding box center [528, 63] width 107 height 39
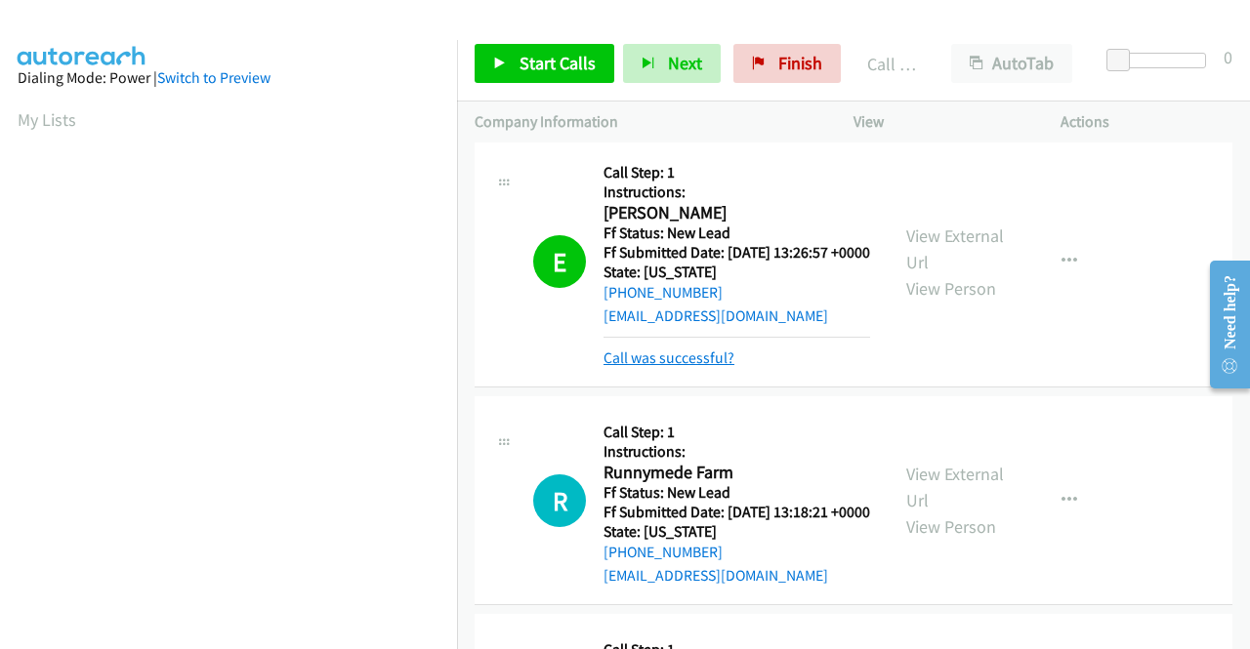
scroll to position [110, 0]
click at [685, 367] on link "Call was successful?" at bounding box center [668, 358] width 131 height 19
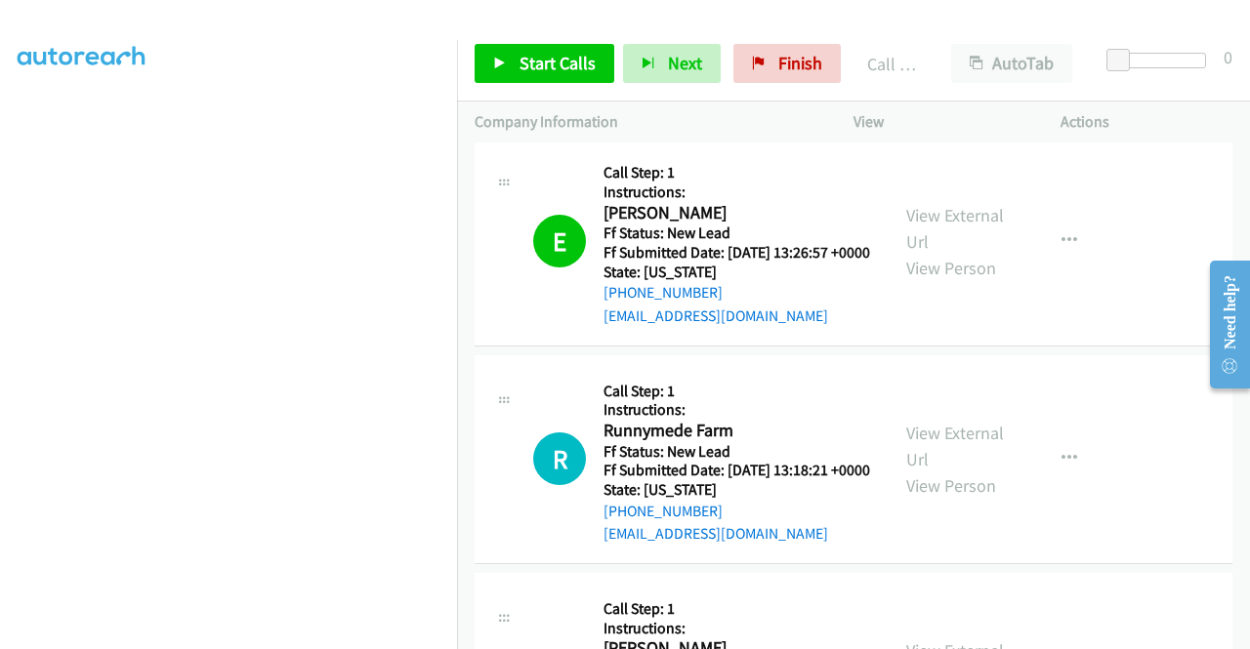
scroll to position [2574, 0]
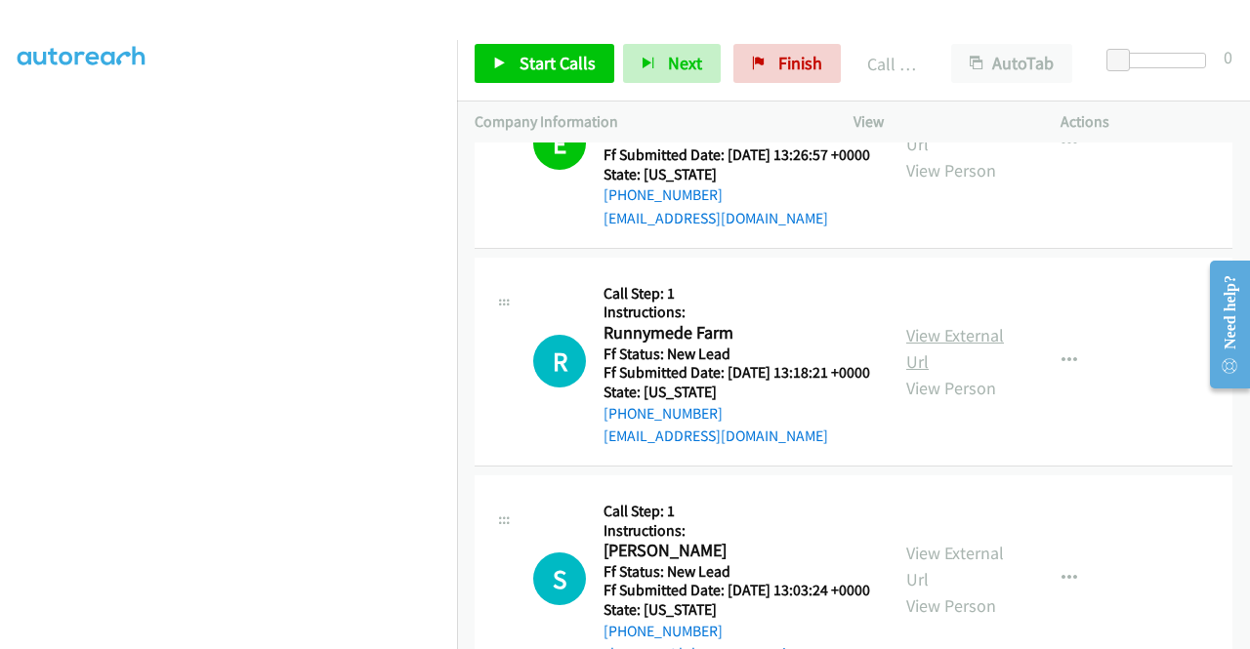
click at [976, 373] on link "View External Url" at bounding box center [955, 348] width 98 height 49
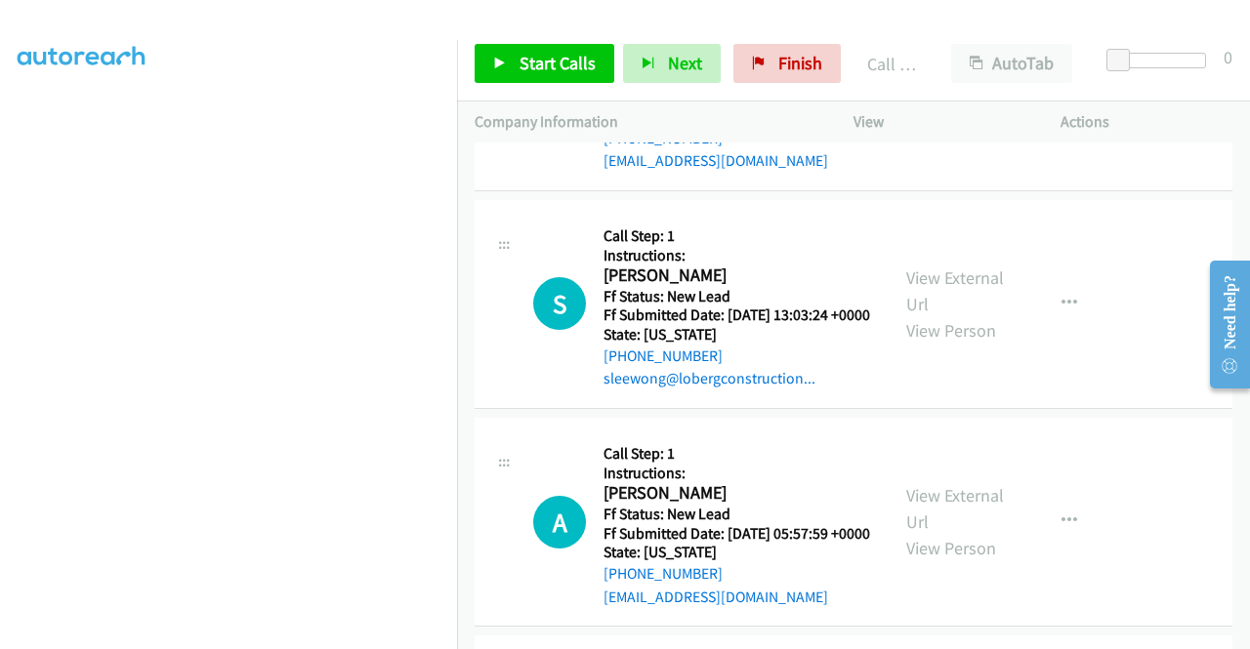
scroll to position [2867, 0]
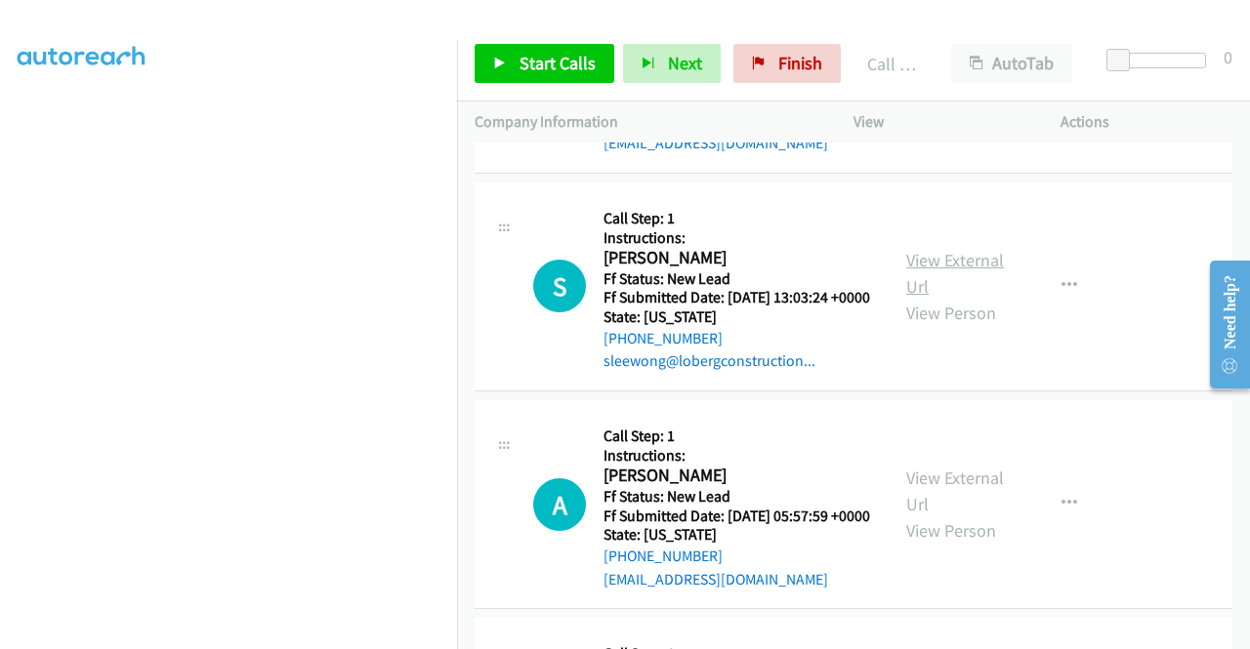
click at [933, 298] on link "View External Url" at bounding box center [955, 273] width 98 height 49
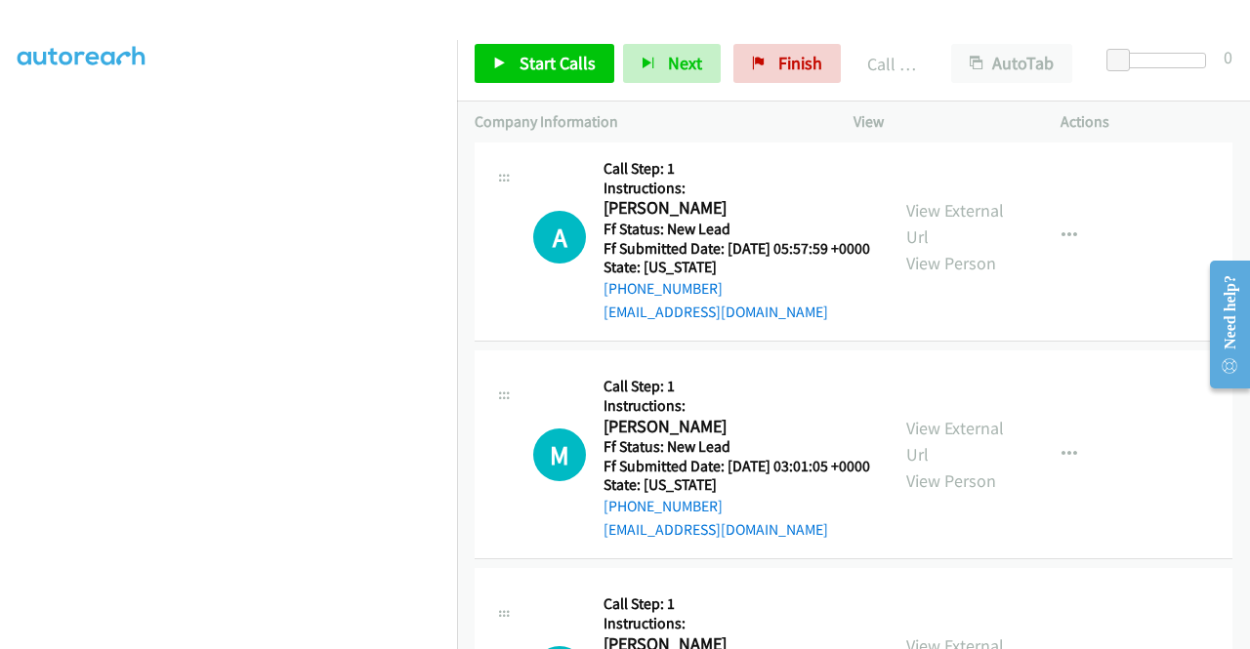
scroll to position [3062, 0]
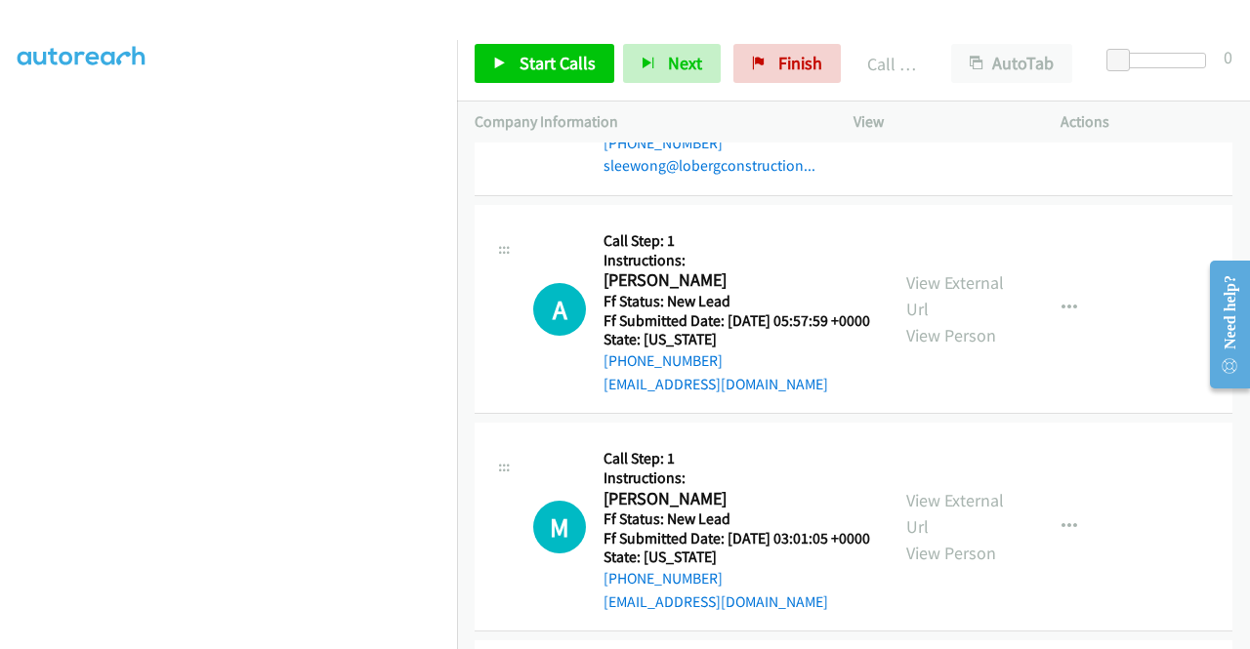
click at [898, 86] on div "Start Calls Pause Next Finish Call Completed AutoTab AutoTab 0" at bounding box center [853, 63] width 793 height 75
click at [935, 320] on link "View External Url" at bounding box center [955, 295] width 98 height 49
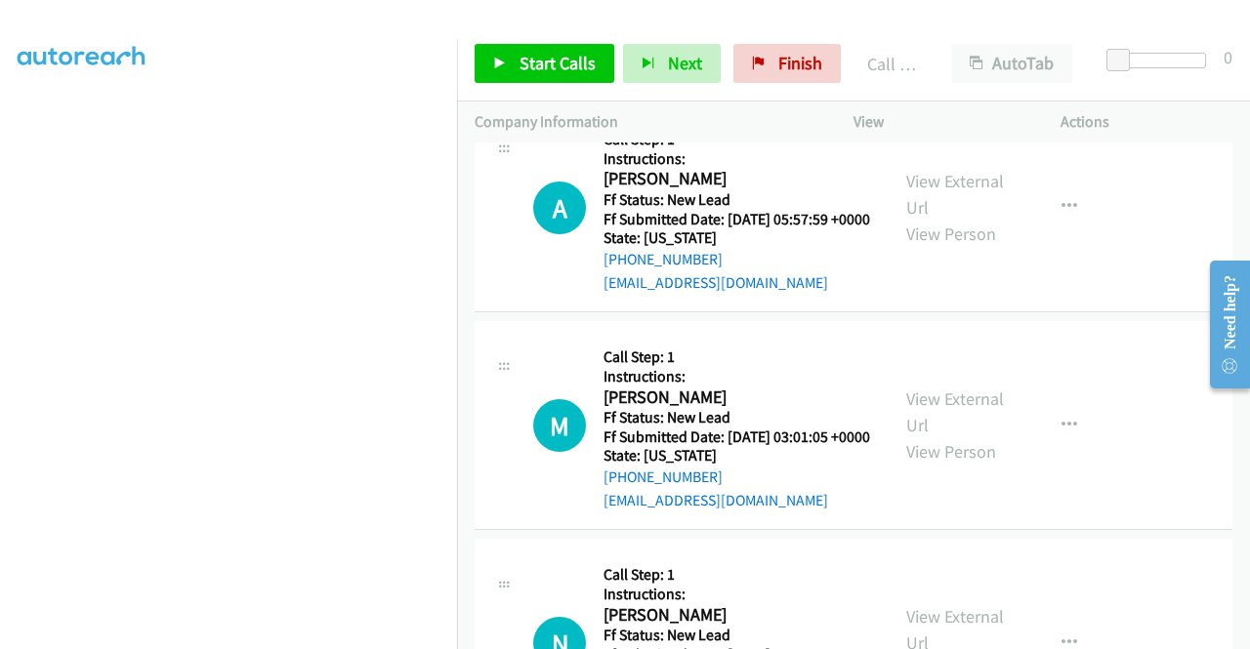
scroll to position [3257, 0]
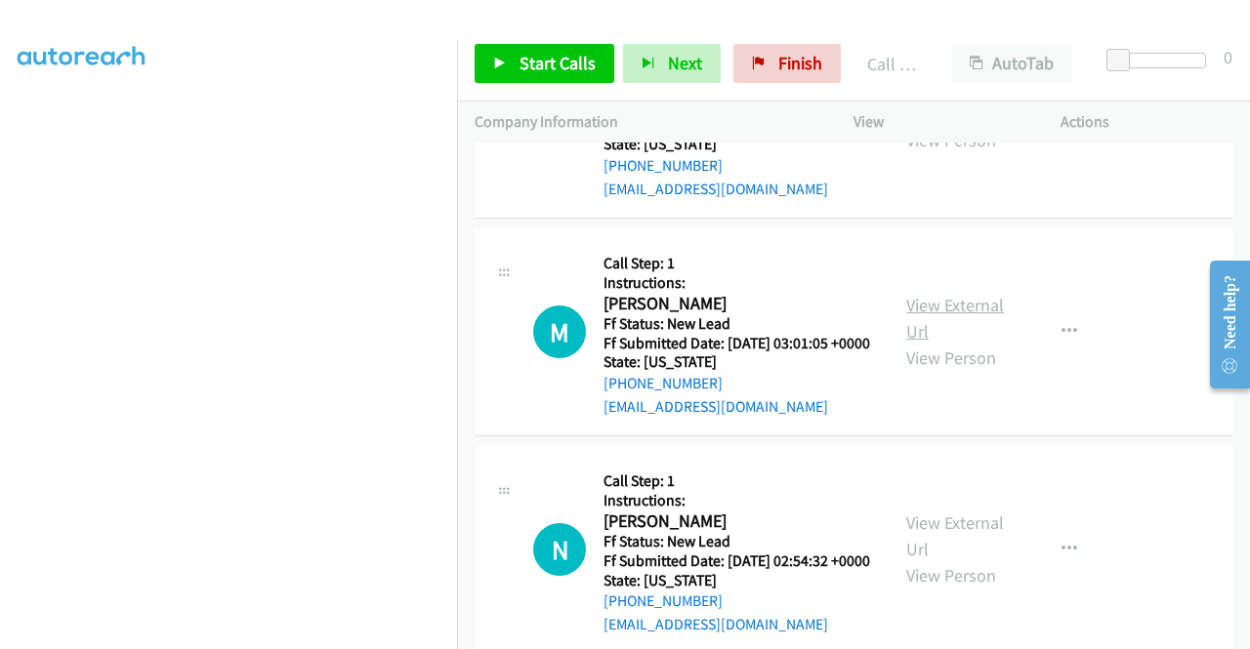
click at [963, 343] on link "View External Url" at bounding box center [955, 318] width 98 height 49
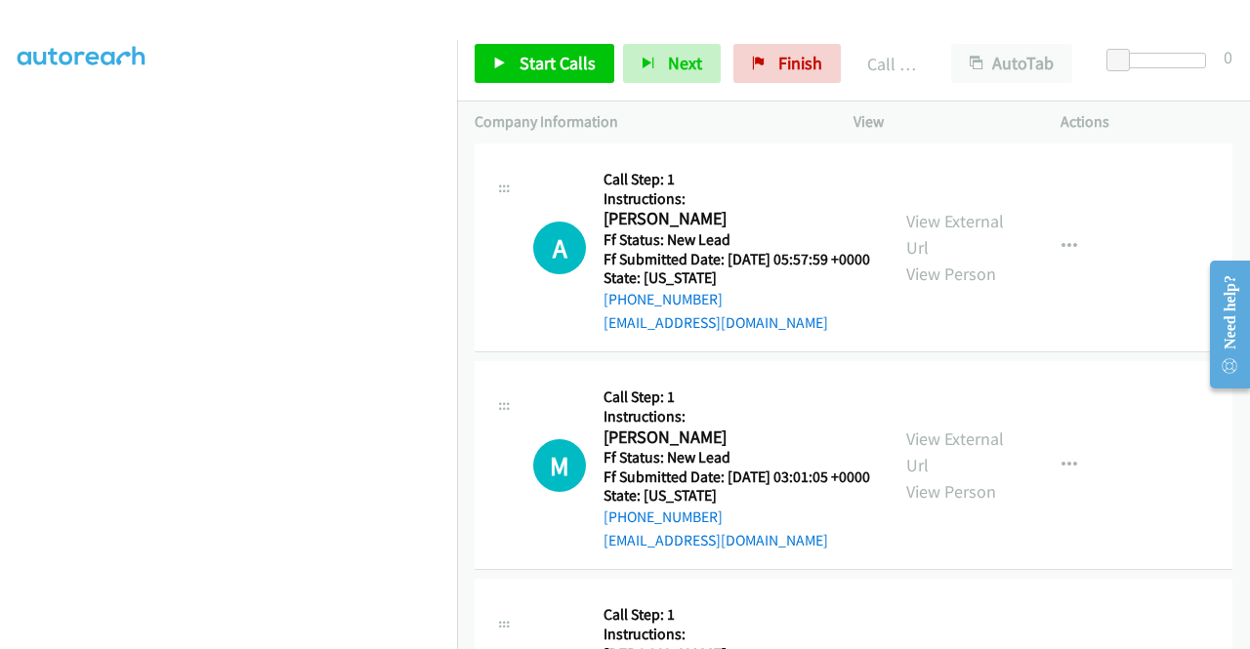
scroll to position [2964, 0]
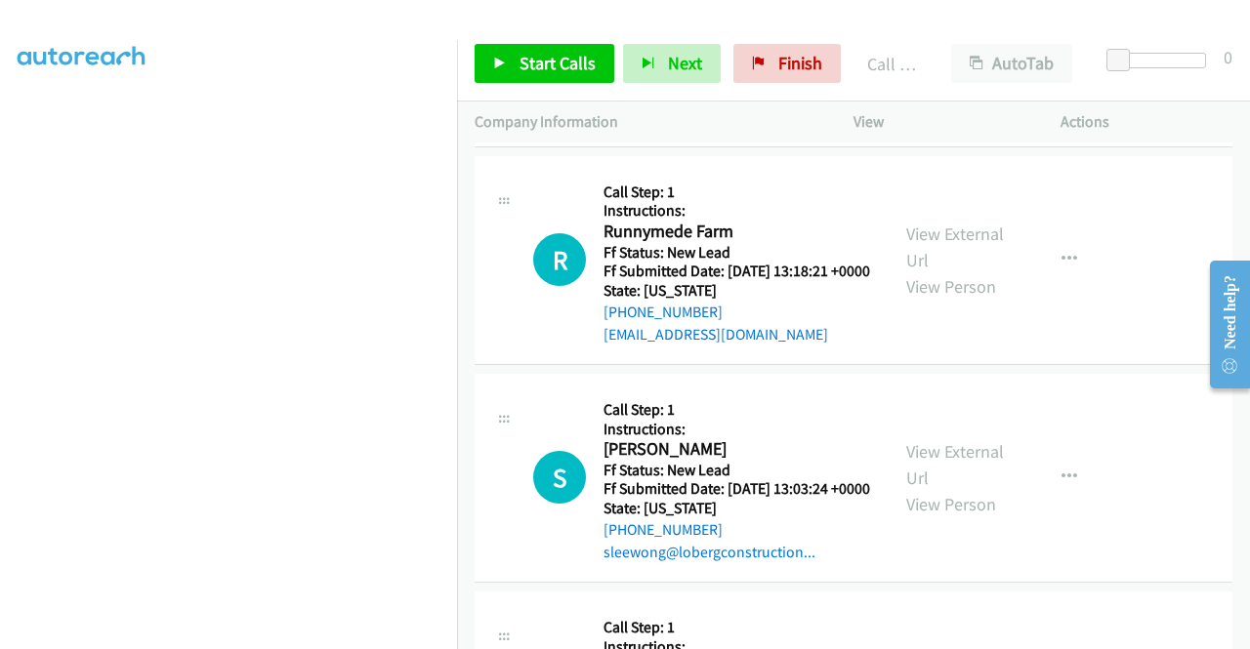
scroll to position [2672, 0]
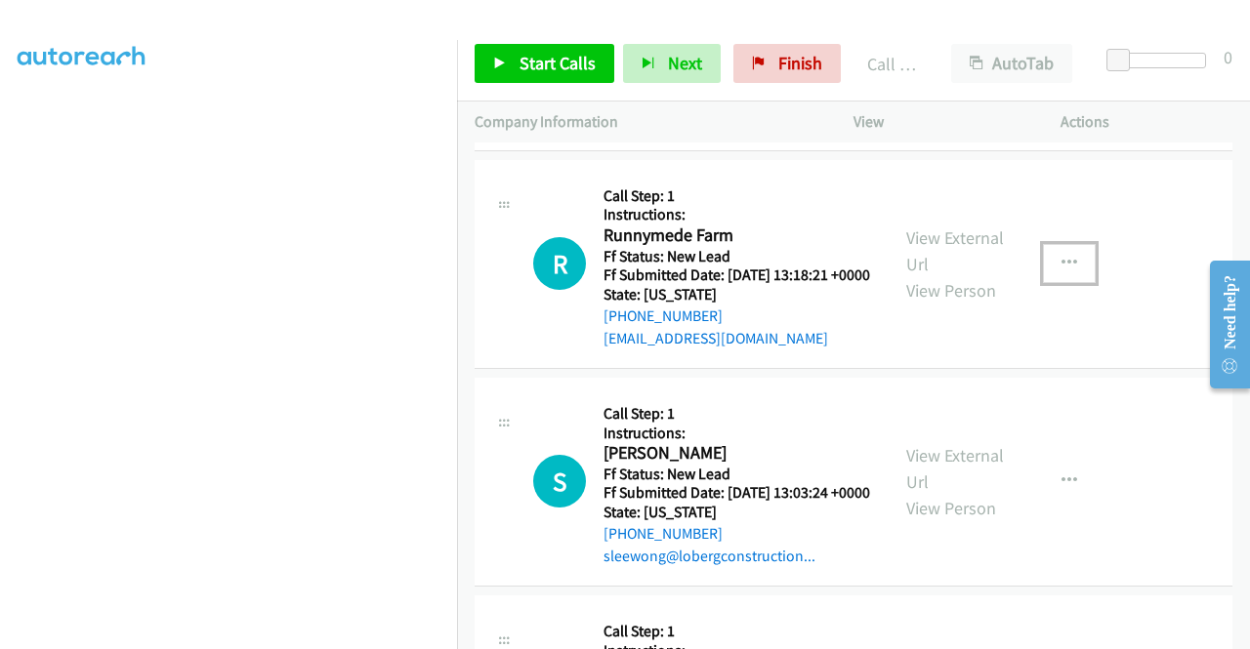
click at [1061, 271] on icon "button" at bounding box center [1069, 264] width 16 height 16
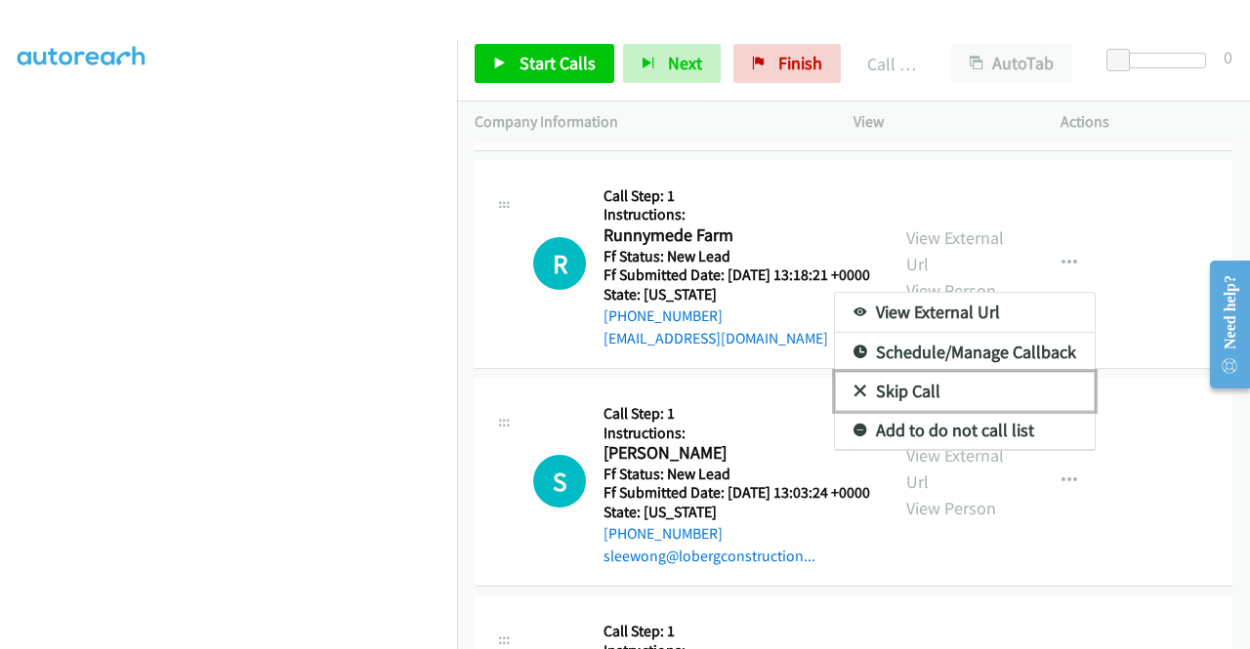
click at [973, 411] on link "Skip Call" at bounding box center [965, 391] width 260 height 39
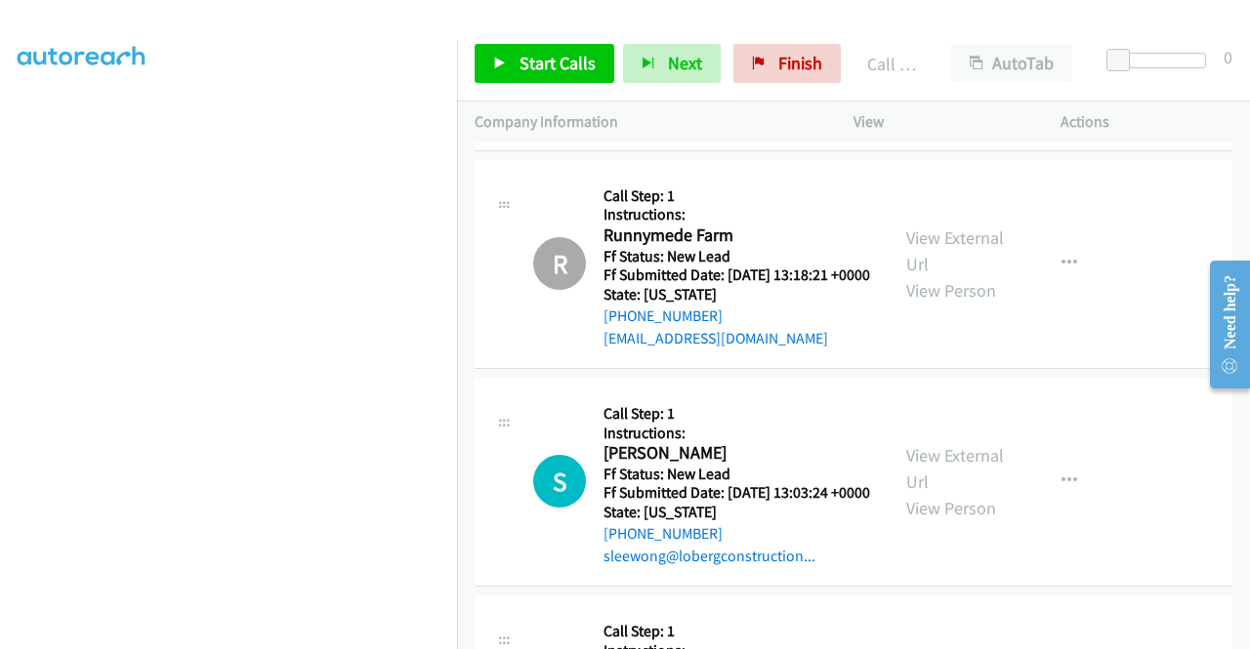
scroll to position [2867, 0]
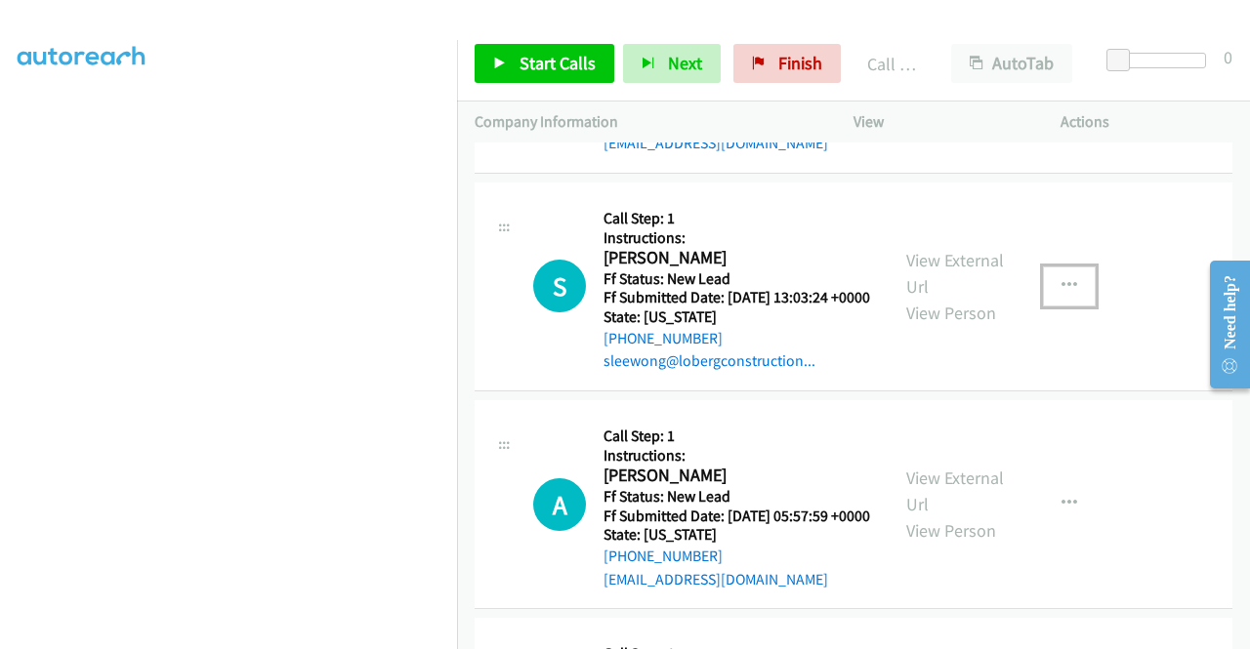
click at [1061, 294] on icon "button" at bounding box center [1069, 286] width 16 height 16
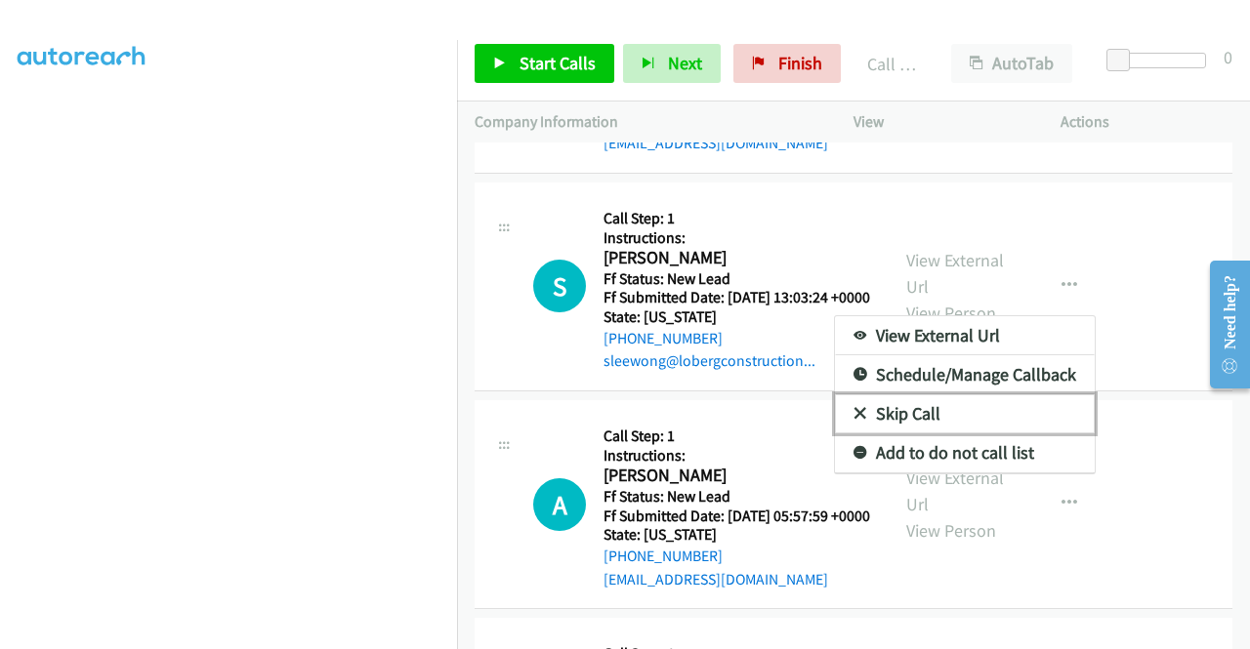
click at [996, 434] on link "Skip Call" at bounding box center [965, 413] width 260 height 39
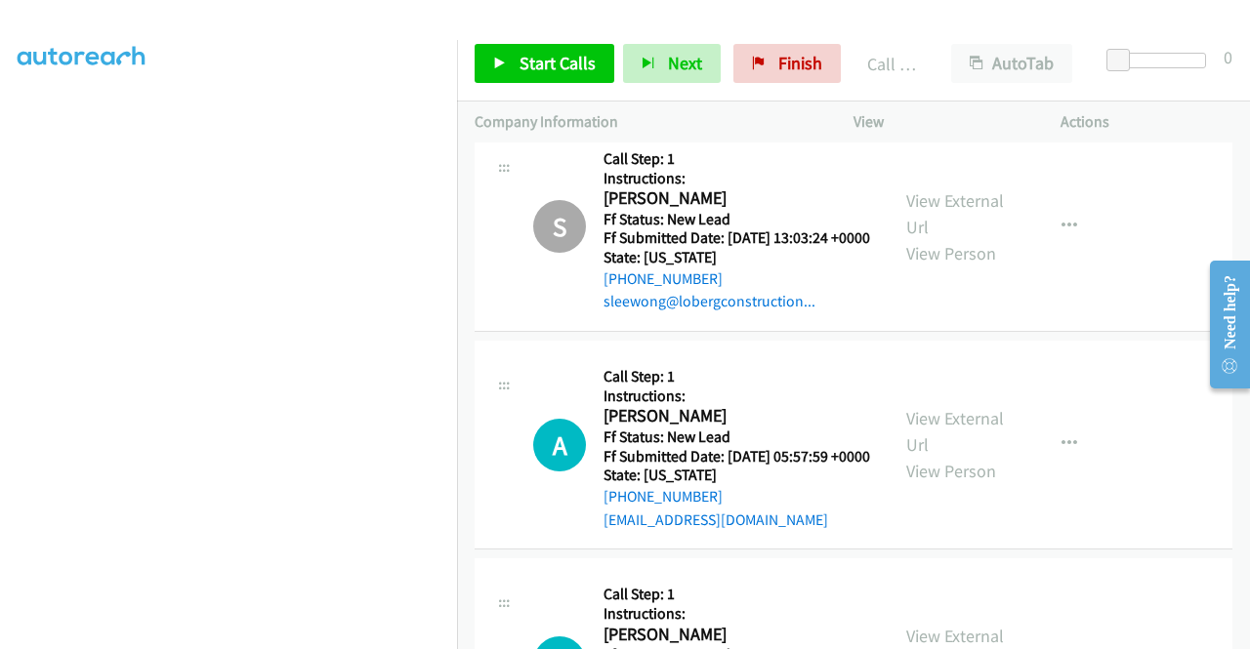
scroll to position [3062, 0]
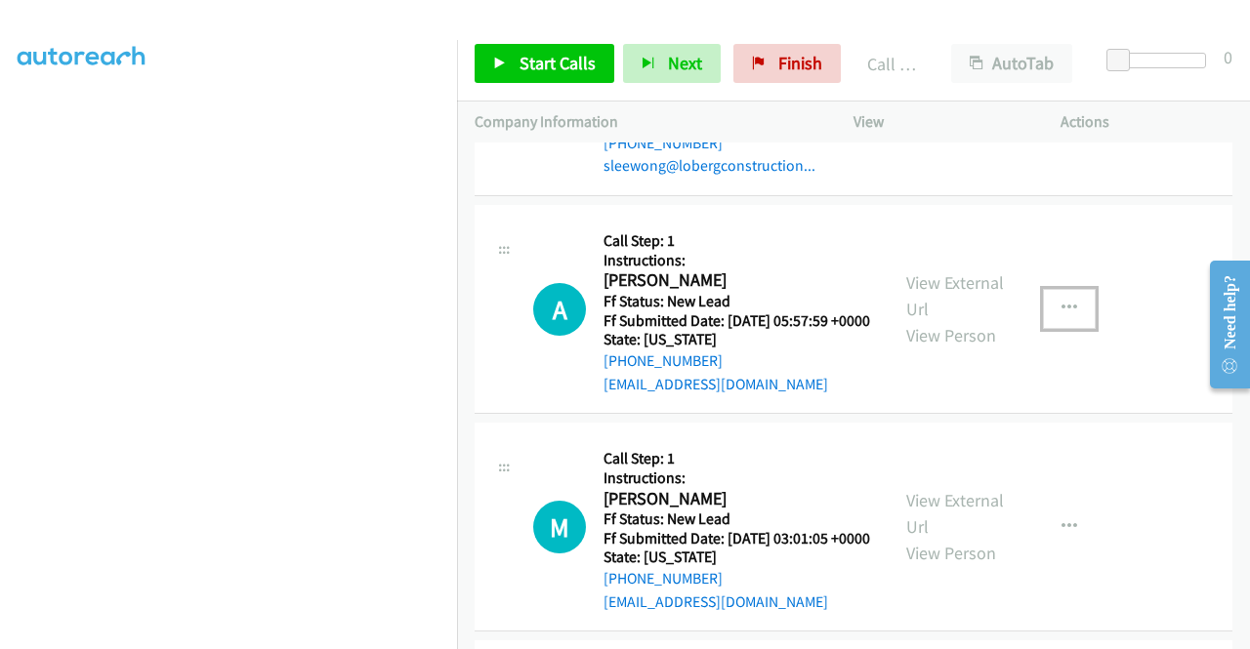
click at [1043, 328] on button "button" at bounding box center [1069, 308] width 53 height 39
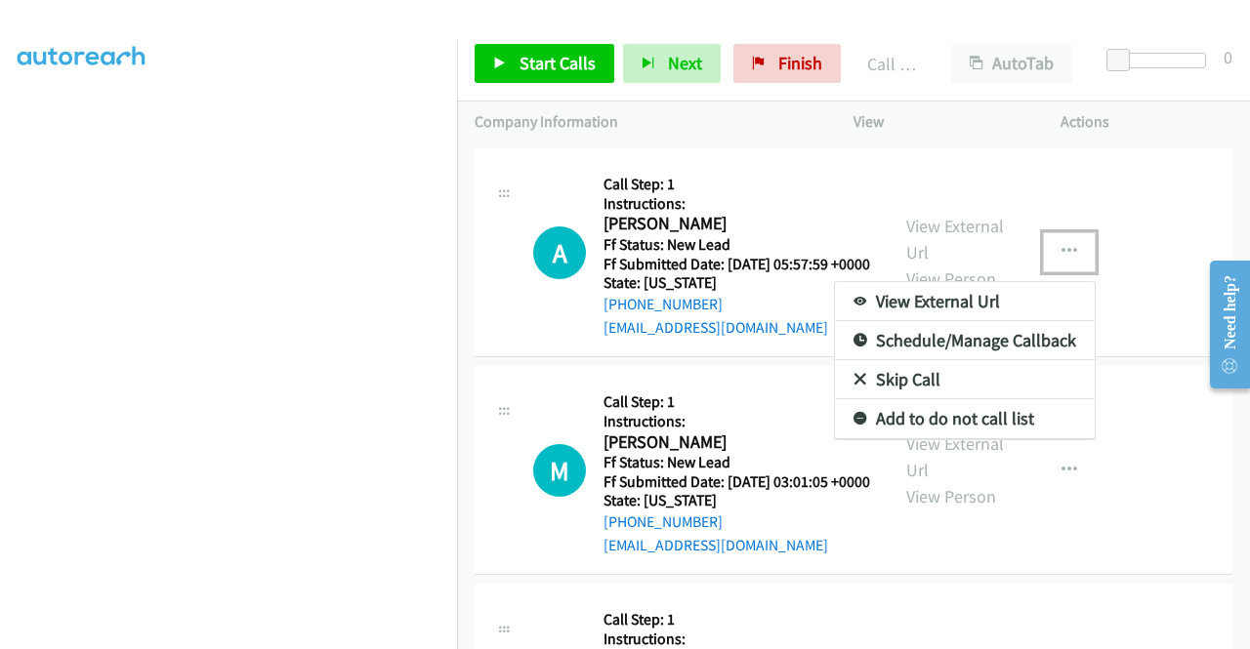
scroll to position [3160, 0]
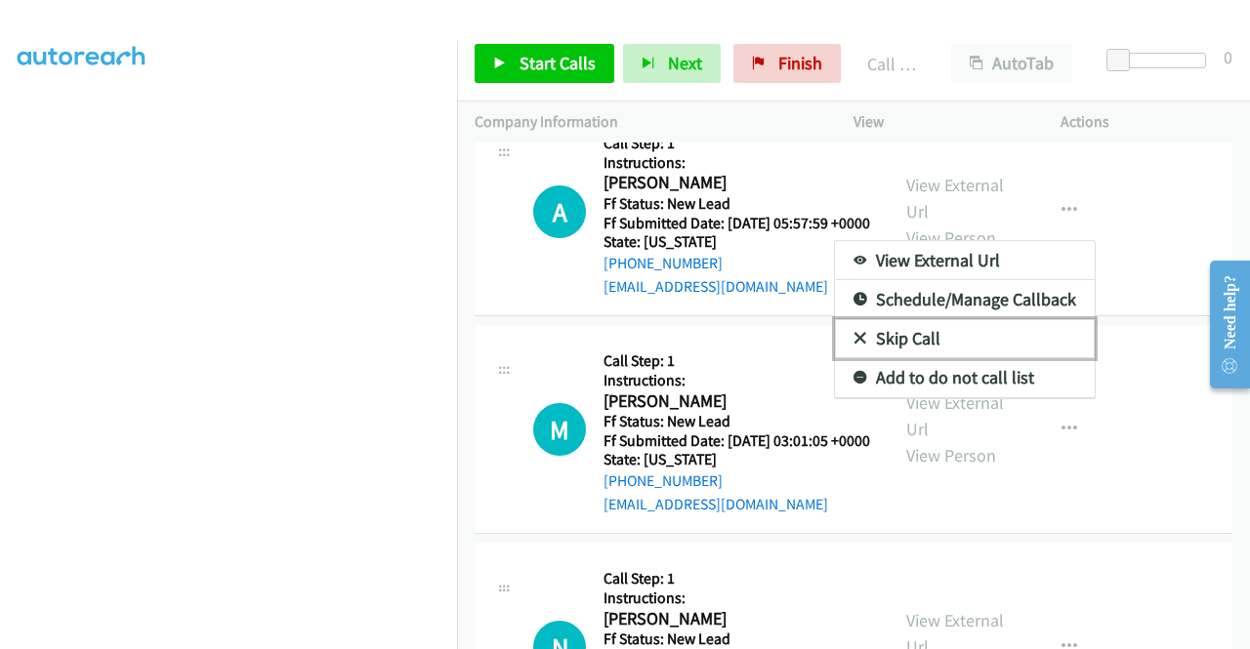
click at [1002, 358] on link "Skip Call" at bounding box center [965, 338] width 260 height 39
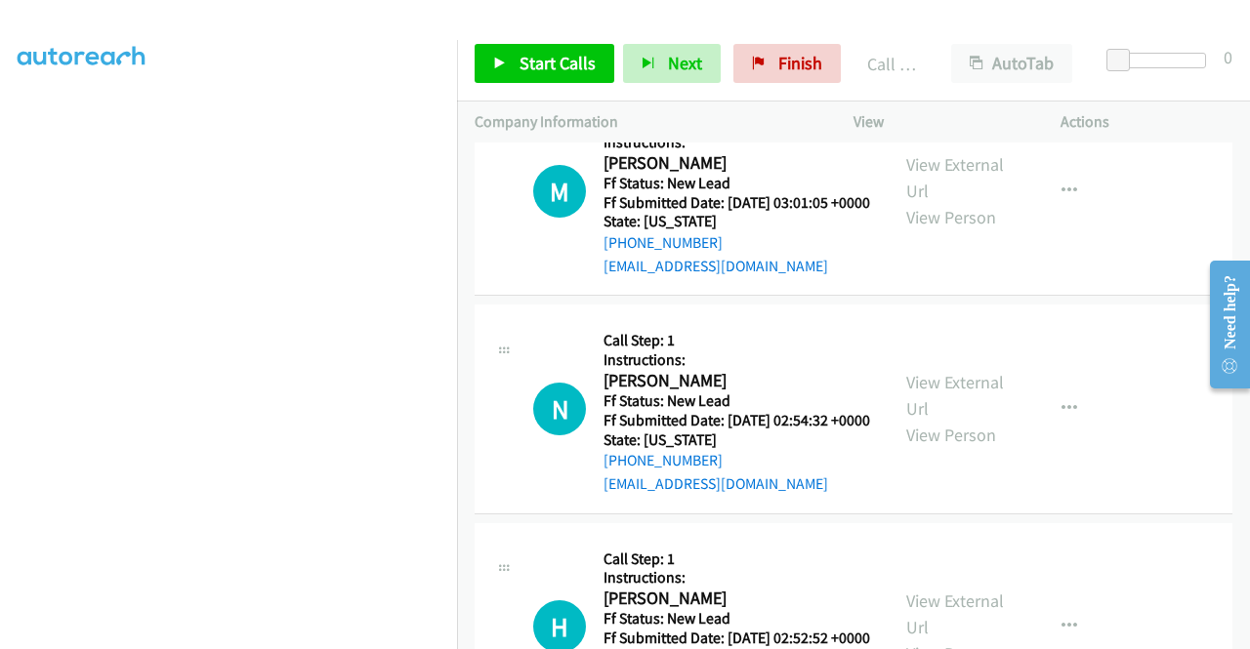
scroll to position [3453, 0]
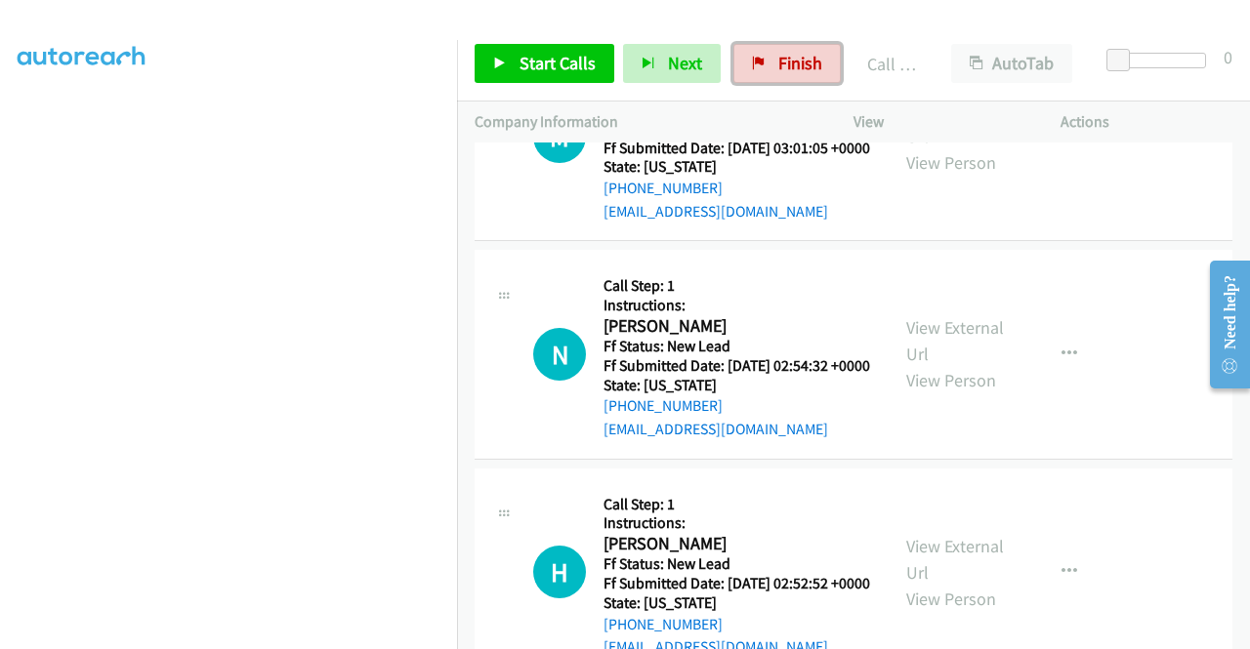
drag, startPoint x: 808, startPoint y: 73, endPoint x: 710, endPoint y: 180, distance: 145.1
click at [808, 73] on span "Finish" at bounding box center [800, 63] width 44 height 22
